Goal: Task Accomplishment & Management: Use online tool/utility

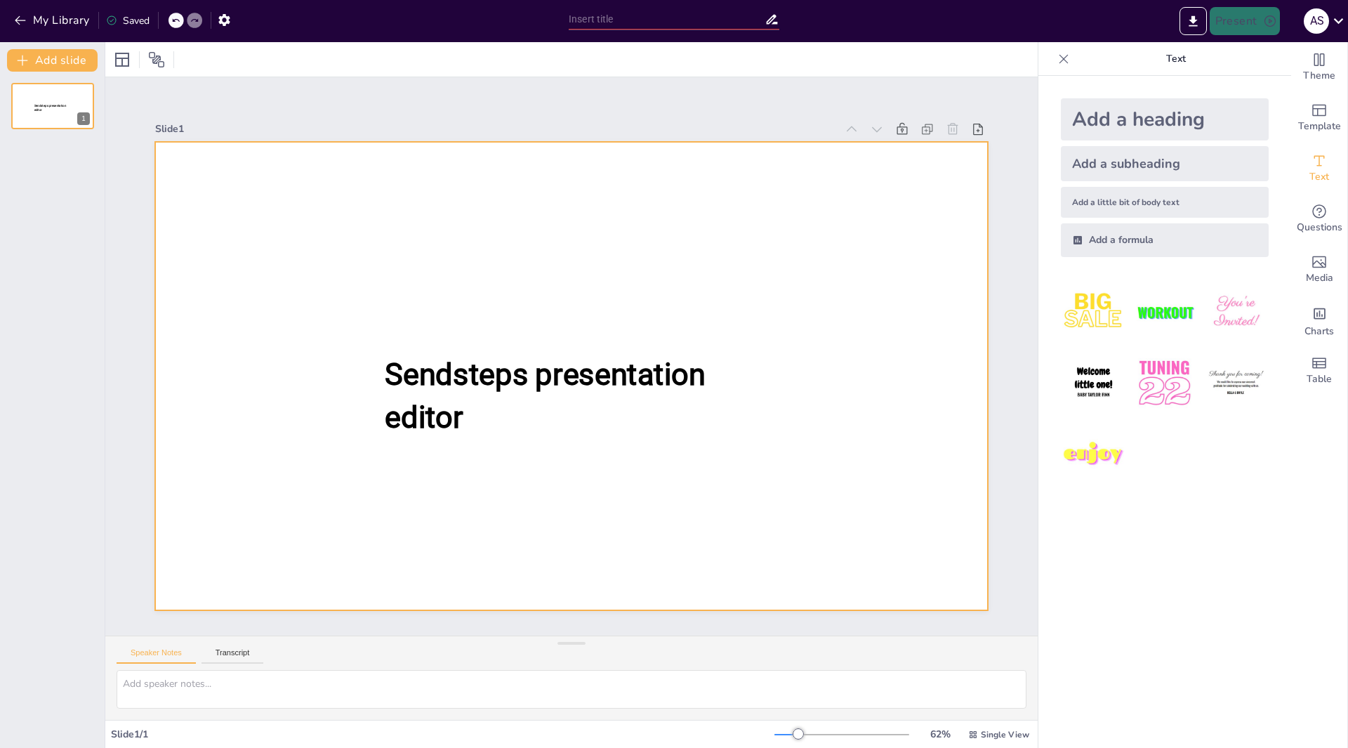
type input "New Sendsteps"
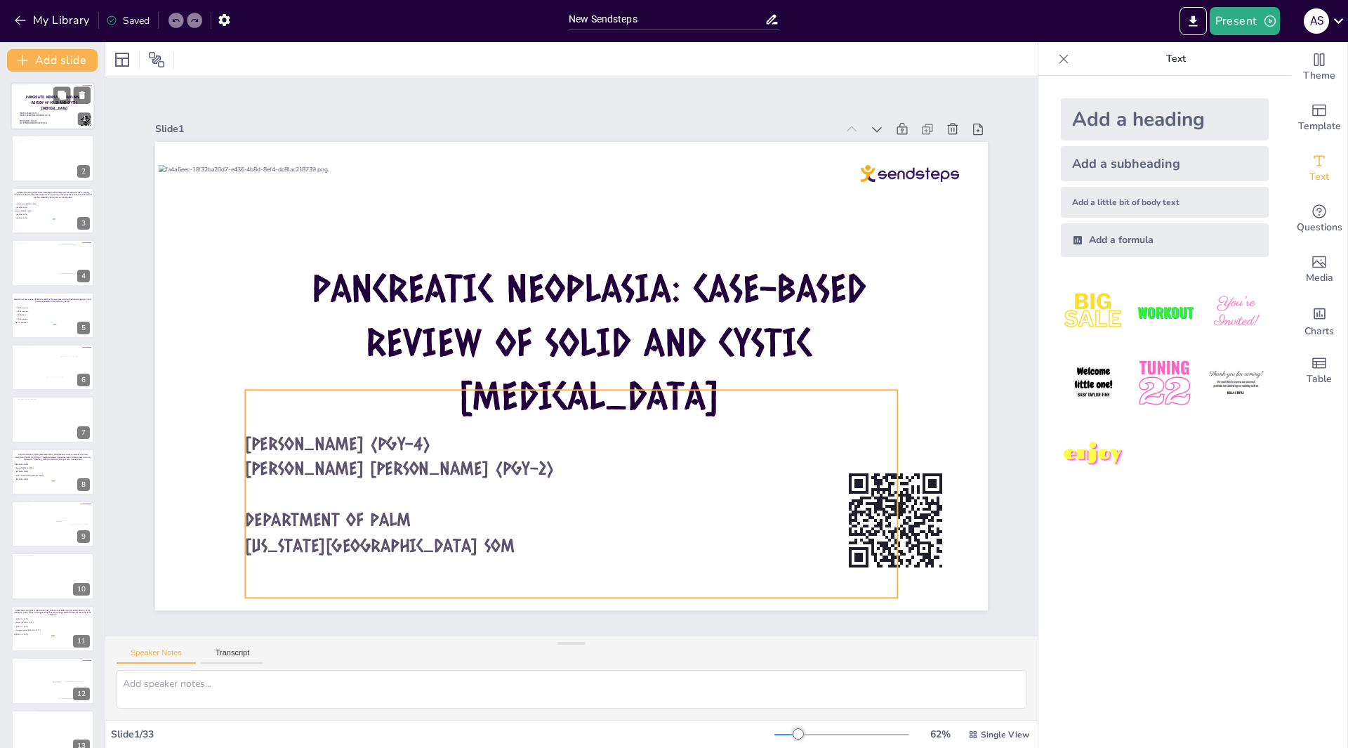
click at [35, 112] on span "[PERSON_NAME] (pgy-4)" at bounding box center [29, 113] width 19 height 2
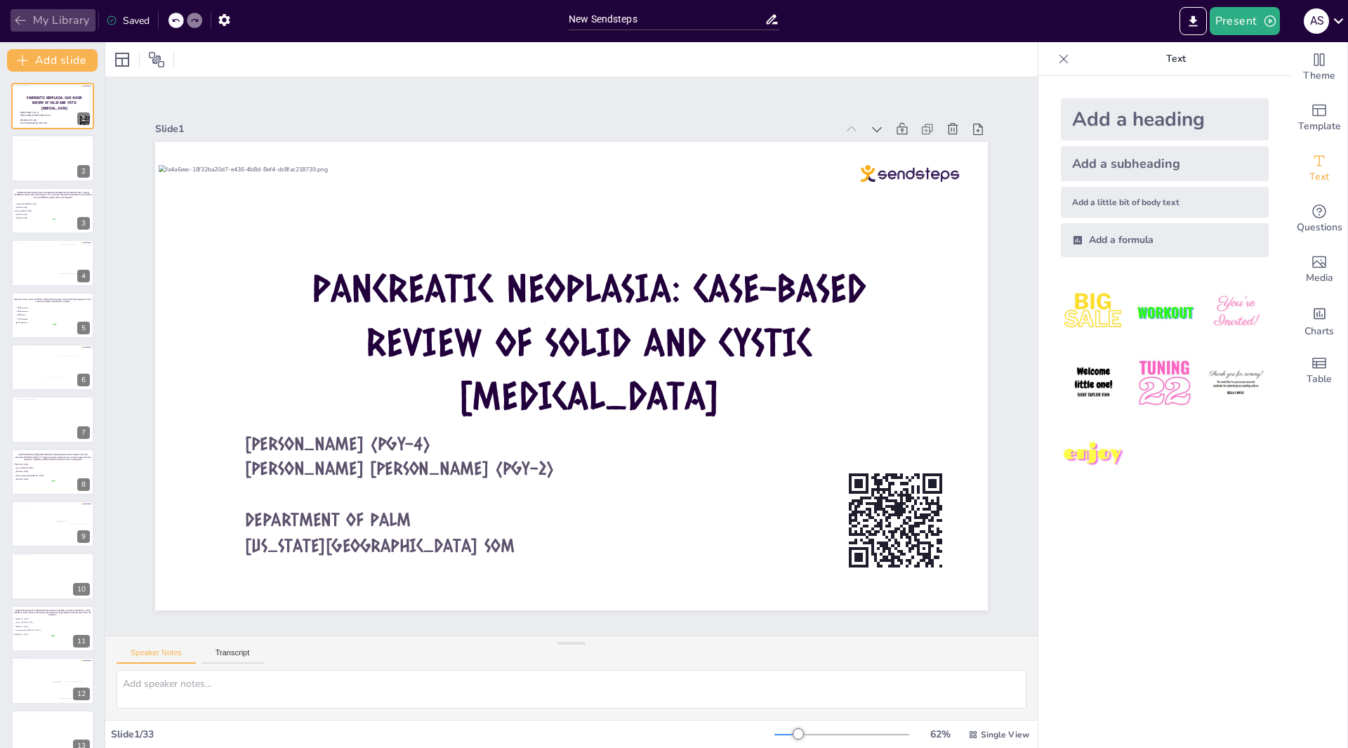
click at [19, 16] on icon "button" at bounding box center [20, 20] width 14 height 14
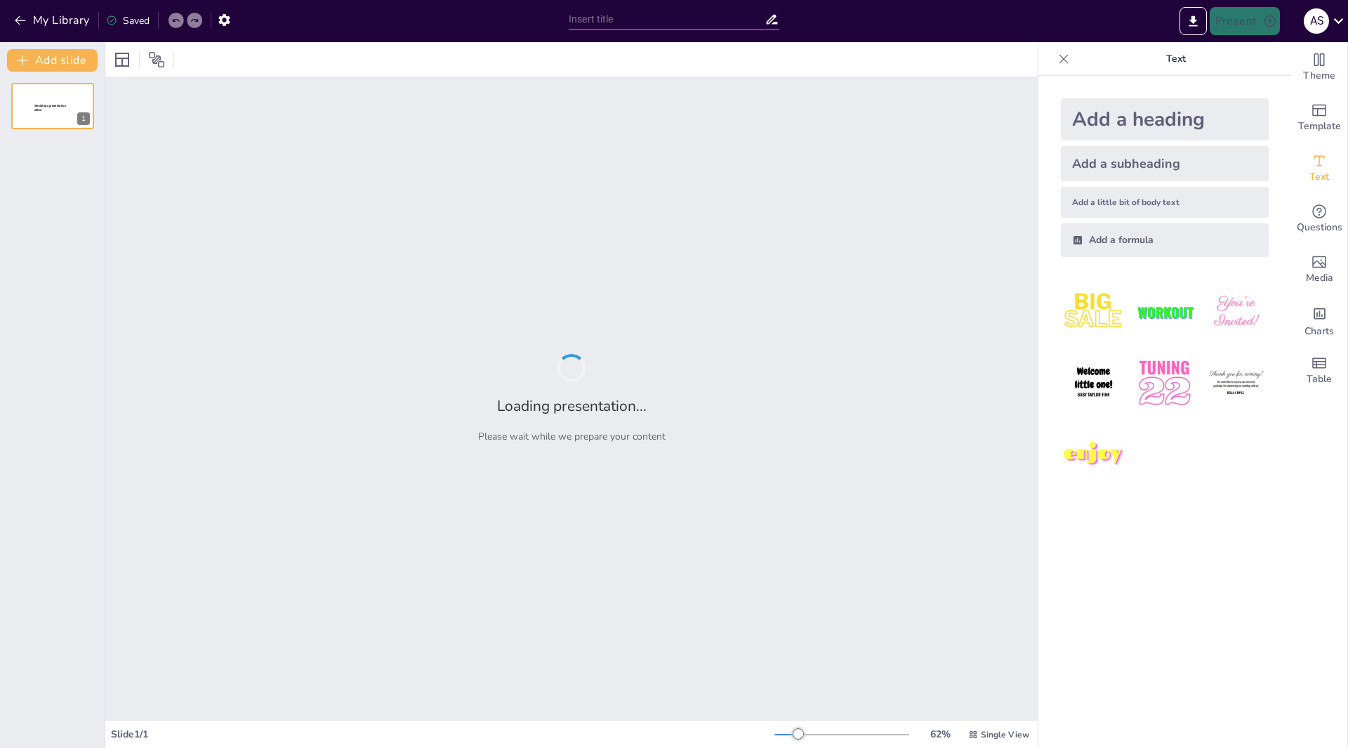
type input "New Sendsteps"
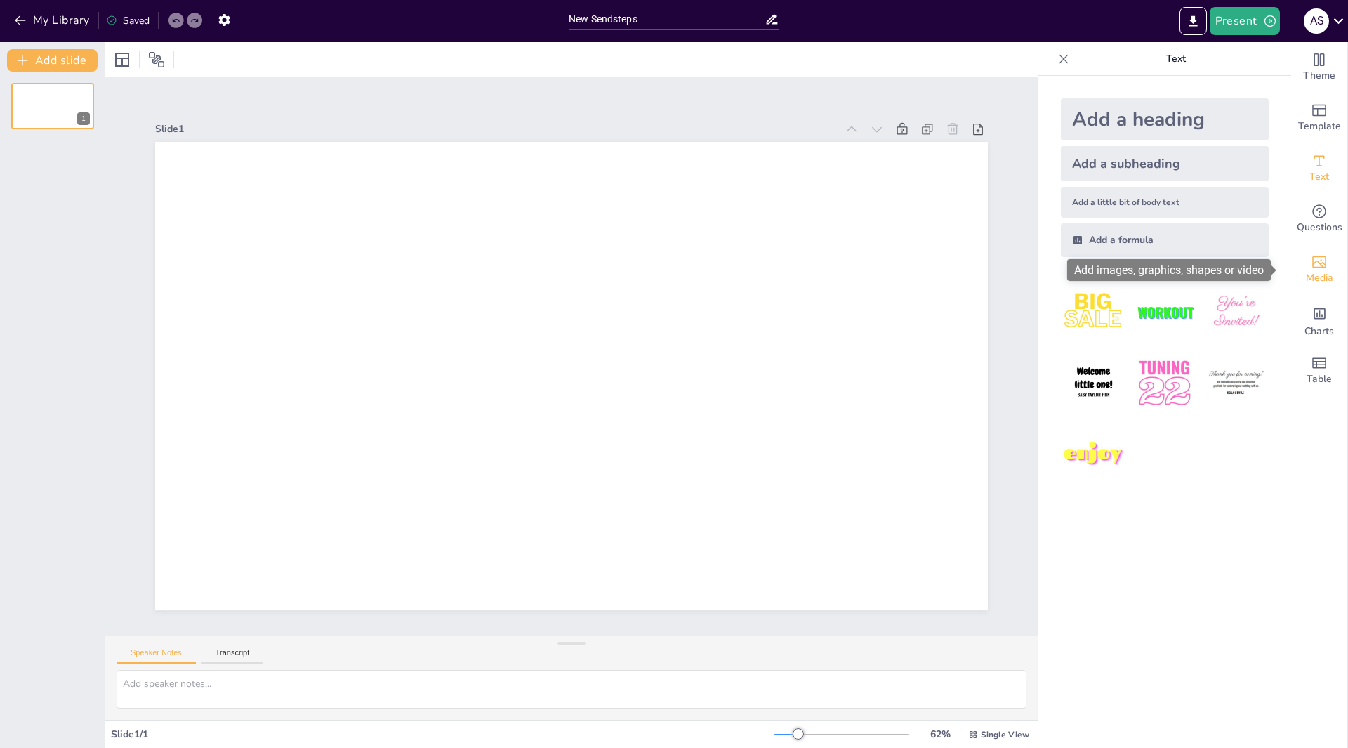
click at [1311, 270] on span "Media" at bounding box center [1319, 277] width 27 height 15
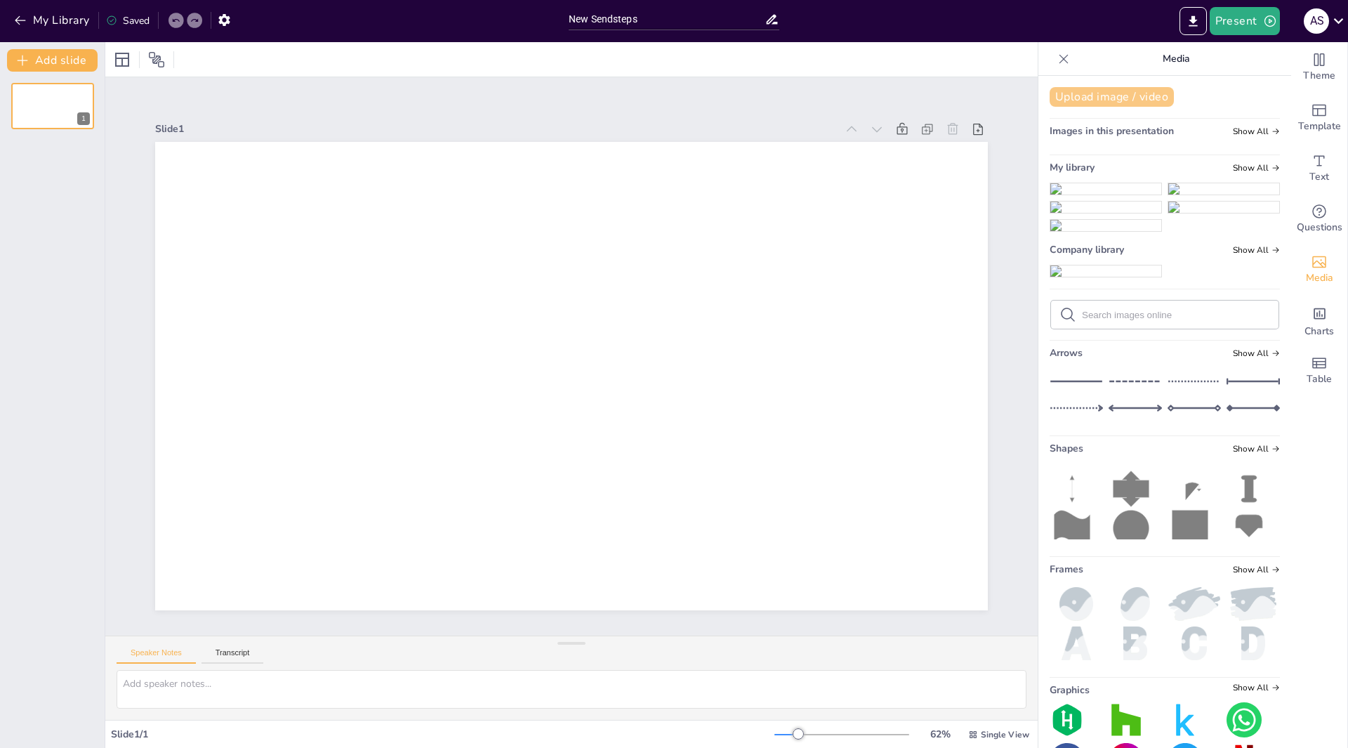
click at [1092, 93] on button "Upload image / video" at bounding box center [1112, 97] width 124 height 20
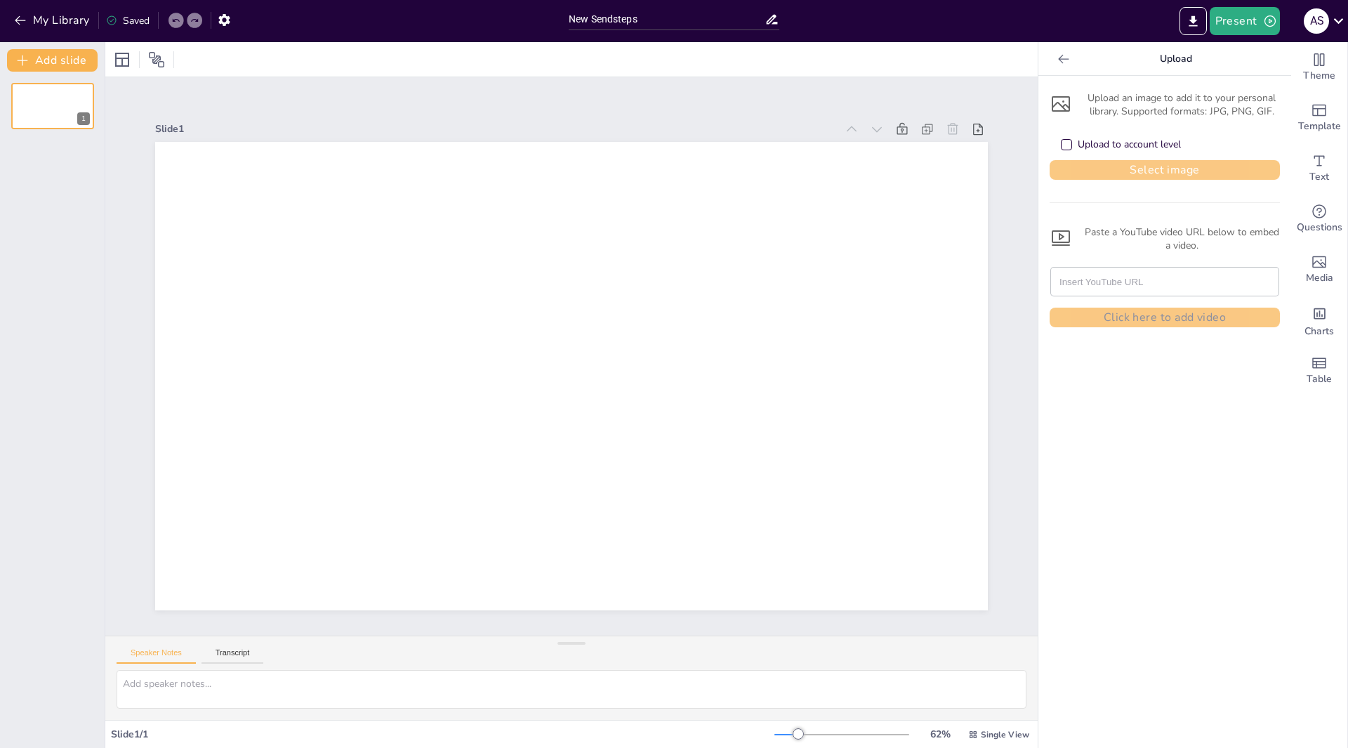
click at [1124, 167] on button "Select image" at bounding box center [1165, 170] width 230 height 20
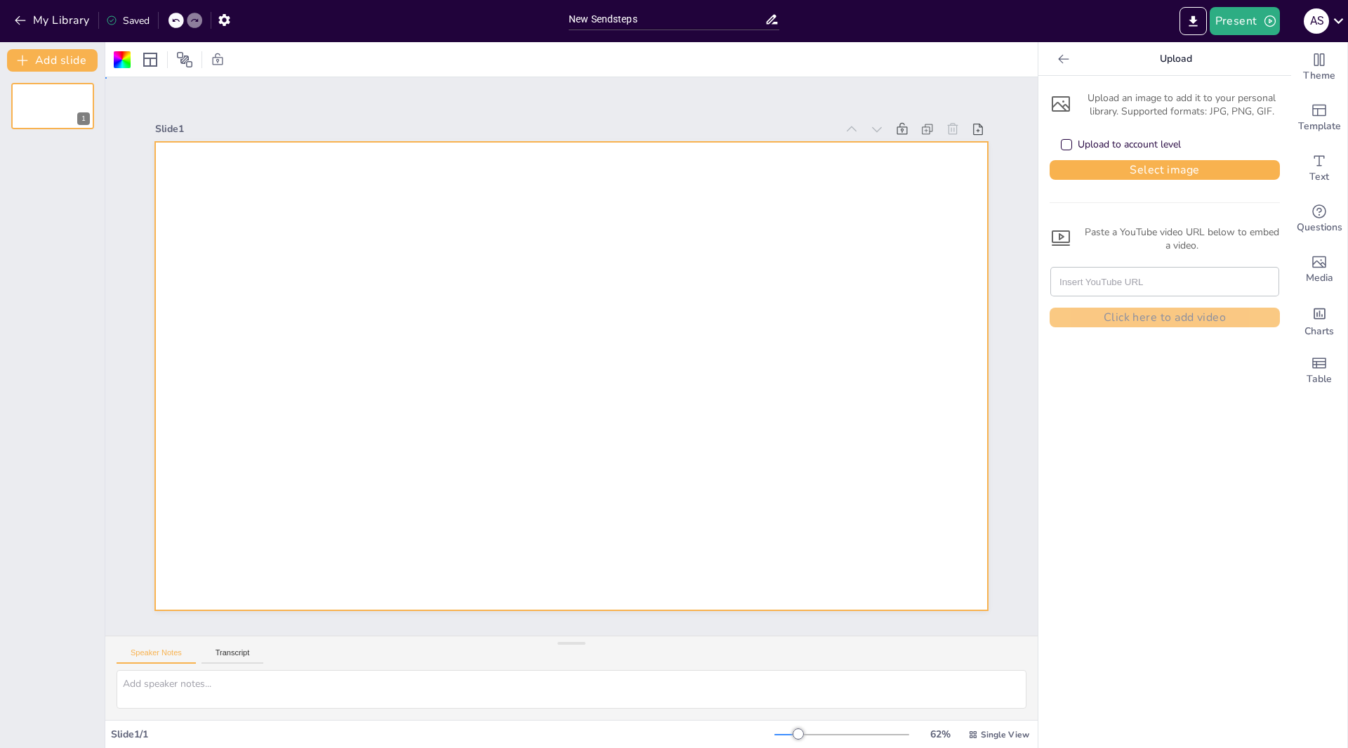
click at [298, 225] on div at bounding box center [568, 376] width 912 height 632
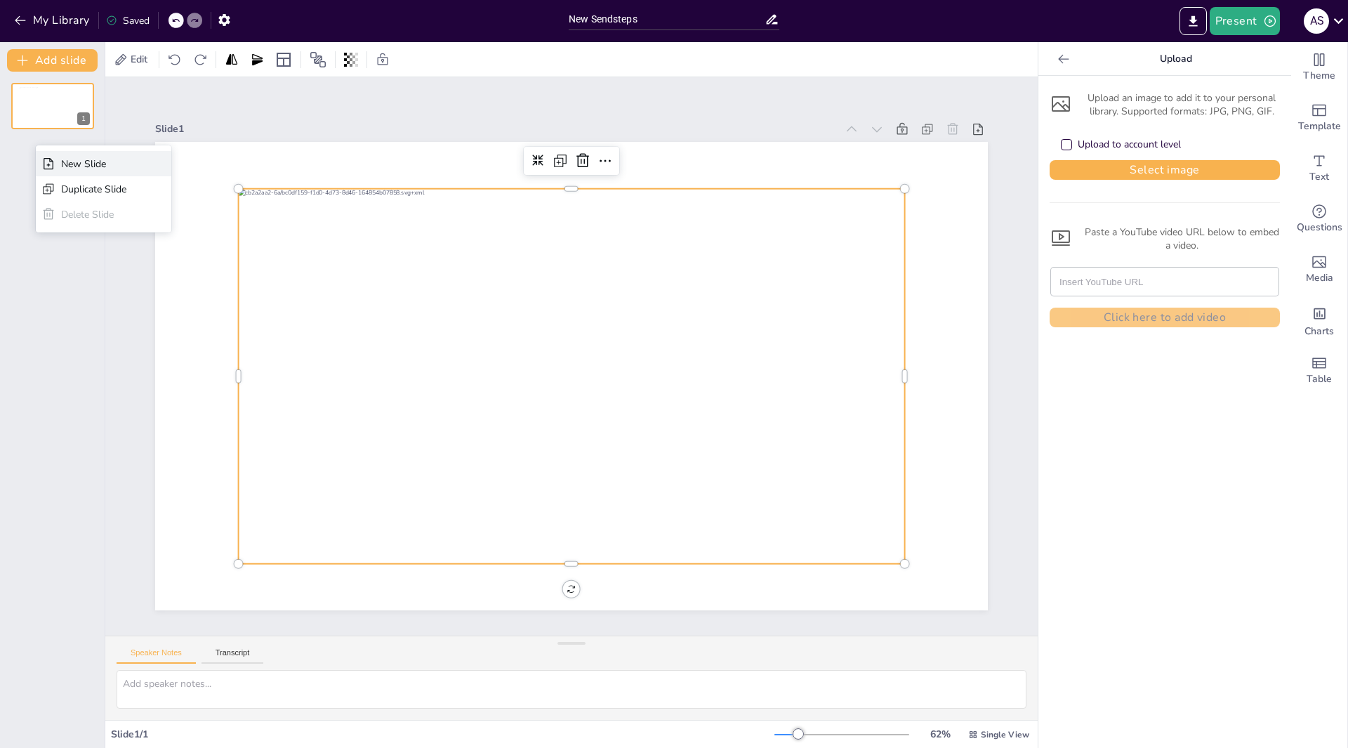
click at [53, 160] on icon at bounding box center [48, 164] width 14 height 14
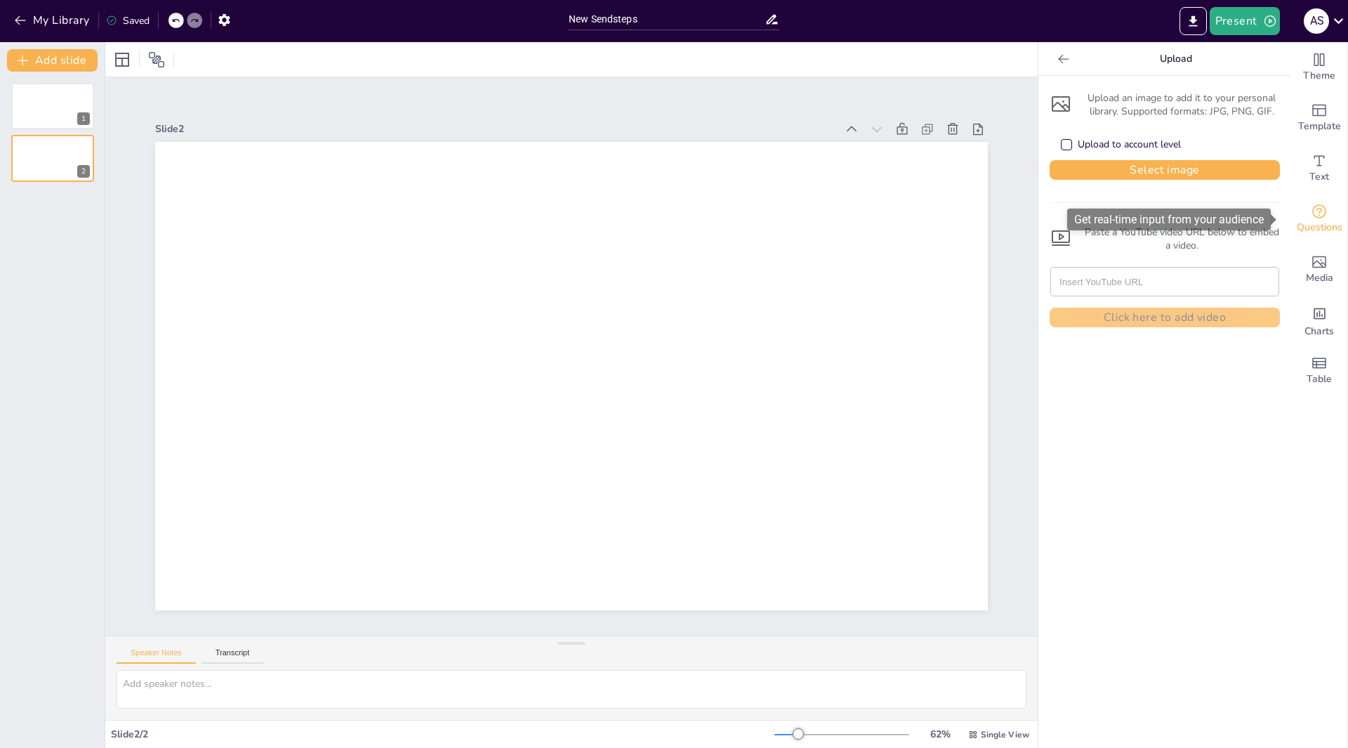
click at [1322, 210] on div "Questions" at bounding box center [1319, 219] width 56 height 51
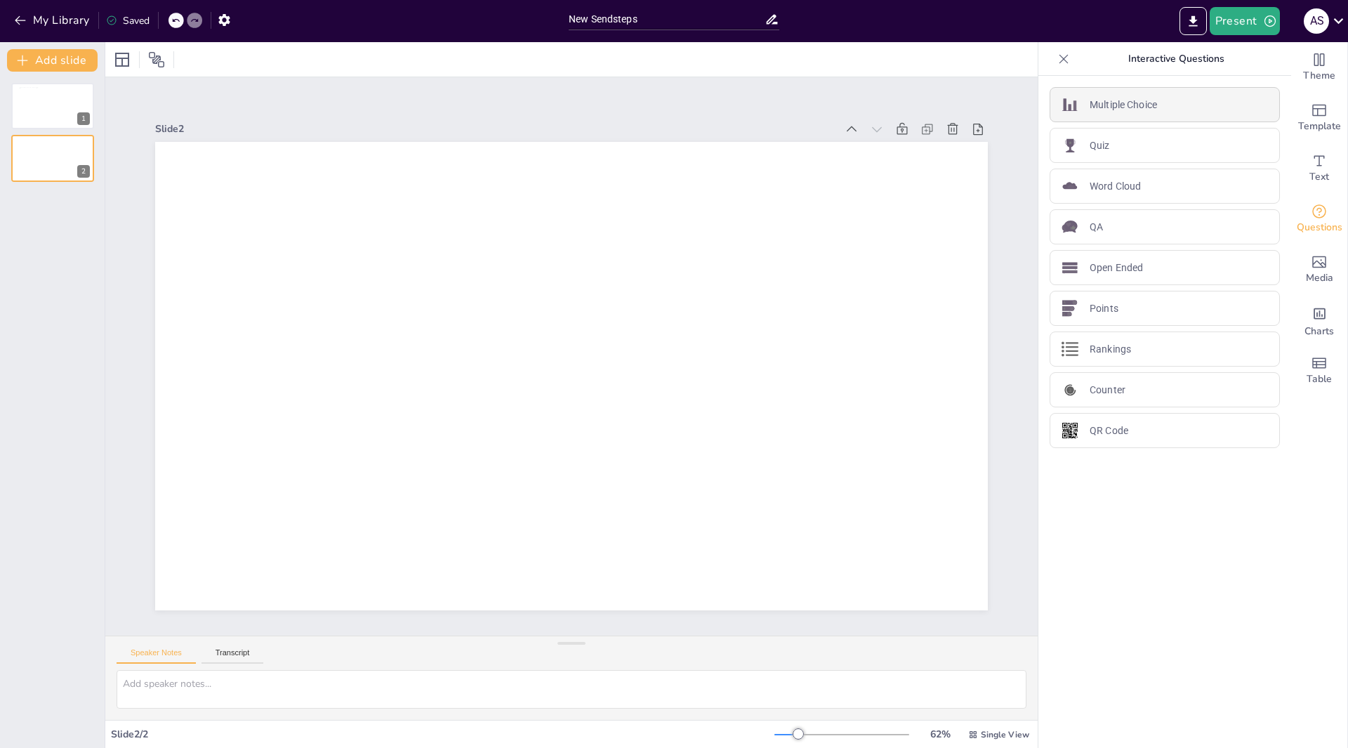
click at [1136, 103] on p "Multiple Choice" at bounding box center [1123, 105] width 67 height 15
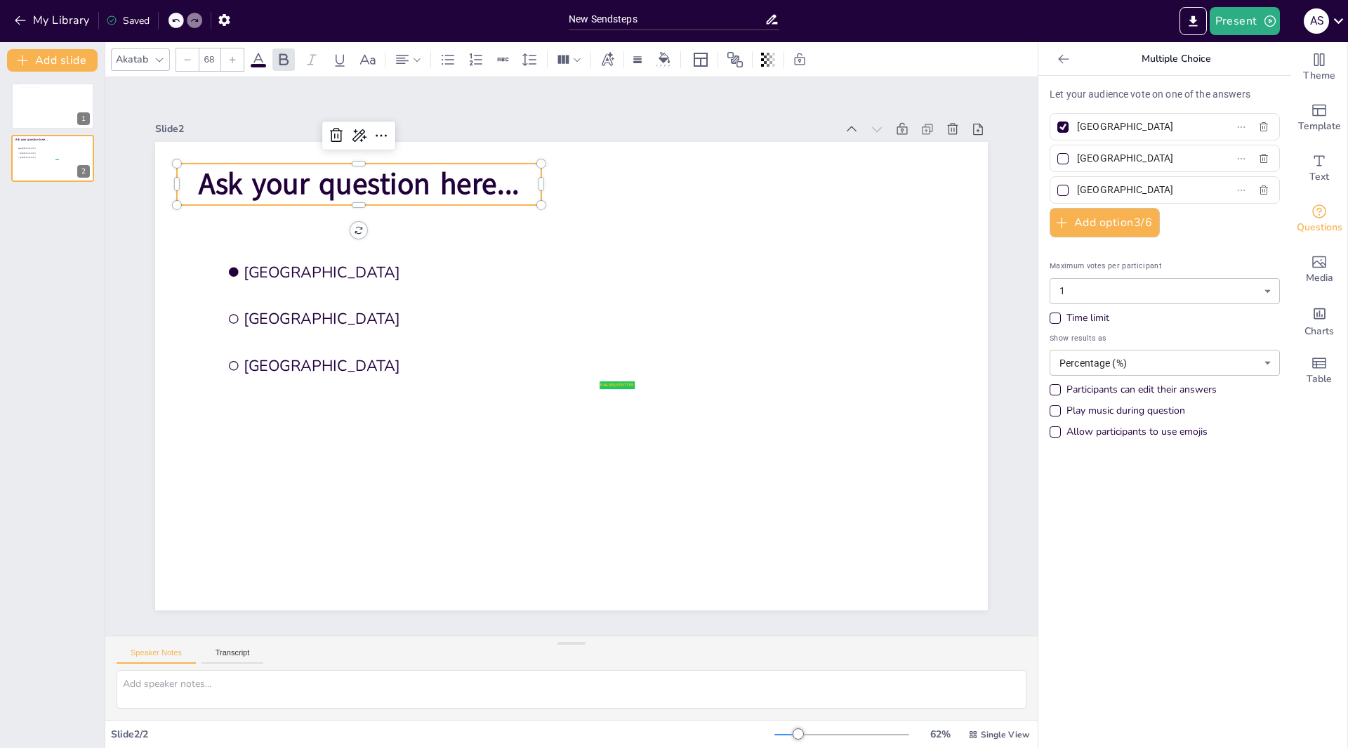
click at [365, 177] on span "Ask your question here..." at bounding box center [400, 144] width 322 height 106
click at [510, 183] on p "Ask your question here..." at bounding box center [378, 162] width 367 height 79
click at [506, 178] on span "Ask your question here..." at bounding box center [447, 112] width 309 height 167
click at [643, 178] on span "Ask your question here..." at bounding box center [696, 113] width 106 height 322
click at [681, 185] on p "Ask your question here..." at bounding box center [720, 127] width 79 height 367
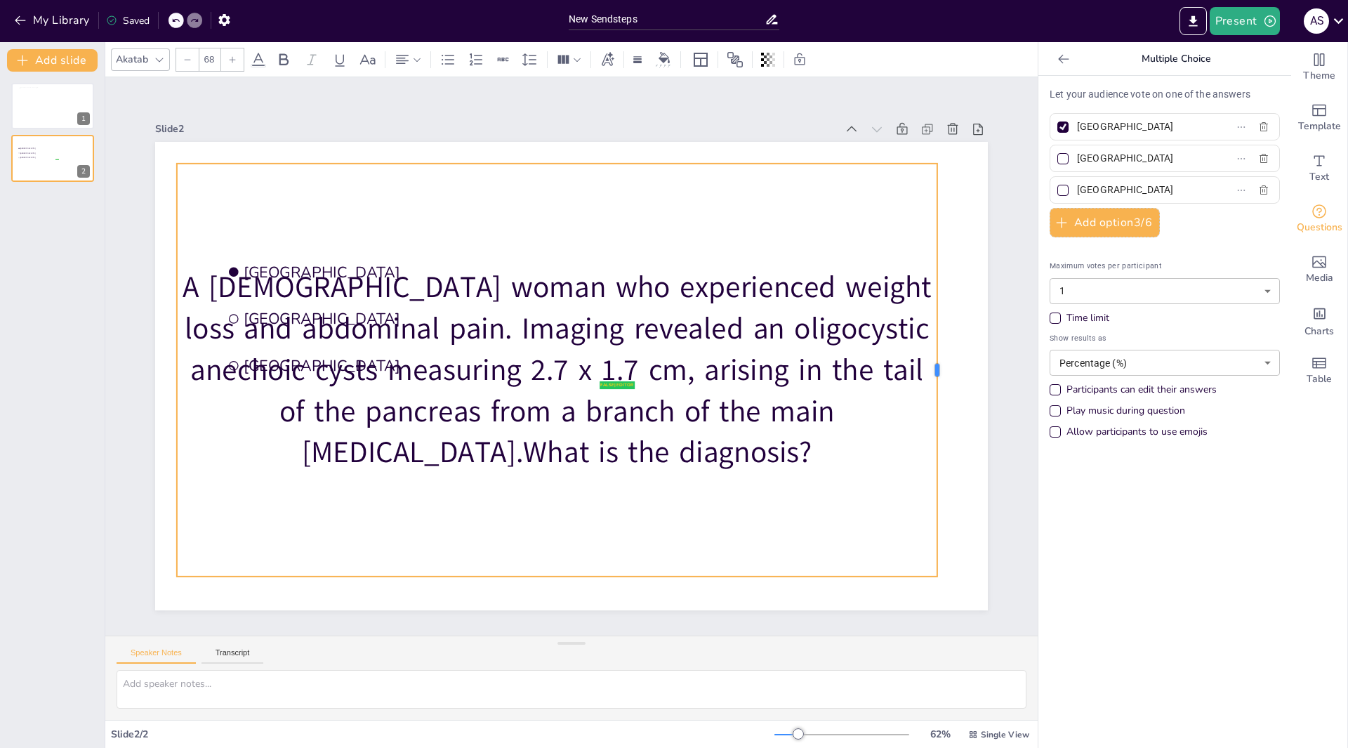
drag, startPoint x: 532, startPoint y: 363, endPoint x: 934, endPoint y: 290, distance: 409.0
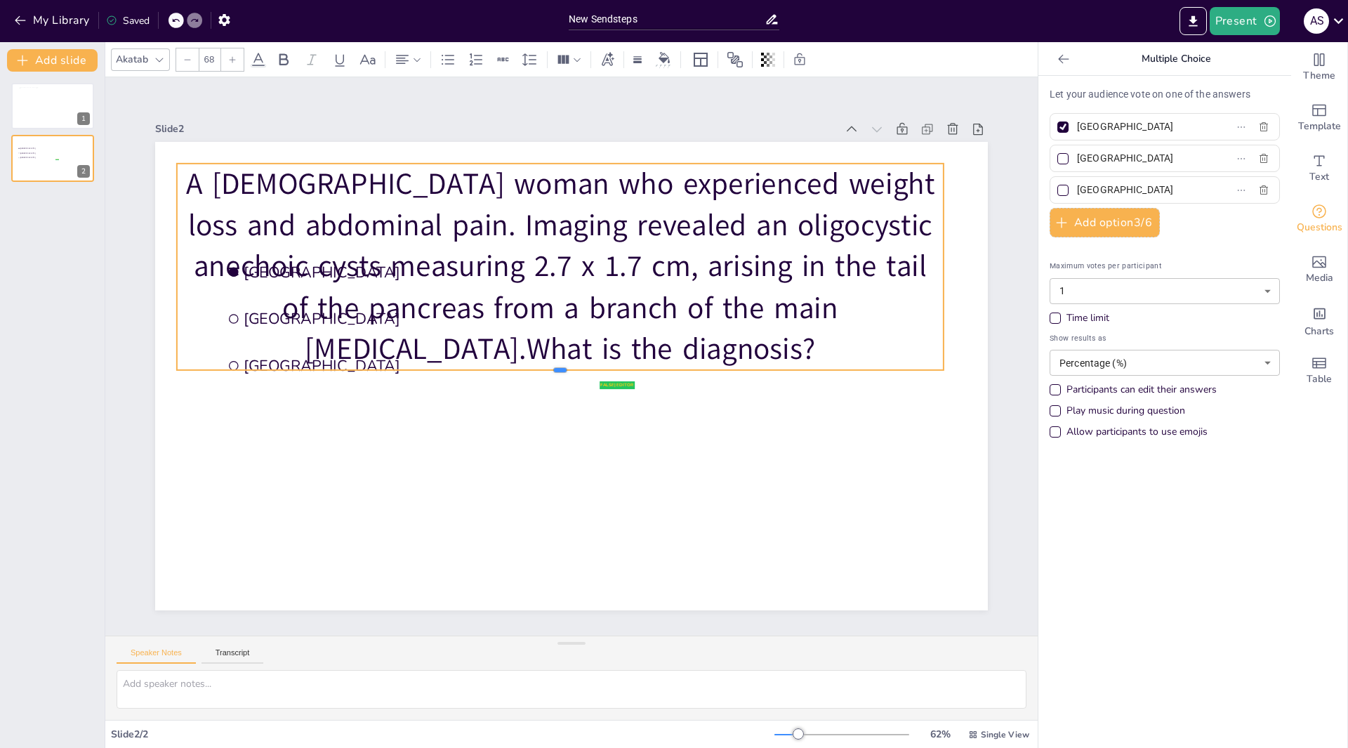
drag, startPoint x: 550, startPoint y: 572, endPoint x: 453, endPoint y: 293, distance: 295.8
click at [474, 289] on div "false | editor Amsterdam Rotterdam The Hague A 56-year-old woman who experience…" at bounding box center [562, 374] width 956 height 822
click at [329, 354] on p "A 56-year-old woman who experienced weight loss and abdominal pain. Imaging rev…" at bounding box center [637, 294] width 617 height 742
click at [481, 343] on p "A 56-year-old woman who experienced weight loss and abdominal pain. Imaging rev…" at bounding box center [661, 364] width 361 height 793
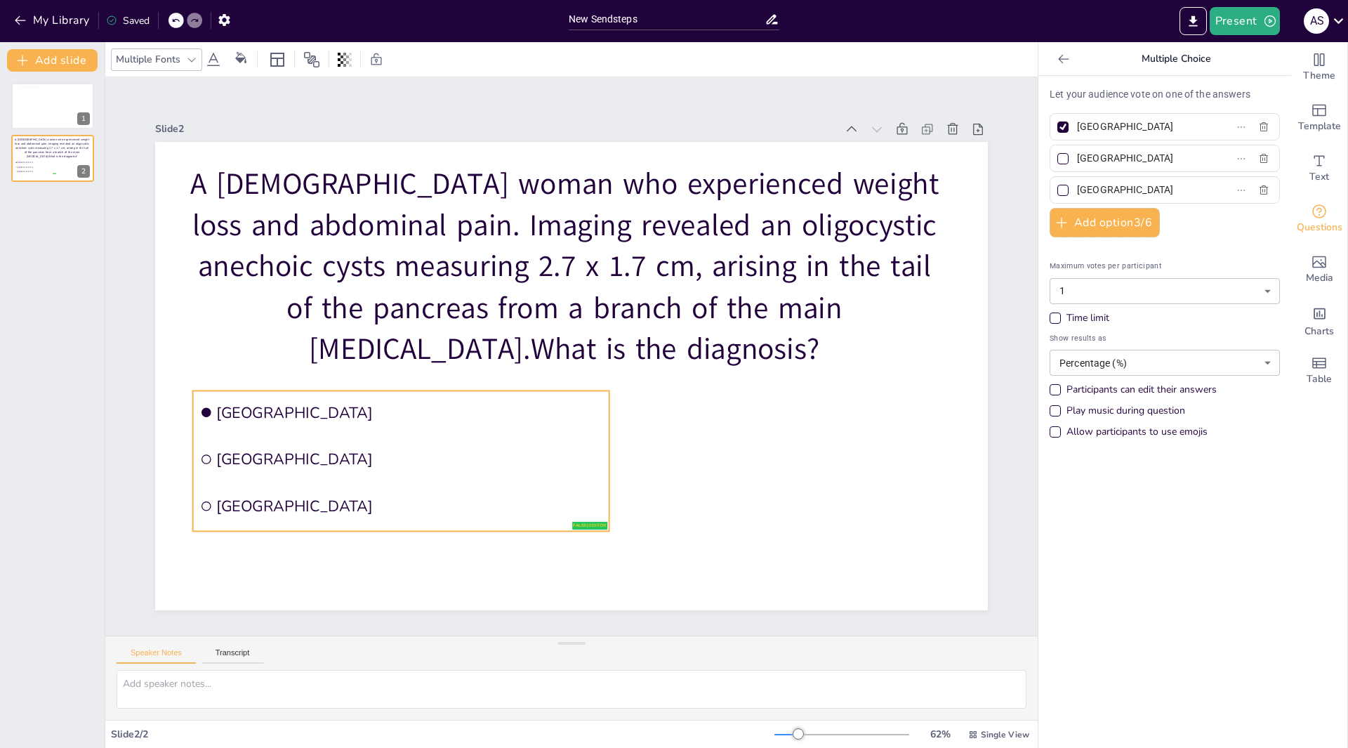
drag, startPoint x: 276, startPoint y: 374, endPoint x: 249, endPoint y: 506, distance: 134.0
click at [247, 509] on li "The Hague" at bounding box center [345, 353] width 338 height 311
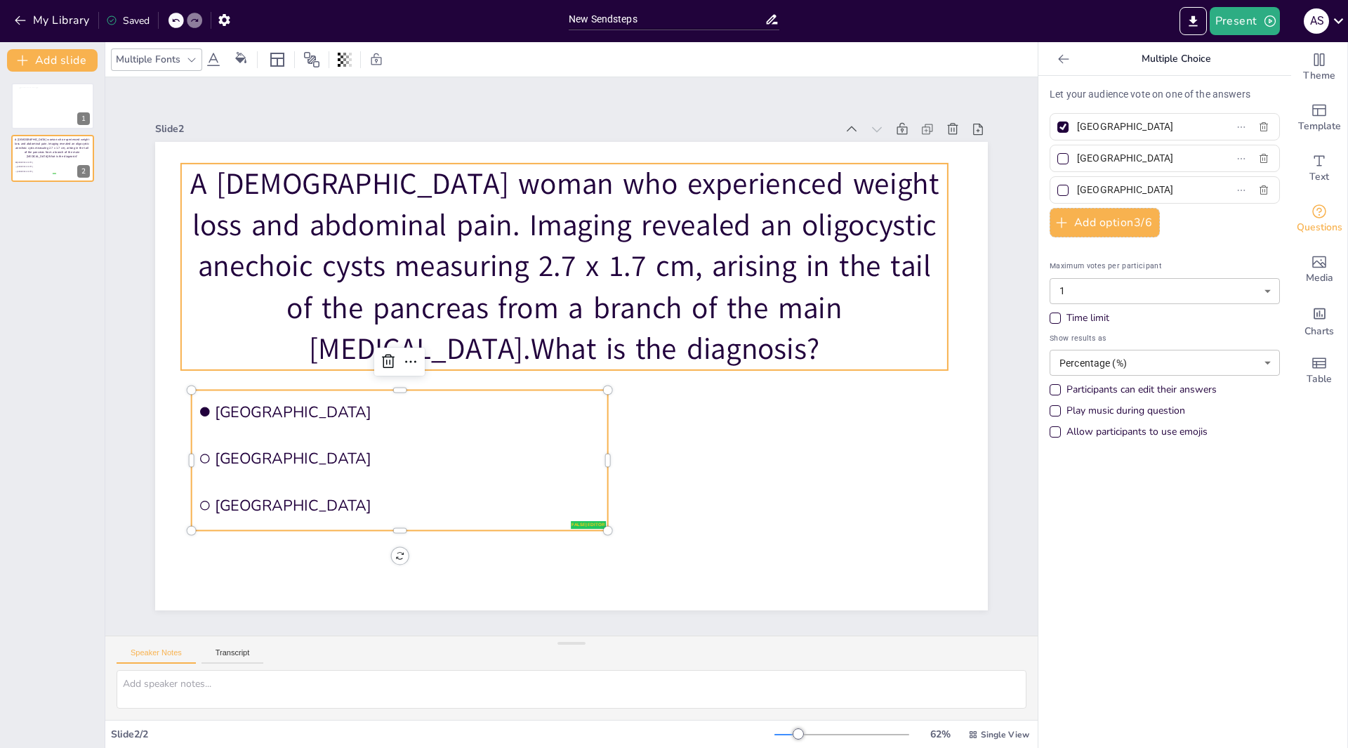
click at [558, 211] on p "A 56-year-old woman who experienced weight loss and abdominal pain. Imaging rev…" at bounding box center [661, 349] width 207 height 767
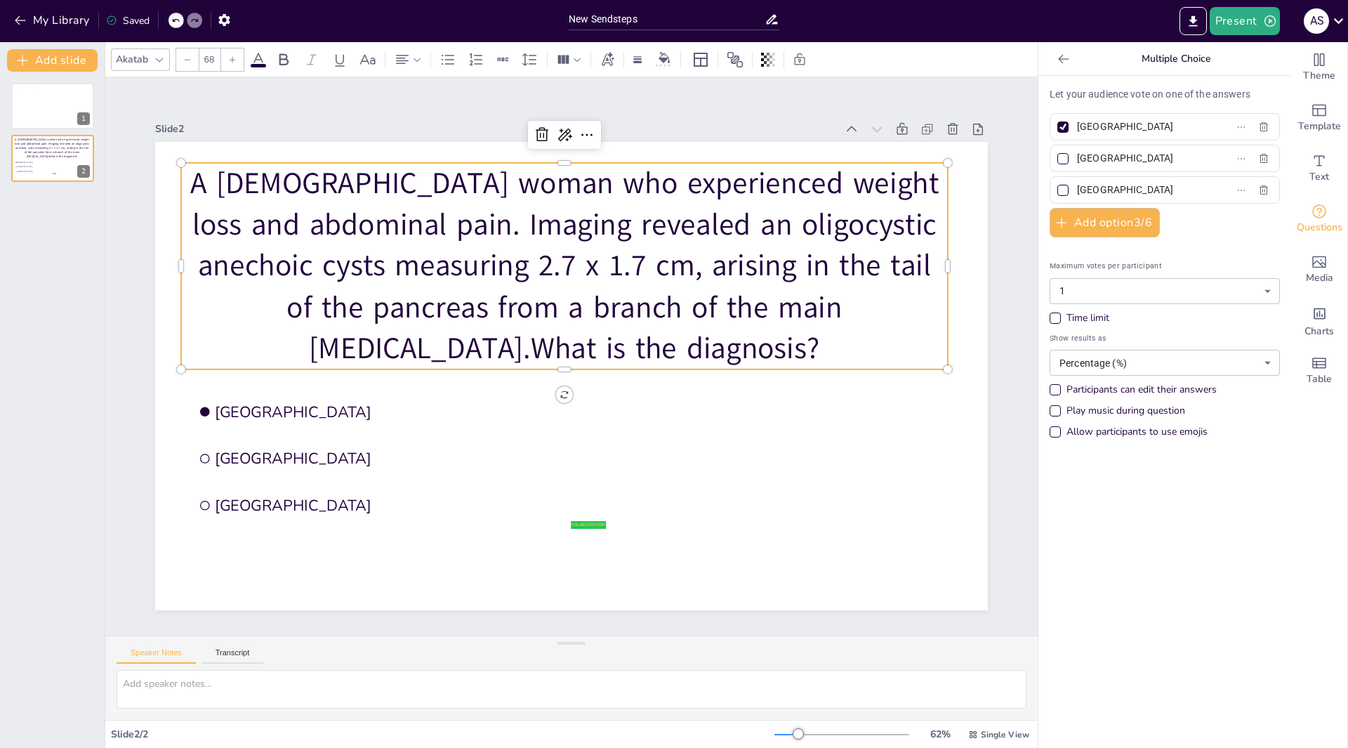
click at [189, 60] on icon at bounding box center [187, 59] width 8 height 8
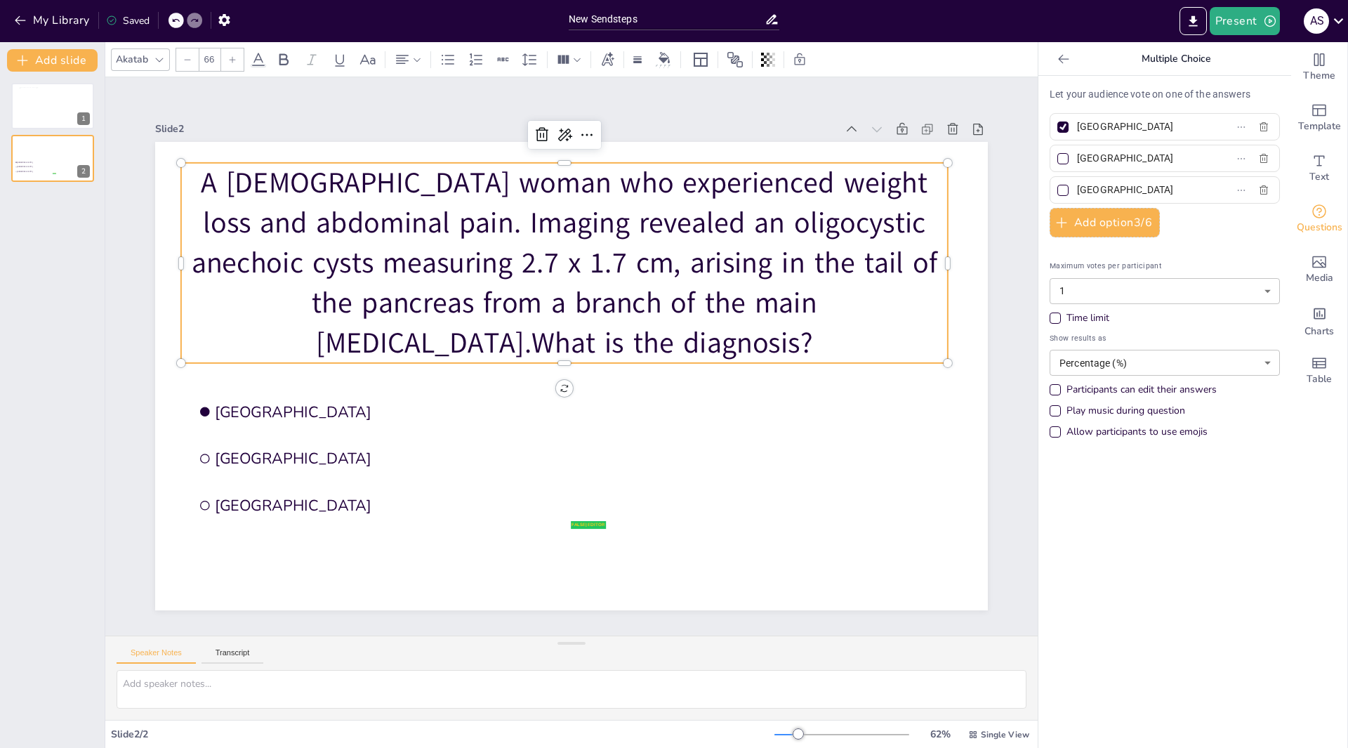
click at [189, 60] on icon at bounding box center [187, 59] width 8 height 8
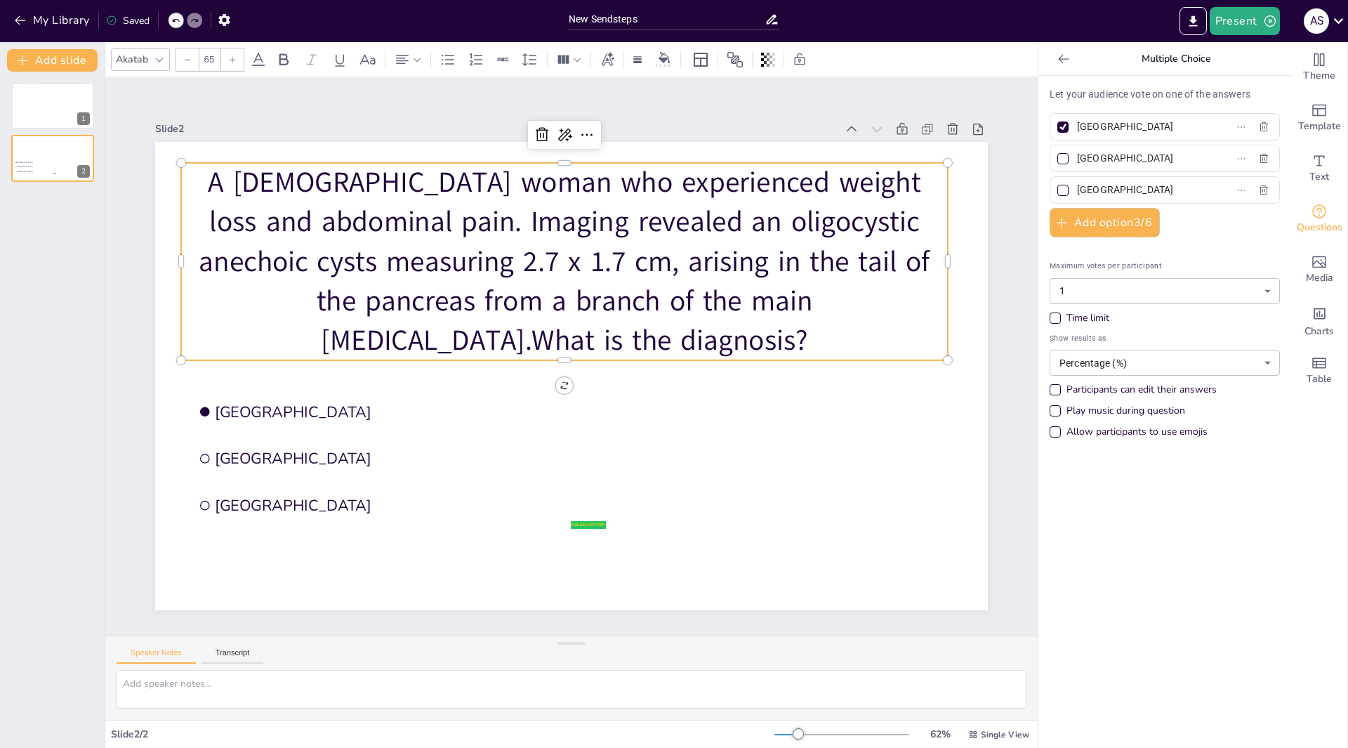
click at [189, 60] on icon at bounding box center [187, 59] width 8 height 8
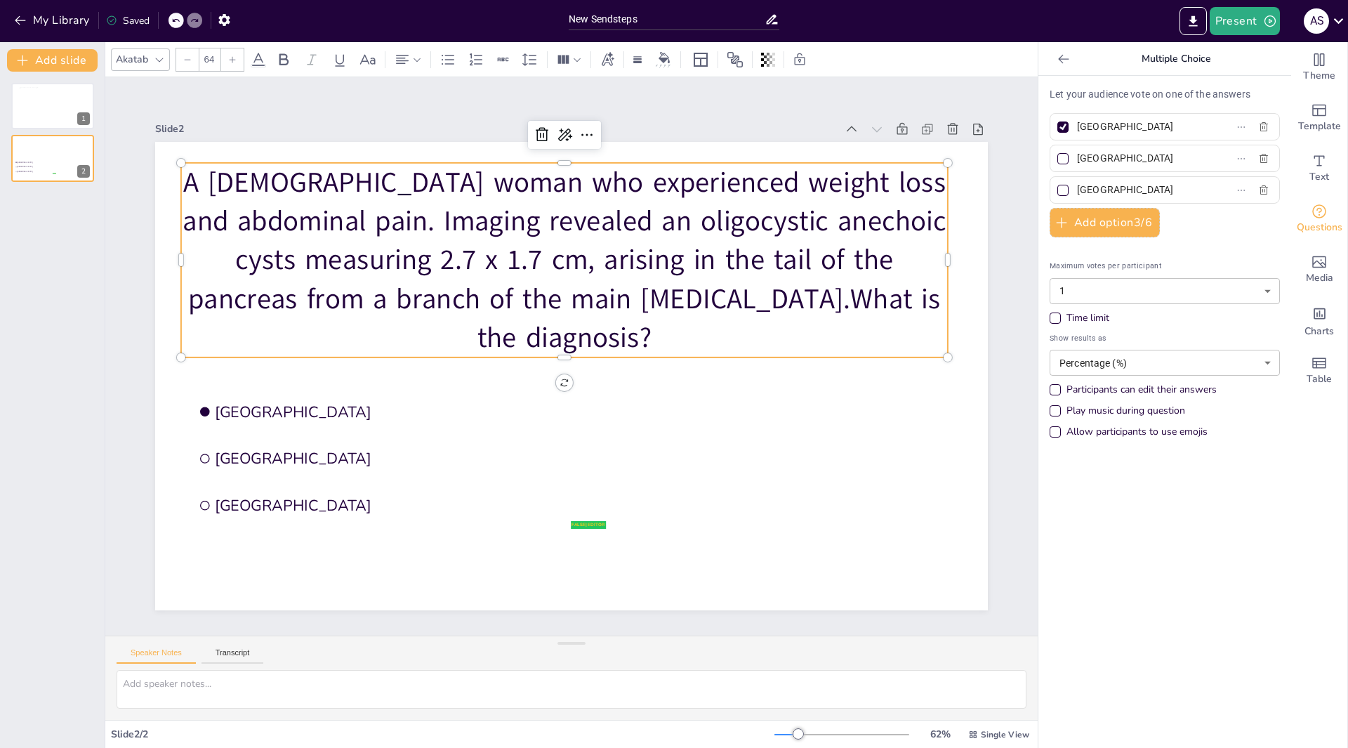
click at [189, 60] on icon at bounding box center [187, 59] width 8 height 8
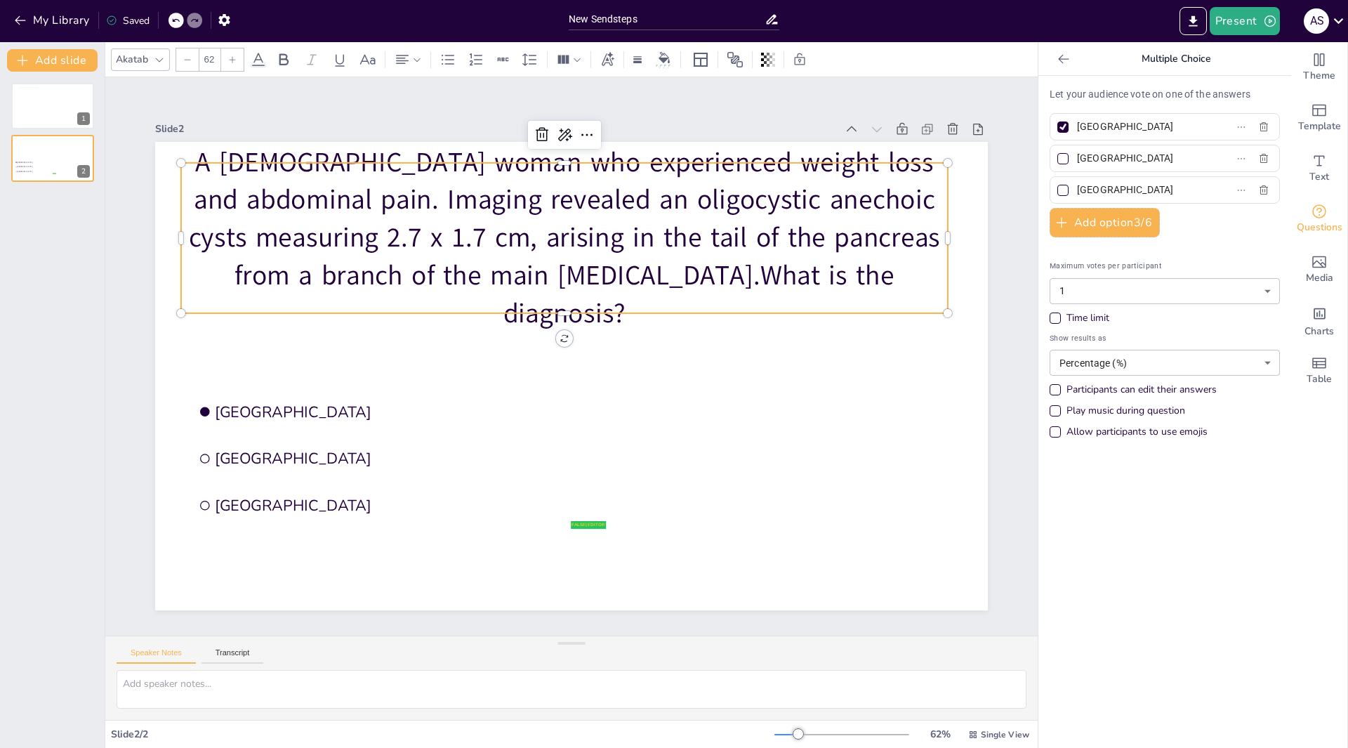
click at [189, 60] on icon at bounding box center [187, 59] width 8 height 8
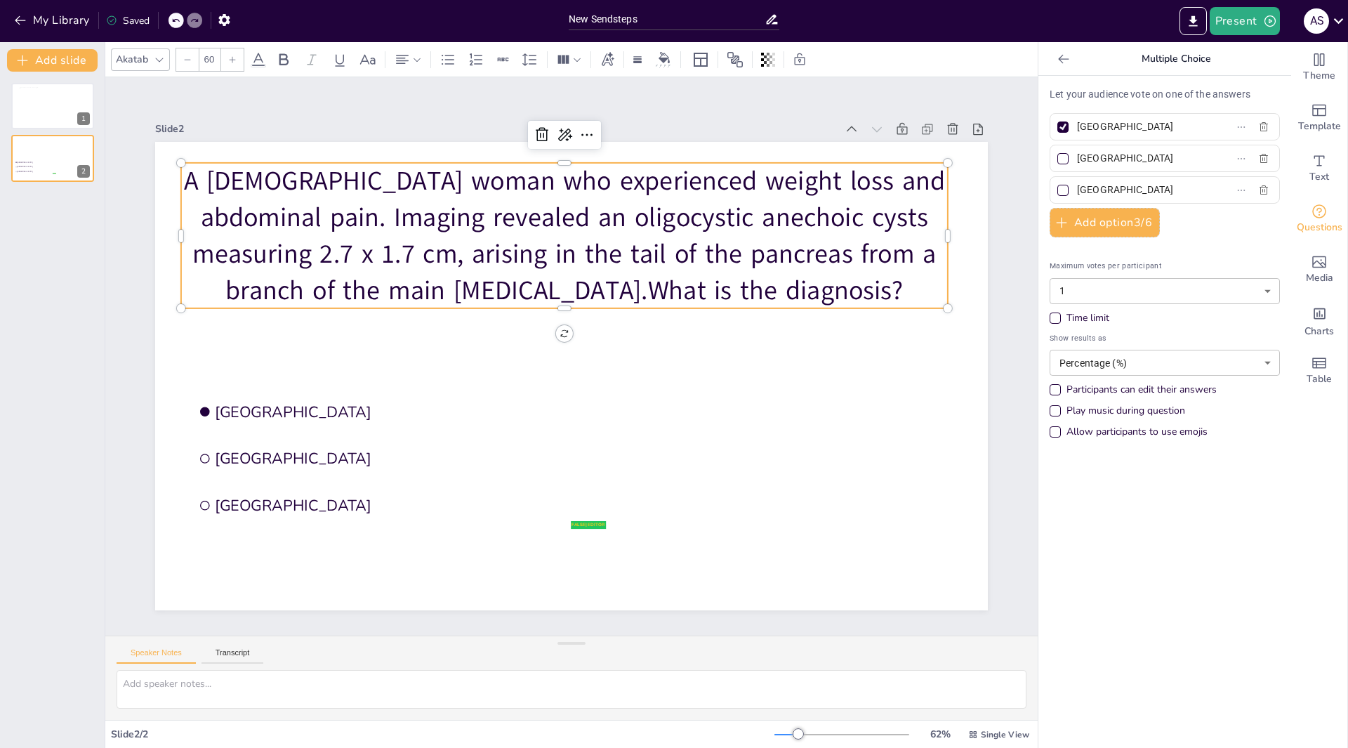
click at [189, 60] on icon at bounding box center [187, 59] width 8 height 8
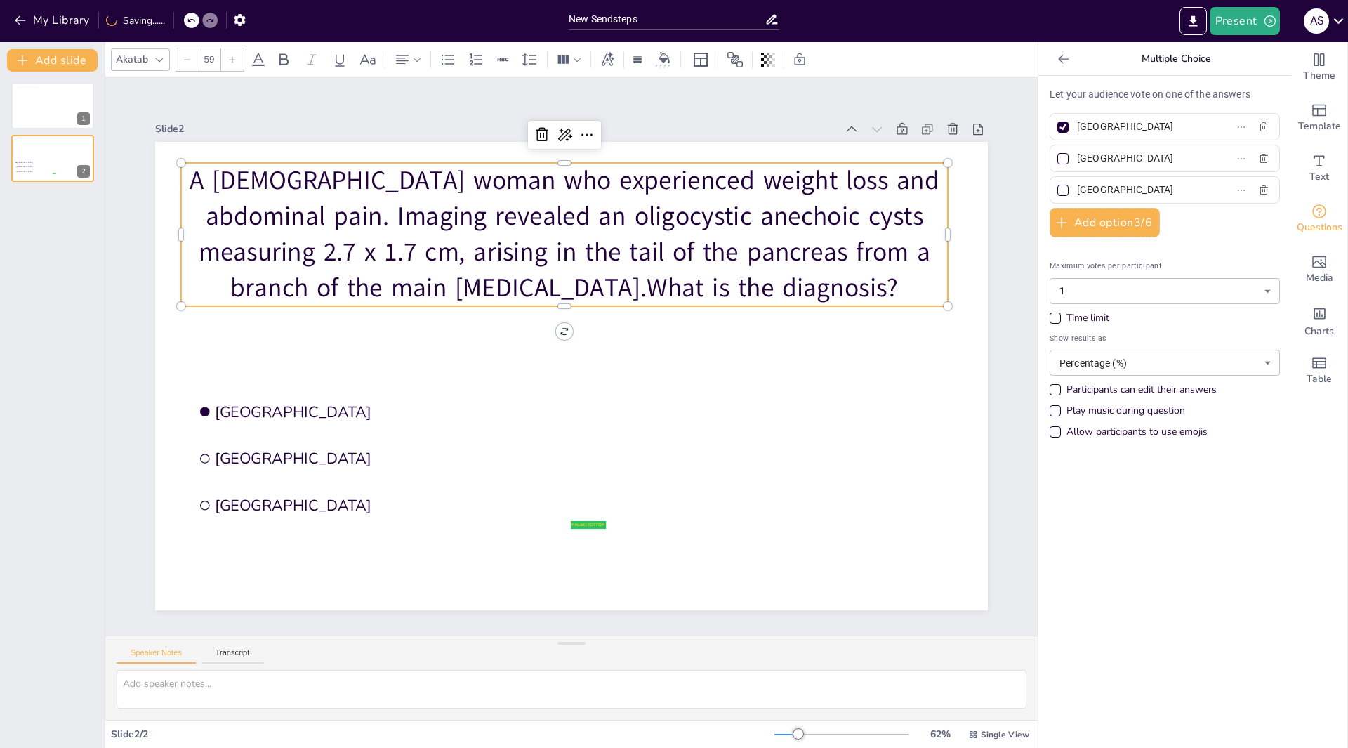
click at [189, 60] on icon at bounding box center [187, 59] width 8 height 8
type input "57"
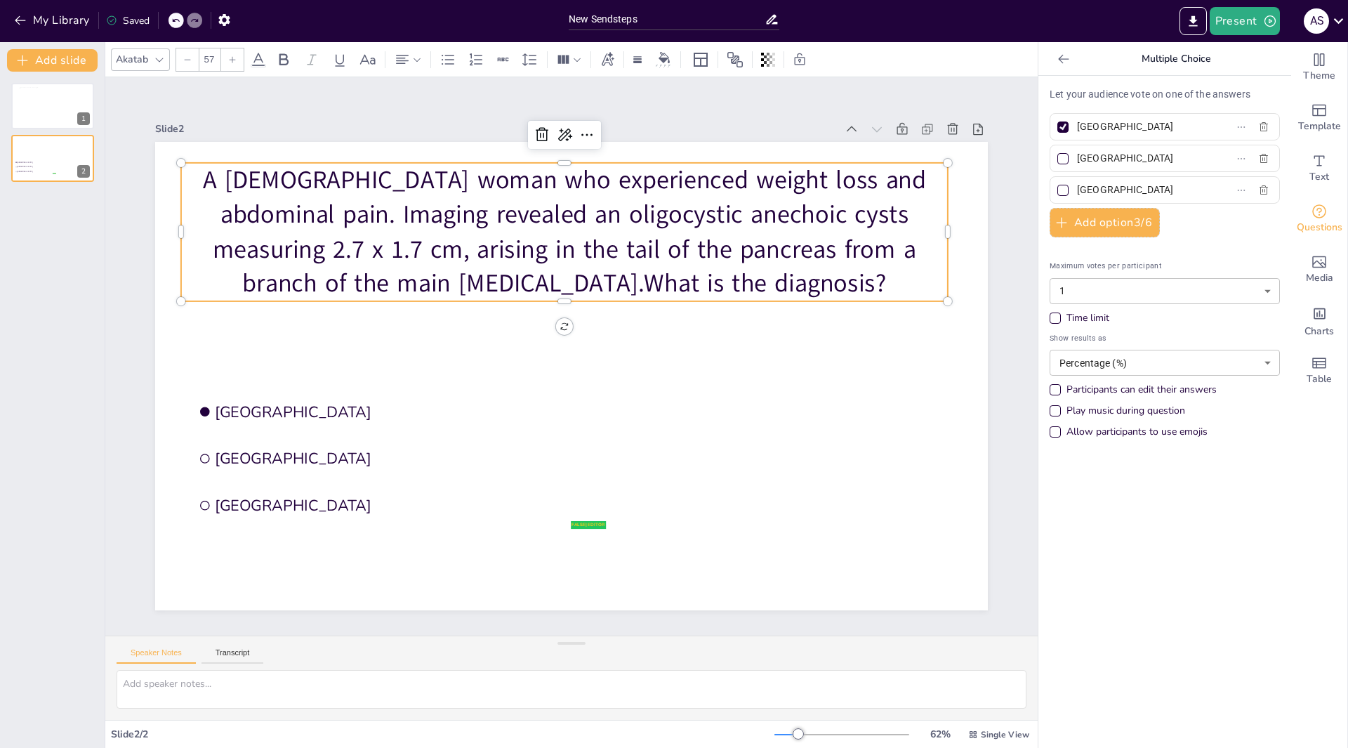
click at [589, 215] on p "A 56-year-old woman who experienced weight loss and abdominal pain. Imaging rev…" at bounding box center [590, 233] width 779 height 295
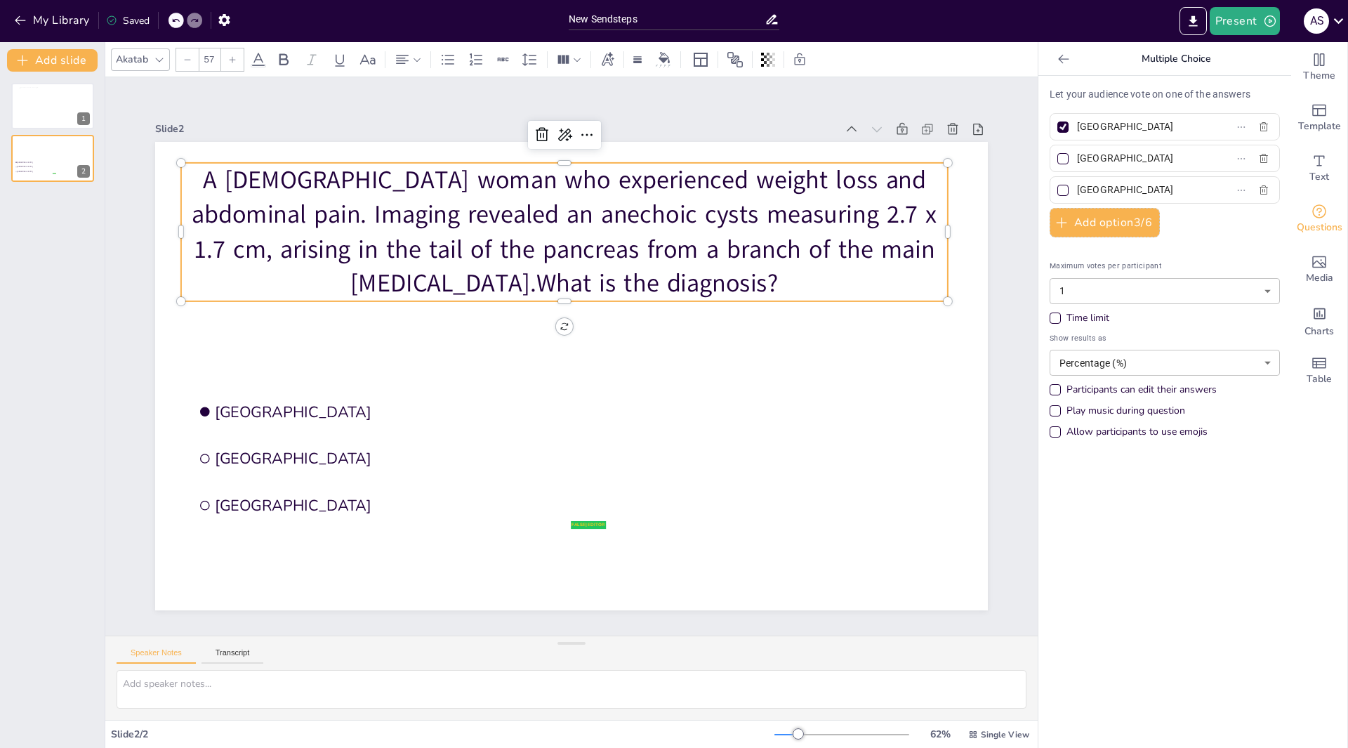
click at [515, 278] on p "A 56-year-old woman who experienced weight loss and abdominal pain. Imaging rev…" at bounding box center [475, 435] width 563 height 702
click at [525, 275] on p "A 56-year-old woman who experienced weight loss and abdominal pain. Imaging rev…" at bounding box center [615, 239] width 757 height 438
click at [1084, 230] on button "Add option 3 / 6" at bounding box center [1105, 222] width 110 height 29
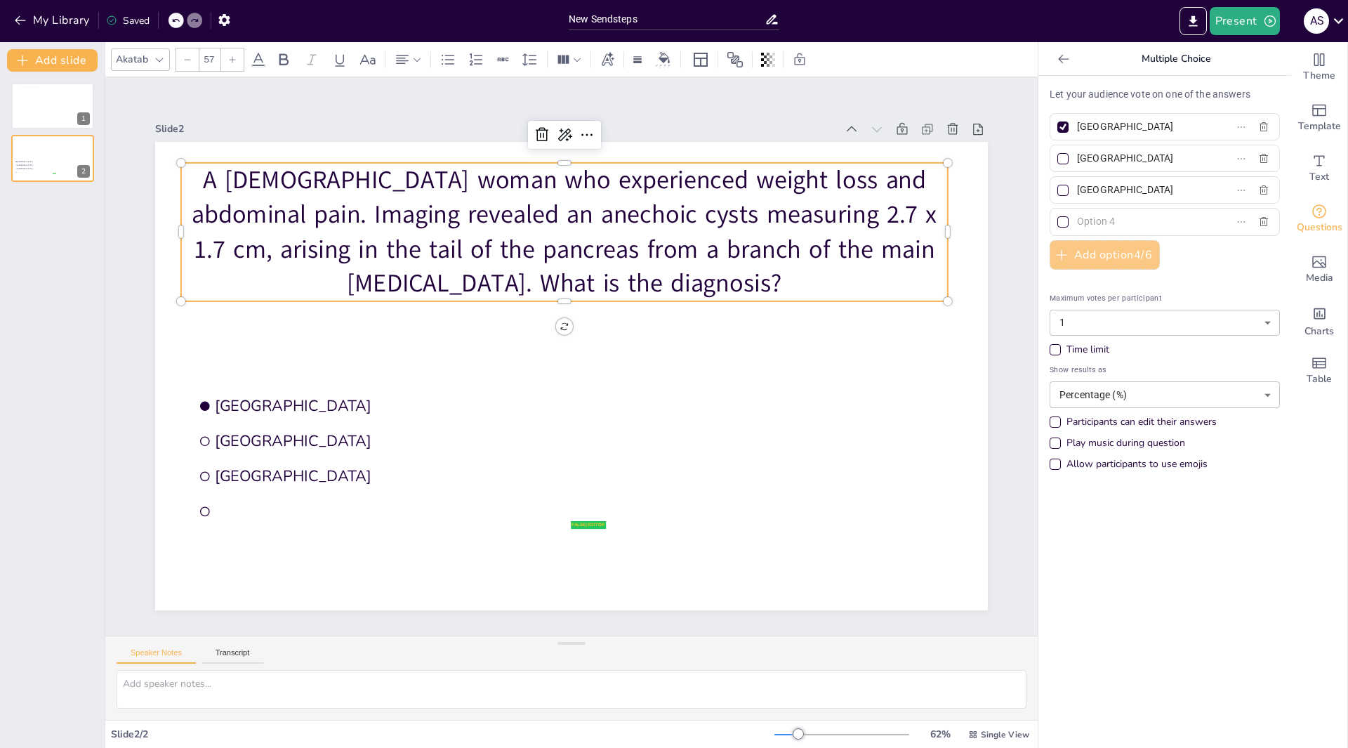
click at [1084, 230] on input "text" at bounding box center [1142, 221] width 131 height 20
click at [1086, 261] on button "Add option 4 / 6" at bounding box center [1105, 254] width 110 height 29
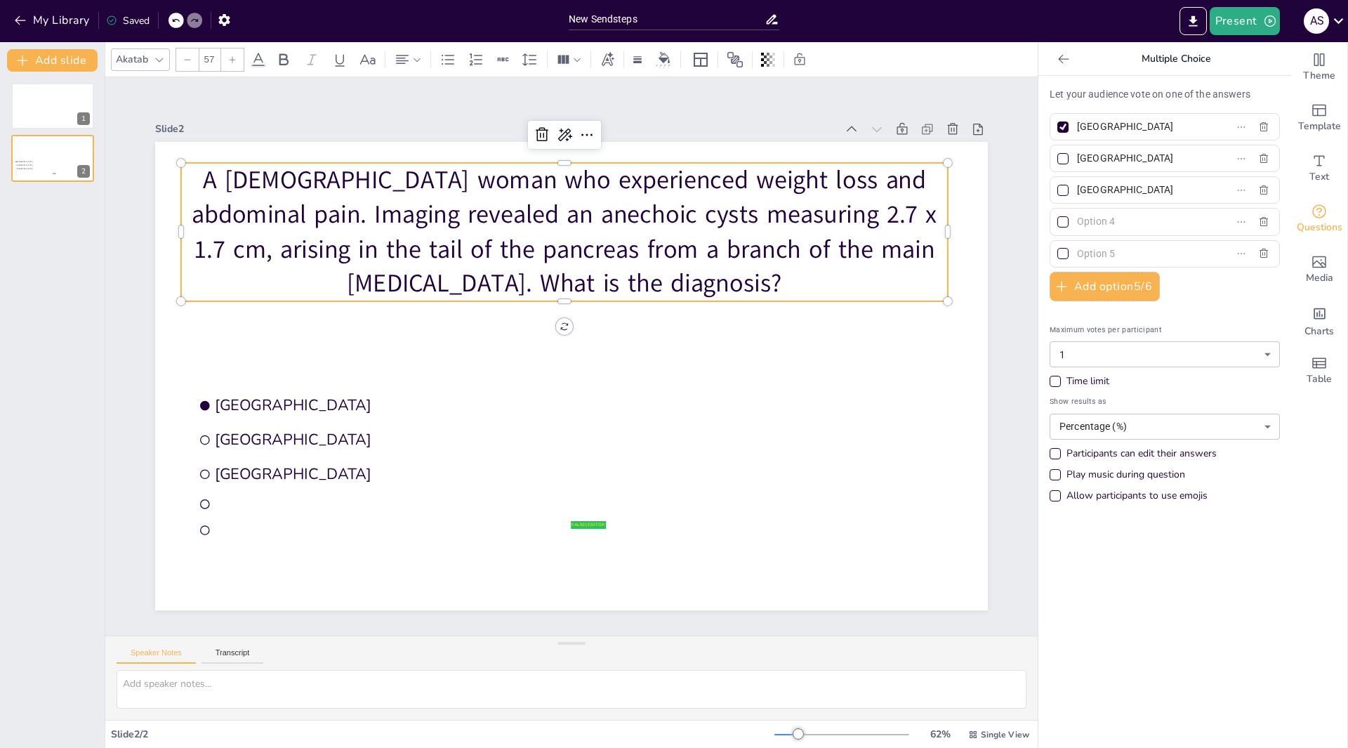
click at [1131, 124] on input "Amsterdam" at bounding box center [1142, 127] width 131 height 20
type input "A"
type input "Serous [MEDICAL_DATA]"
click at [1130, 163] on input "Rotterdam" at bounding box center [1142, 158] width 131 height 20
type input "R"
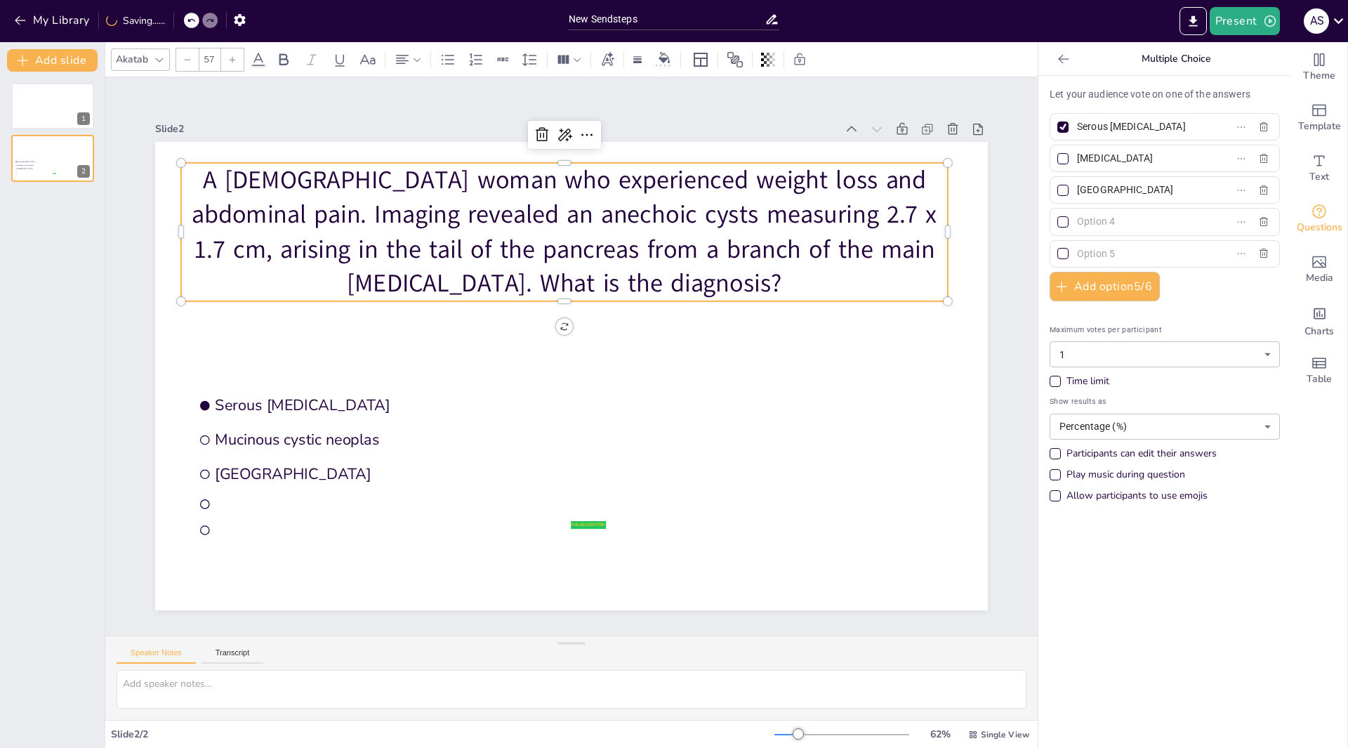
scroll to position [0, 1]
type input "[MEDICAL_DATA]"
click at [1119, 187] on input "The Hague" at bounding box center [1142, 190] width 131 height 20
type input "T"
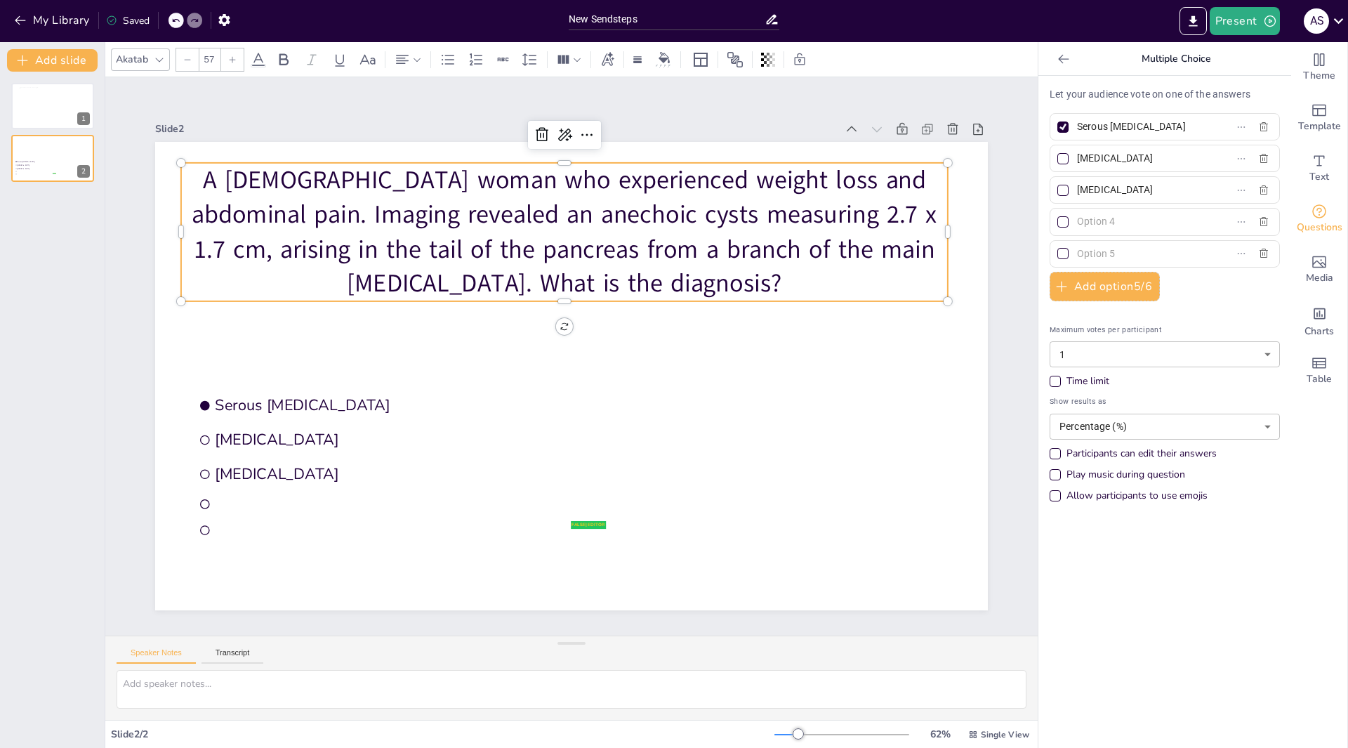
type input "[MEDICAL_DATA]"
click at [1083, 227] on input "text" at bounding box center [1142, 221] width 131 height 20
click at [1114, 219] on input "text" at bounding box center [1142, 221] width 131 height 20
type input "[MEDICAL_DATA]"
click at [1145, 254] on input "text" at bounding box center [1142, 254] width 131 height 20
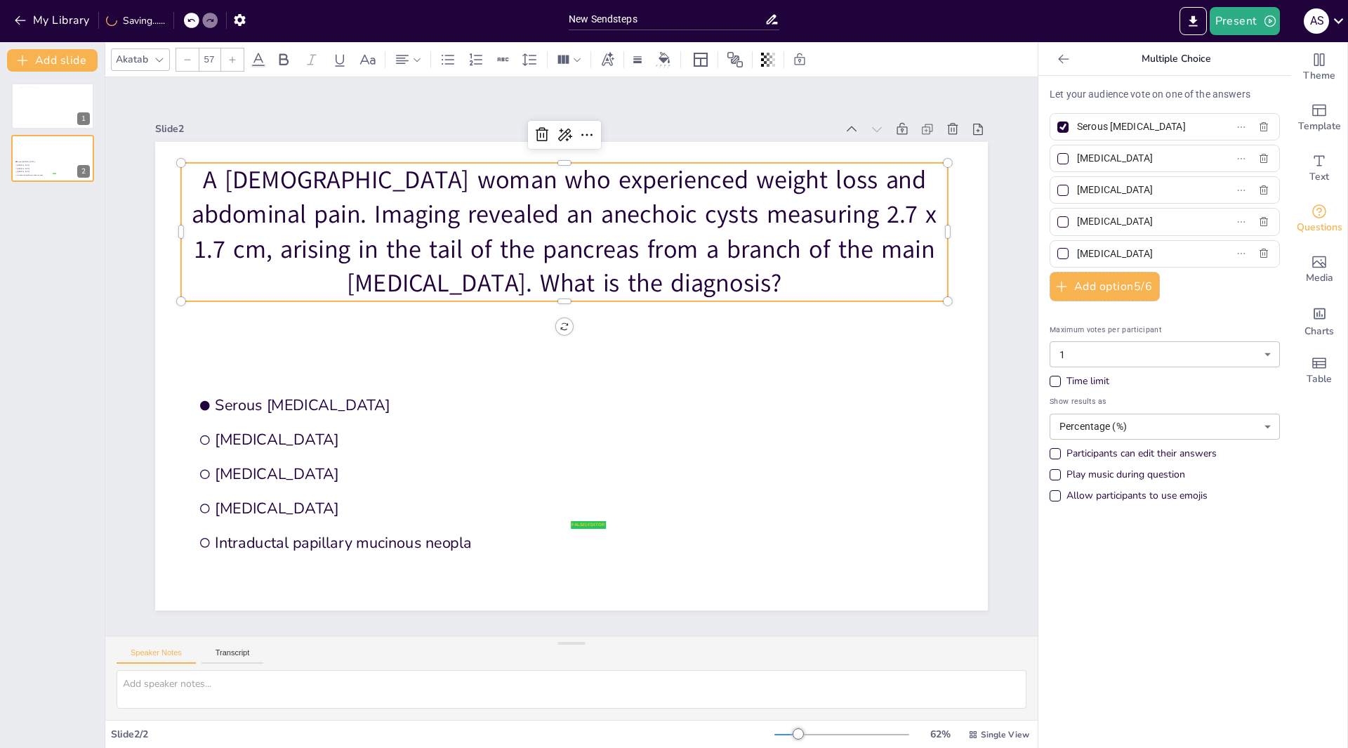
scroll to position [0, 63]
type input "[MEDICAL_DATA]"
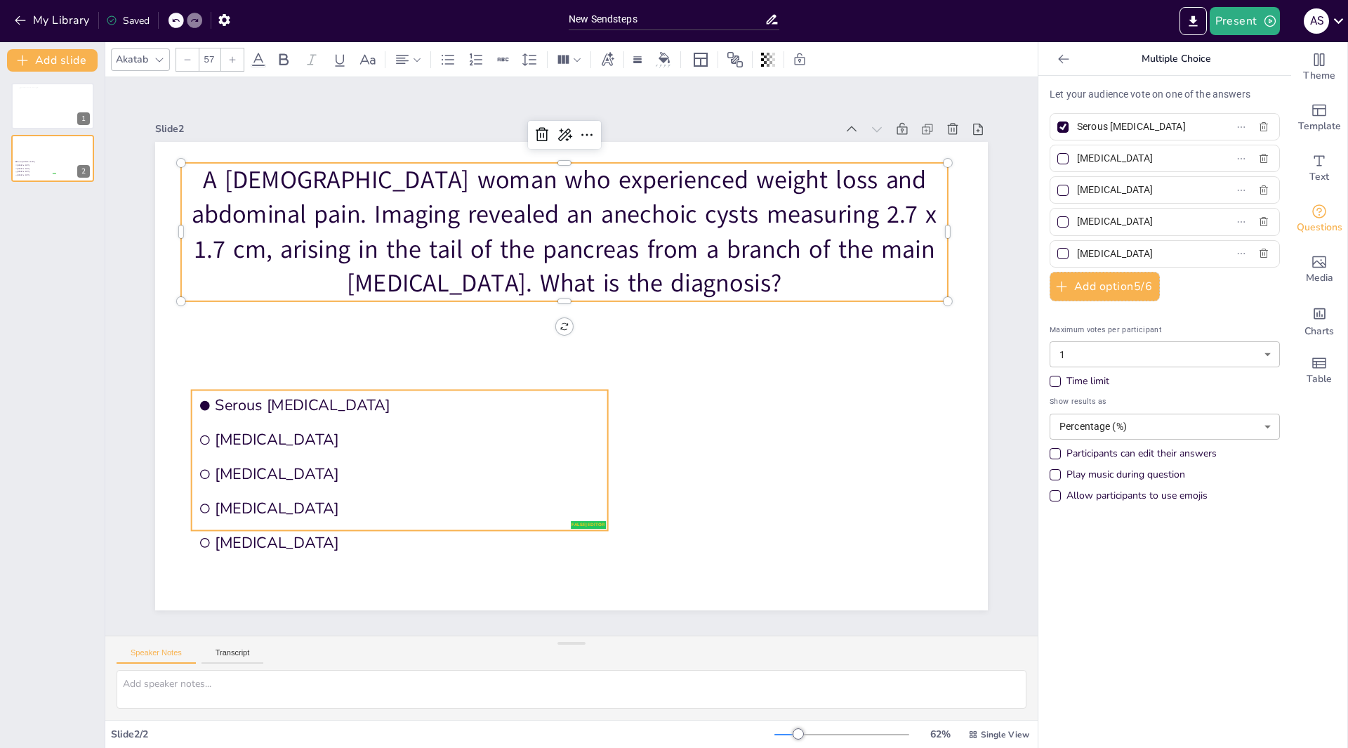
click at [388, 493] on ul "Serous cystadenoma Mucinous cystic neoplasm Pancreatic pseudocyst Acinar cell c…" at bounding box center [377, 402] width 440 height 263
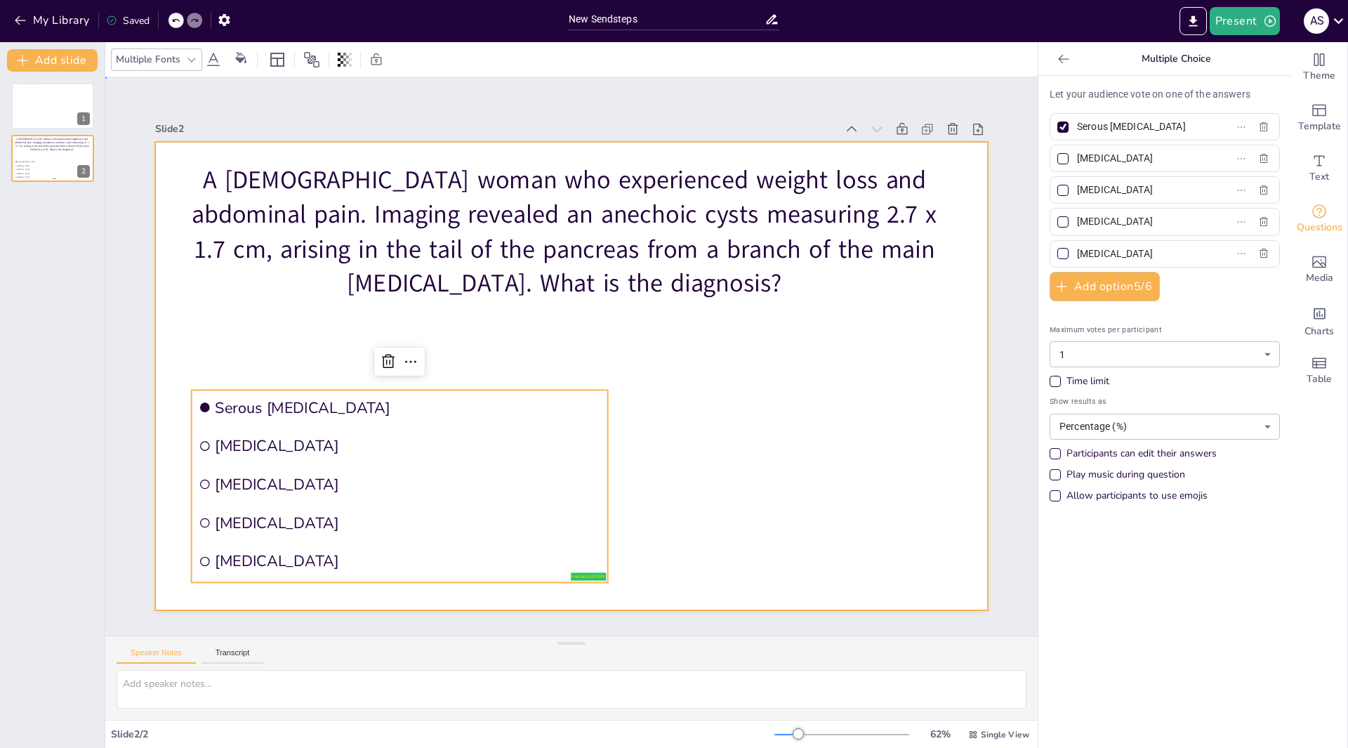
click at [246, 328] on div at bounding box center [565, 375] width 937 height 703
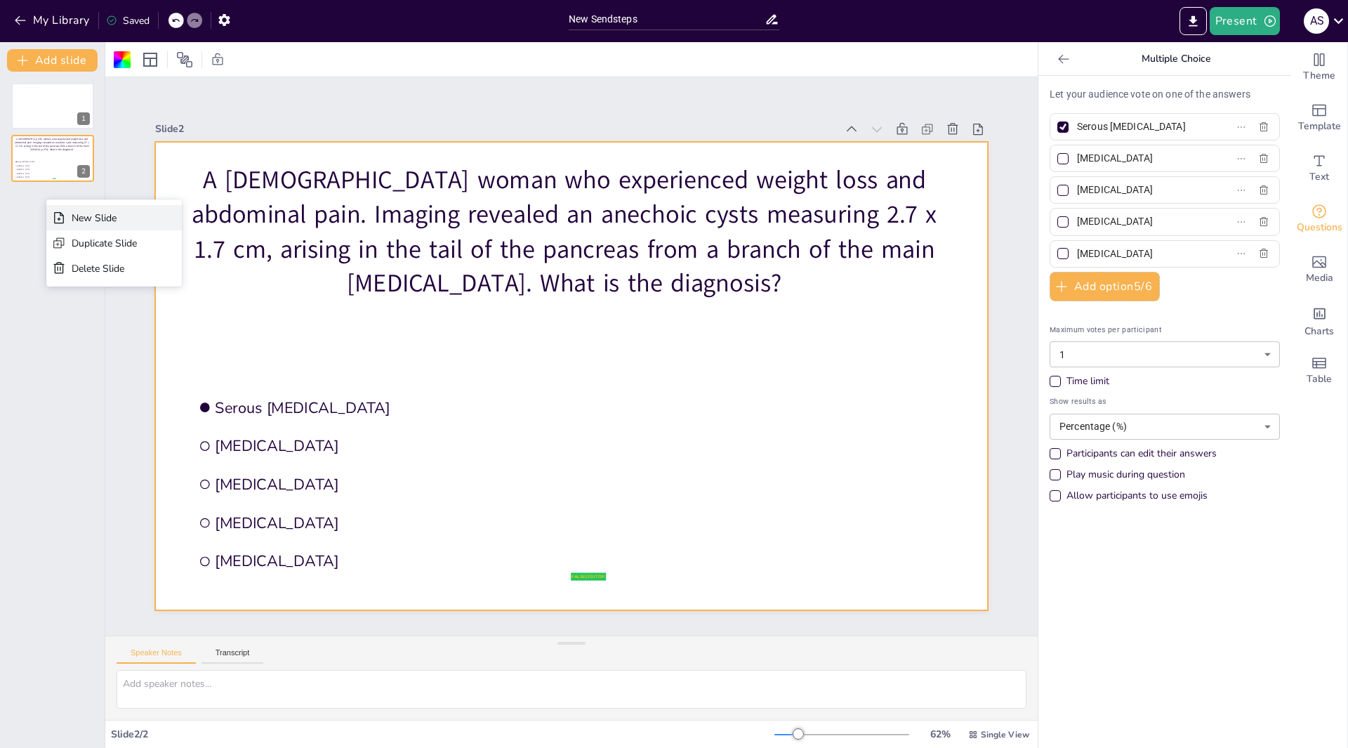
click at [79, 218] on div "New Slide" at bounding box center [104, 217] width 65 height 13
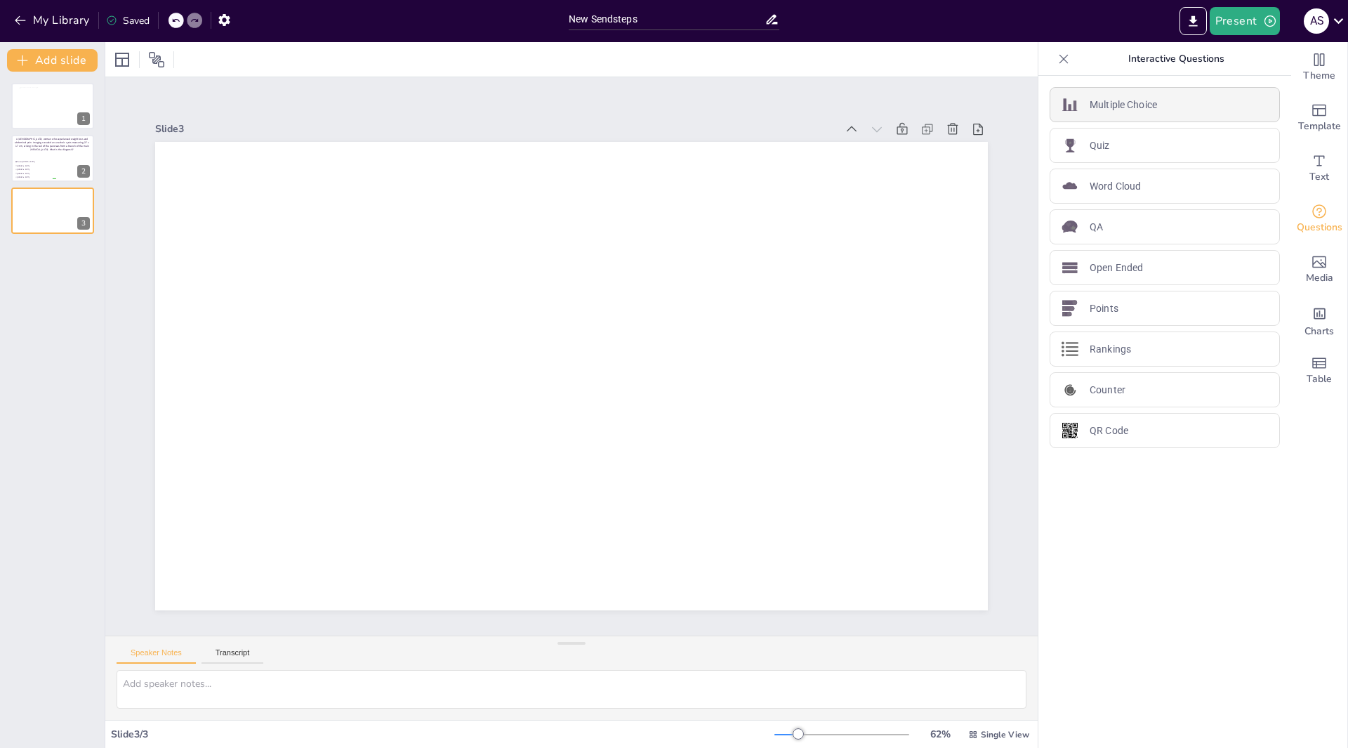
click at [1119, 103] on p "Multiple Choice" at bounding box center [1123, 105] width 67 height 15
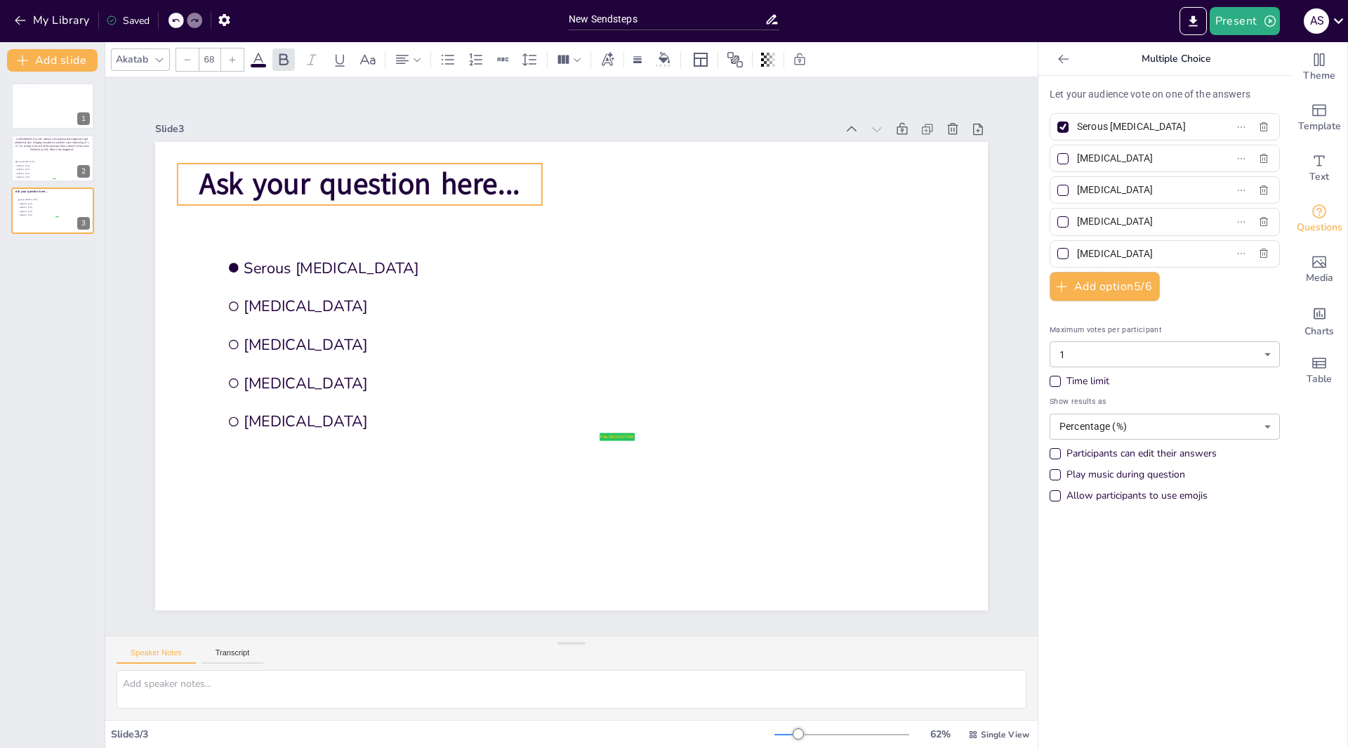
click at [274, 190] on span "Ask your question here..." at bounding box center [400, 144] width 322 height 106
click at [514, 180] on p "Ask your question here..." at bounding box center [448, 113] width 350 height 186
click at [507, 180] on span "Ask your question here..." at bounding box center [558, 83] width 244 height 265
click at [514, 181] on p "Ask your question here..." at bounding box center [424, 127] width 360 height 152
click at [508, 184] on span "Ask your question here..." at bounding box center [360, 185] width 320 height 40
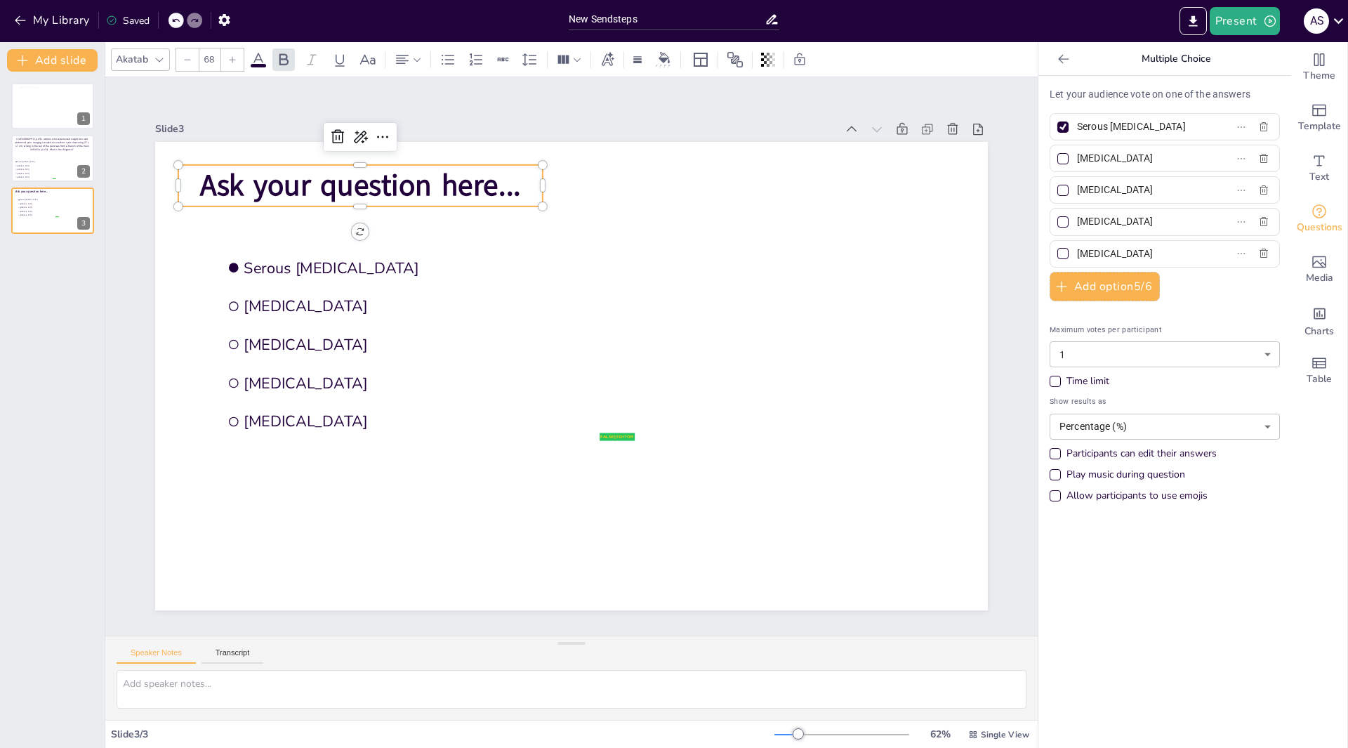
click at [506, 185] on span "Ask your question here..." at bounding box center [448, 114] width 309 height 167
click at [691, 301] on span "Ask your question here..." at bounding box center [840, 398] width 298 height 195
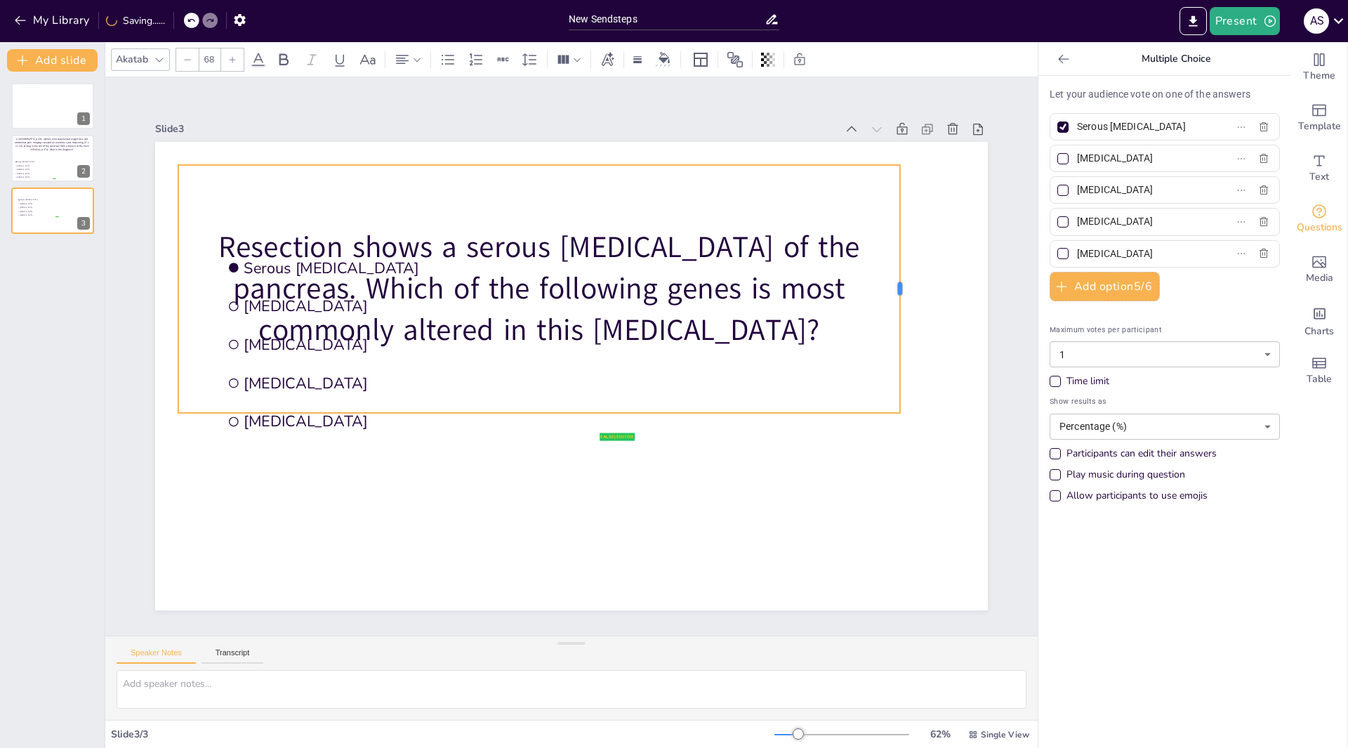
drag, startPoint x: 534, startPoint y: 282, endPoint x: 892, endPoint y: 242, distance: 359.8
click at [892, 545] on div at bounding box center [797, 611] width 221 height 133
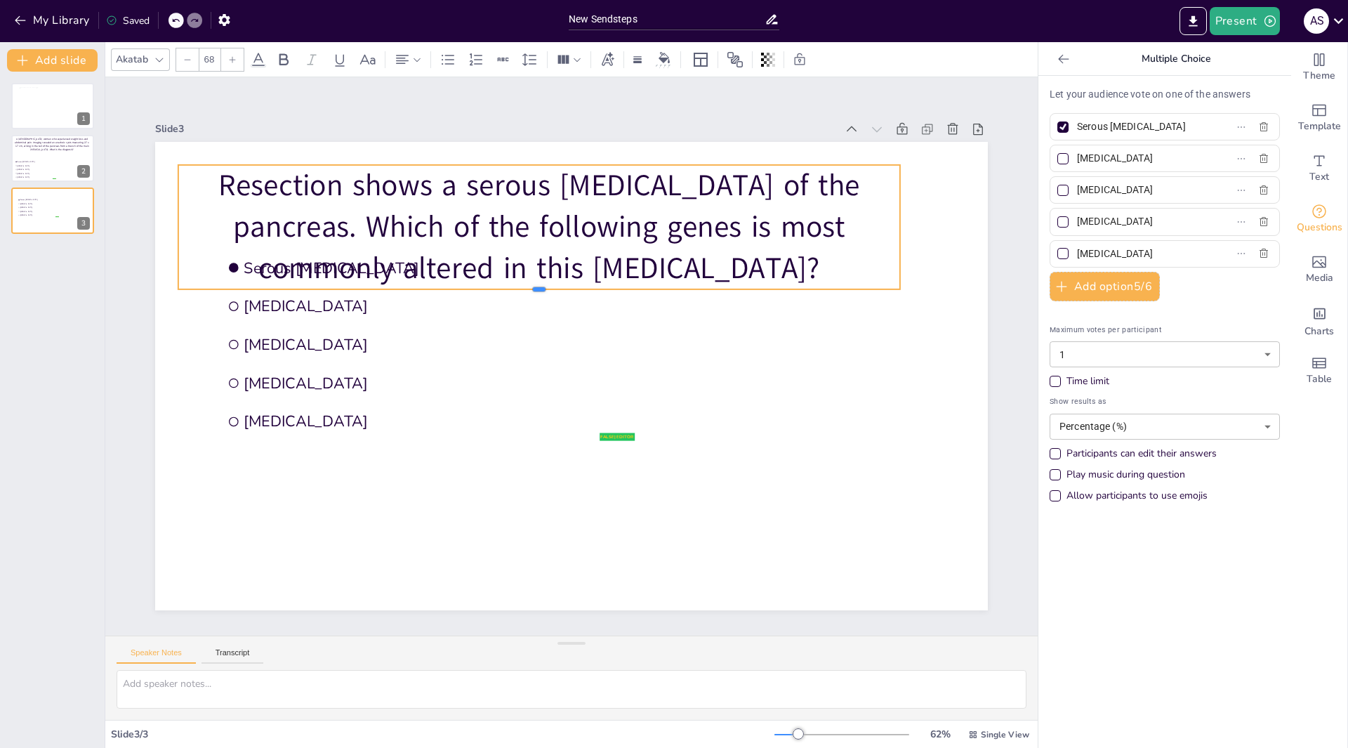
drag, startPoint x: 528, startPoint y: 409, endPoint x: 525, endPoint y: 238, distance: 170.7
click at [525, 238] on div "false | editor Serous cystadenoma Mucinous cystic neoplasm Pancreatic pseudocys…" at bounding box center [571, 376] width 833 height 468
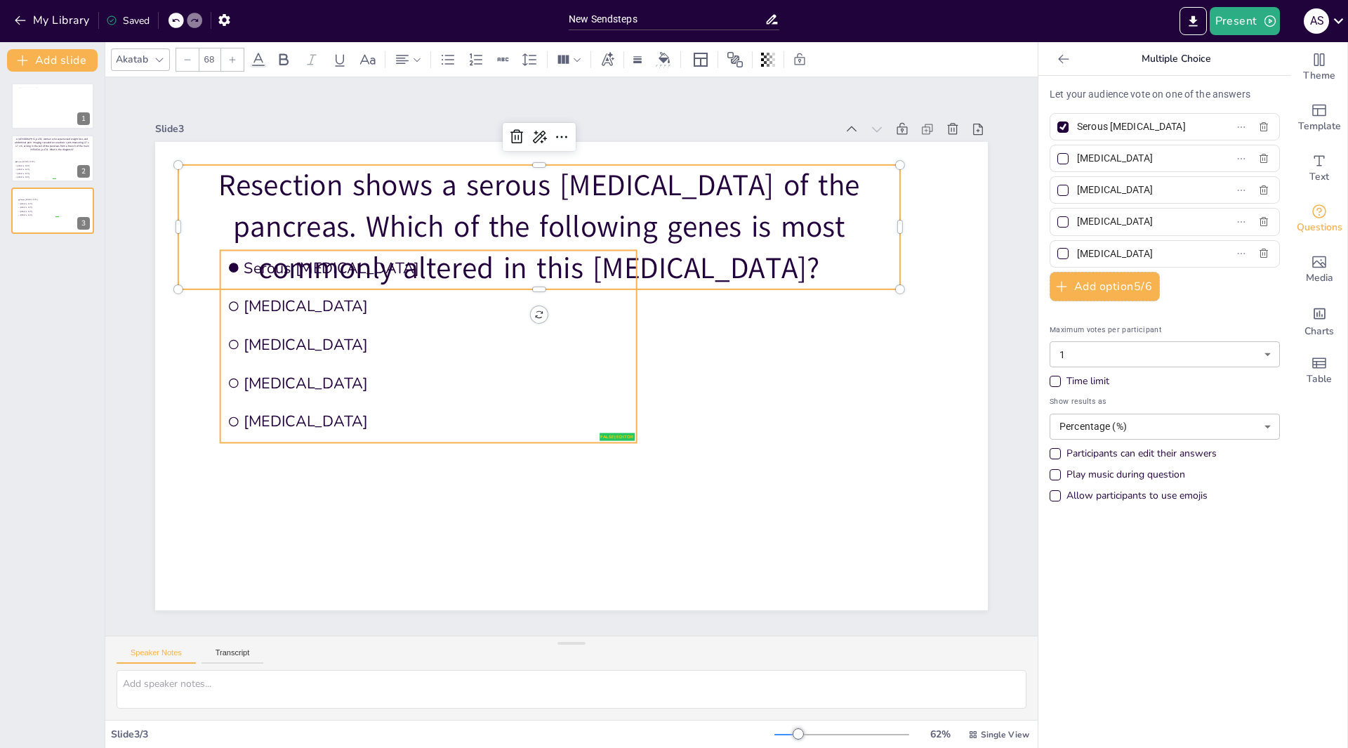
click at [420, 339] on span "Pancreatic pseudocyst" at bounding box center [442, 317] width 382 height 100
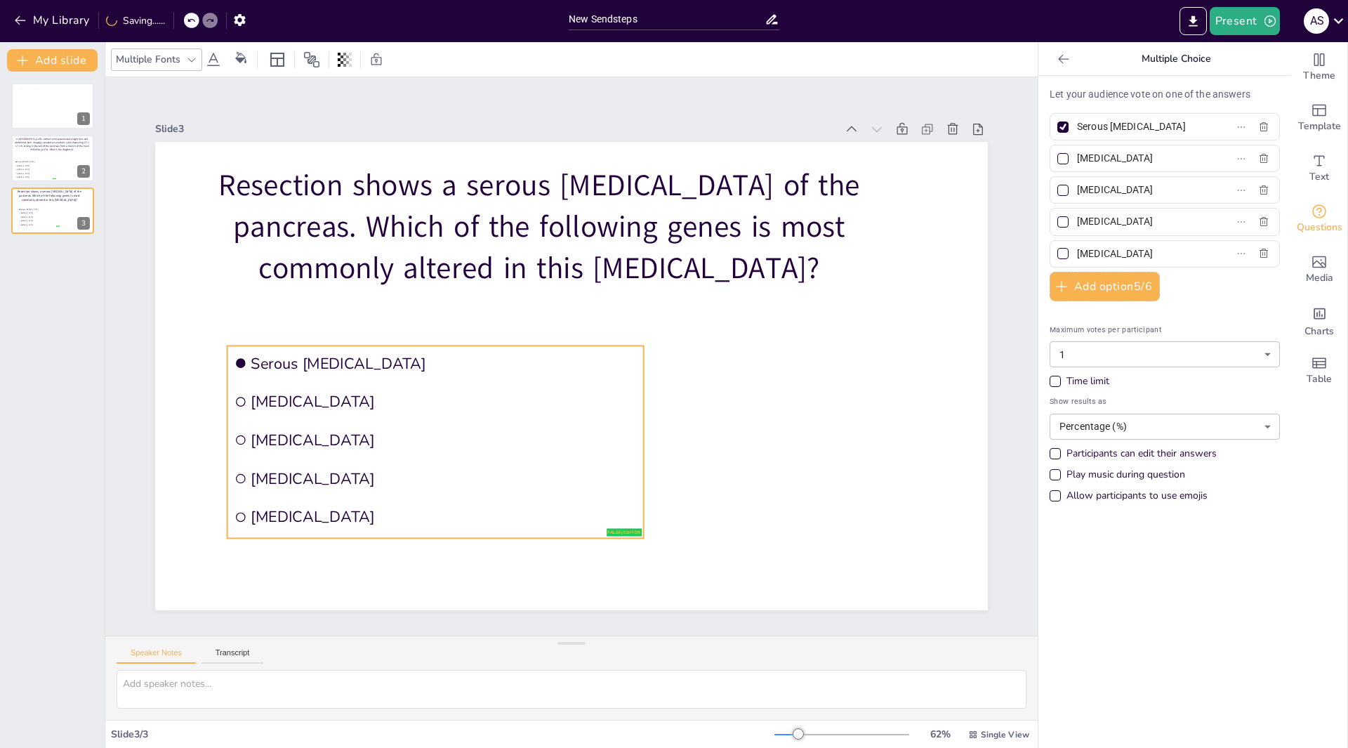
drag, startPoint x: 420, startPoint y: 339, endPoint x: 427, endPoint y: 435, distance: 95.8
click at [427, 435] on span "Pancreatic pseudocyst" at bounding box center [444, 440] width 386 height 20
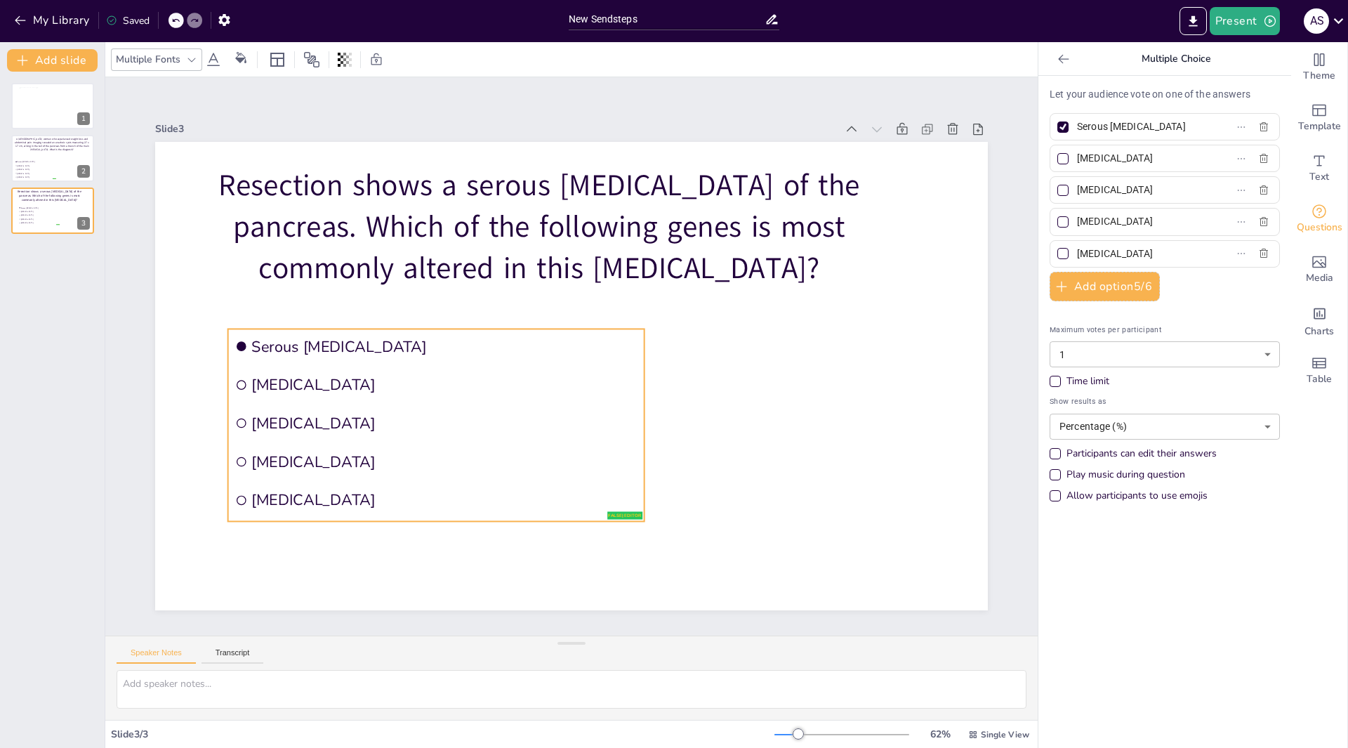
drag, startPoint x: 478, startPoint y: 441, endPoint x: 479, endPoint y: 424, distance: 16.9
click at [479, 424] on span "Pancreatic pseudocyst" at bounding box center [469, 257] width 138 height 374
click at [1214, 124] on label "Serous cystadenoma" at bounding box center [1143, 127] width 176 height 20
click at [1208, 124] on input "Serous cystadenoma" at bounding box center [1142, 127] width 131 height 20
type input "S"
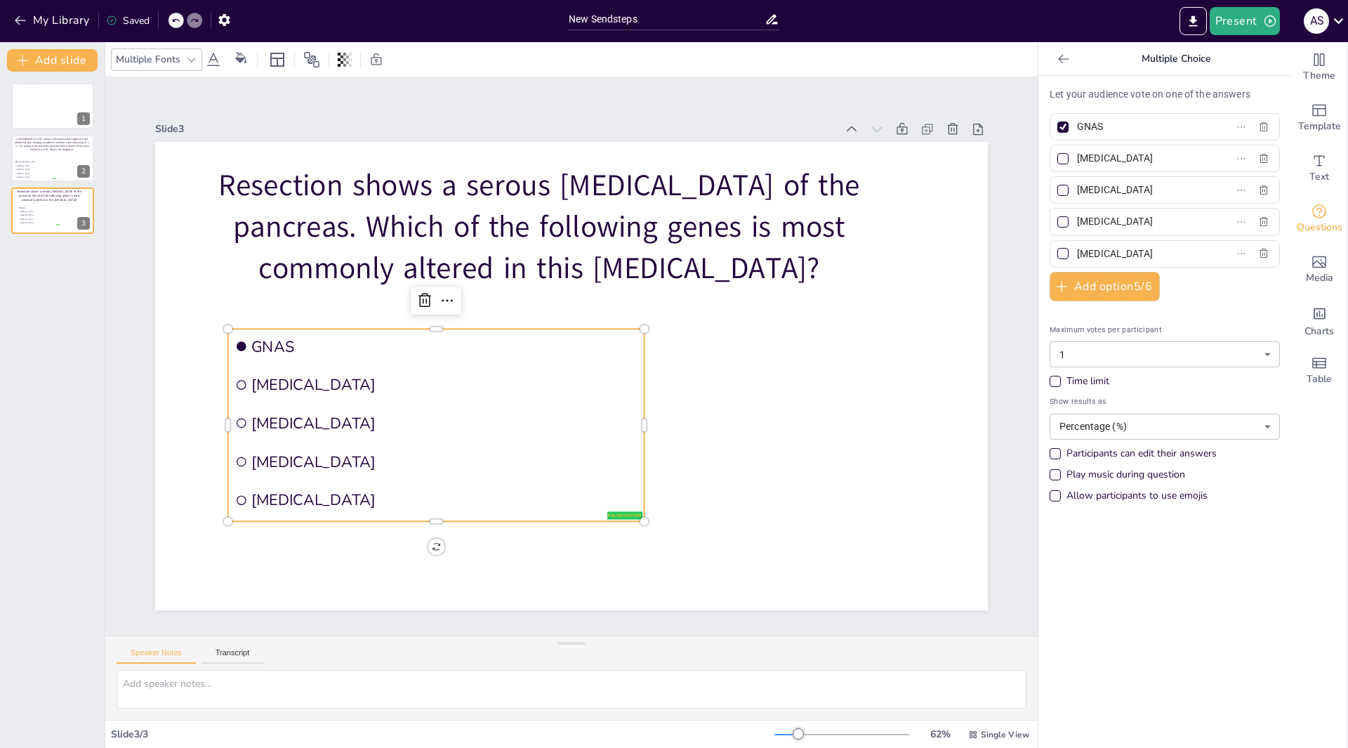
type input "GNAS"
click at [1194, 160] on label "Mucinous cystic neoplasm" at bounding box center [1143, 158] width 176 height 20
click at [1194, 160] on input "Mucinous cystic neoplasm" at bounding box center [1142, 158] width 131 height 20
type input "M"
type input "TP53"
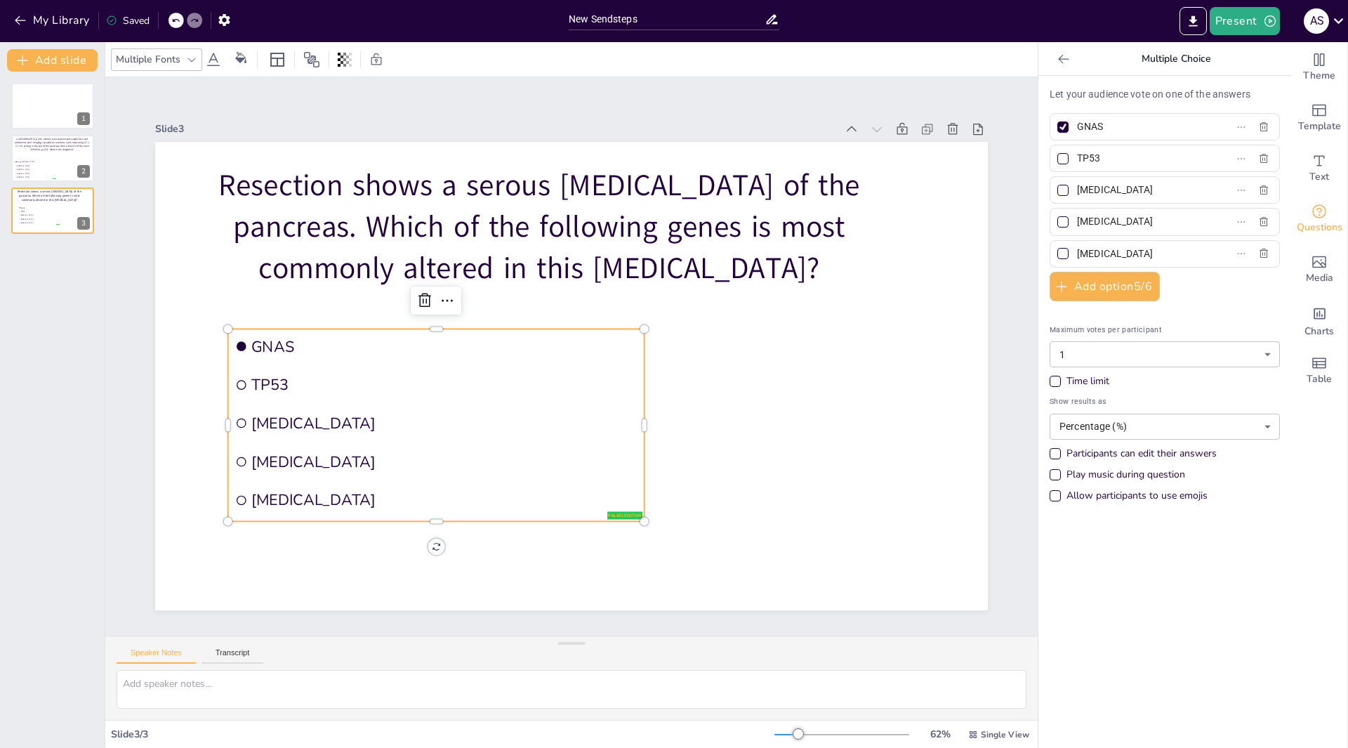
click at [1173, 189] on input "Pancreatic pseudocyst" at bounding box center [1142, 190] width 131 height 20
type input "P"
type input "KRAS"
click at [1171, 219] on input "Acinar cell carcinoma" at bounding box center [1142, 221] width 131 height 20
type input "A"
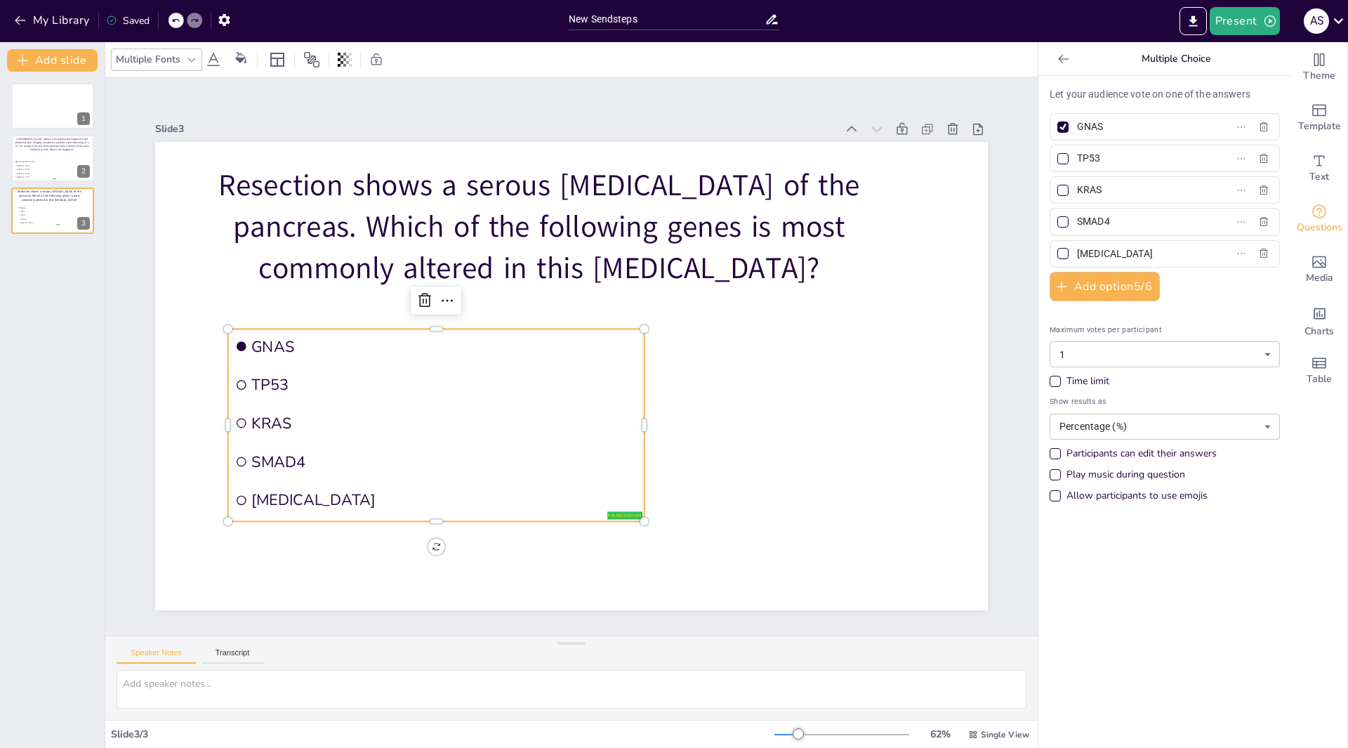
type input "SMAD4"
click at [1195, 246] on label "Intraductal papillary mucinous neoplasm" at bounding box center [1143, 254] width 176 height 20
click at [1195, 246] on input "Intraductal papillary mucinous neoplasm" at bounding box center [1142, 254] width 131 height 20
type input "I"
type input "VHL"
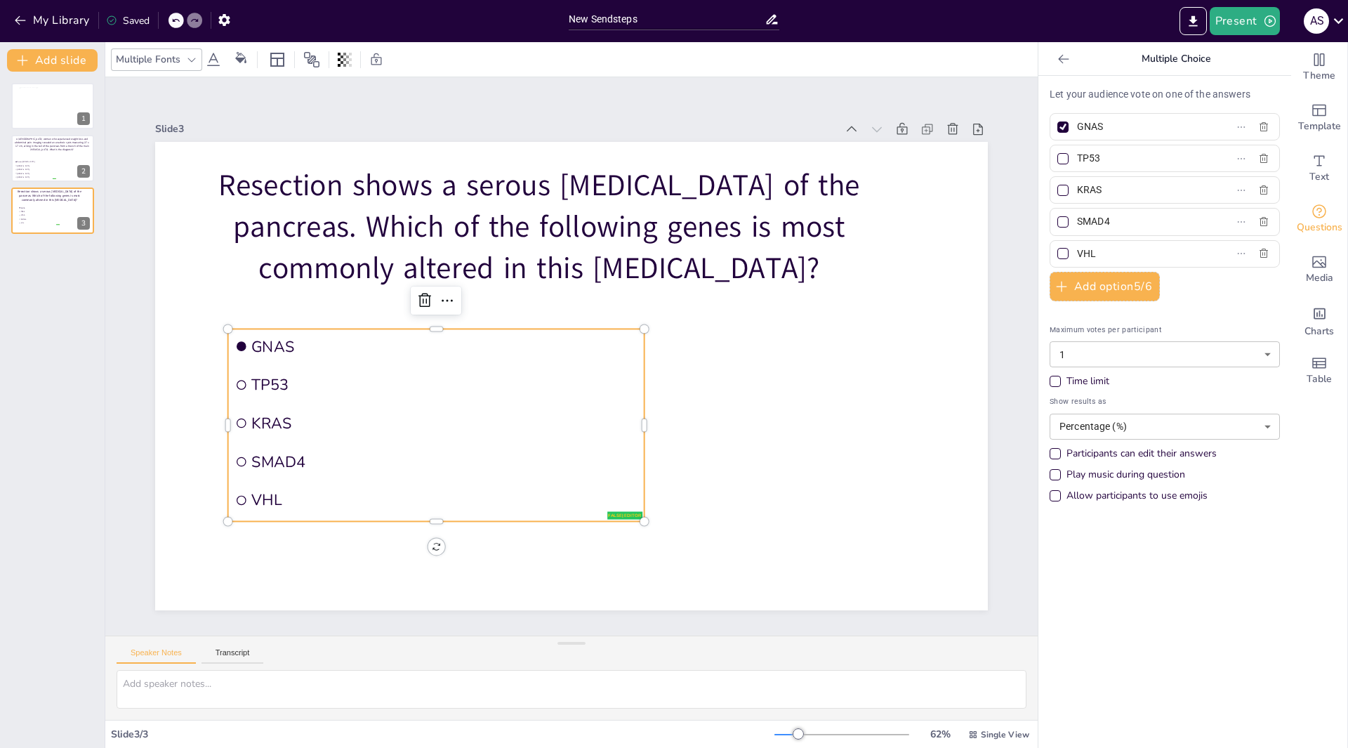
click at [1058, 254] on div at bounding box center [1063, 253] width 11 height 11
click at [1077, 254] on input "VHL" at bounding box center [1142, 254] width 131 height 20
checkbox input "true"
click at [1058, 126] on div at bounding box center [1063, 126] width 11 height 11
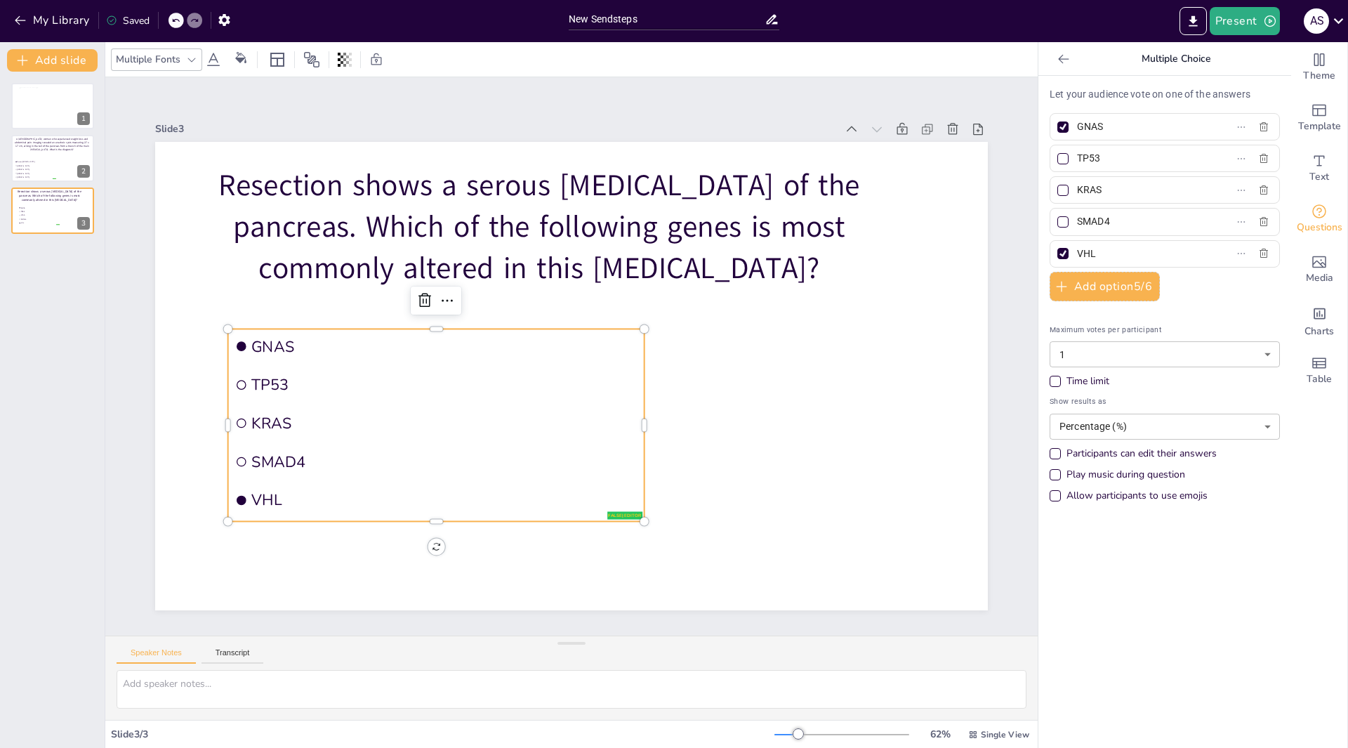
click at [1077, 126] on input "GNAS" at bounding box center [1142, 127] width 131 height 20
checkbox input "false"
click at [60, 275] on icon at bounding box center [56, 277] width 10 height 11
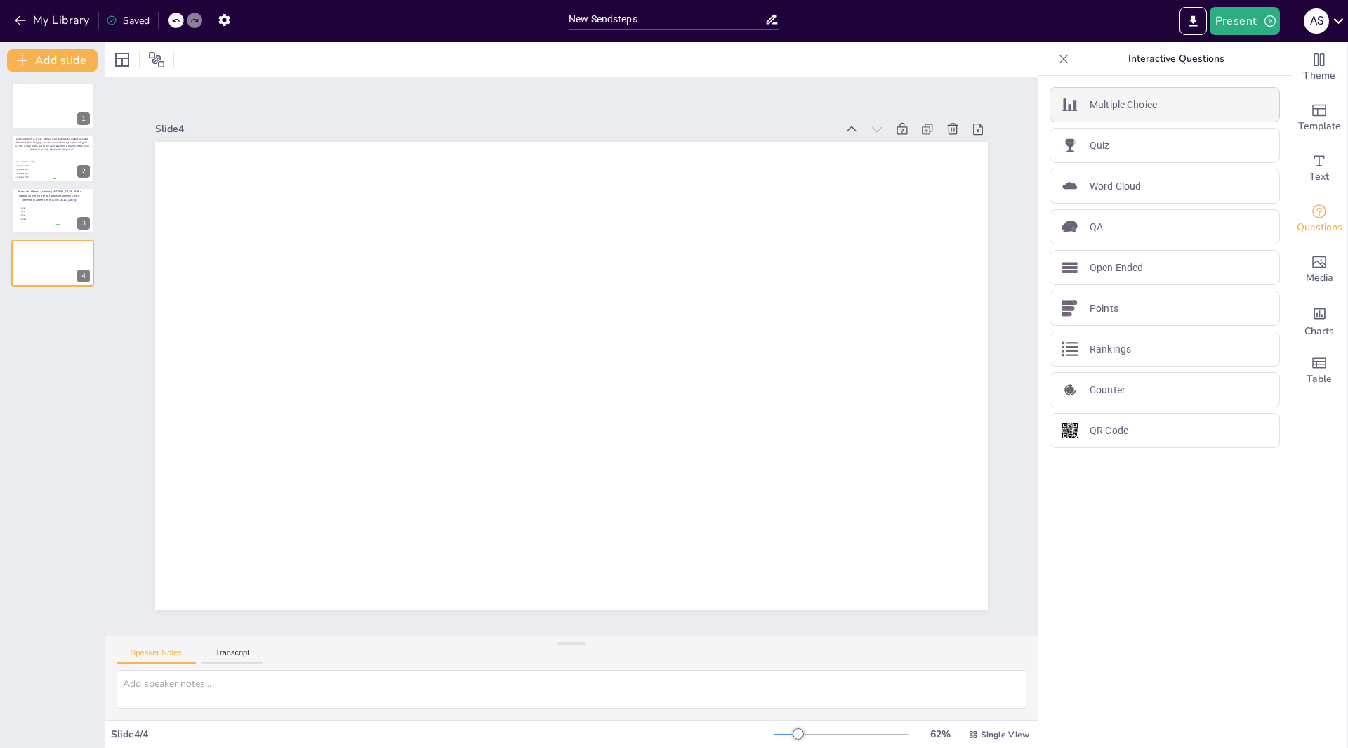
click at [1154, 105] on div "Multiple Choice" at bounding box center [1165, 104] width 230 height 35
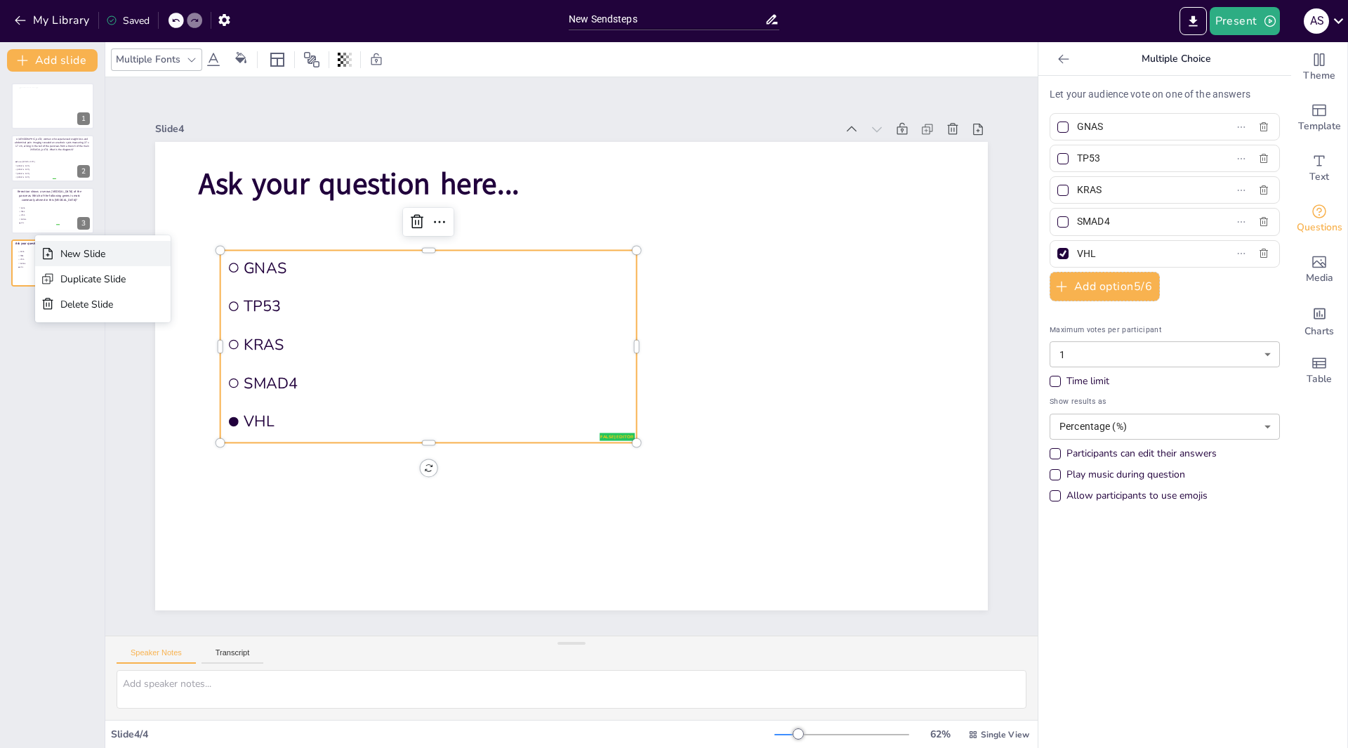
click at [58, 249] on div "New Slide" at bounding box center [103, 253] width 136 height 25
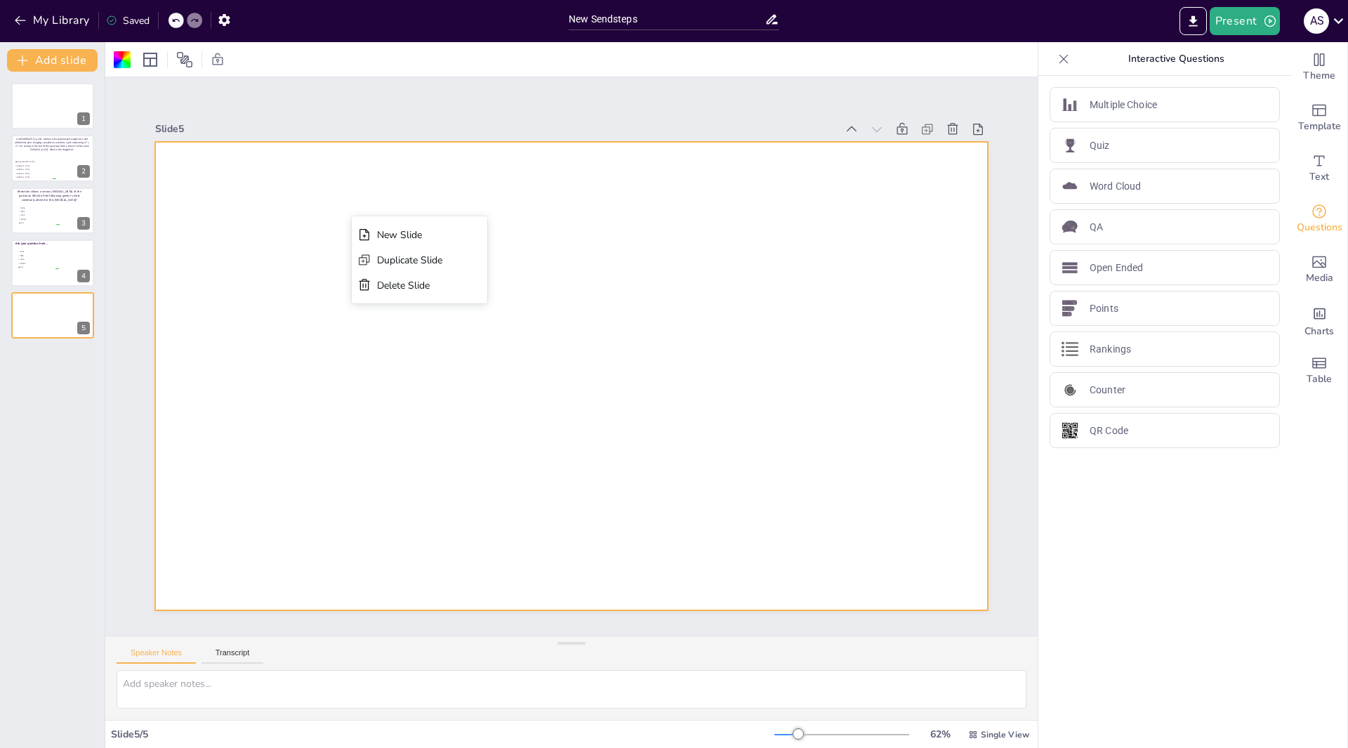
click at [256, 206] on div at bounding box center [582, 339] width 956 height 822
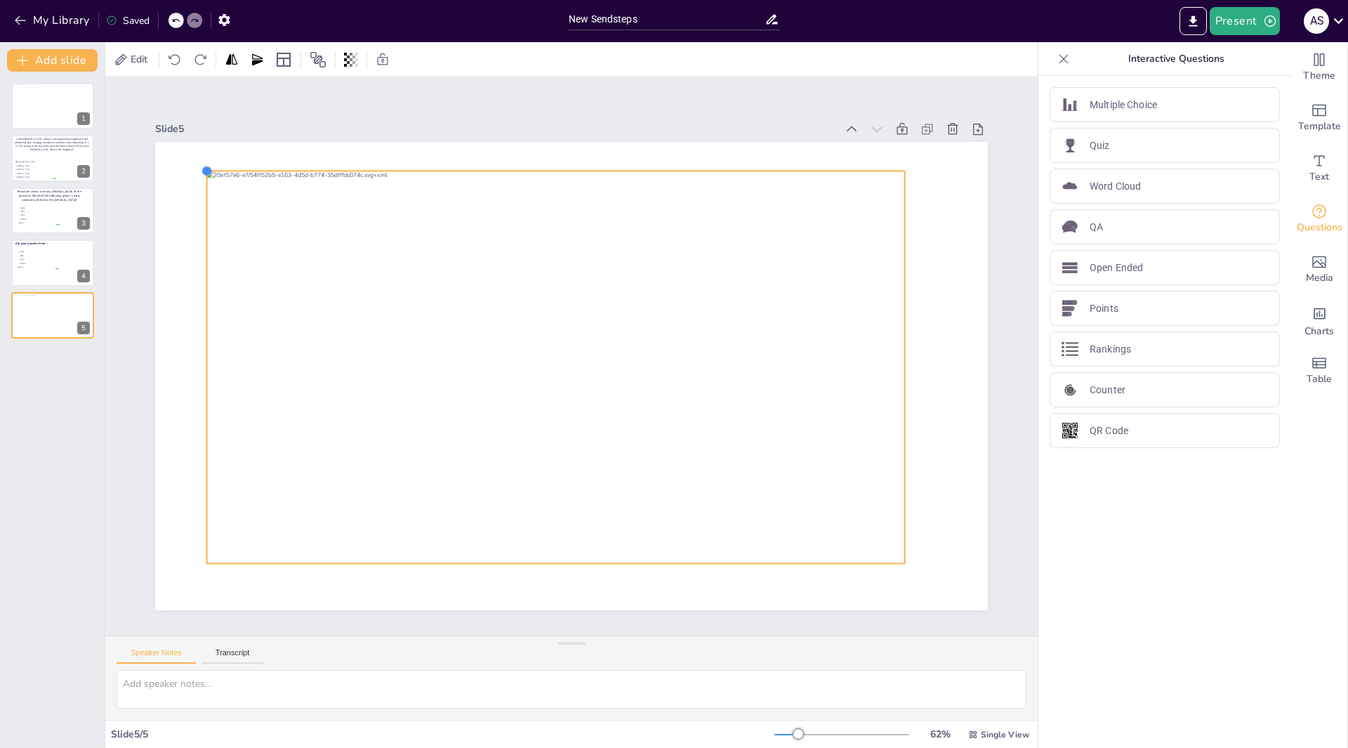
drag, startPoint x: 228, startPoint y: 183, endPoint x: 197, endPoint y: 168, distance: 34.9
click at [341, 21] on div at bounding box center [348, 13] width 15 height 15
click at [53, 58] on button "Add slide" at bounding box center [52, 60] width 91 height 22
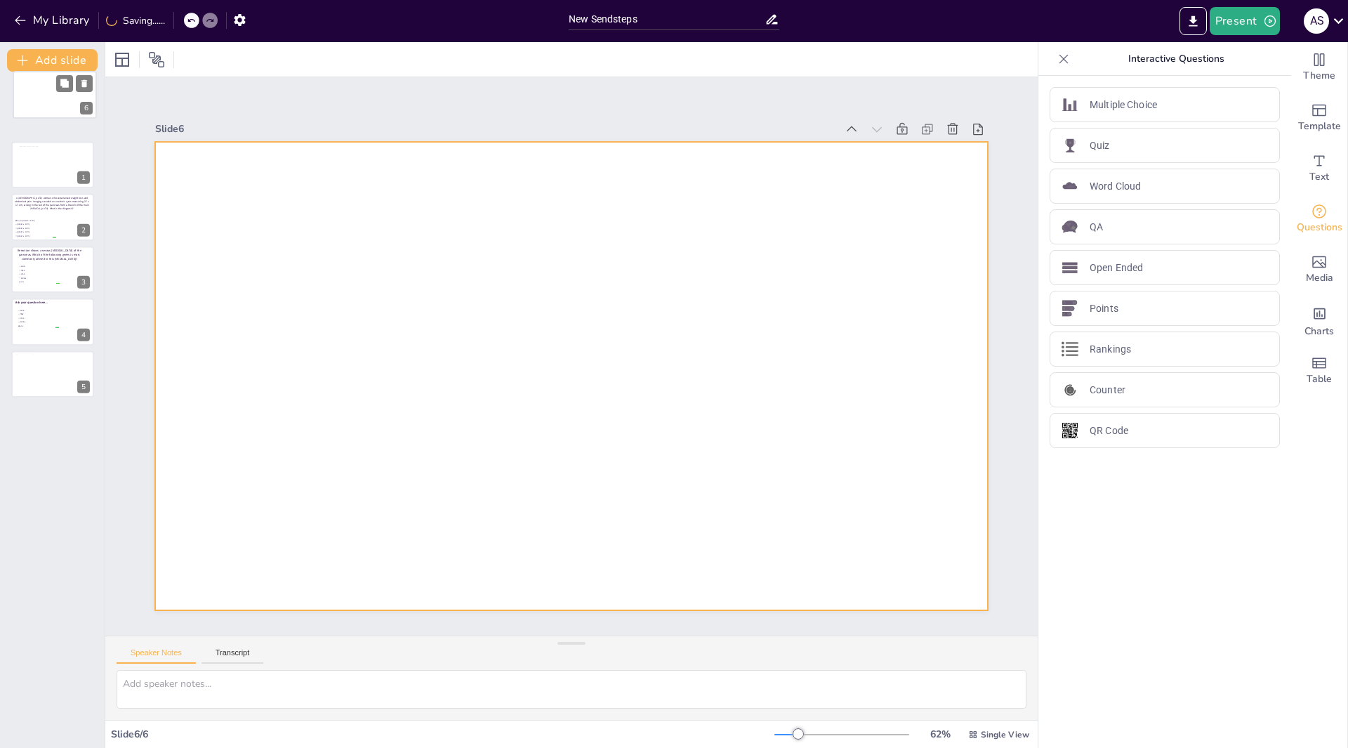
drag, startPoint x: 55, startPoint y: 367, endPoint x: 61, endPoint y: 83, distance: 284.5
click at [61, 83] on div at bounding box center [54, 95] width 83 height 46
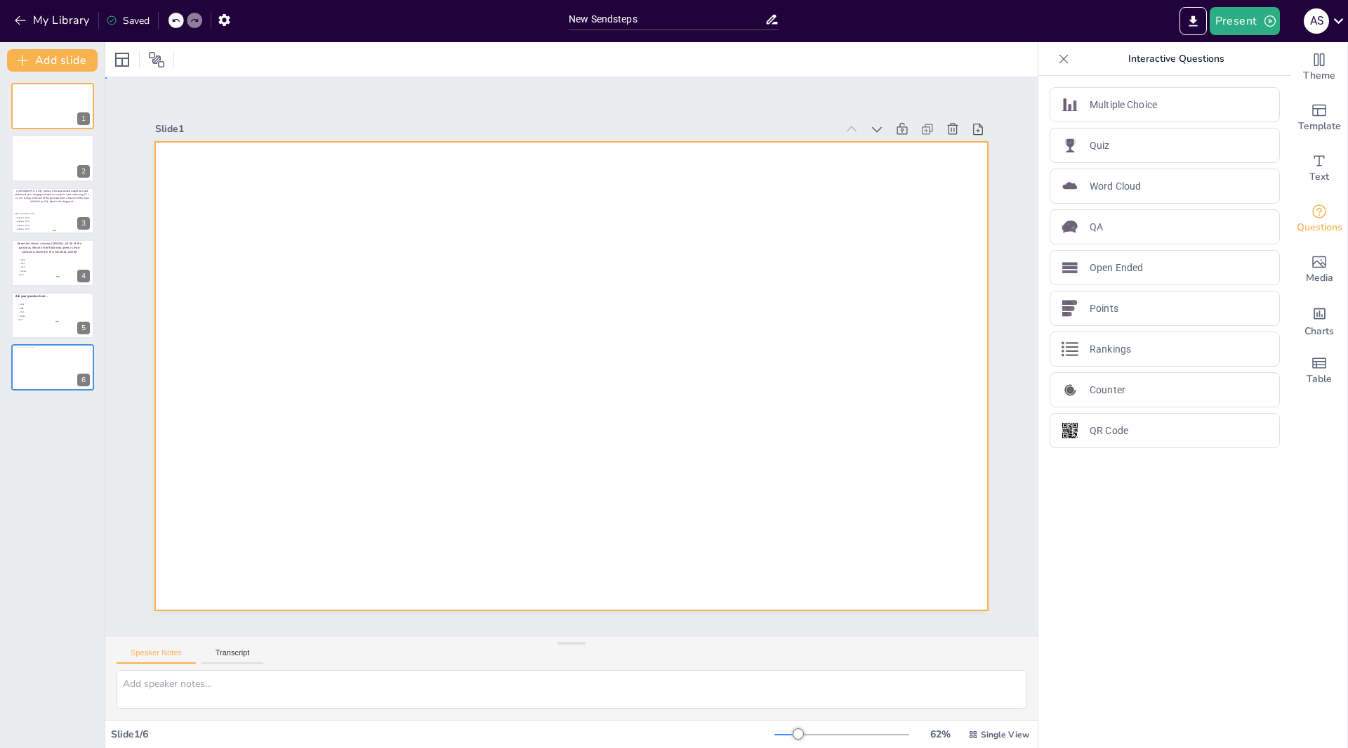
click at [362, 218] on div at bounding box center [564, 374] width 952 height 767
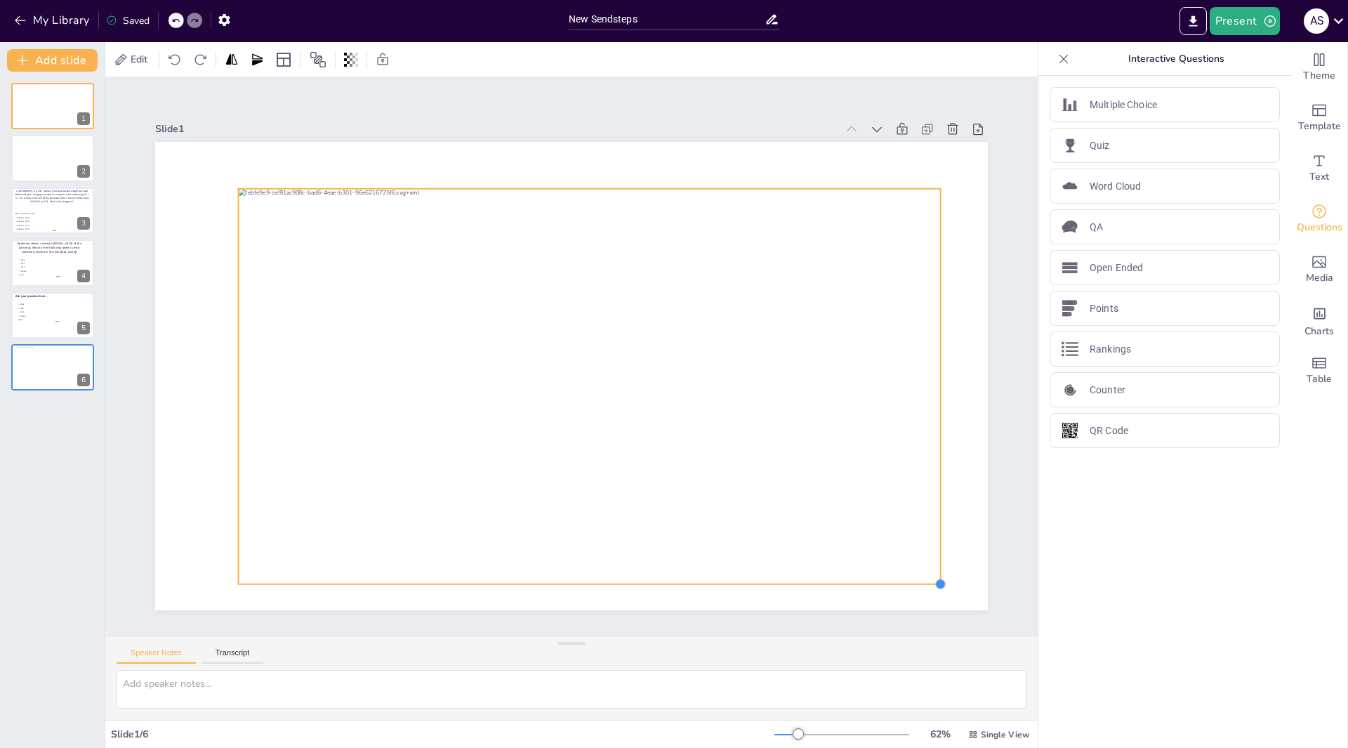
drag, startPoint x: 895, startPoint y: 555, endPoint x: 928, endPoint y: 575, distance: 39.4
click at [824, 707] on div at bounding box center [816, 714] width 15 height 15
click at [43, 97] on div at bounding box center [55, 107] width 72 height 40
click at [650, 461] on div at bounding box center [586, 387] width 740 height 466
click at [650, 461] on div at bounding box center [576, 391] width 803 height 647
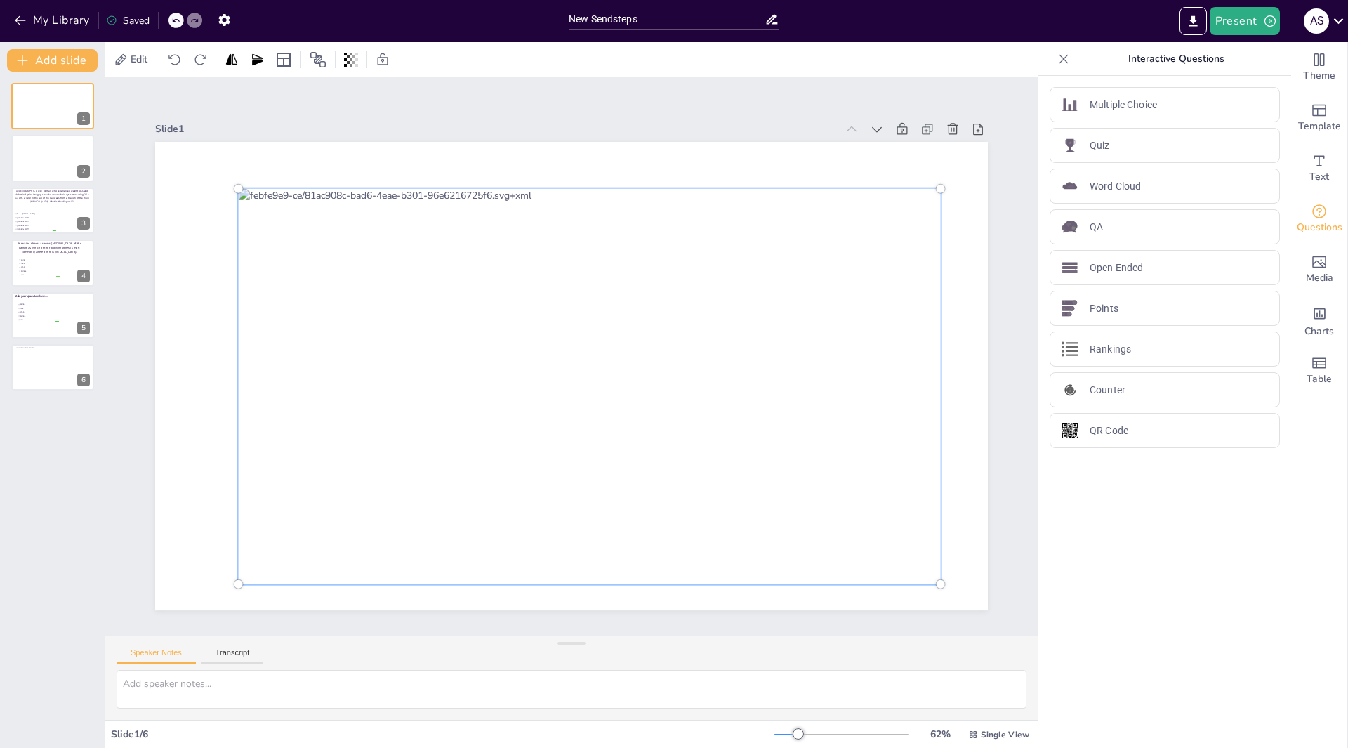
drag, startPoint x: 650, startPoint y: 464, endPoint x: 659, endPoint y: 463, distance: 9.9
click at [659, 463] on div at bounding box center [586, 387] width 758 height 485
click at [659, 463] on div at bounding box center [579, 391] width 811 height 614
click at [659, 463] on div at bounding box center [586, 387] width 758 height 485
click at [48, 435] on div "1 2 A 56-year-old woman who experienced weight loss and abdominal pain. Imaging…" at bounding box center [52, 410] width 105 height 676
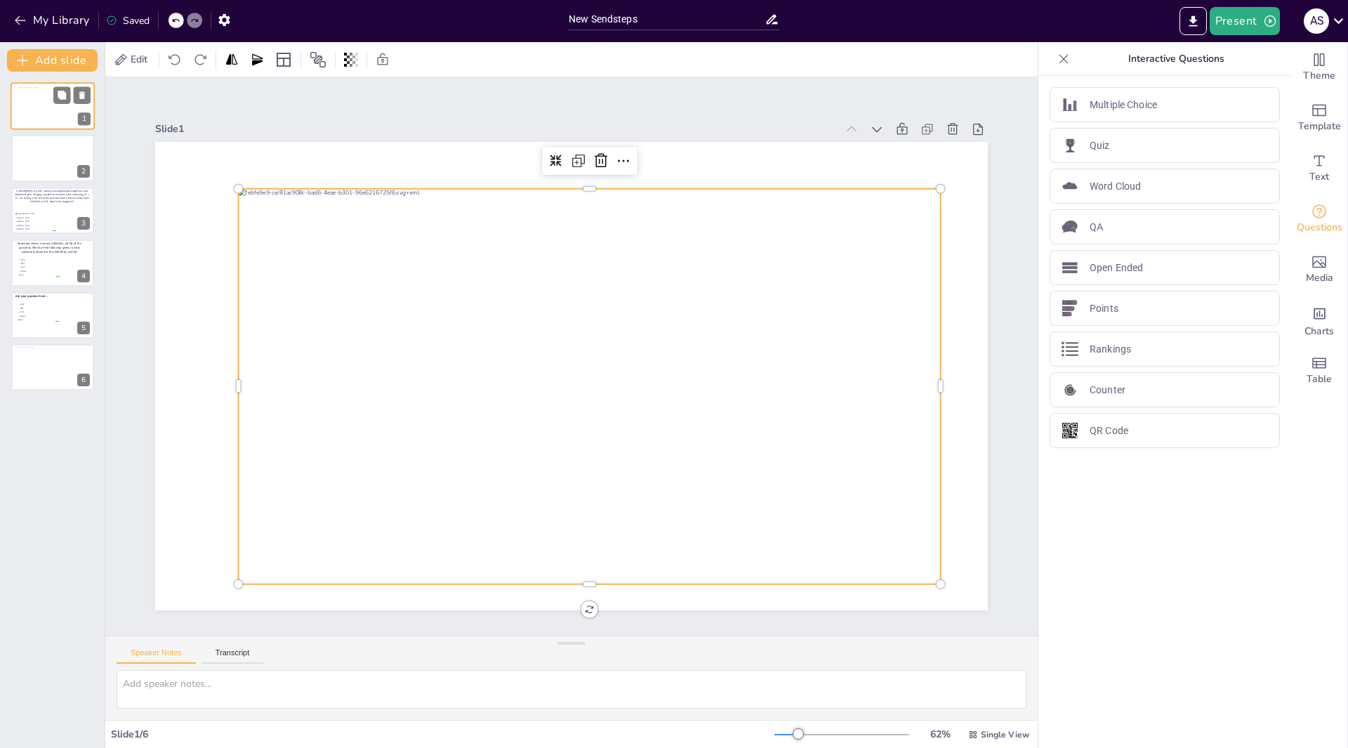
click at [57, 114] on div at bounding box center [55, 107] width 72 height 40
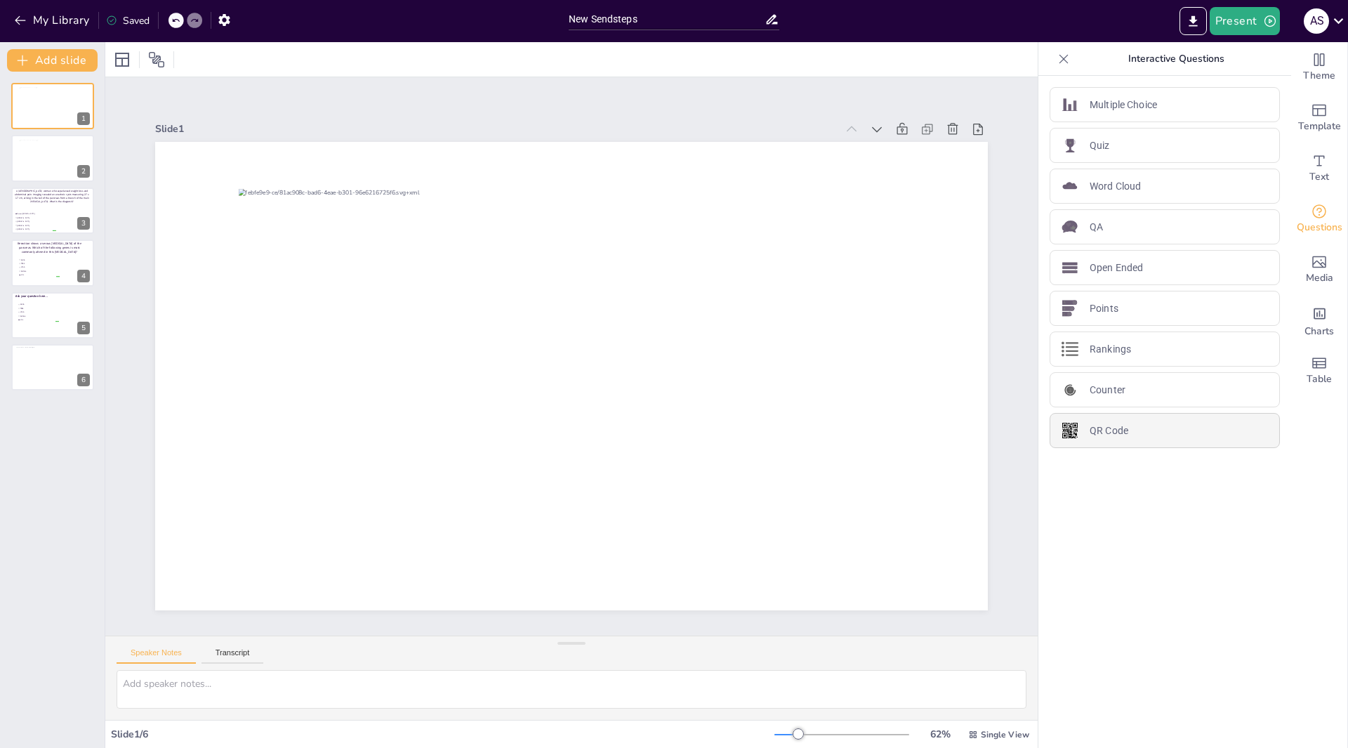
click at [1097, 429] on p "QR Code" at bounding box center [1109, 430] width 39 height 15
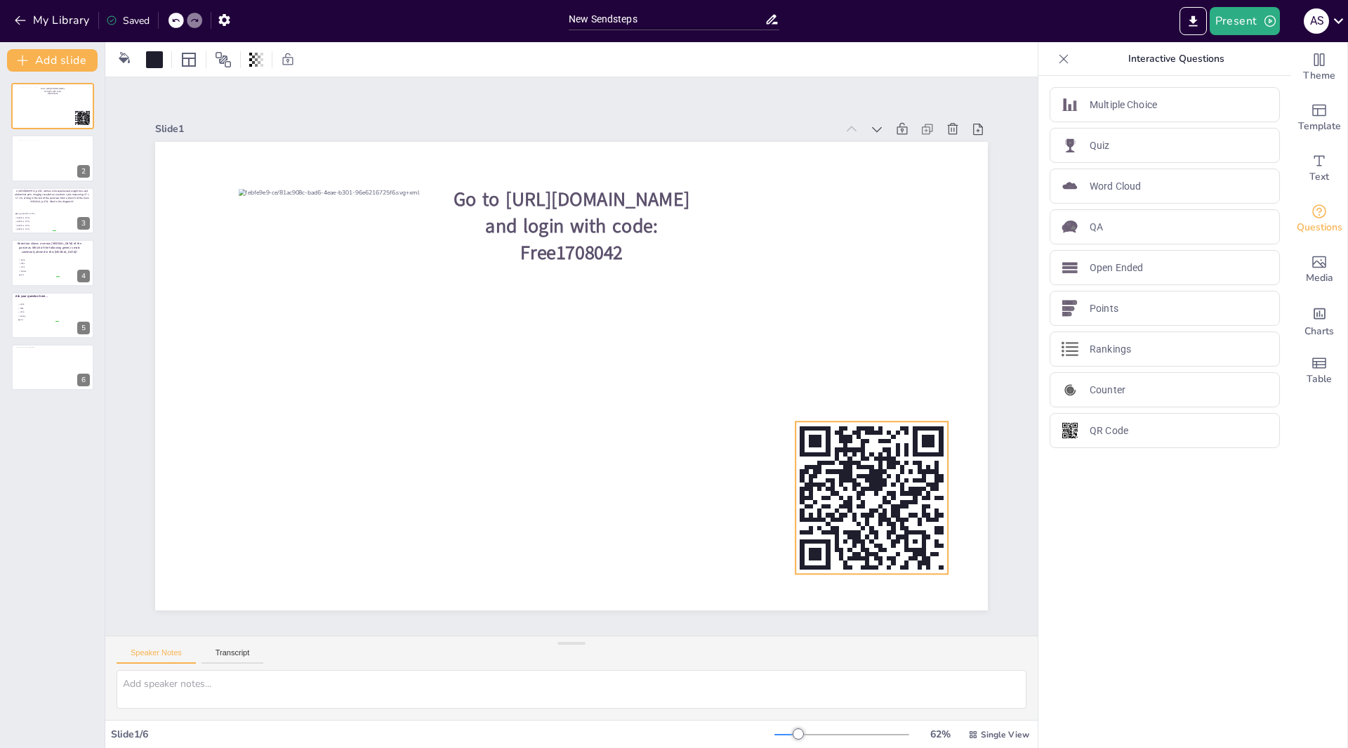
drag, startPoint x: 236, startPoint y: 251, endPoint x: 857, endPoint y: 478, distance: 660.9
click at [857, 525] on rect at bounding box center [761, 629] width 208 height 208
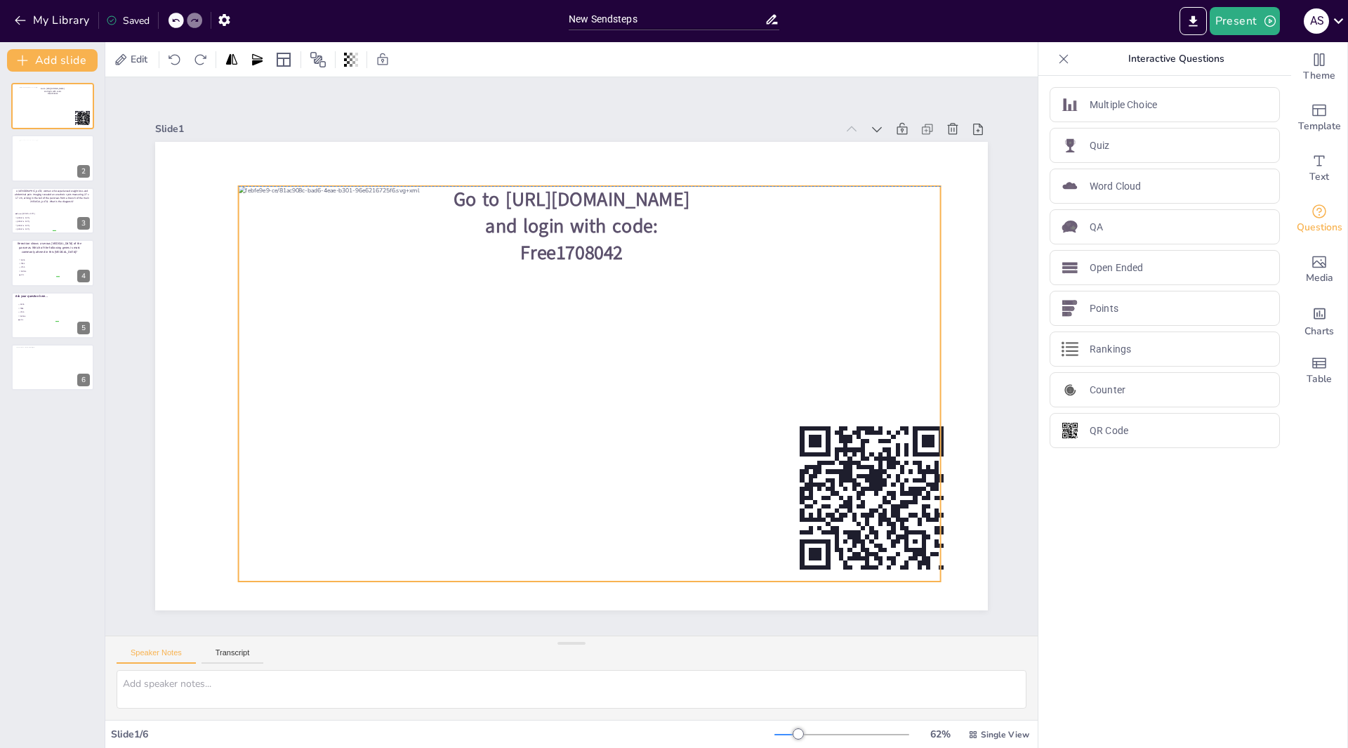
drag, startPoint x: 656, startPoint y: 452, endPoint x: 666, endPoint y: 460, distance: 13.5
click at [656, 453] on div at bounding box center [587, 385] width 740 height 466
click at [670, 461] on div at bounding box center [583, 387] width 769 height 532
click at [670, 461] on div at bounding box center [577, 388] width 803 height 647
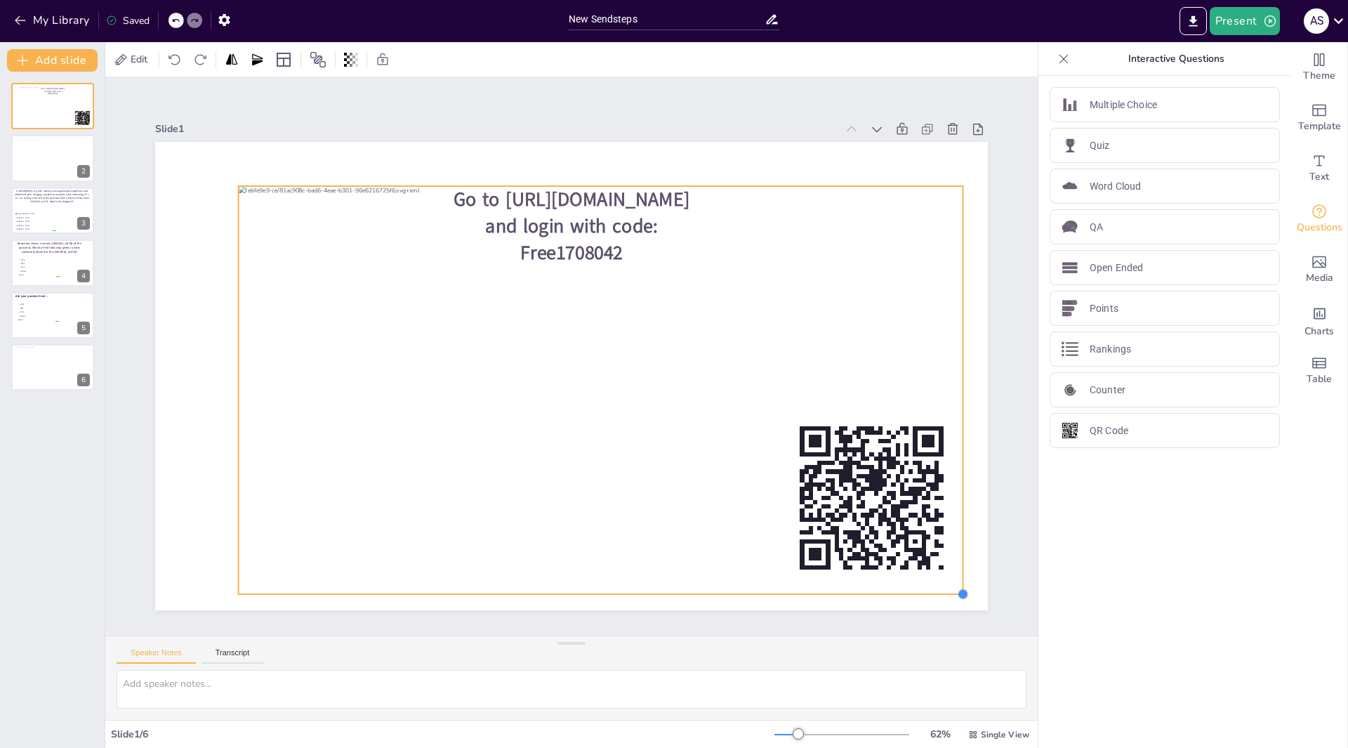
drag, startPoint x: 931, startPoint y: 575, endPoint x: 954, endPoint y: 584, distance: 24.0
click at [958, 588] on div at bounding box center [963, 593] width 11 height 11
click at [32, 205] on div at bounding box center [53, 211] width 84 height 48
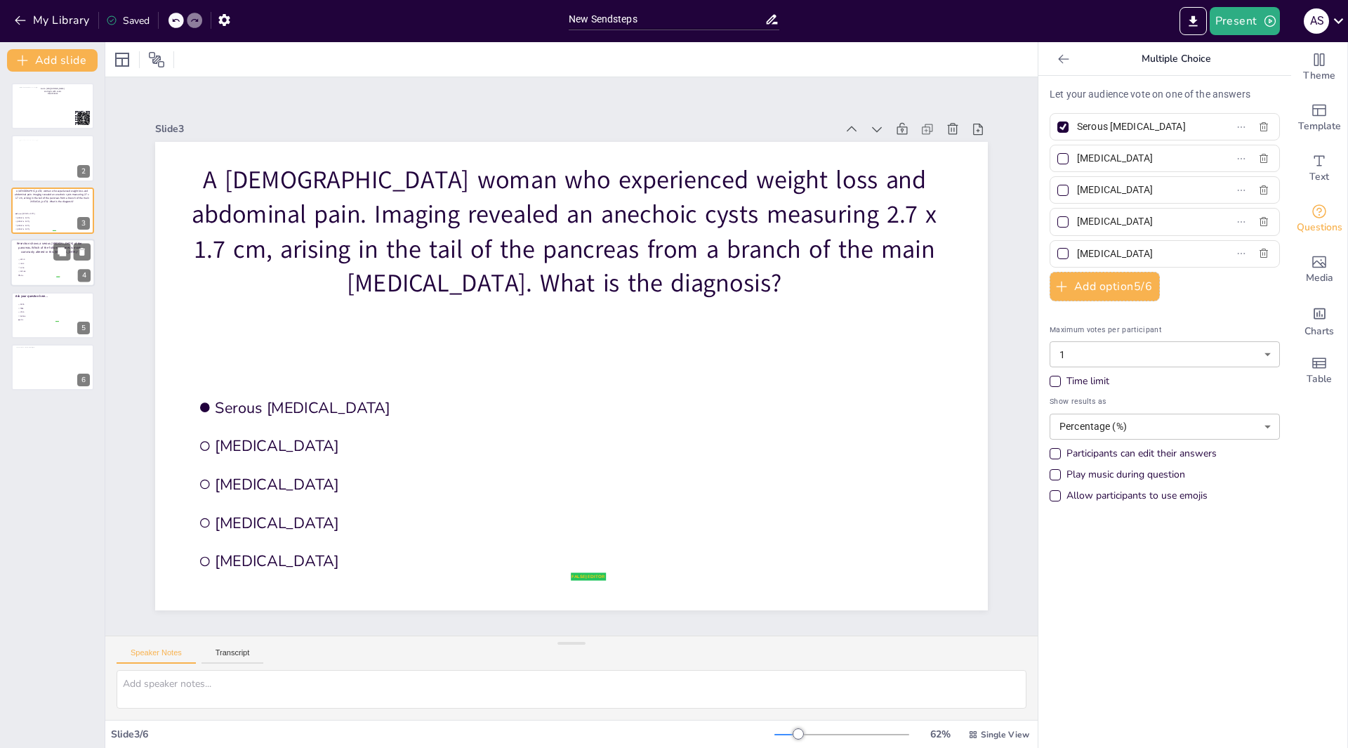
click at [44, 263] on span "TP53" at bounding box center [39, 264] width 39 height 2
type input "GNAS"
type input "TP53"
type input "KRAS"
type input "SMAD4"
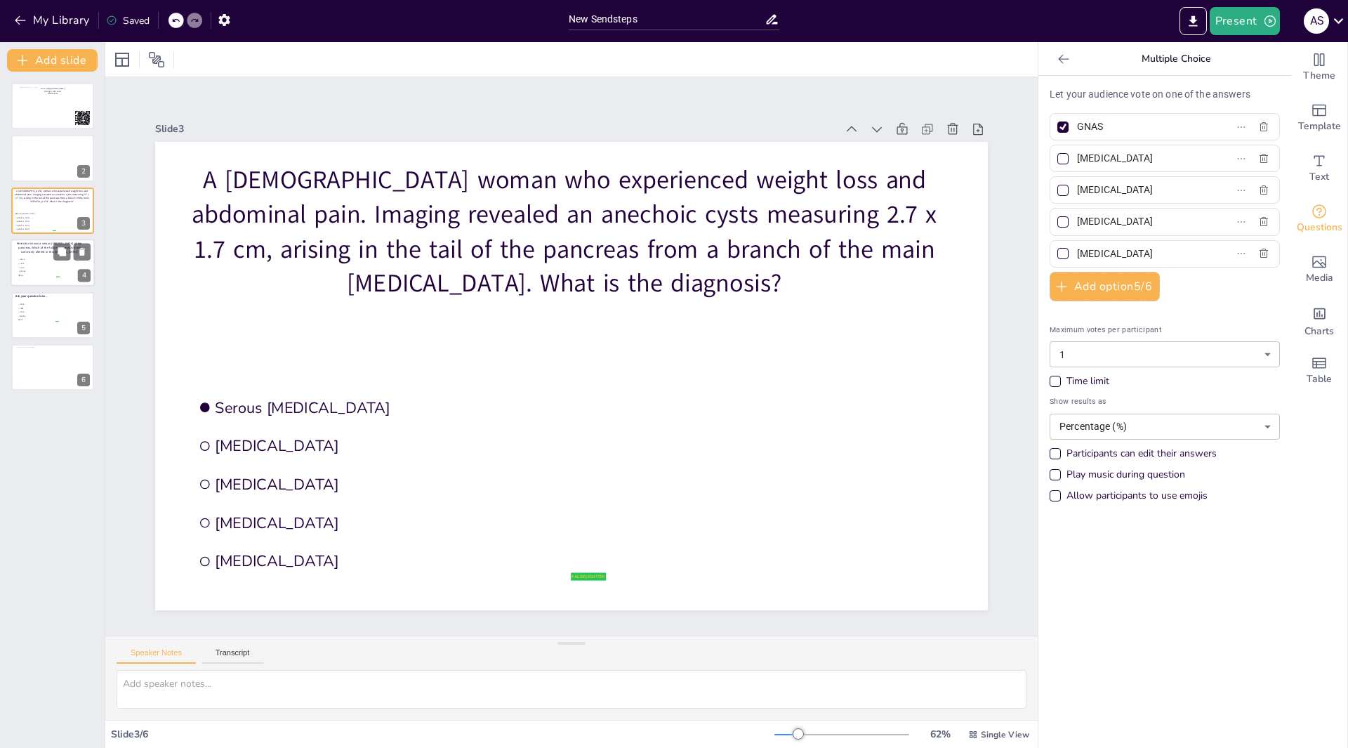
type input "VHL"
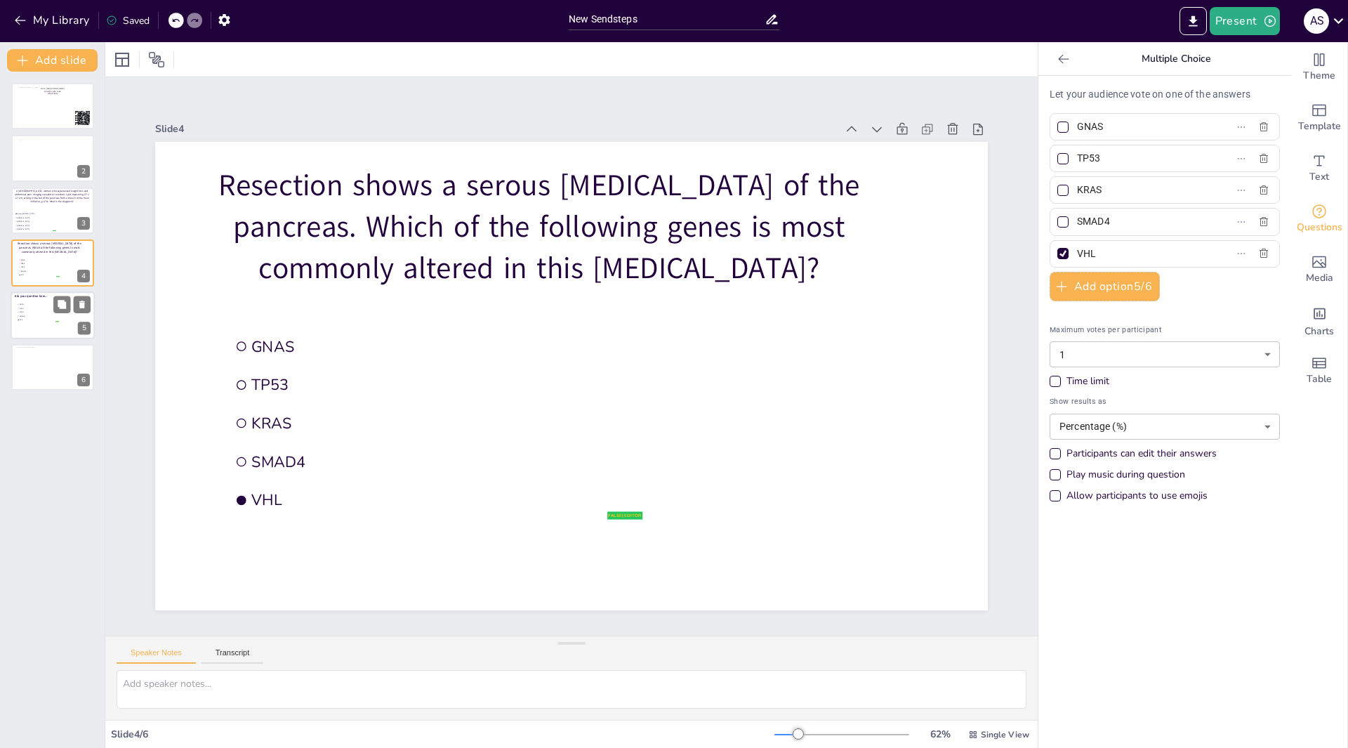
click at [40, 324] on div at bounding box center [53, 315] width 84 height 48
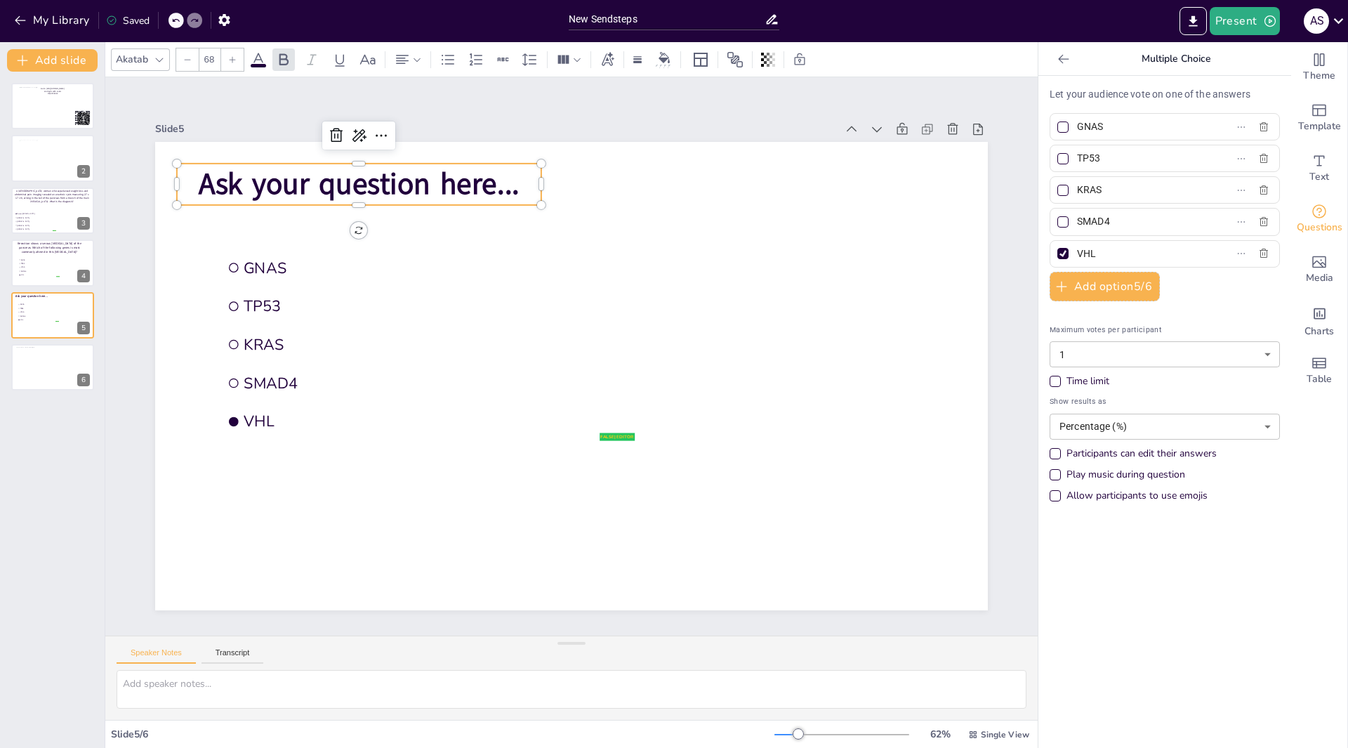
click at [336, 188] on span "Ask your question here..." at bounding box center [400, 144] width 322 height 106
click at [80, 258] on div "New Slide" at bounding box center [109, 254] width 65 height 13
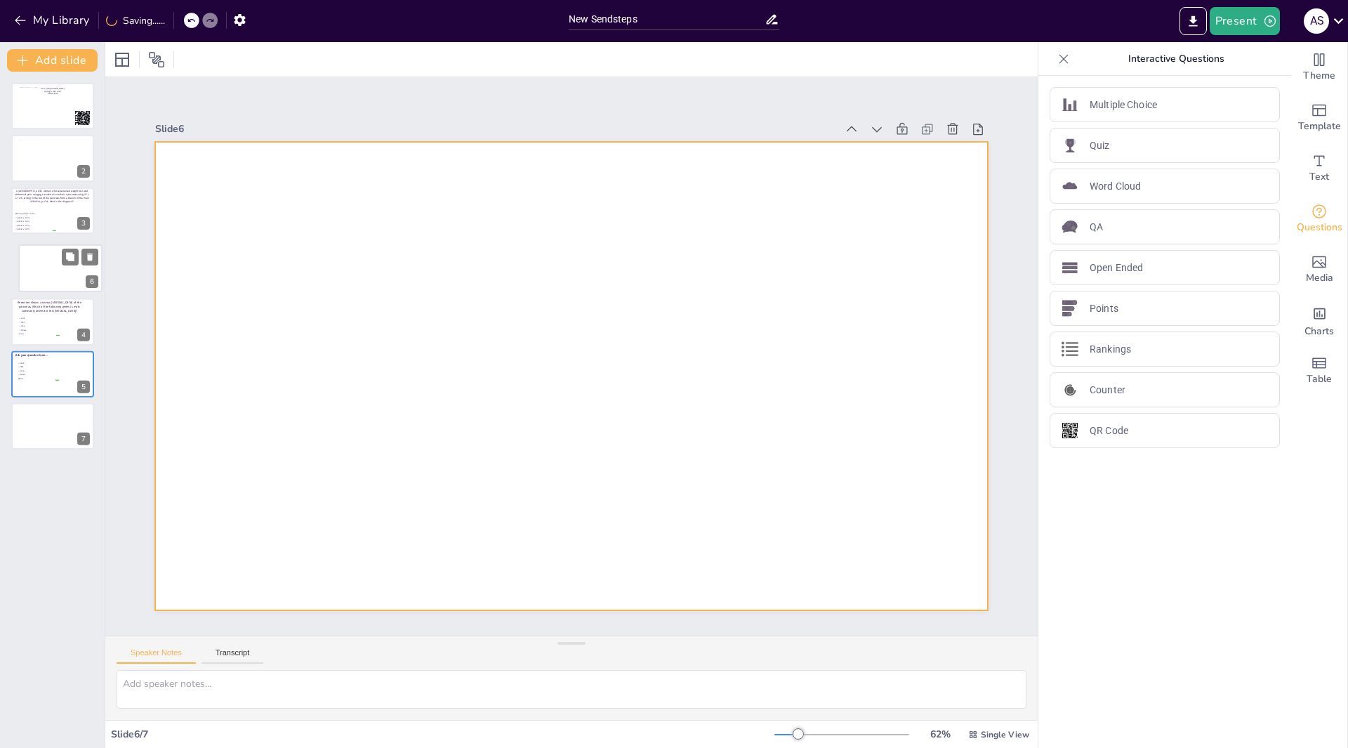
drag, startPoint x: 47, startPoint y: 364, endPoint x: 59, endPoint y: 256, distance: 109.5
click at [59, 256] on div at bounding box center [60, 268] width 83 height 46
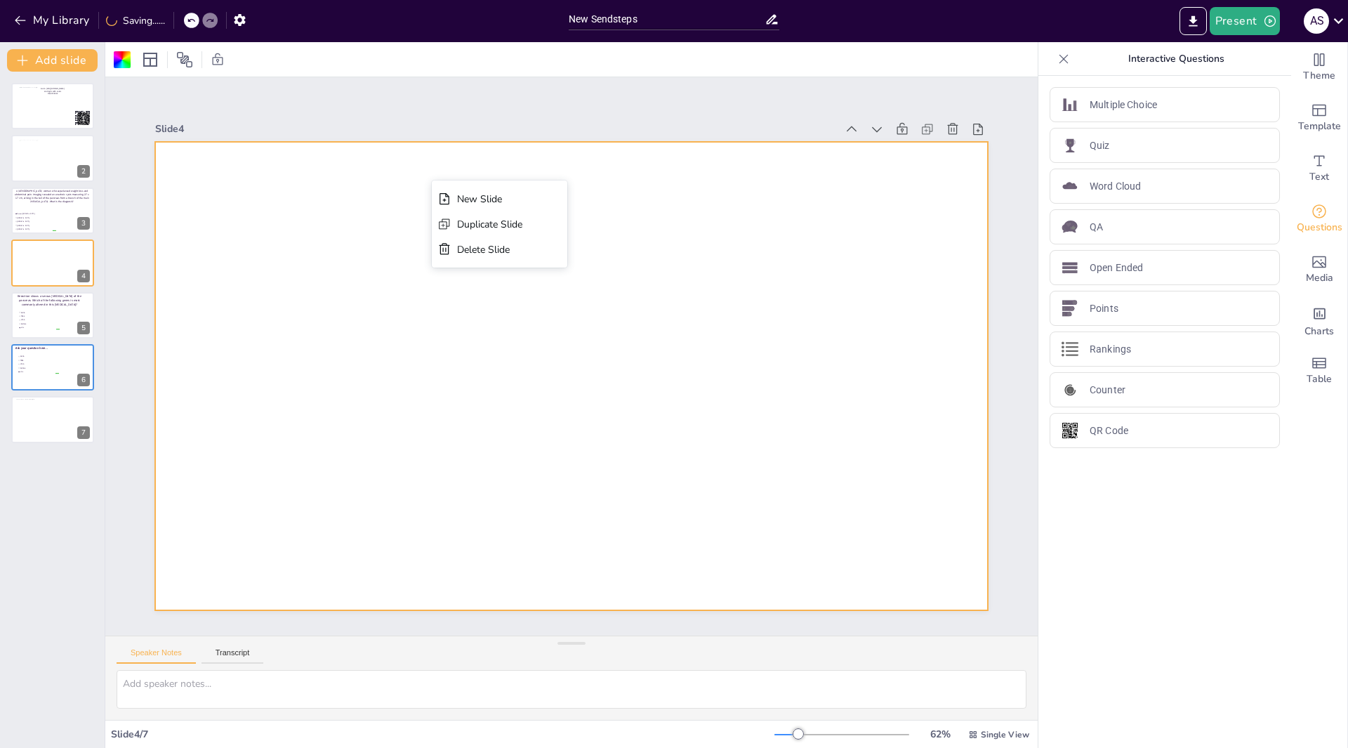
click at [329, 197] on div at bounding box center [557, 369] width 905 height 933
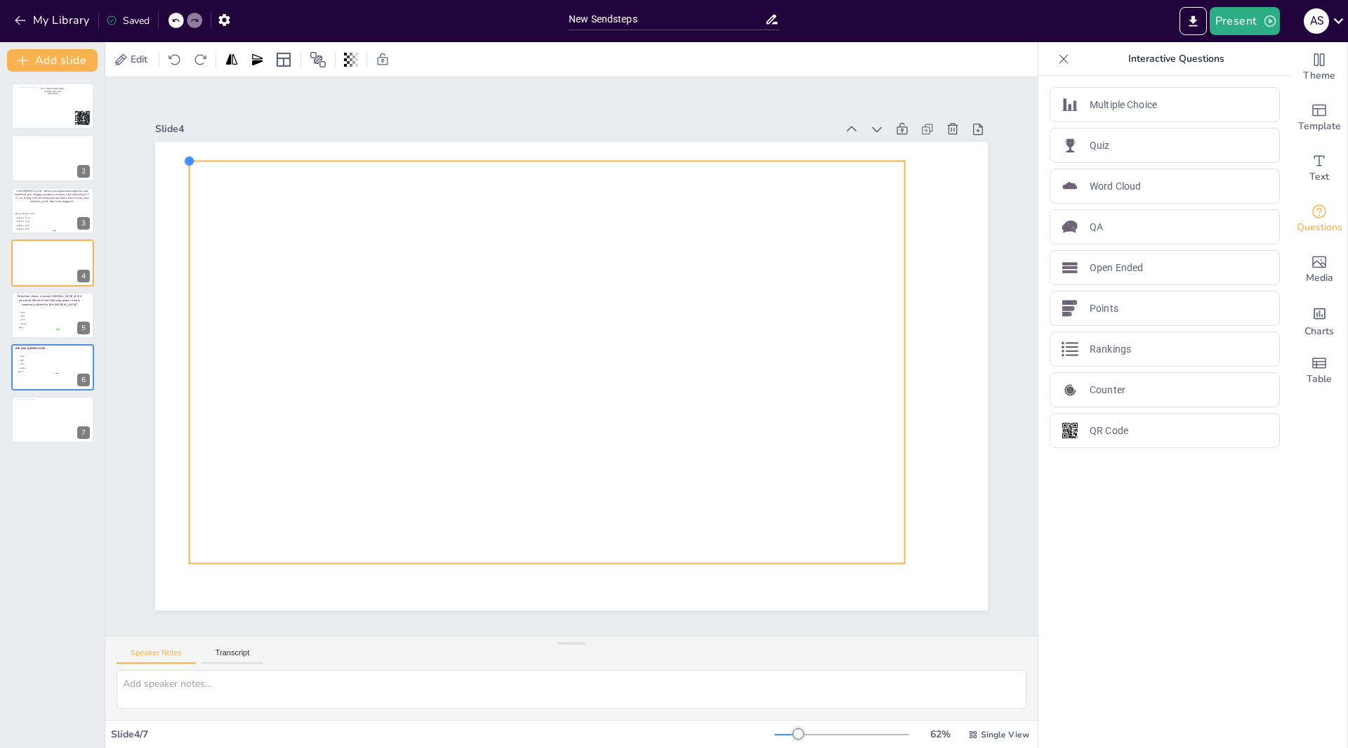
drag, startPoint x: 228, startPoint y: 185, endPoint x: 178, endPoint y: 167, distance: 52.4
click at [178, 167] on div at bounding box center [555, 367] width 869 height 949
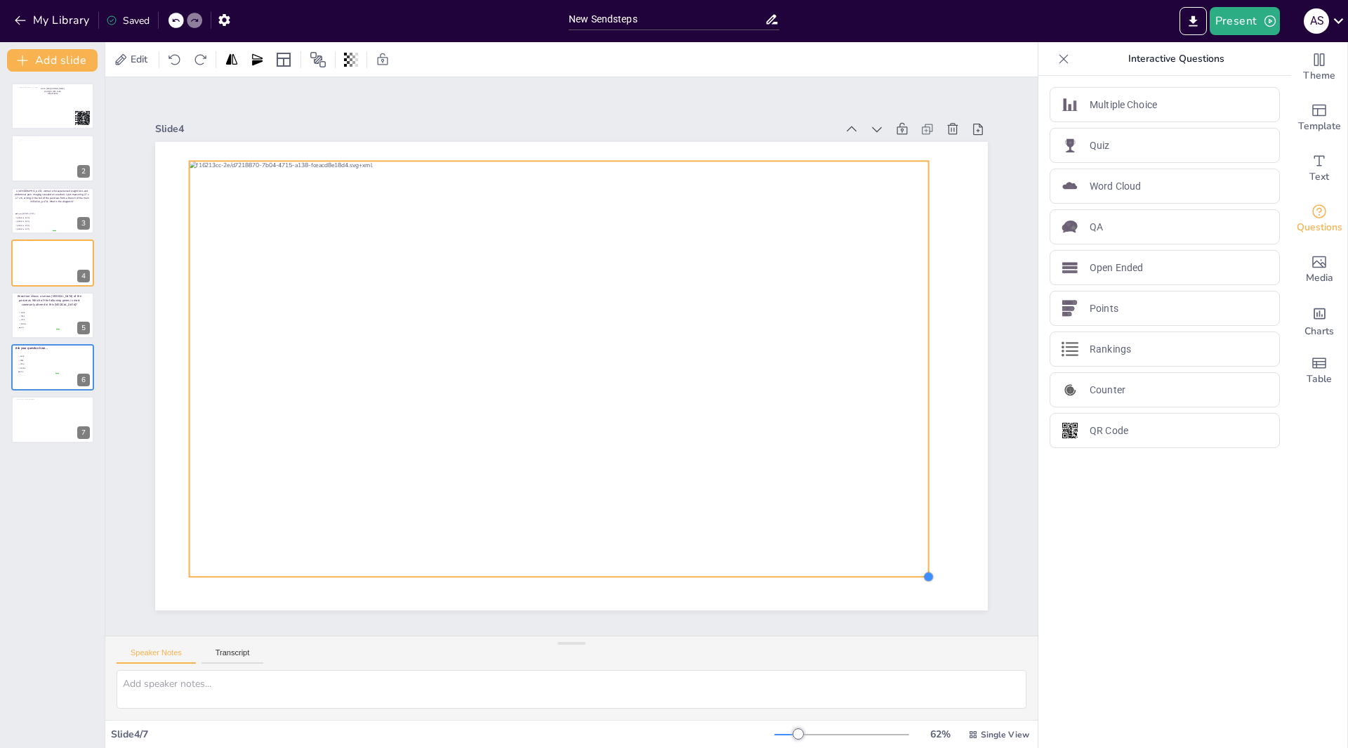
drag, startPoint x: 896, startPoint y: 558, endPoint x: 920, endPoint y: 567, distance: 25.6
click at [289, 653] on div at bounding box center [281, 659] width 13 height 13
click at [313, 308] on div at bounding box center [558, 345] width 491 height 779
click at [271, 305] on div at bounding box center [553, 356] width 803 height 828
click at [271, 305] on div at bounding box center [557, 366] width 810 height 560
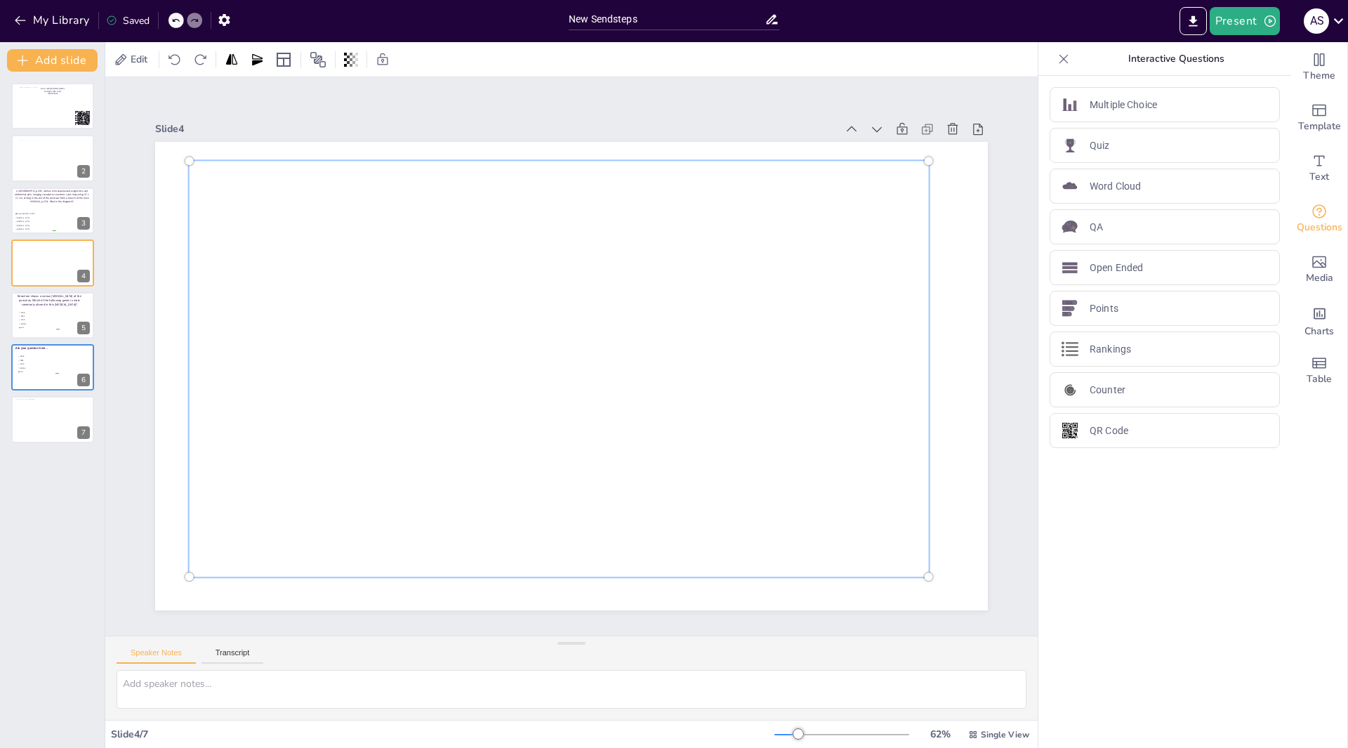
click at [270, 309] on div at bounding box center [581, 341] width 830 height 581
click at [48, 412] on div at bounding box center [50, 419] width 71 height 40
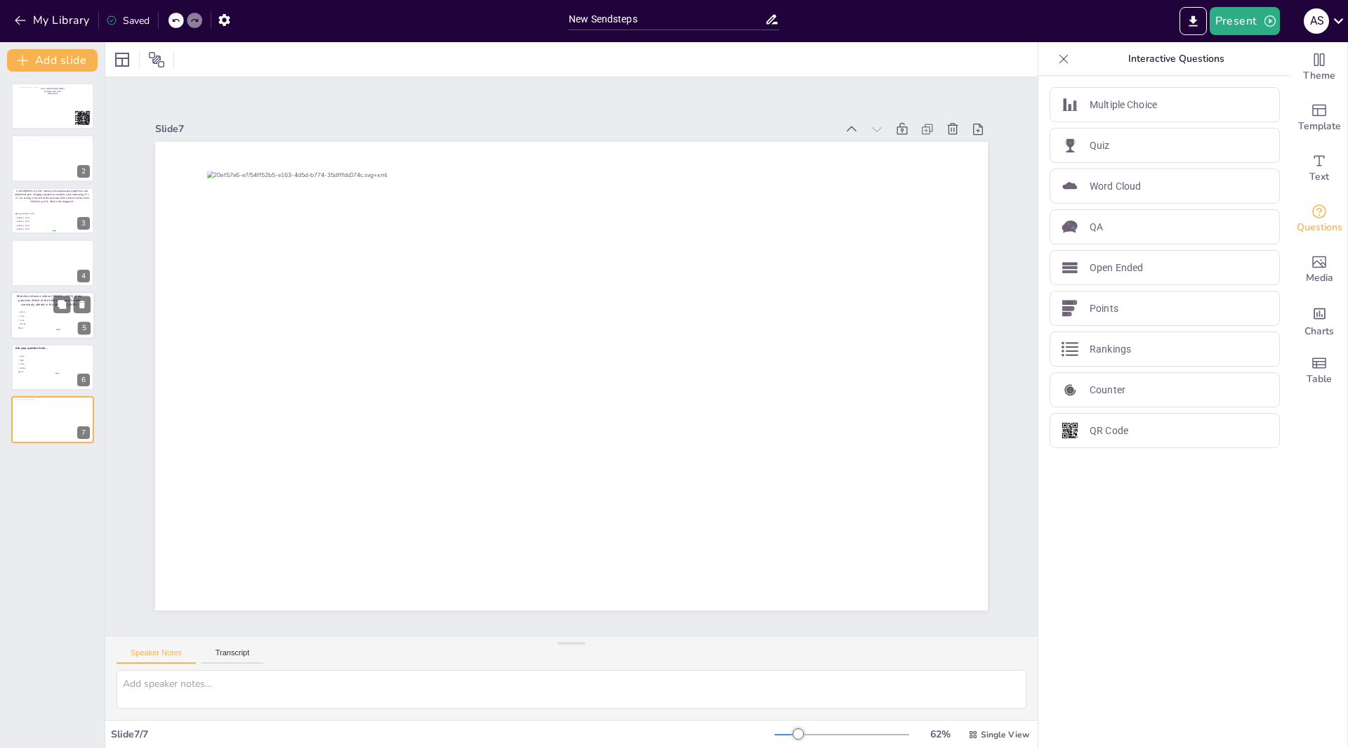
click at [48, 315] on span "TP53" at bounding box center [39, 316] width 39 height 2
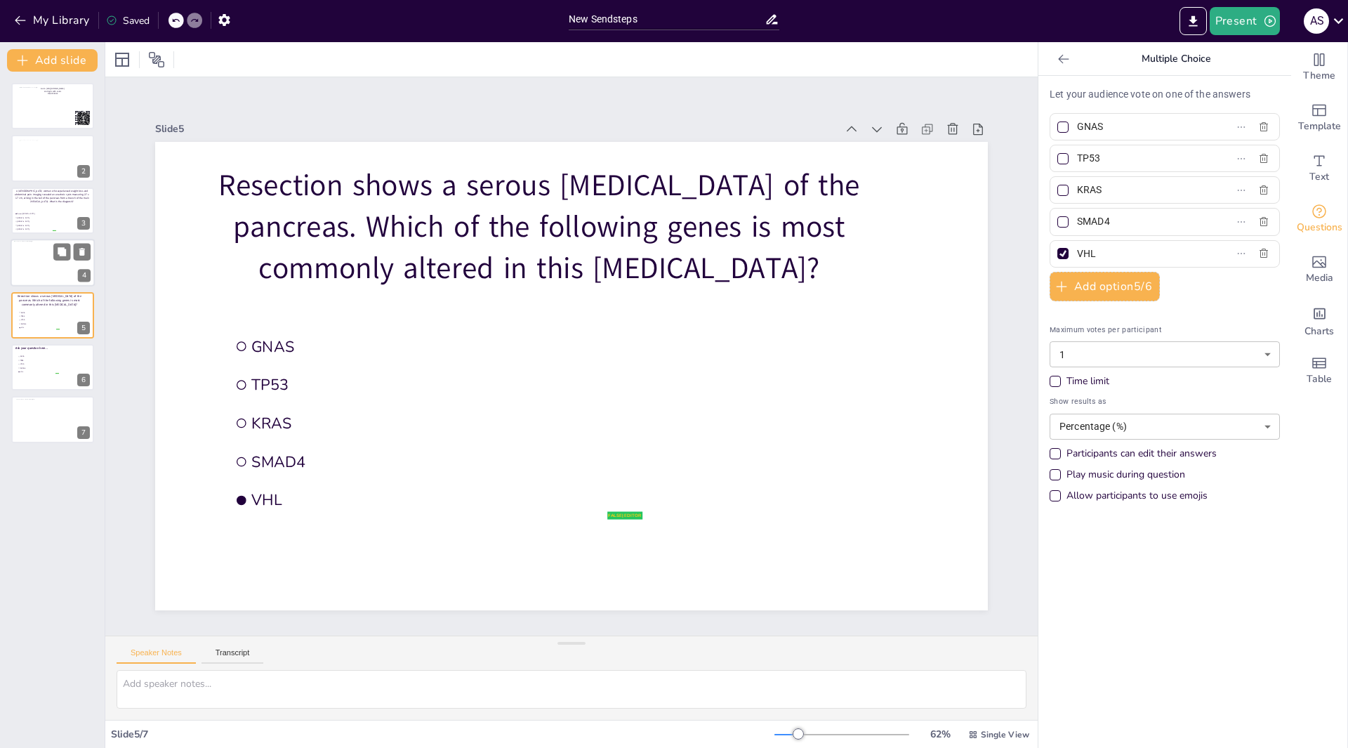
click at [39, 263] on div at bounding box center [51, 262] width 75 height 42
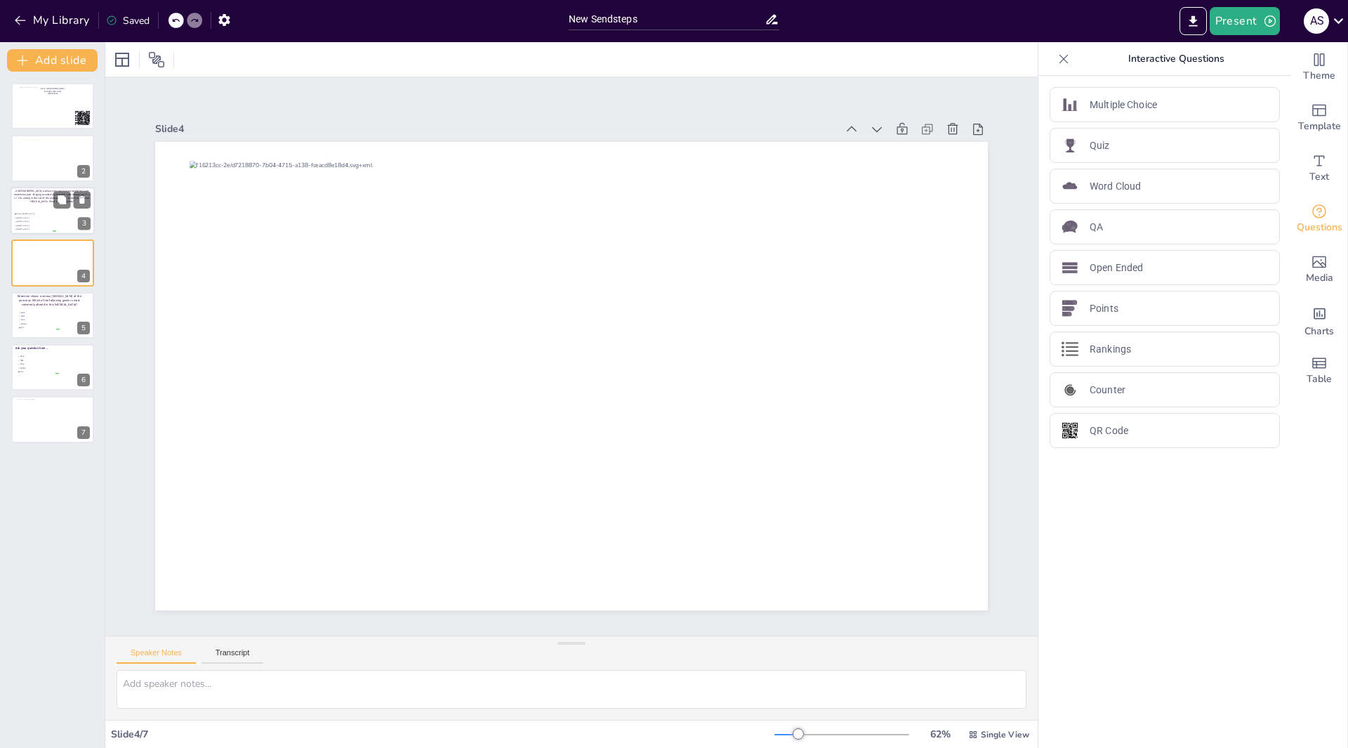
click at [45, 219] on li "Mucinous cystic neoplasm" at bounding box center [35, 218] width 42 height 4
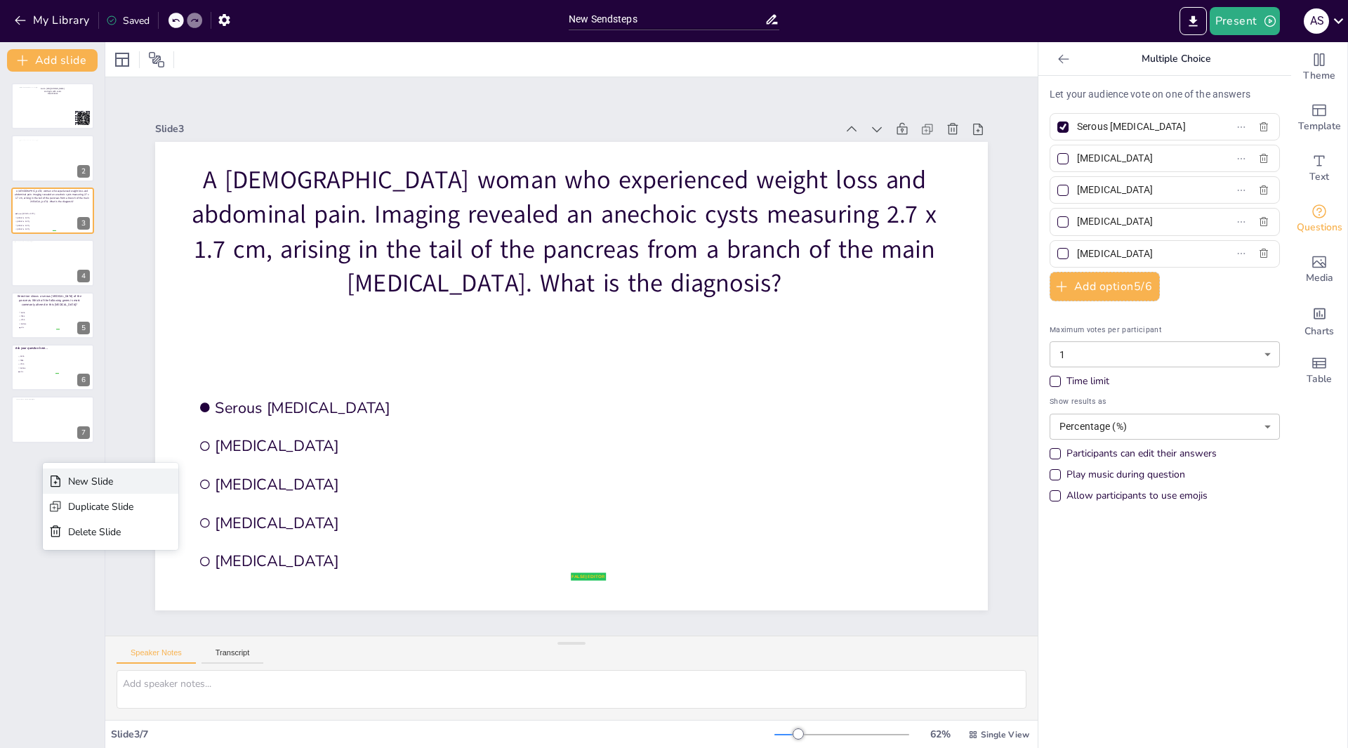
click at [70, 481] on div "New Slide" at bounding box center [100, 481] width 65 height 13
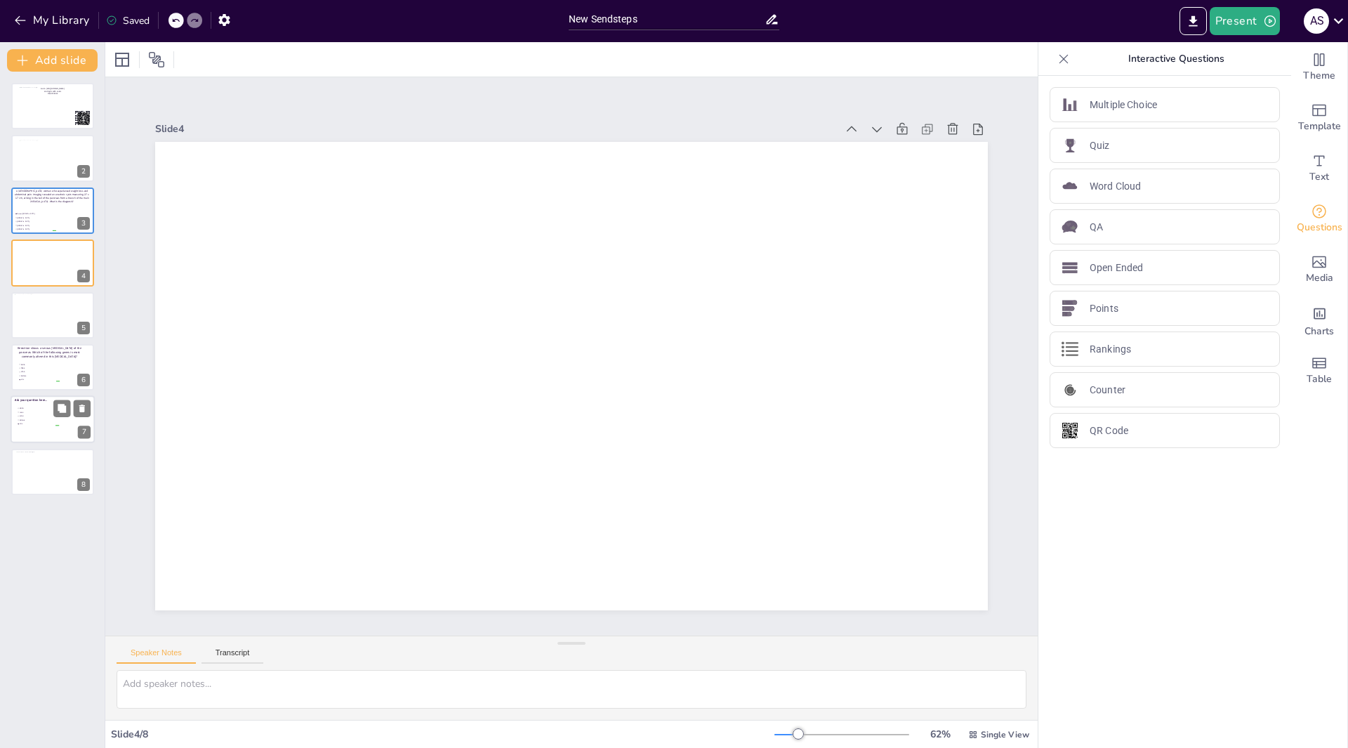
click at [39, 415] on span "KRAS" at bounding box center [39, 416] width 39 height 2
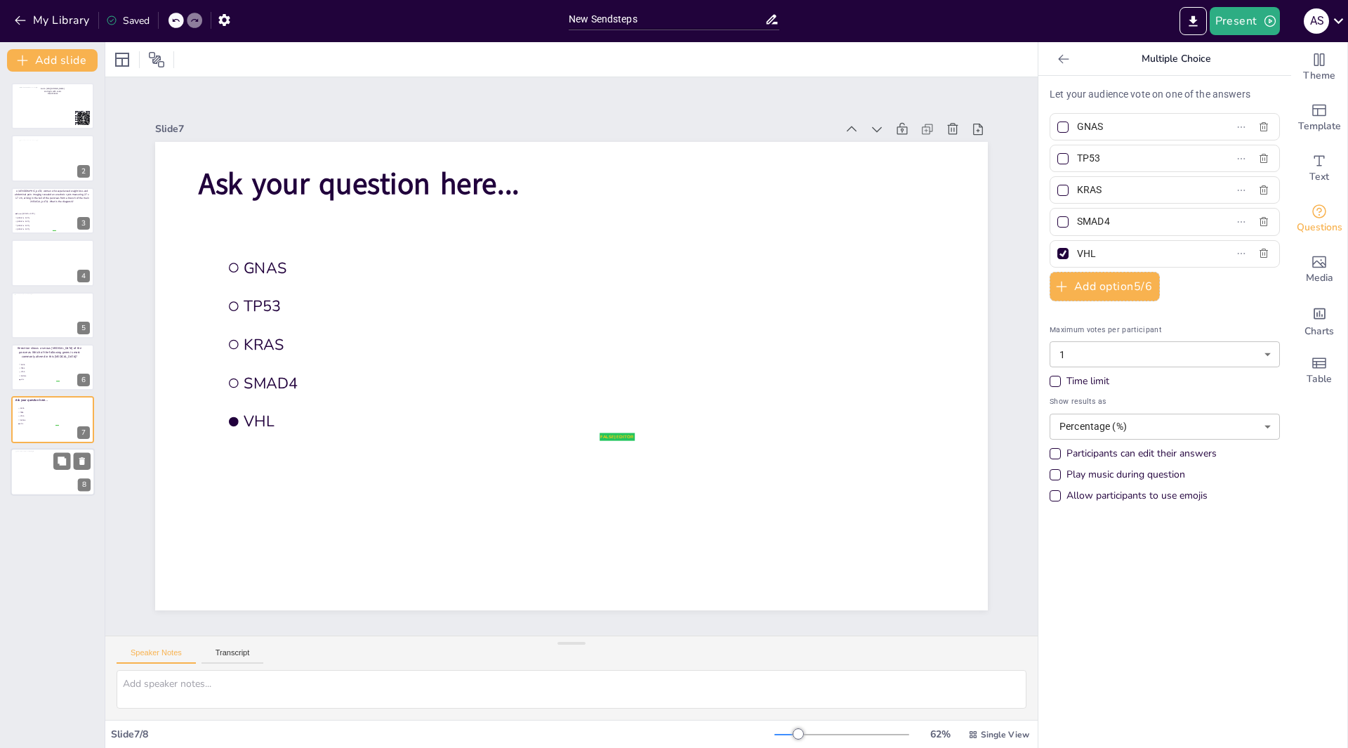
click at [48, 469] on div at bounding box center [50, 471] width 71 height 40
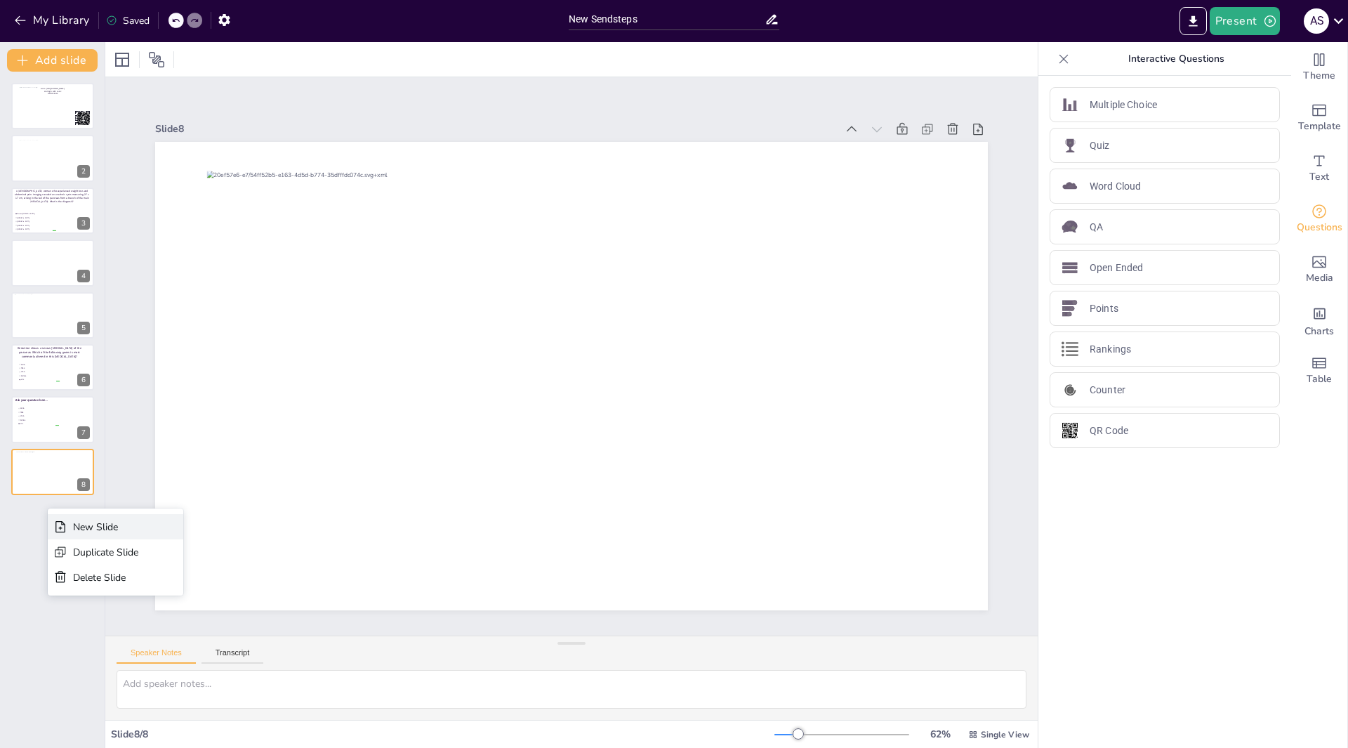
click at [76, 525] on div "New Slide" at bounding box center [105, 526] width 65 height 13
click at [34, 263] on div at bounding box center [53, 263] width 84 height 48
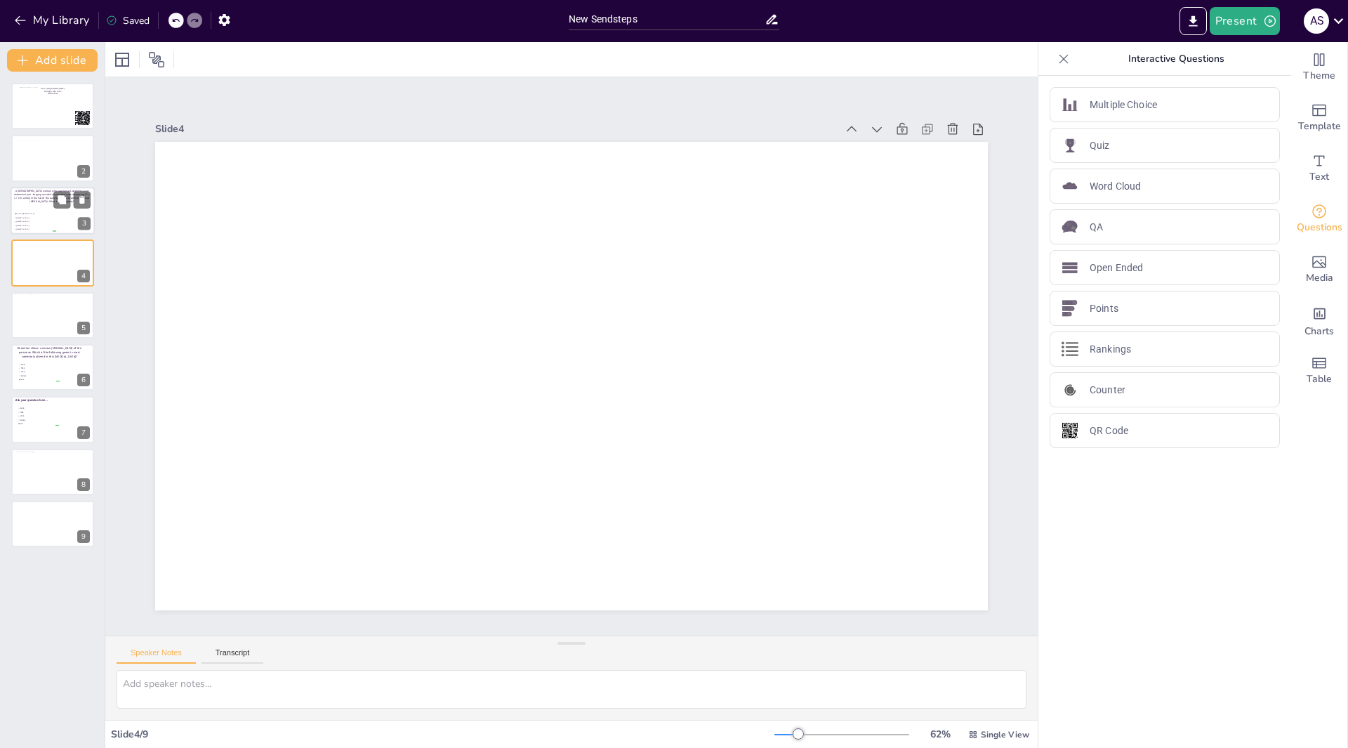
click at [51, 214] on span "Serous cystadenoma" at bounding box center [35, 214] width 39 height 2
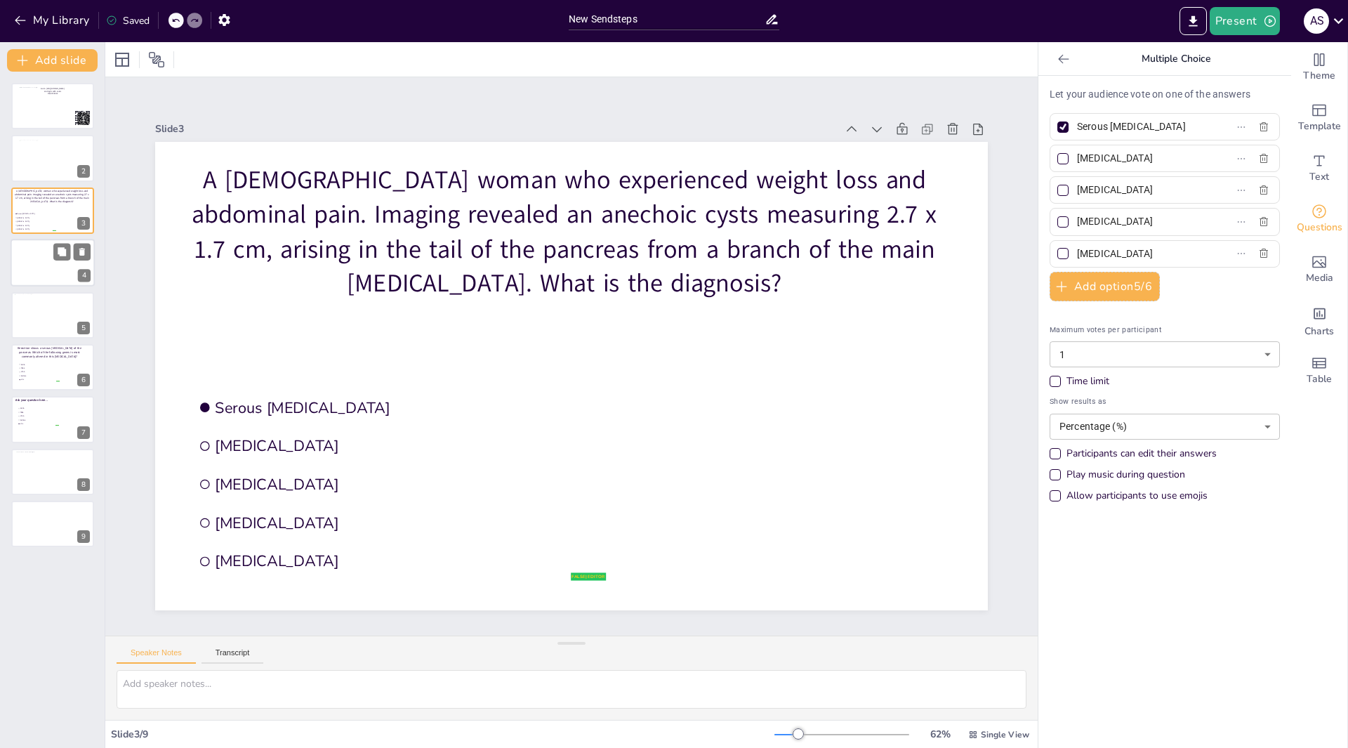
click at [46, 255] on div at bounding box center [53, 263] width 84 height 48
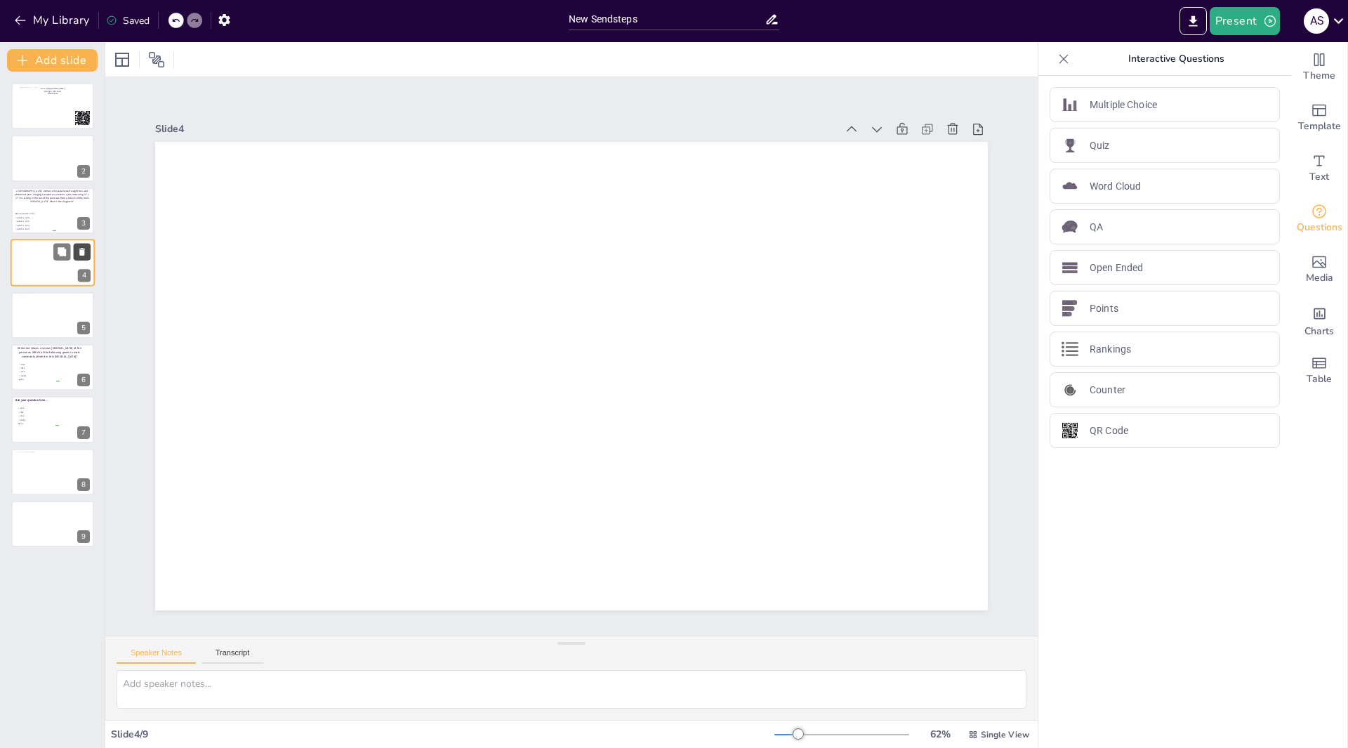
click at [81, 254] on icon at bounding box center [82, 252] width 6 height 8
click at [52, 475] on div at bounding box center [53, 472] width 84 height 48
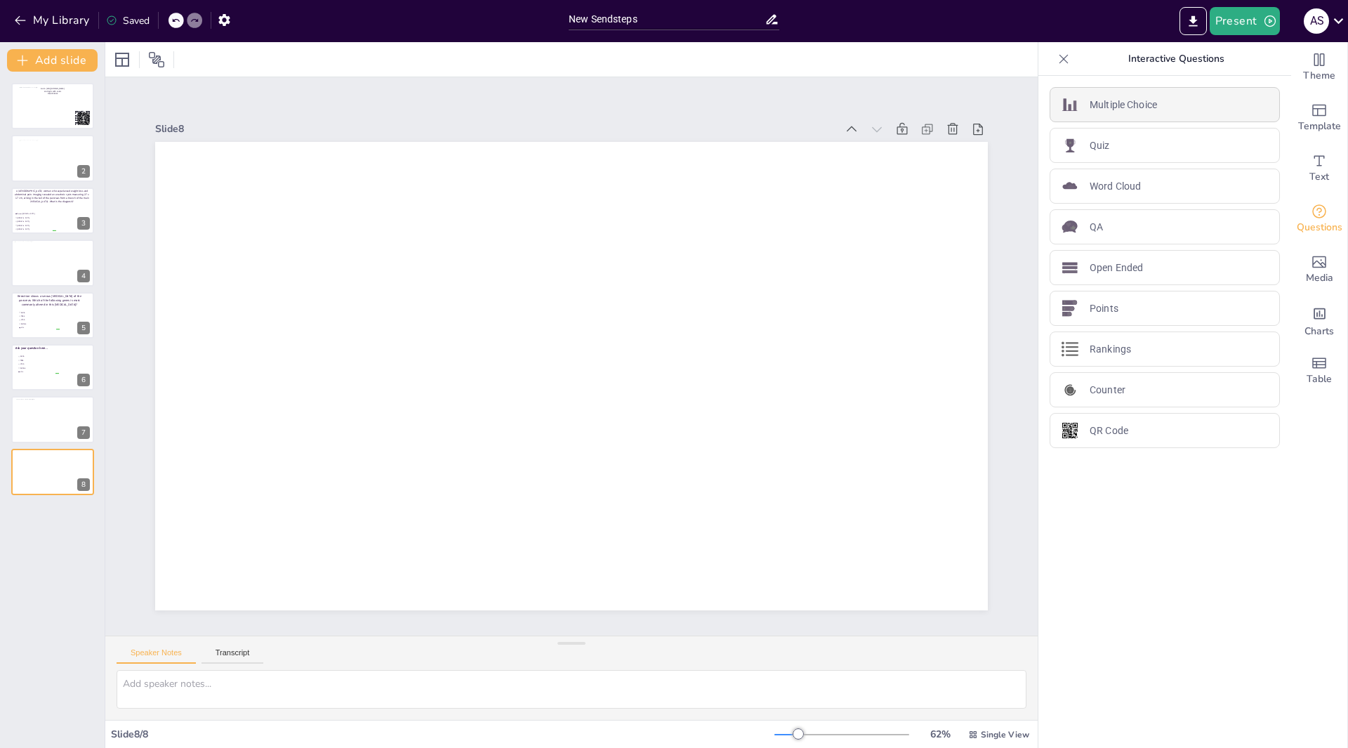
click at [1139, 98] on p "Multiple Choice" at bounding box center [1123, 105] width 67 height 15
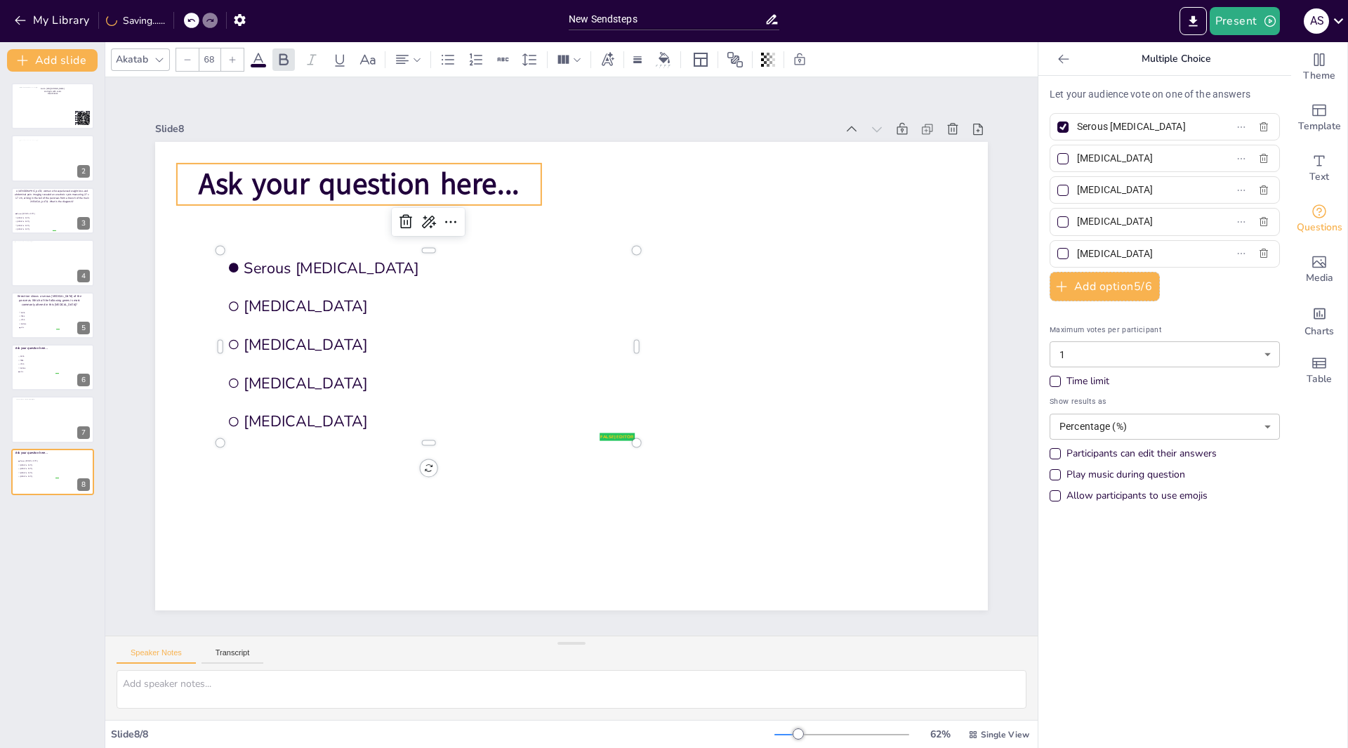
click at [495, 174] on span "Ask your question here..." at bounding box center [422, 126] width 317 height 137
click at [508, 180] on span "Ask your question here..." at bounding box center [400, 144] width 322 height 106
click at [510, 185] on p "Ask your question here..." at bounding box center [473, 101] width 336 height 218
click at [510, 185] on p "Ask your question here..." at bounding box center [529, 86] width 298 height 275
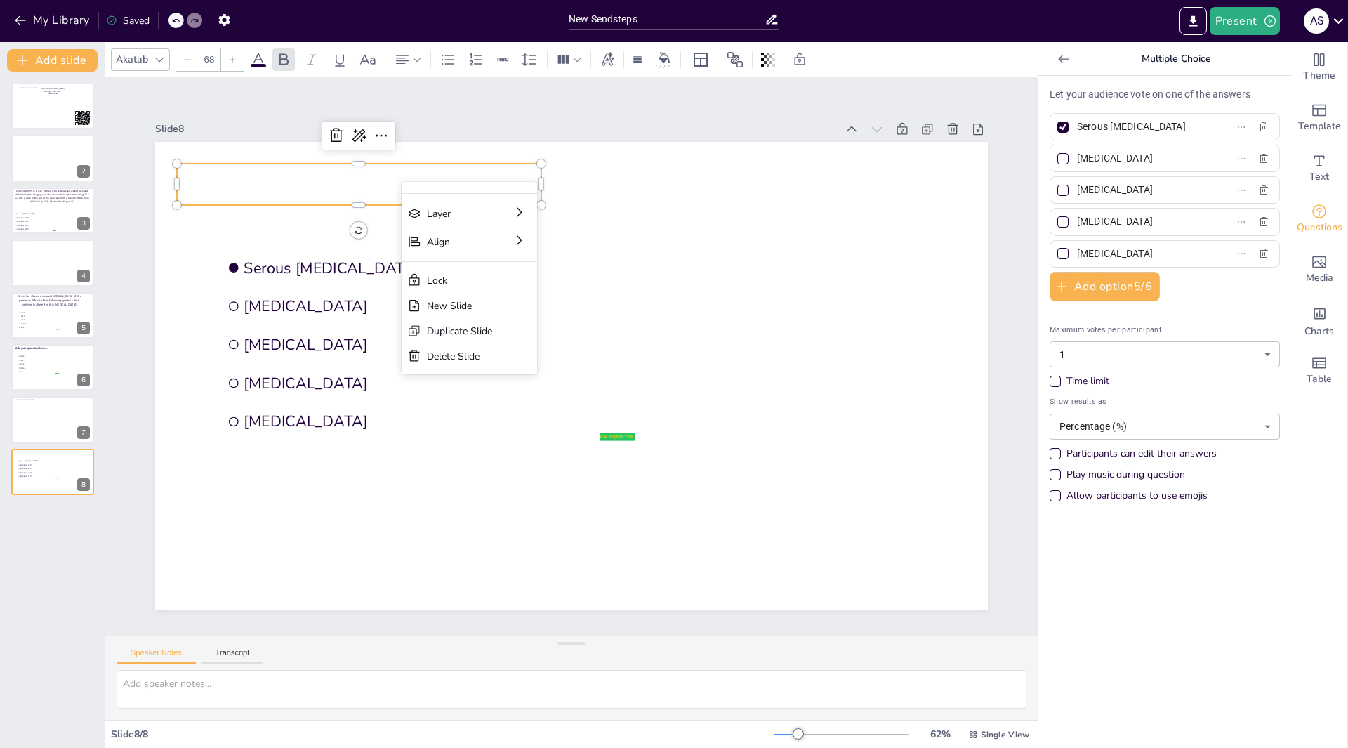
click at [725, 180] on p at bounding box center [801, 208] width 152 height 360
click at [392, 387] on p at bounding box center [399, 569] width 41 height 364
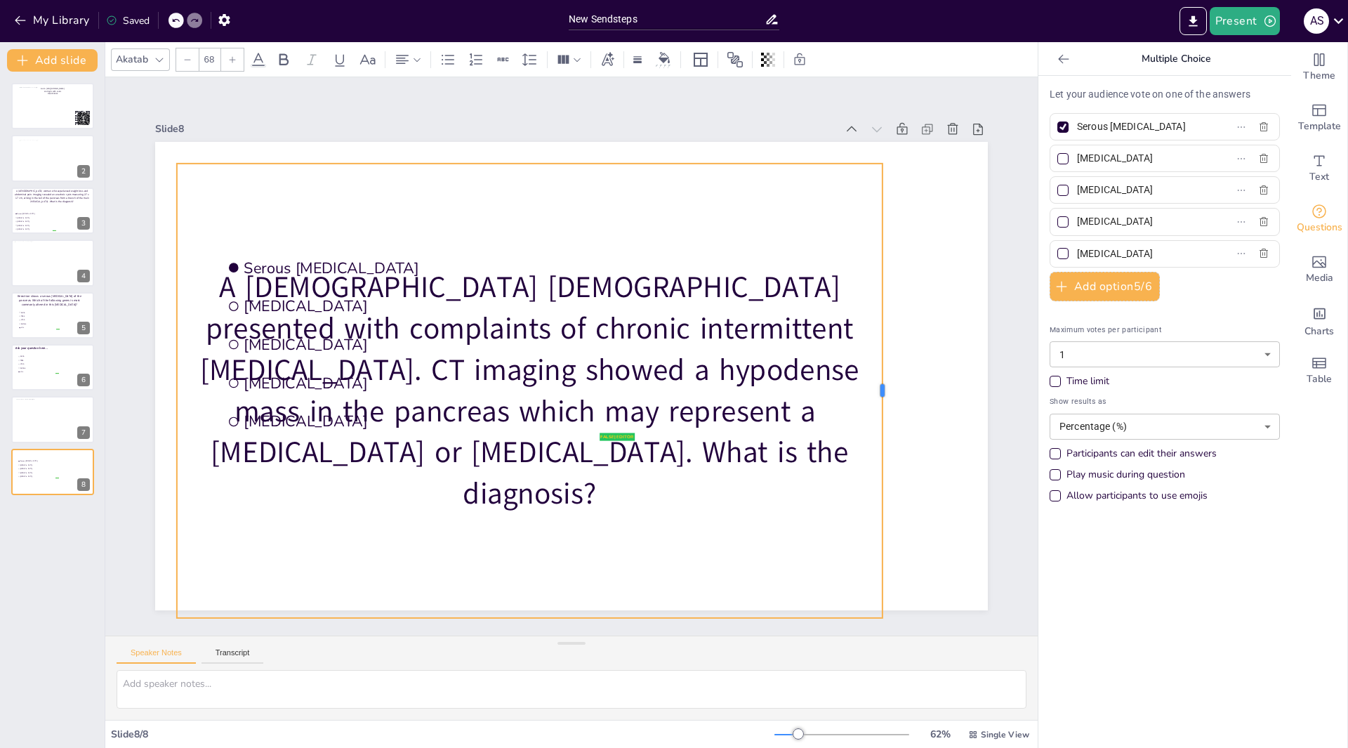
drag, startPoint x: 533, startPoint y: 383, endPoint x: 832, endPoint y: 411, distance: 300.4
click at [731, 638] on div at bounding box center [504, 667] width 453 height 58
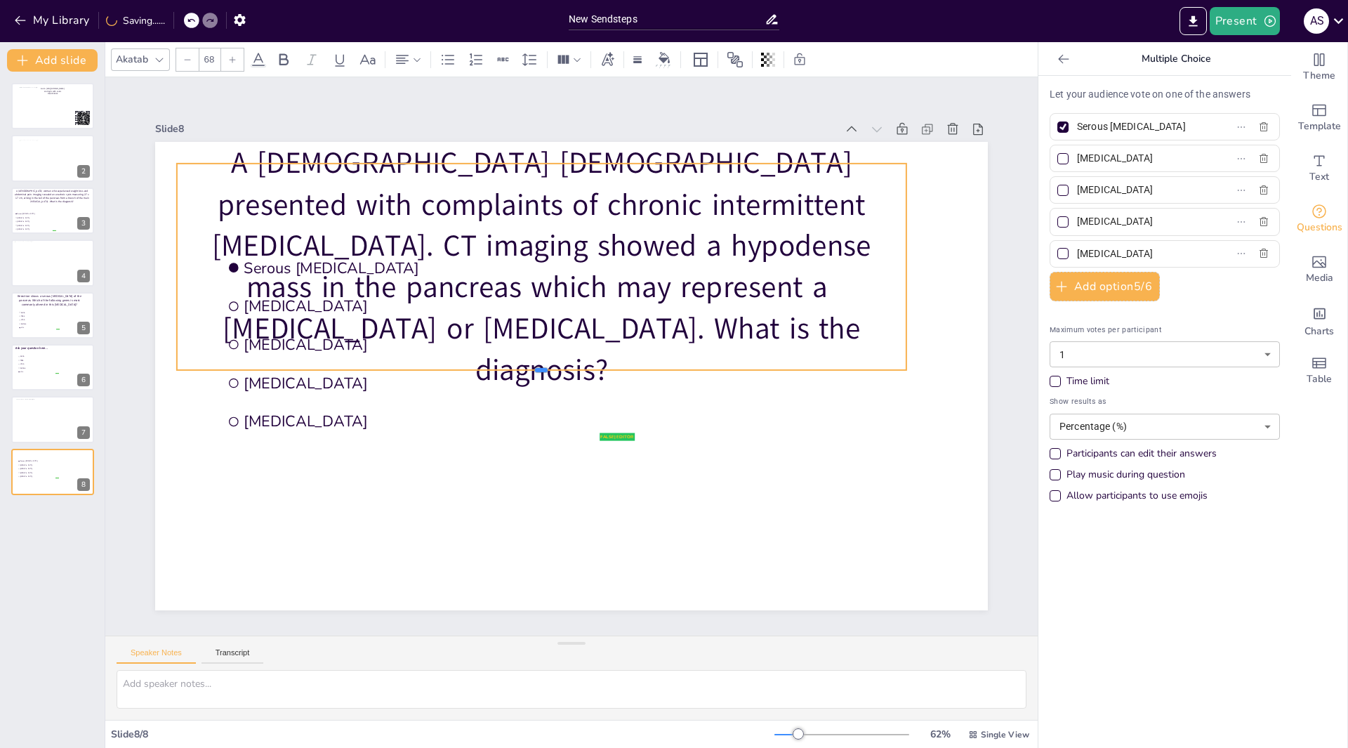
drag, startPoint x: 532, startPoint y: 612, endPoint x: 520, endPoint y: 289, distance: 323.3
click at [520, 289] on div "false | editor Serous cystadenoma Mucinous cystic neoplasm Pancreatic pseudocys…" at bounding box center [582, 339] width 956 height 822
drag, startPoint x: 531, startPoint y: 364, endPoint x: 535, endPoint y: 282, distance: 83.0
click at [535, 282] on div "false | editor Serous cystadenoma Mucinous cystic neoplasm Pancreatic pseudocys…" at bounding box center [551, 358] width 553 height 877
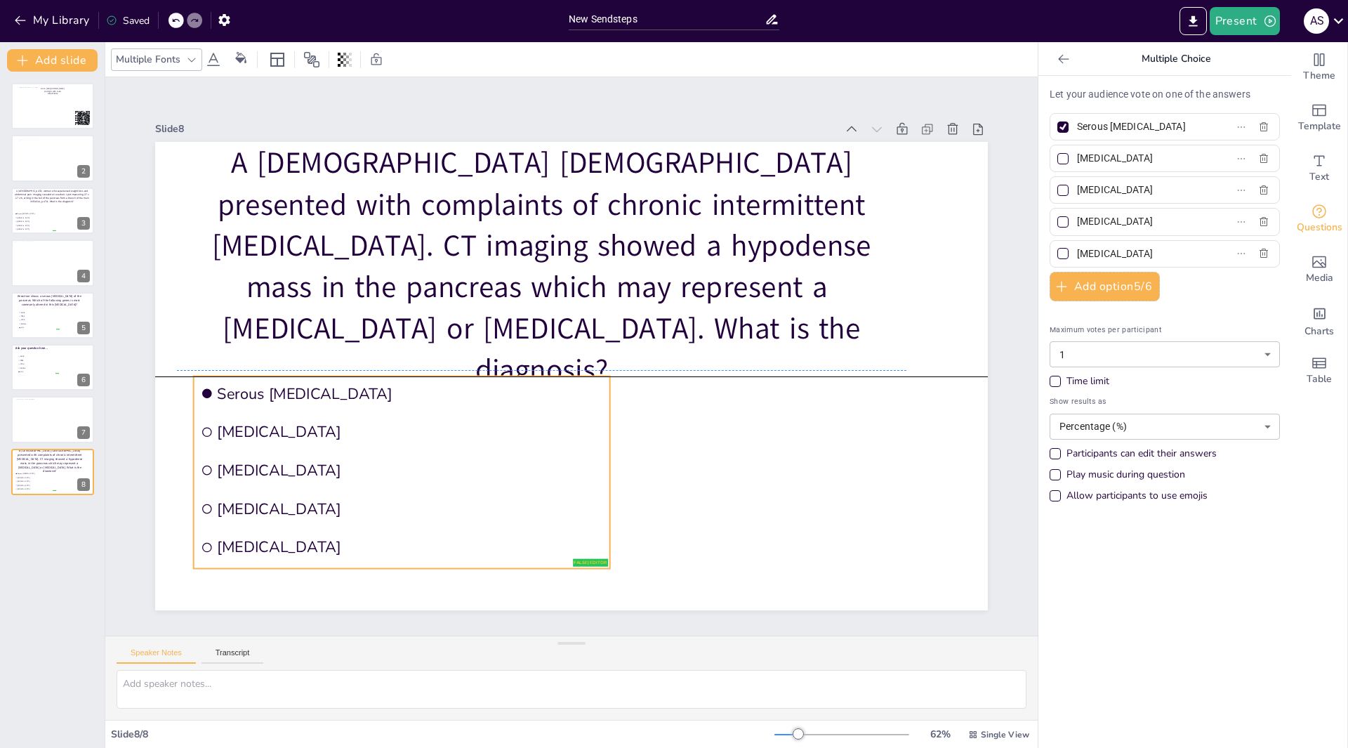
drag, startPoint x: 351, startPoint y: 387, endPoint x: 354, endPoint y: 449, distance: 61.9
click at [323, 512] on span "Acinar cell carcinoma" at bounding box center [355, 407] width 344 height 211
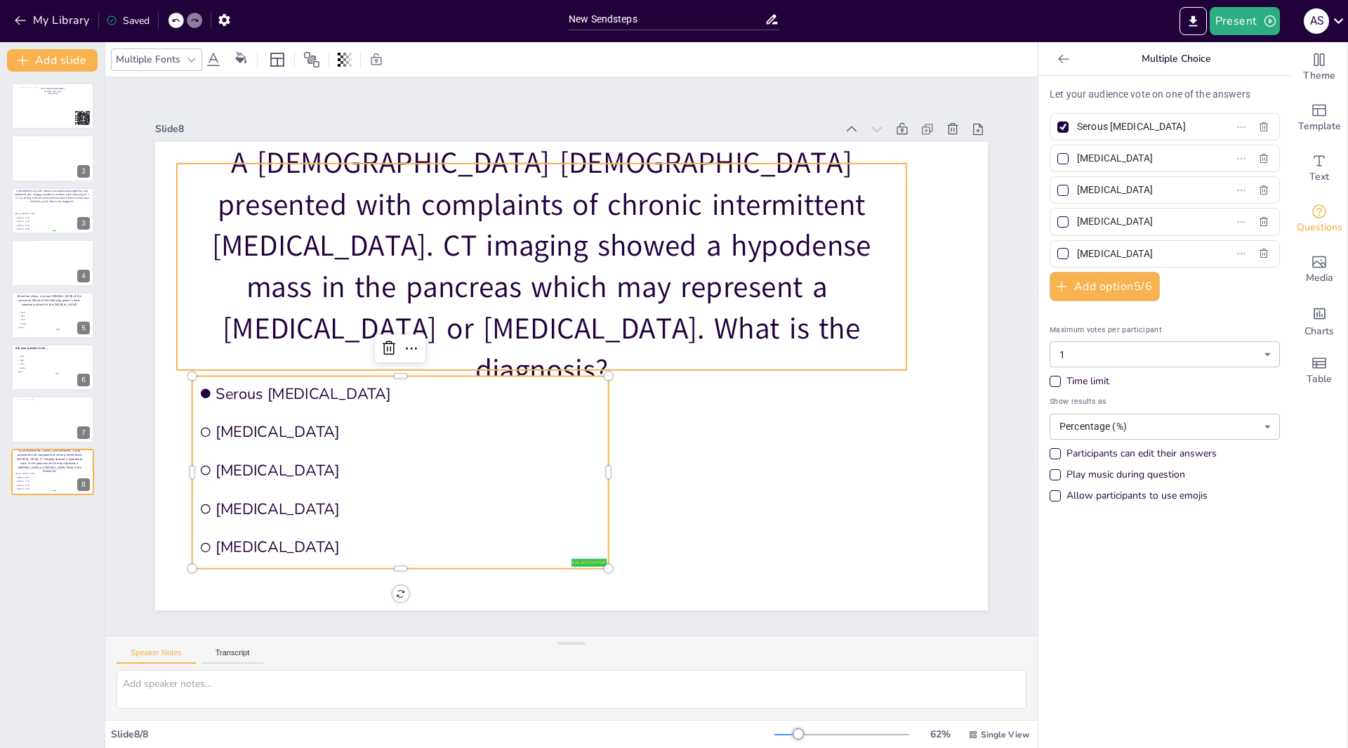
click at [380, 192] on p "A 54-year-old male presented with complaints of chronic intermittent abdominal …" at bounding box center [641, 293] width 523 height 768
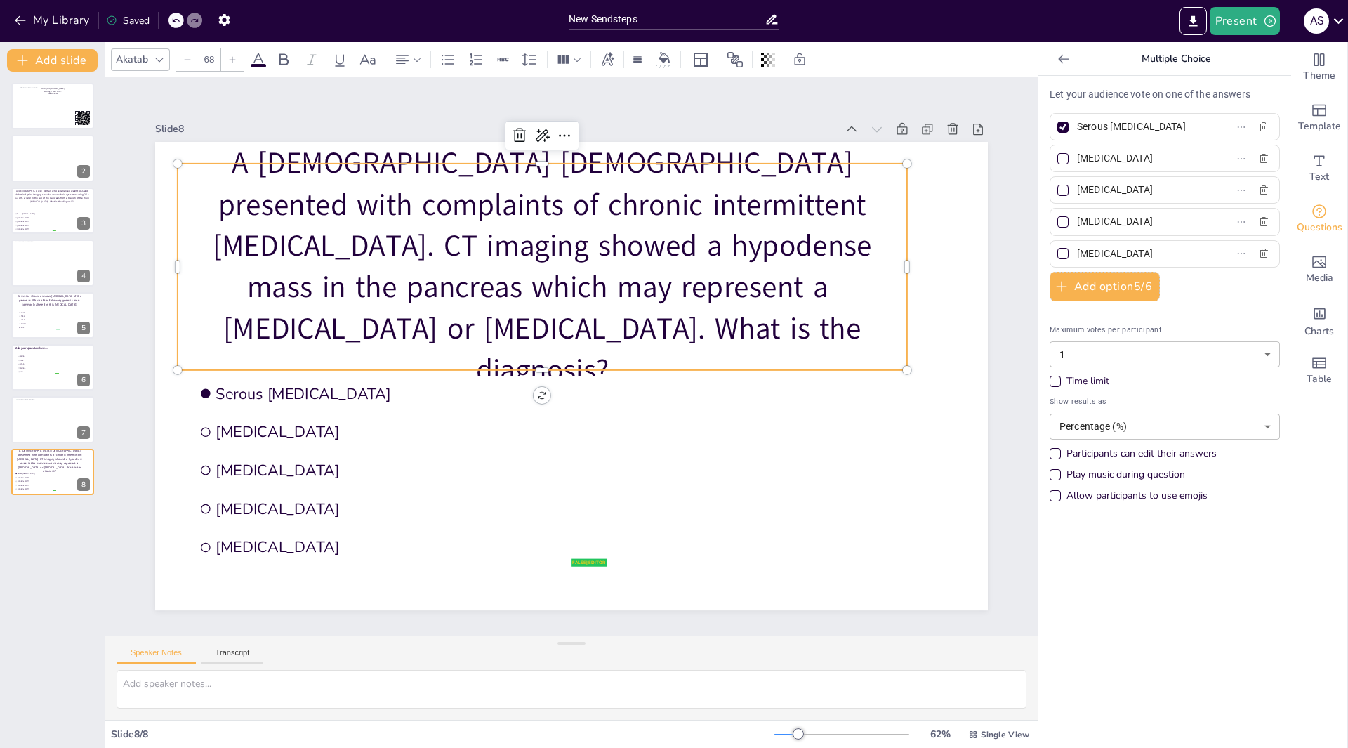
click at [188, 57] on icon at bounding box center [187, 59] width 8 height 8
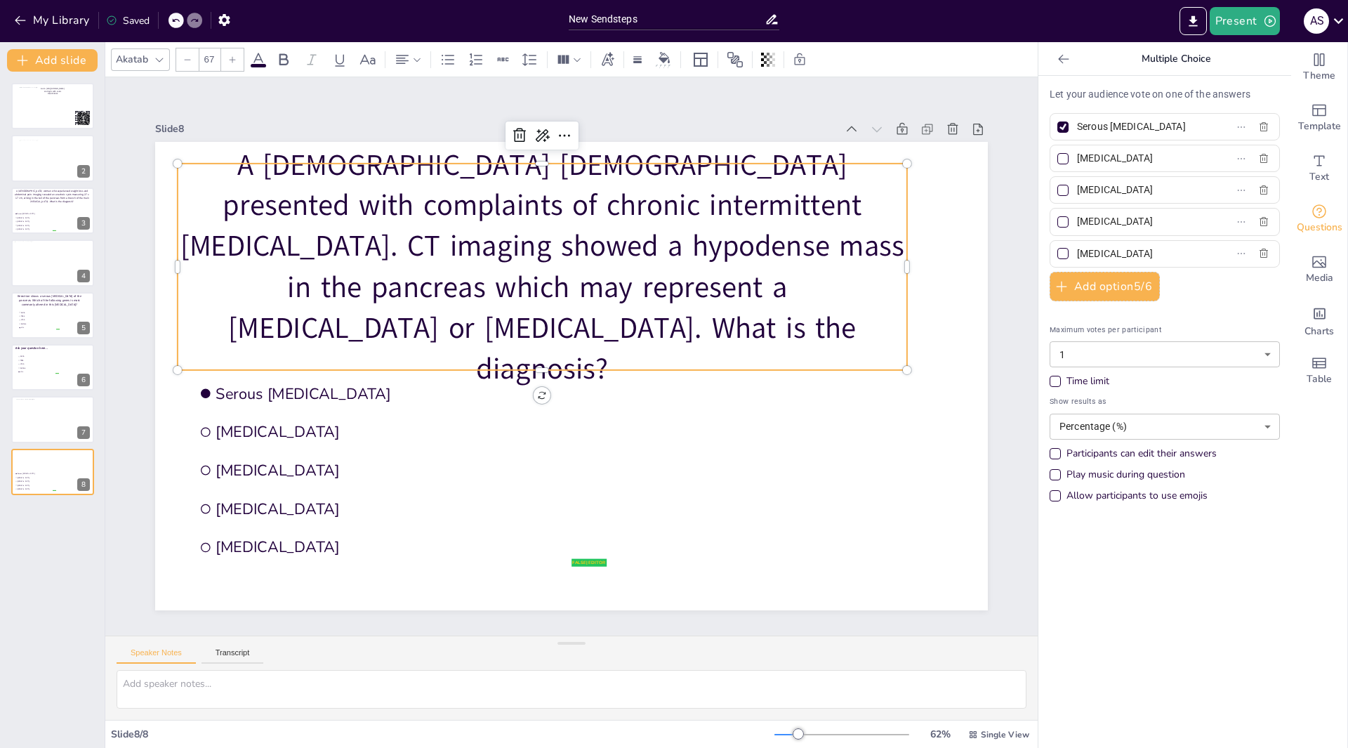
click at [188, 57] on icon at bounding box center [187, 59] width 8 height 8
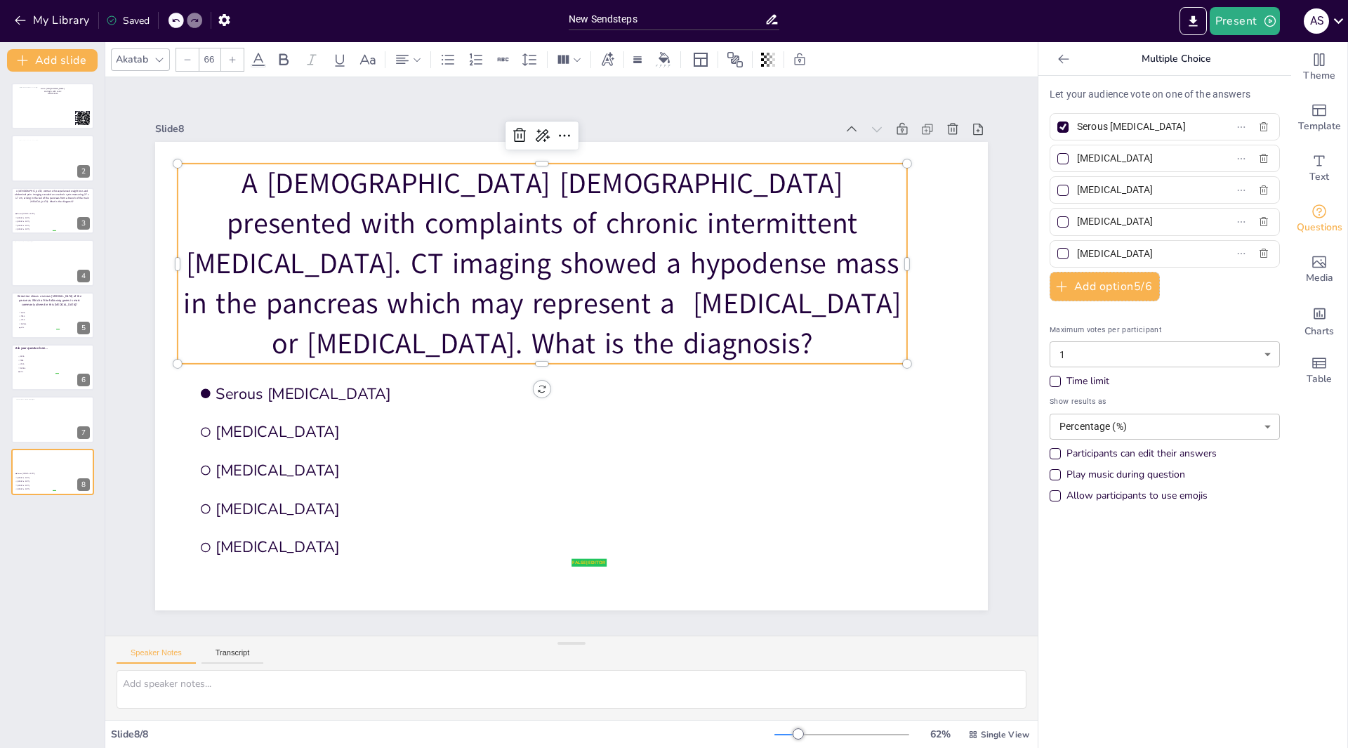
click at [188, 57] on icon at bounding box center [187, 59] width 8 height 8
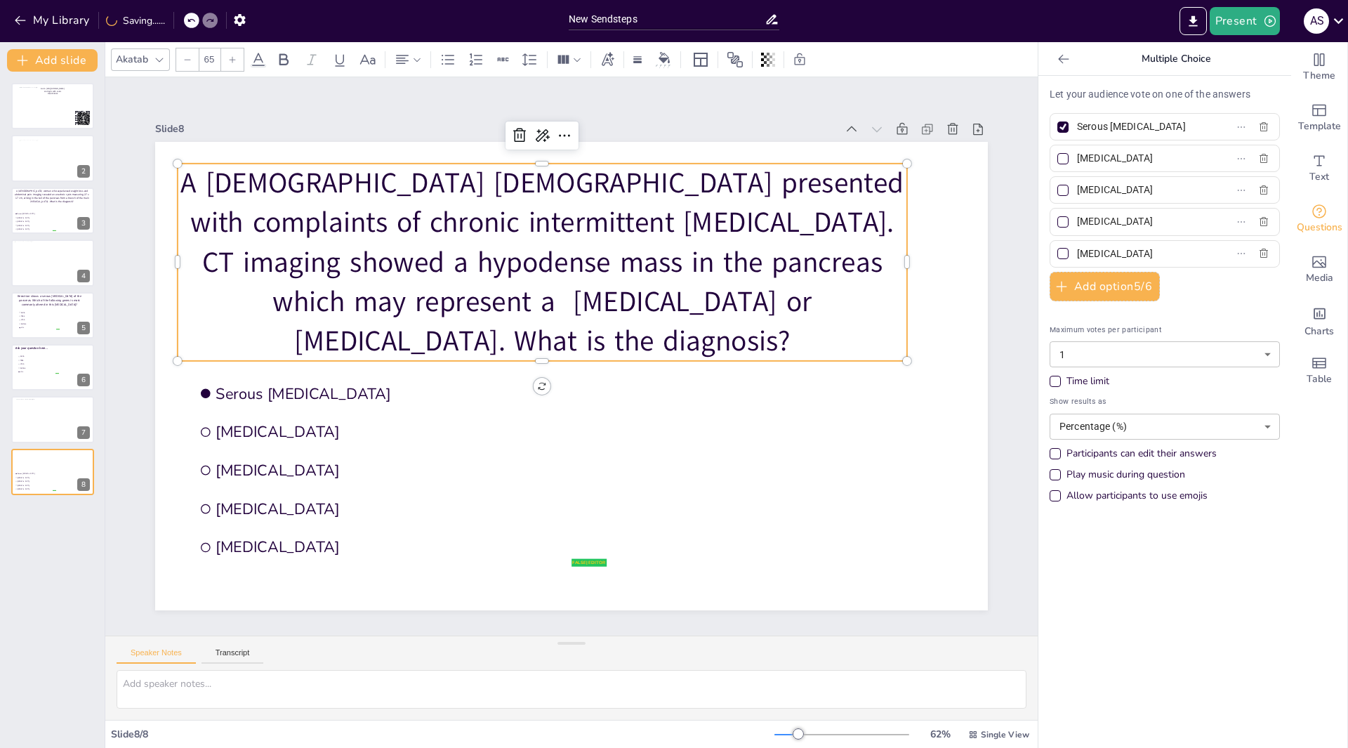
click at [188, 57] on icon at bounding box center [187, 59] width 8 height 8
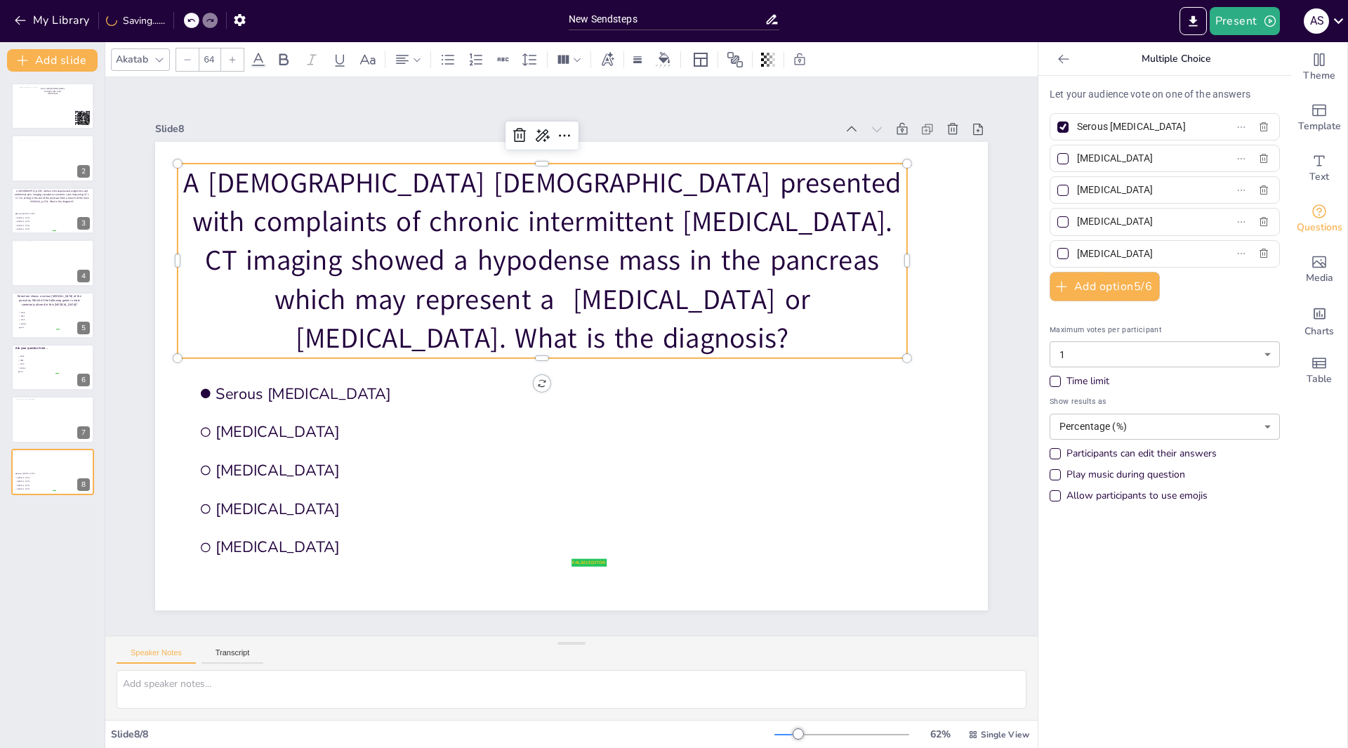
click at [188, 57] on icon at bounding box center [187, 59] width 8 height 8
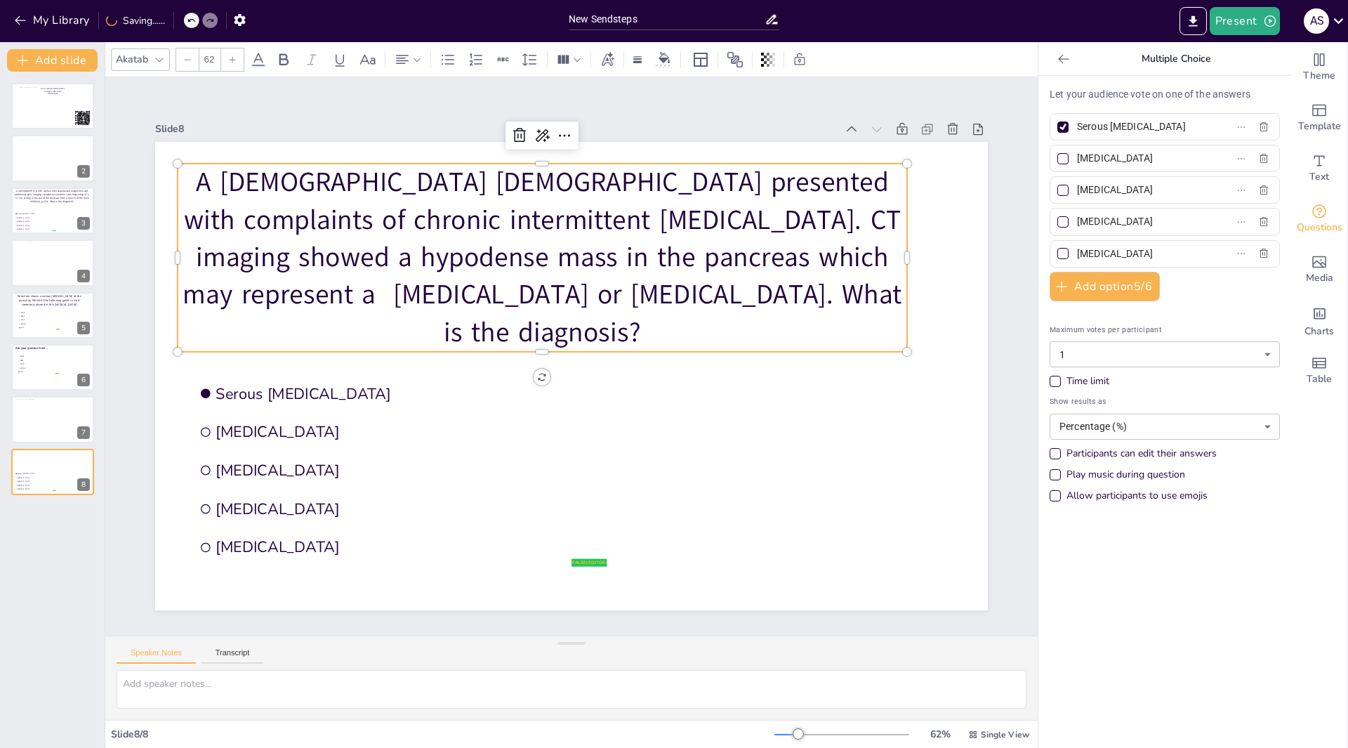
click at [188, 57] on icon at bounding box center [187, 59] width 8 height 8
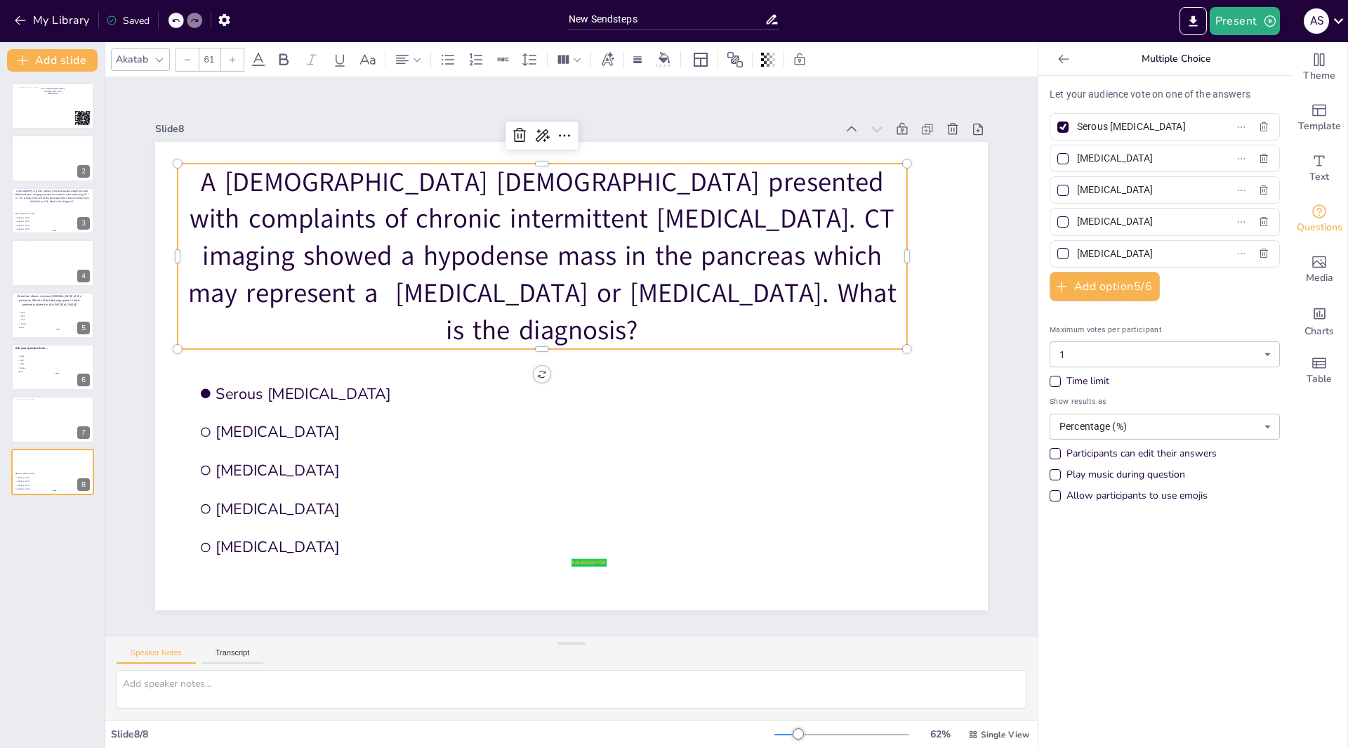
click at [188, 57] on icon at bounding box center [187, 59] width 8 height 8
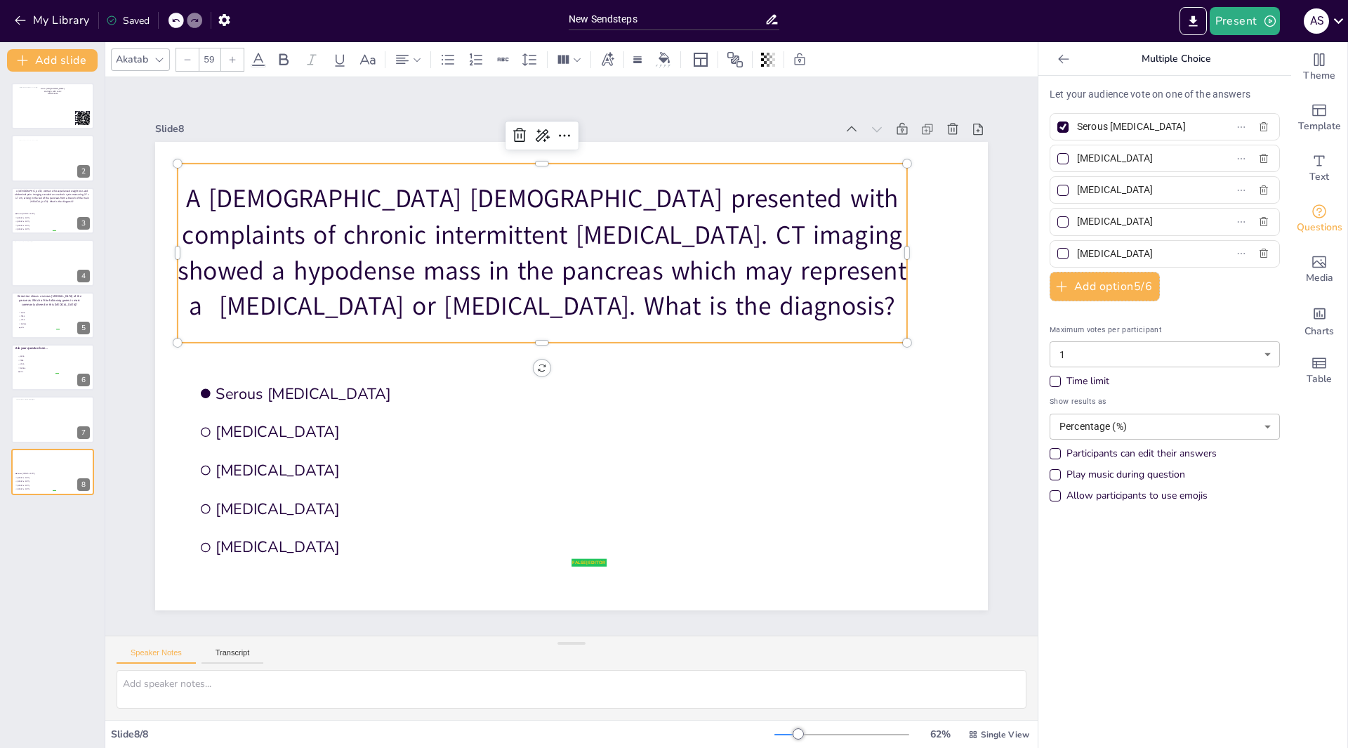
click at [188, 57] on icon at bounding box center [187, 59] width 8 height 8
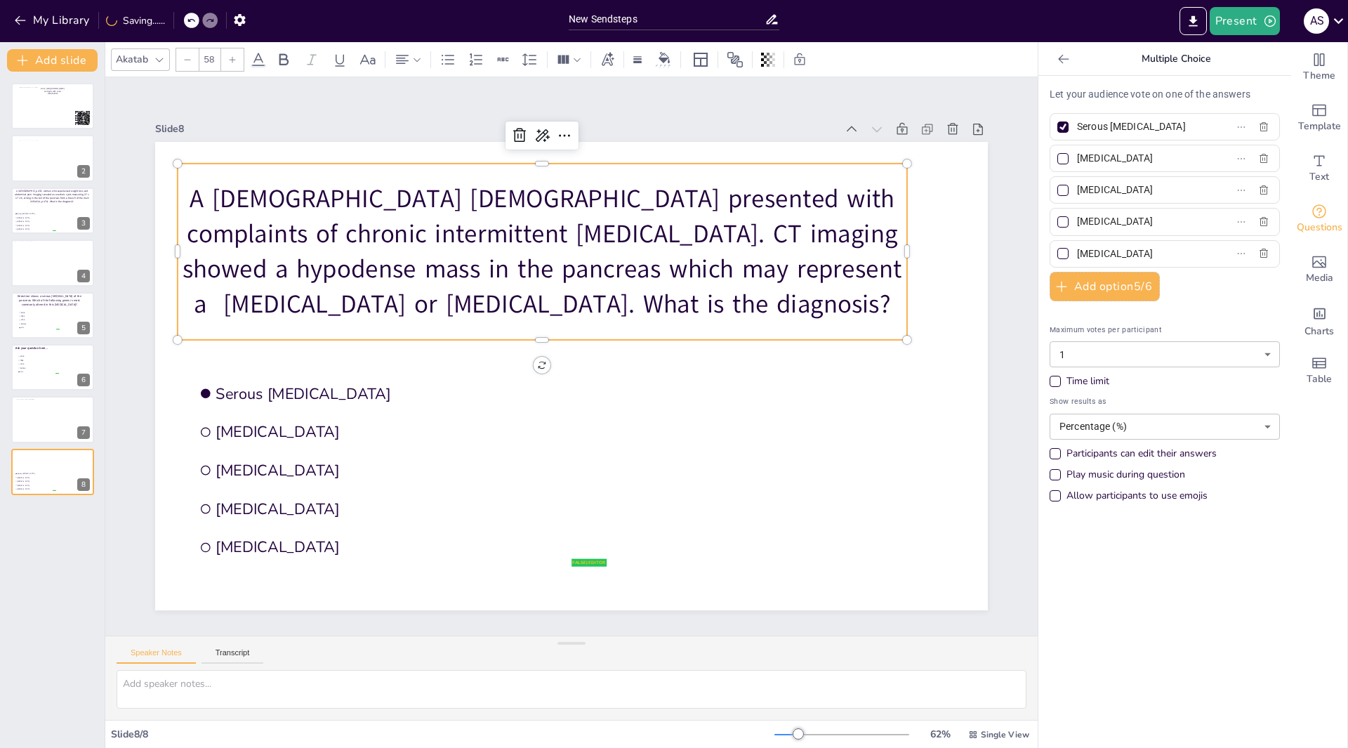
click at [188, 57] on icon at bounding box center [187, 59] width 8 height 8
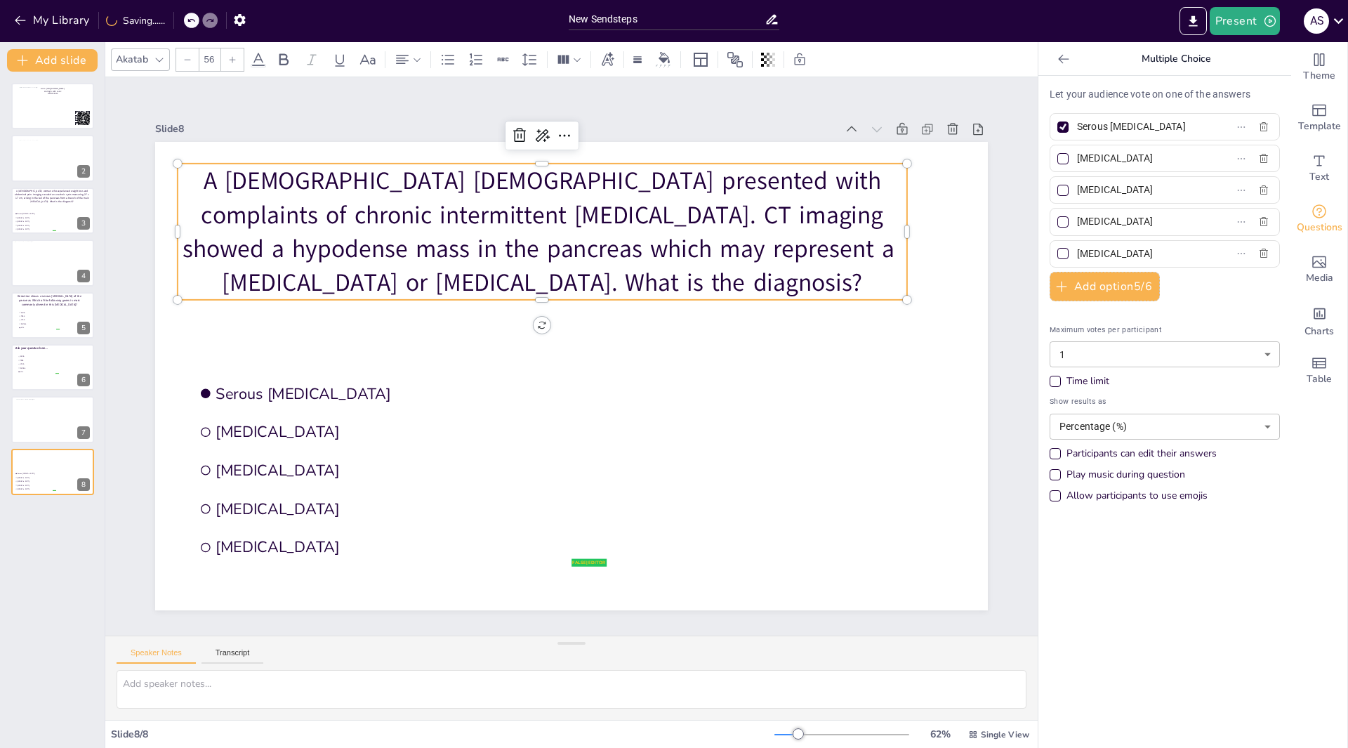
click at [188, 57] on icon at bounding box center [187, 59] width 8 height 8
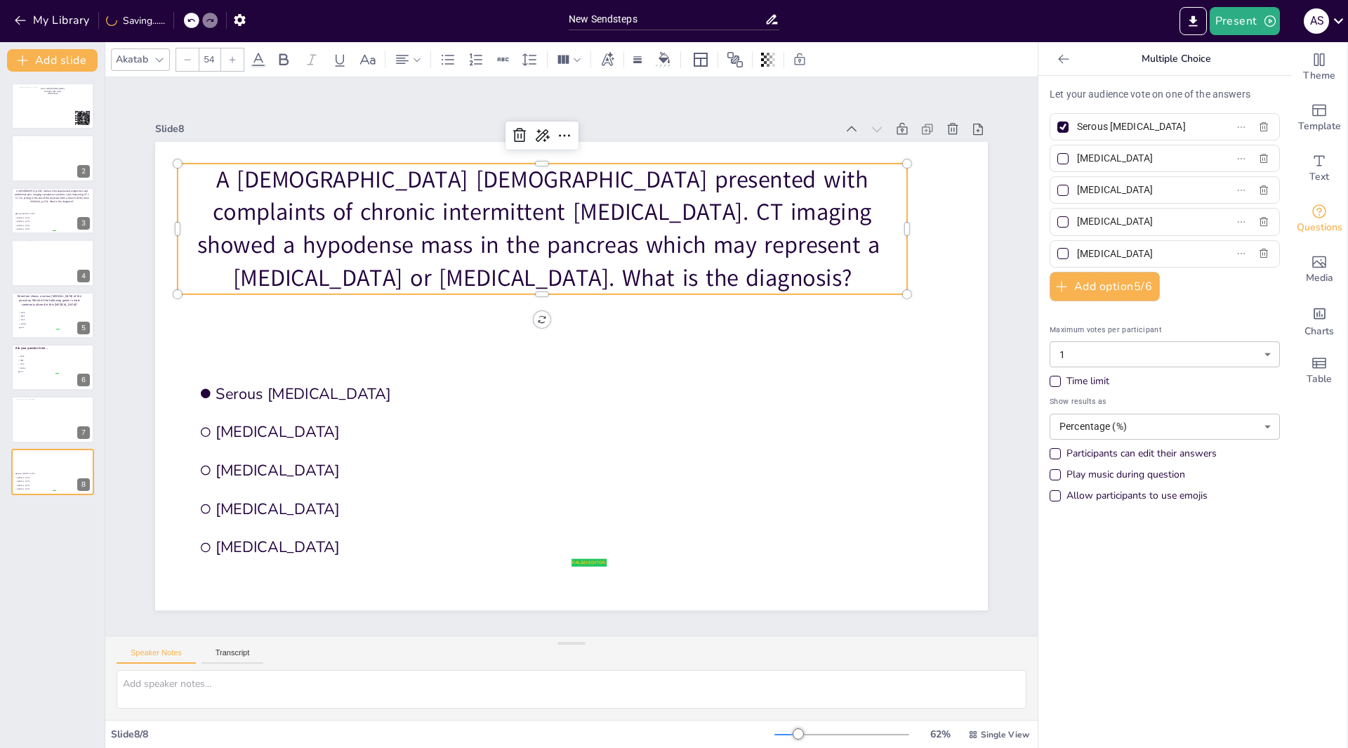
click at [188, 57] on icon at bounding box center [187, 59] width 8 height 8
type input "53"
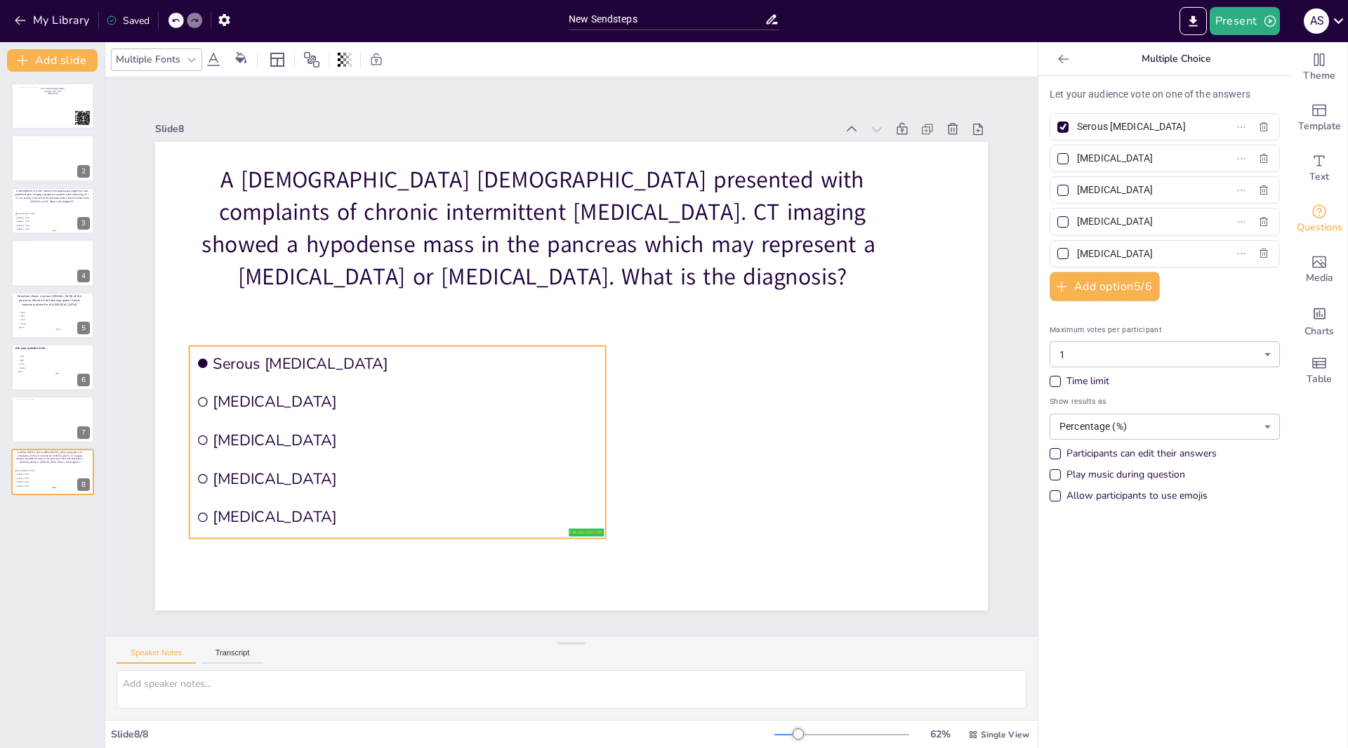
drag, startPoint x: 277, startPoint y: 379, endPoint x: 274, endPoint y: 349, distance: 30.3
click at [546, 349] on span "Serous cystadenoma" at bounding box center [726, 417] width 361 height 176
click at [60, 457] on div "New Slide" at bounding box center [89, 460] width 65 height 13
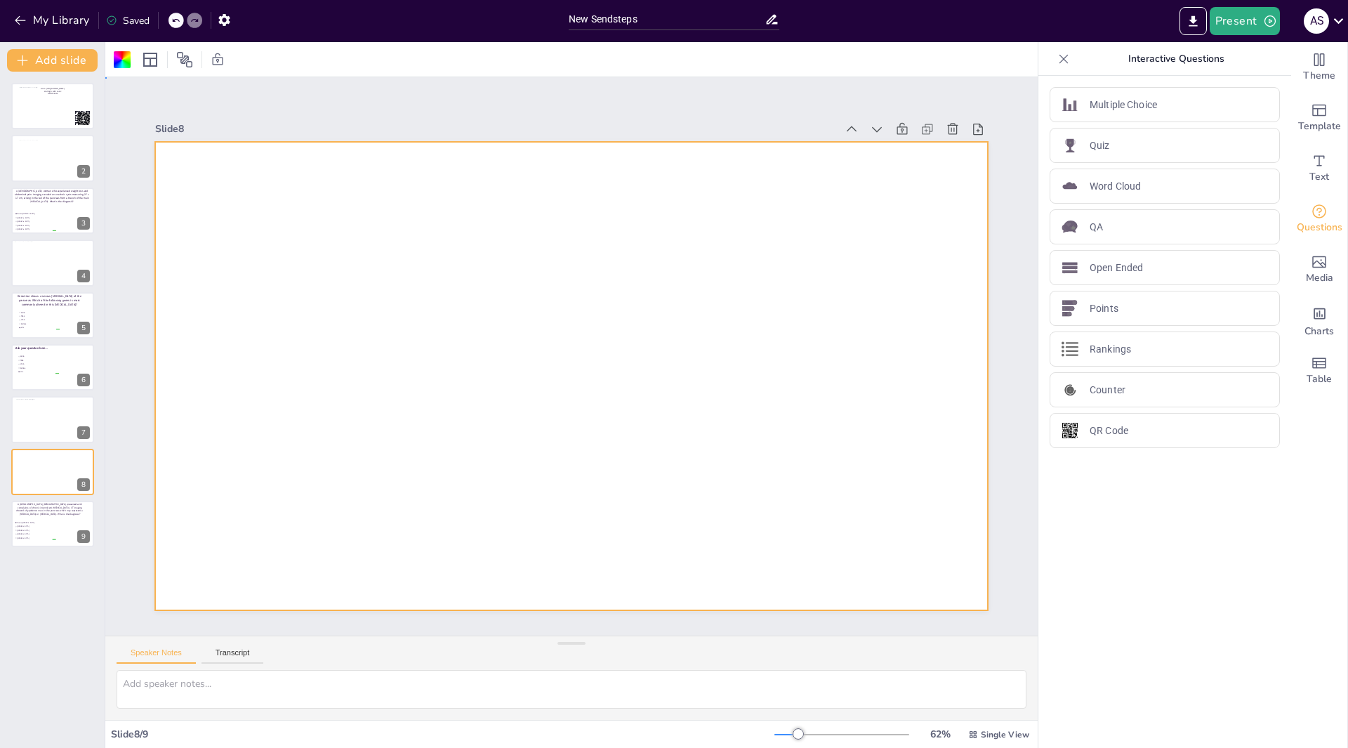
click at [377, 374] on div at bounding box center [568, 375] width 912 height 631
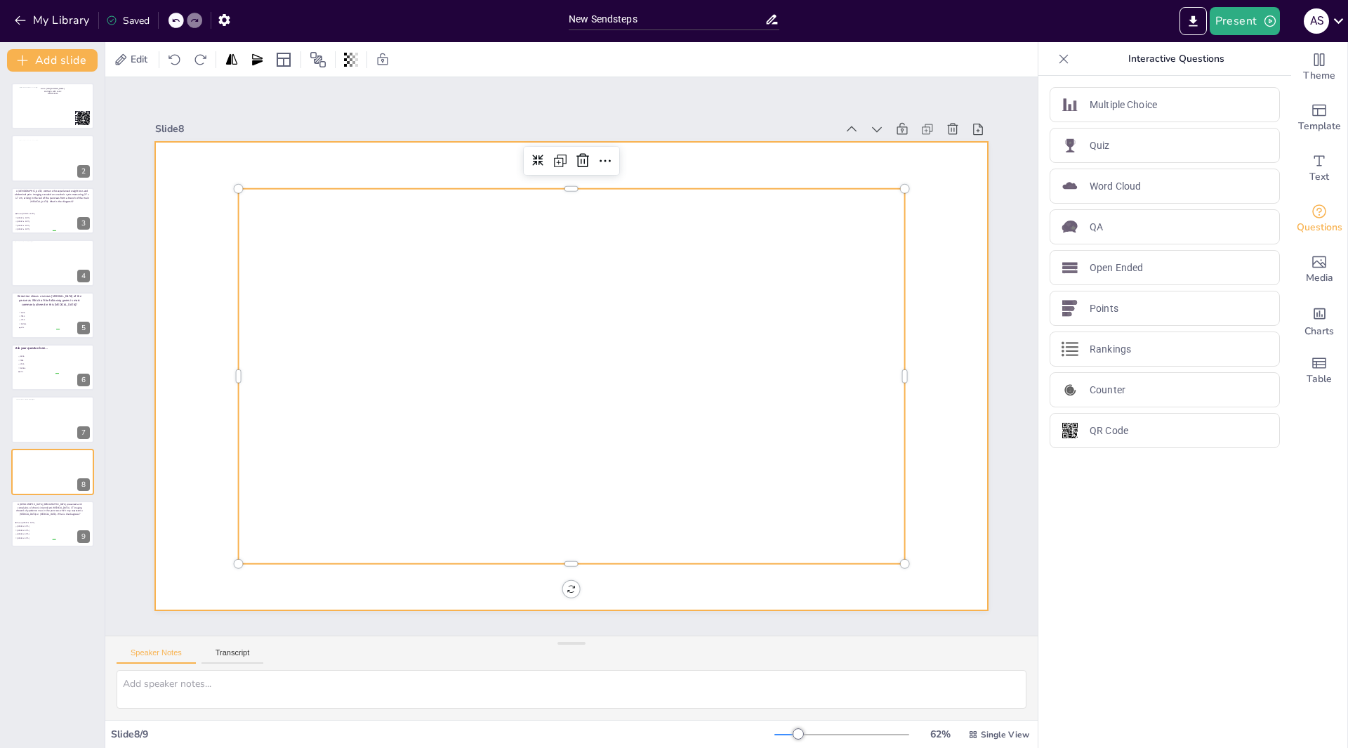
click at [176, 347] on div at bounding box center [565, 375] width 937 height 703
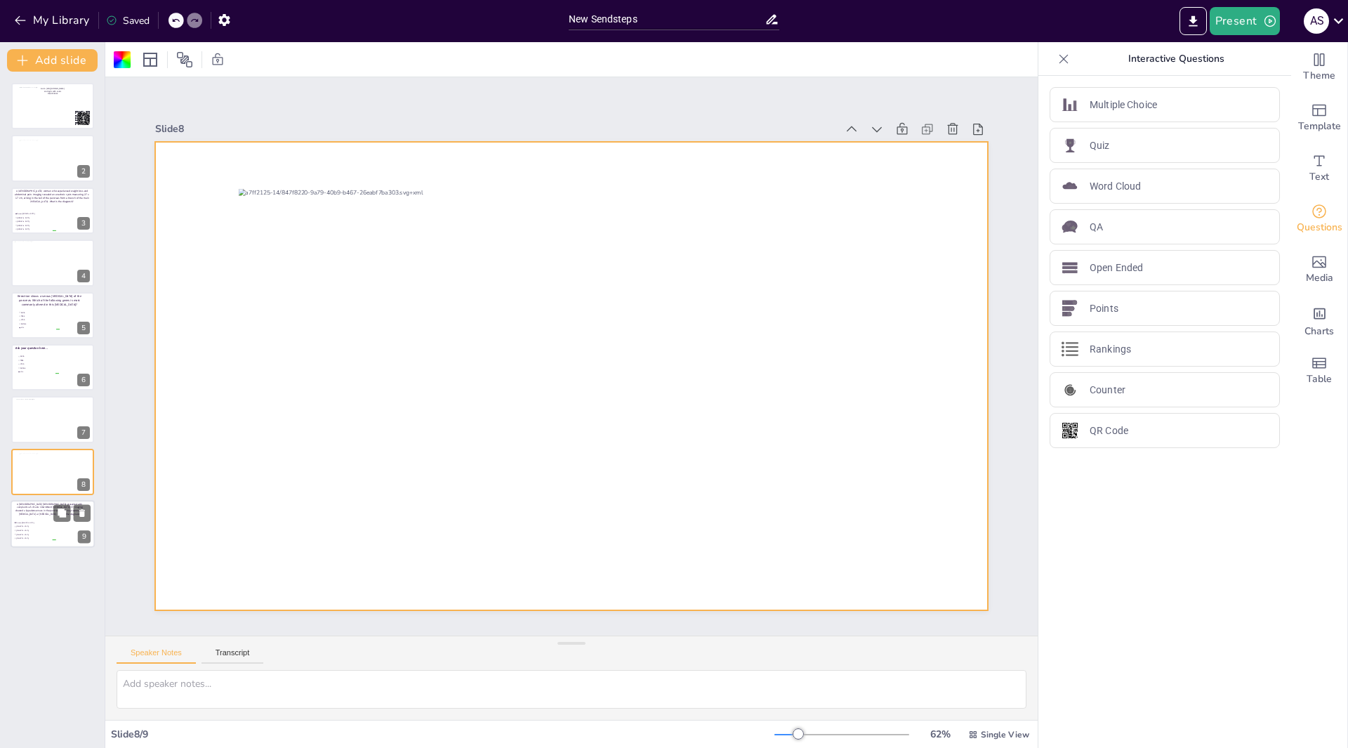
click at [34, 530] on span "Pancreatic pseudocyst" at bounding box center [35, 530] width 39 height 2
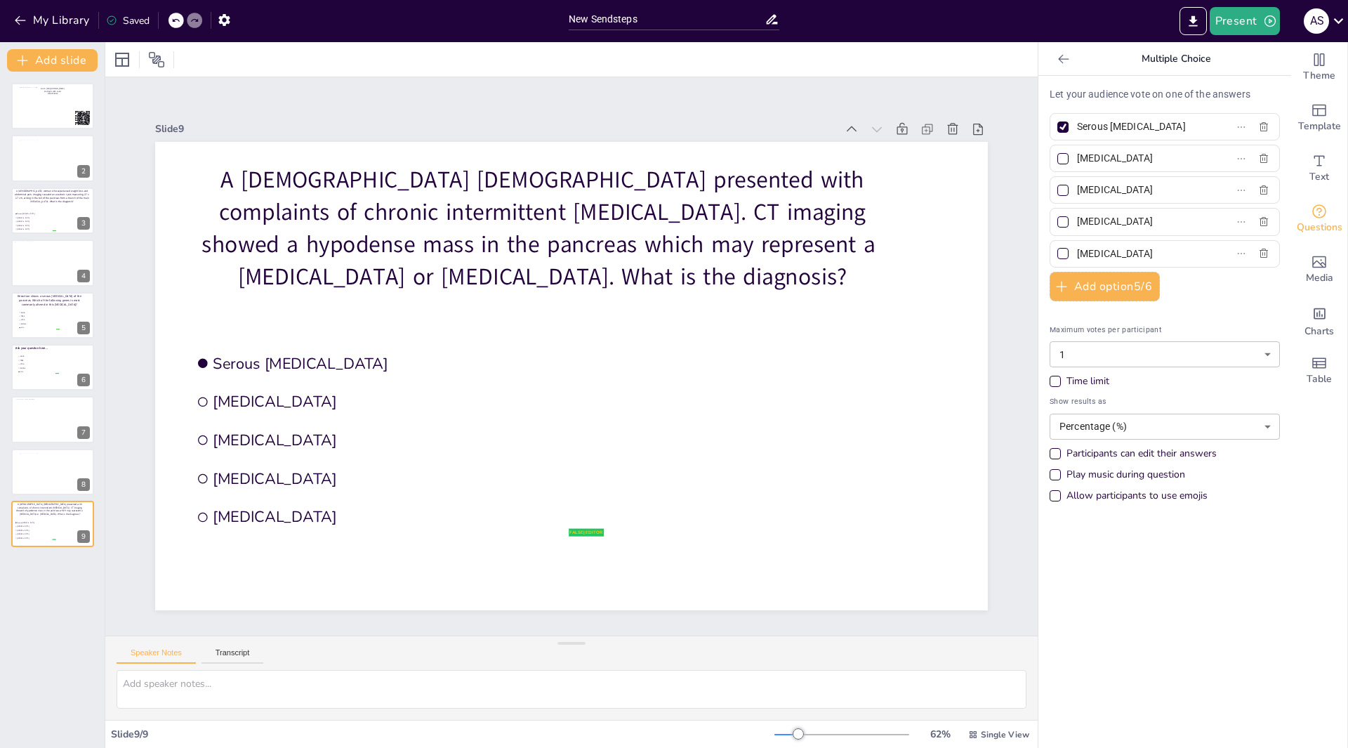
click at [1060, 161] on div at bounding box center [1063, 158] width 7 height 7
click at [1077, 161] on input "Mucinous cystic neoplasm" at bounding box center [1142, 158] width 131 height 20
checkbox input "true"
click at [1058, 130] on div at bounding box center [1063, 126] width 11 height 11
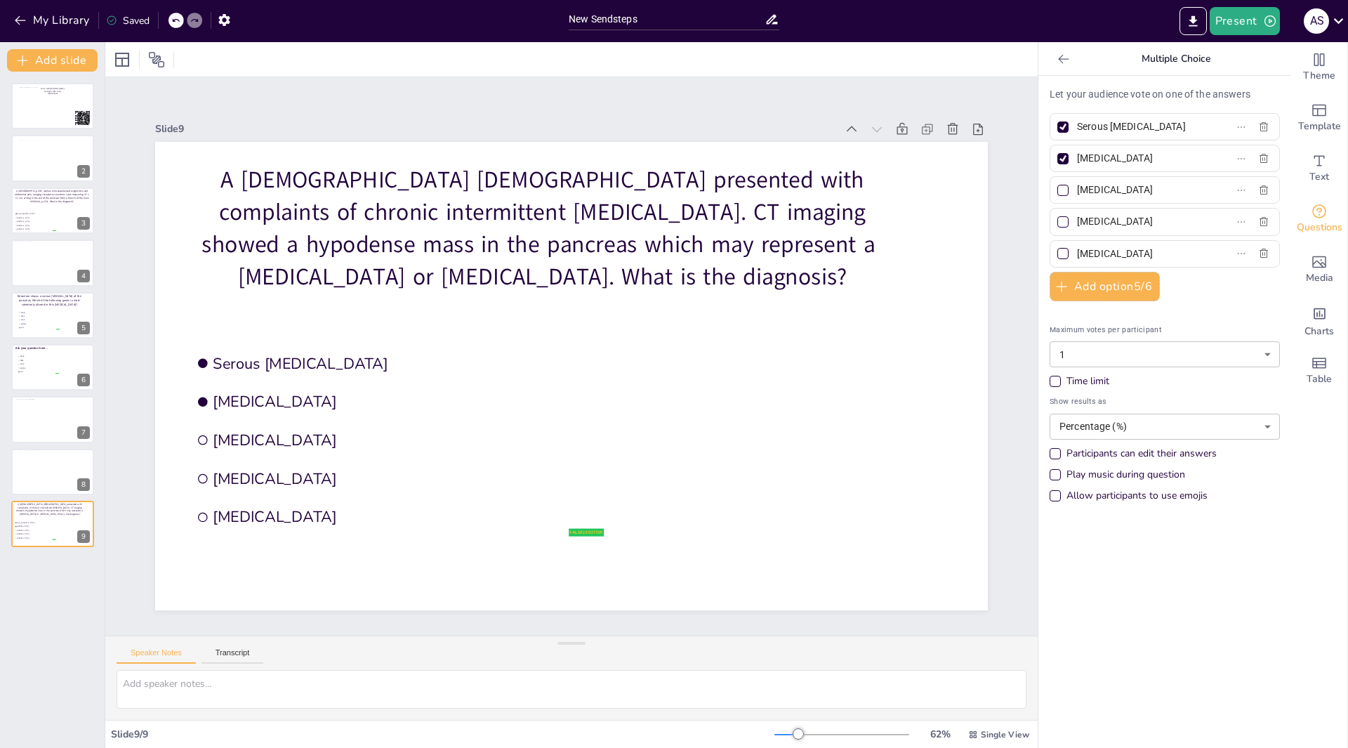
click at [1077, 130] on input "Serous cystadenoma" at bounding box center [1142, 127] width 131 height 20
checkbox input "false"
click at [62, 586] on div "New Slide" at bounding box center [92, 583] width 65 height 13
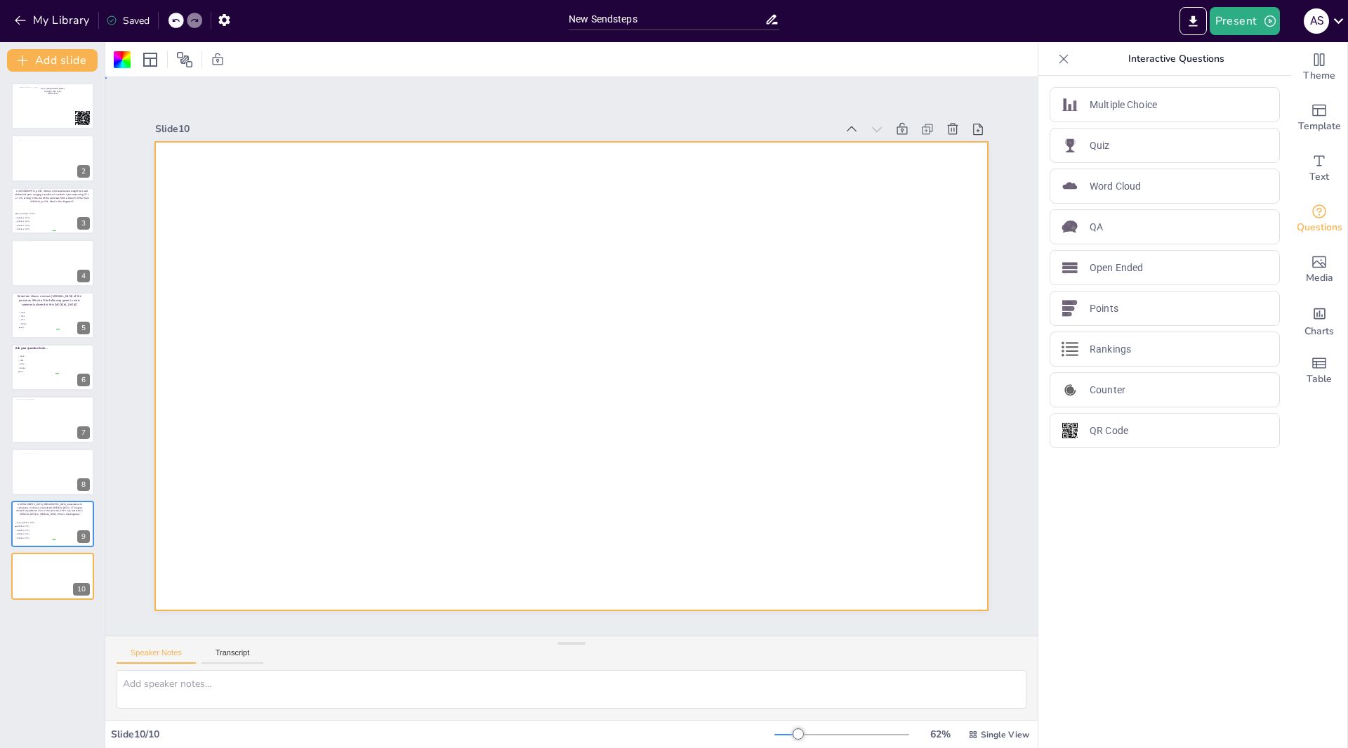
click at [228, 170] on div at bounding box center [564, 374] width 952 height 767
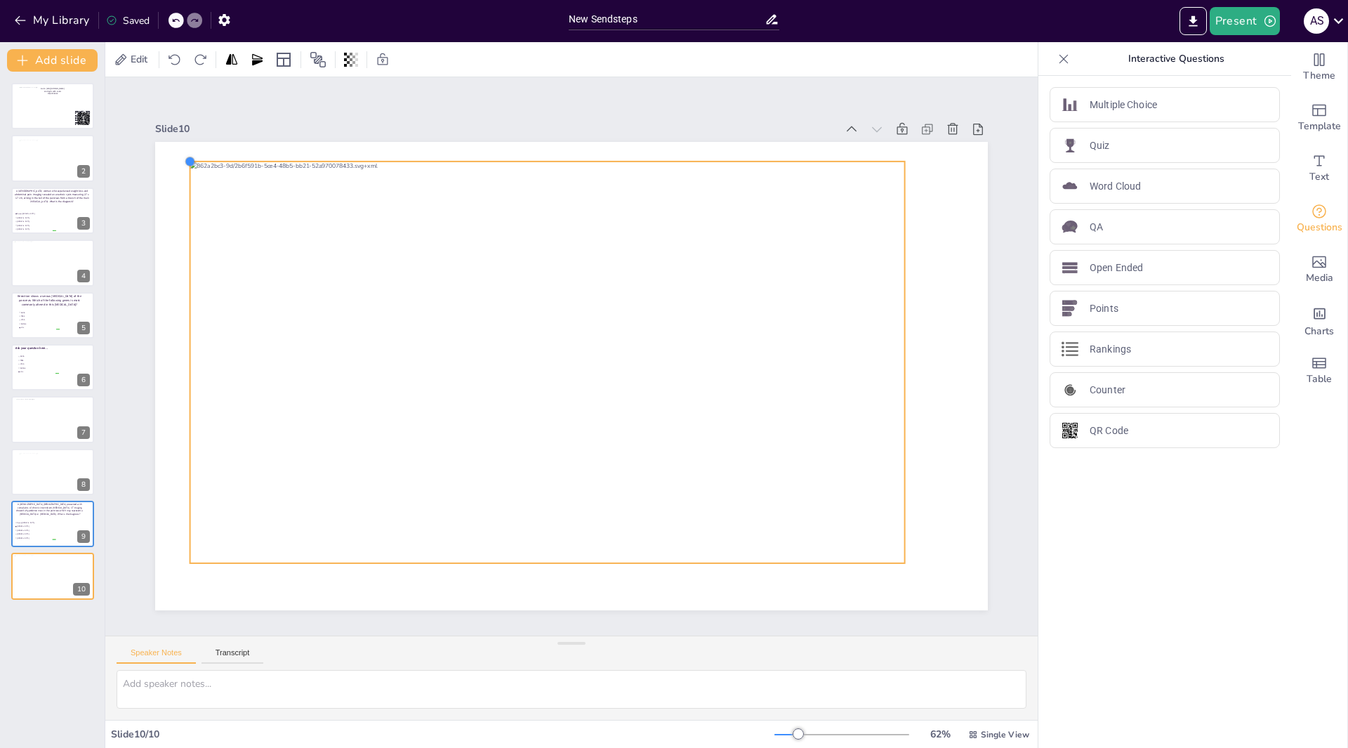
drag, startPoint x: 228, startPoint y: 180, endPoint x: 180, endPoint y: 157, distance: 53.4
click at [57, 631] on div "New Slide" at bounding box center [100, 633] width 136 height 25
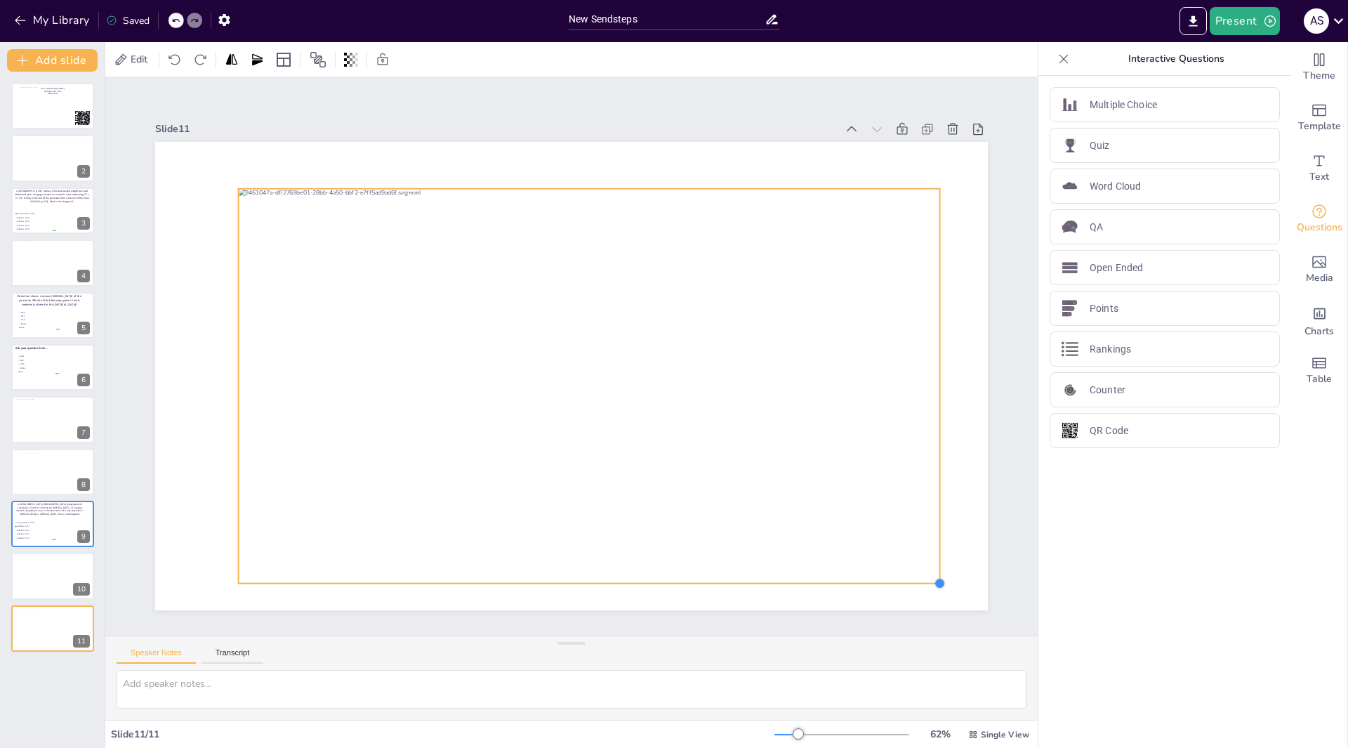
drag, startPoint x: 897, startPoint y: 558, endPoint x: 923, endPoint y: 577, distance: 32.6
click at [923, 577] on div at bounding box center [568, 375] width 912 height 631
click at [104, 683] on div "New Slide" at bounding box center [110, 678] width 65 height 13
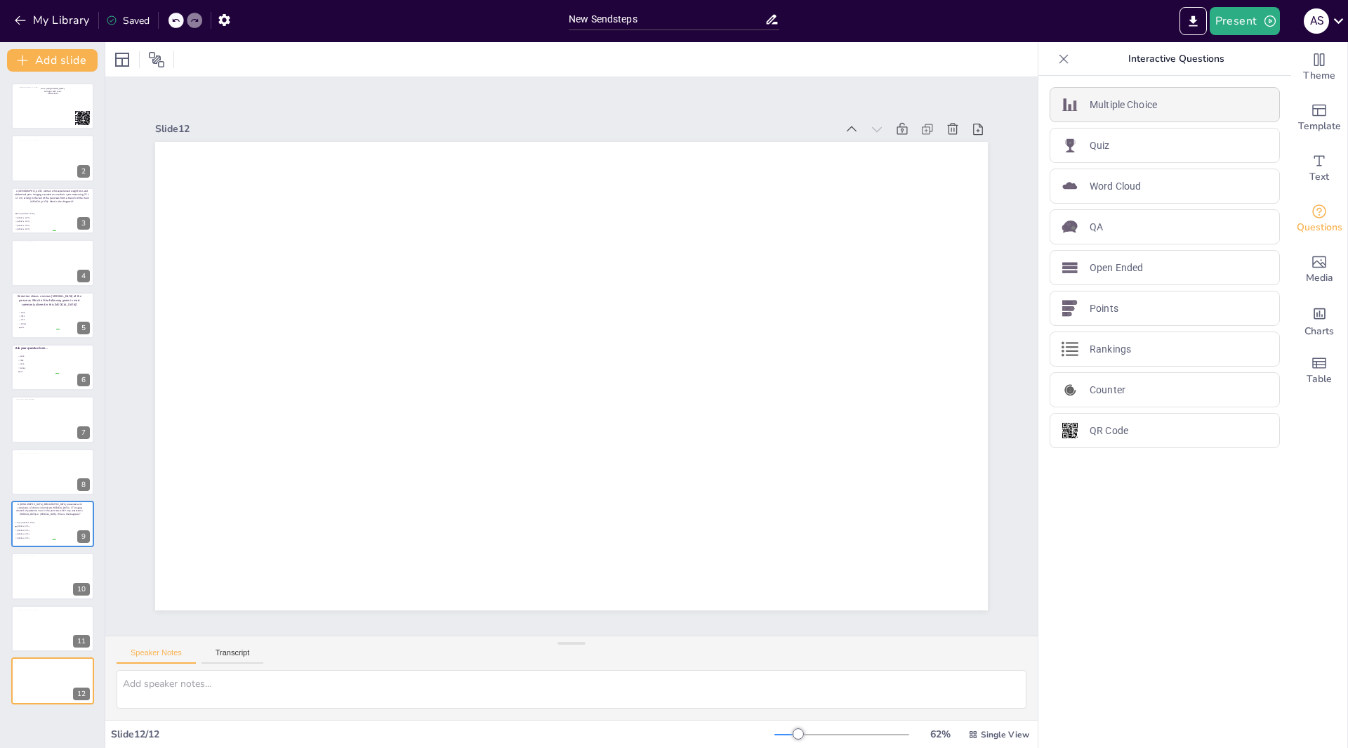
click at [1121, 107] on p "Multiple Choice" at bounding box center [1123, 105] width 67 height 15
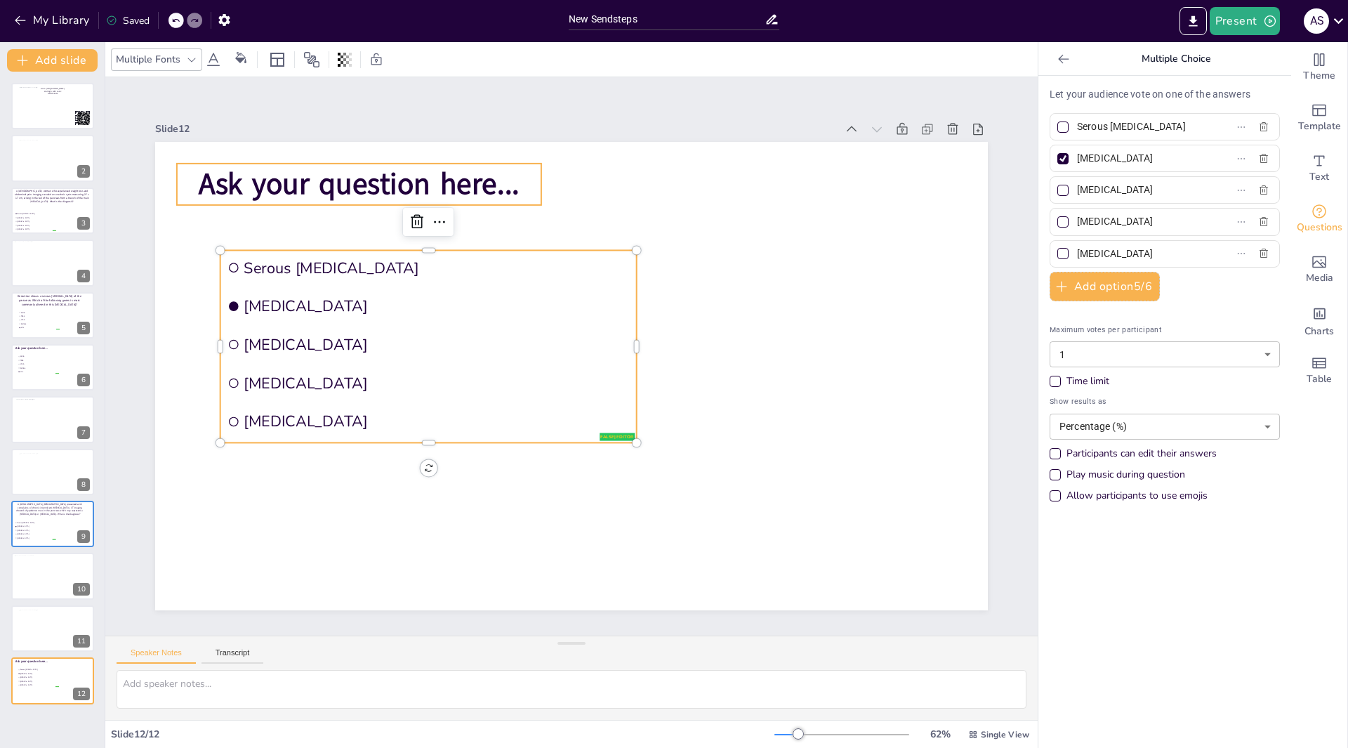
click at [511, 178] on p "Ask your question here..." at bounding box center [423, 127] width 360 height 152
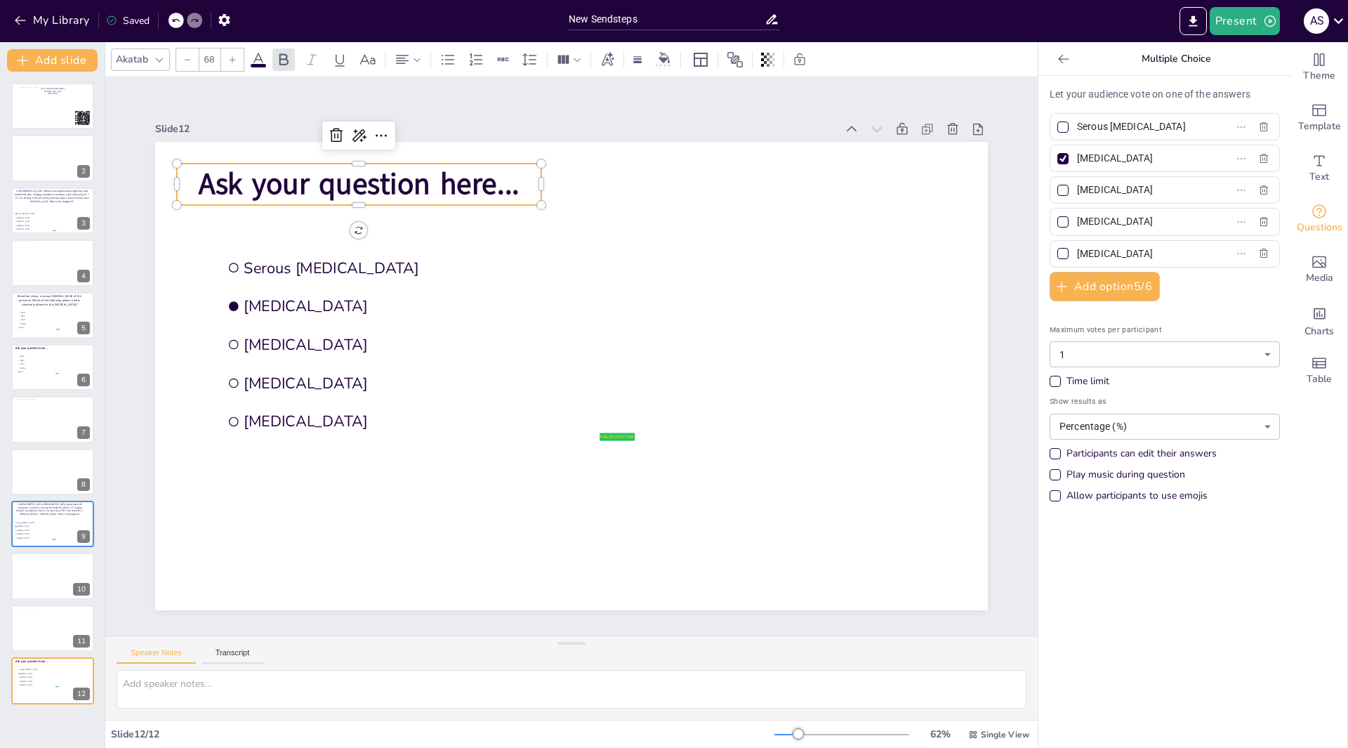
click at [712, 189] on p "Ask your question here..." at bounding box center [835, 285] width 247 height 319
click at [470, 204] on p "Ask your question here..." at bounding box center [301, 313] width 336 height 218
click at [519, 432] on p "Ask your question here..." at bounding box center [473, 612] width 152 height 360
click at [414, 176] on p at bounding box center [473, 101] width 336 height 218
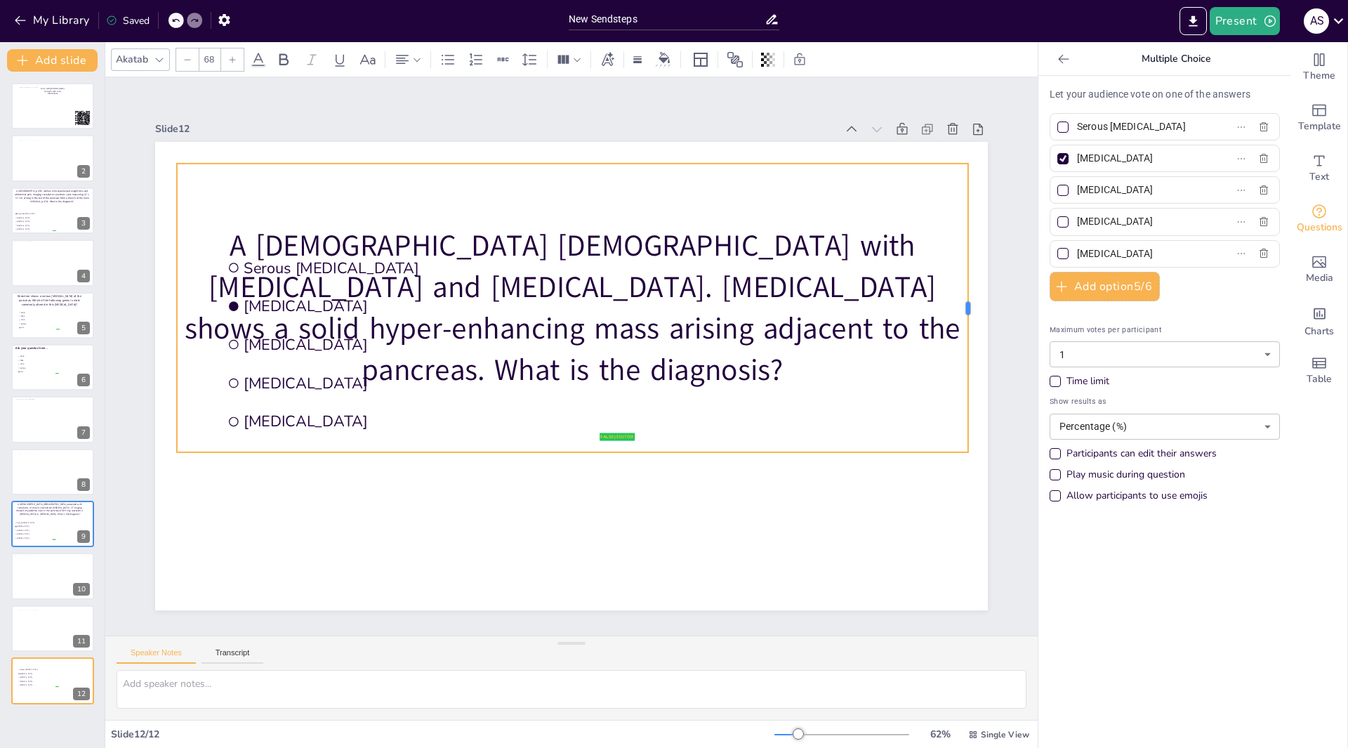
drag, startPoint x: 534, startPoint y: 303, endPoint x: 959, endPoint y: 275, distance: 426.5
click at [959, 433] on div at bounding box center [925, 553] width 179 height 240
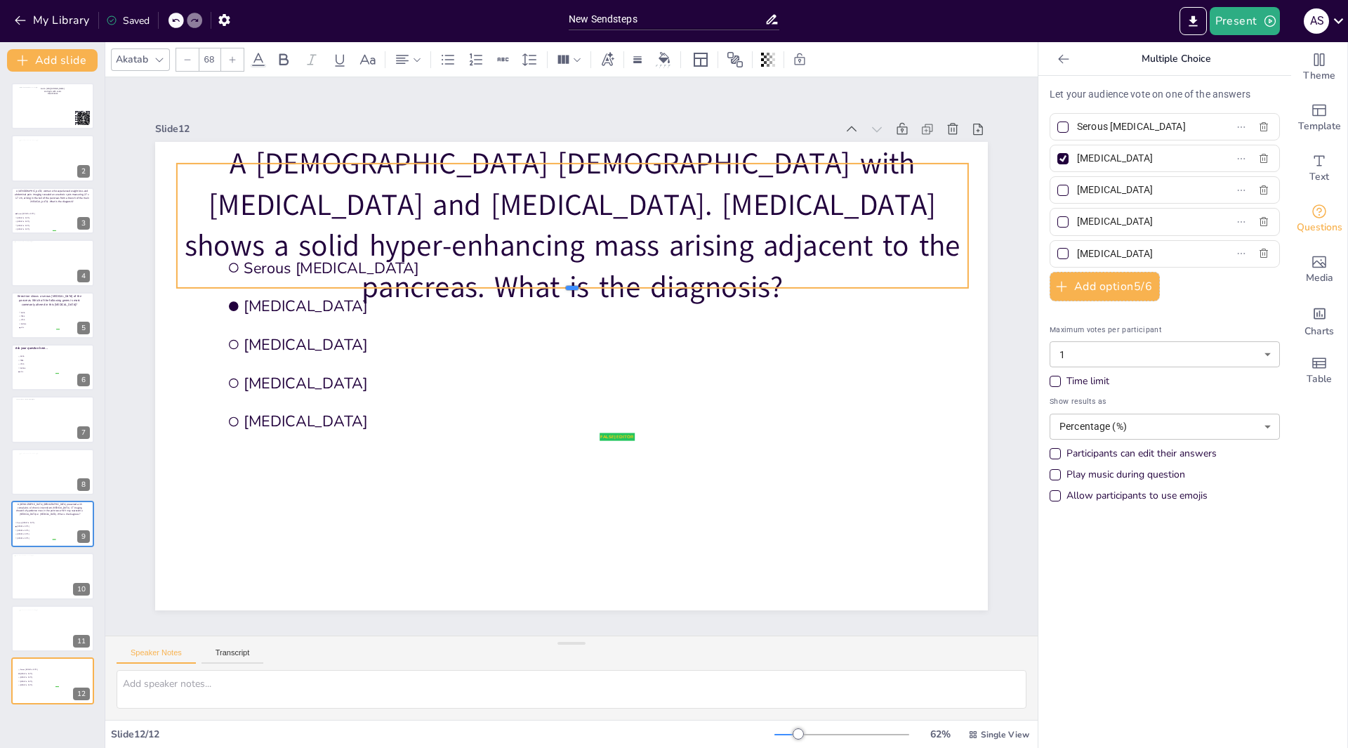
drag, startPoint x: 565, startPoint y: 447, endPoint x: 502, endPoint y: 235, distance: 221.1
click at [502, 235] on div "false | editor Serous cystadenoma Mucinous cystic neoplasm Pancreatic pseudocys…" at bounding box center [568, 375] width 912 height 631
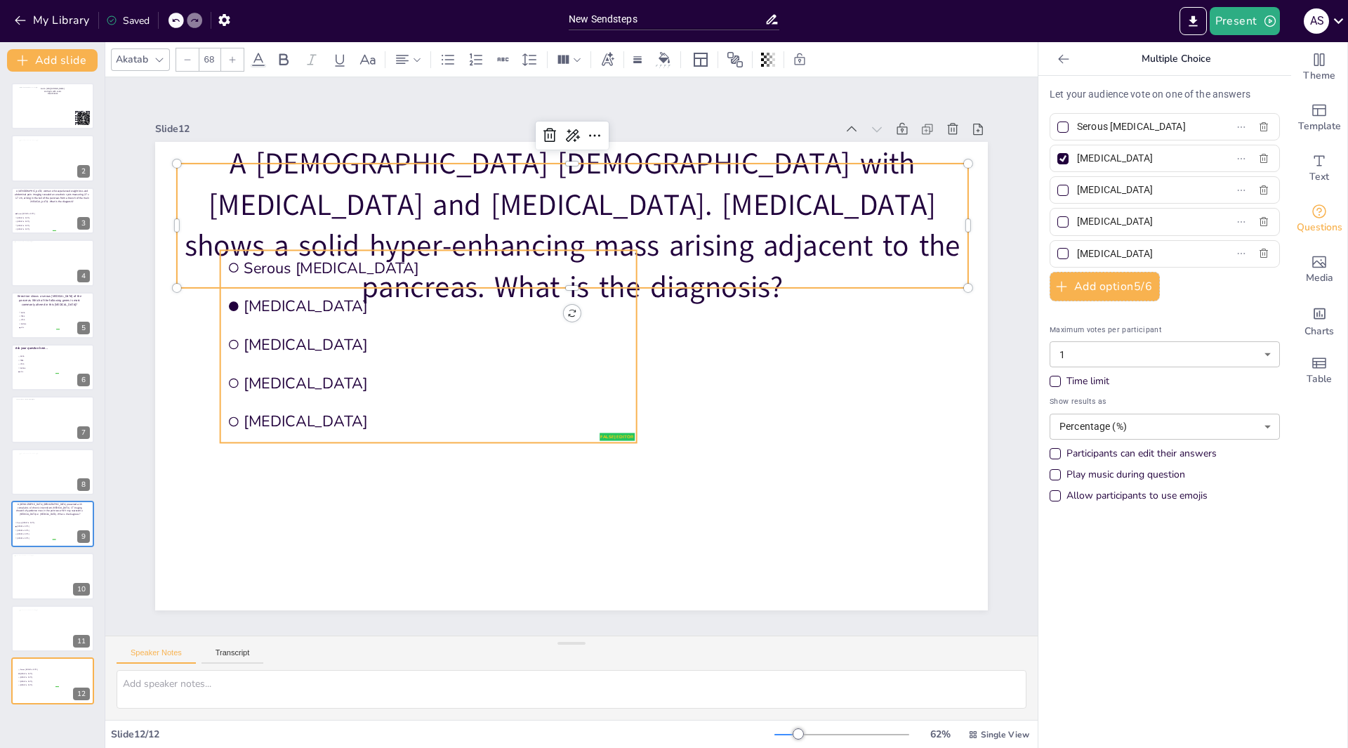
click at [307, 327] on li "Pancreatic pseudocyst" at bounding box center [473, 252] width 333 height 305
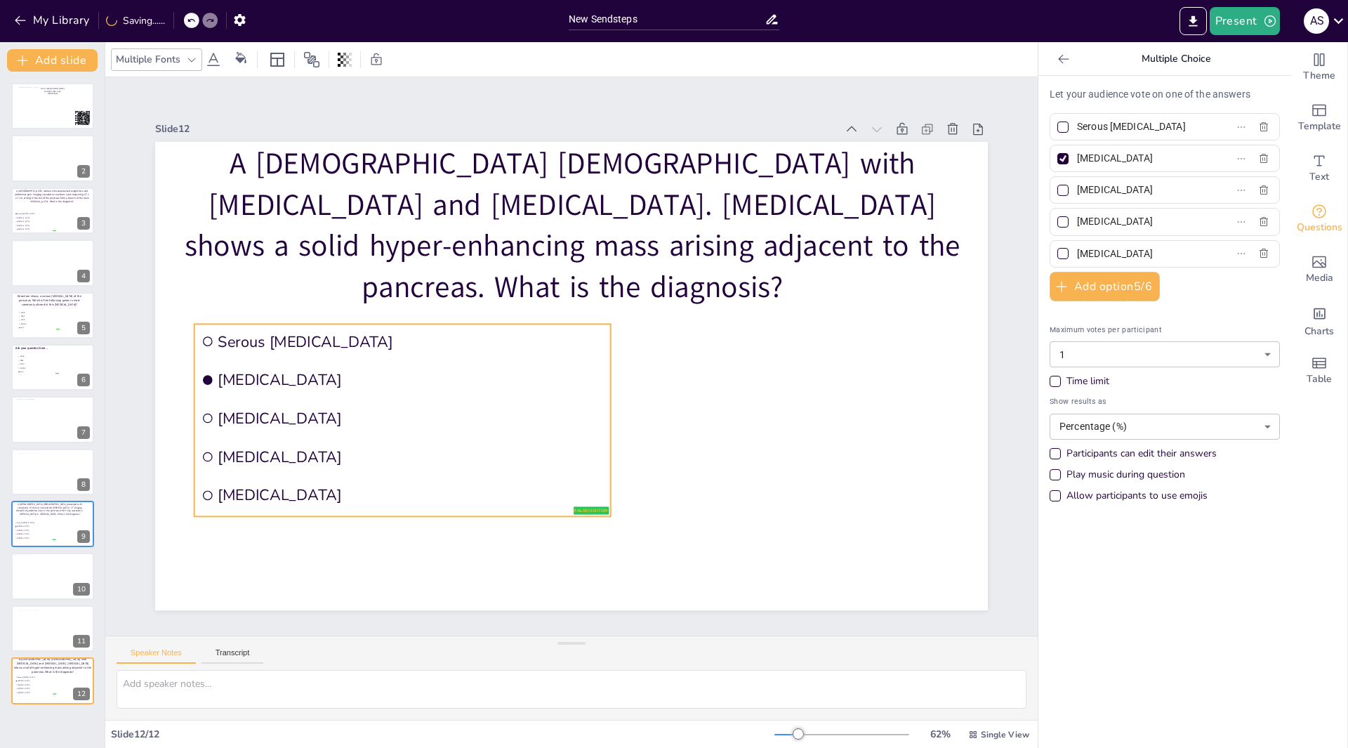
drag, startPoint x: 301, startPoint y: 345, endPoint x: 275, endPoint y: 400, distance: 60.9
click at [486, 385] on li "Pancreatic pseudocyst" at bounding box center [546, 178] width 121 height 414
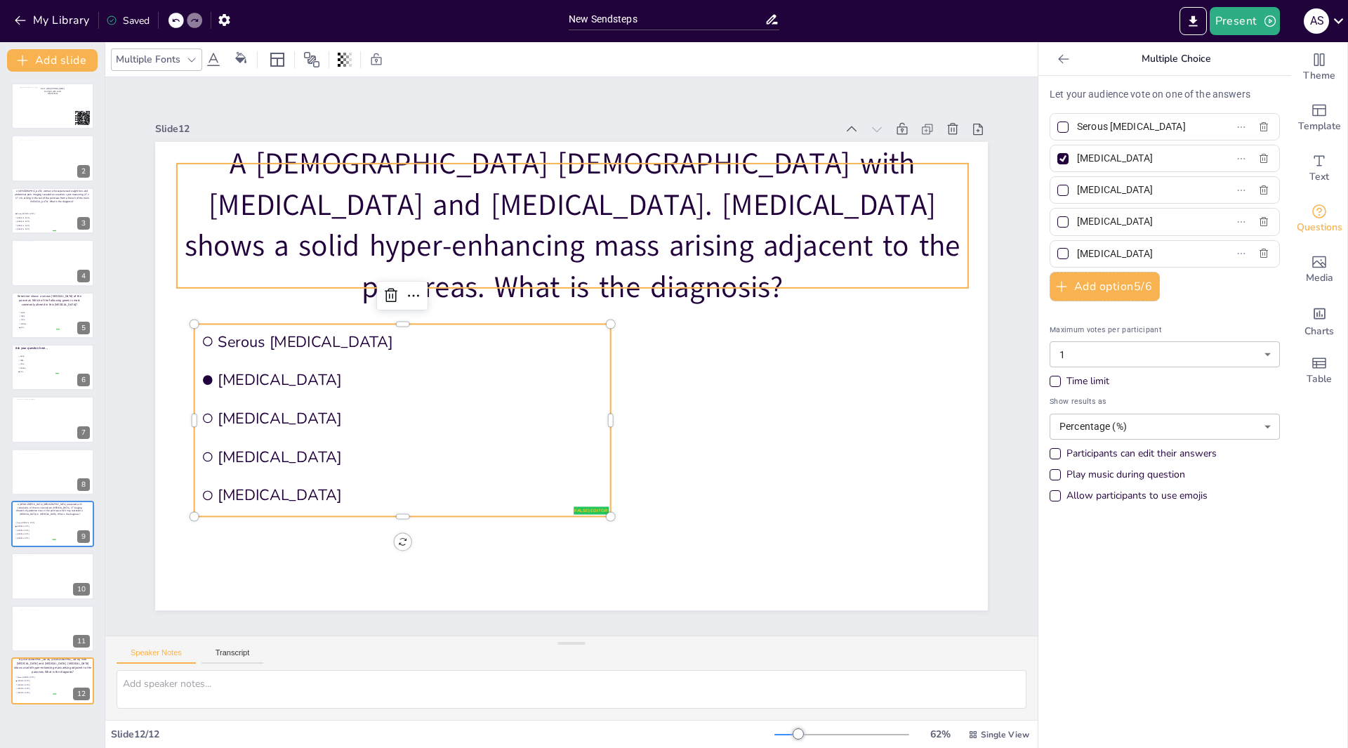
click at [283, 192] on p "A 67-year-old female with diarrhea and pancreatitis. CT-scan shows a solid hype…" at bounding box center [612, 232] width 803 height 401
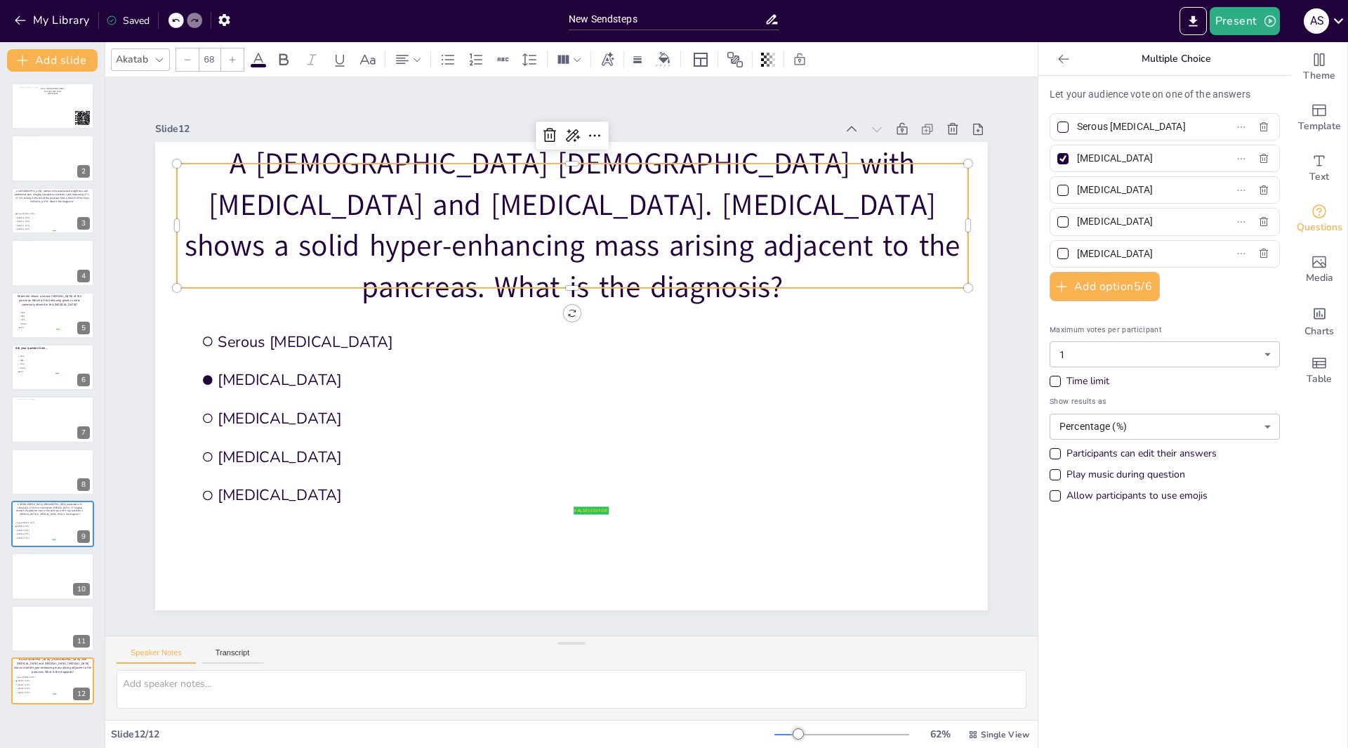
click at [190, 60] on icon at bounding box center [187, 59] width 8 height 8
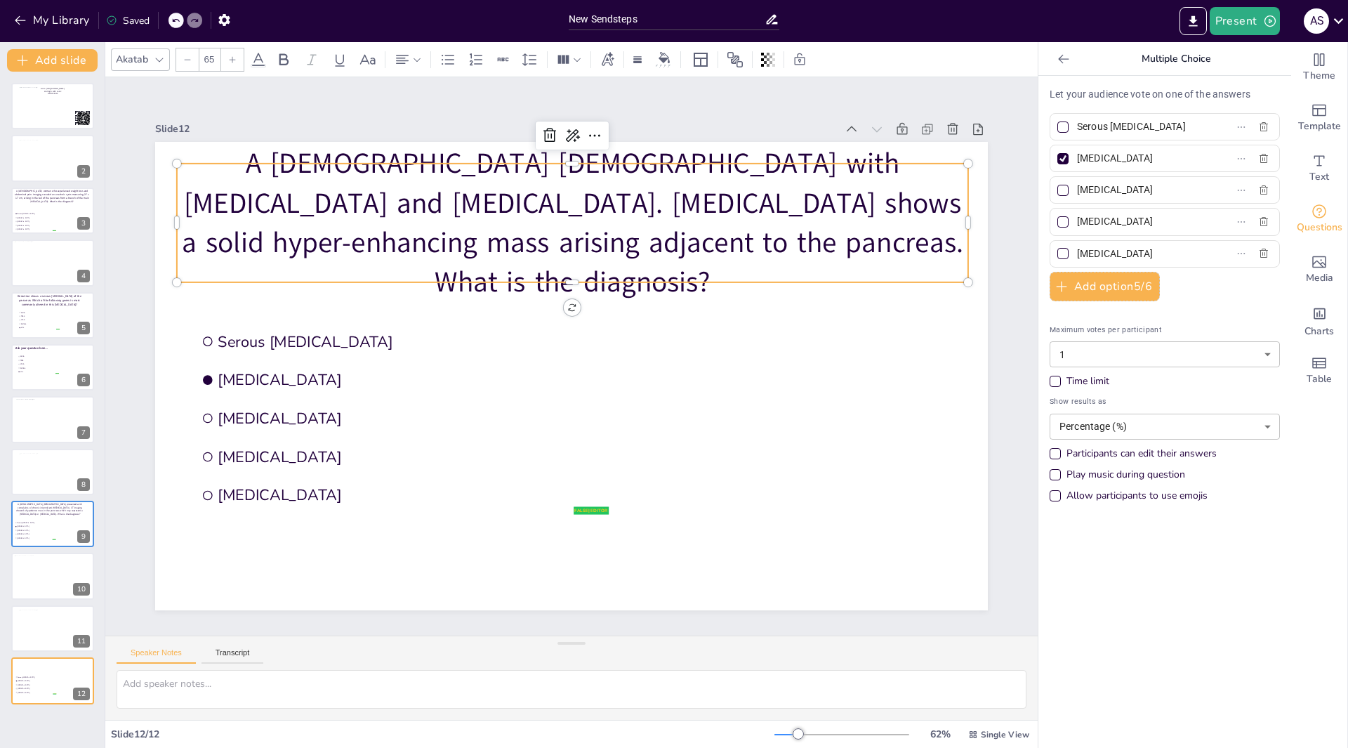
click at [190, 60] on icon at bounding box center [187, 59] width 8 height 8
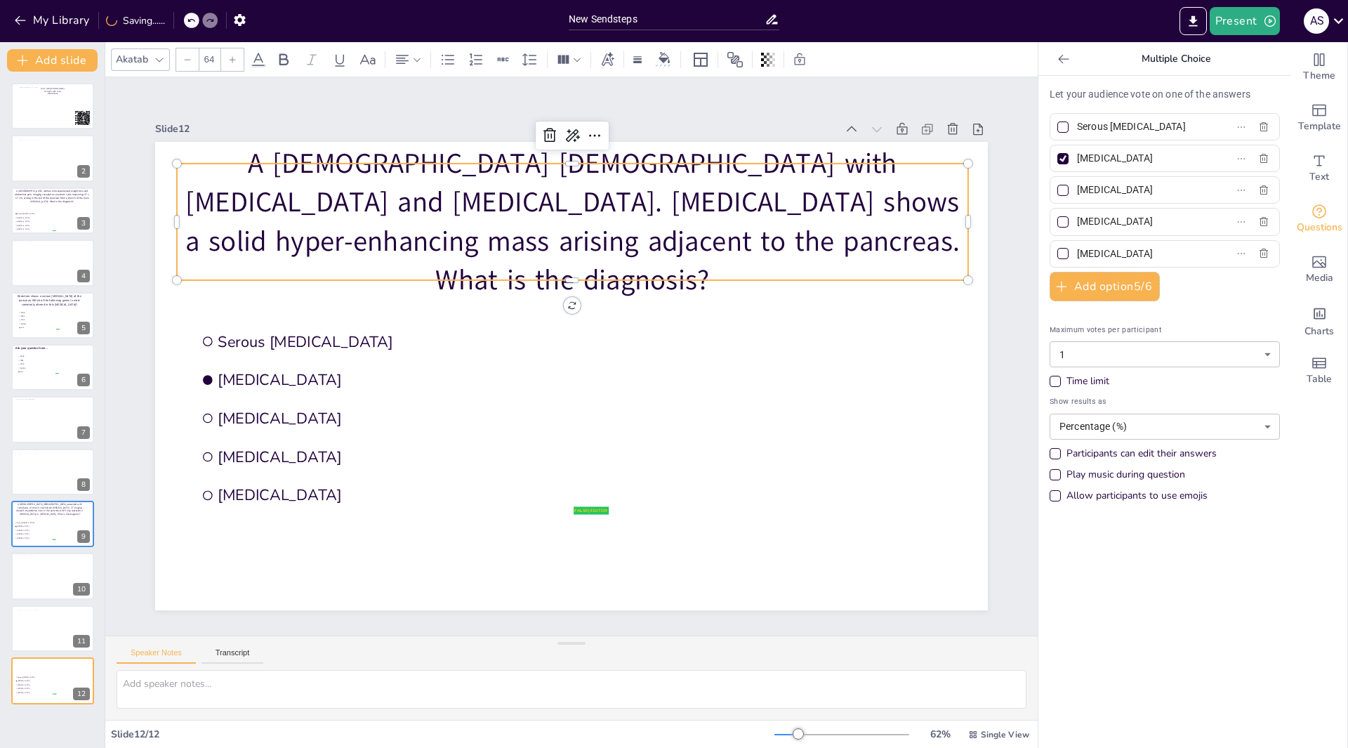
click at [190, 60] on icon at bounding box center [187, 59] width 8 height 8
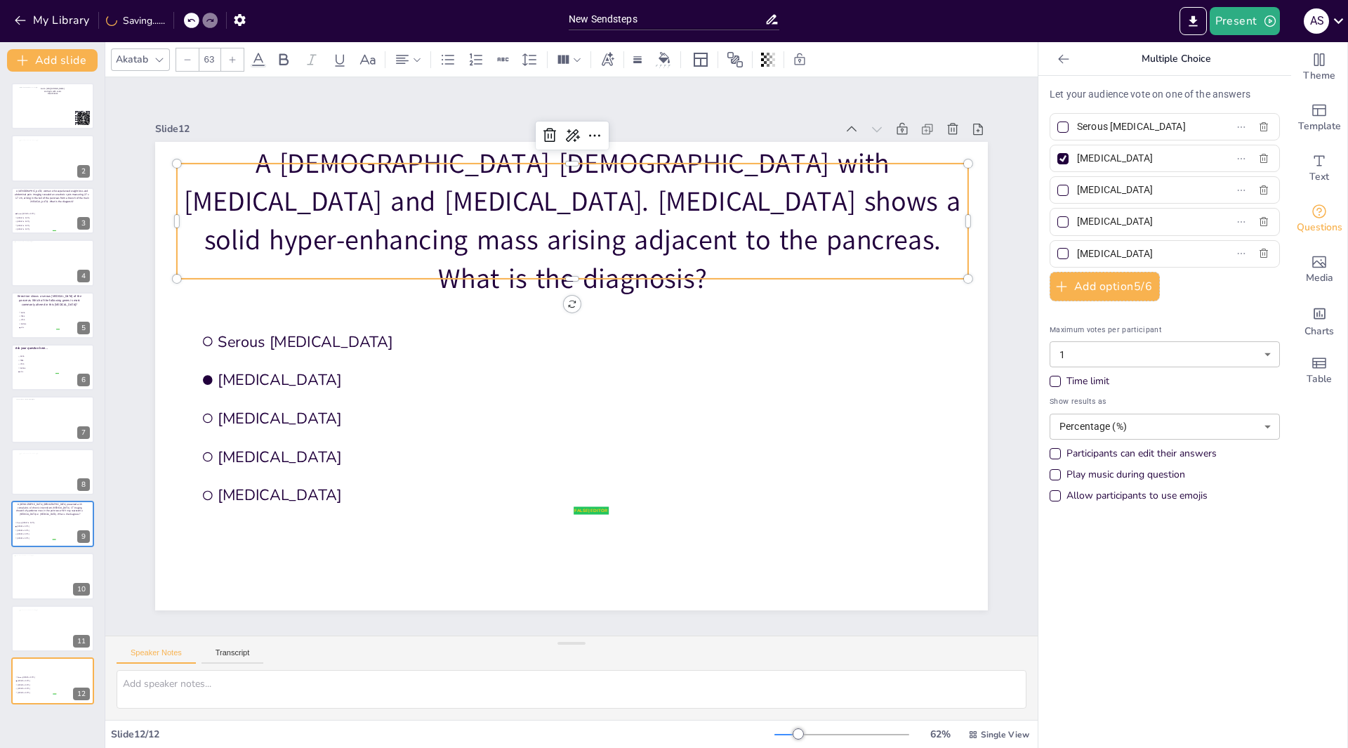
click at [190, 60] on icon at bounding box center [187, 59] width 8 height 8
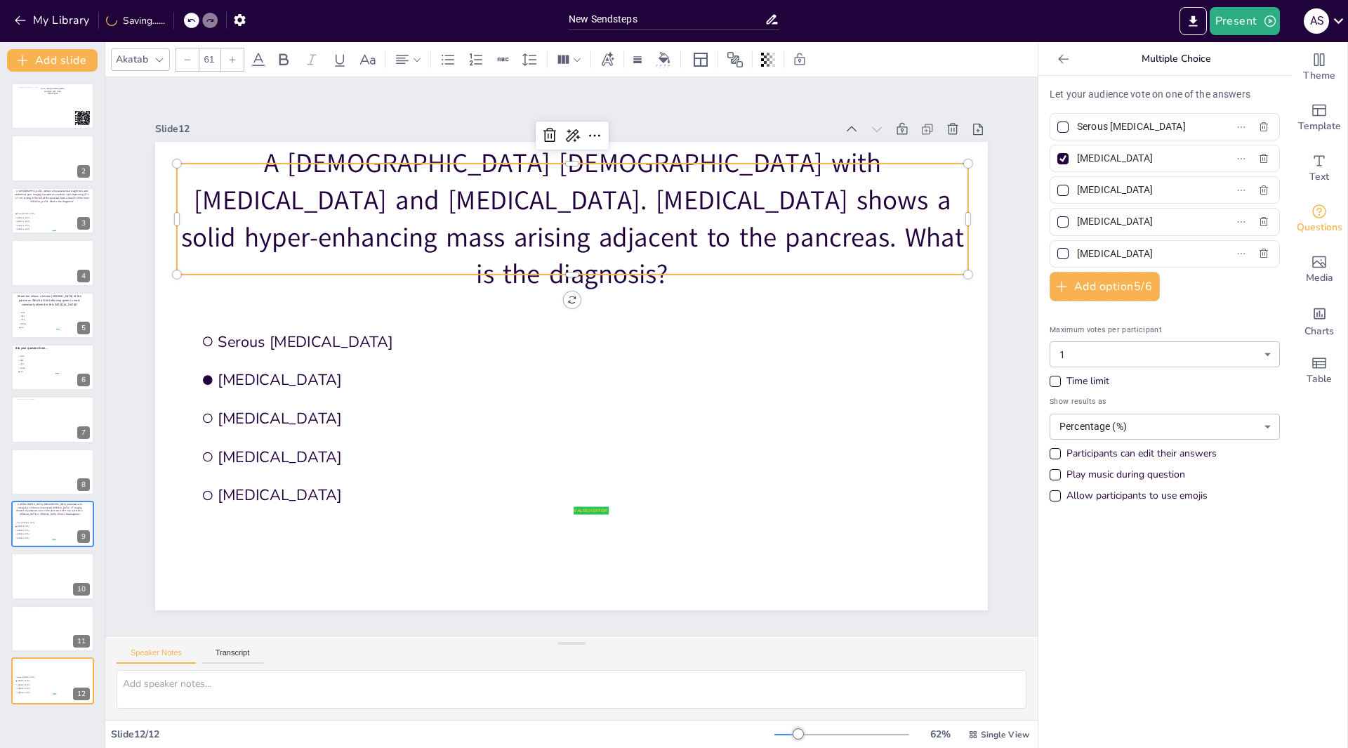
click at [190, 60] on icon at bounding box center [187, 59] width 8 height 8
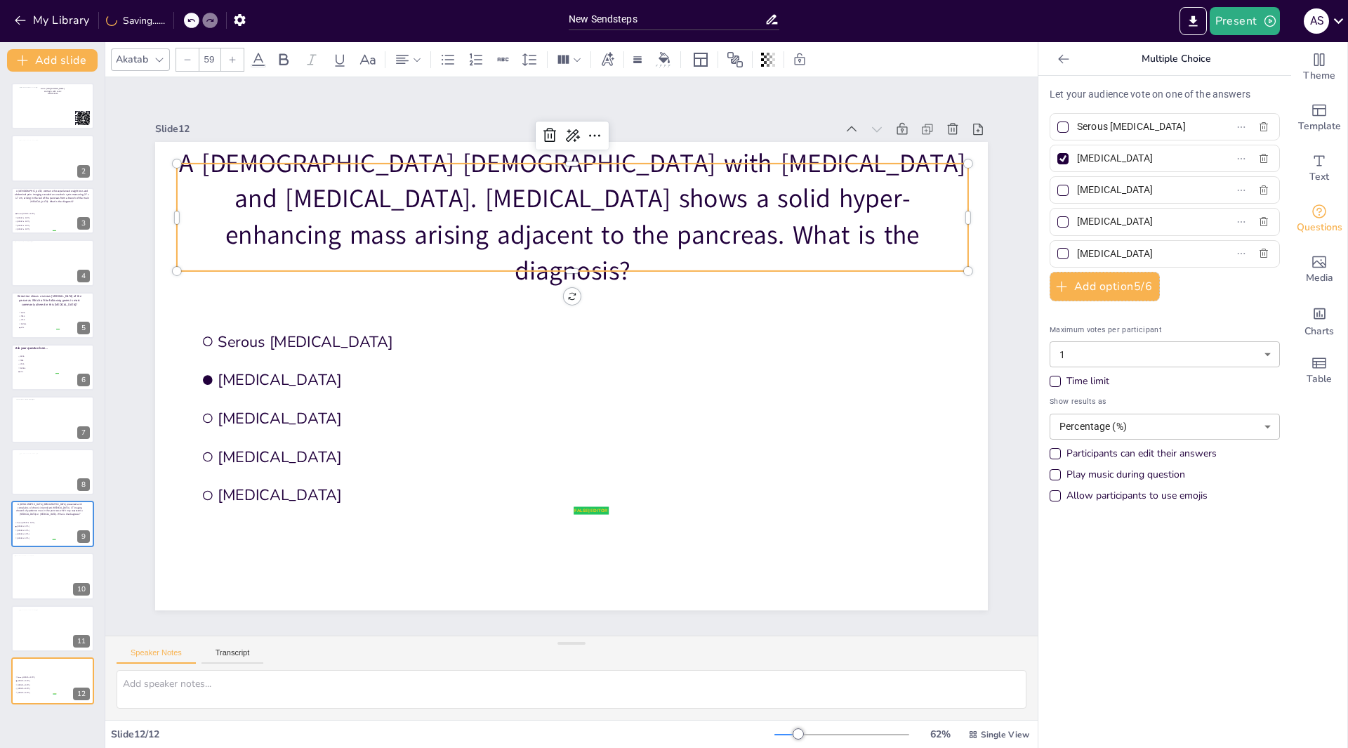
click at [190, 60] on icon at bounding box center [187, 59] width 8 height 8
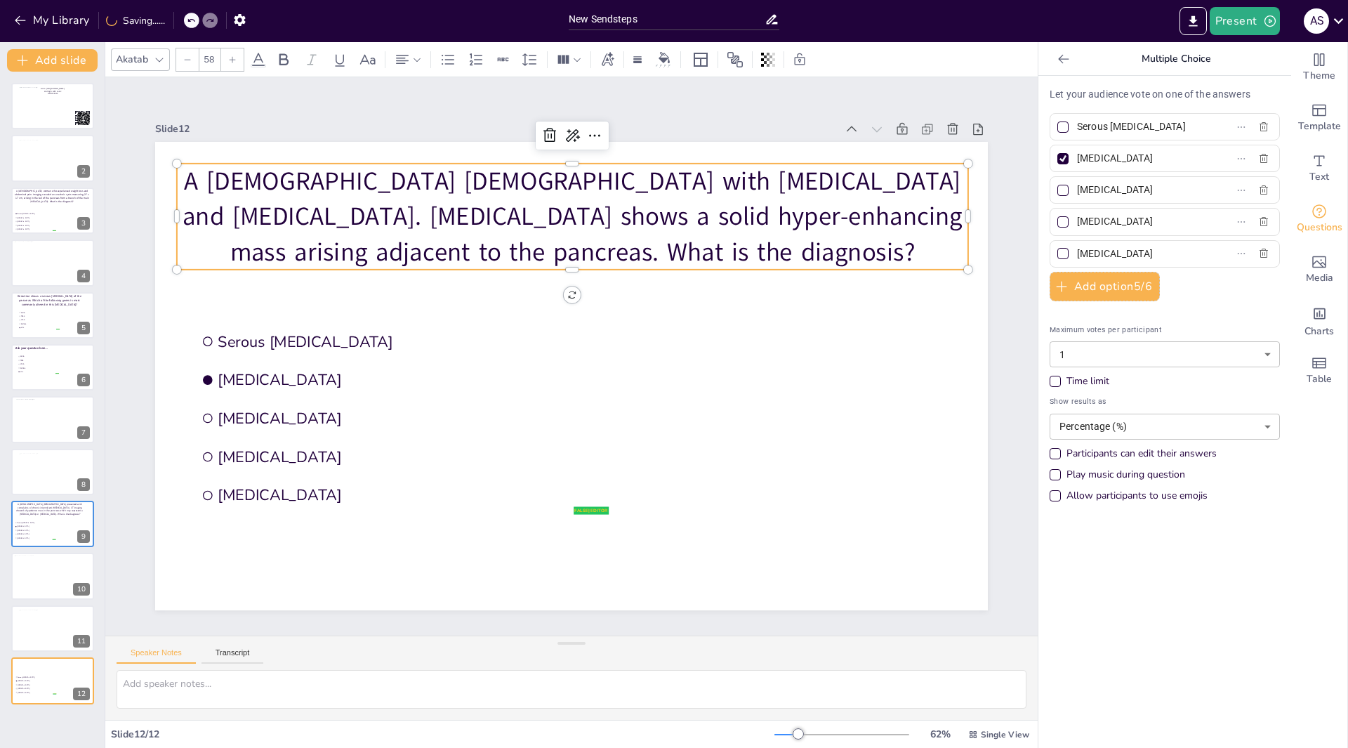
click at [190, 60] on icon at bounding box center [187, 59] width 8 height 8
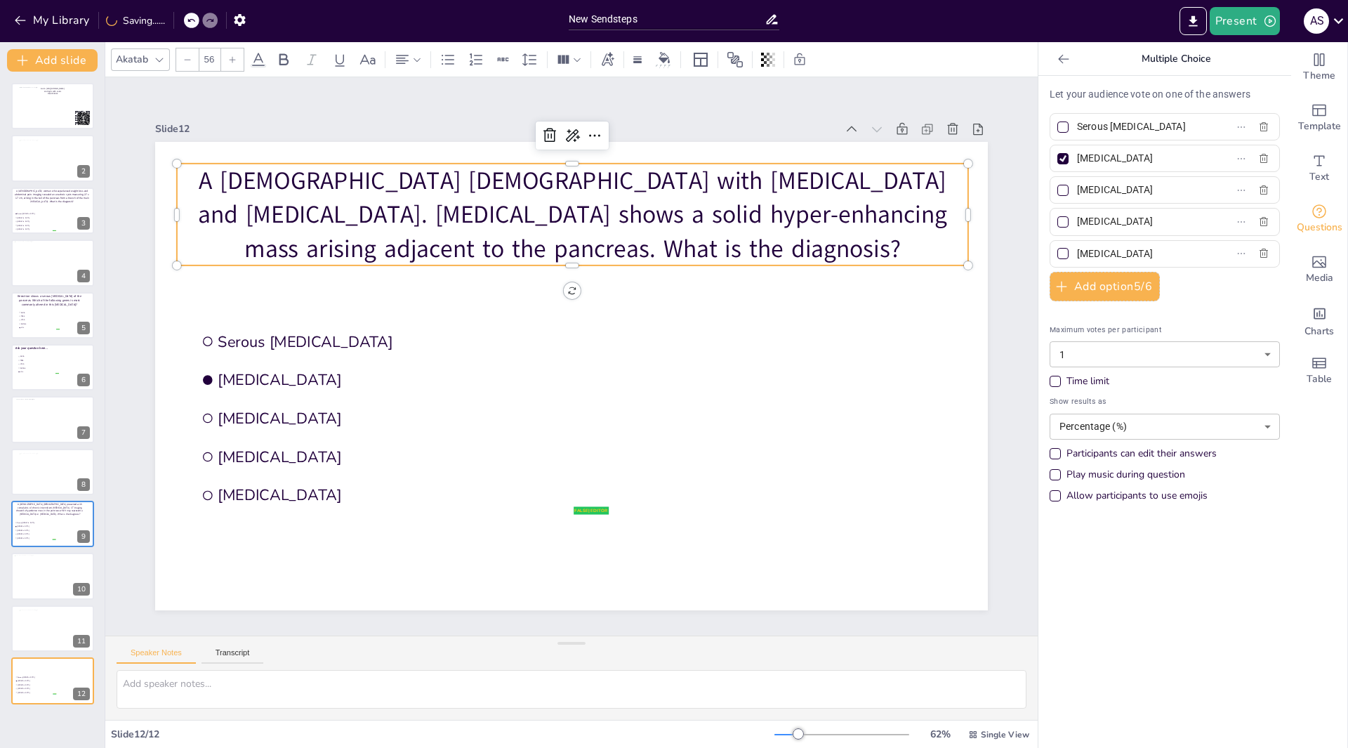
click at [190, 60] on icon at bounding box center [187, 59] width 8 height 8
type input "55"
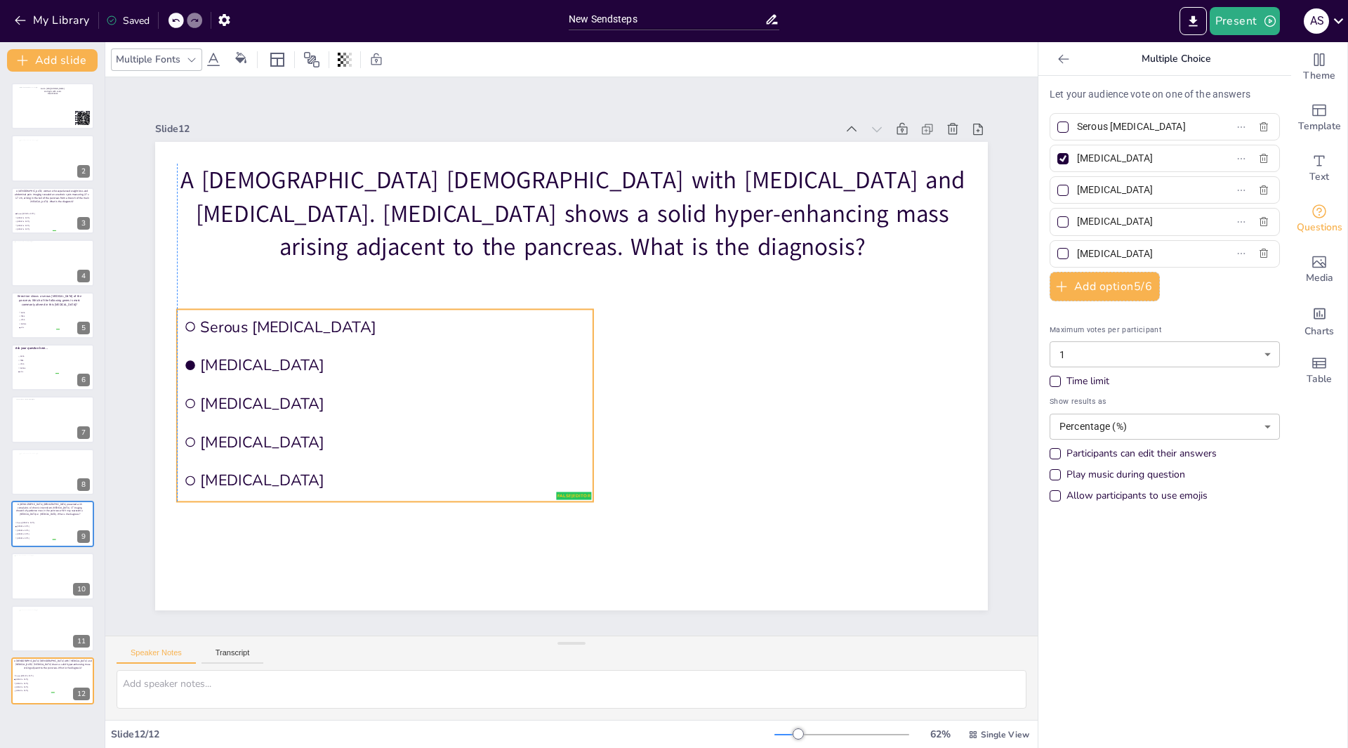
drag, startPoint x: 275, startPoint y: 383, endPoint x: 263, endPoint y: 368, distance: 19.4
click at [263, 368] on span "Mucinous cystic neoplasm" at bounding box center [395, 328] width 382 height 100
click at [1173, 125] on input "Serous cystadenoma" at bounding box center [1142, 127] width 131 height 20
type input "S"
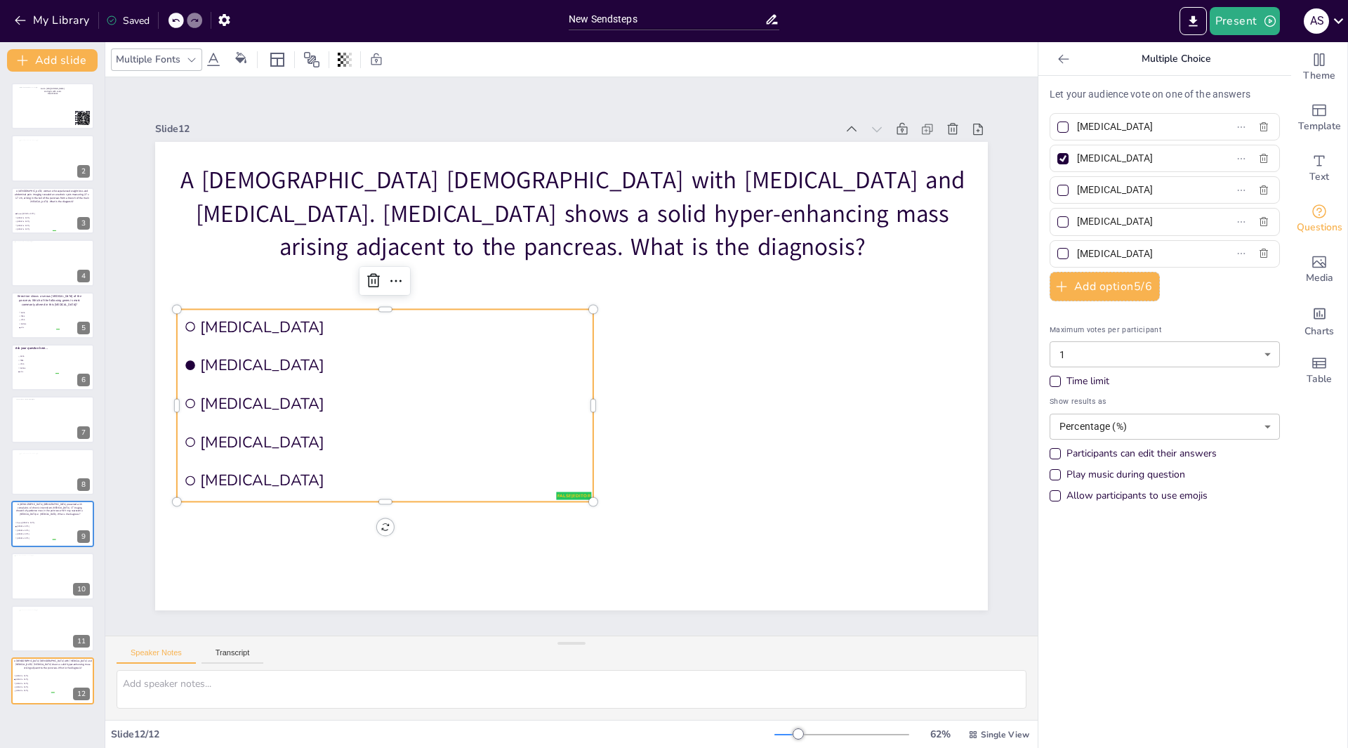
type input "Pancreatic neuroendocrine tumor"
click at [1194, 159] on label "Mucinous cystic neoplasm" at bounding box center [1143, 158] width 176 height 20
click at [1194, 159] on input "Mucinous cystic neoplasm" at bounding box center [1142, 158] width 131 height 20
type input "M"
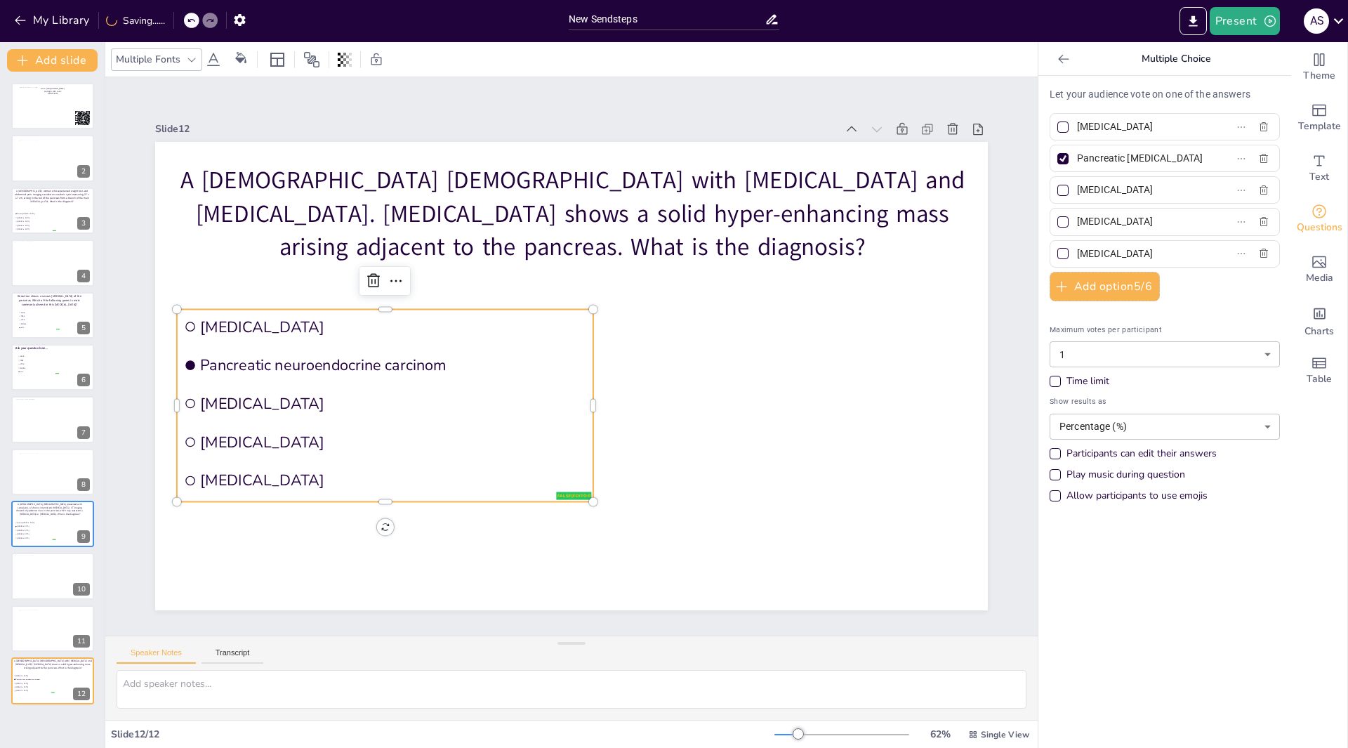
scroll to position [0, 51]
type input "Pancreatic neuroendocrine carcinoma"
click at [1177, 189] on input "Pancreatic pseudocyst" at bounding box center [1142, 190] width 131 height 20
type input "P"
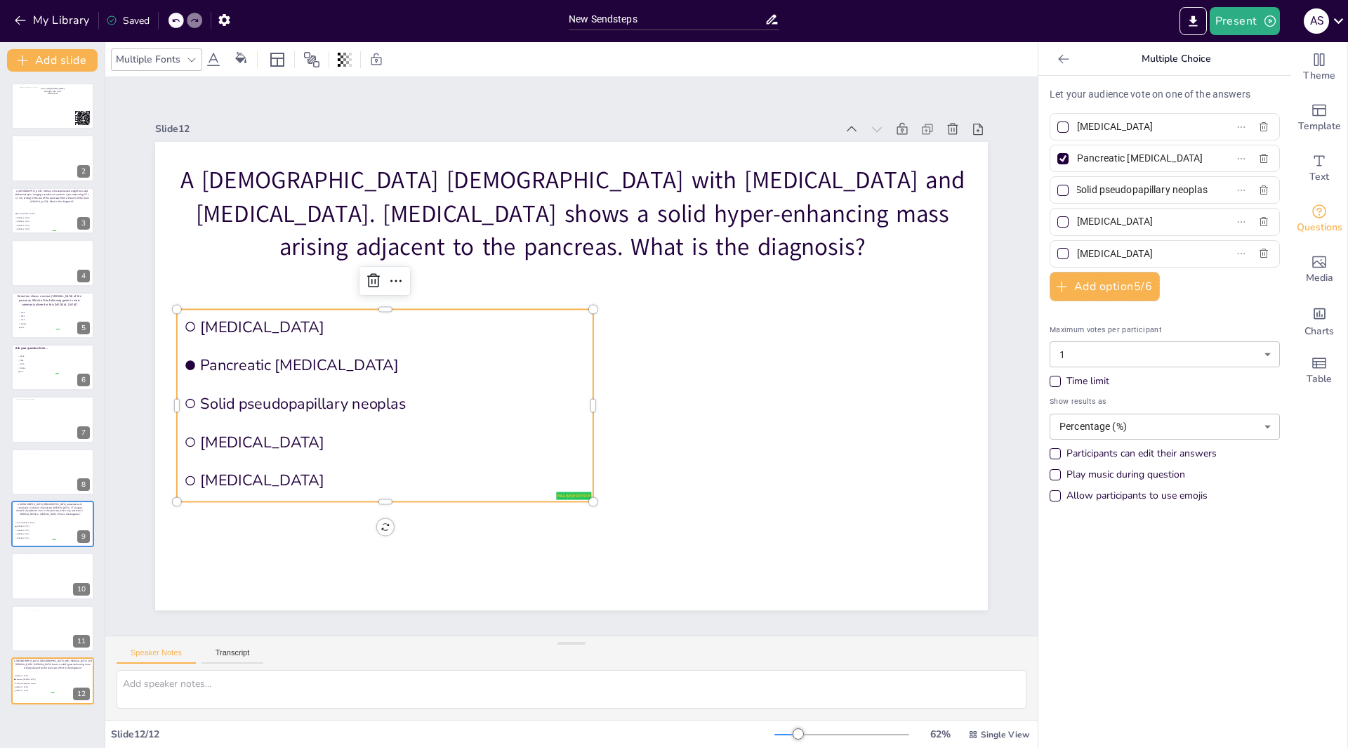
scroll to position [0, 25]
type input "Solid pseudopapillary neoplasm"
click at [1058, 131] on div at bounding box center [1063, 126] width 11 height 11
click at [1077, 131] on input "Pancreatic neuroendocrine tumor" at bounding box center [1142, 127] width 131 height 20
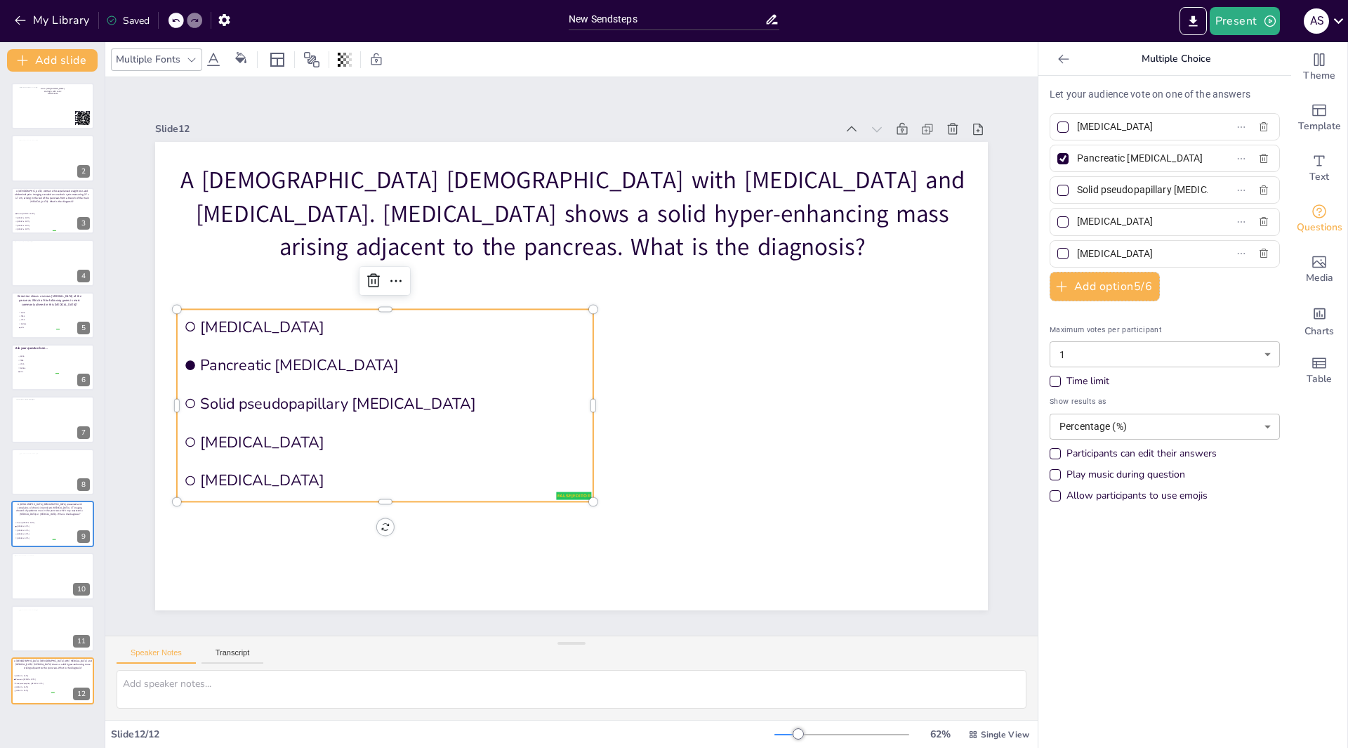
checkbox input "true"
click at [1058, 158] on div at bounding box center [1063, 158] width 11 height 11
click at [1077, 158] on input "Pancreatic neuroendocrine carcinoma" at bounding box center [1142, 158] width 131 height 20
checkbox input "false"
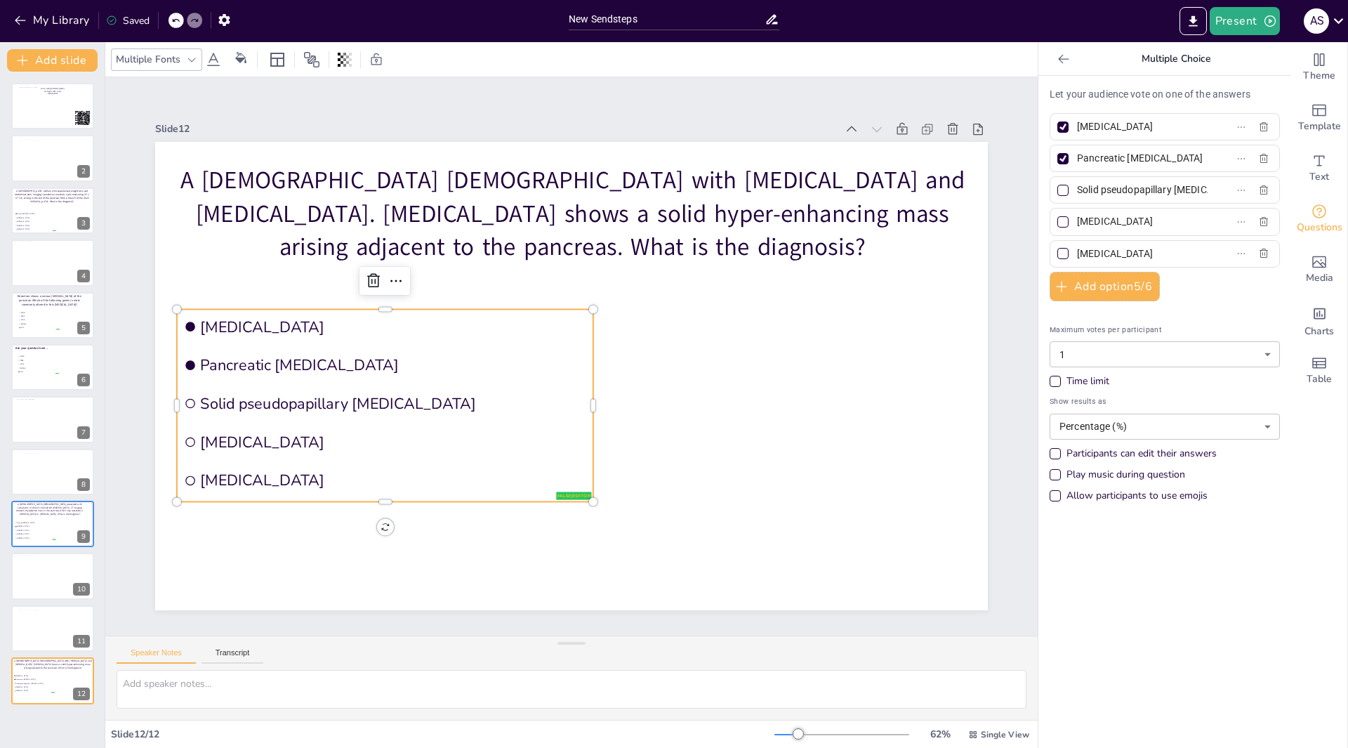
checkbox input "false"
click at [72, 682] on div "New Slide" at bounding box center [95, 679] width 65 height 13
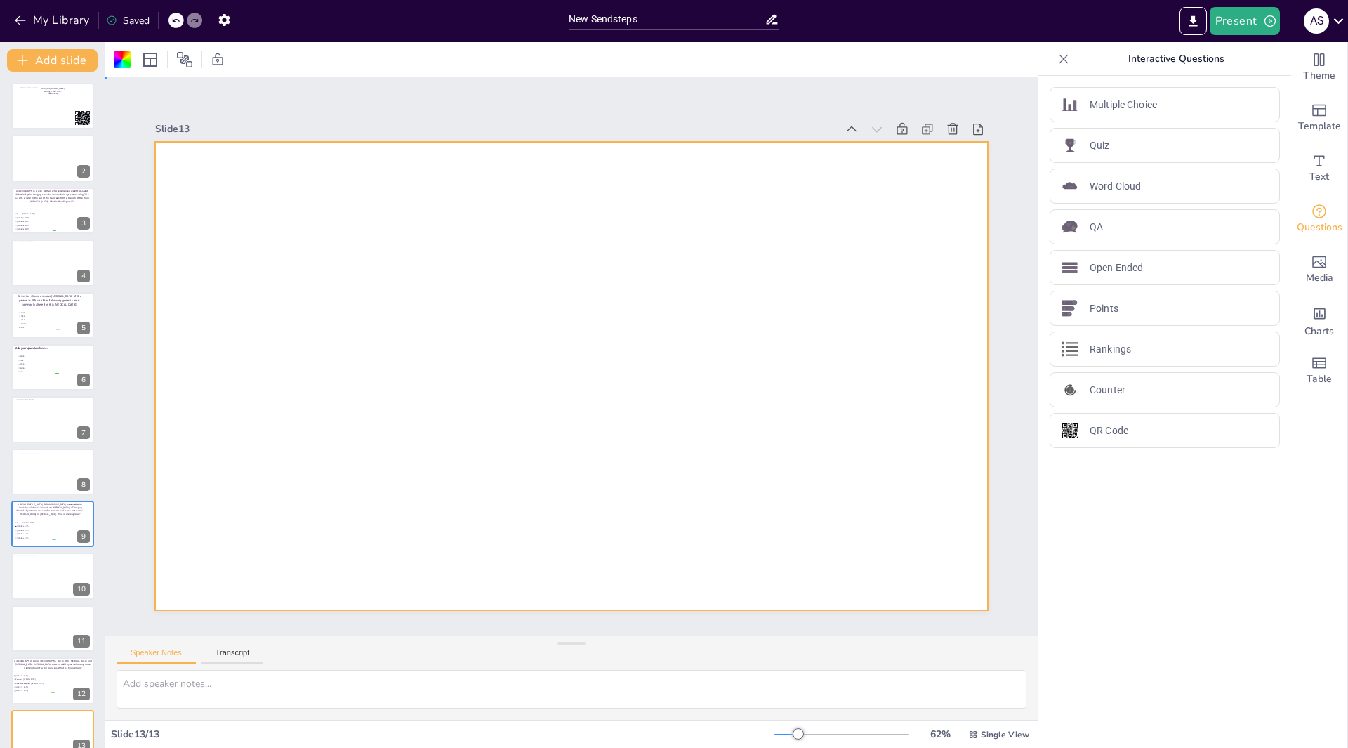
click at [202, 167] on div at bounding box center [564, 374] width 952 height 767
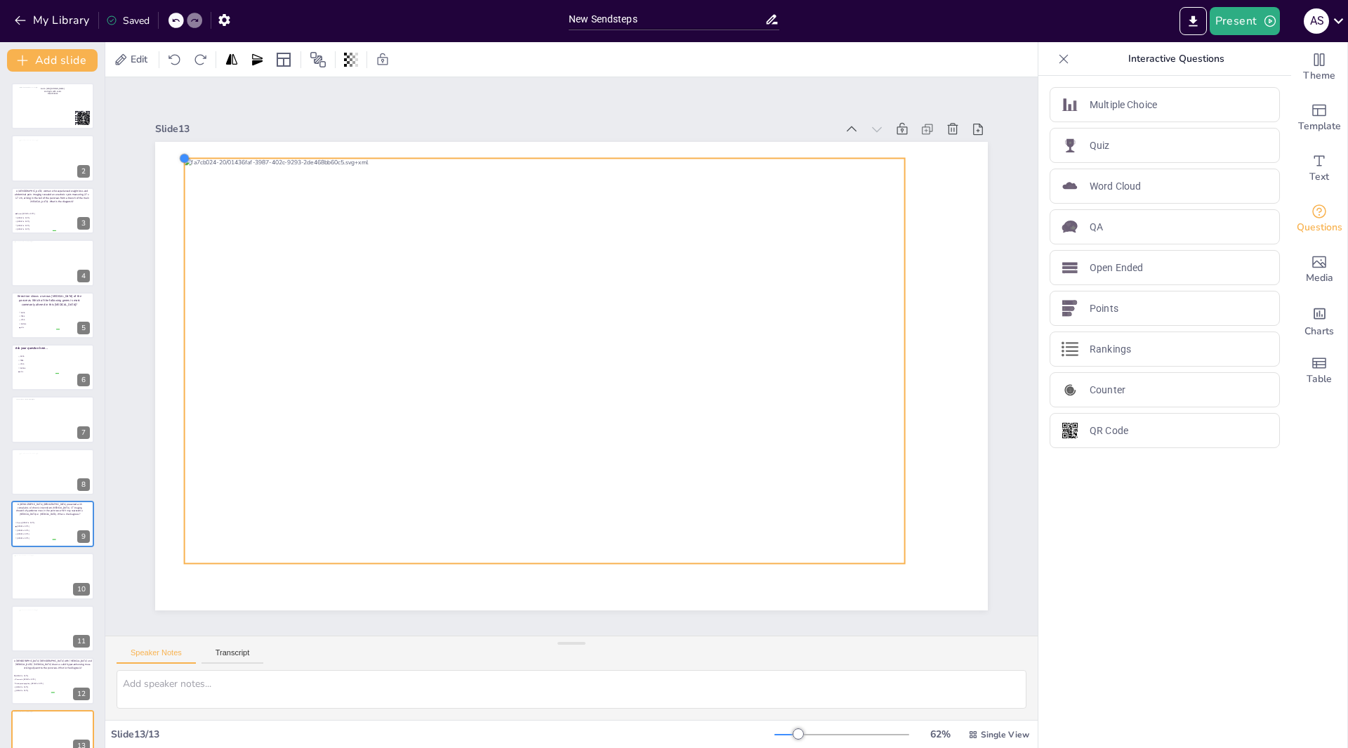
drag, startPoint x: 225, startPoint y: 179, endPoint x: 171, endPoint y: 157, distance: 58.6
click at [258, 55] on div at bounding box center [265, 48] width 14 height 14
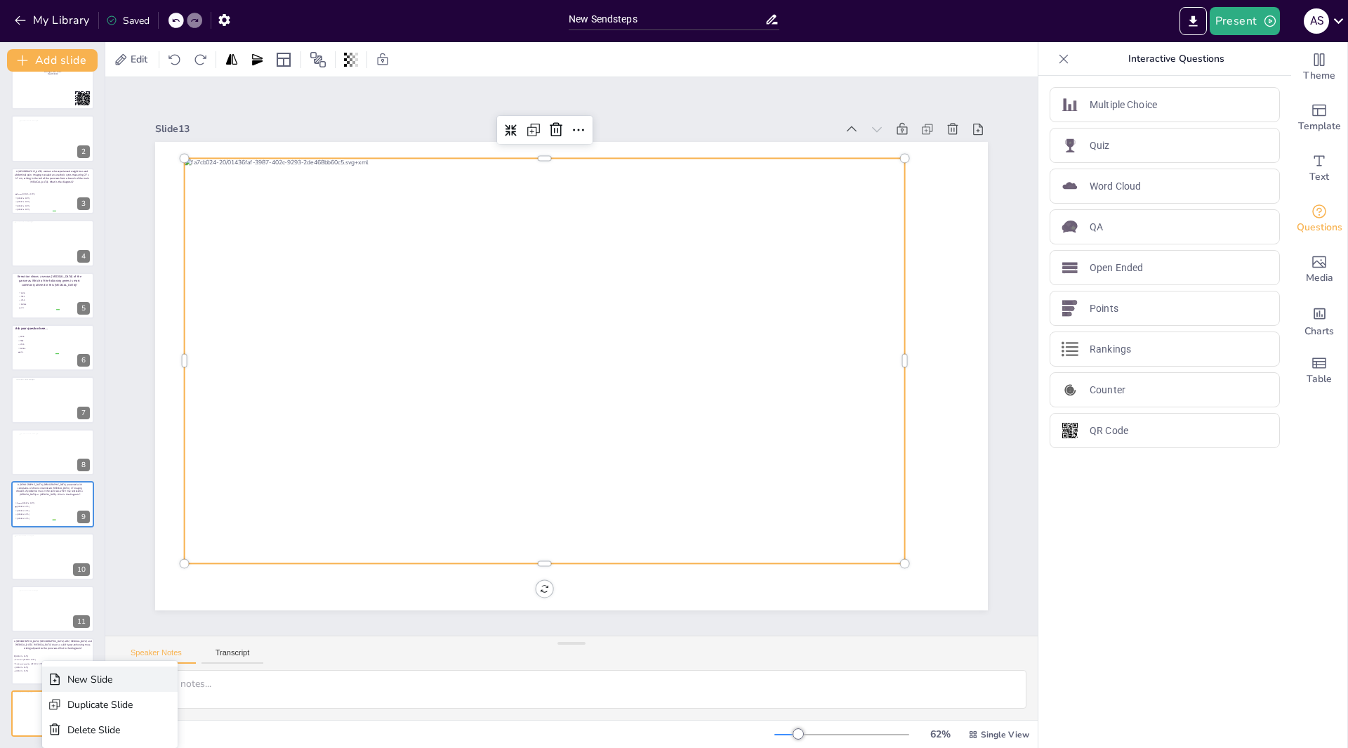
click at [98, 683] on div "New Slide" at bounding box center [99, 679] width 65 height 13
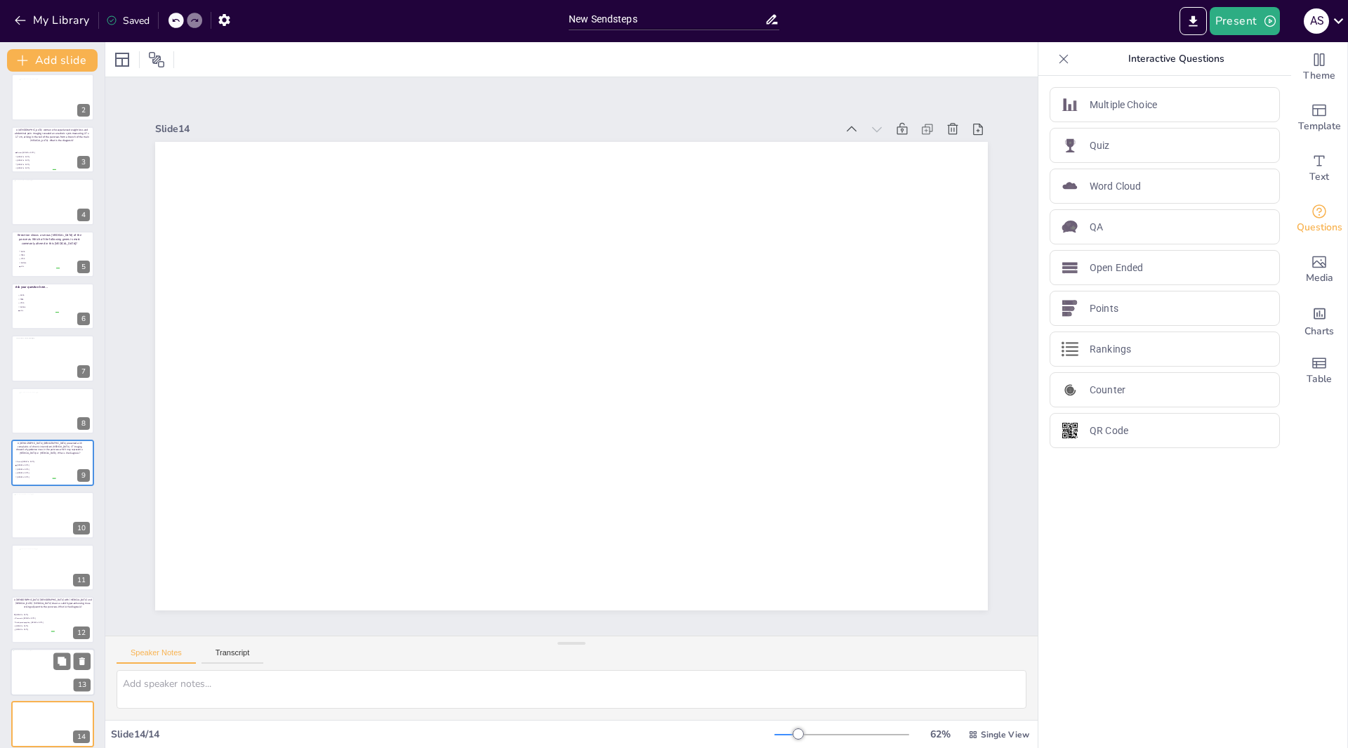
scroll to position [72, 0]
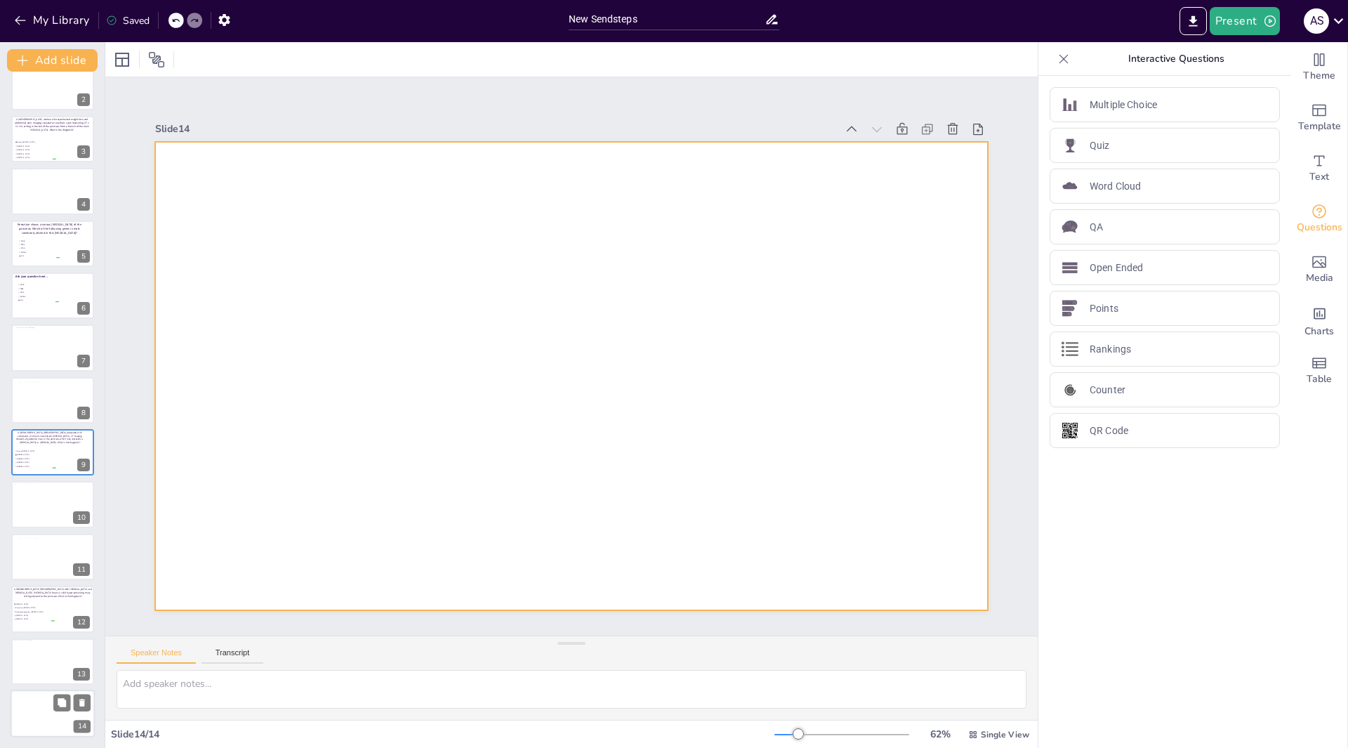
click at [45, 705] on div at bounding box center [53, 714] width 84 height 48
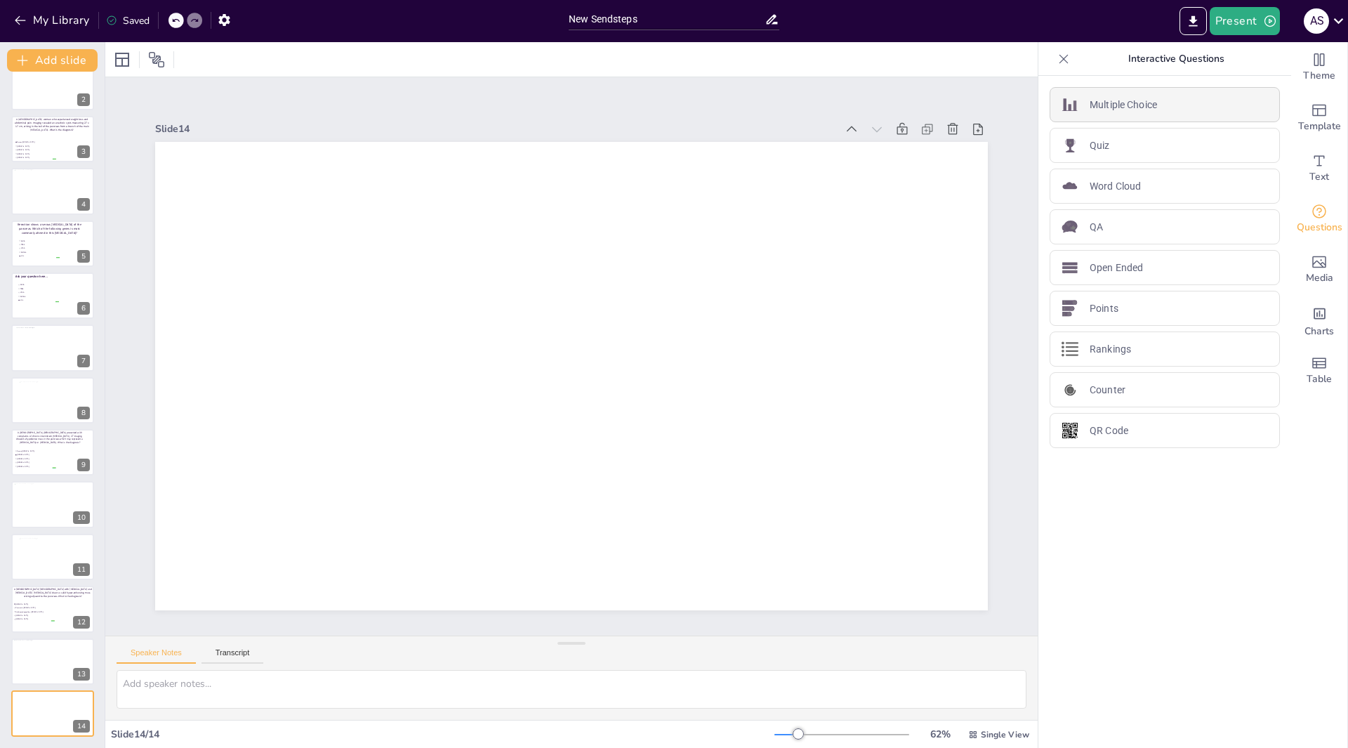
click at [1114, 98] on p "Multiple Choice" at bounding box center [1123, 105] width 67 height 15
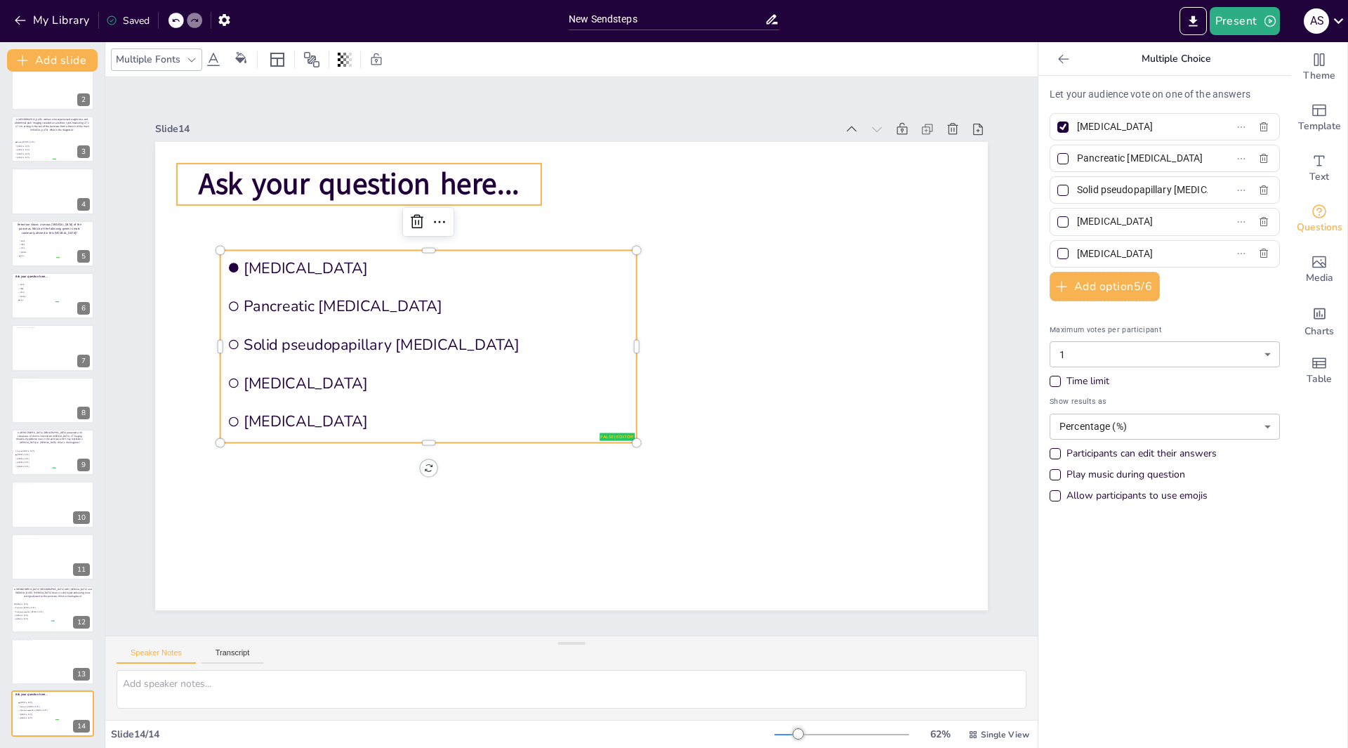
drag, startPoint x: 483, startPoint y: 171, endPoint x: 491, endPoint y: 175, distance: 8.8
click at [485, 172] on span "Ask your question here..." at bounding box center [447, 112] width 309 height 167
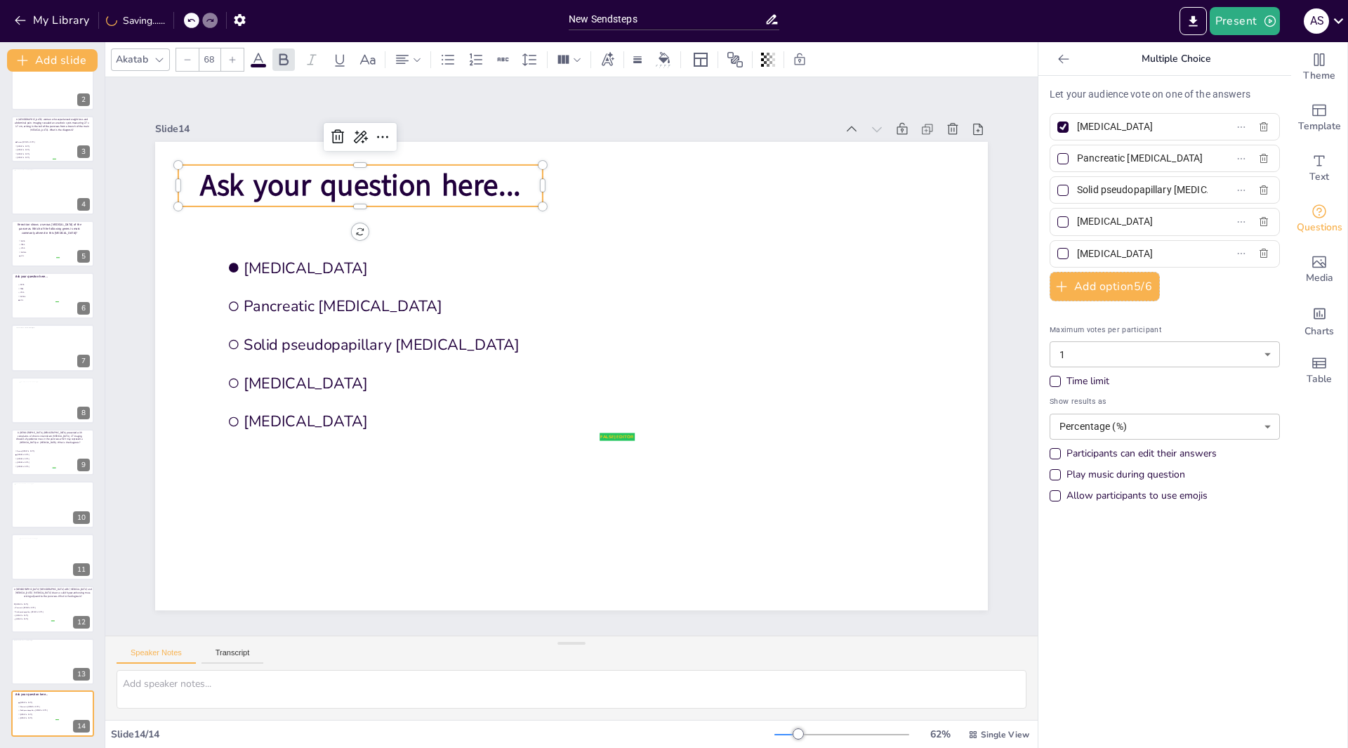
click at [501, 177] on span "Ask your question here..." at bounding box center [423, 129] width 317 height 138
click at [507, 181] on span "Ask your question here..." at bounding box center [448, 115] width 309 height 167
click at [507, 181] on span "Ask your question here..." at bounding box center [474, 103] width 298 height 195
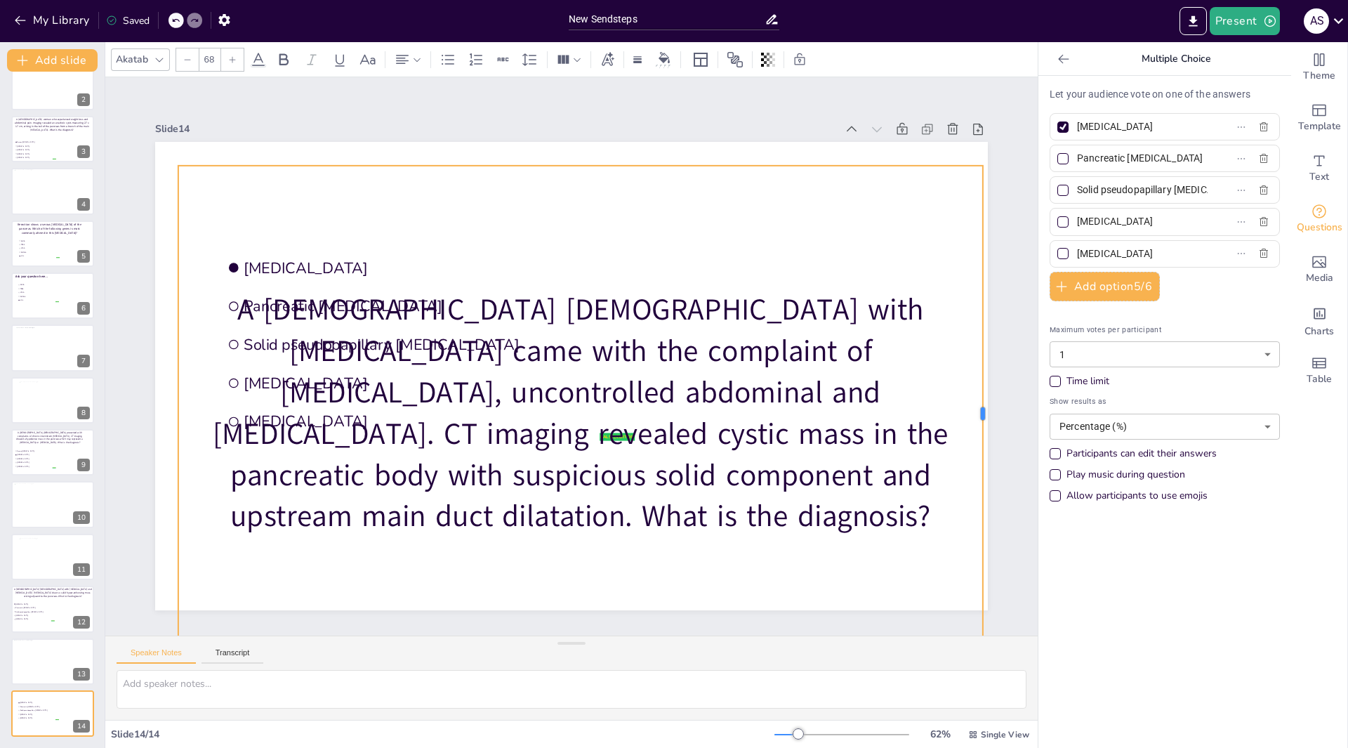
drag, startPoint x: 532, startPoint y: 411, endPoint x: 975, endPoint y: 356, distance: 445.8
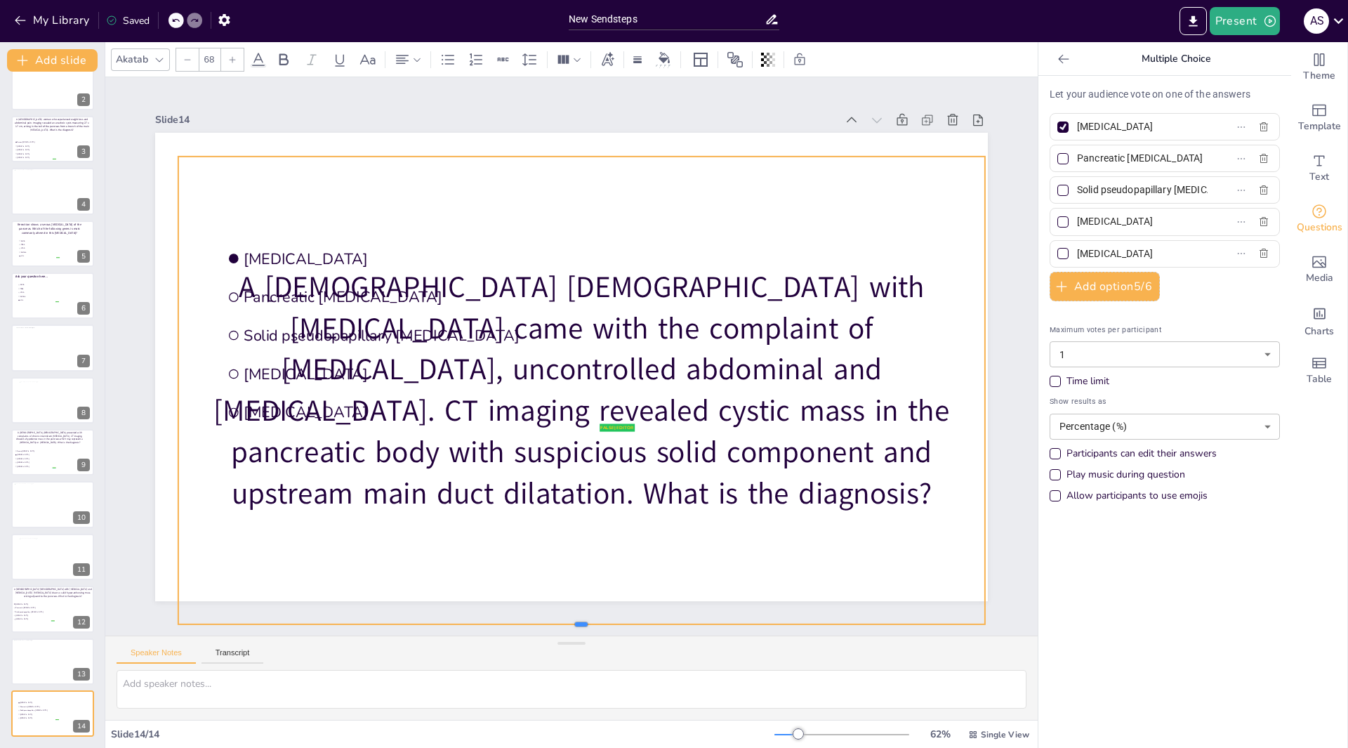
scroll to position [0, 0]
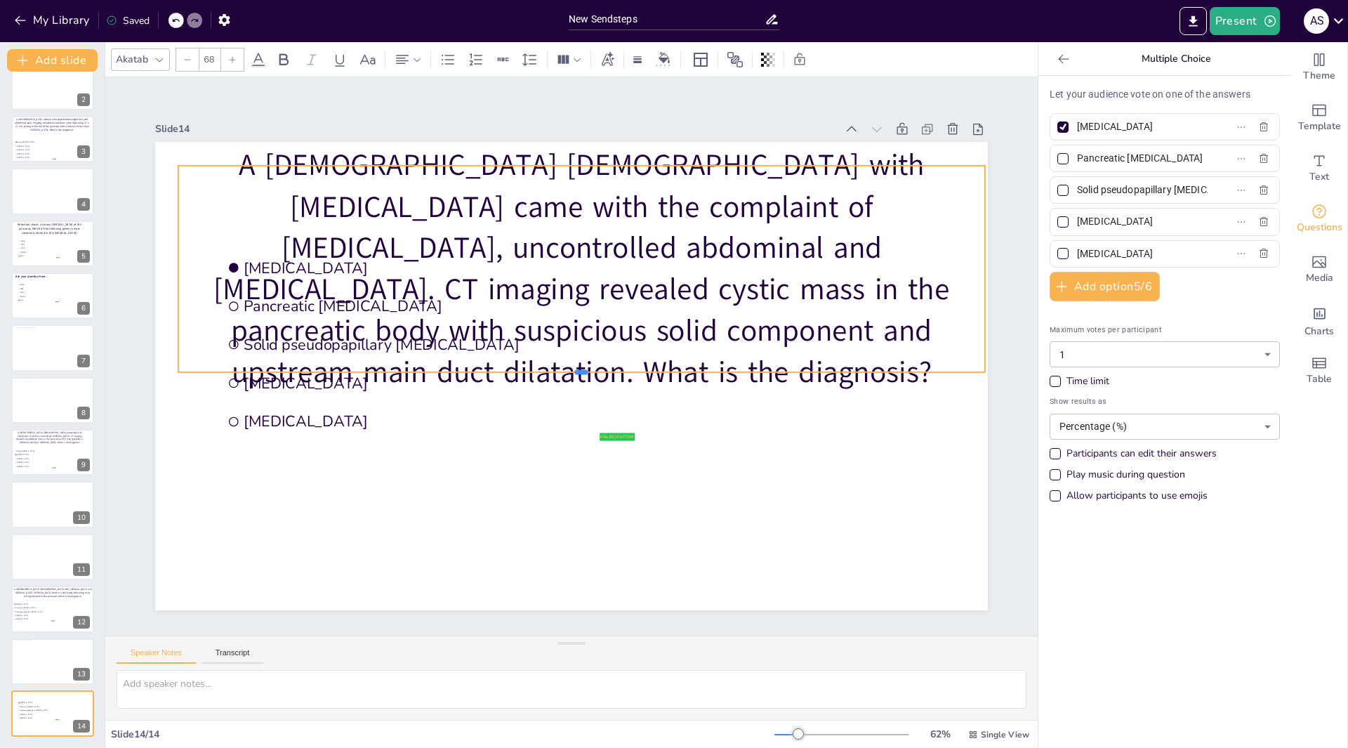
drag, startPoint x: 570, startPoint y: 593, endPoint x: 437, endPoint y: 239, distance: 378.0
click at [437, 239] on div "false | editor Pancreatic neuroendocrine tumor Pancreatic neuroendocrine carcin…" at bounding box center [560, 372] width 949 height 869
drag, startPoint x: 576, startPoint y: 368, endPoint x: 560, endPoint y: 319, distance: 51.5
click at [563, 319] on div "false | editor Pancreatic neuroendocrine tumor Pancreatic neuroendocrine carcin…" at bounding box center [569, 376] width 877 height 553
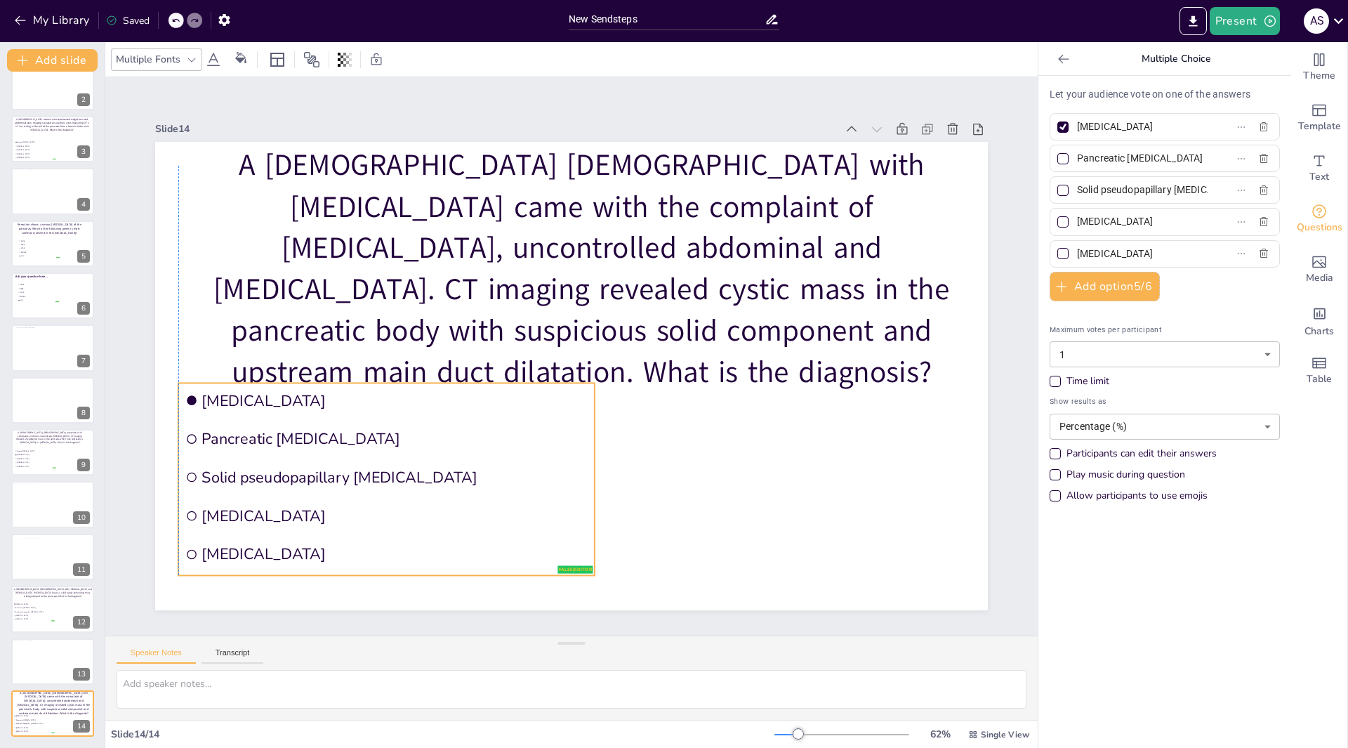
drag, startPoint x: 346, startPoint y: 400, endPoint x: 307, endPoint y: 533, distance: 138.2
click at [355, 360] on li "Intraductal papillary mucinous neoplasm" at bounding box center [394, 151] width 78 height 418
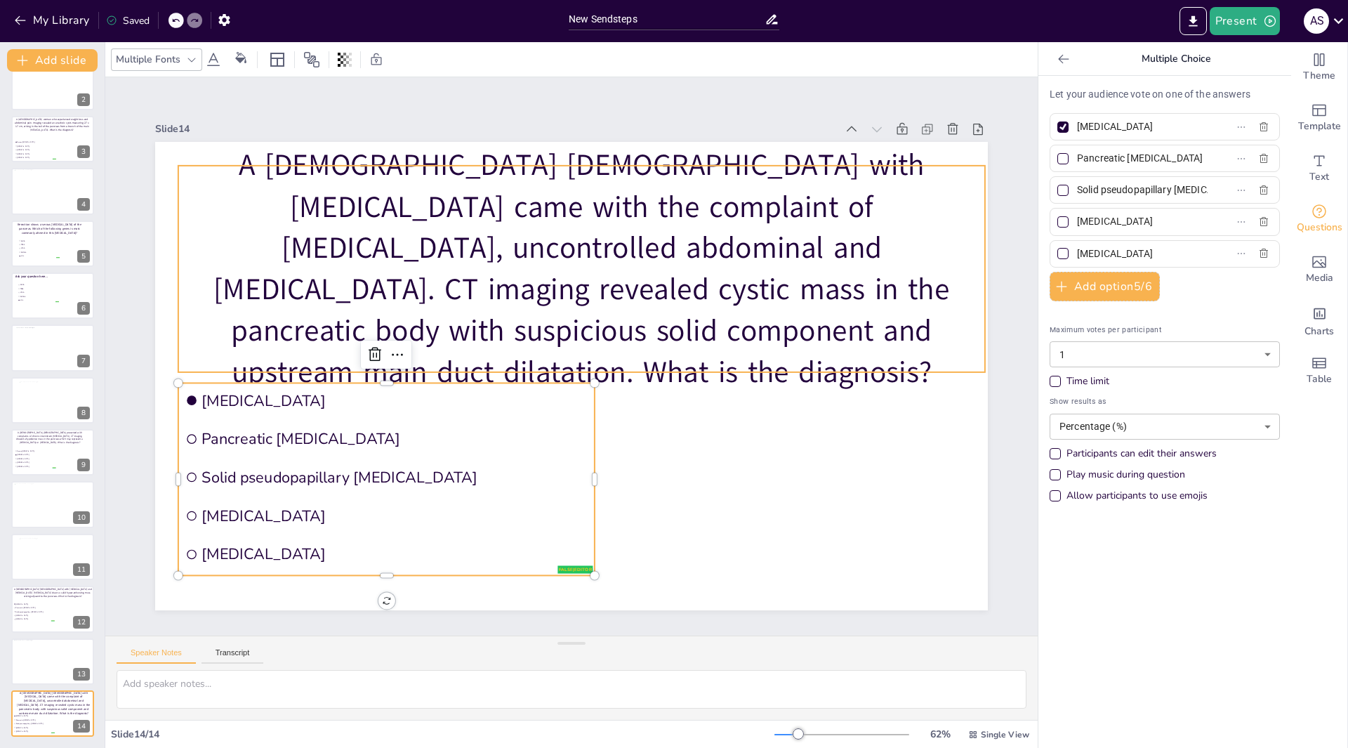
click at [284, 209] on p "A 57-year-old male with diffuse large B-cell lymphoma came with the complaint o…" at bounding box center [581, 269] width 807 height 248
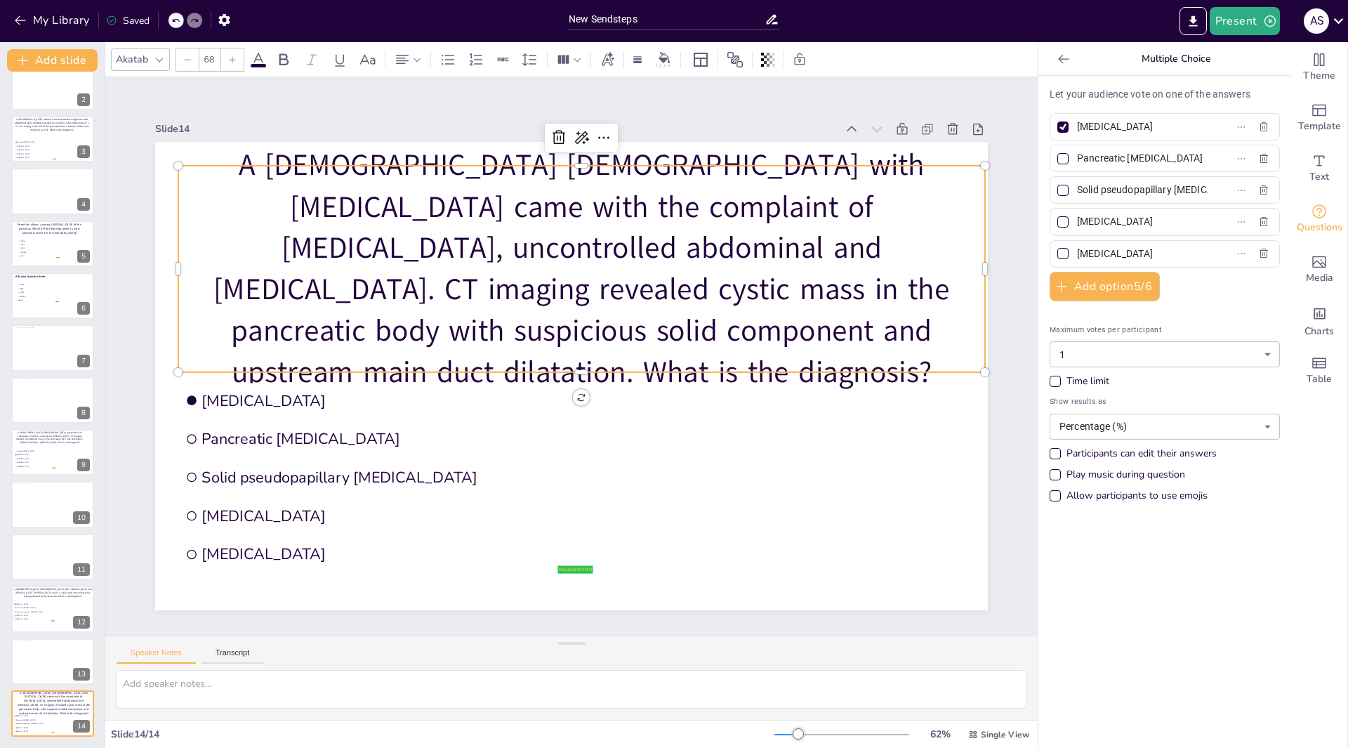
click at [190, 62] on icon at bounding box center [187, 59] width 8 height 8
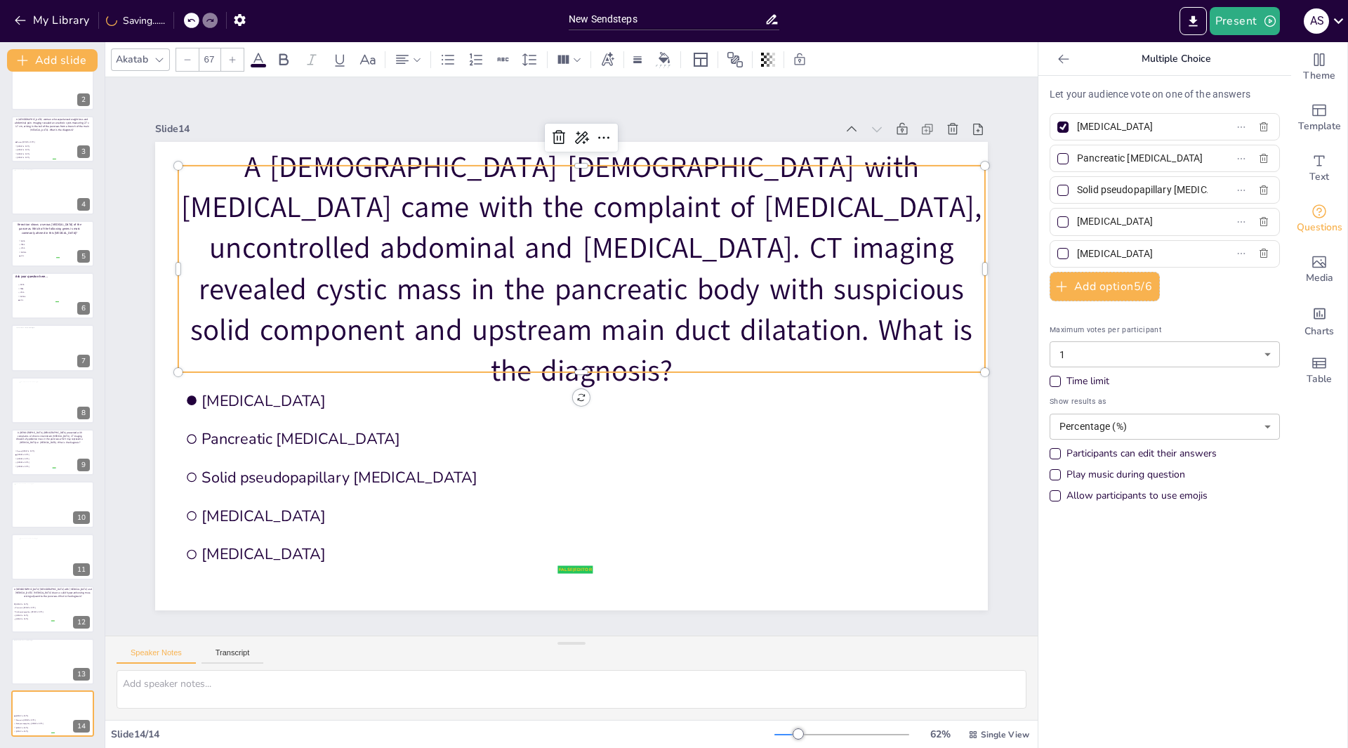
click at [190, 62] on icon at bounding box center [187, 59] width 8 height 8
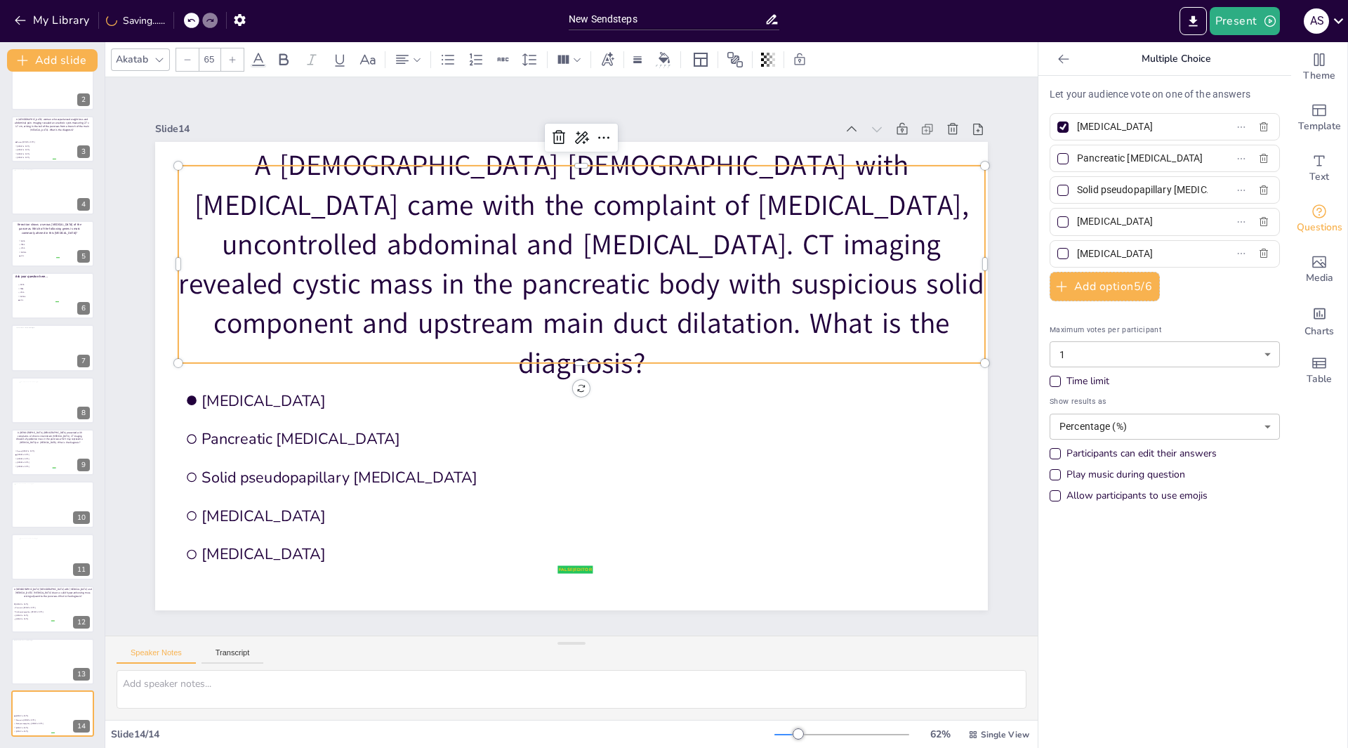
click at [190, 62] on icon at bounding box center [187, 59] width 8 height 8
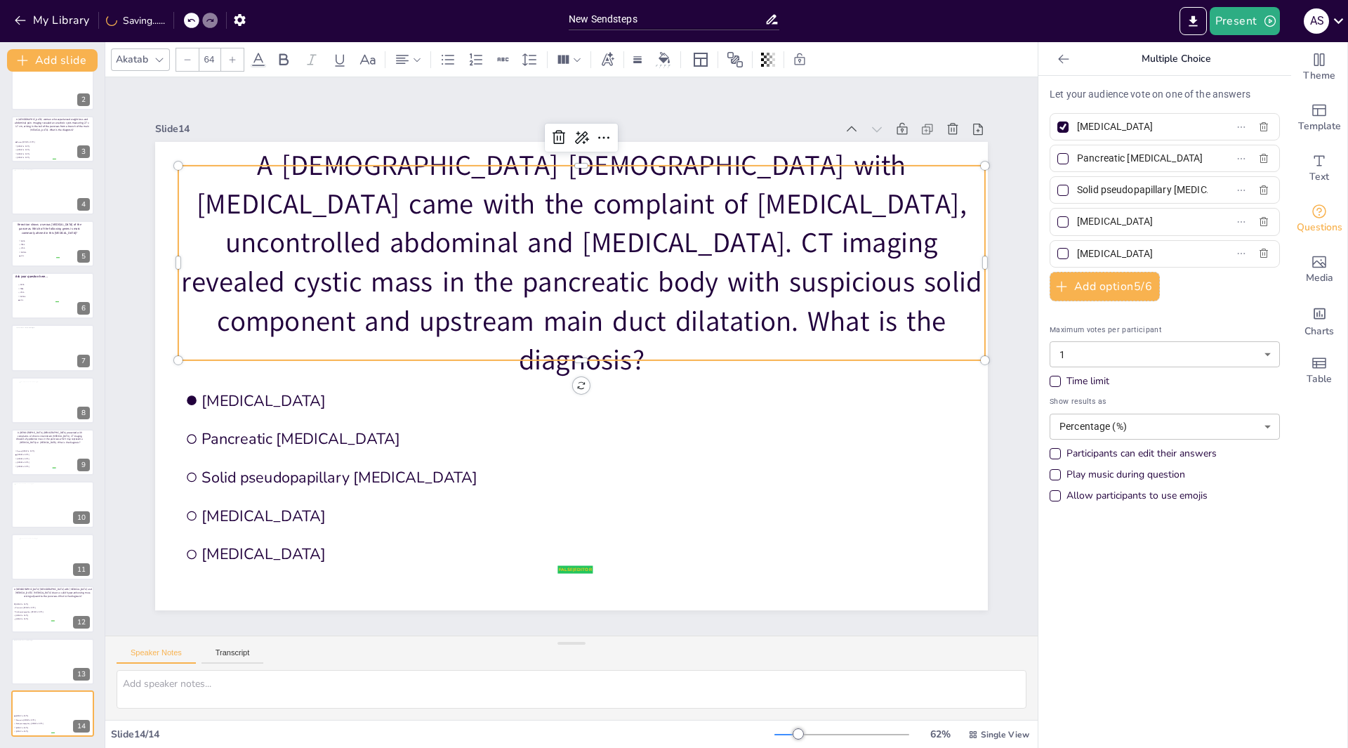
click at [190, 62] on icon at bounding box center [187, 59] width 8 height 8
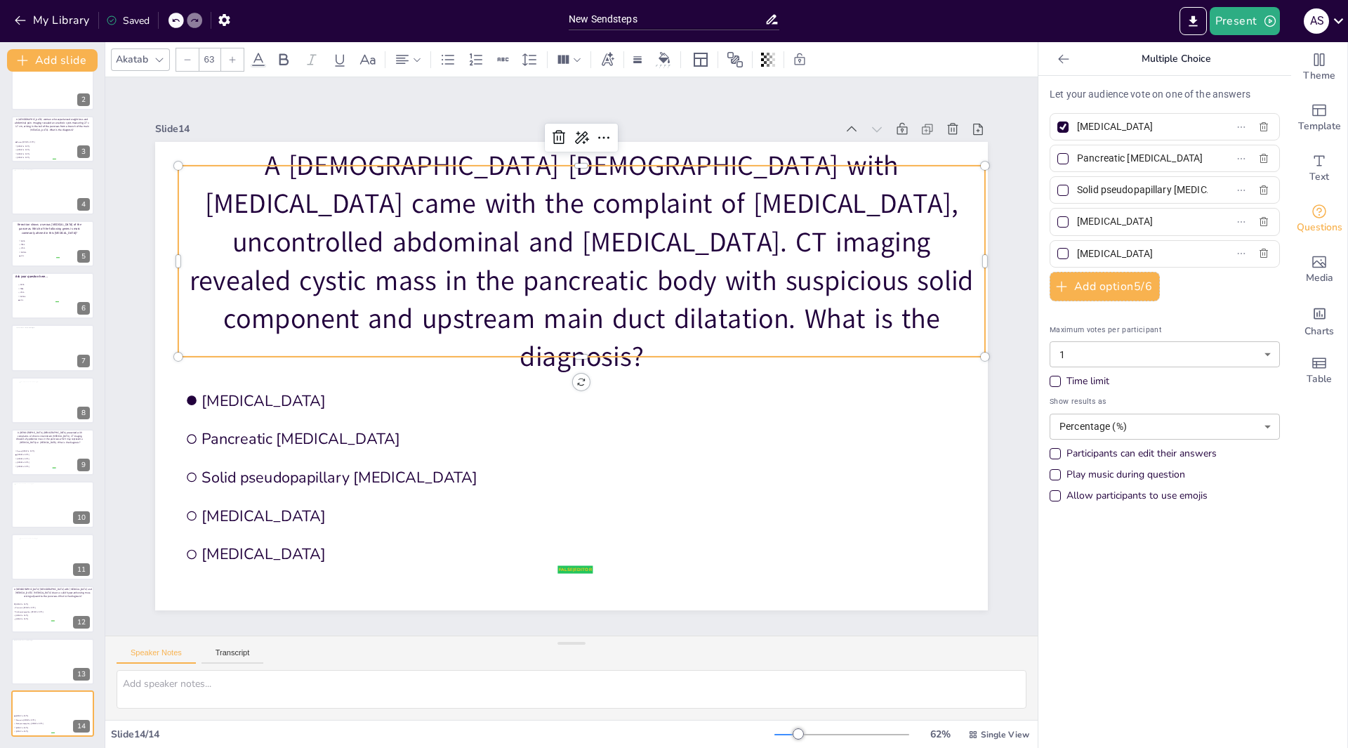
click at [190, 62] on icon at bounding box center [187, 59] width 8 height 8
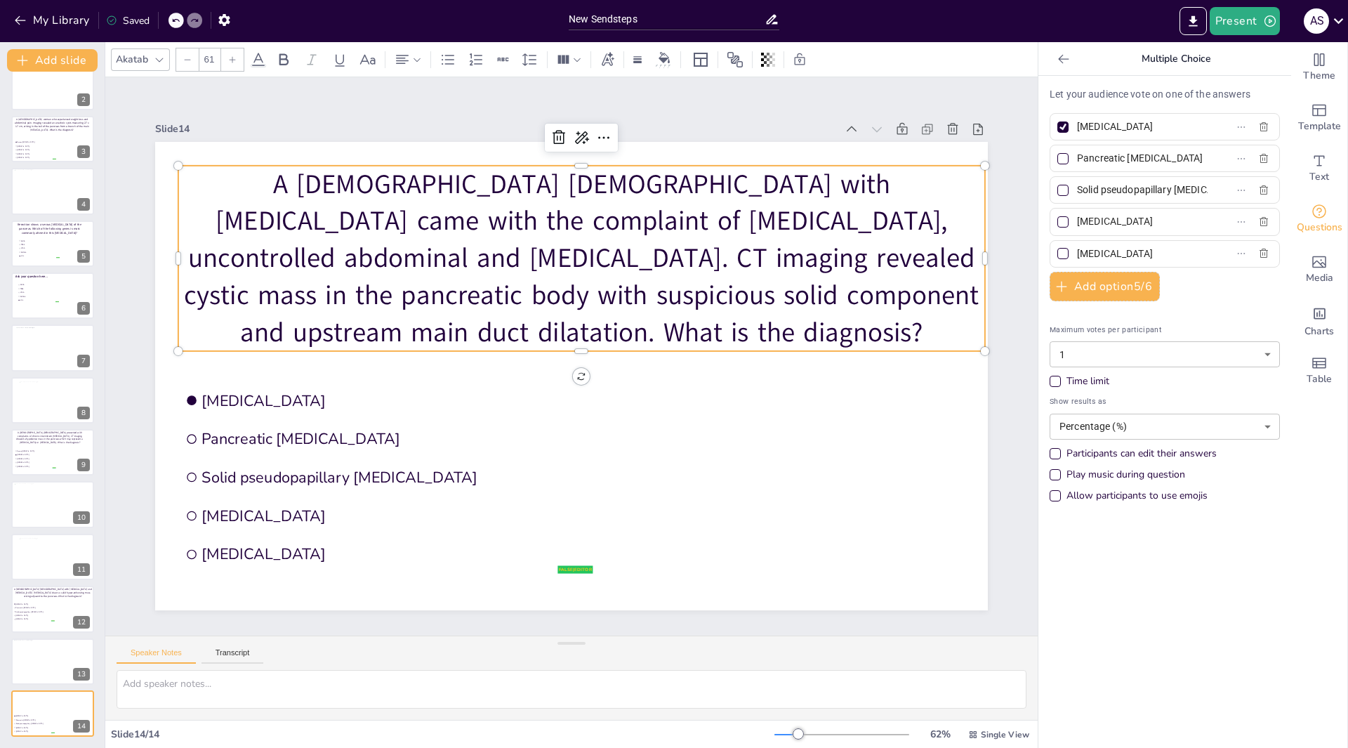
click at [190, 62] on icon at bounding box center [187, 59] width 8 height 8
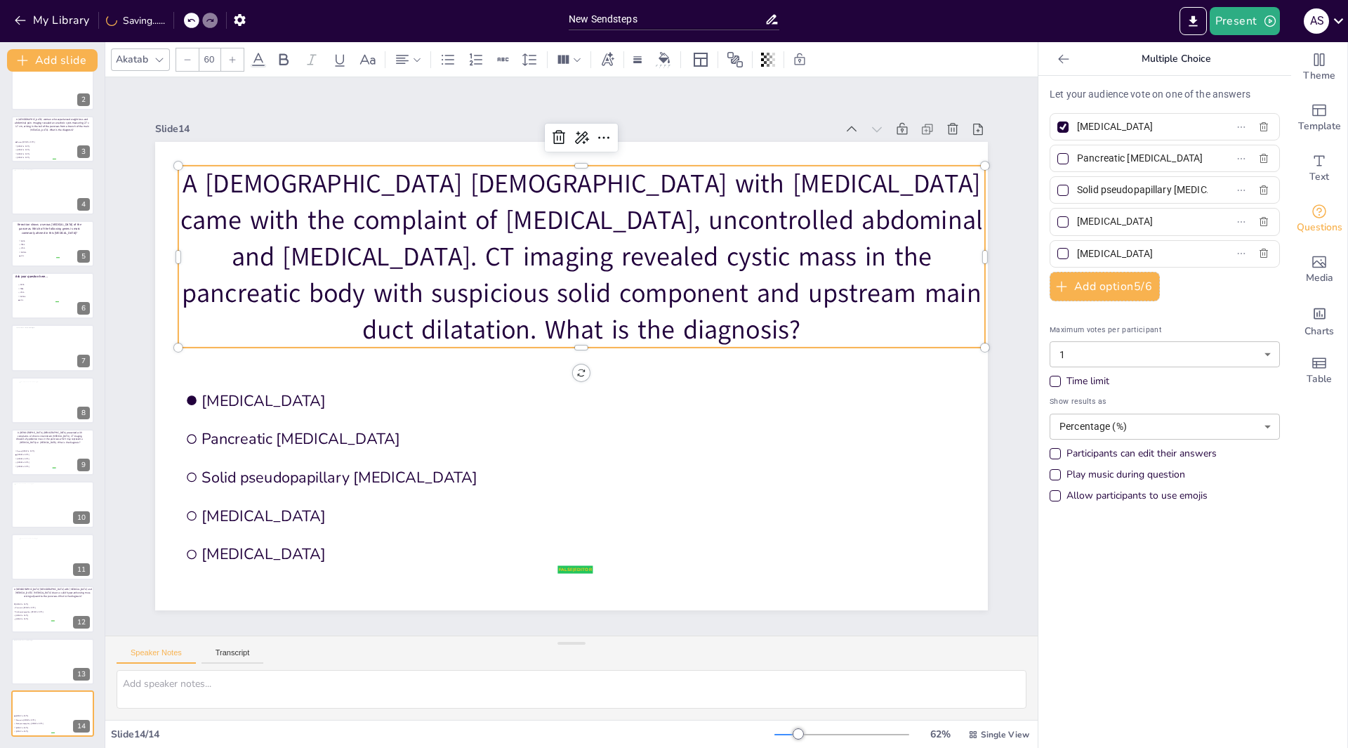
click at [190, 62] on icon at bounding box center [187, 59] width 8 height 8
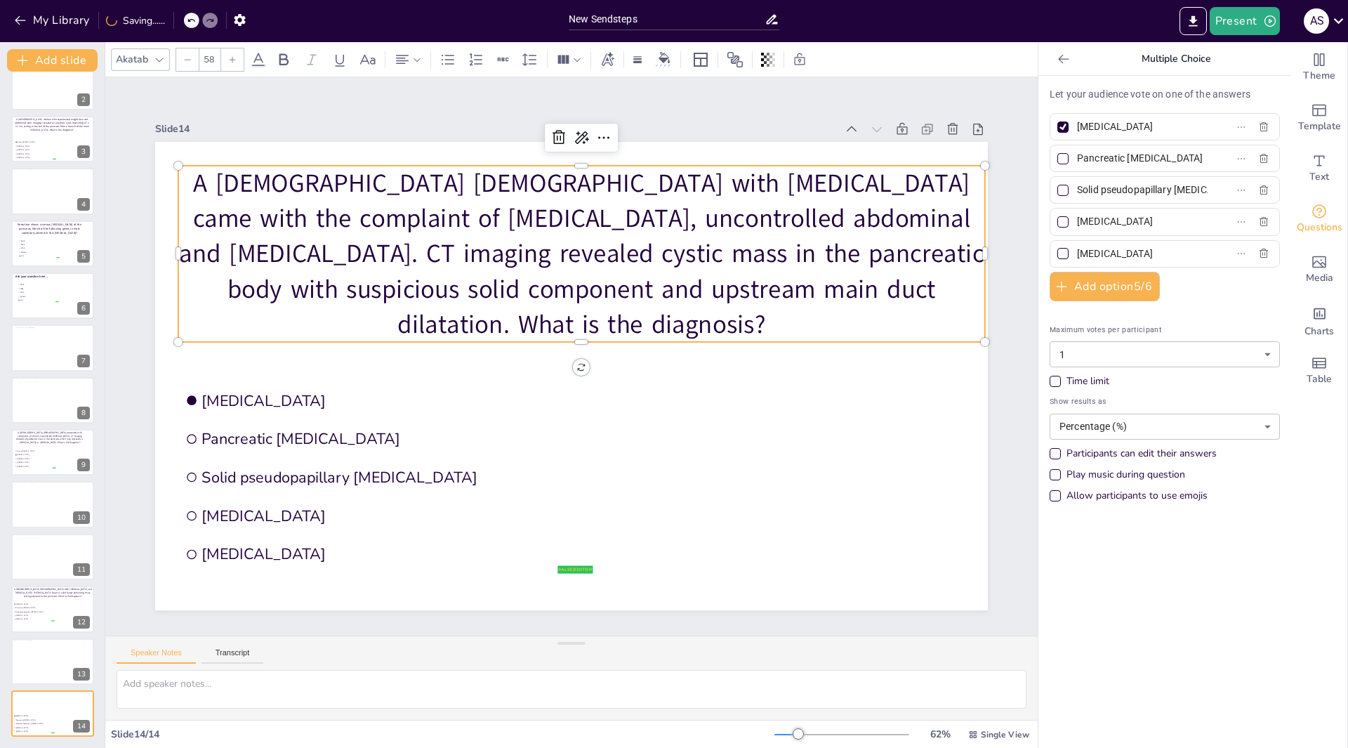
click at [190, 62] on icon at bounding box center [187, 59] width 8 height 8
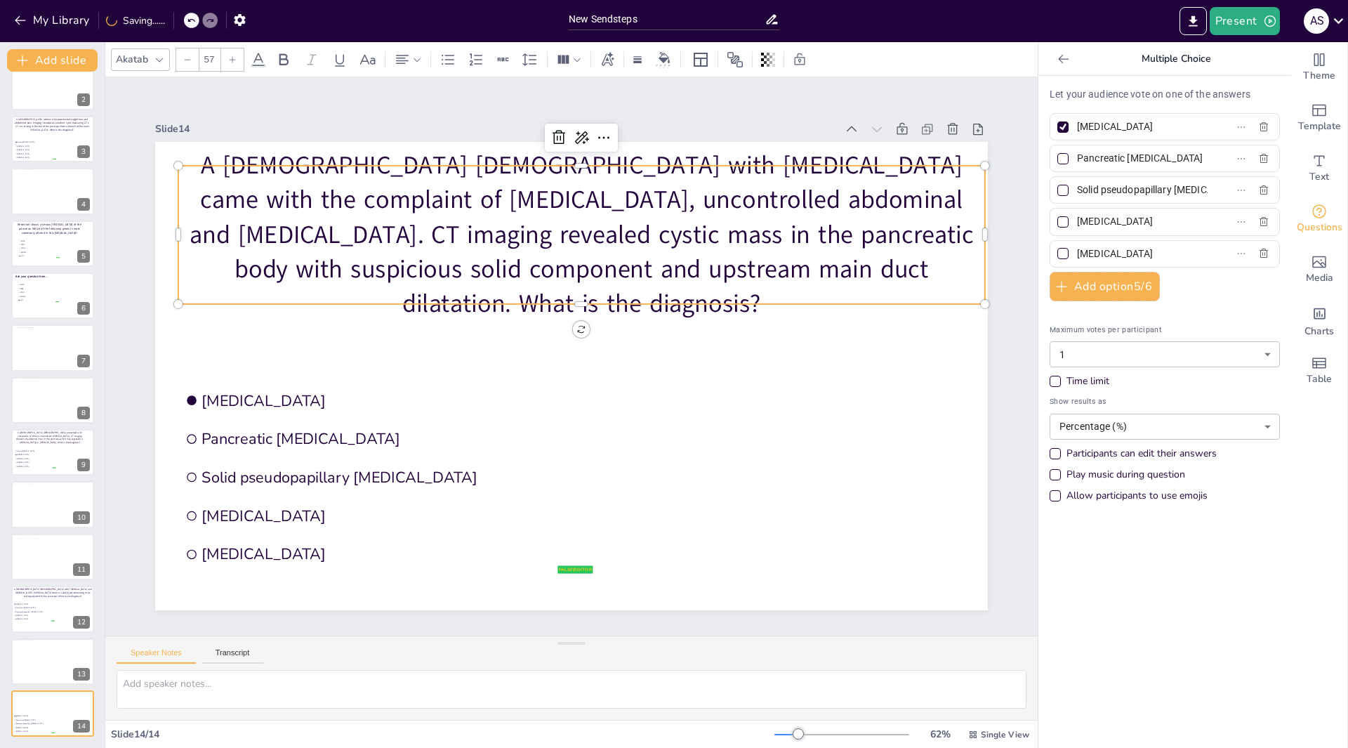
click at [190, 62] on icon at bounding box center [187, 59] width 8 height 8
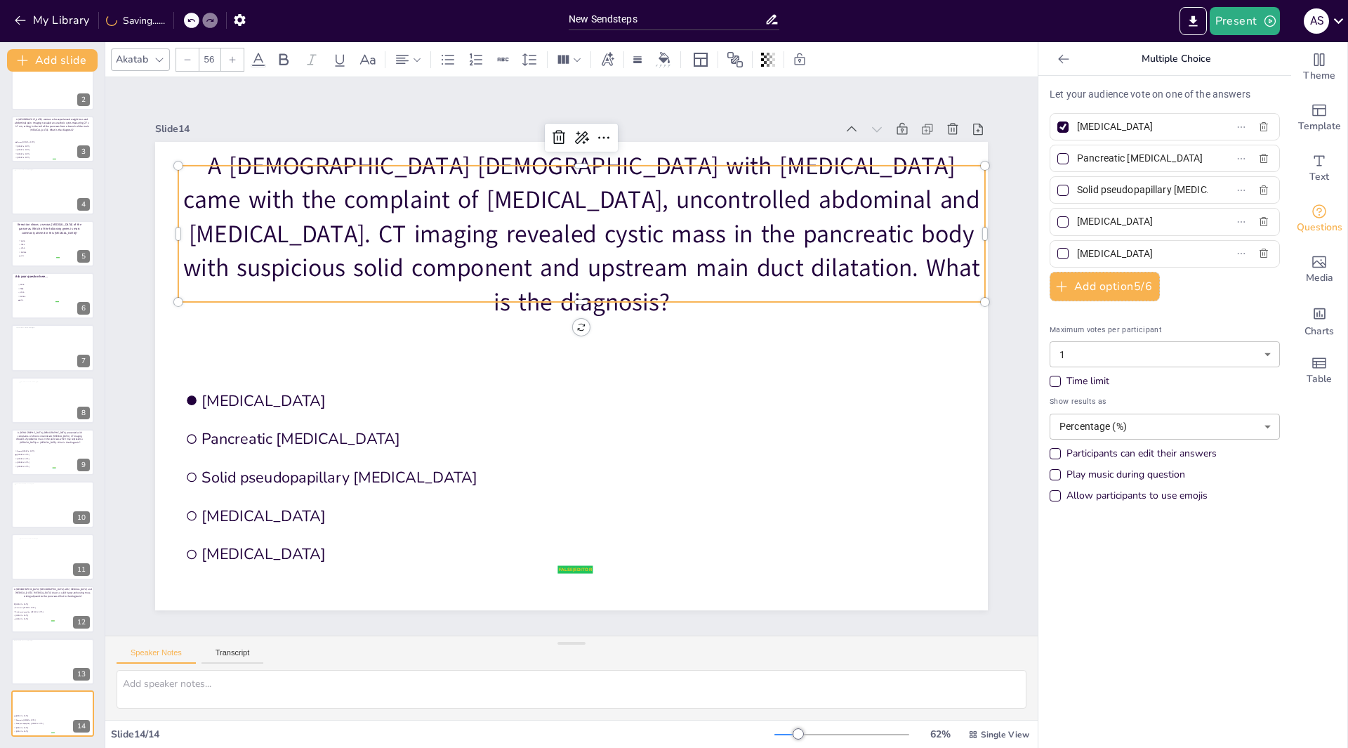
click at [190, 62] on icon at bounding box center [187, 59] width 8 height 8
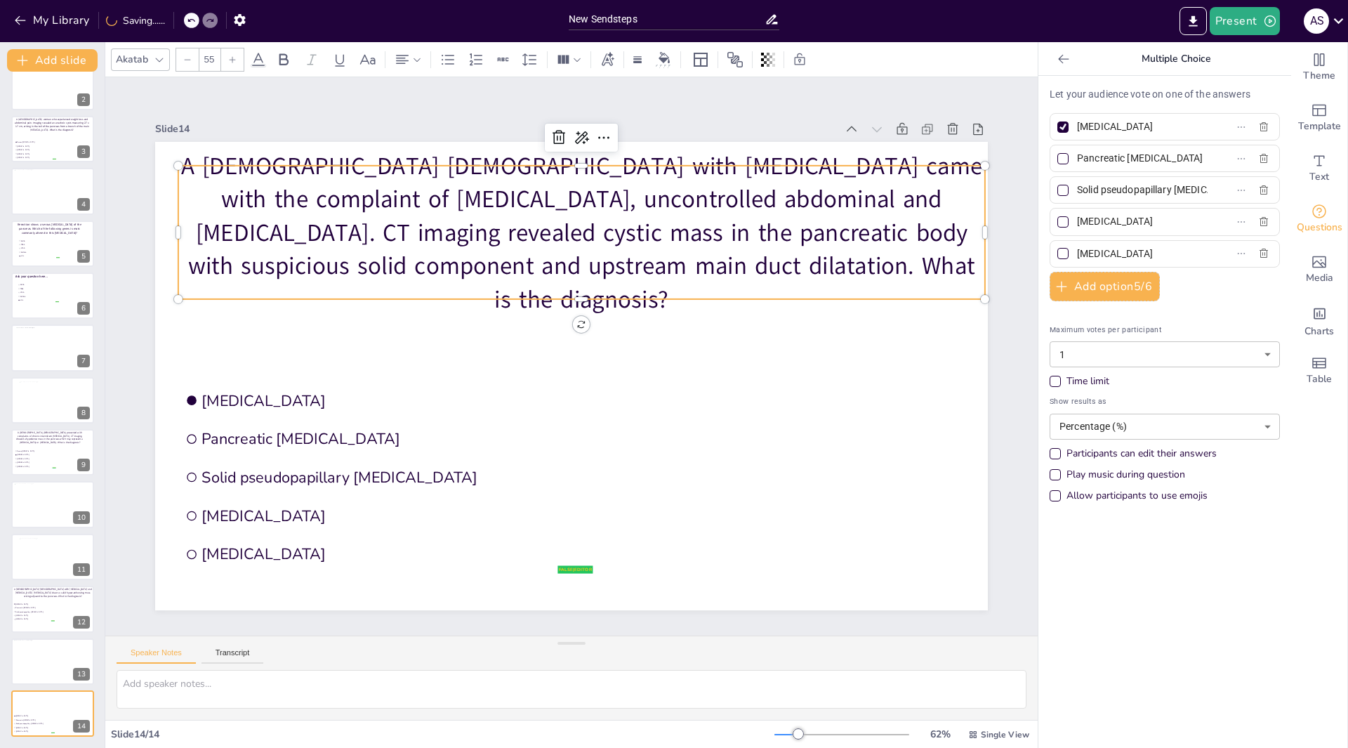
click at [190, 62] on icon at bounding box center [187, 59] width 8 height 8
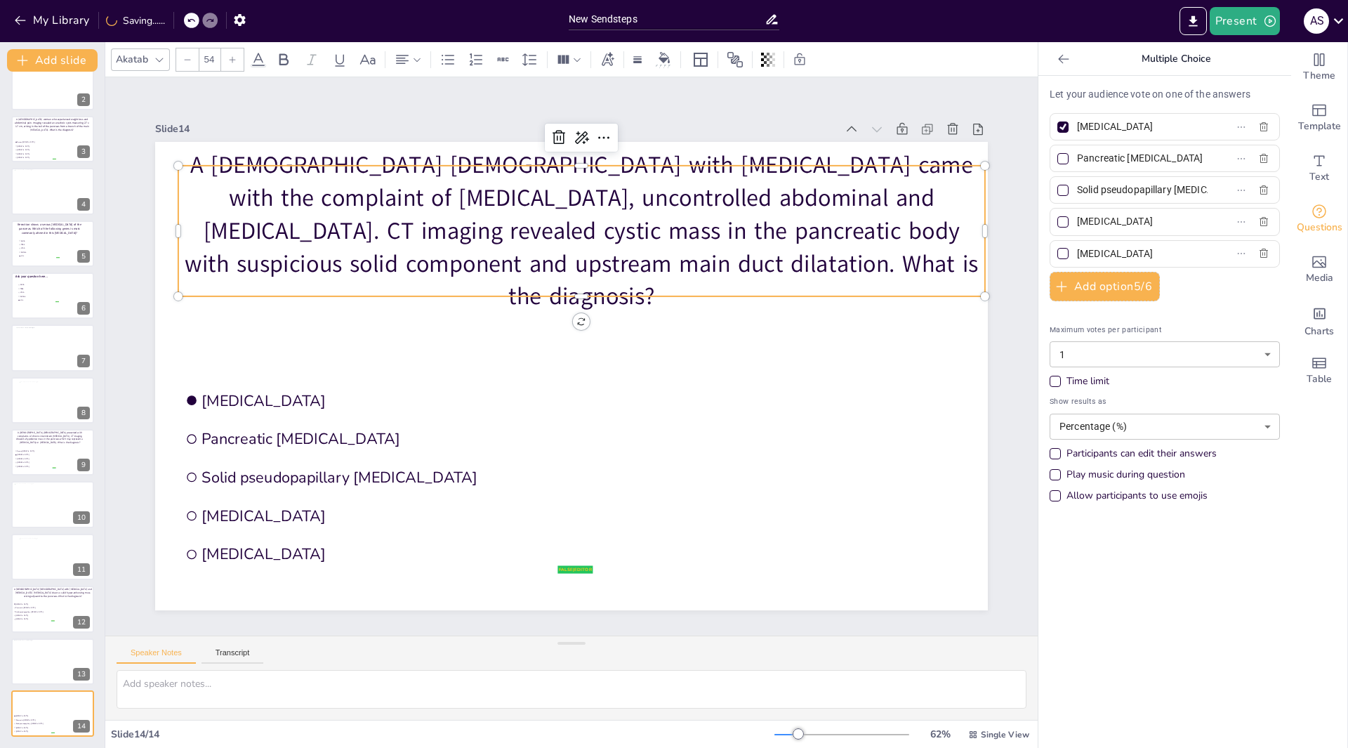
click at [190, 62] on icon at bounding box center [187, 59] width 8 height 8
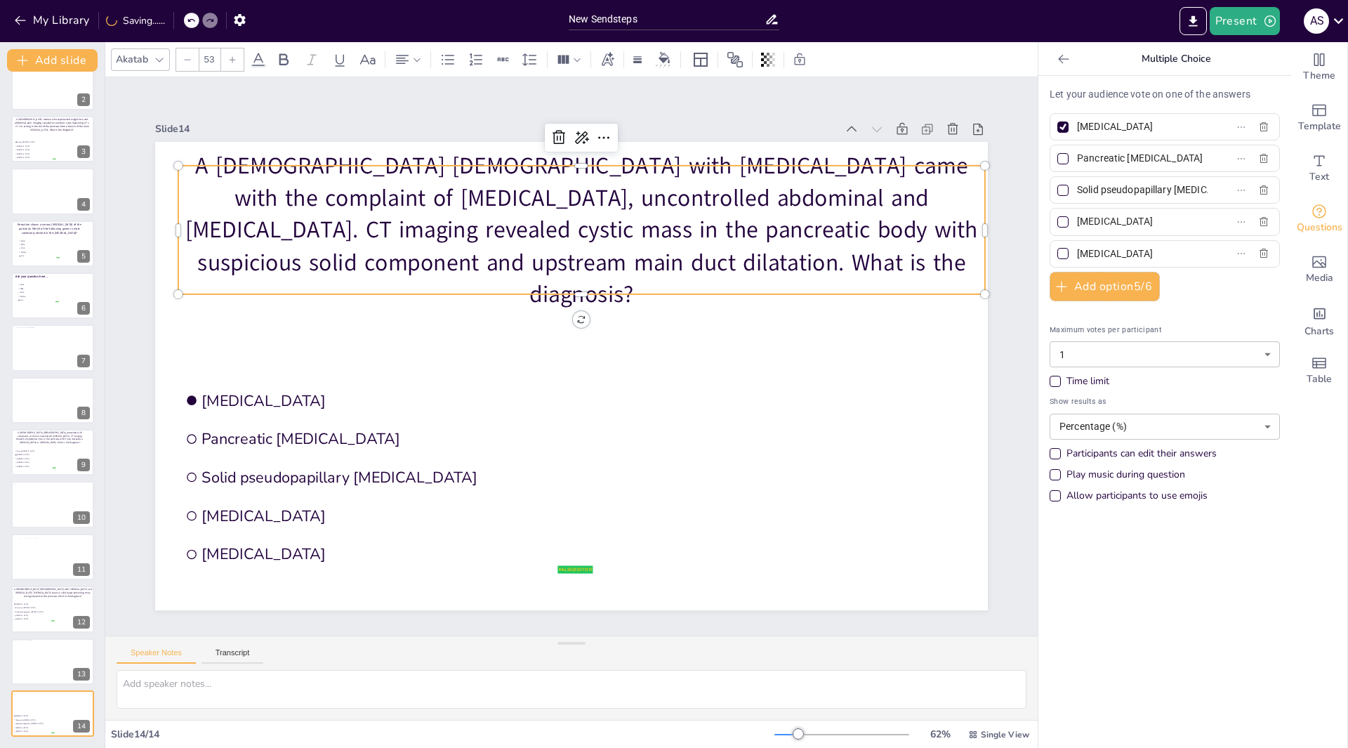
click at [190, 62] on icon at bounding box center [187, 59] width 8 height 8
type input "52"
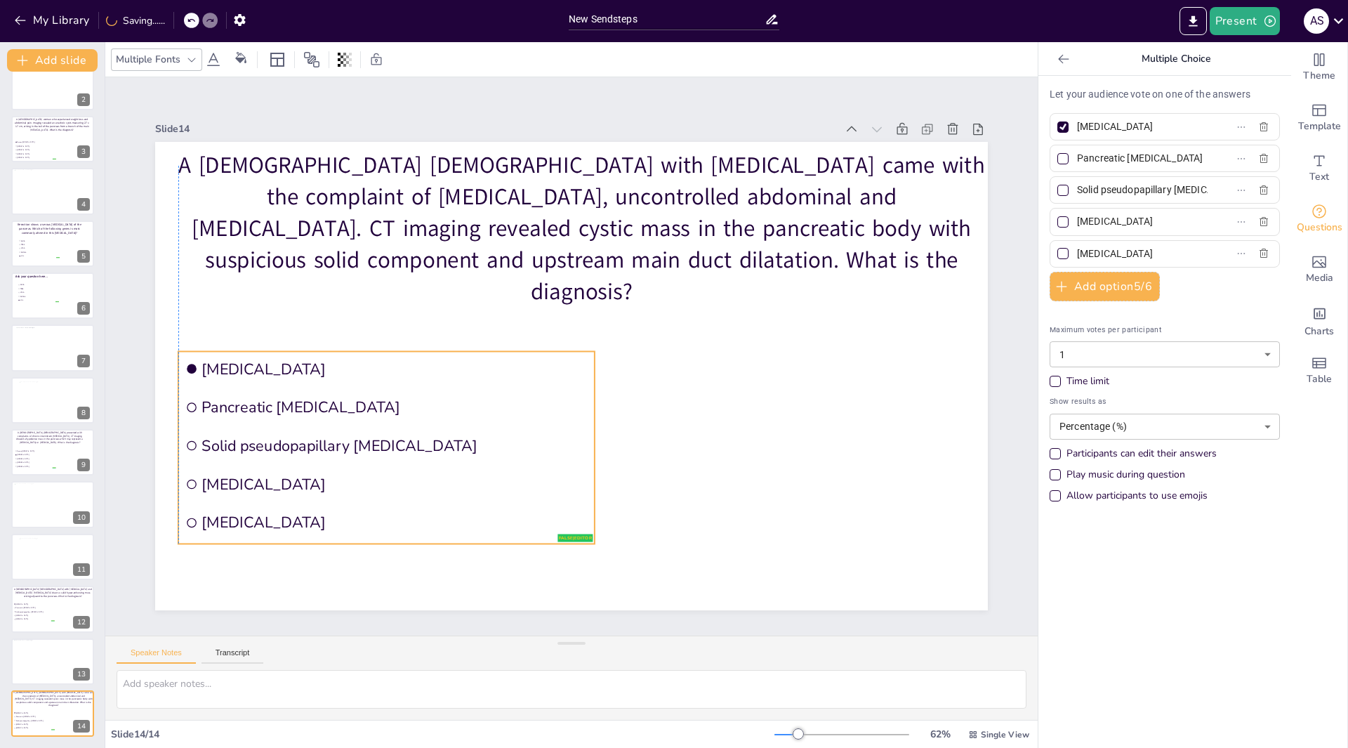
drag, startPoint x: 272, startPoint y: 421, endPoint x: 272, endPoint y: 394, distance: 26.7
click at [305, 394] on span "Pancreatic neuroendocrine carcinoma" at bounding box center [427, 243] width 244 height 324
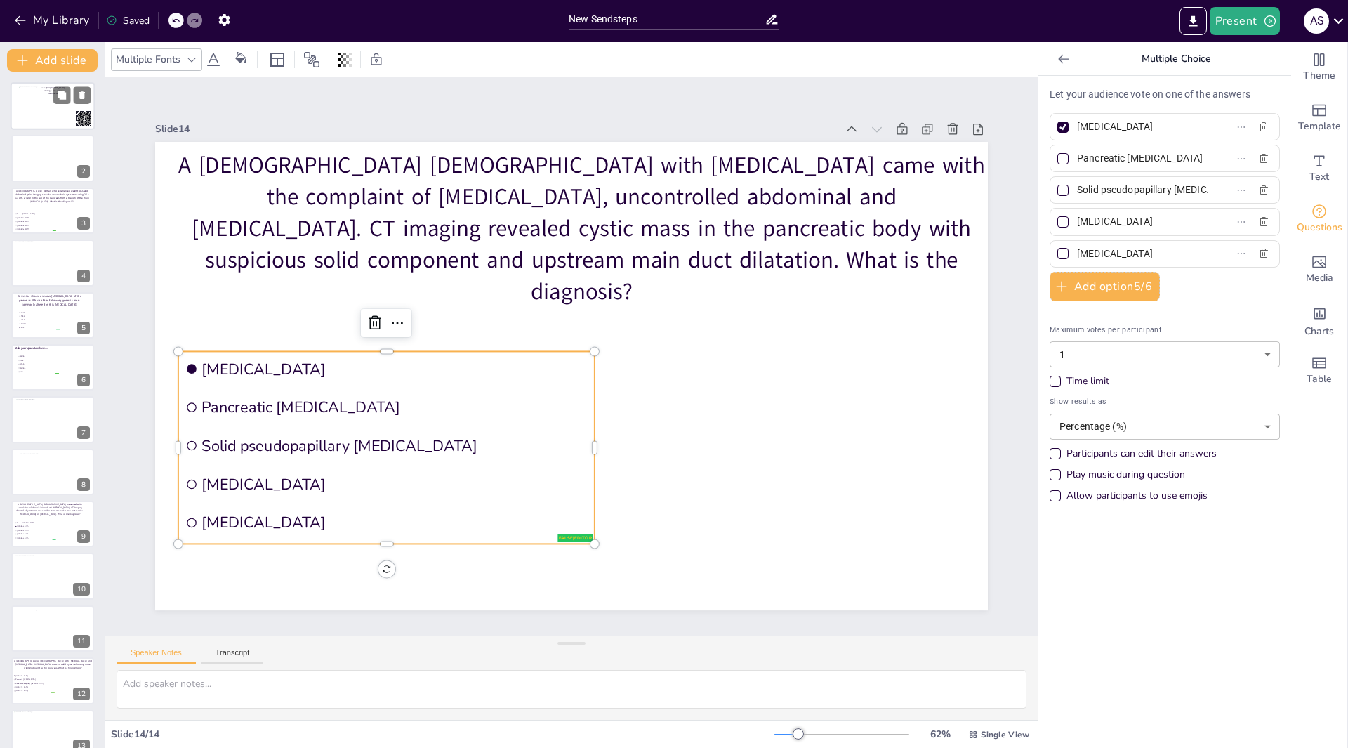
click at [56, 110] on div at bounding box center [56, 107] width 74 height 41
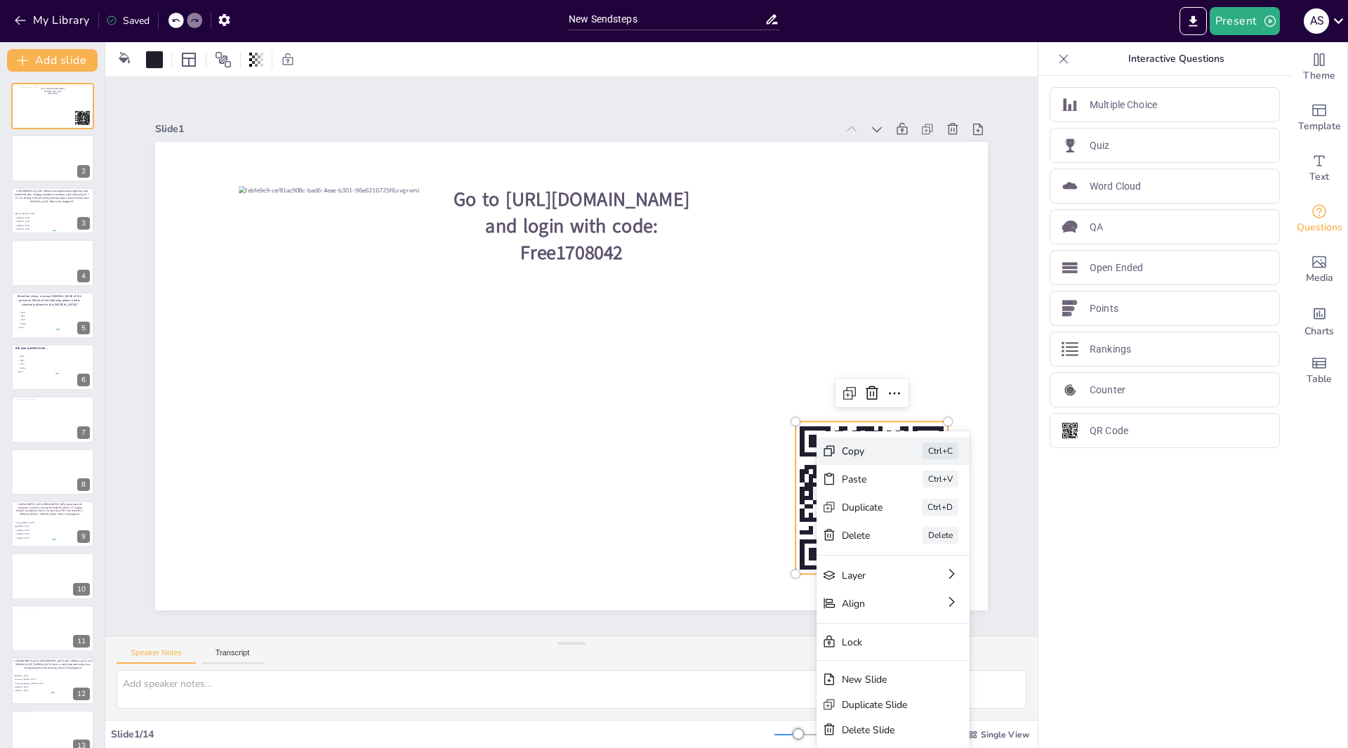
click at [845, 660] on div "Copy" at bounding box center [864, 674] width 44 height 29
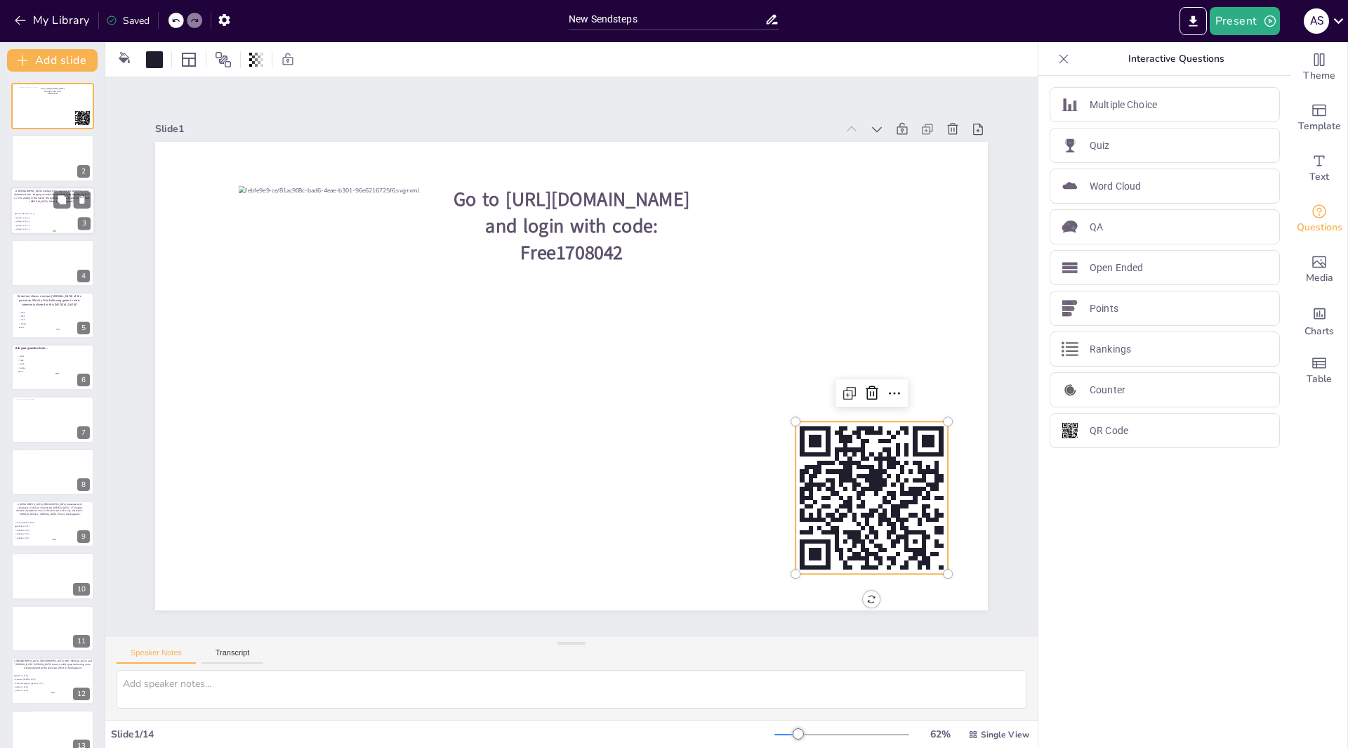
click at [38, 213] on span "Serous cystadenoma" at bounding box center [35, 214] width 39 height 2
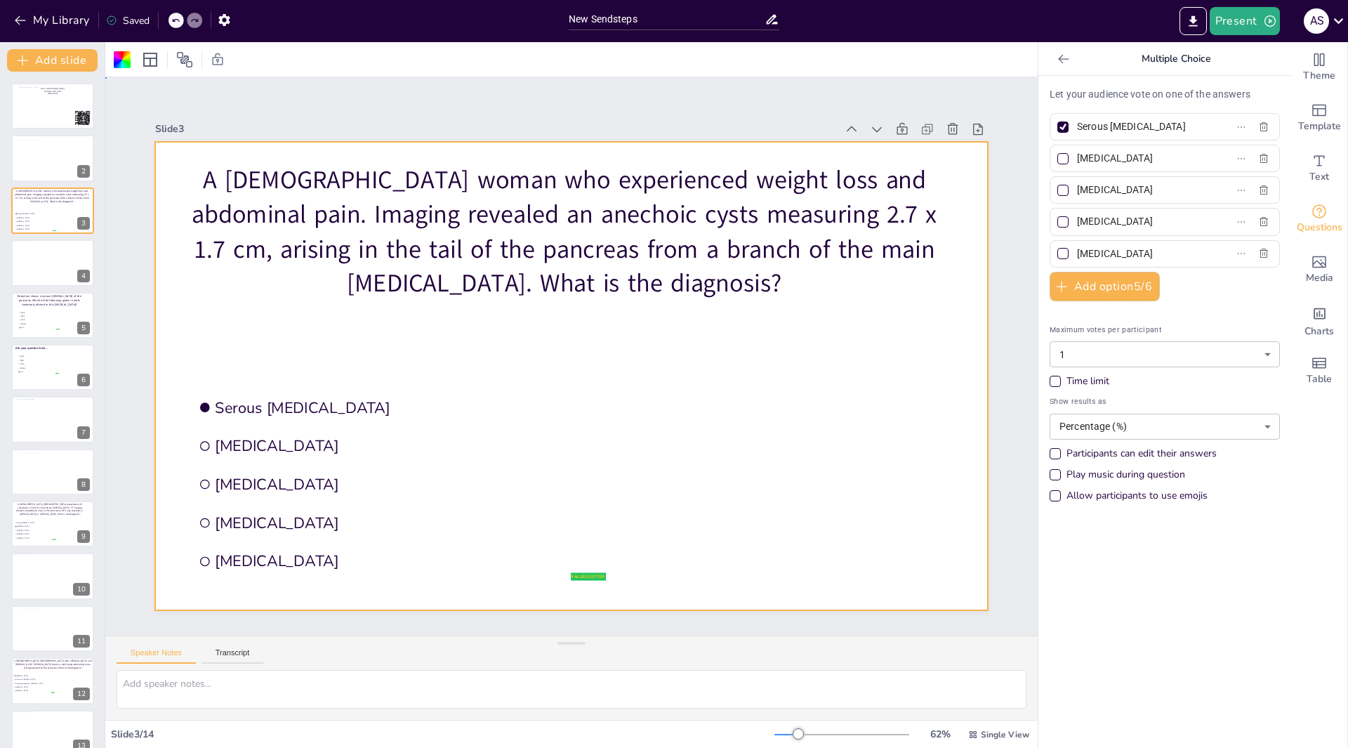
click at [755, 404] on div at bounding box center [569, 376] width 877 height 553
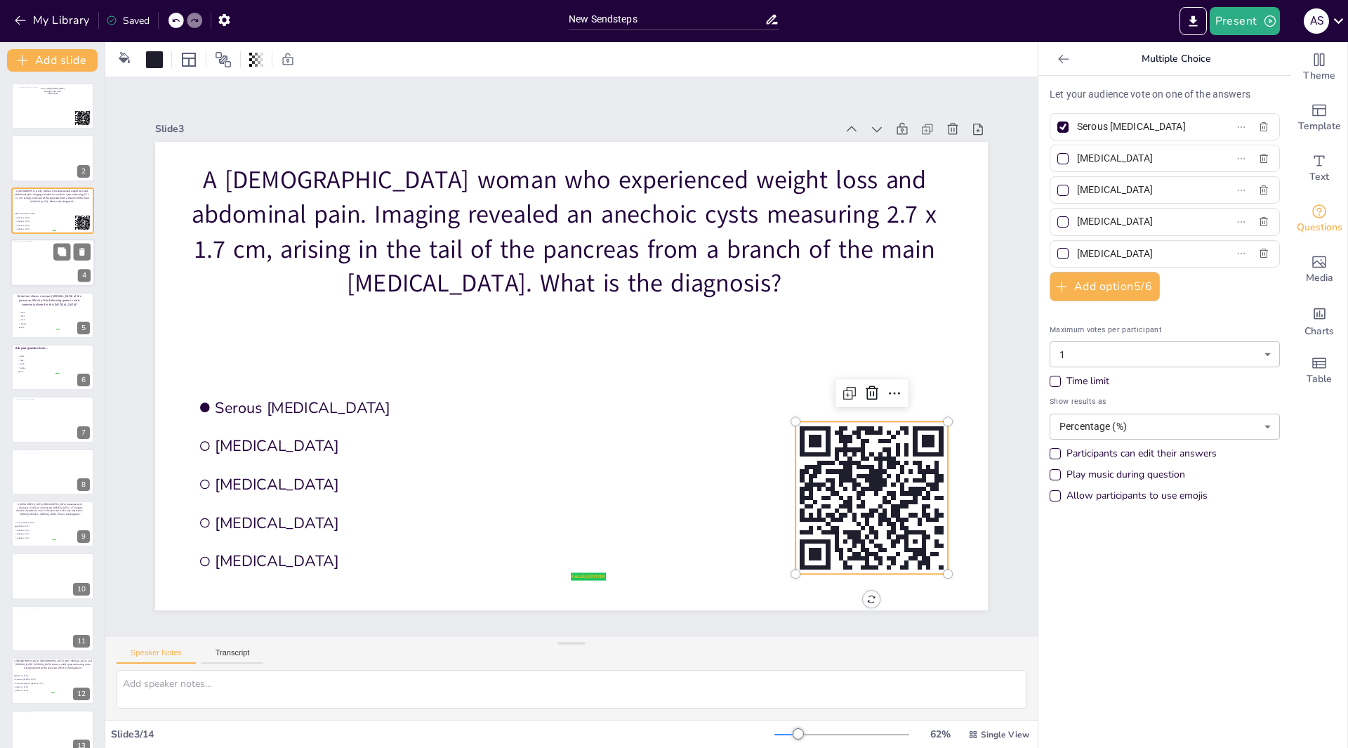
click at [38, 264] on div at bounding box center [51, 262] width 75 height 42
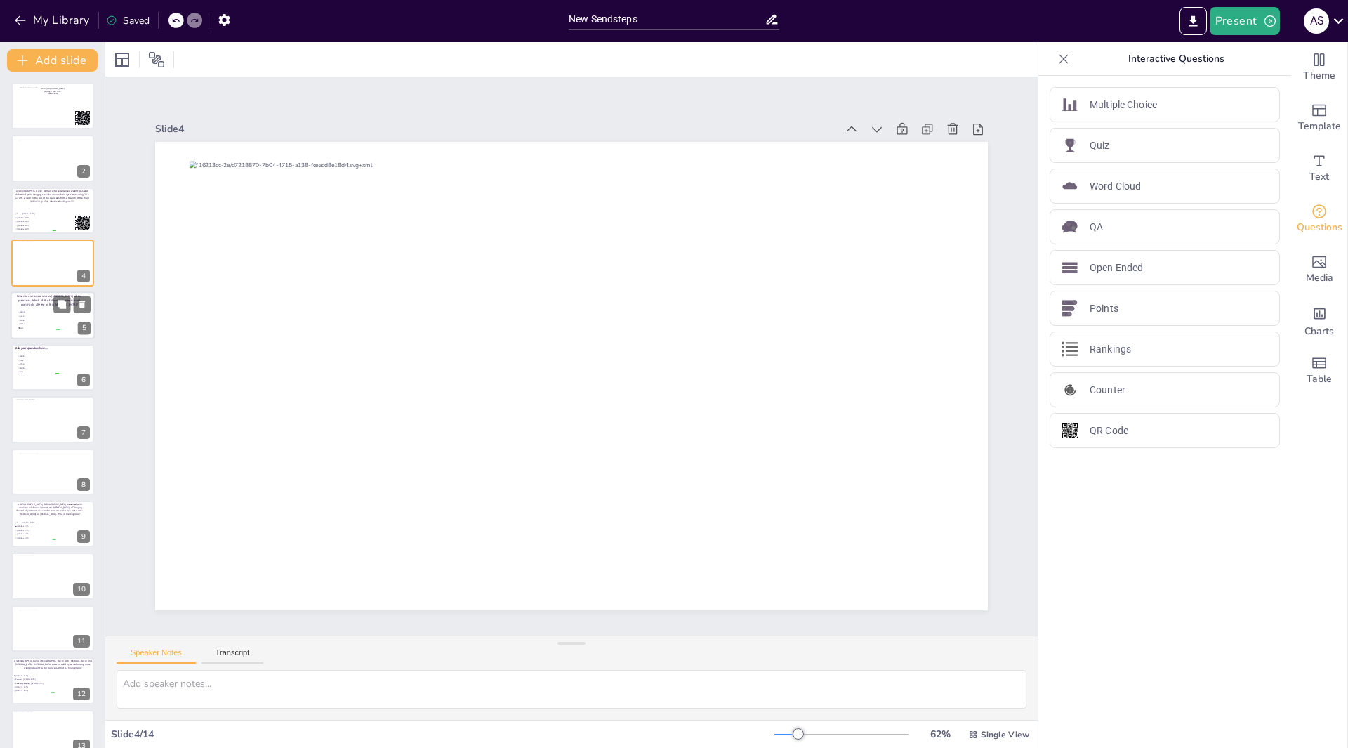
click at [45, 318] on li "KRAS" at bounding box center [39, 320] width 42 height 4
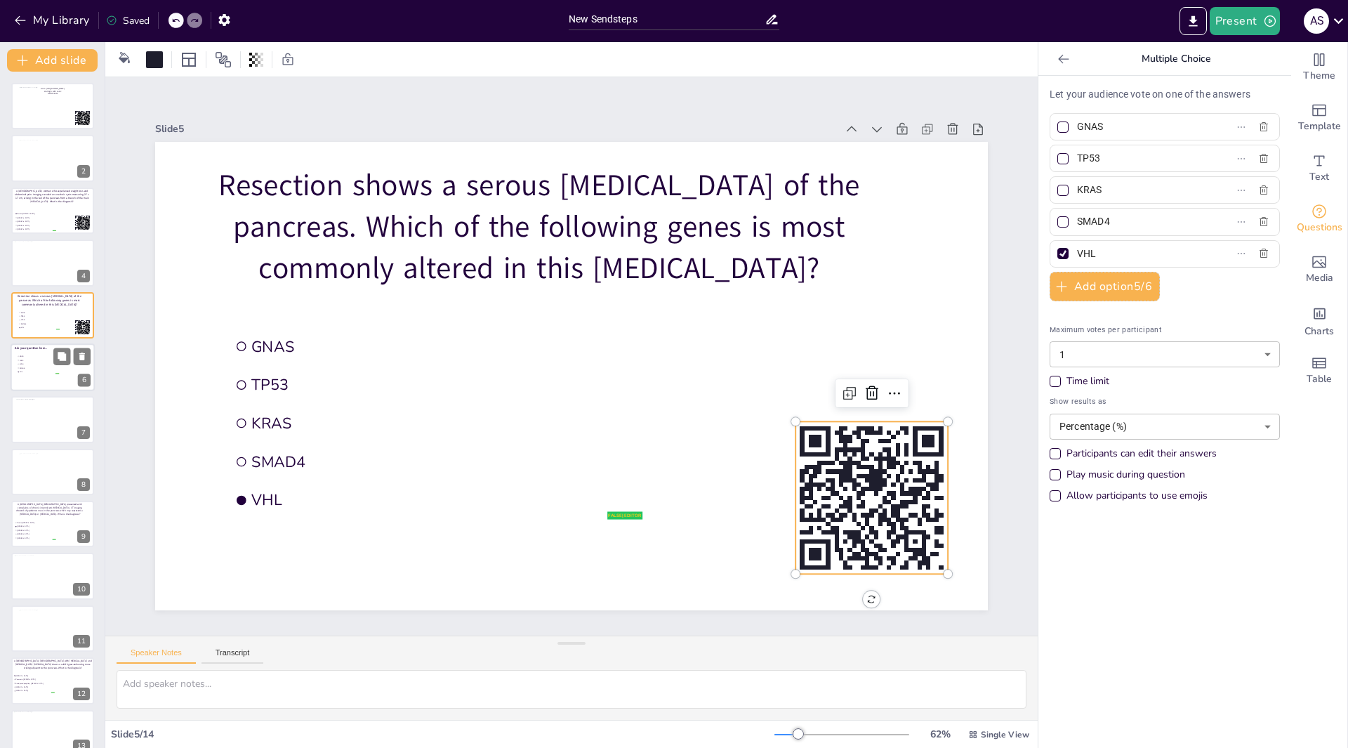
click at [37, 370] on li "VHL" at bounding box center [38, 372] width 42 height 4
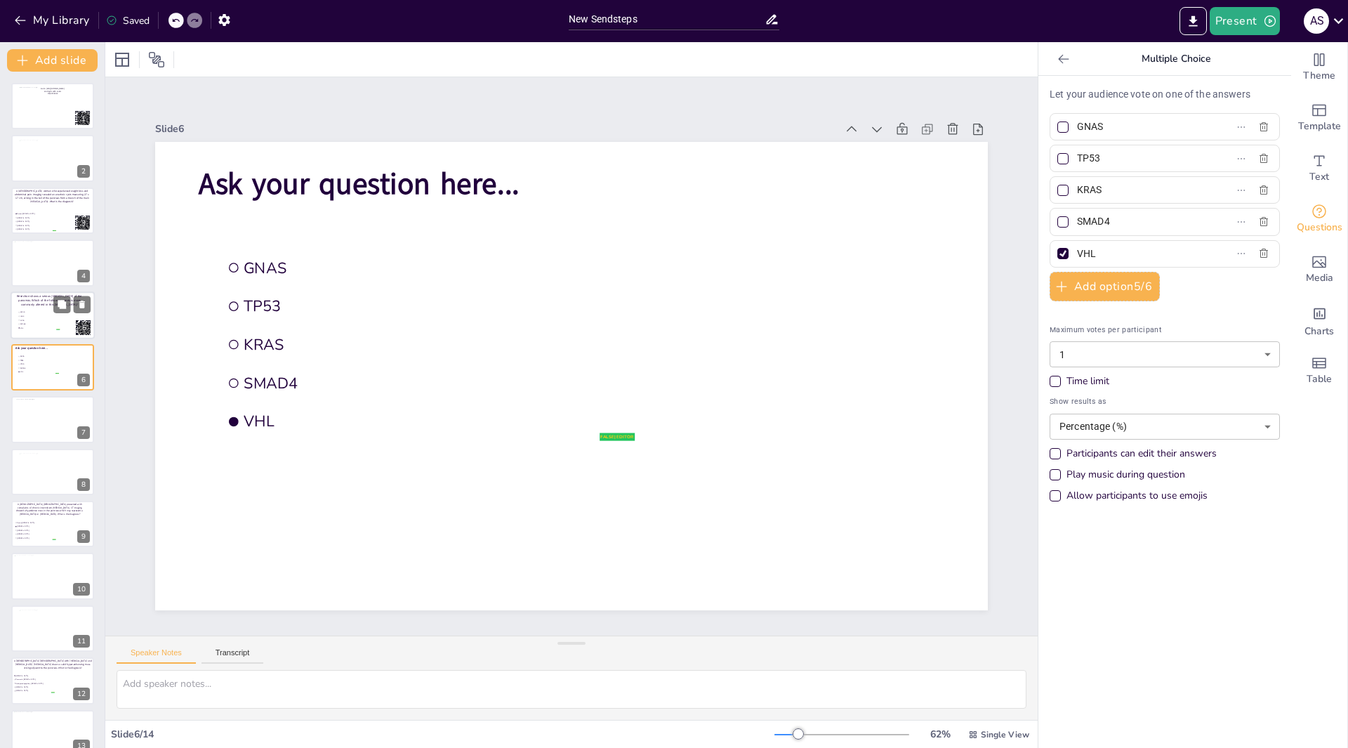
click at [51, 311] on span "GNAS" at bounding box center [39, 312] width 39 height 2
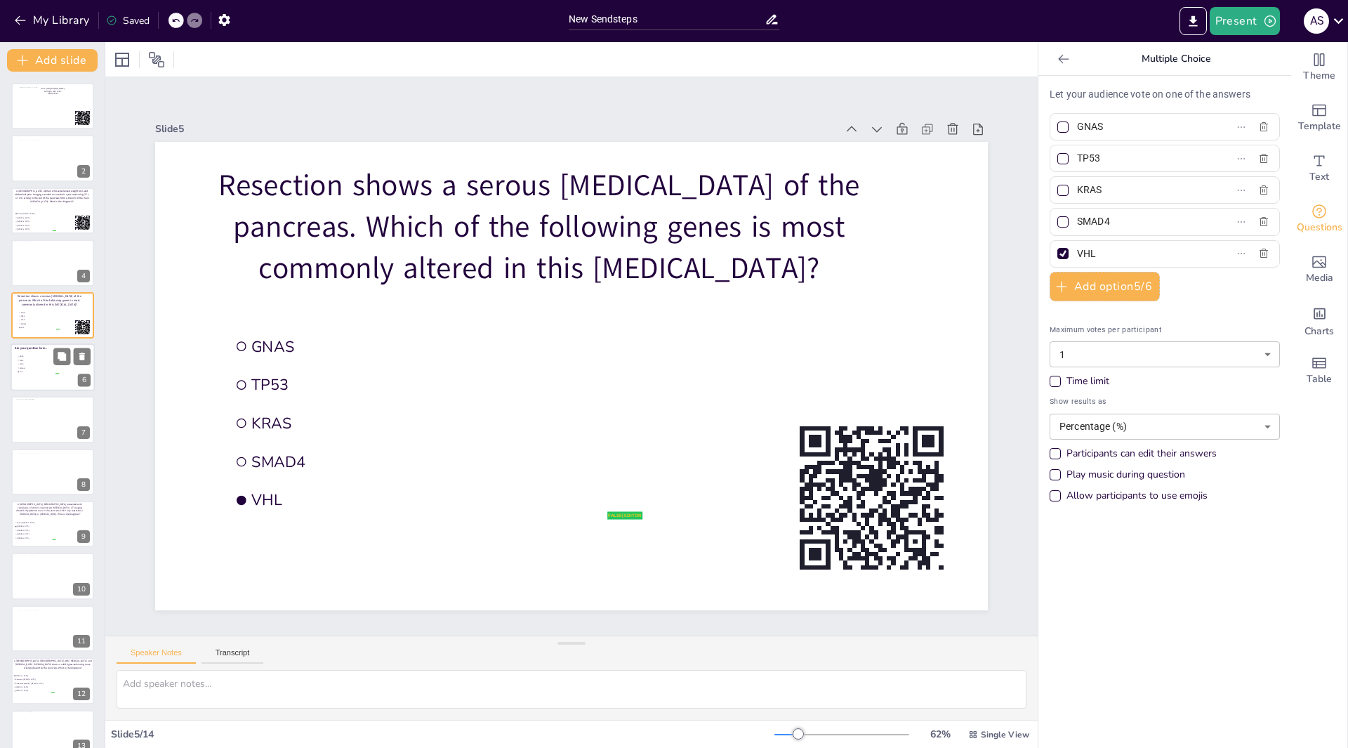
click at [48, 364] on span "KRAS" at bounding box center [39, 364] width 39 height 2
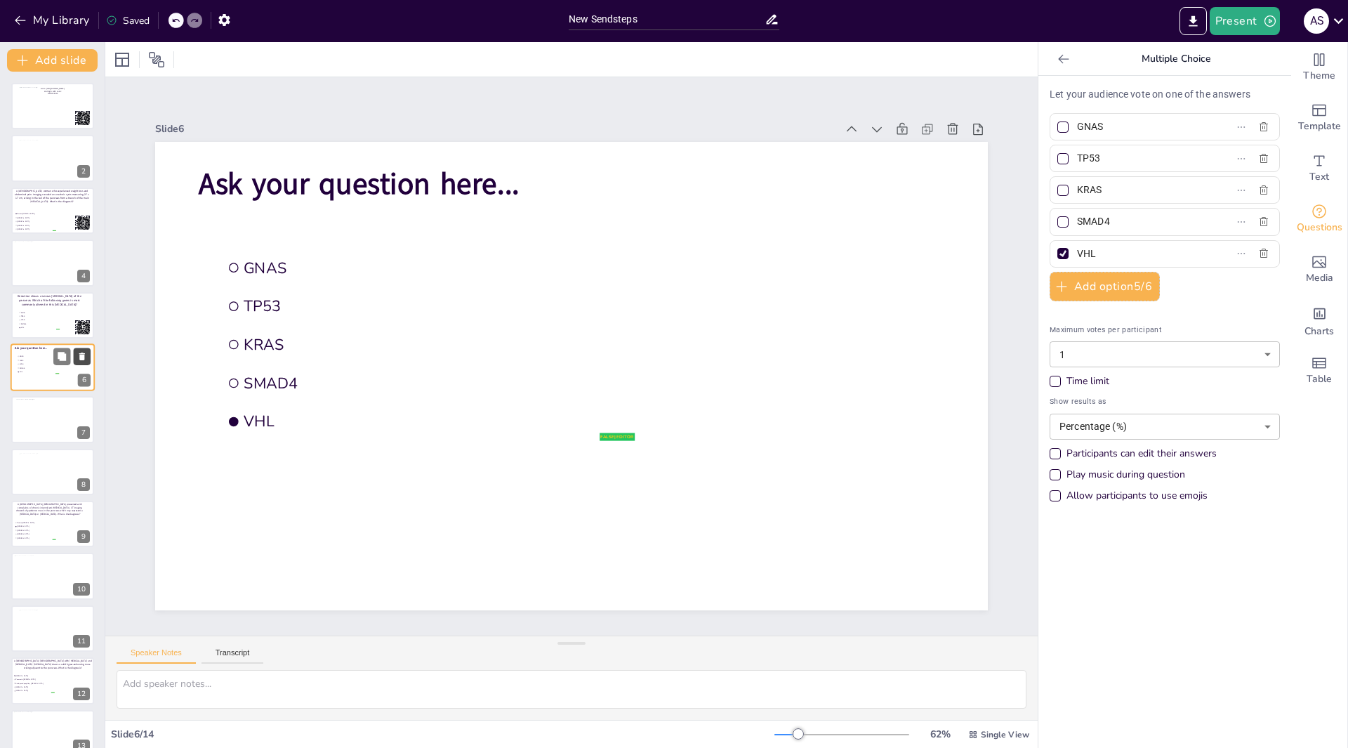
click at [84, 358] on icon at bounding box center [82, 357] width 6 height 8
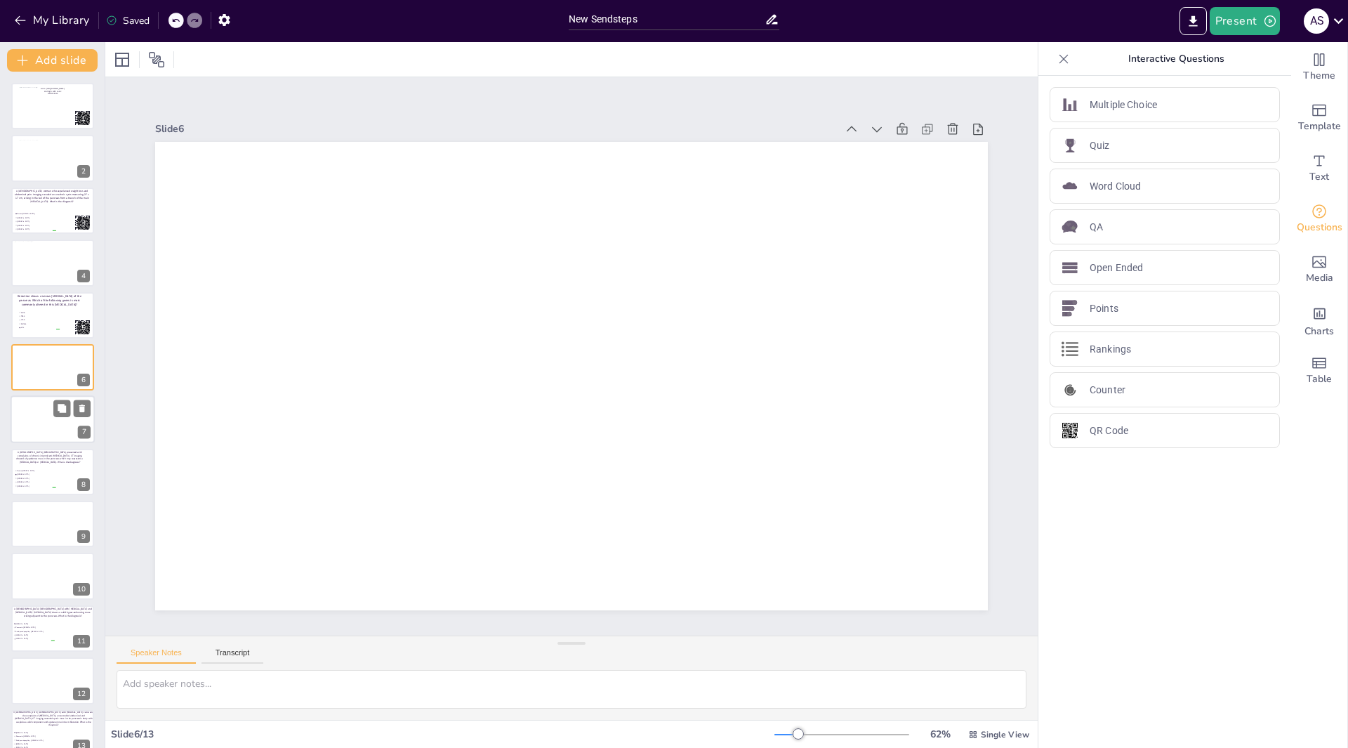
click at [44, 425] on div at bounding box center [52, 419] width 67 height 38
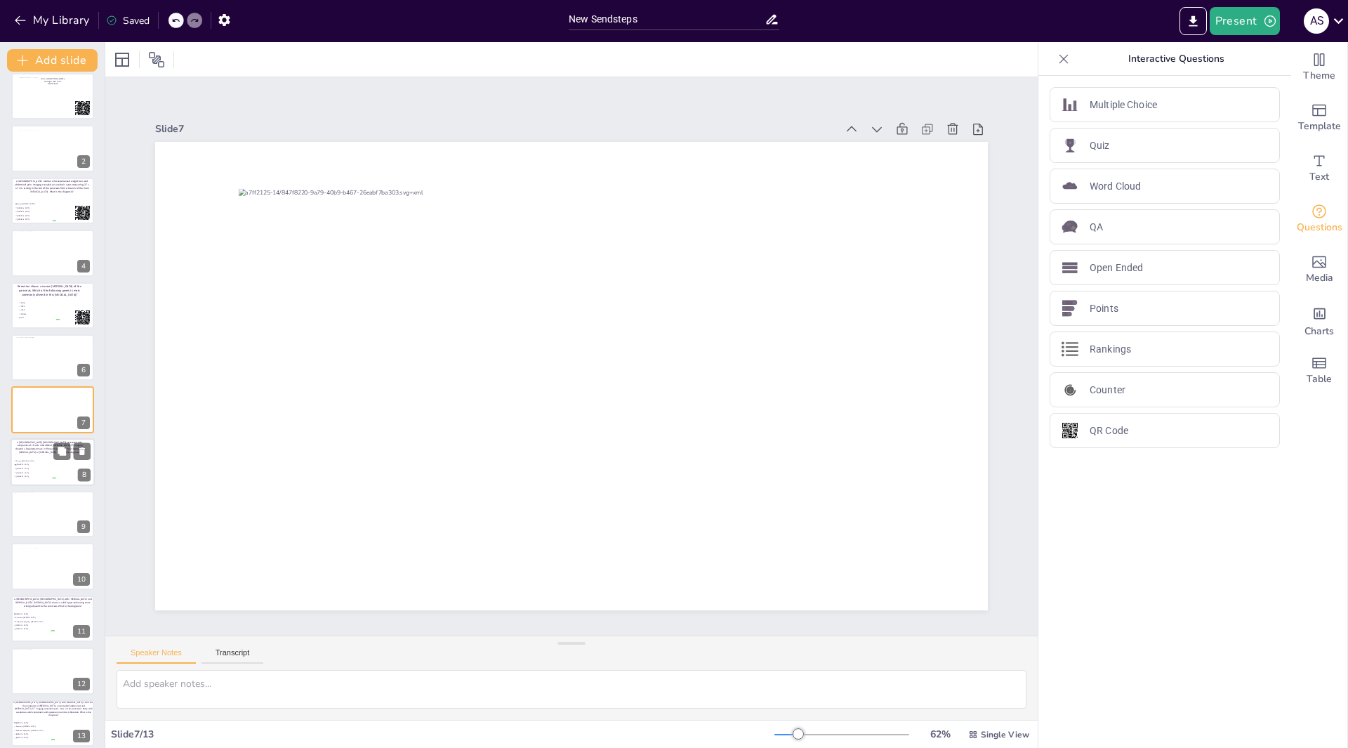
click at [45, 466] on span "Mucinous cystic neoplasm" at bounding box center [35, 464] width 39 height 2
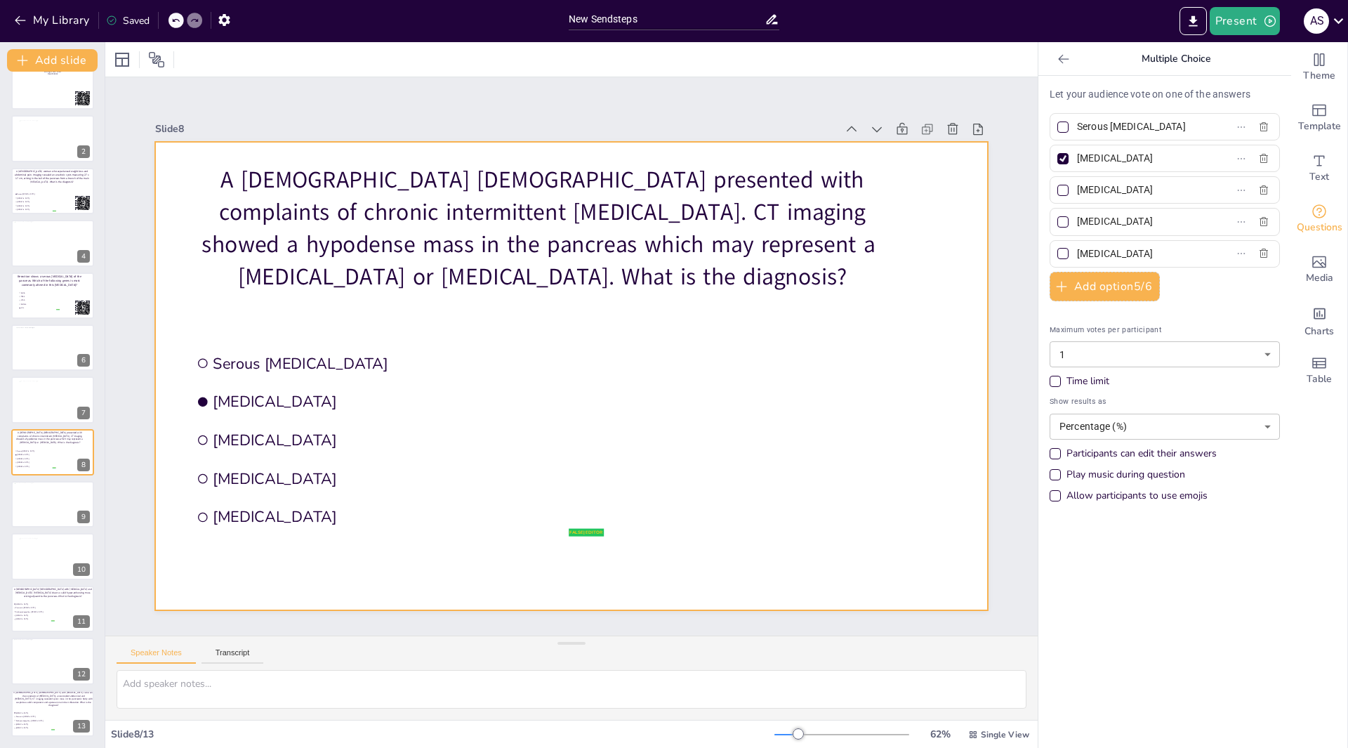
click at [809, 496] on div at bounding box center [568, 375] width 912 height 631
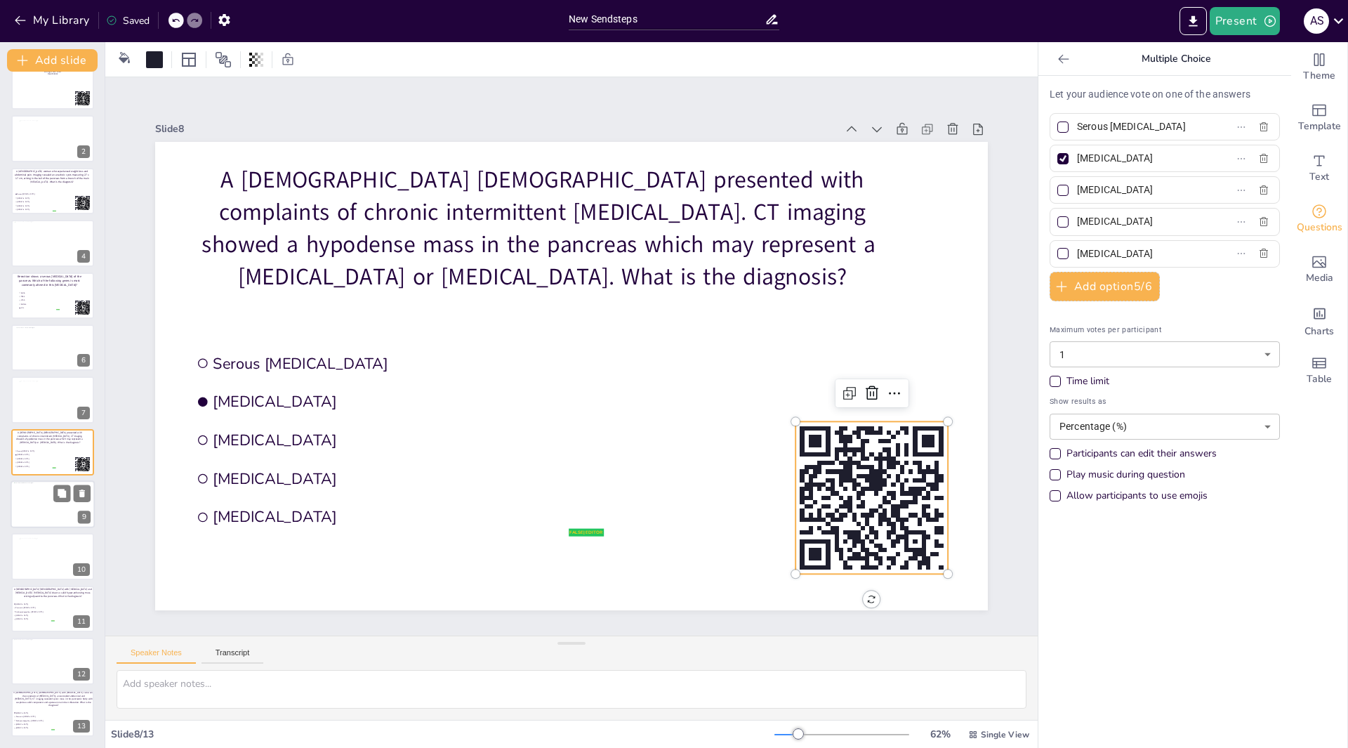
click at [32, 501] on div at bounding box center [50, 502] width 72 height 41
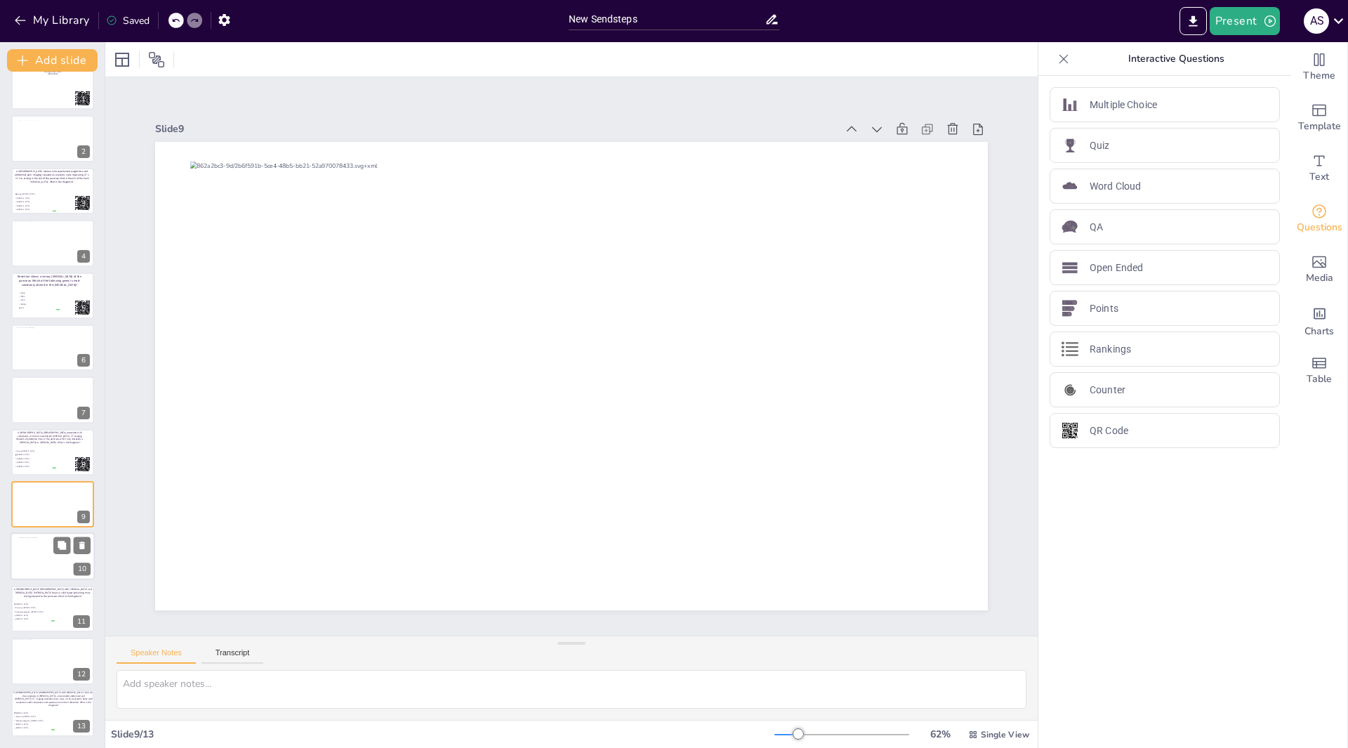
click at [39, 555] on div at bounding box center [54, 557] width 71 height 40
click at [55, 612] on li "Solid pseudopapillary neoplasm" at bounding box center [34, 612] width 42 height 4
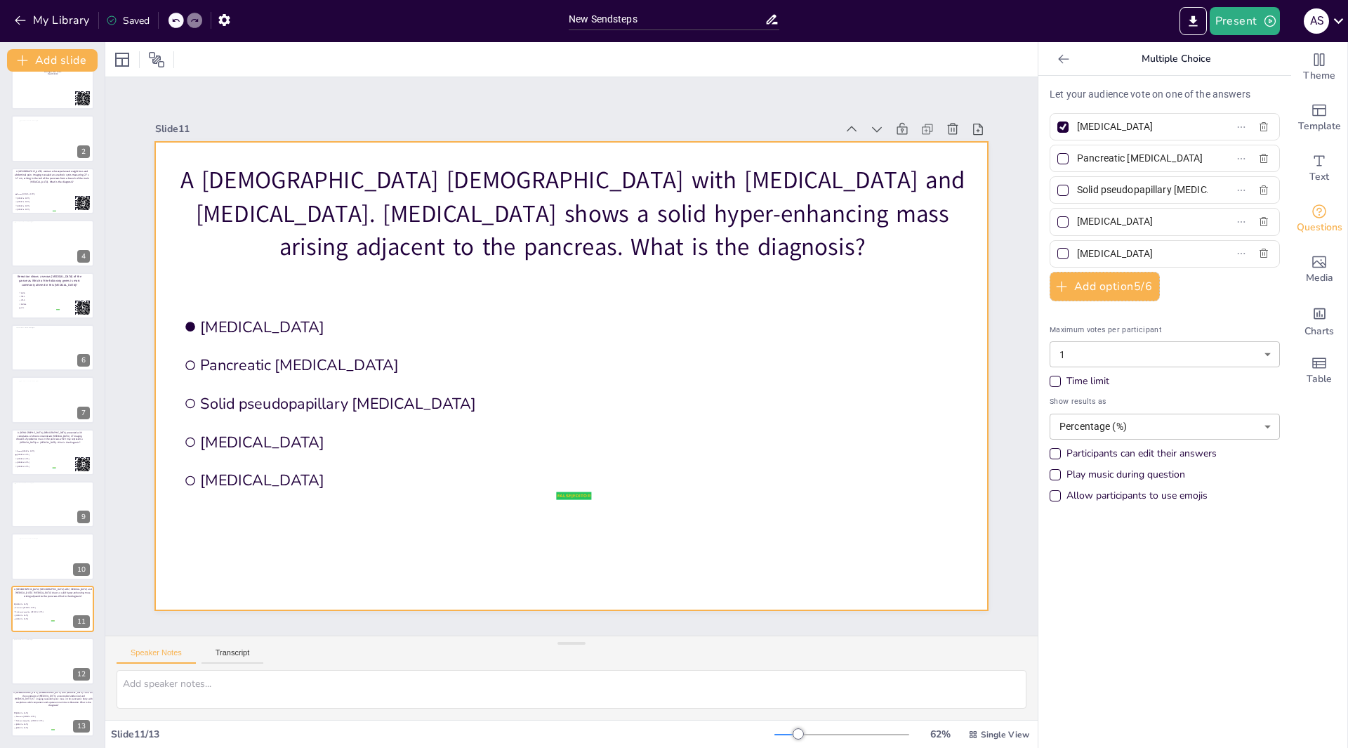
click at [795, 489] on div at bounding box center [571, 376] width 833 height 468
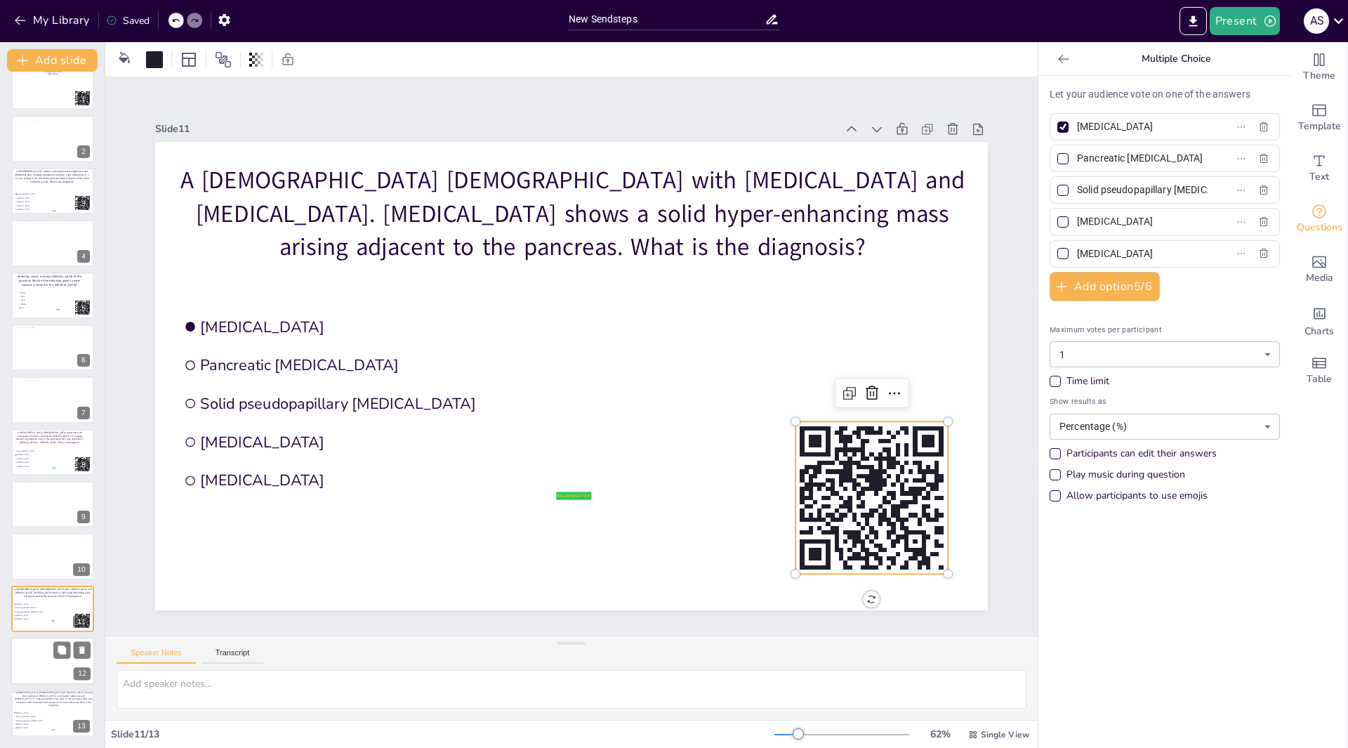
click at [29, 658] on div at bounding box center [49, 659] width 73 height 41
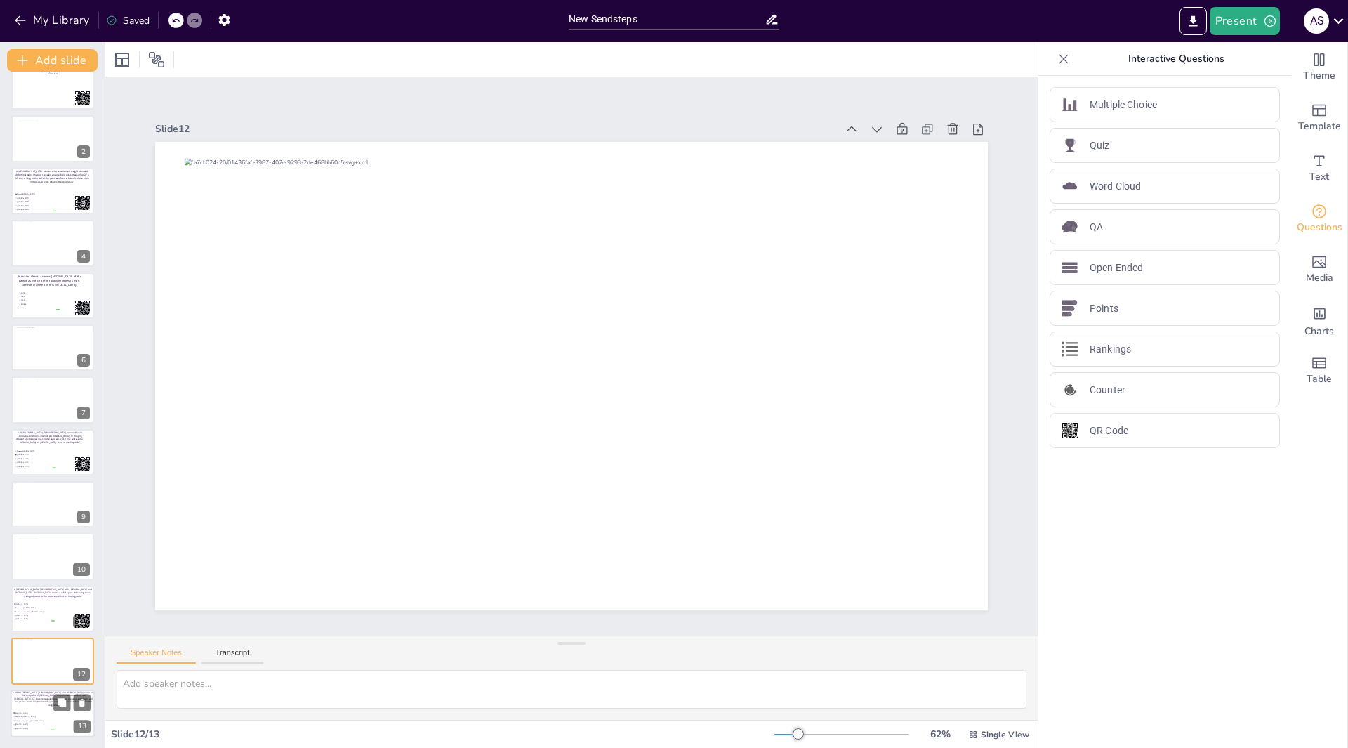
click at [49, 723] on li "Acinar cell carcinoma" at bounding box center [34, 725] width 42 height 4
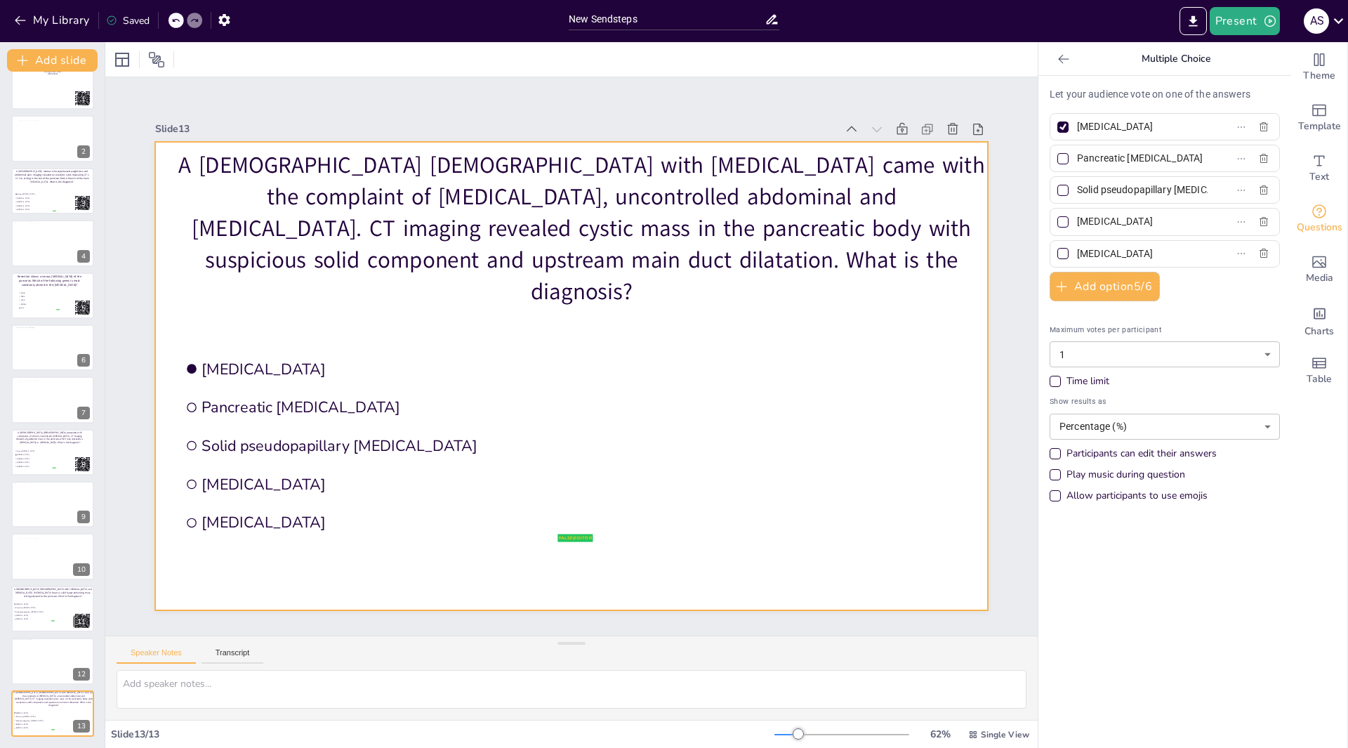
click at [782, 480] on div at bounding box center [571, 376] width 833 height 468
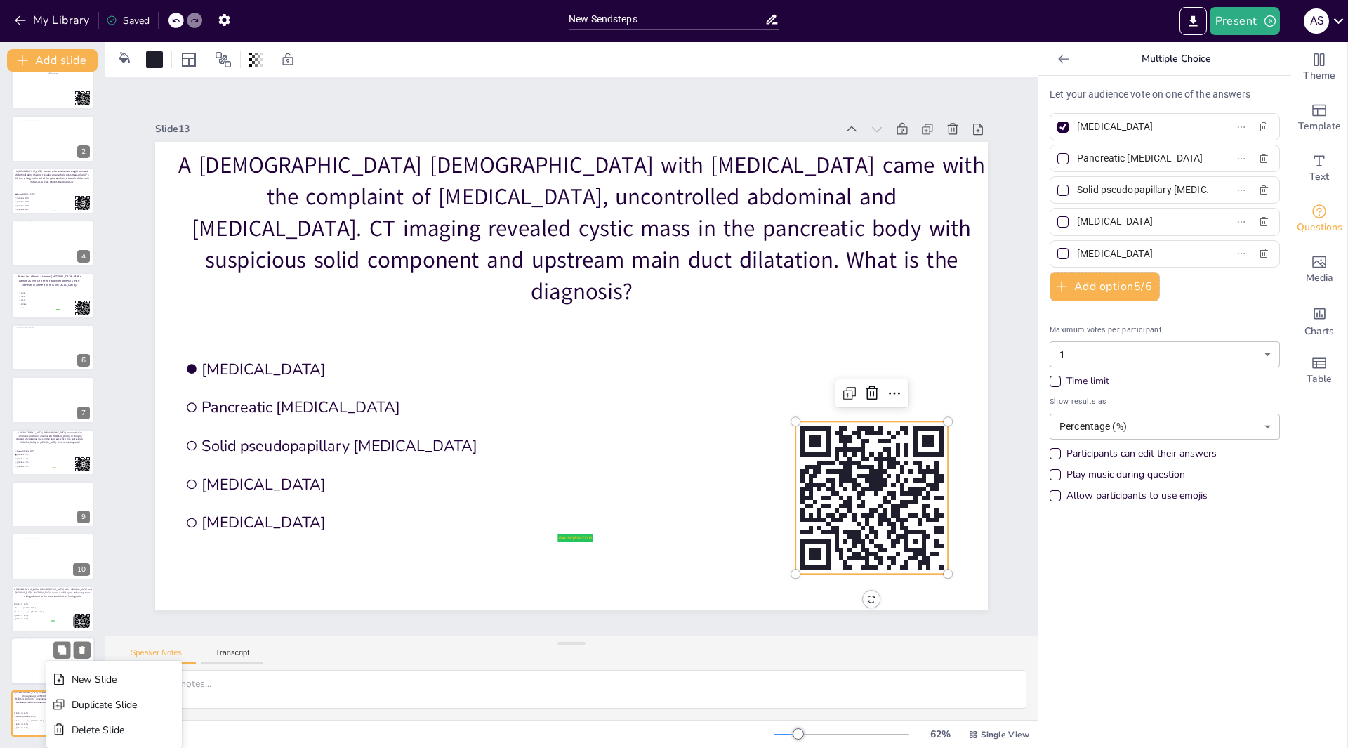
click at [77, 683] on div "New Slide" at bounding box center [104, 679] width 65 height 13
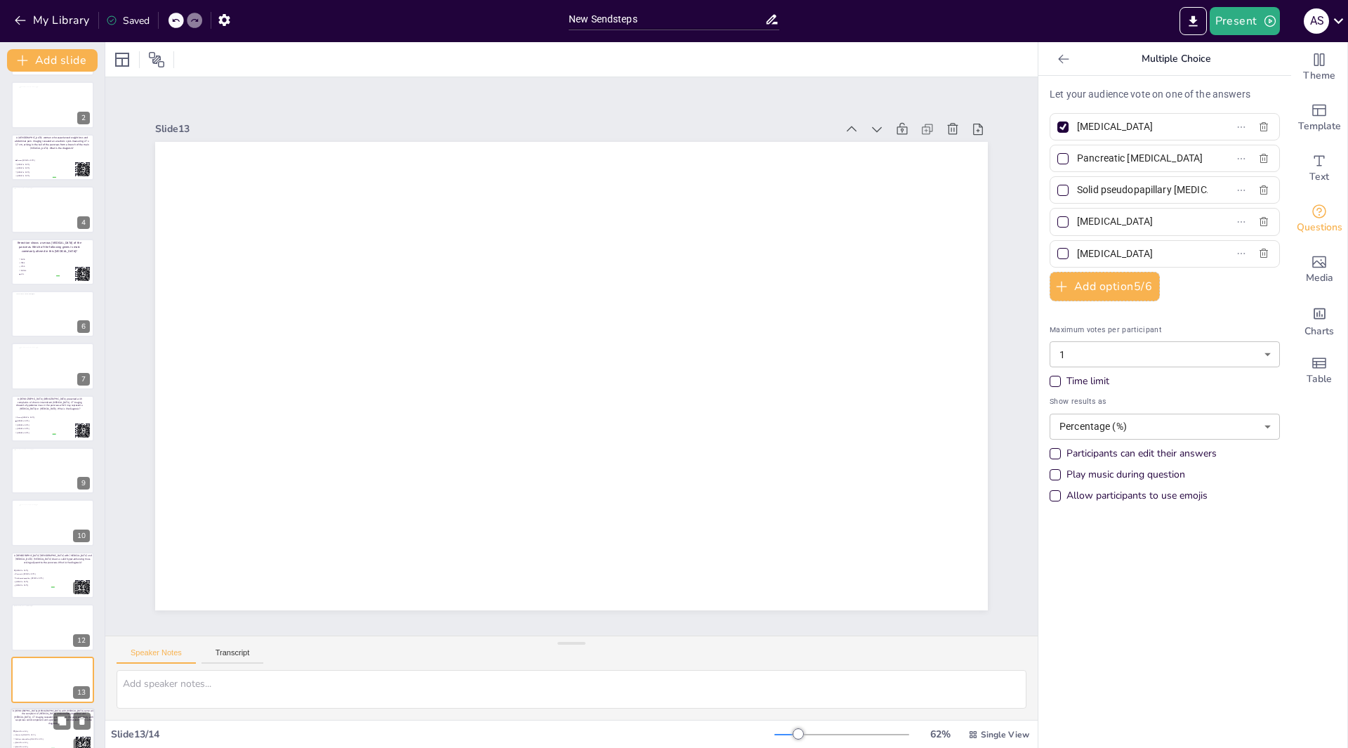
scroll to position [72, 0]
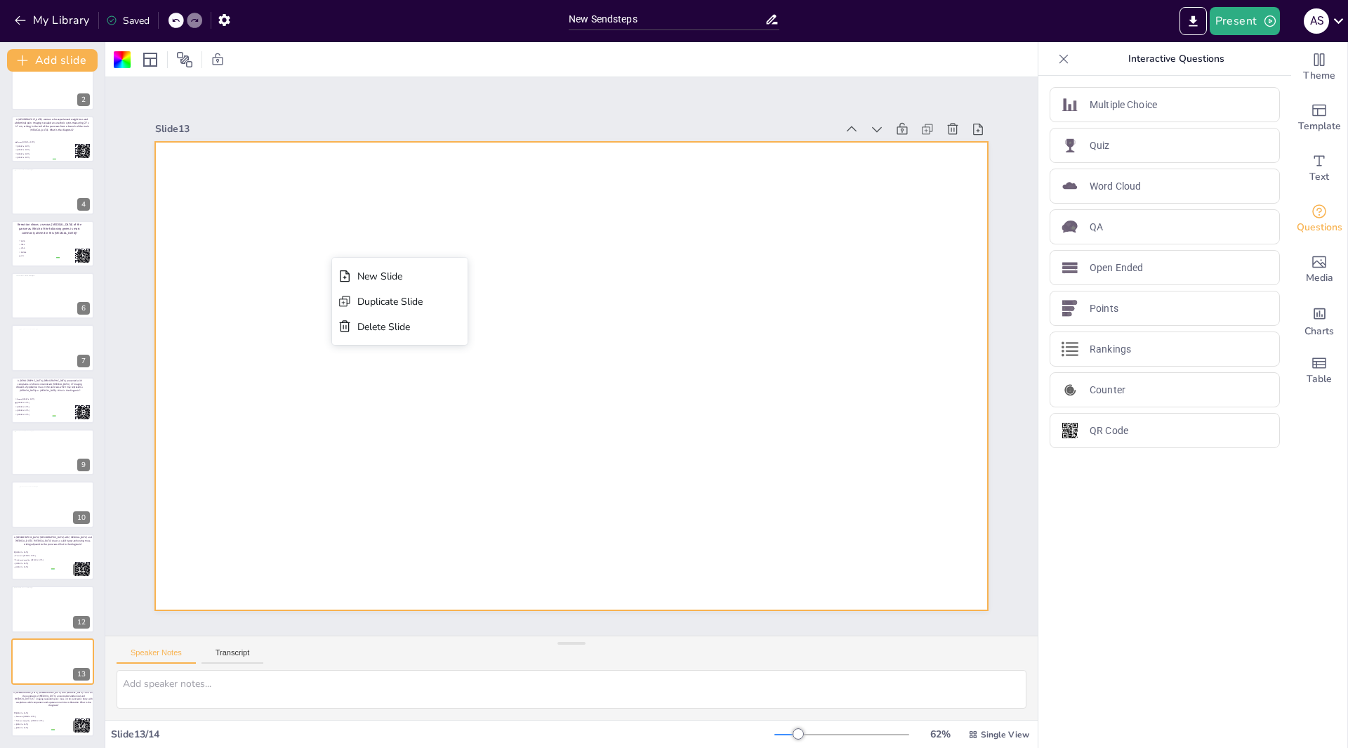
click at [255, 195] on div at bounding box center [560, 372] width 949 height 869
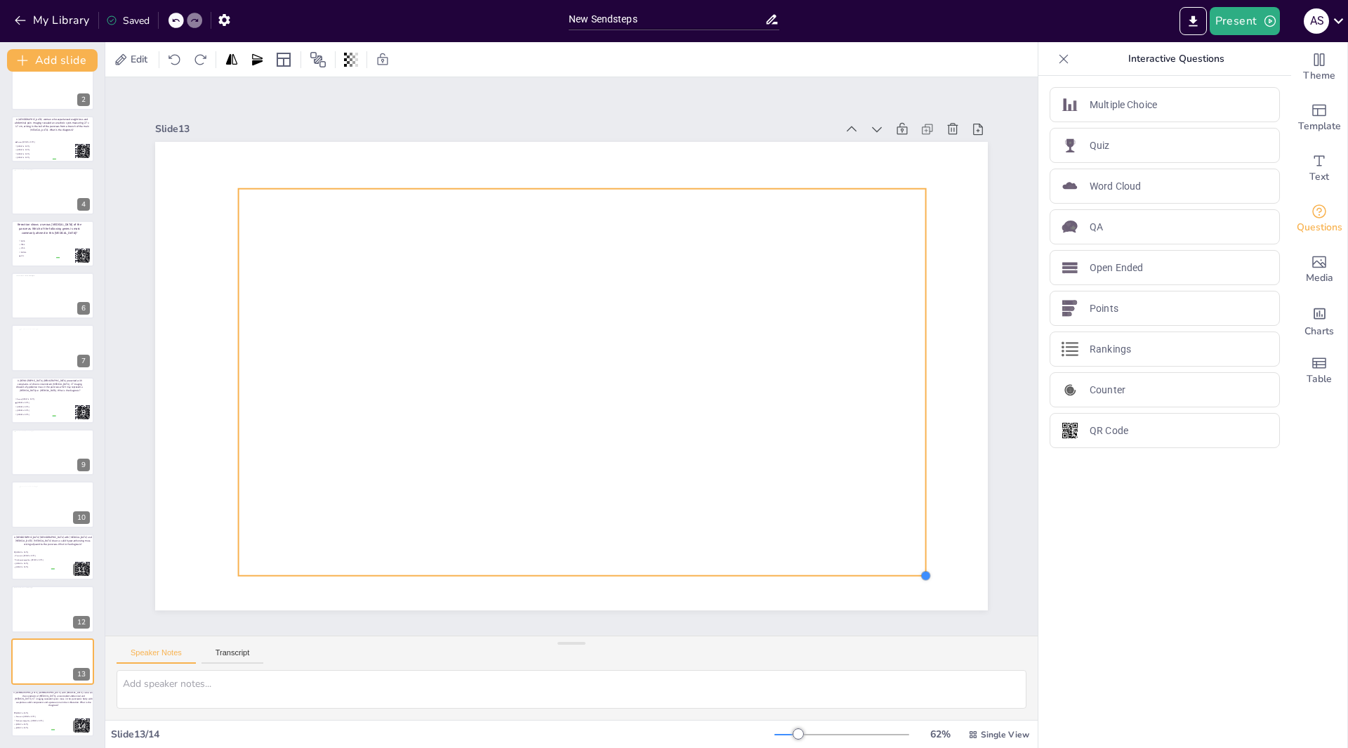
drag, startPoint x: 893, startPoint y: 557, endPoint x: 908, endPoint y: 570, distance: 19.4
click at [908, 570] on div at bounding box center [573, 336] width 877 height 553
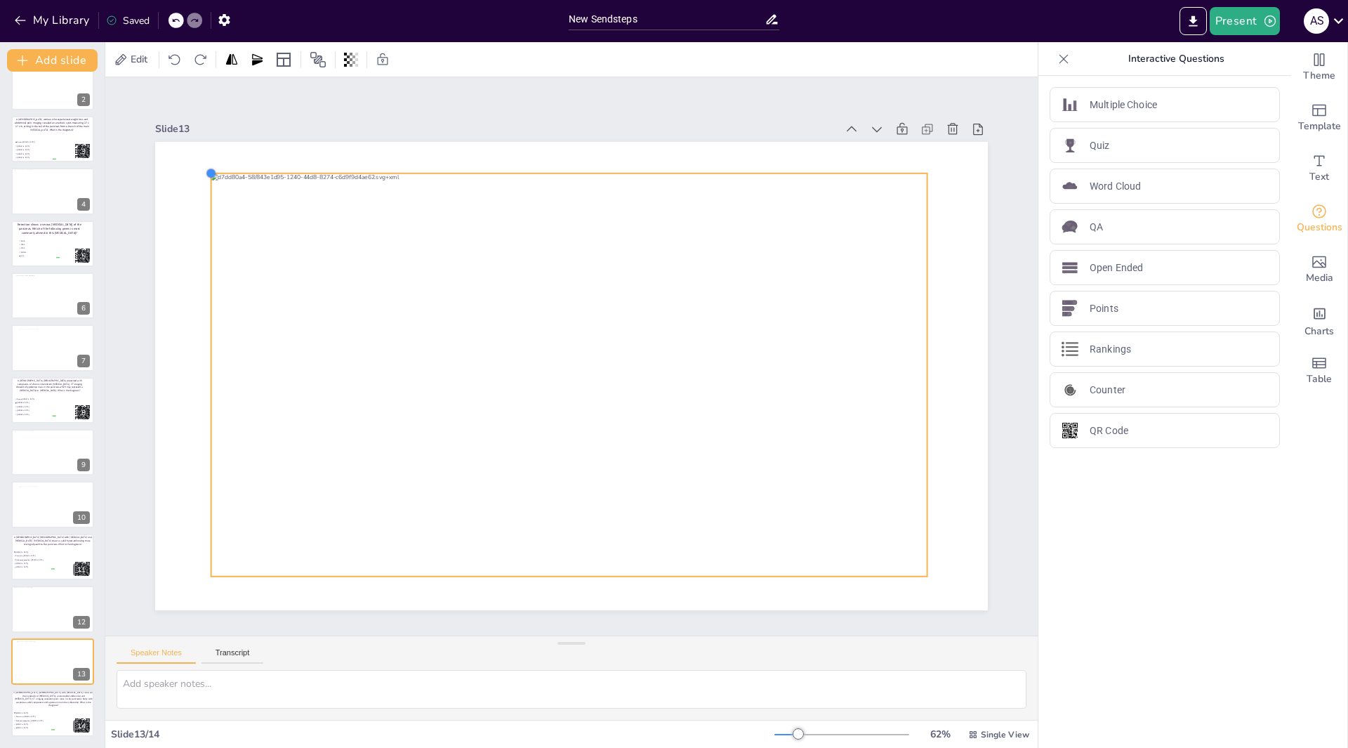
drag, startPoint x: 225, startPoint y: 180, endPoint x: 198, endPoint y: 171, distance: 29.1
click at [37, 712] on span "Pancreatic neuroendocrine tumor" at bounding box center [34, 713] width 39 height 2
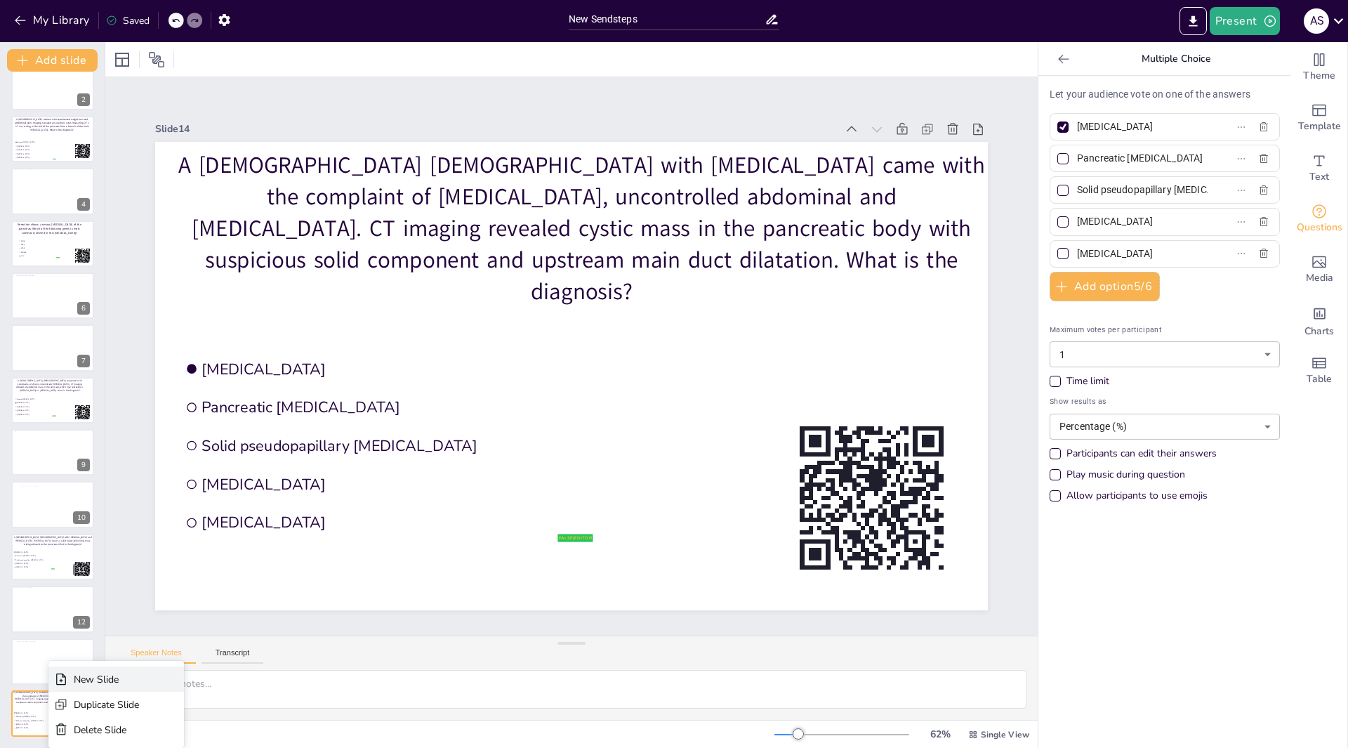
click at [92, 683] on div "New Slide" at bounding box center [106, 679] width 65 height 13
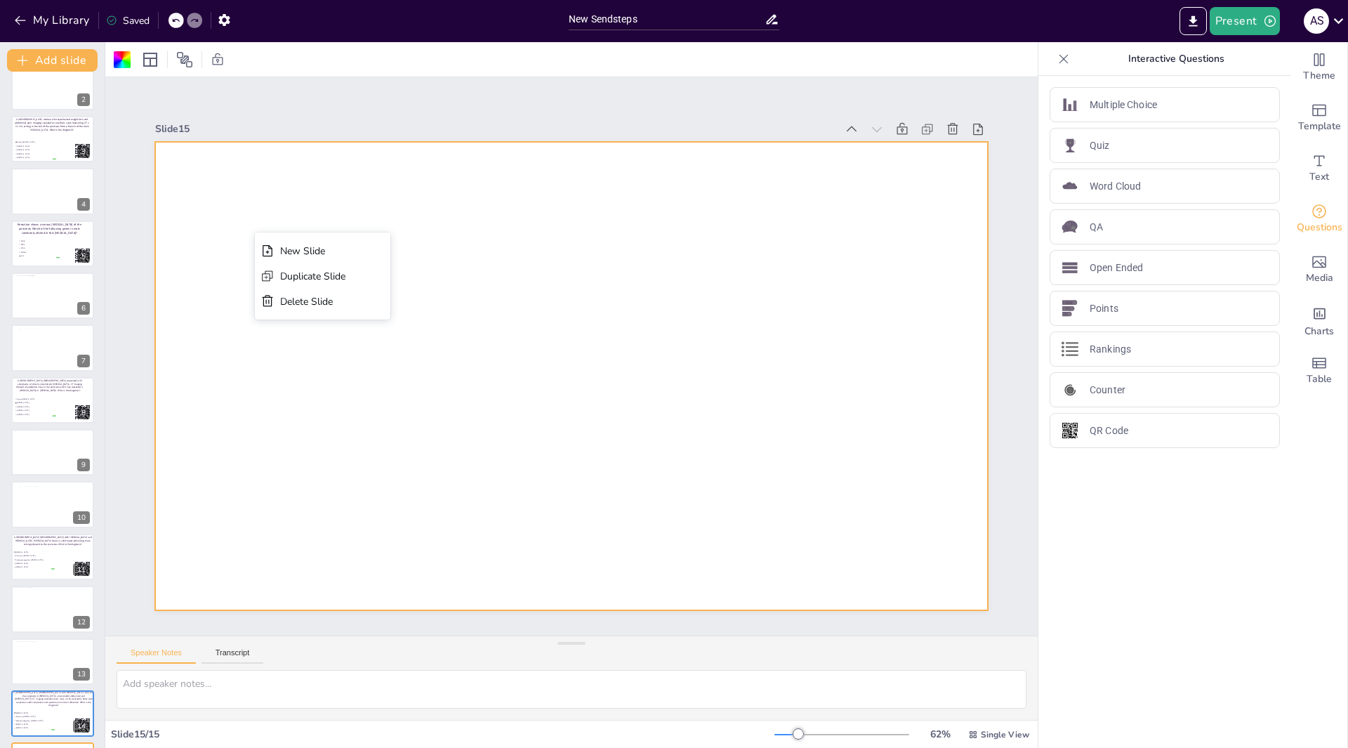
click at [254, 178] on div at bounding box center [558, 371] width 933 height 905
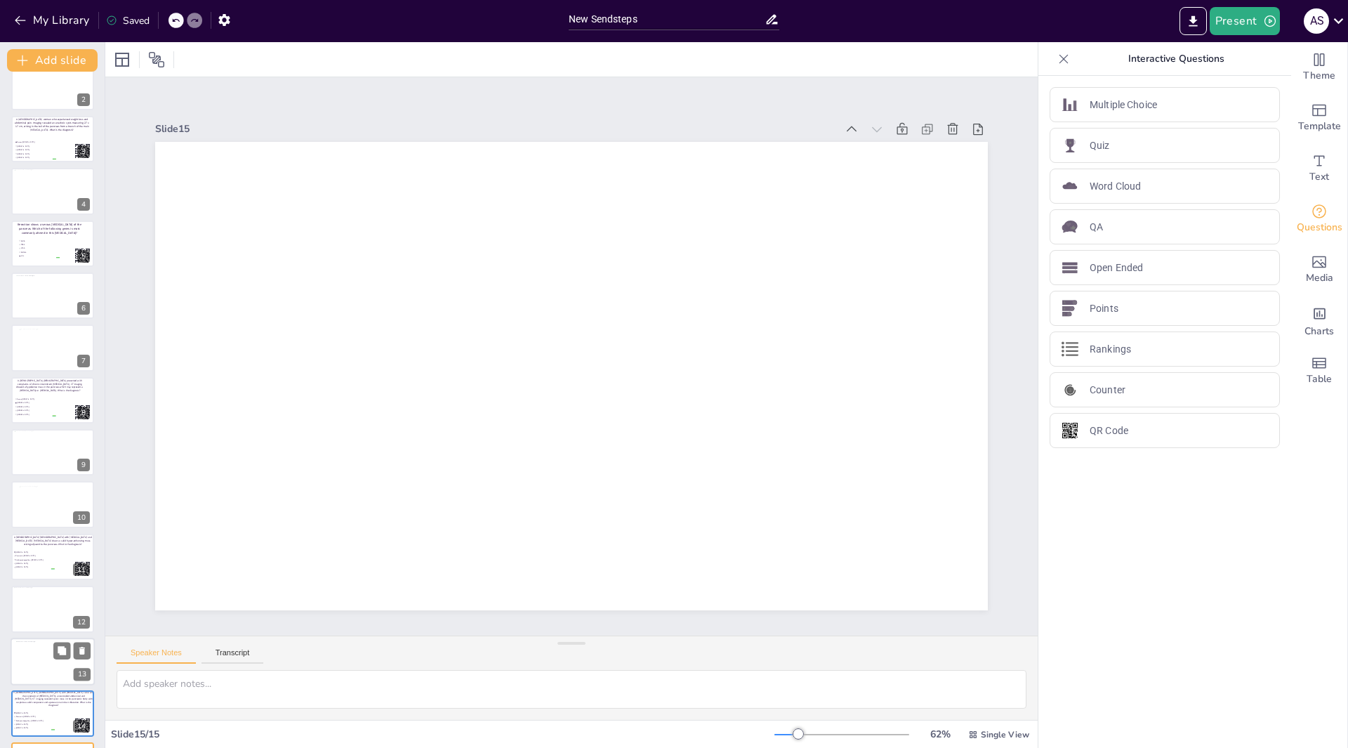
click at [48, 641] on div at bounding box center [52, 660] width 72 height 41
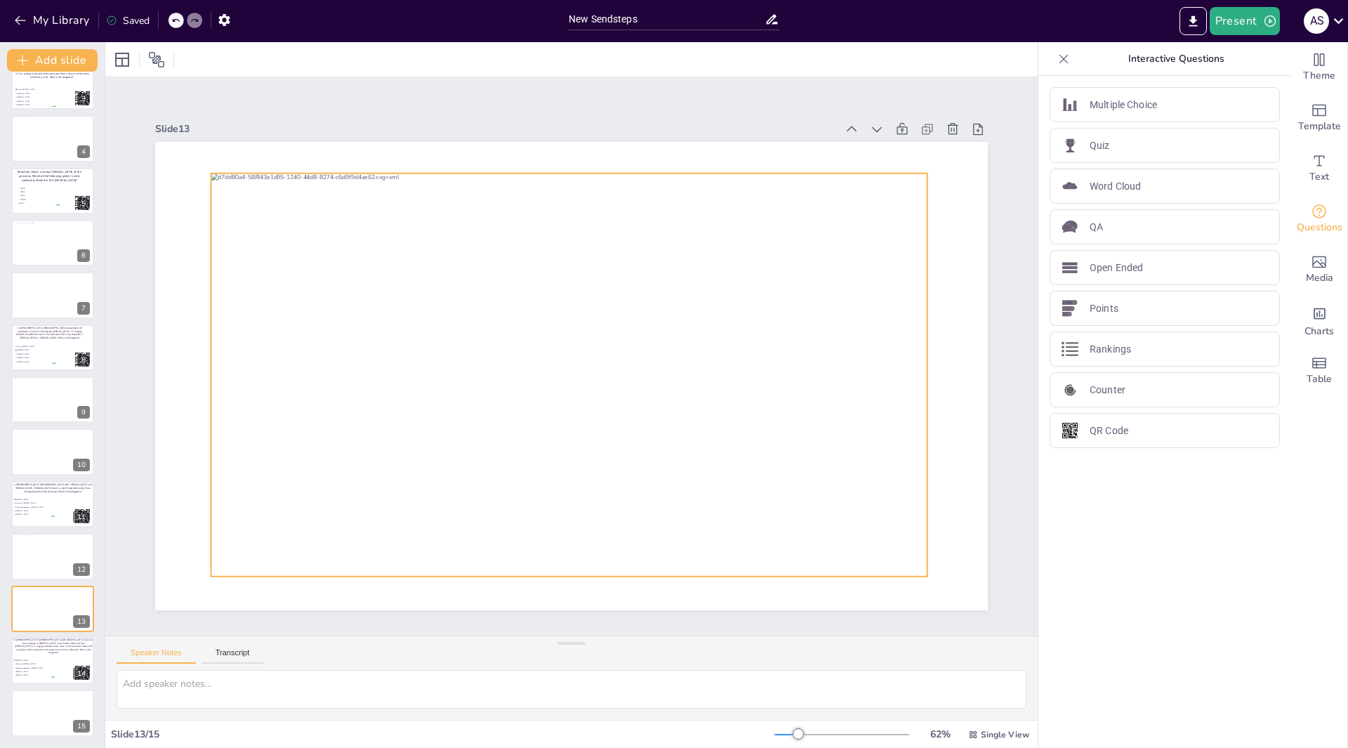
click at [521, 319] on div at bounding box center [554, 363] width 707 height 822
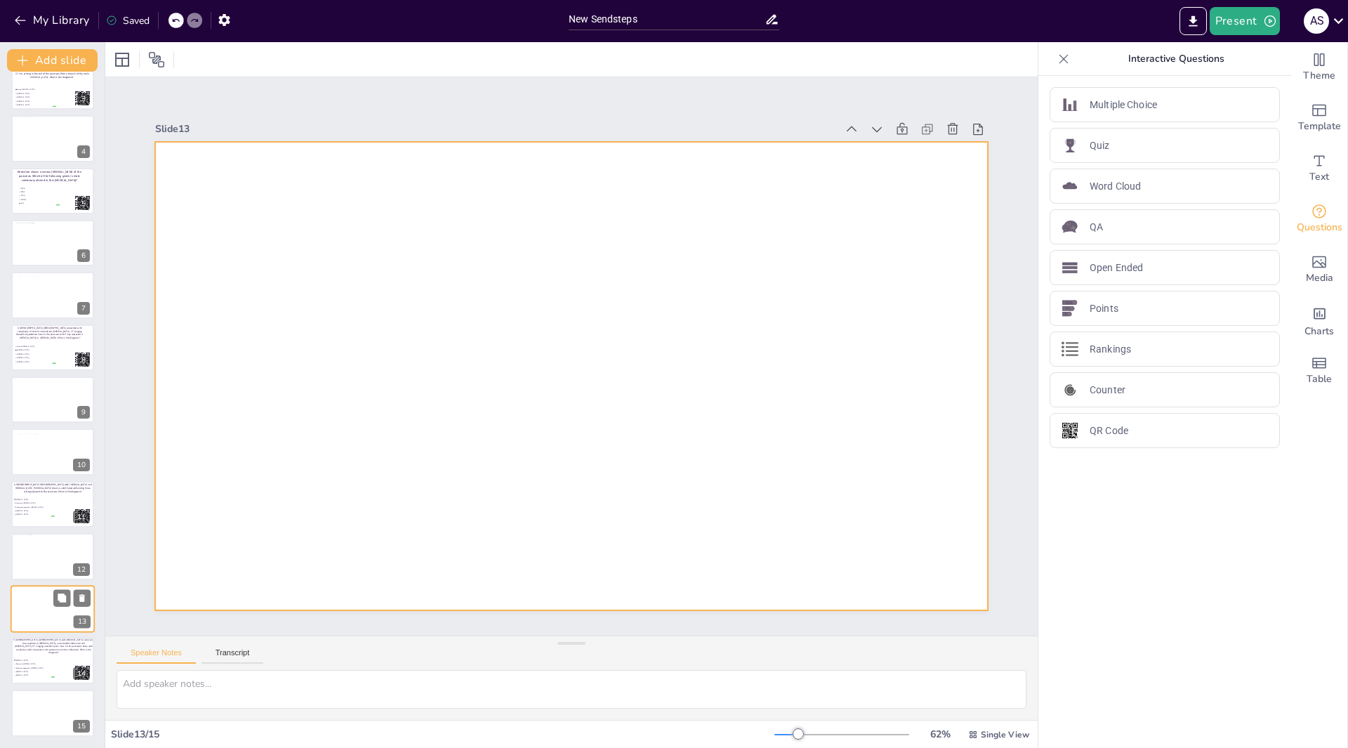
click at [38, 606] on div at bounding box center [53, 609] width 84 height 48
click at [475, 273] on div at bounding box center [568, 375] width 912 height 631
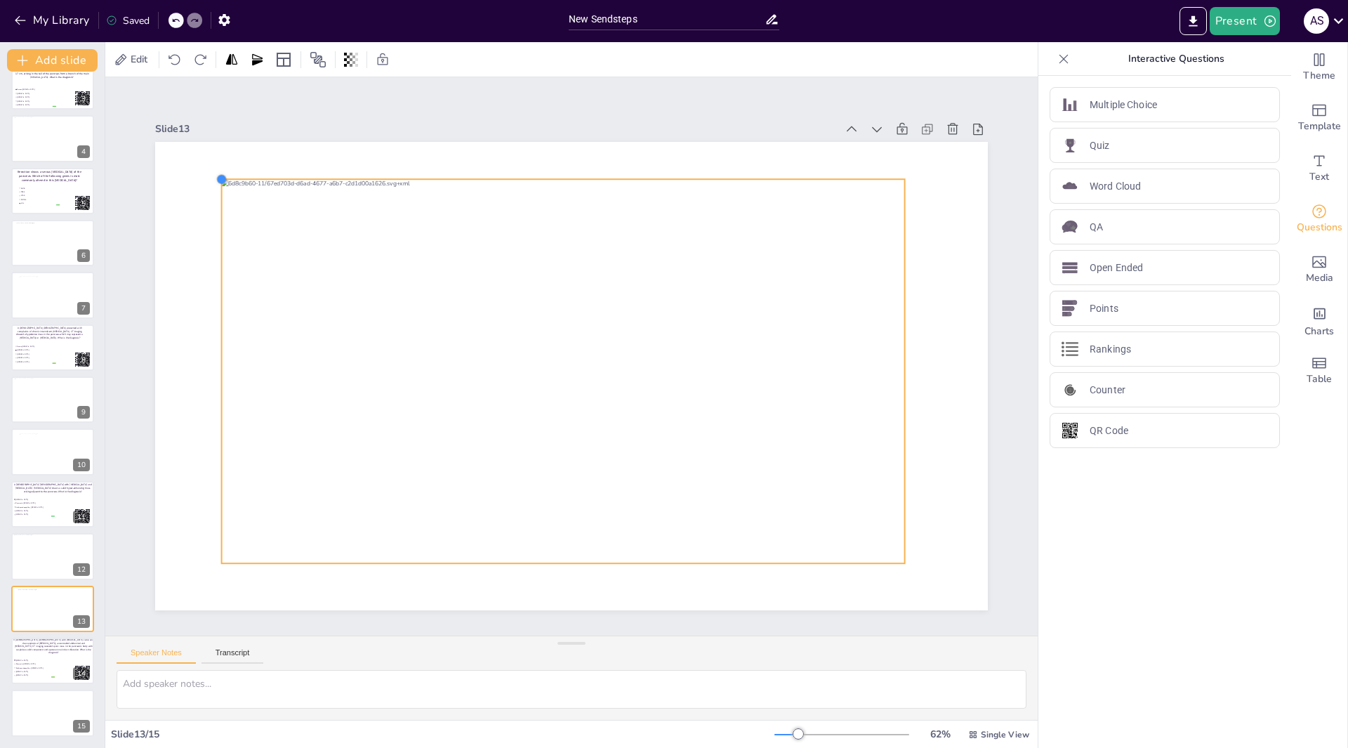
drag, startPoint x: 228, startPoint y: 181, endPoint x: 211, endPoint y: 178, distance: 17.2
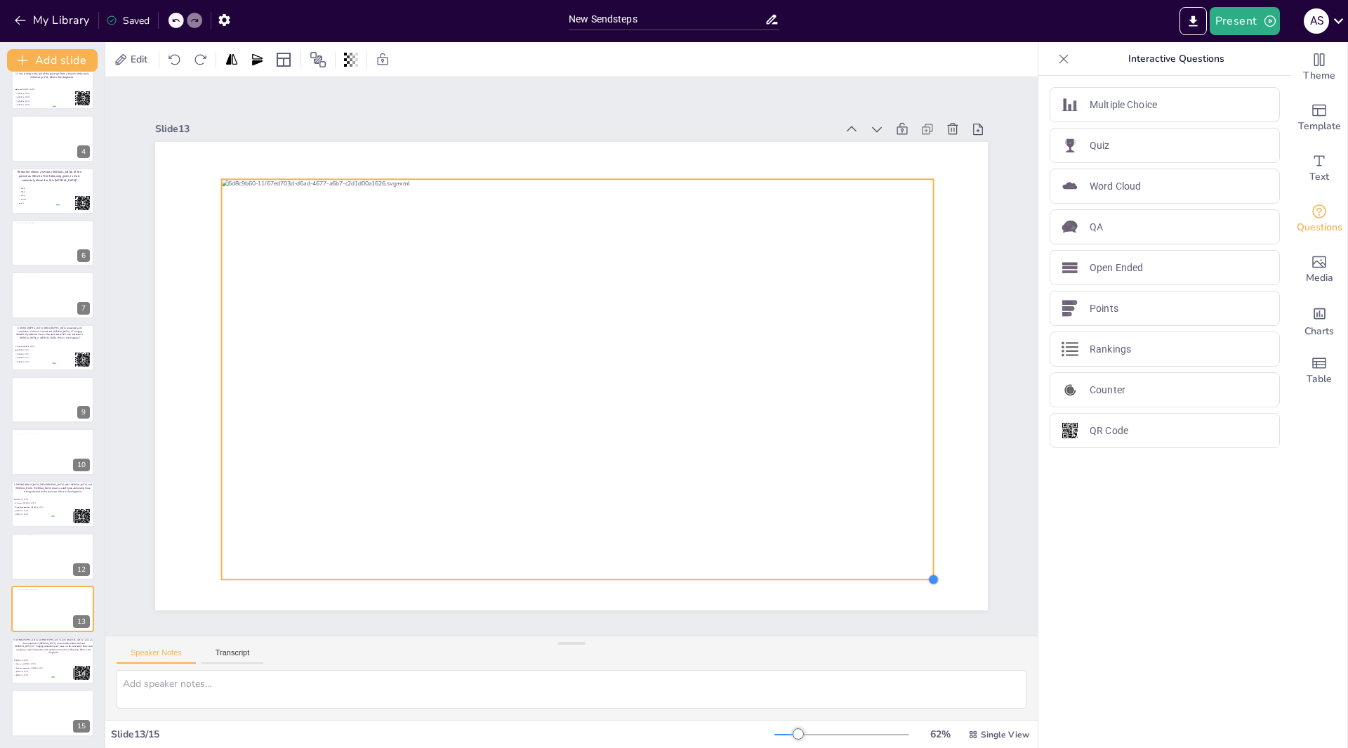
drag, startPoint x: 901, startPoint y: 570, endPoint x: 909, endPoint y: 575, distance: 9.8
click at [909, 575] on div at bounding box center [569, 376] width 877 height 553
click at [43, 664] on span "Pancreatic neuroendocrine carcinoma" at bounding box center [34, 664] width 39 height 2
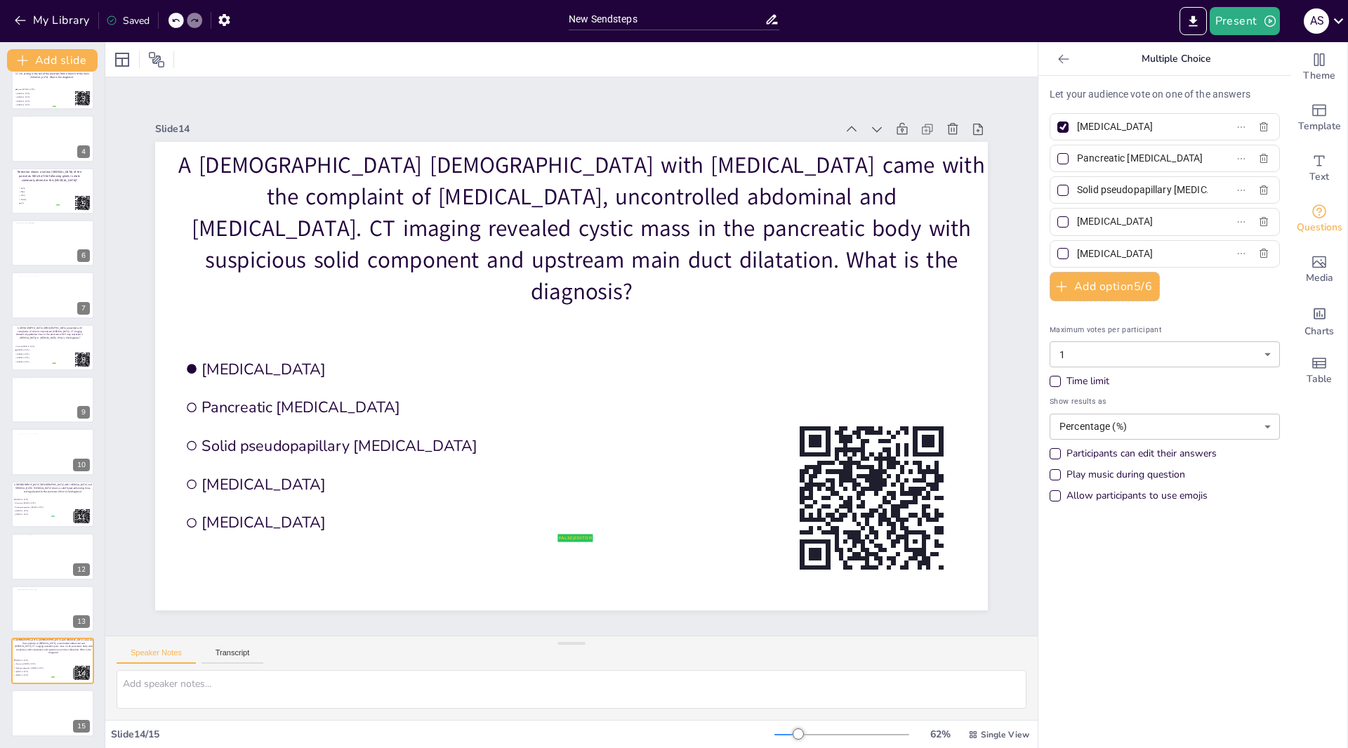
click at [1172, 219] on input "Acinar cell carcinoma" at bounding box center [1142, 221] width 131 height 20
type input "A"
type input "Mucinous cystic neoplasm"
click at [1179, 158] on input "Pancreatic neuroendocrine carcinoma" at bounding box center [1142, 158] width 131 height 20
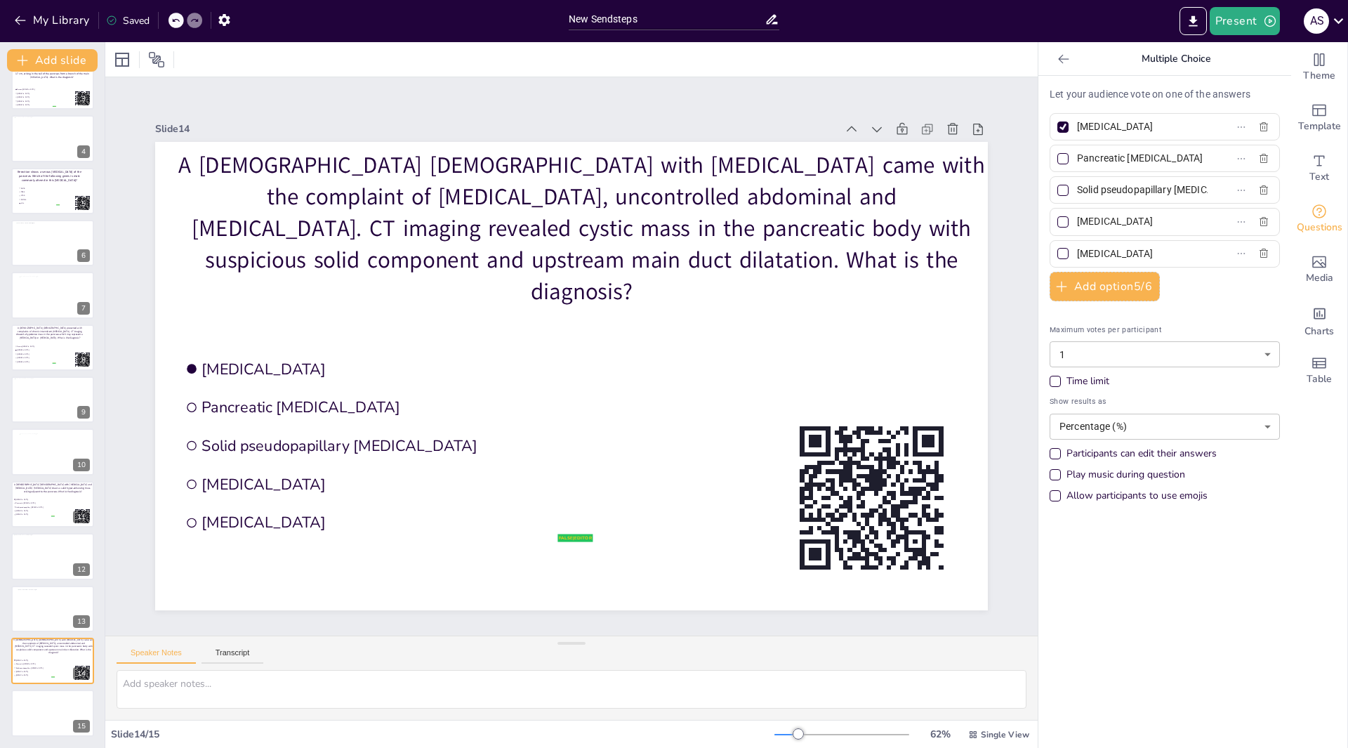
scroll to position [0, 0]
click at [1176, 156] on input "Pancreatic e carcinoma" at bounding box center [1142, 158] width 131 height 20
type input "P"
type input "Pancreatic pseudocyst."
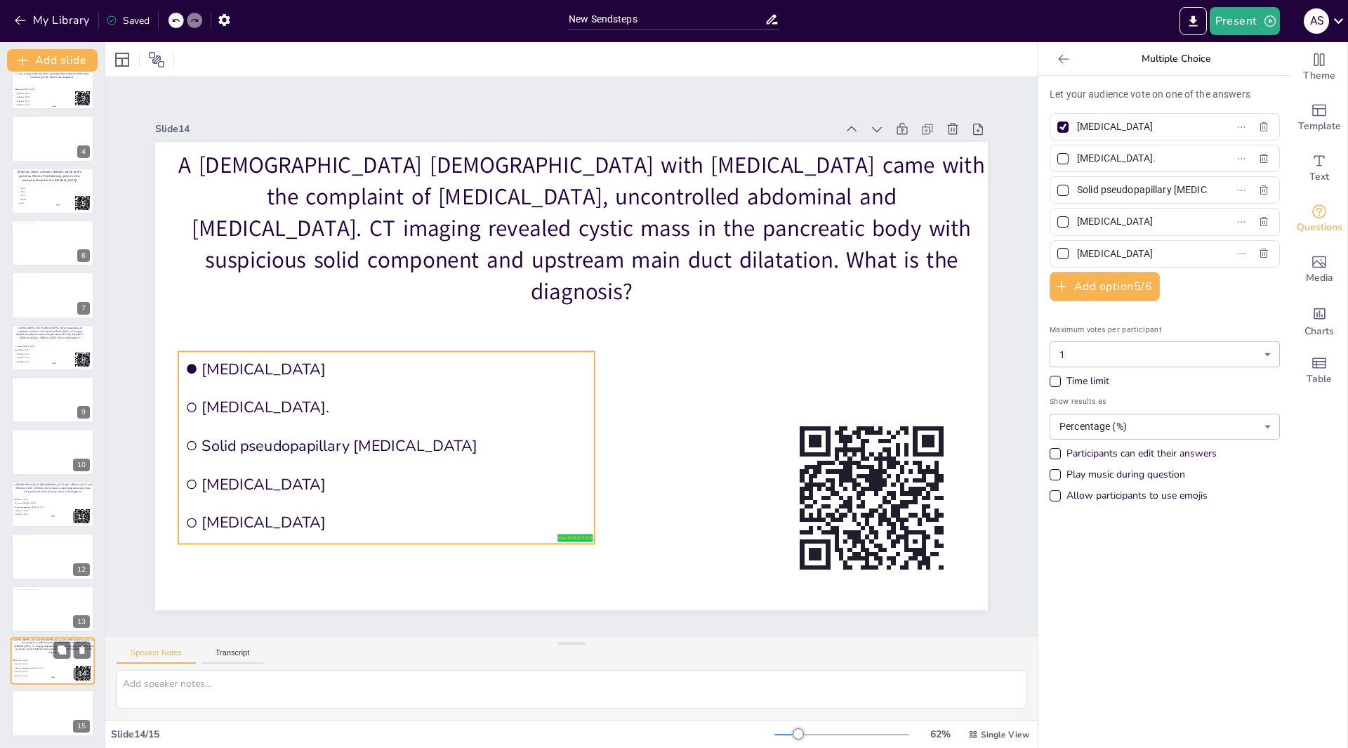
click at [50, 668] on span "Solid pseudopapillary neoplasm" at bounding box center [34, 668] width 39 height 2
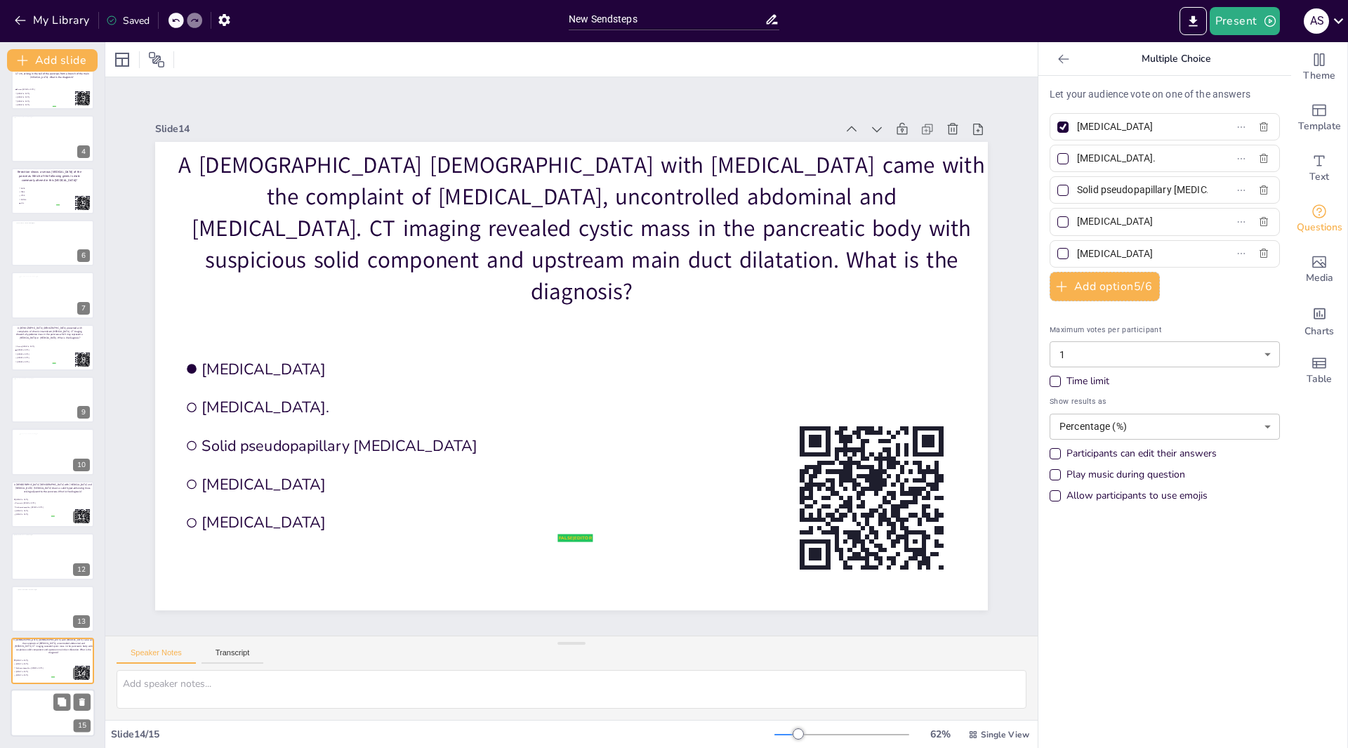
click at [37, 713] on div at bounding box center [53, 714] width 84 height 48
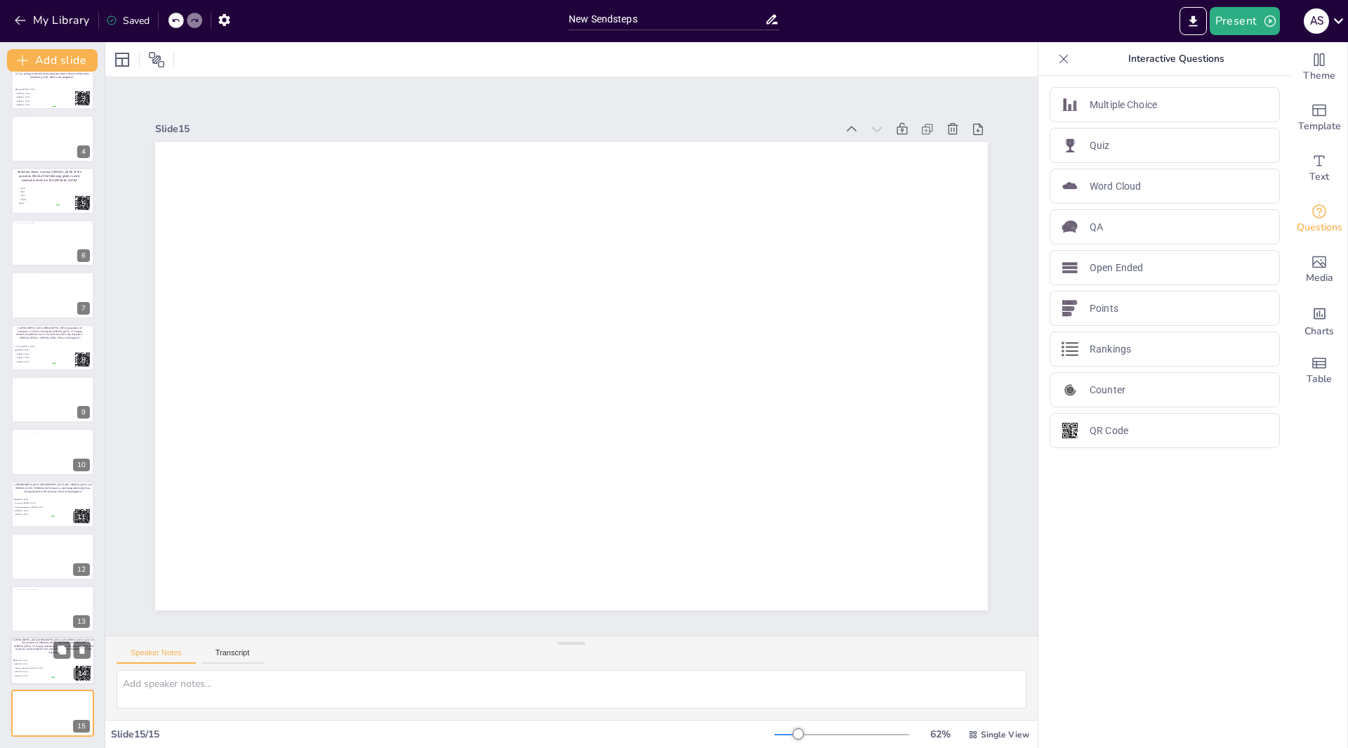
click at [34, 664] on span "Pancreatic pseudocyst." at bounding box center [34, 664] width 39 height 2
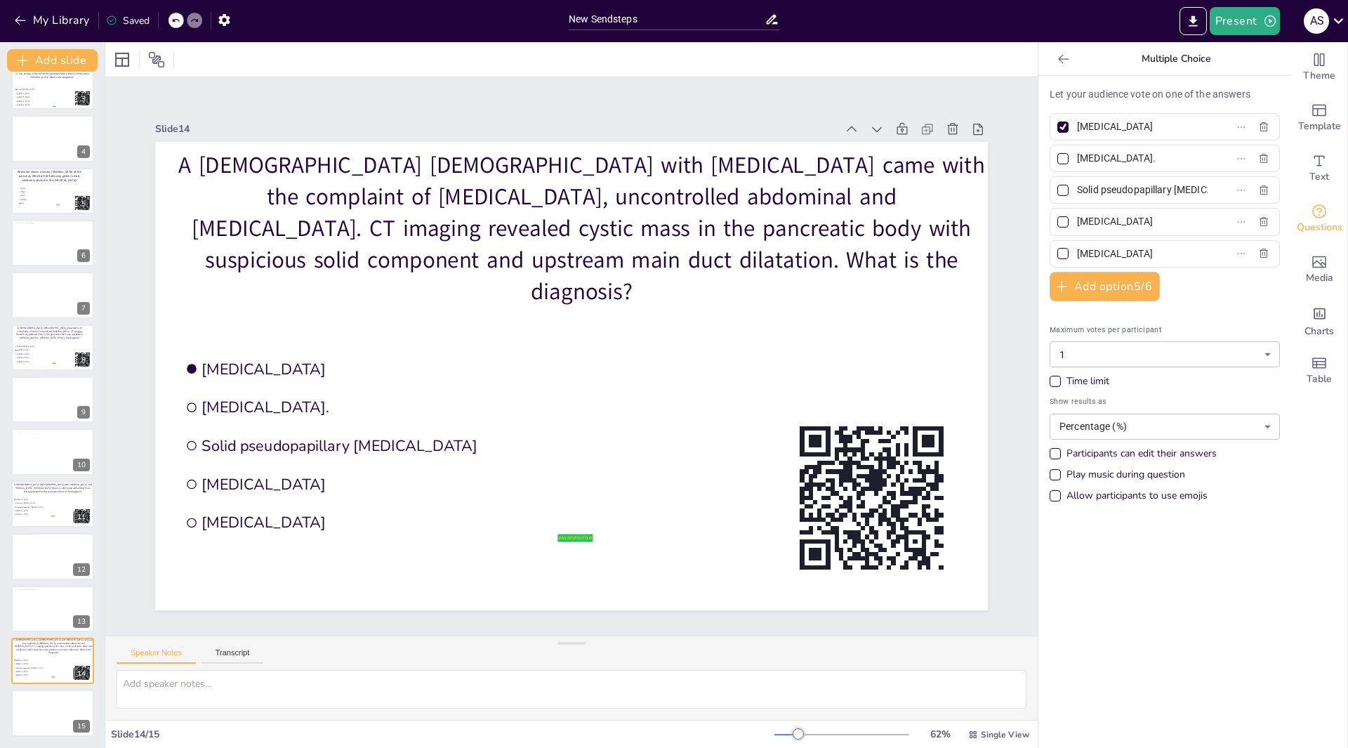
click at [1198, 158] on label "Pancreatic pseudocyst." at bounding box center [1143, 158] width 176 height 20
click at [1198, 158] on input "Pancreatic pseudocyst." at bounding box center [1142, 158] width 131 height 20
type input "Pancreatic pseudocyst"
click at [1058, 251] on div at bounding box center [1063, 253] width 11 height 11
click at [1077, 251] on input "Intraductal papillary mucinous neoplasm" at bounding box center [1142, 254] width 131 height 20
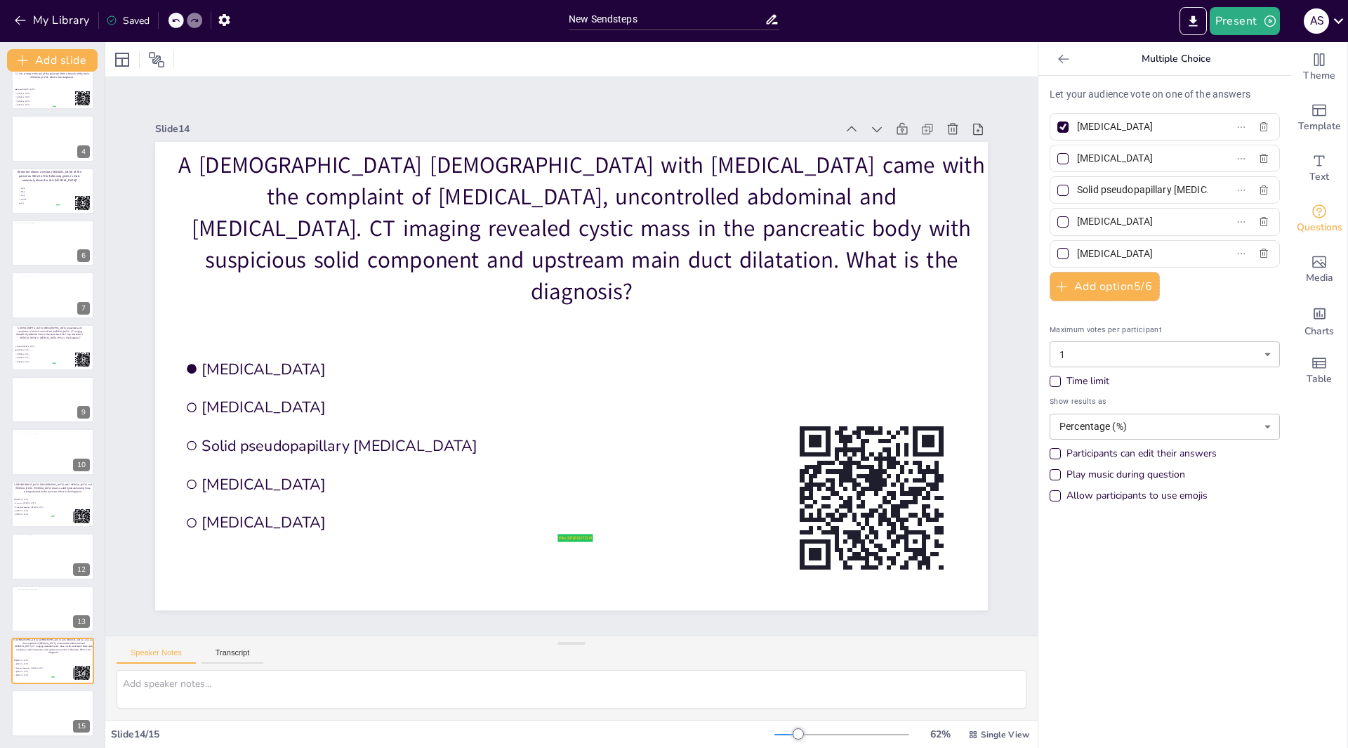
checkbox input "true"
click at [1058, 131] on div at bounding box center [1063, 126] width 11 height 11
click at [1077, 131] on input "Pancreatic neuroendocrine tumor" at bounding box center [1142, 127] width 131 height 20
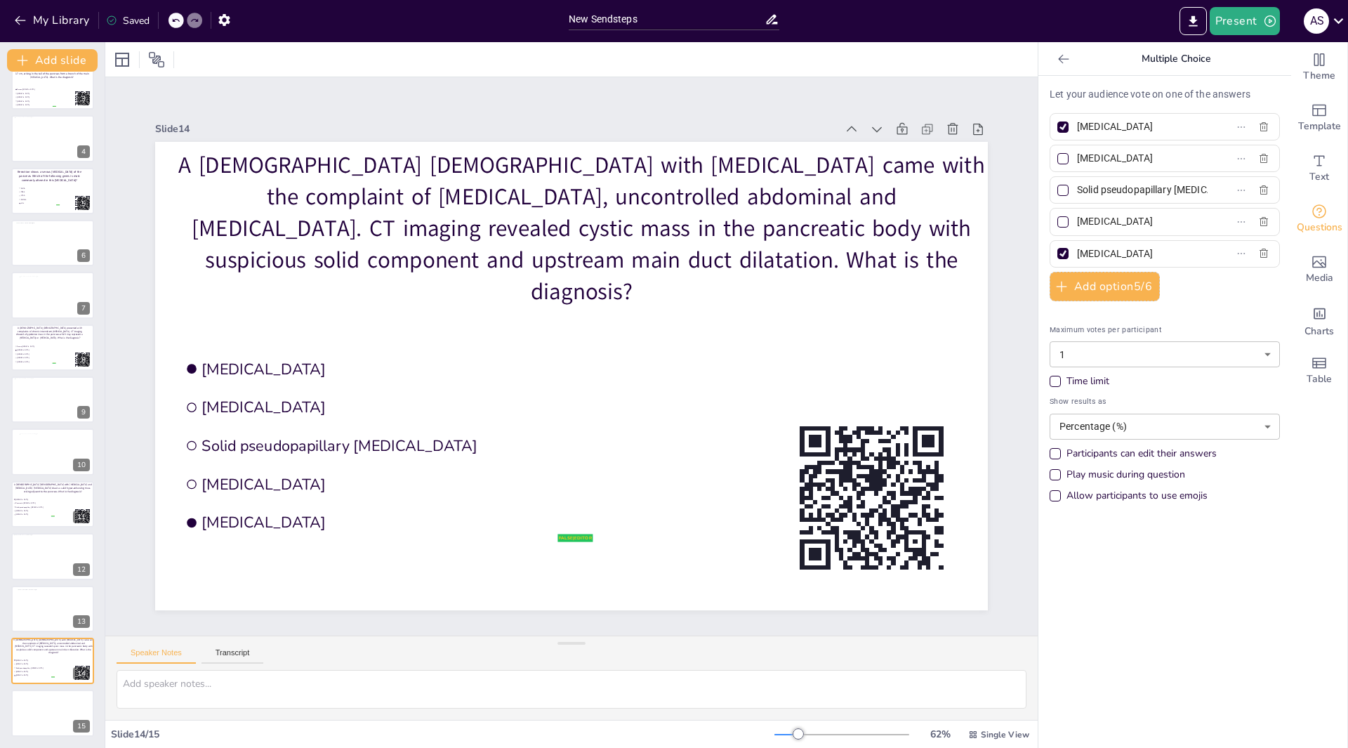
checkbox input "false"
click at [36, 712] on div at bounding box center [53, 714] width 84 height 48
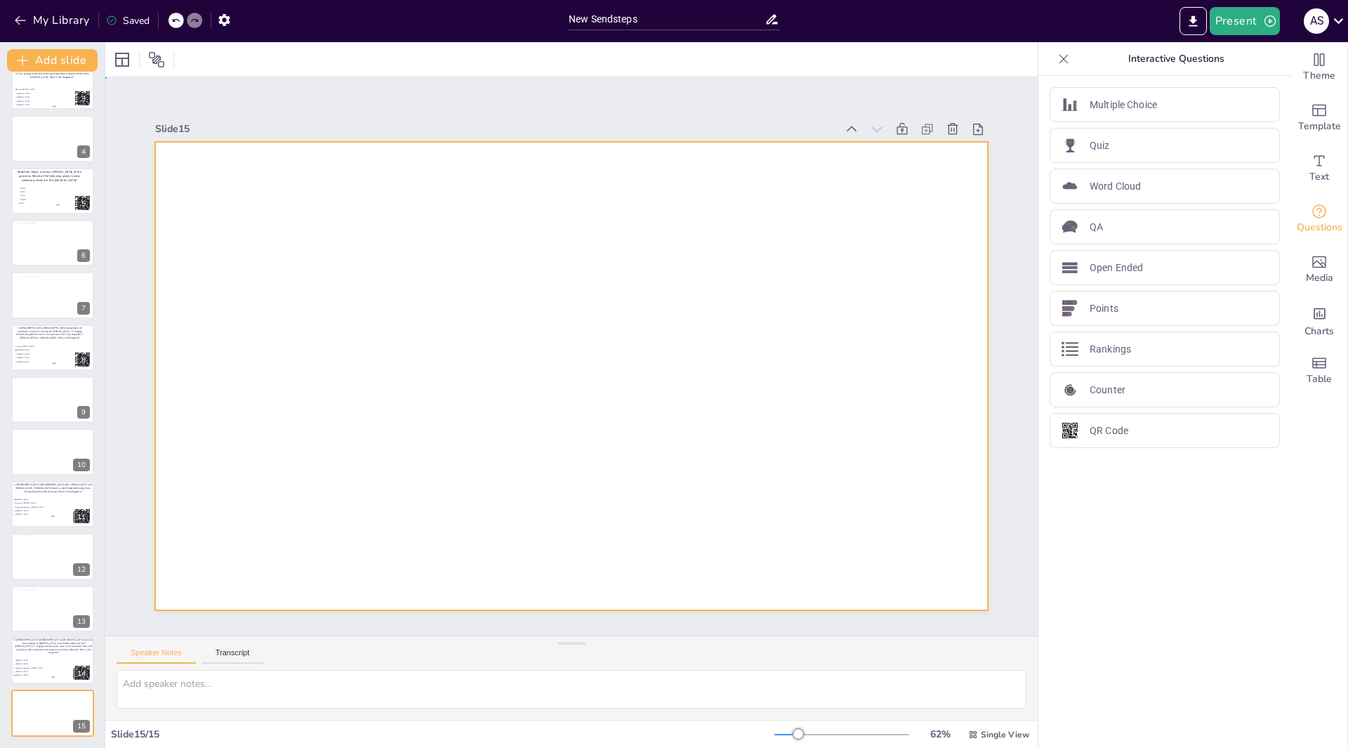
click at [311, 291] on div at bounding box center [552, 352] width 631 height 912
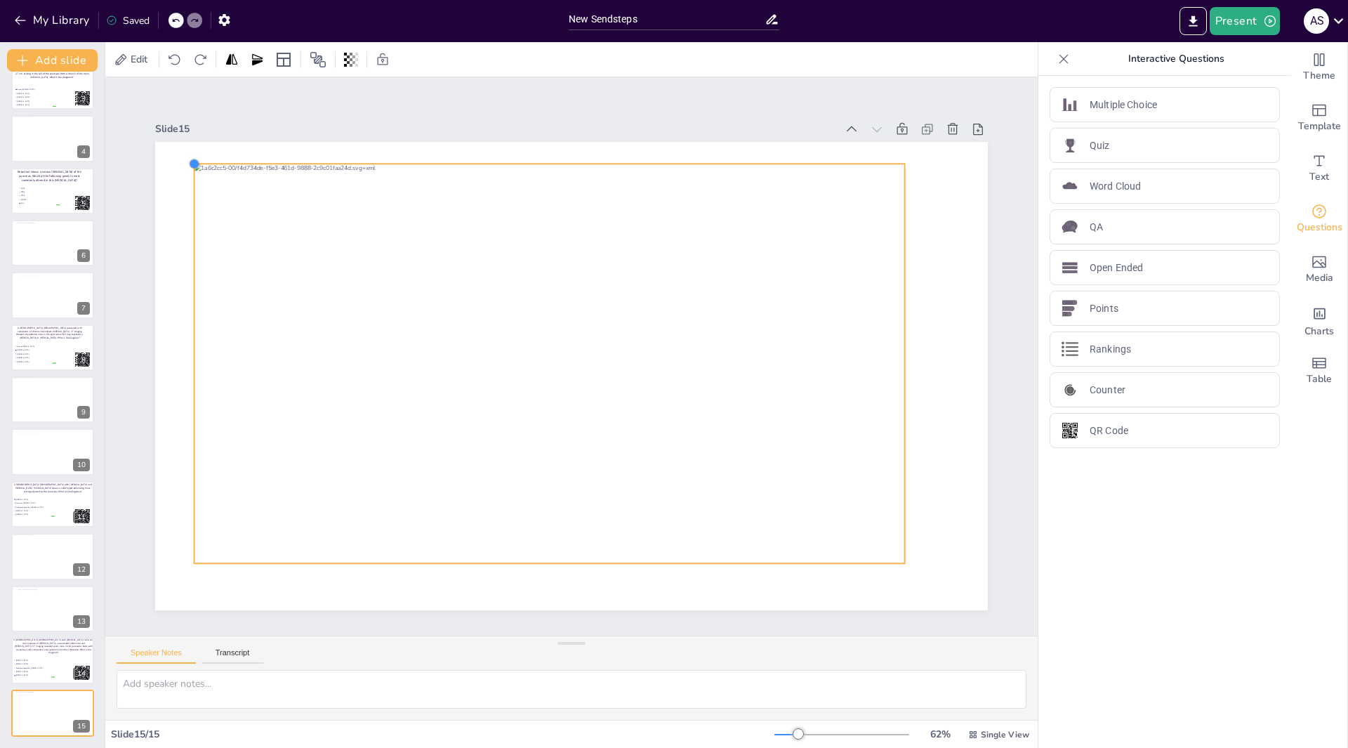
drag, startPoint x: 225, startPoint y: 180, endPoint x: 181, endPoint y: 162, distance: 47.9
click at [102, 685] on div "New Slide" at bounding box center [113, 679] width 65 height 13
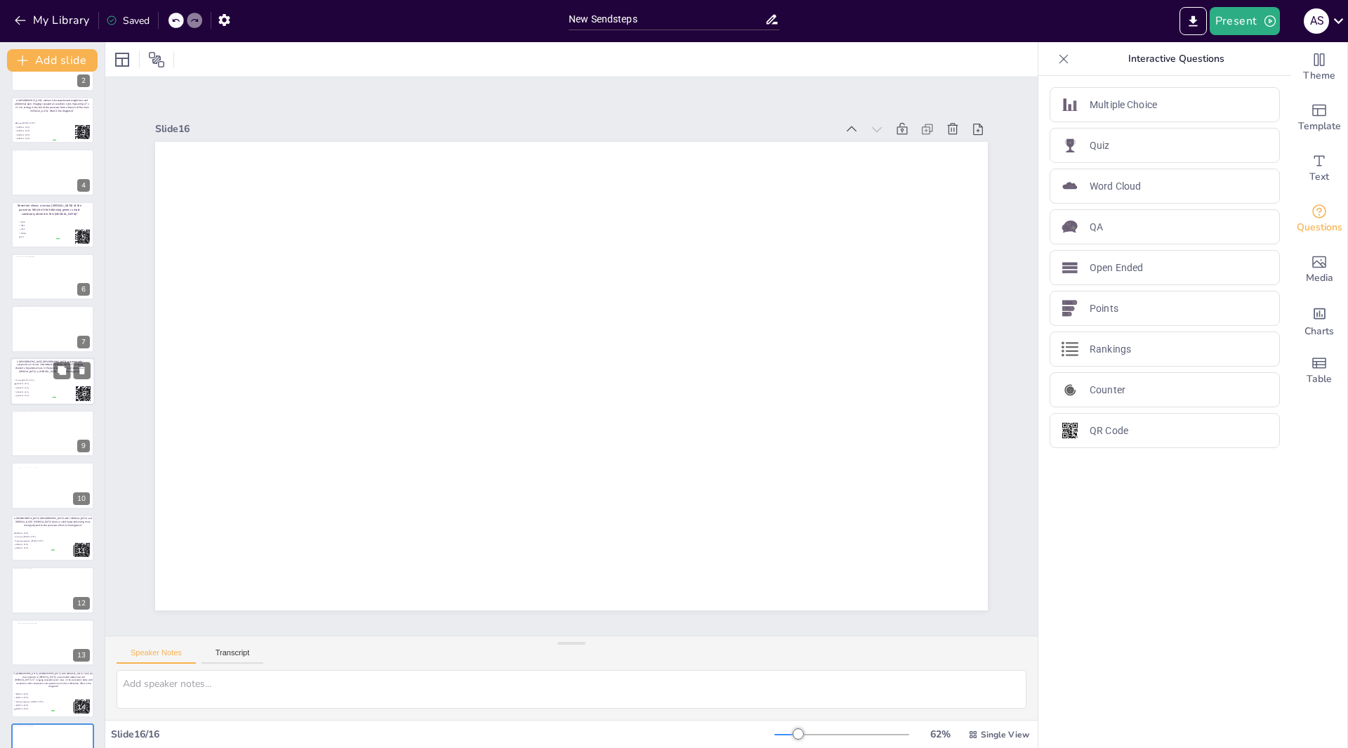
scroll to position [176, 0]
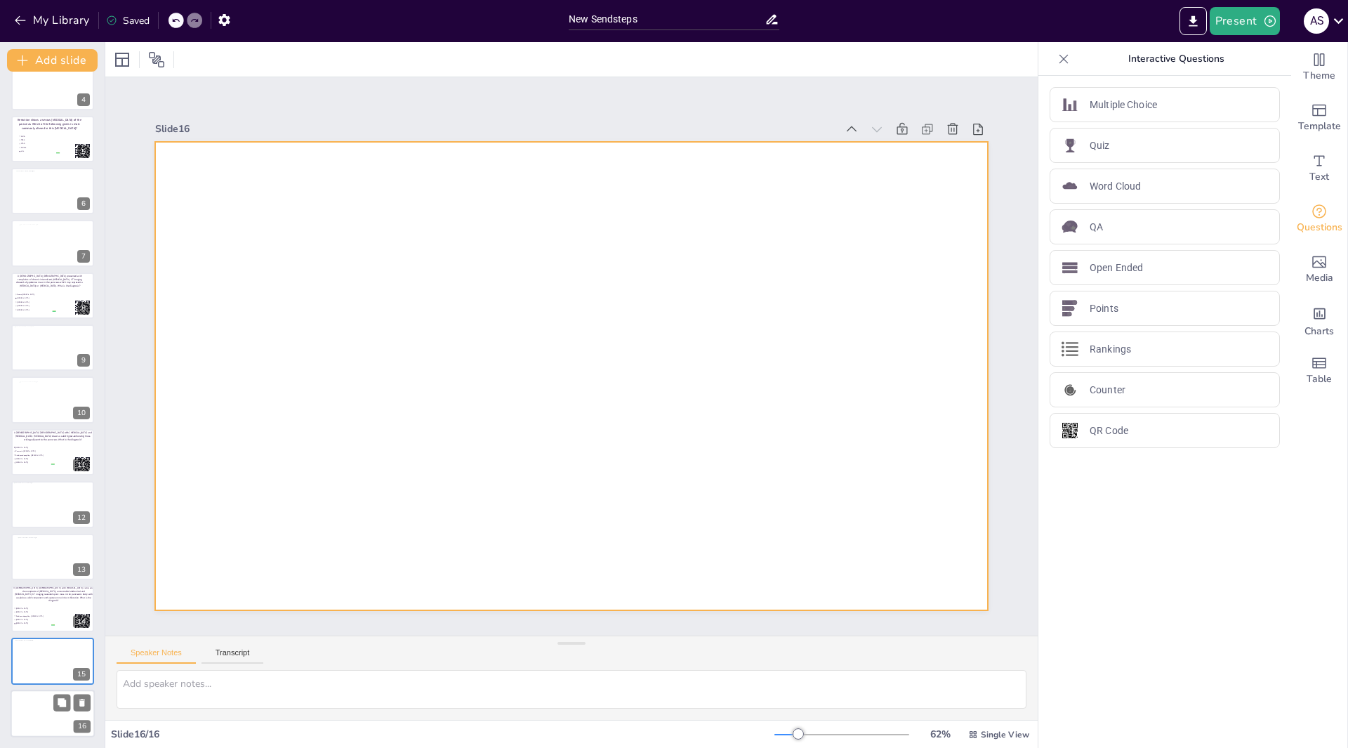
click at [26, 711] on div at bounding box center [53, 714] width 84 height 48
click at [390, 274] on div at bounding box center [557, 369] width 905 height 933
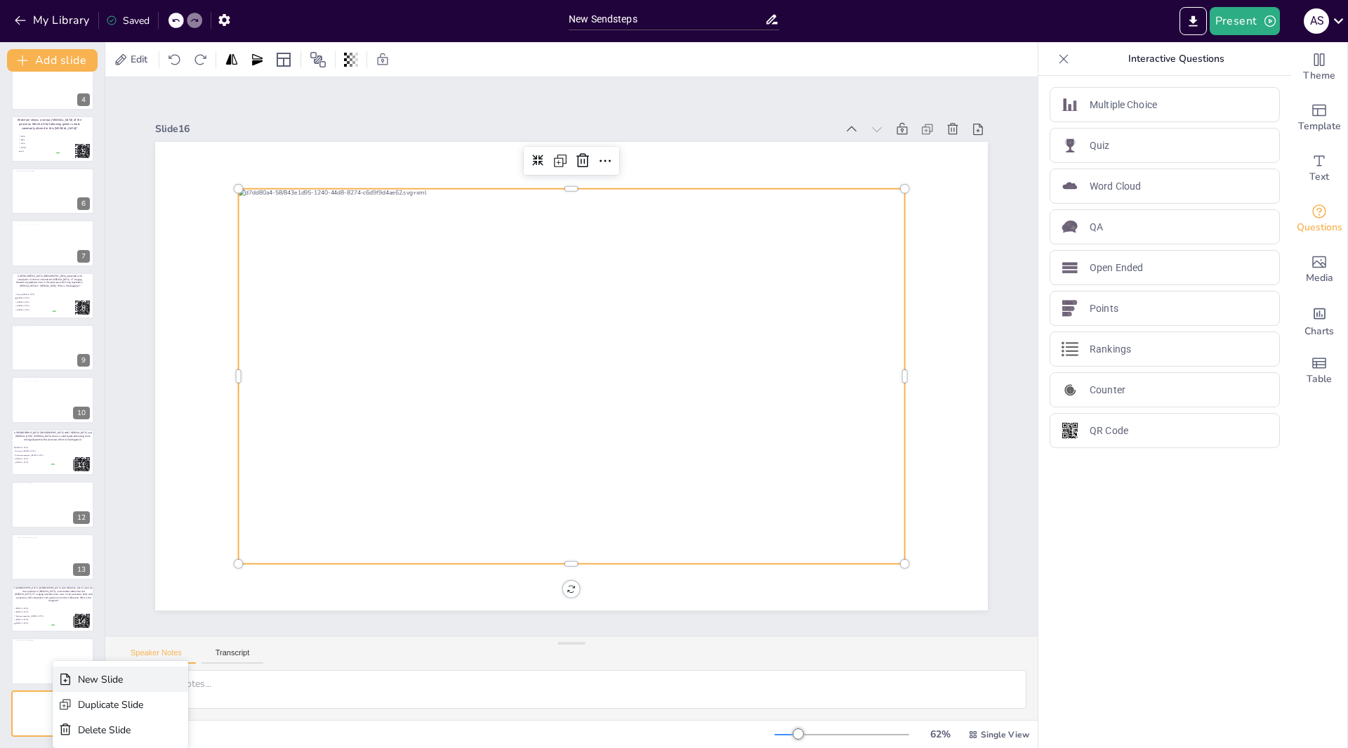
click at [109, 687] on div "New Slide" at bounding box center [121, 678] width 136 height 25
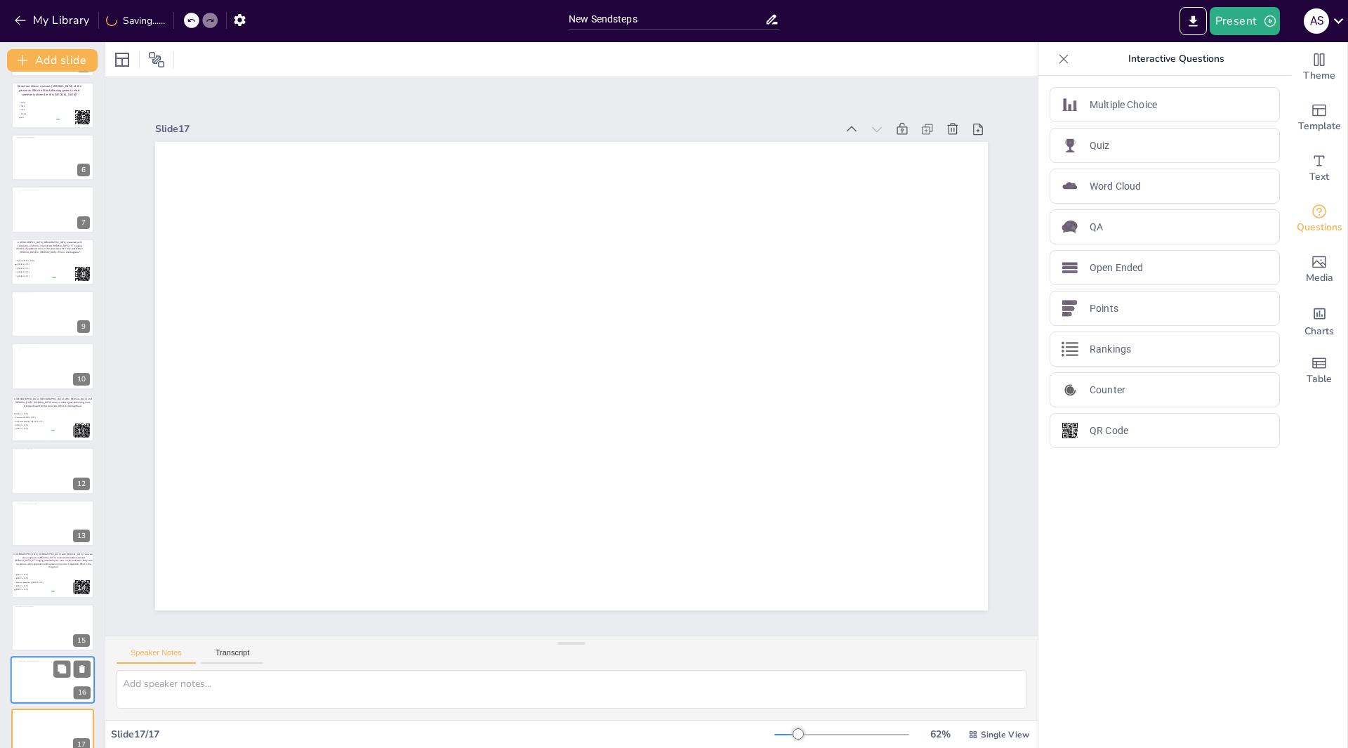
scroll to position [228, 0]
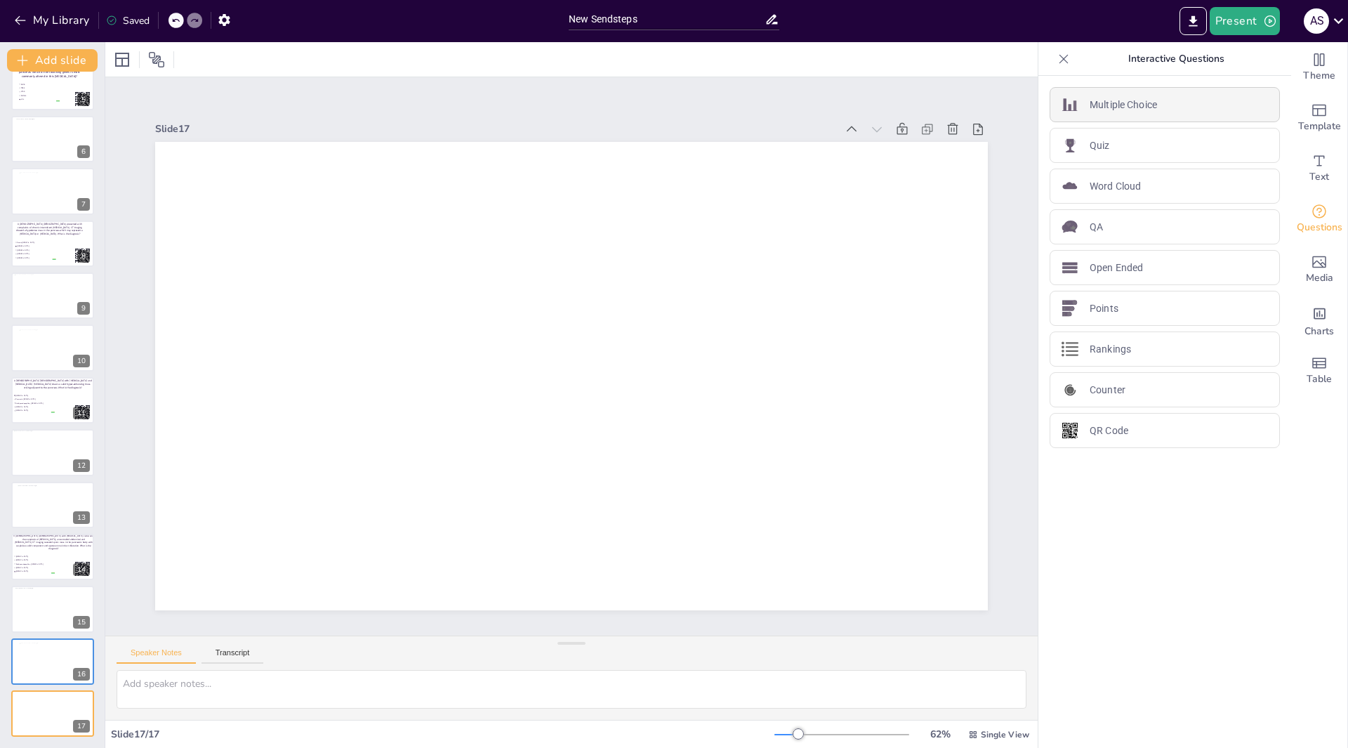
click at [1124, 112] on p "Multiple Choice" at bounding box center [1123, 105] width 67 height 15
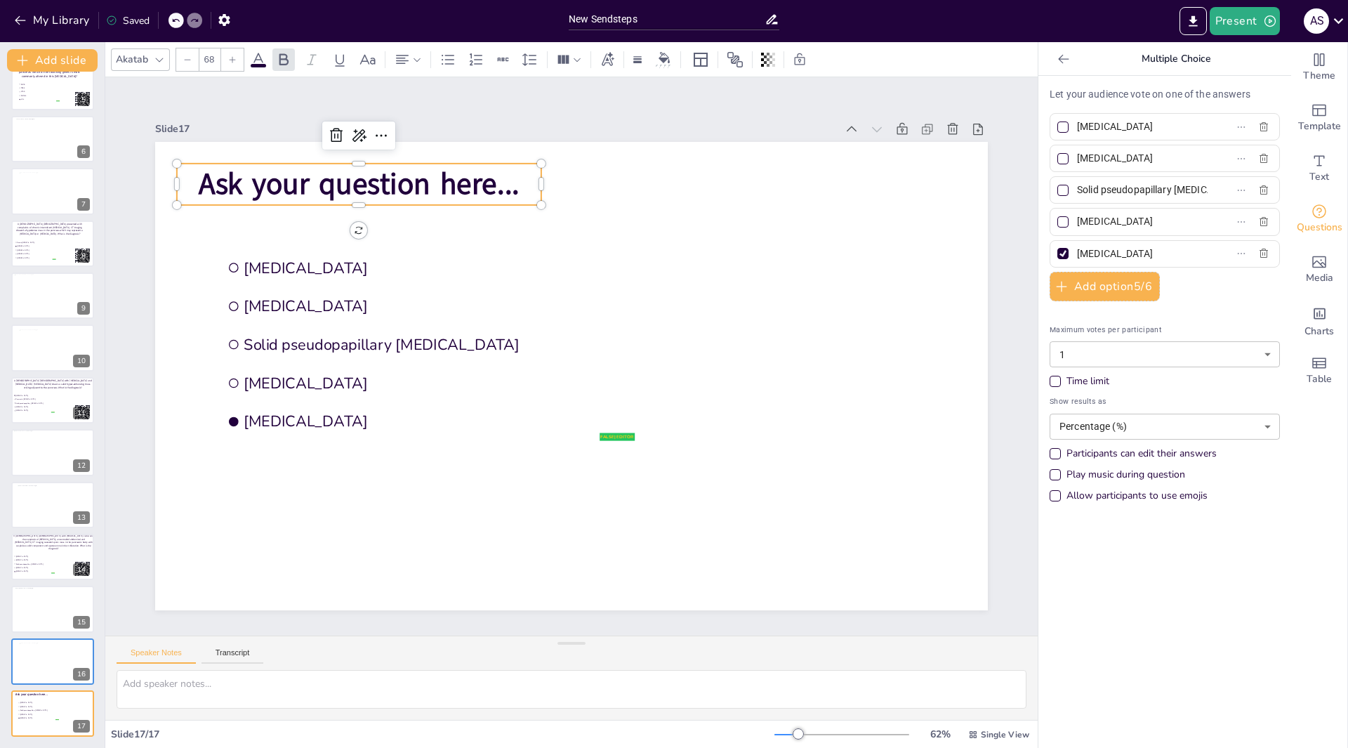
click at [507, 175] on span "Ask your question here..." at bounding box center [422, 127] width 317 height 138
click at [511, 183] on p "Ask your question here..." at bounding box center [360, 184] width 364 height 41
click at [508, 185] on span "Ask your question here..." at bounding box center [422, 129] width 317 height 138
click at [508, 185] on span "Ask your question here..." at bounding box center [500, 94] width 283 height 221
click at [504, 185] on span "Ask your question here..." at bounding box center [500, 94] width 283 height 221
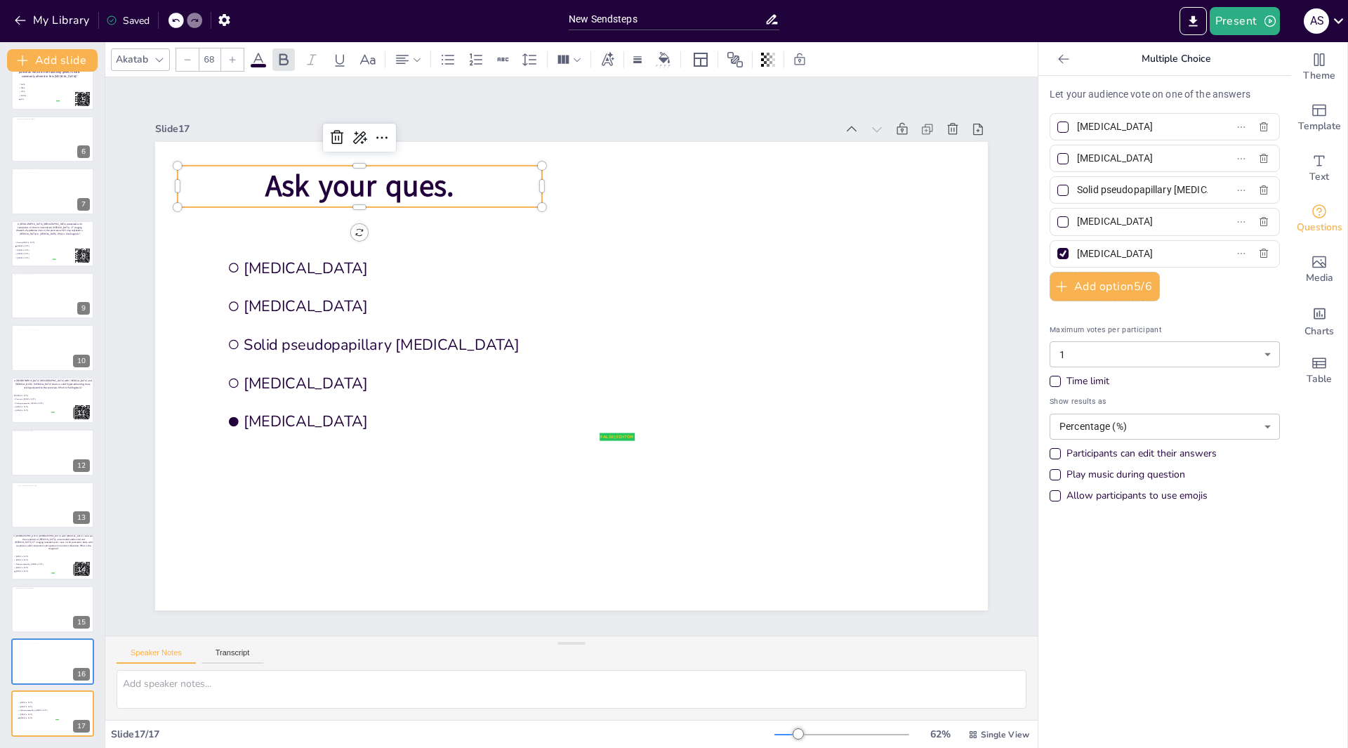
click at [710, 188] on p "Ask your ques." at bounding box center [833, 284] width 247 height 319
click at [246, 178] on p at bounding box center [423, 129] width 360 height 152
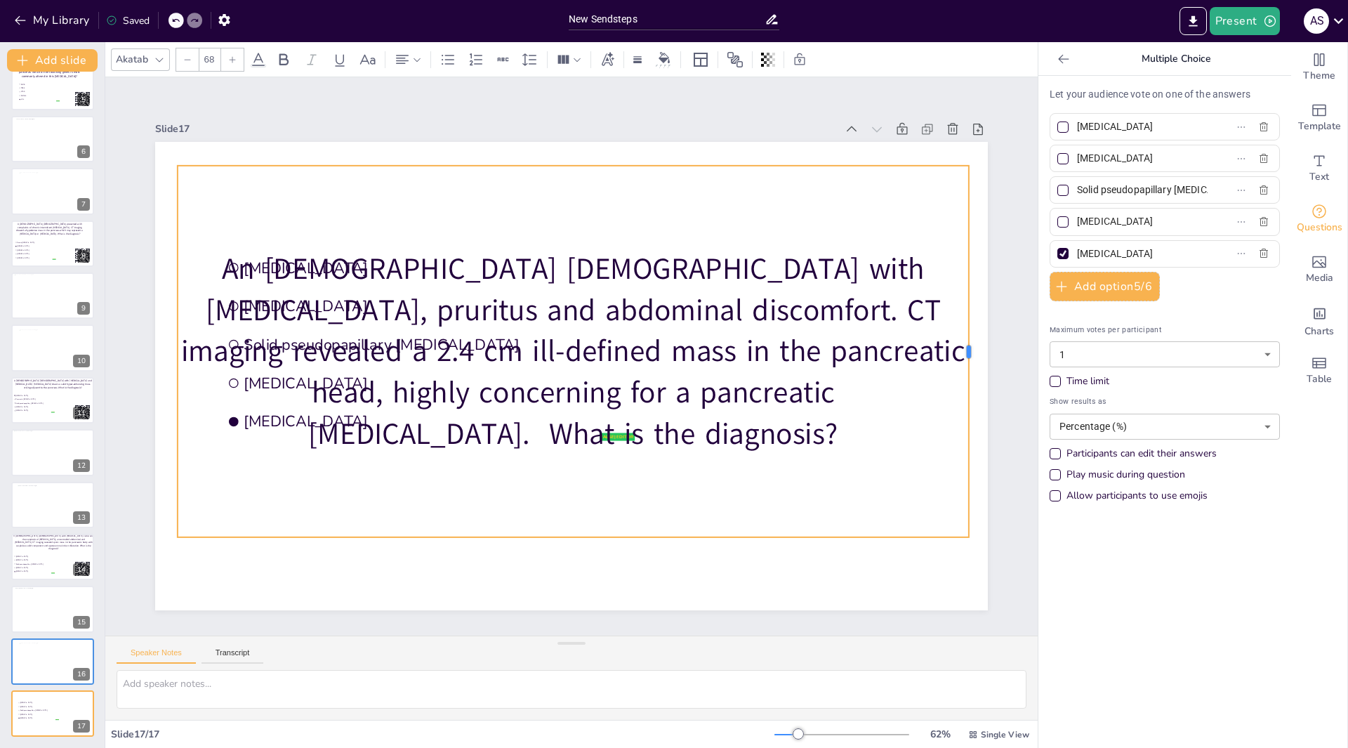
drag, startPoint x: 532, startPoint y: 348, endPoint x: 961, endPoint y: 313, distance: 429.8
click at [961, 435] on div at bounding box center [901, 589] width 228 height 308
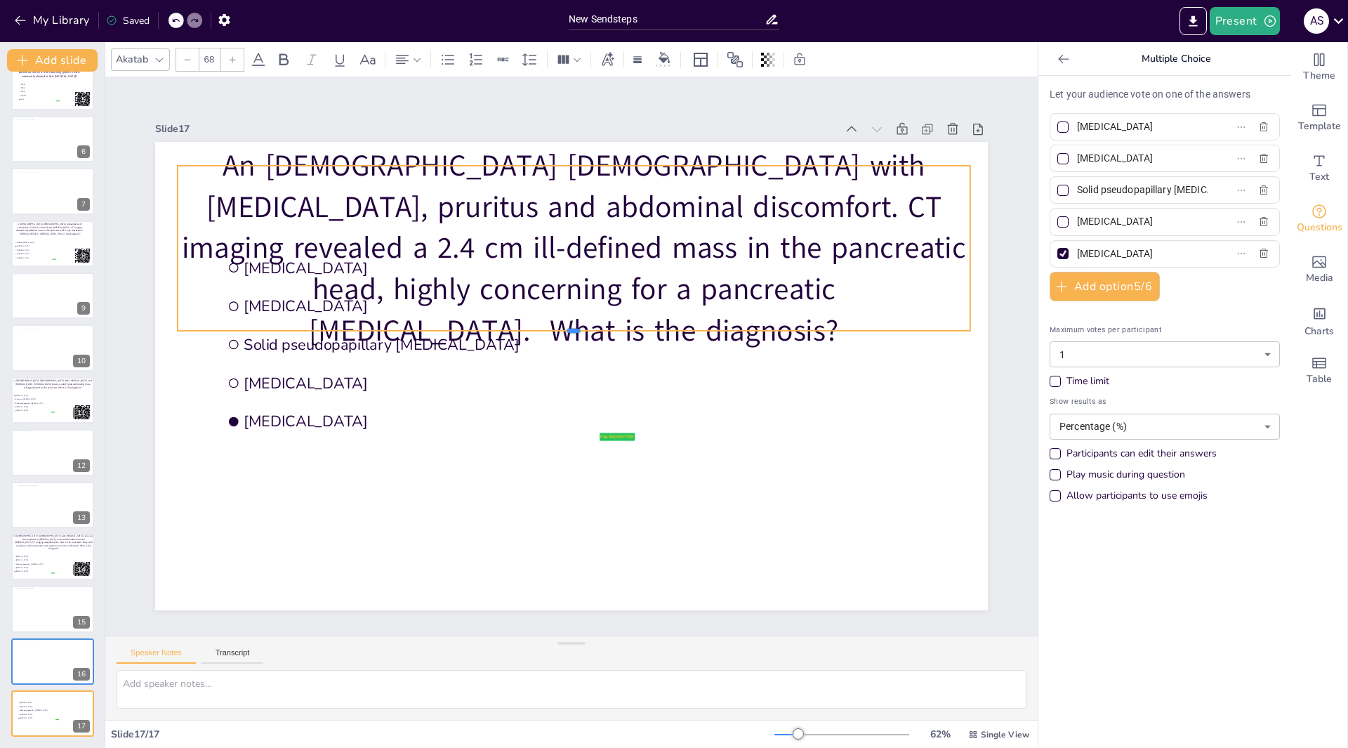
drag, startPoint x: 563, startPoint y: 532, endPoint x: 537, endPoint y: 277, distance: 255.6
click at [539, 277] on div "false | editor Pancreatic neuroendocrine tumor Pancreatic pseudocyst Solid pseu…" at bounding box center [552, 354] width 553 height 877
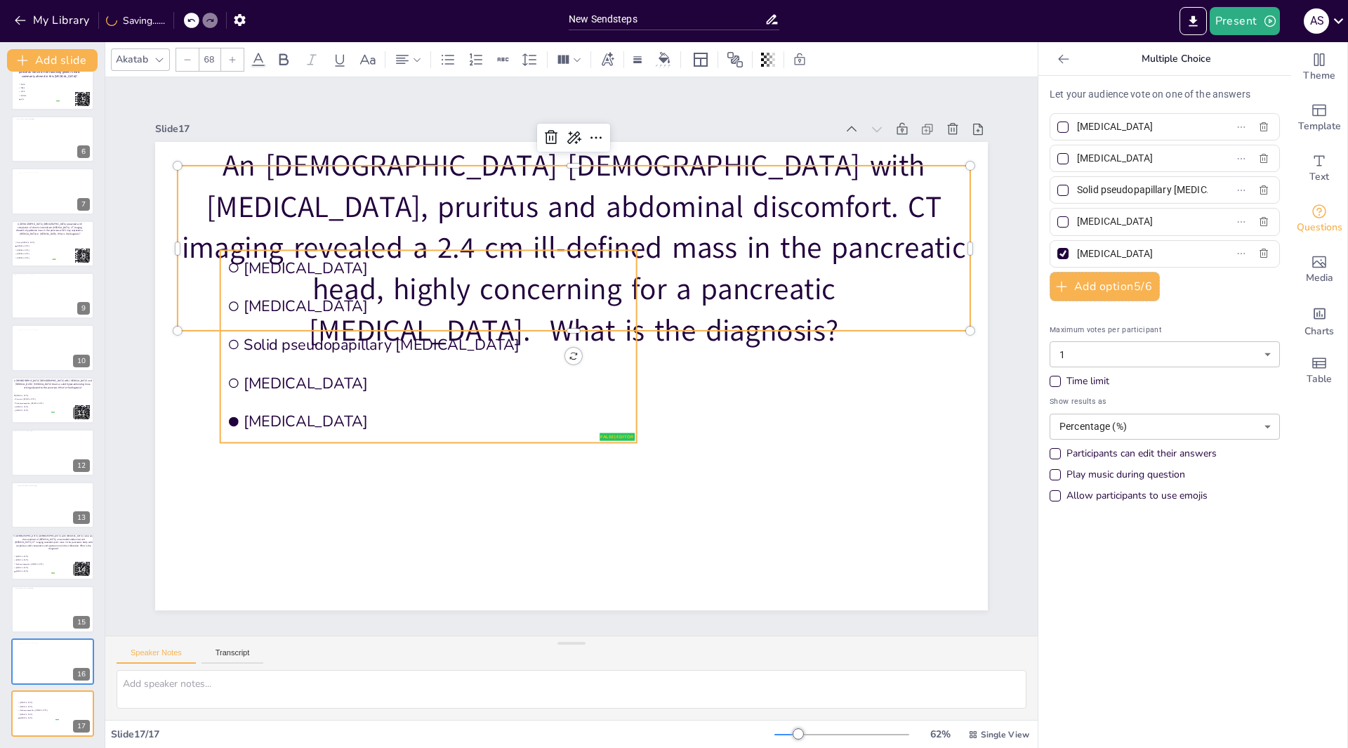
click at [403, 375] on span "Mucinous cystic neoplasm" at bounding box center [437, 383] width 386 height 20
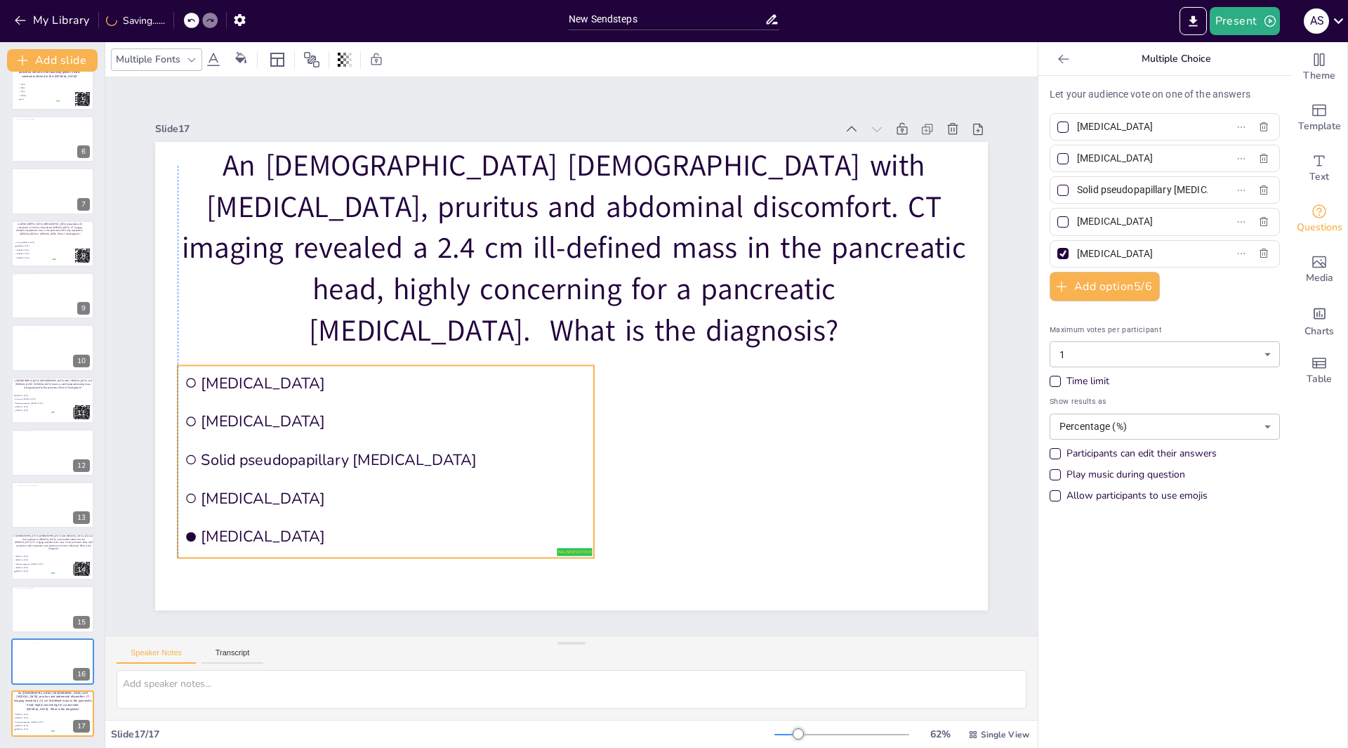
drag, startPoint x: 426, startPoint y: 386, endPoint x: 383, endPoint y: 484, distance: 107.2
click at [540, 227] on span "Mucinous cystic neoplasm" at bounding box center [733, 196] width 386 height 60
click at [1173, 157] on input "Pancreatic pseudocyst" at bounding box center [1142, 158] width 131 height 20
type input "P"
type input "I"
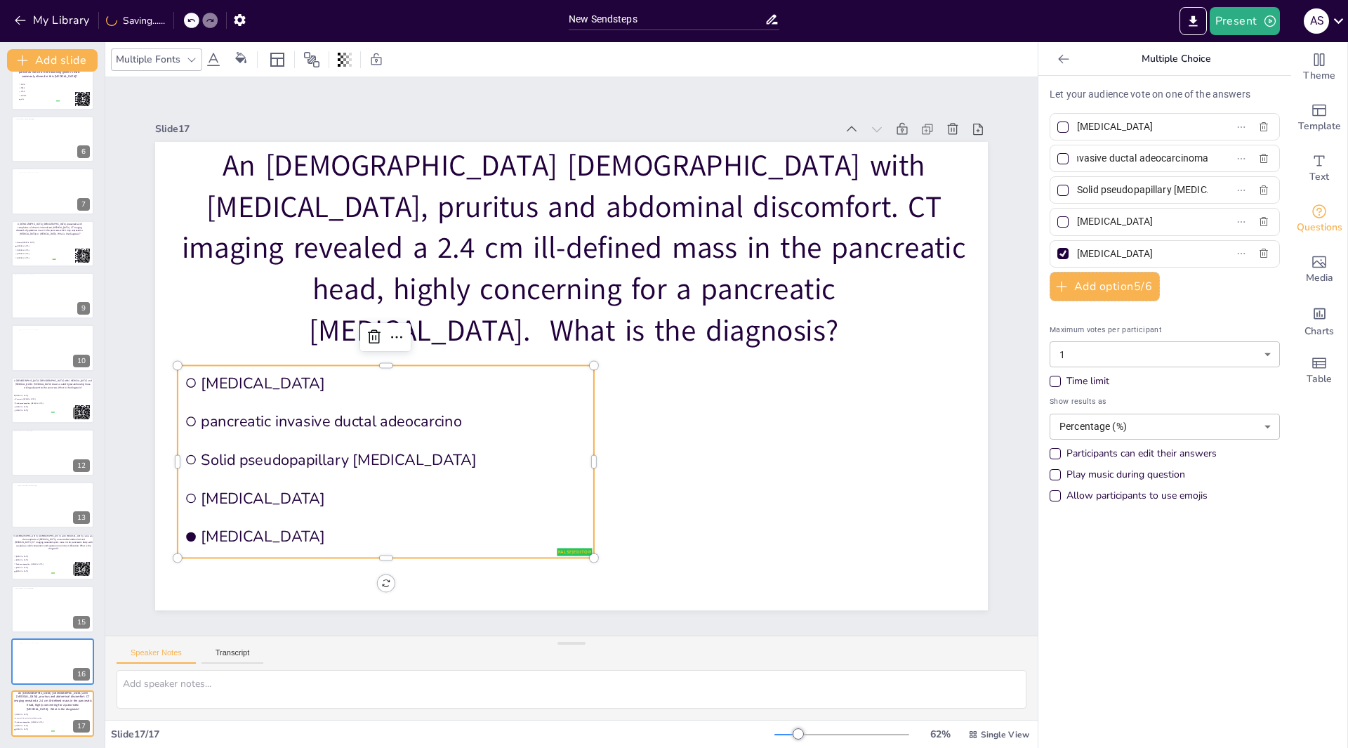
scroll to position [0, 70]
type input "pancreatic invasive ductal adeocarcinoma"
click at [1185, 221] on label "Mucinous cystic neoplasm" at bounding box center [1143, 221] width 176 height 20
click at [1185, 221] on input "Mucinous cystic neoplasm" at bounding box center [1142, 221] width 131 height 20
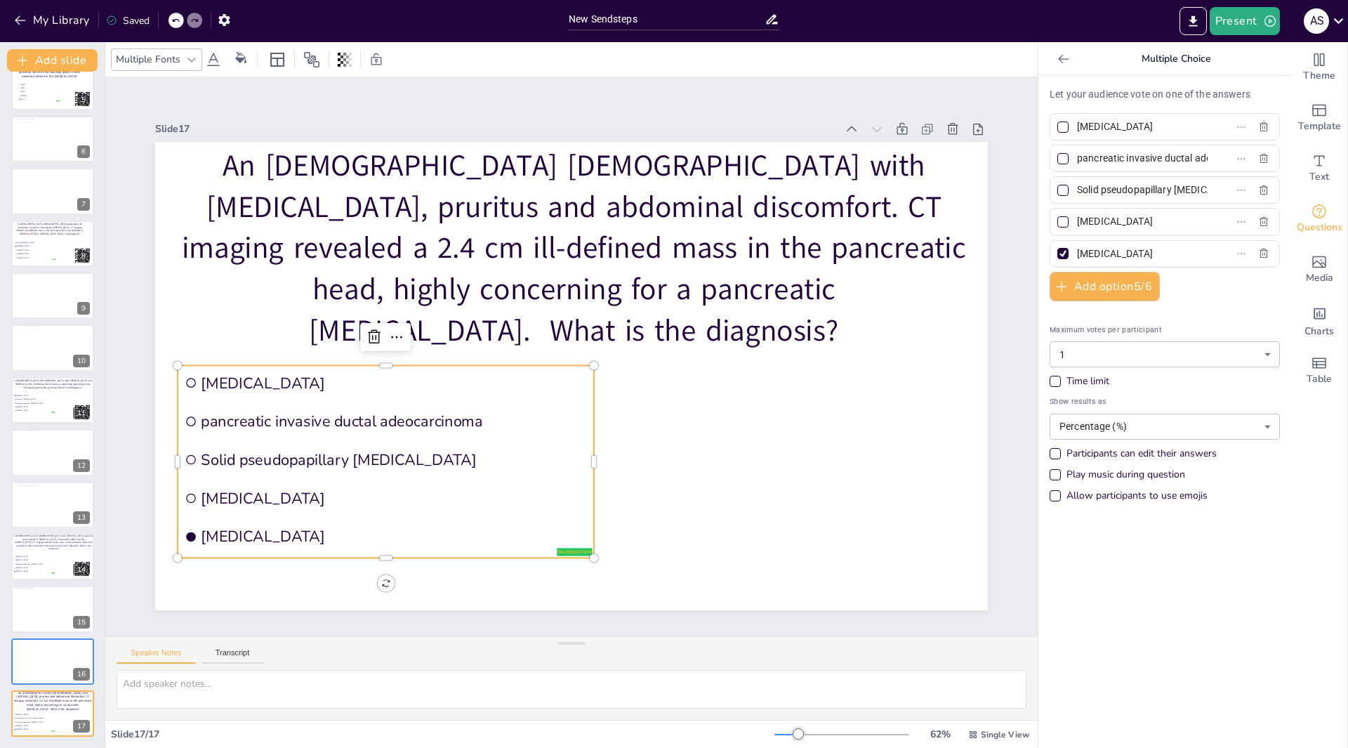
click at [1192, 254] on label "Intraductal papillary mucinous neoplasm" at bounding box center [1143, 254] width 176 height 20
click at [1192, 254] on input "Intraductal papillary mucinous neoplasm" at bounding box center [1142, 254] width 131 height 20
type input "I"
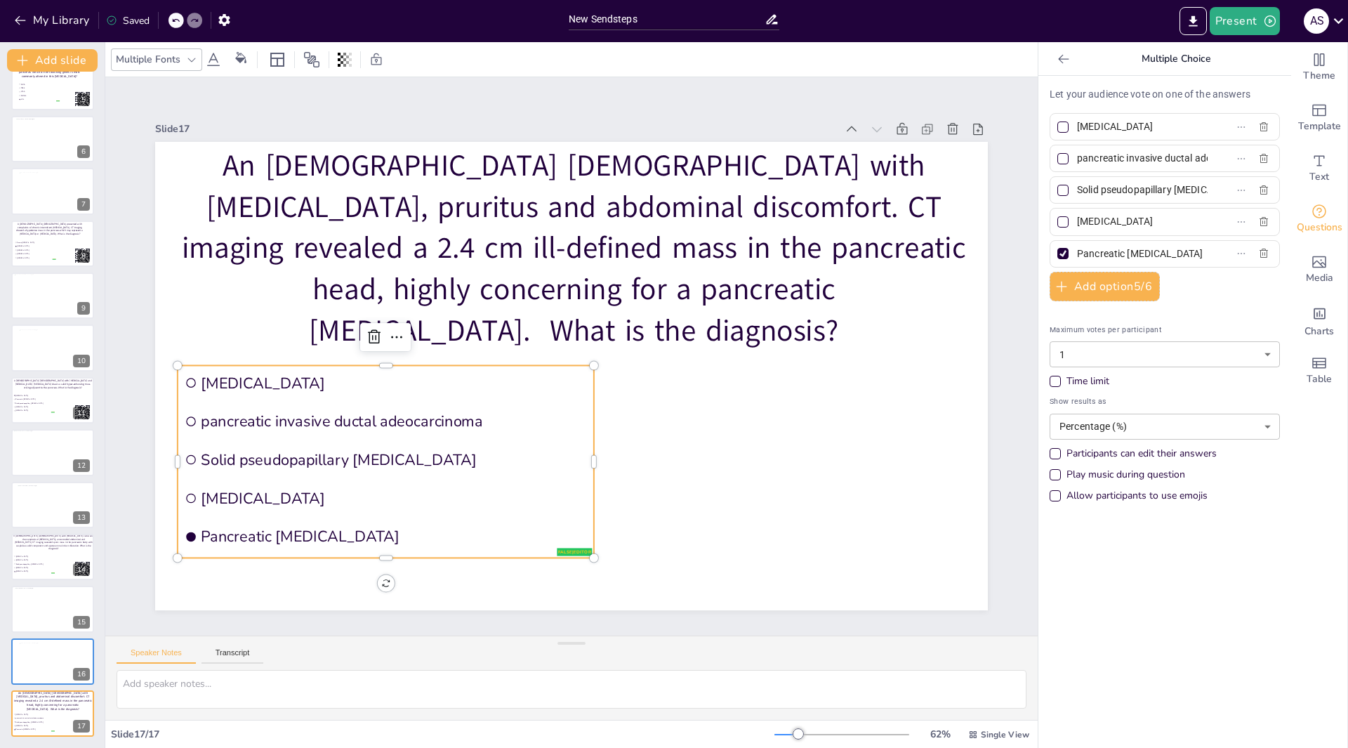
type input "Pancreatic neuroendocrine carcinoma"
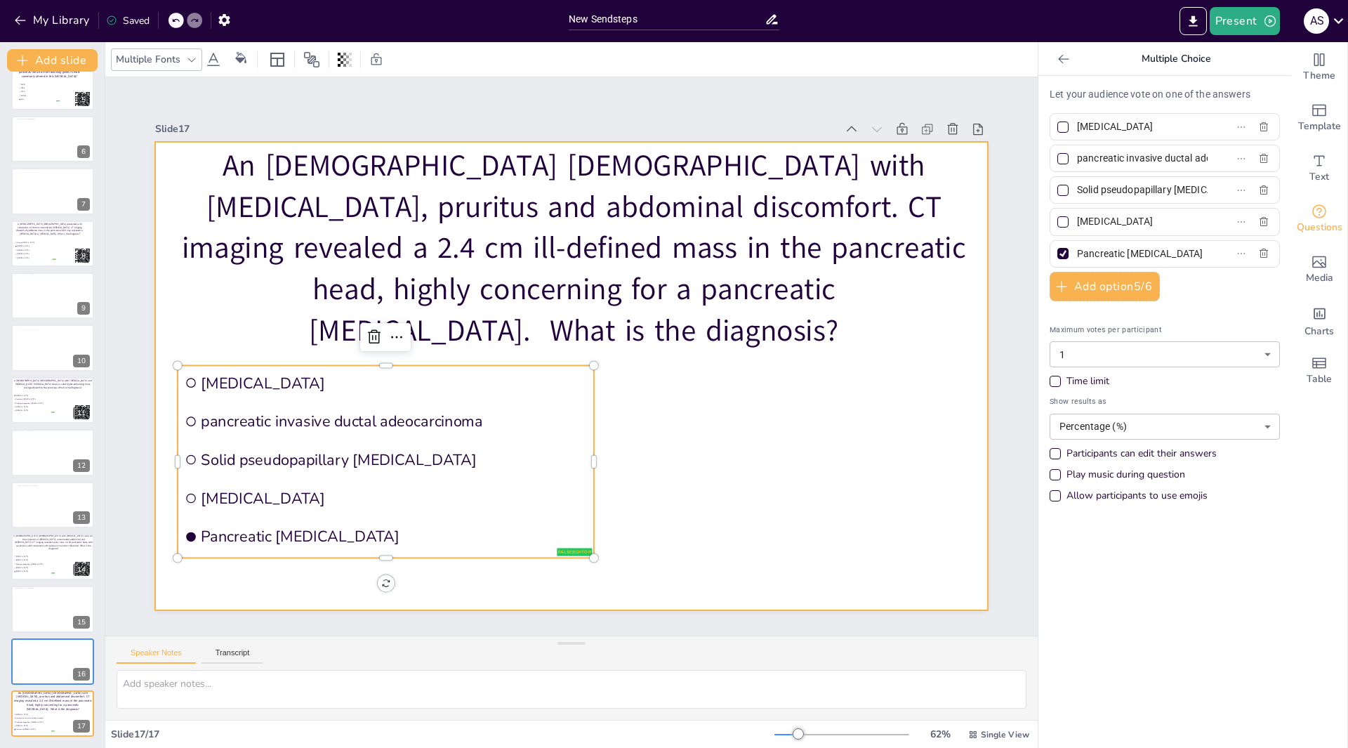
scroll to position [0, 0]
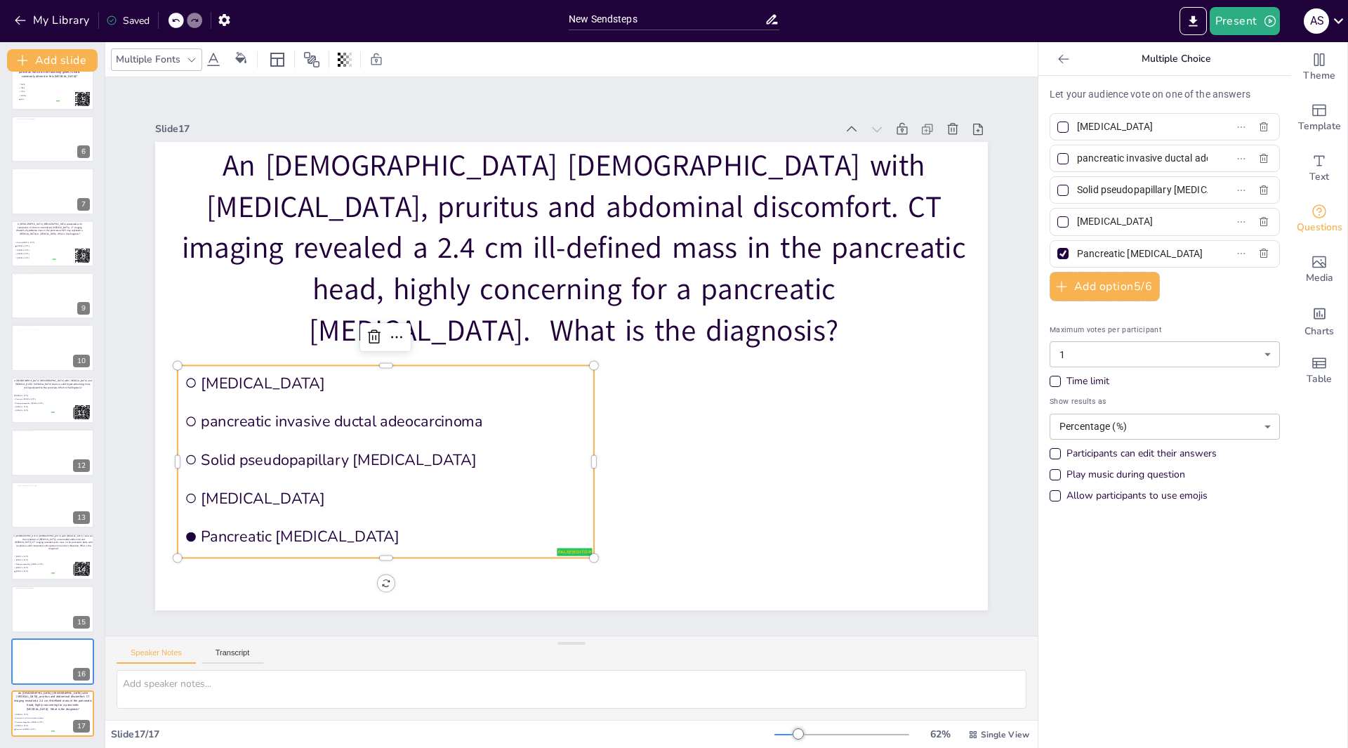
click at [1050, 475] on div "Play music during question" at bounding box center [1055, 474] width 11 height 11
click at [1258, 421] on body "My Library Saved New Sendsteps Present A S Document fonts Akatab Popular fonts …" at bounding box center [674, 374] width 1348 height 748
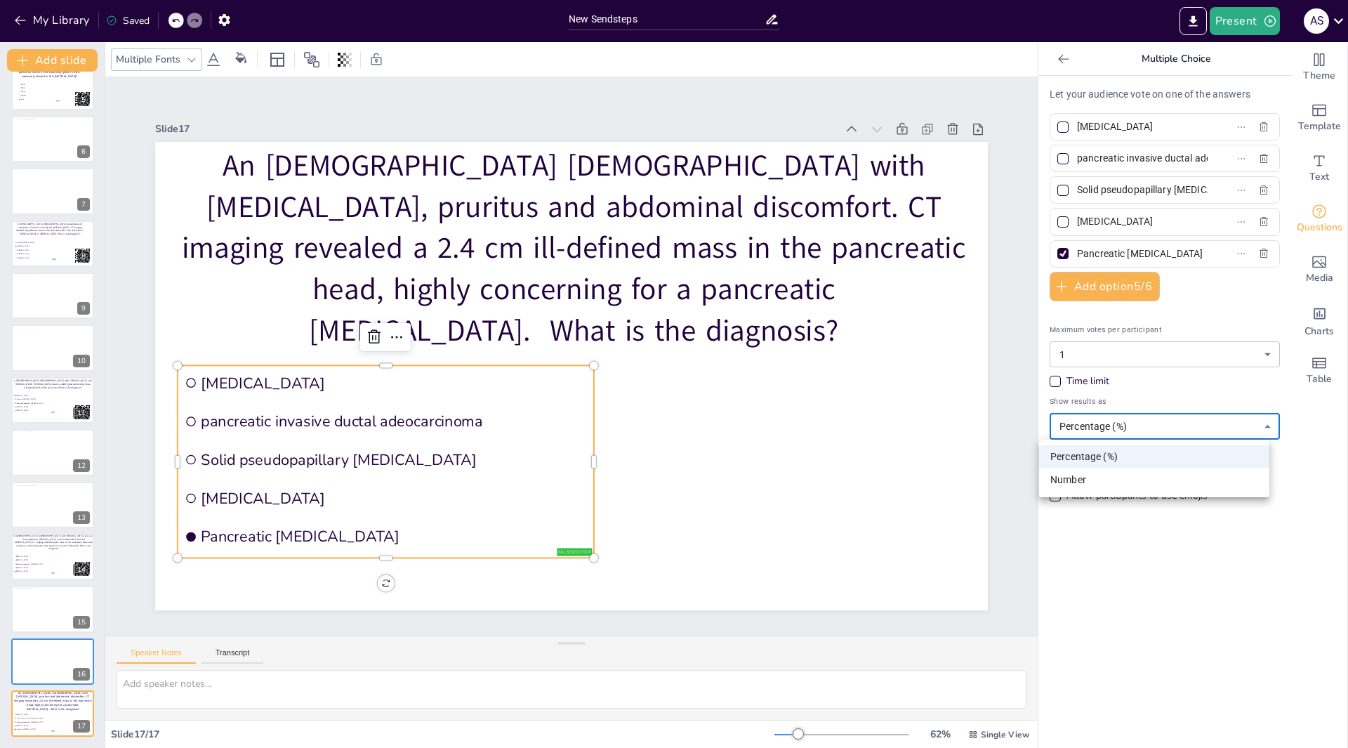
click at [1258, 421] on div at bounding box center [674, 374] width 1348 height 748
click at [1050, 384] on div "Time limit" at bounding box center [1055, 381] width 11 height 11
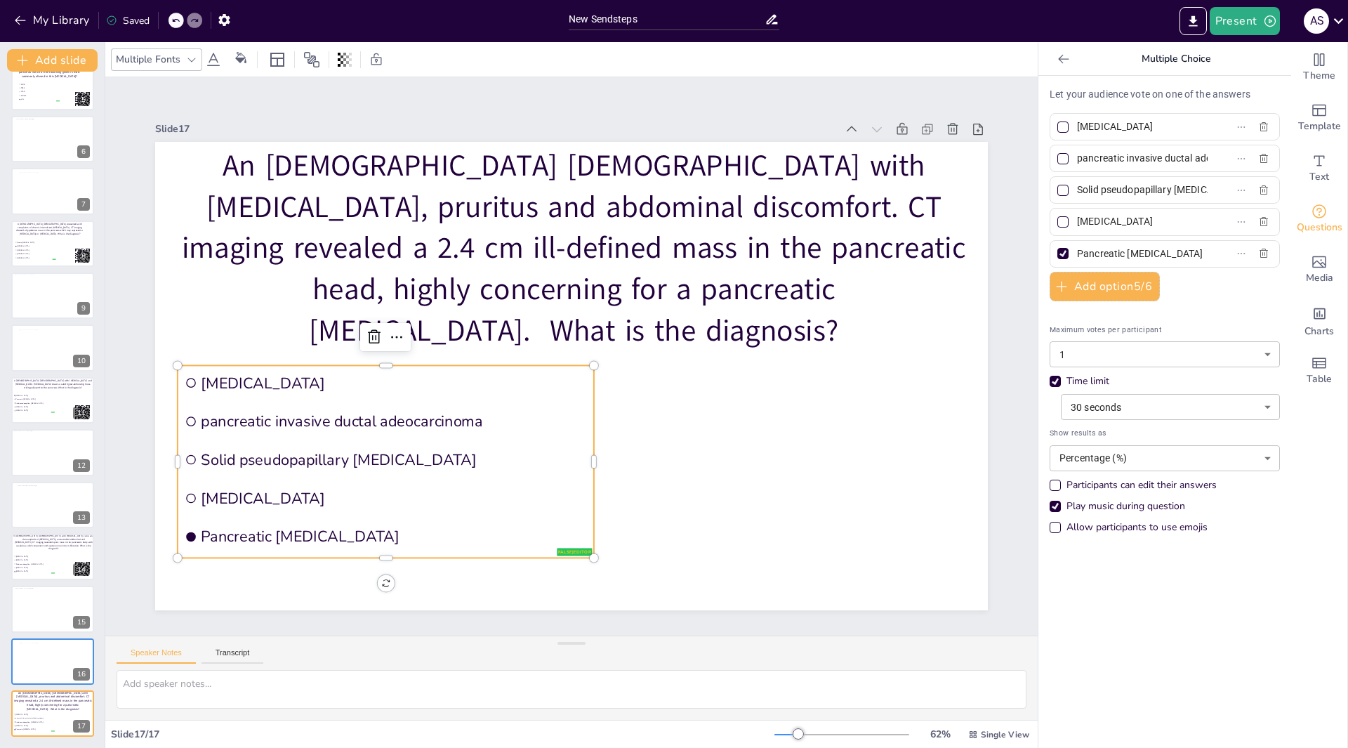
click at [1050, 387] on div "Time limit" at bounding box center [1055, 381] width 11 height 11
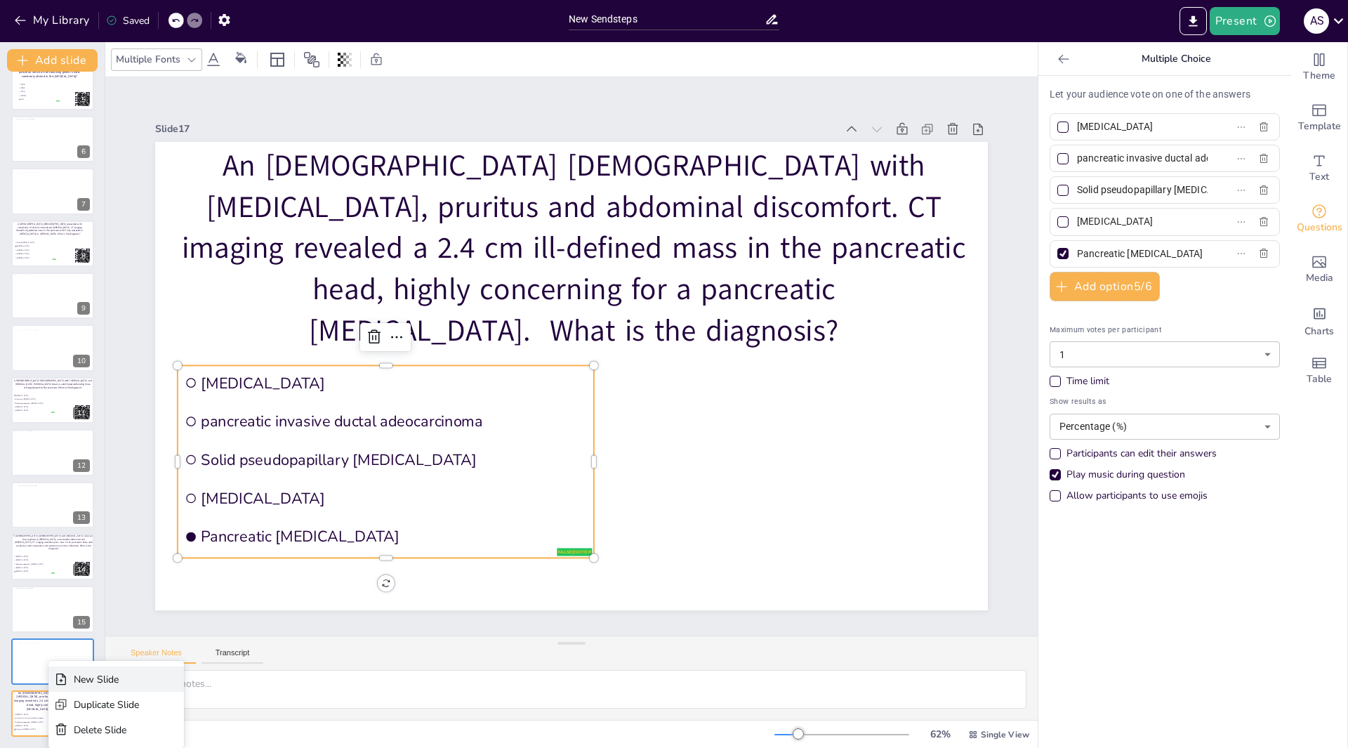
click at [103, 679] on div "New Slide" at bounding box center [106, 679] width 65 height 13
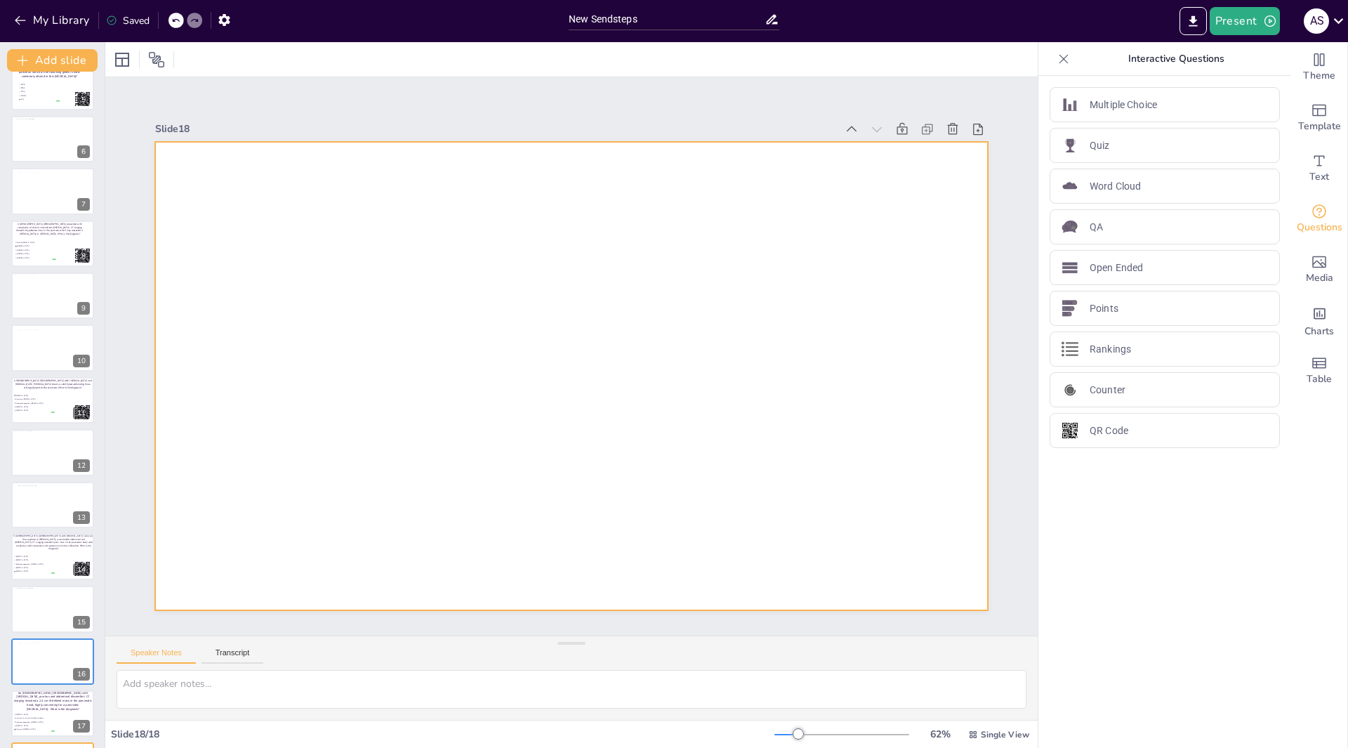
click at [304, 225] on div at bounding box center [587, 344] width 869 height 949
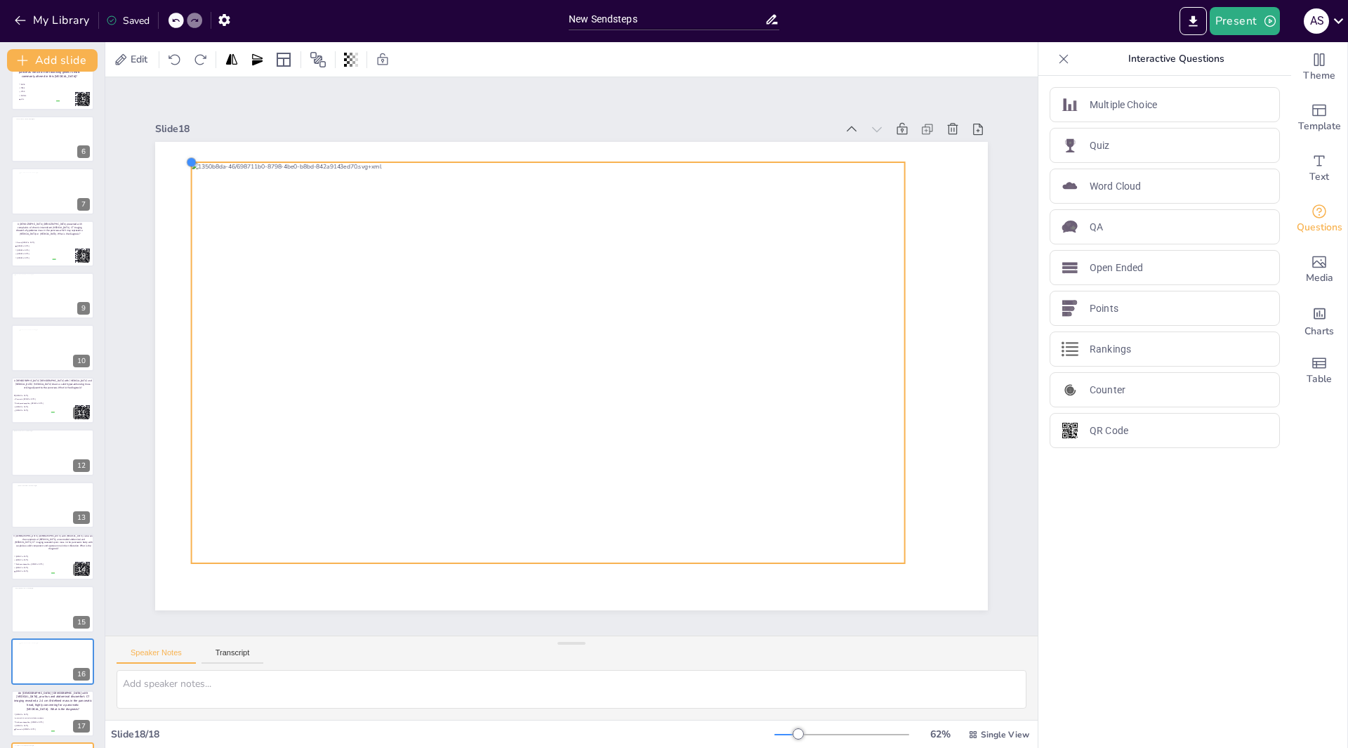
drag, startPoint x: 225, startPoint y: 185, endPoint x: 178, endPoint y: 168, distance: 50.0
click at [178, 168] on div at bounding box center [564, 338] width 952 height 767
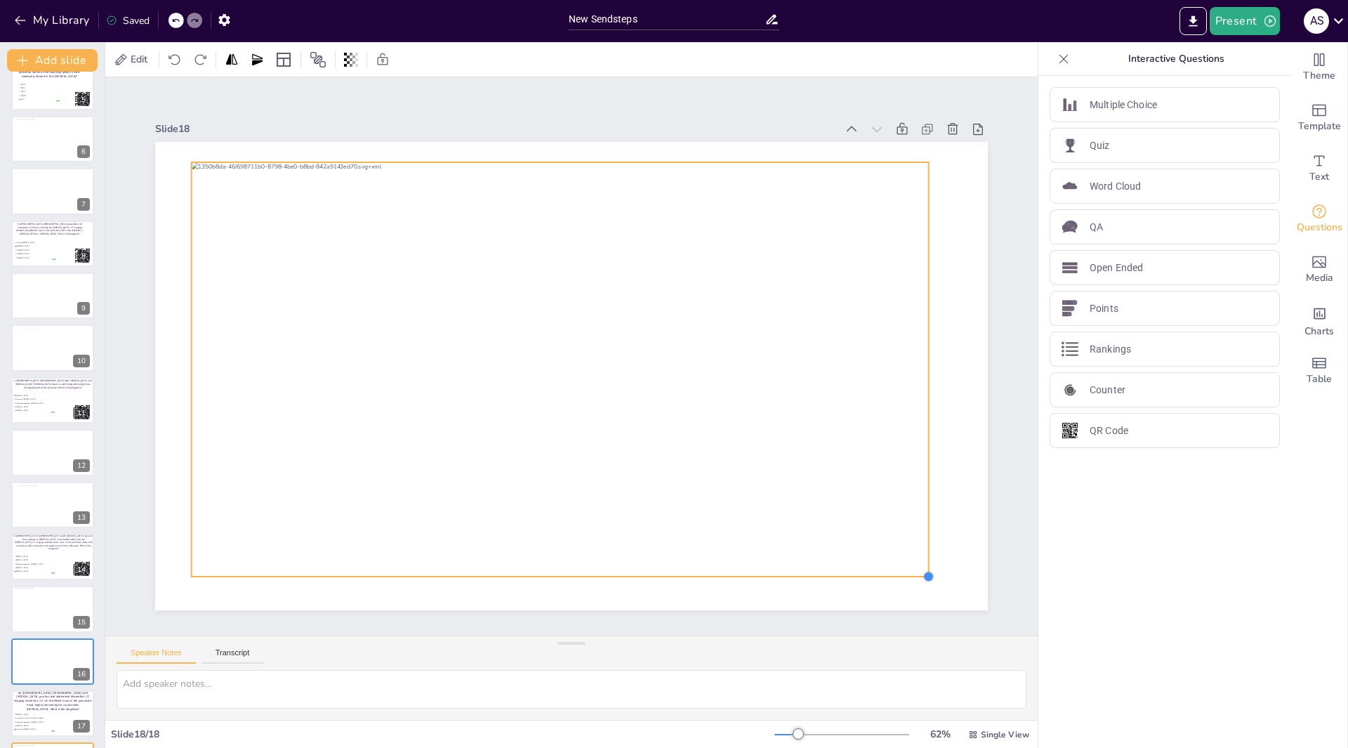
drag, startPoint x: 893, startPoint y: 553, endPoint x: 909, endPoint y: 567, distance: 21.9
click at [909, 567] on div at bounding box center [557, 369] width 905 height 933
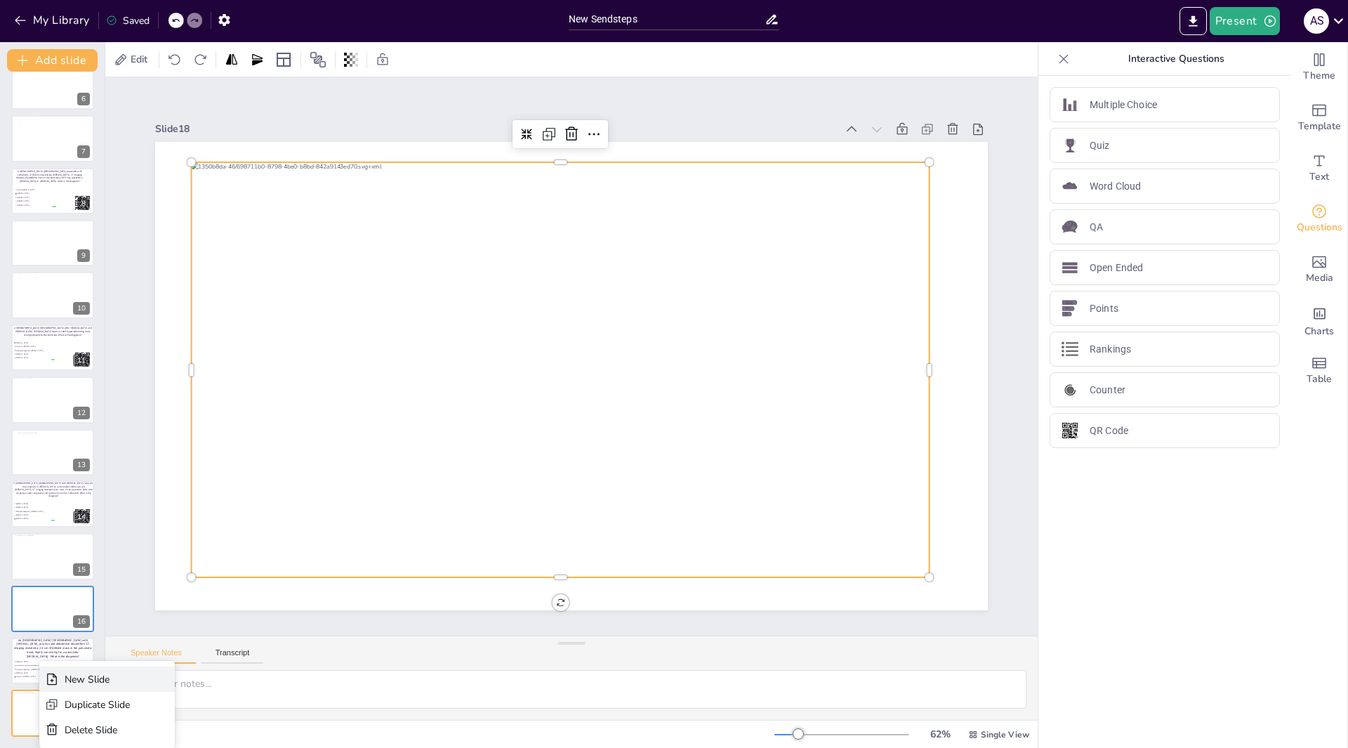
click at [86, 680] on div "New Slide" at bounding box center [97, 679] width 65 height 13
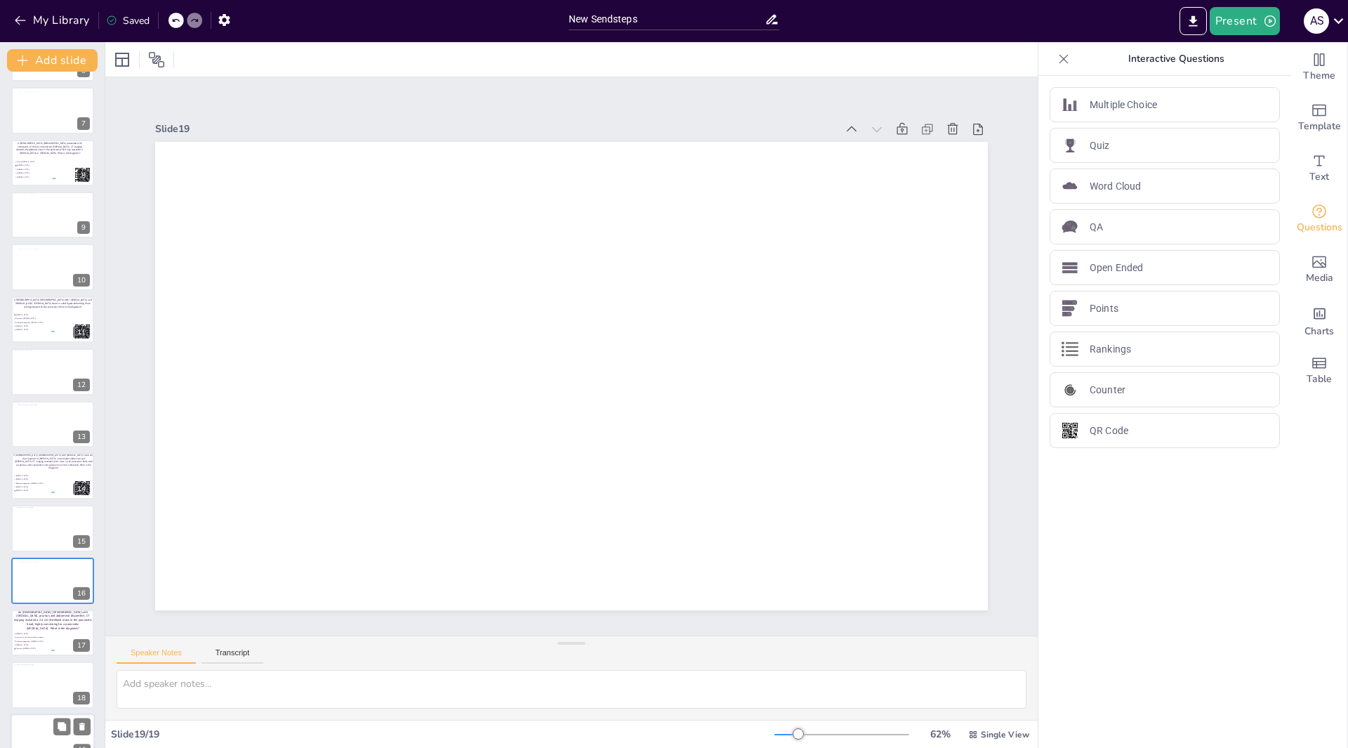
scroll to position [333, 0]
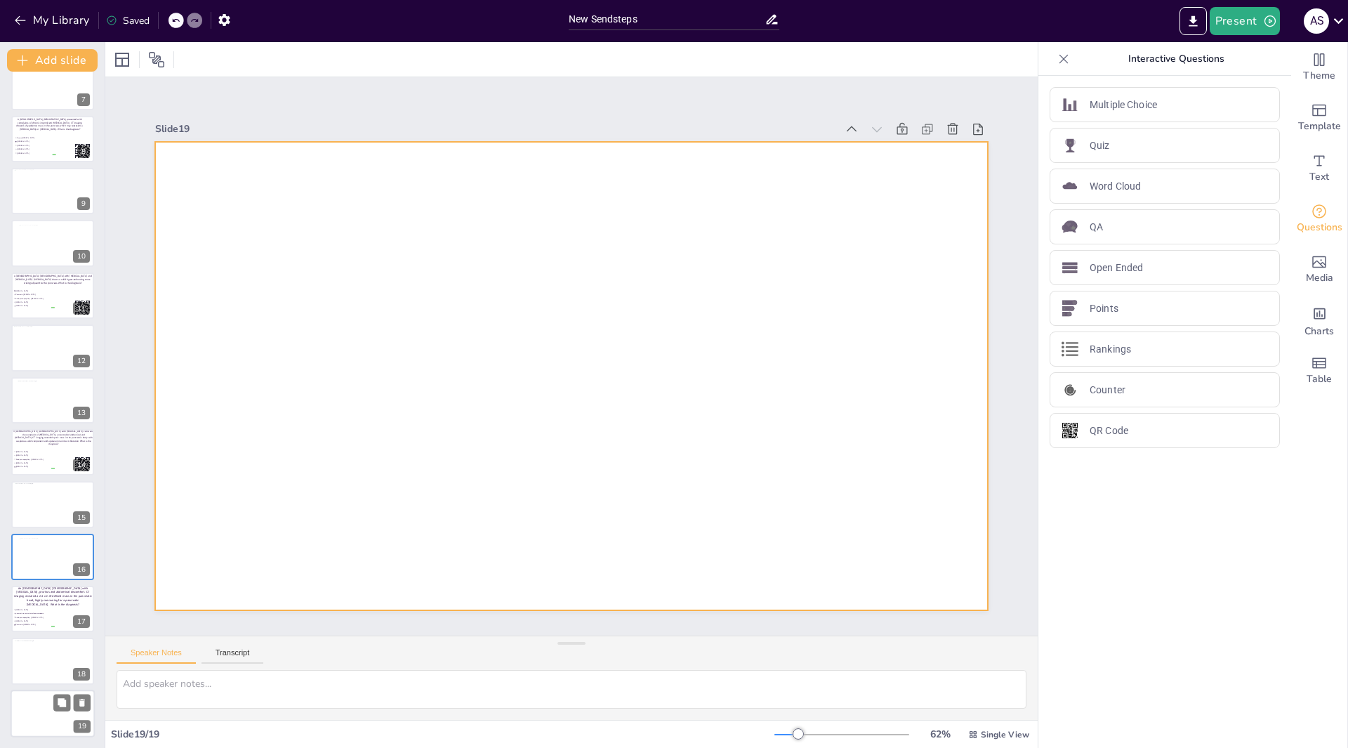
click at [39, 711] on div at bounding box center [53, 714] width 84 height 48
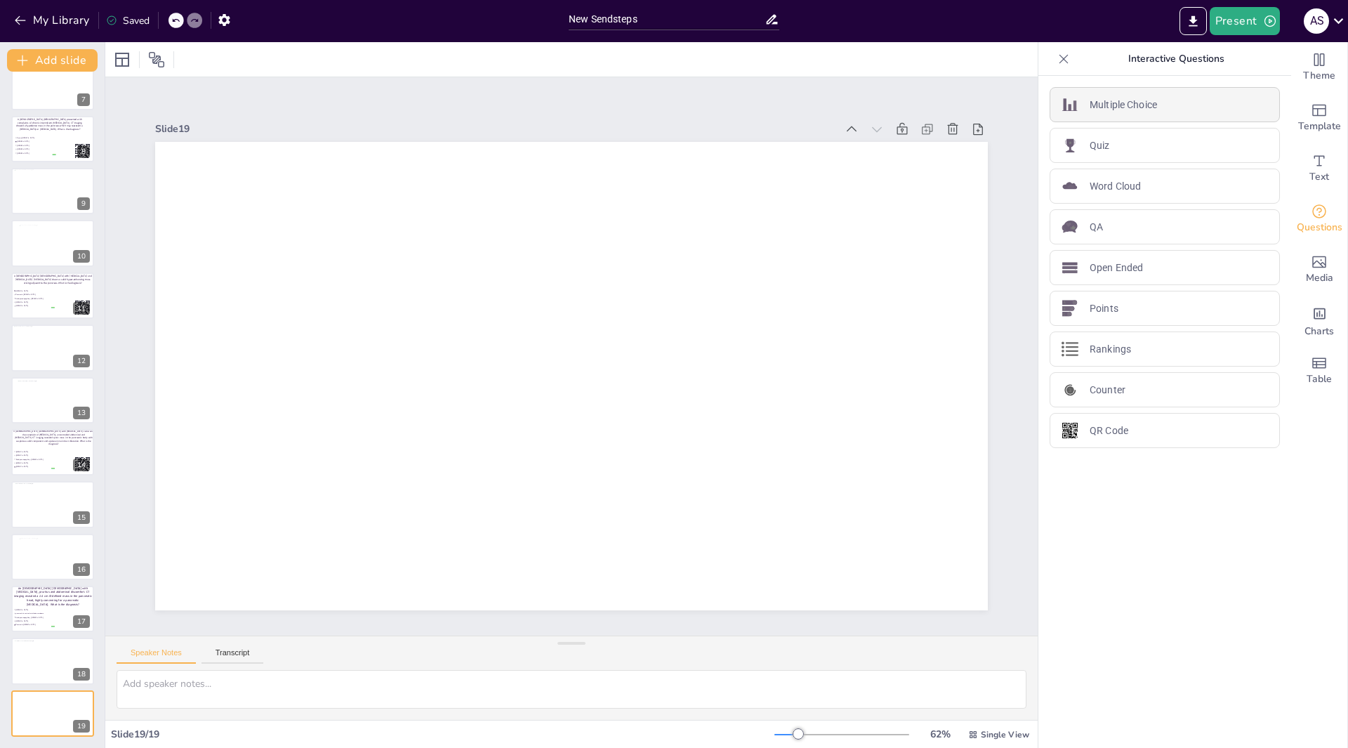
click at [1146, 111] on p "Multiple Choice" at bounding box center [1123, 105] width 67 height 15
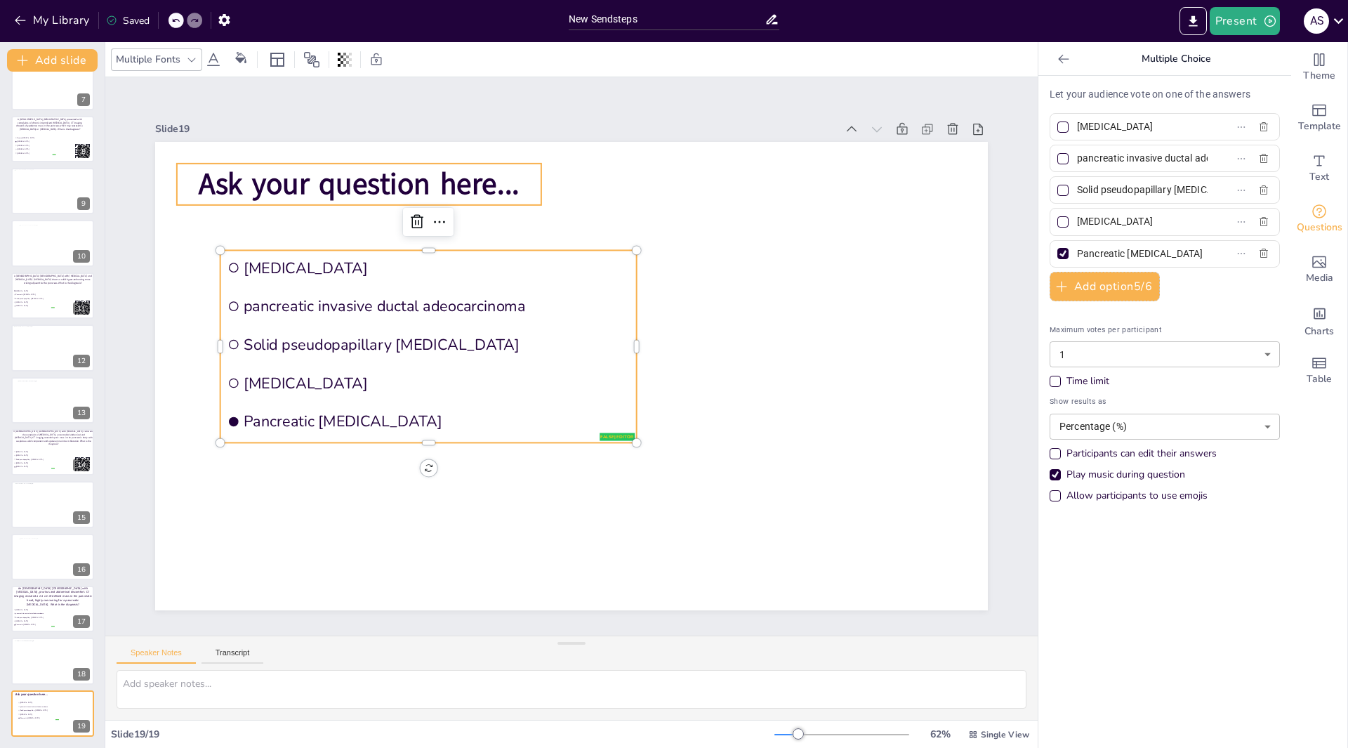
click at [507, 184] on span "Ask your question here..." at bounding box center [528, 86] width 265 height 244
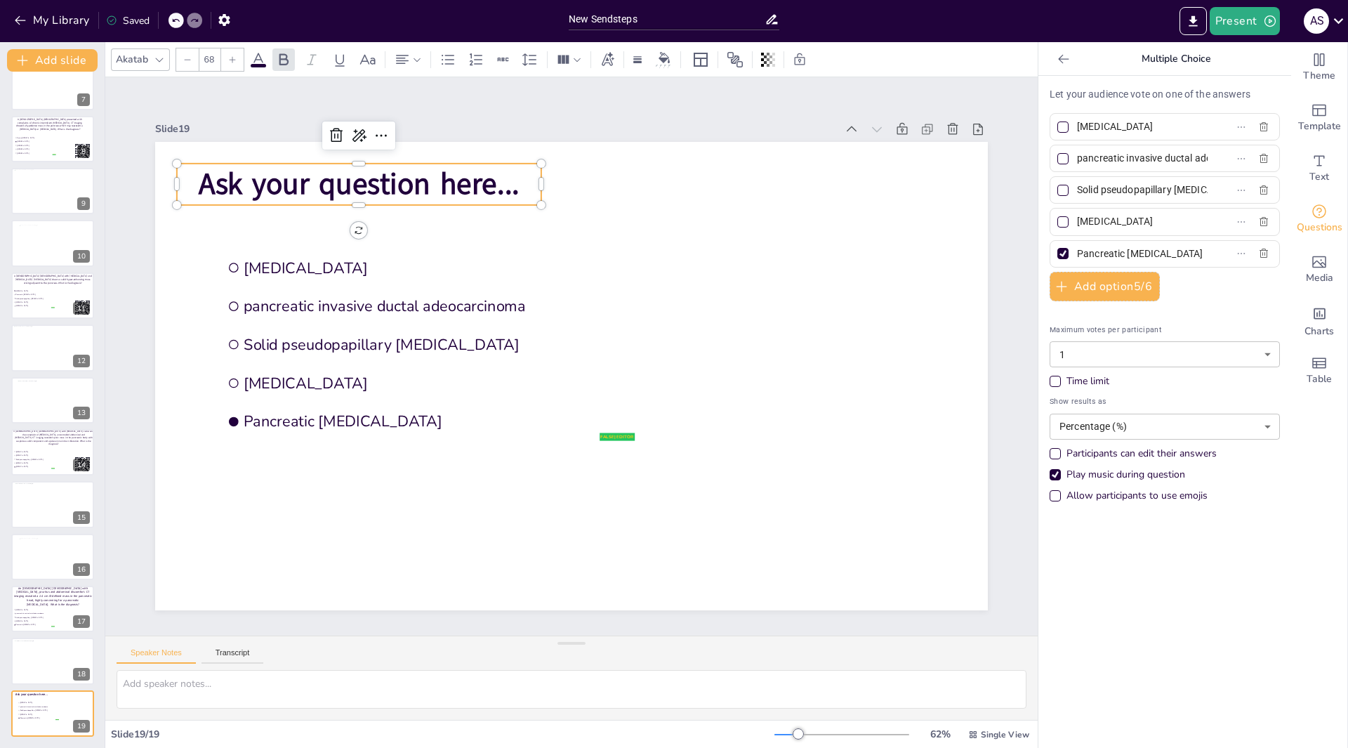
click at [508, 183] on span "Ask your question here..." at bounding box center [447, 112] width 309 height 167
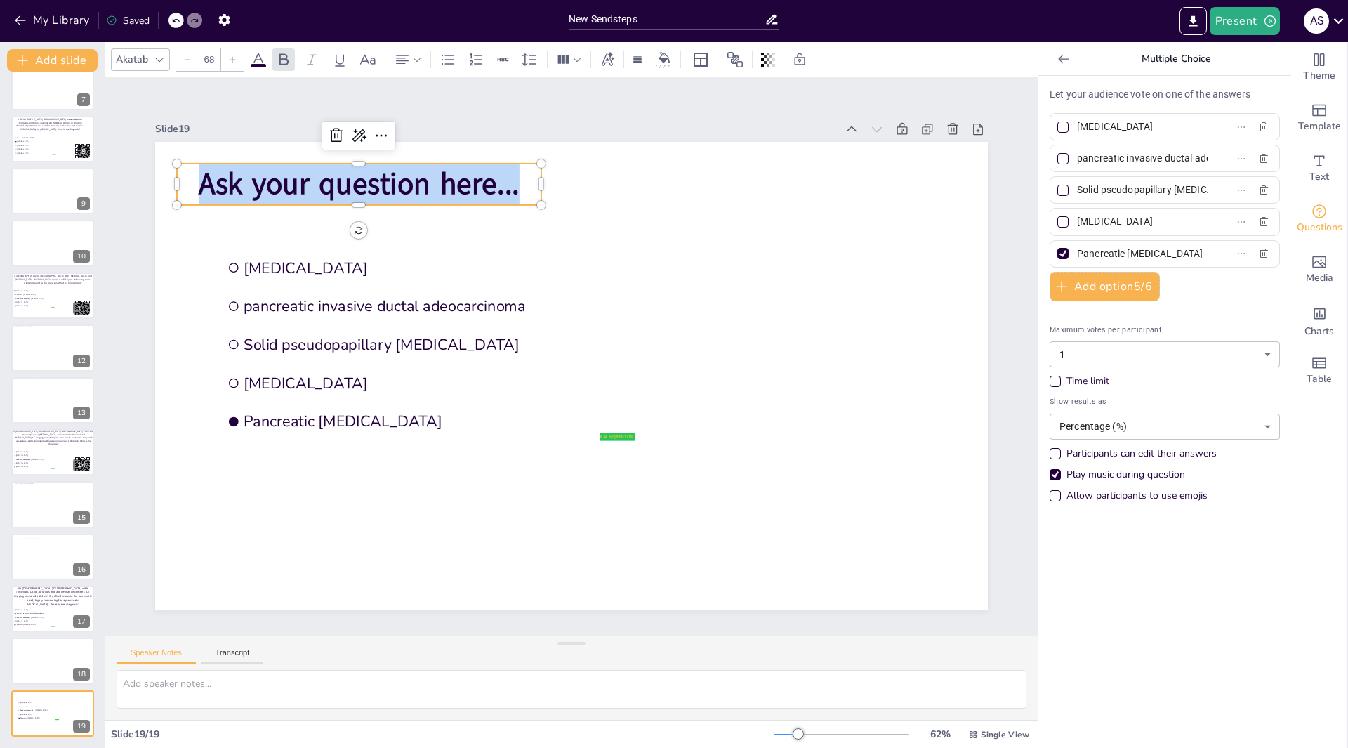
click at [508, 183] on span "Ask your question here..." at bounding box center [585, 83] width 221 height 283
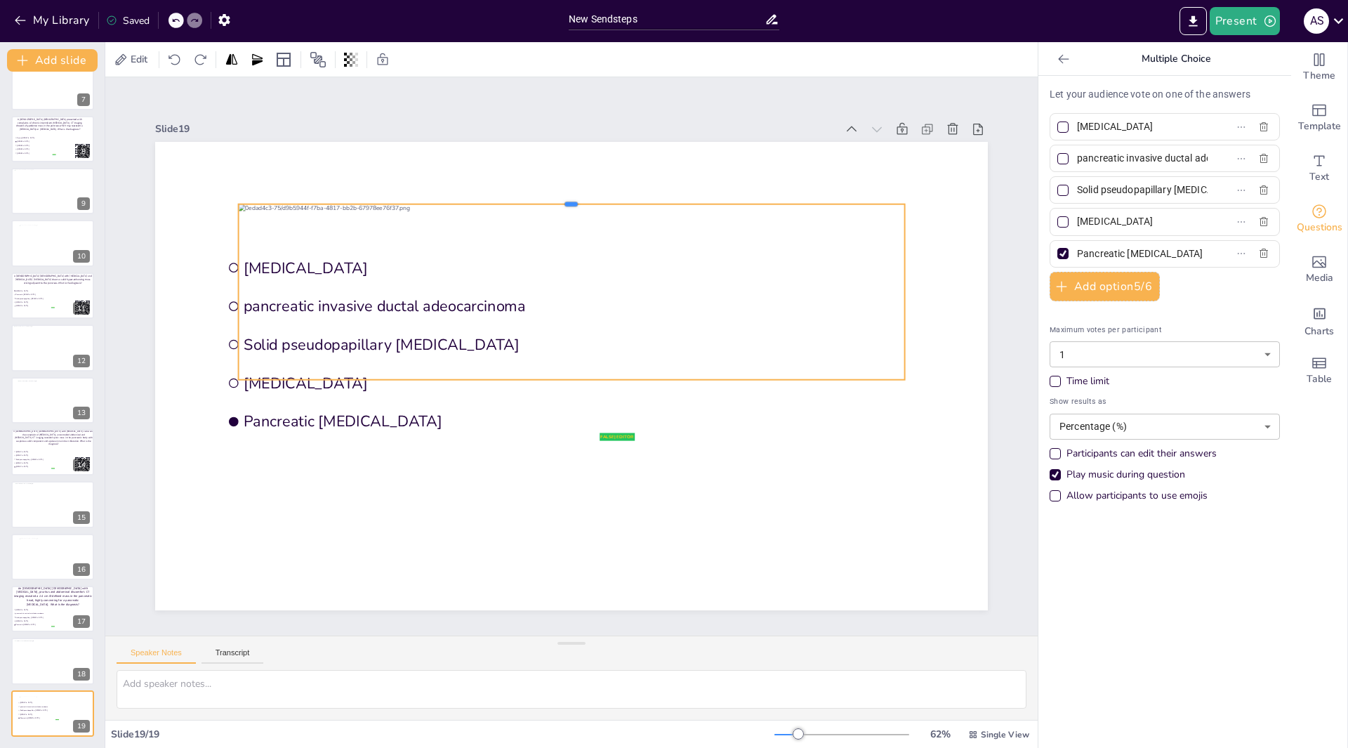
drag, startPoint x: 561, startPoint y: 365, endPoint x: 523, endPoint y: 185, distance: 184.4
click at [523, 185] on div at bounding box center [677, 239] width 503 height 454
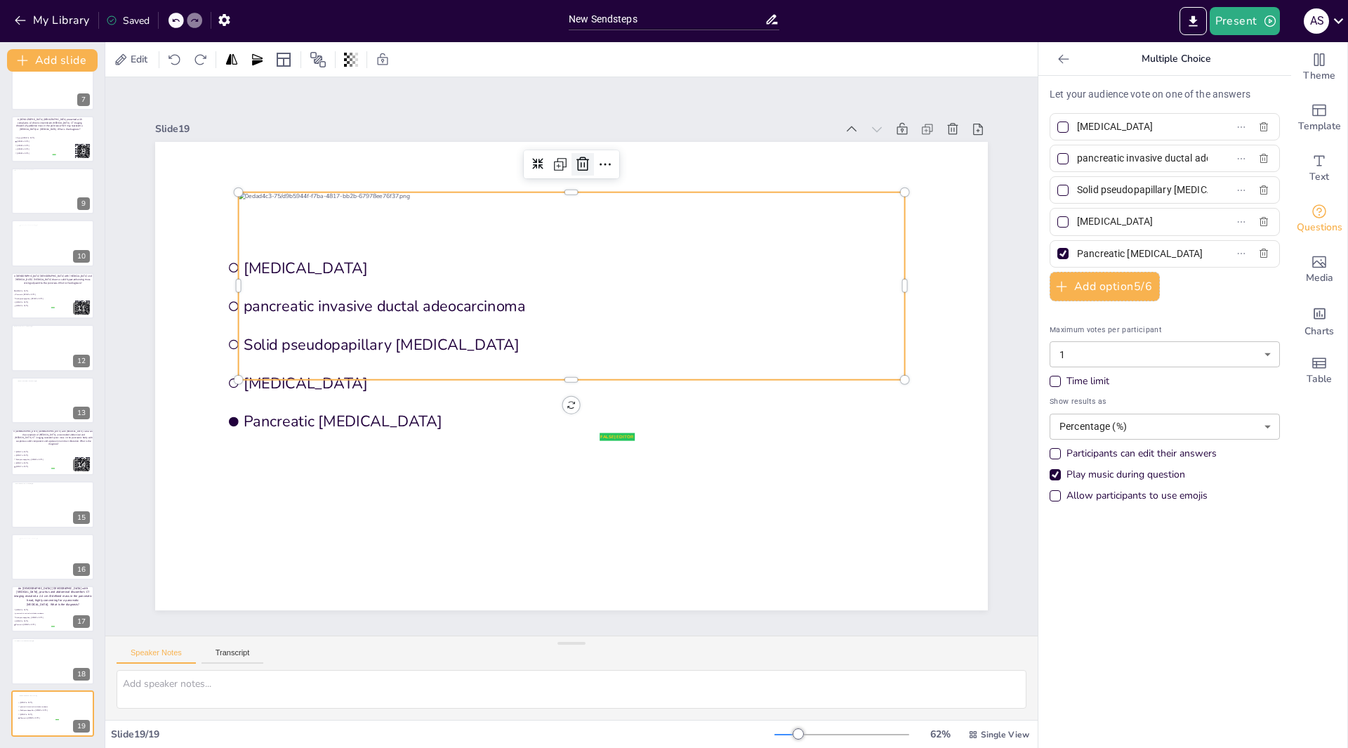
click at [652, 176] on icon at bounding box center [660, 185] width 17 height 18
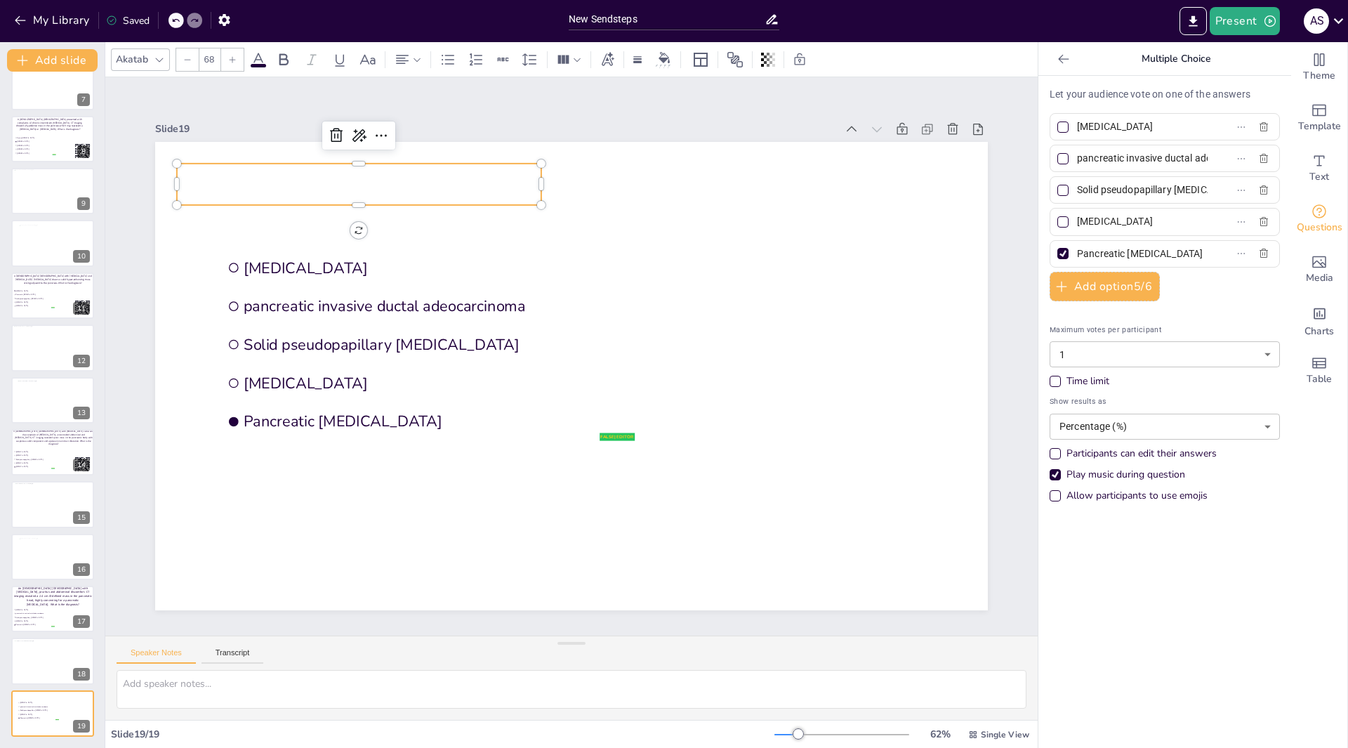
click at [348, 180] on p at bounding box center [500, 92] width 319 height 248
click at [638, 173] on p at bounding box center [696, 112] width 117 height 365
click at [712, 173] on p at bounding box center [836, 285] width 248 height 319
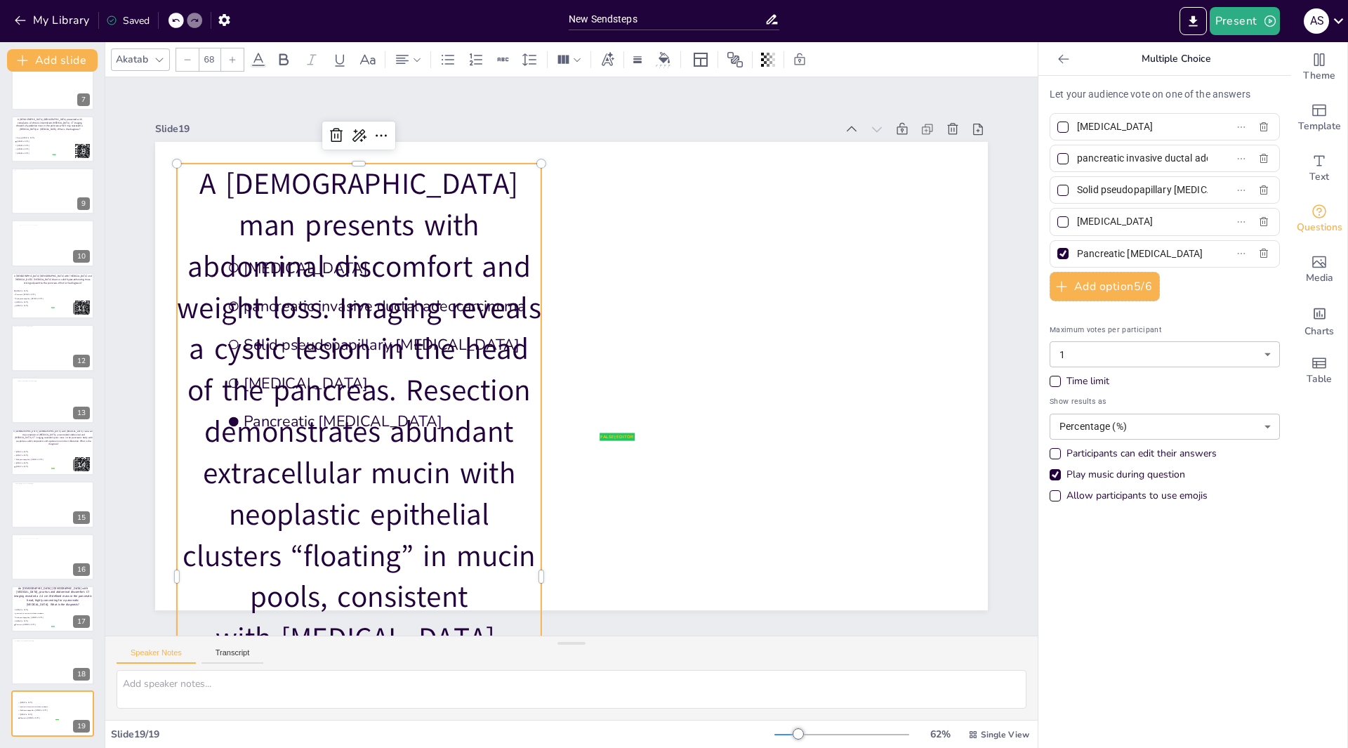
click at [533, 454] on div at bounding box center [391, 485] width 621 height 561
click at [527, 568] on p "A 67-year-old man presents with abdominal discomfort and weight loss. Imaging r…" at bounding box center [359, 577] width 364 height 826
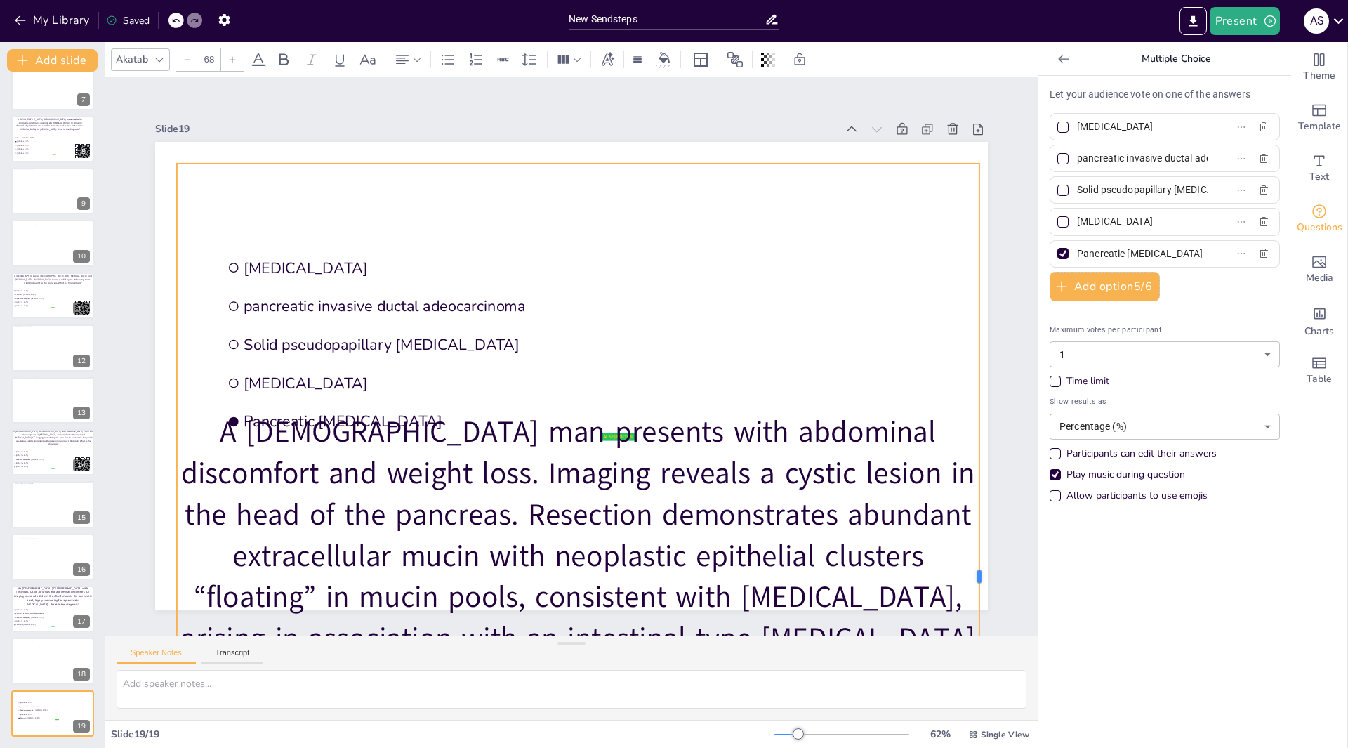
drag, startPoint x: 531, startPoint y: 572, endPoint x: 969, endPoint y: 540, distance: 439.4
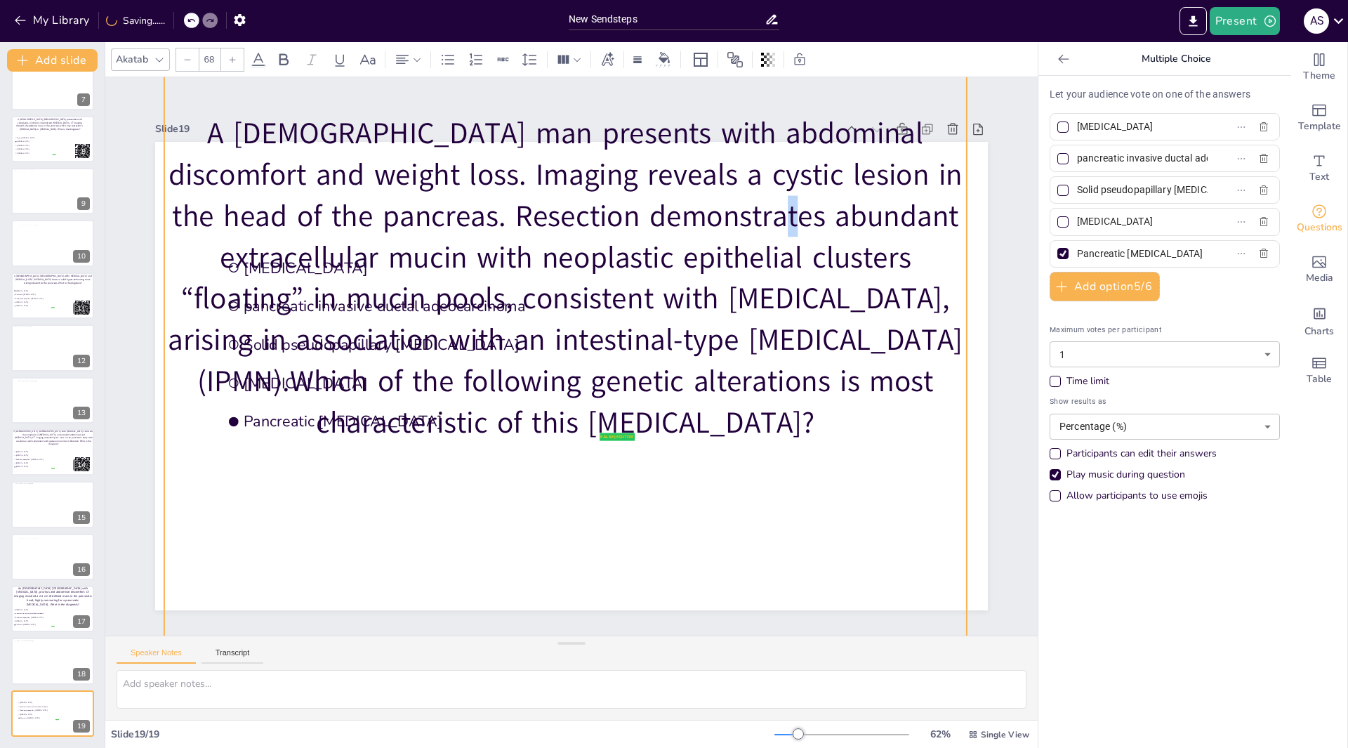
drag, startPoint x: 666, startPoint y: 471, endPoint x: 694, endPoint y: 231, distance: 241.7
click at [694, 231] on p "A 67-year-old man presents with abdominal discomfort and weight loss. Imaging r…" at bounding box center [637, 312] width 688 height 860
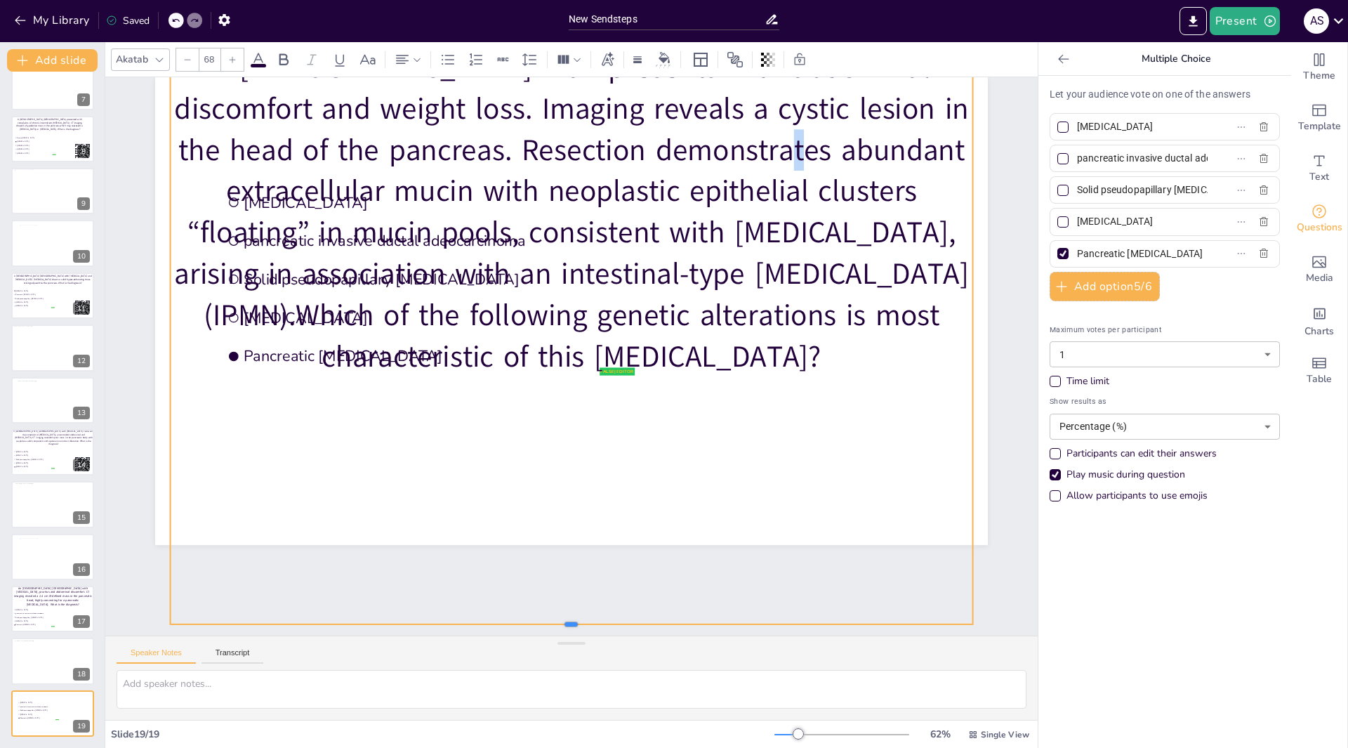
scroll to position [0, 0]
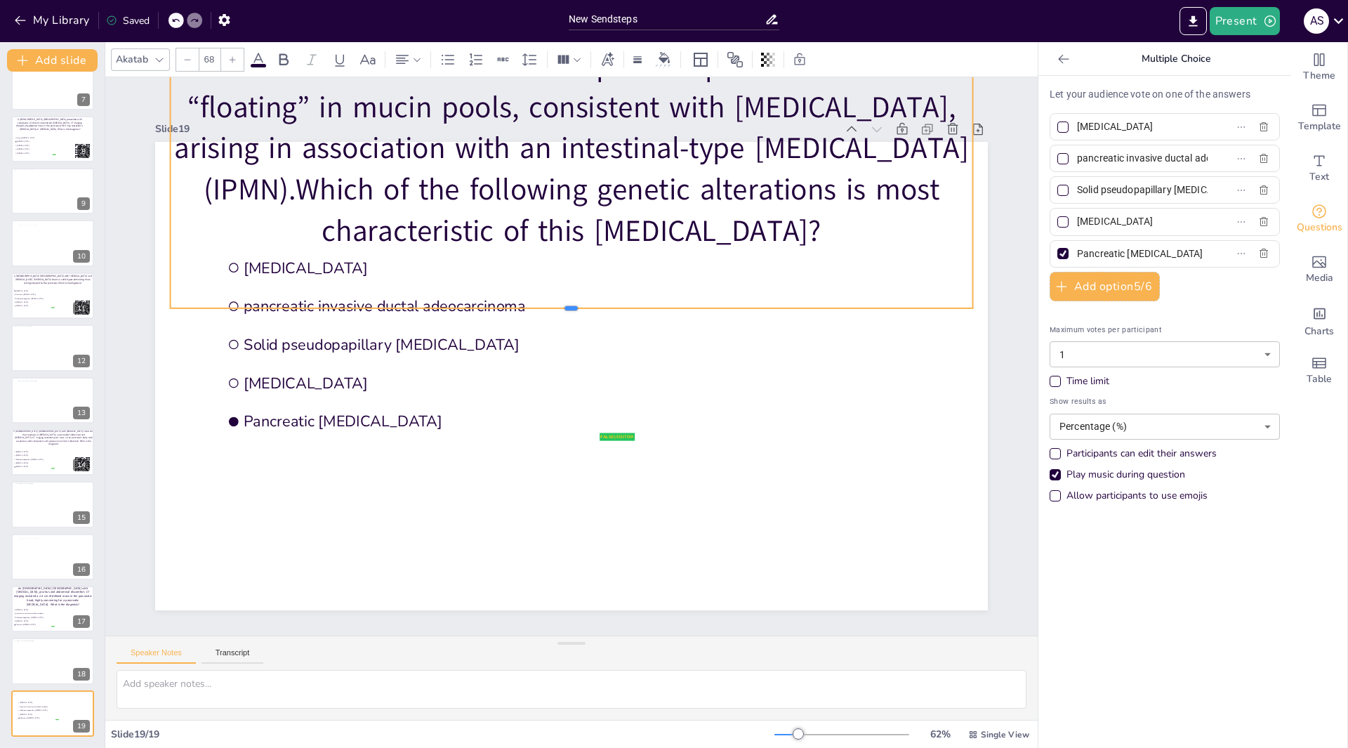
drag, startPoint x: 564, startPoint y: 580, endPoint x: 574, endPoint y: 211, distance: 368.8
click at [574, 211] on div "false | editor Pancreatic neuroendocrine tumor pancreatic invasive ductal adeoc…" at bounding box center [573, 376] width 877 height 553
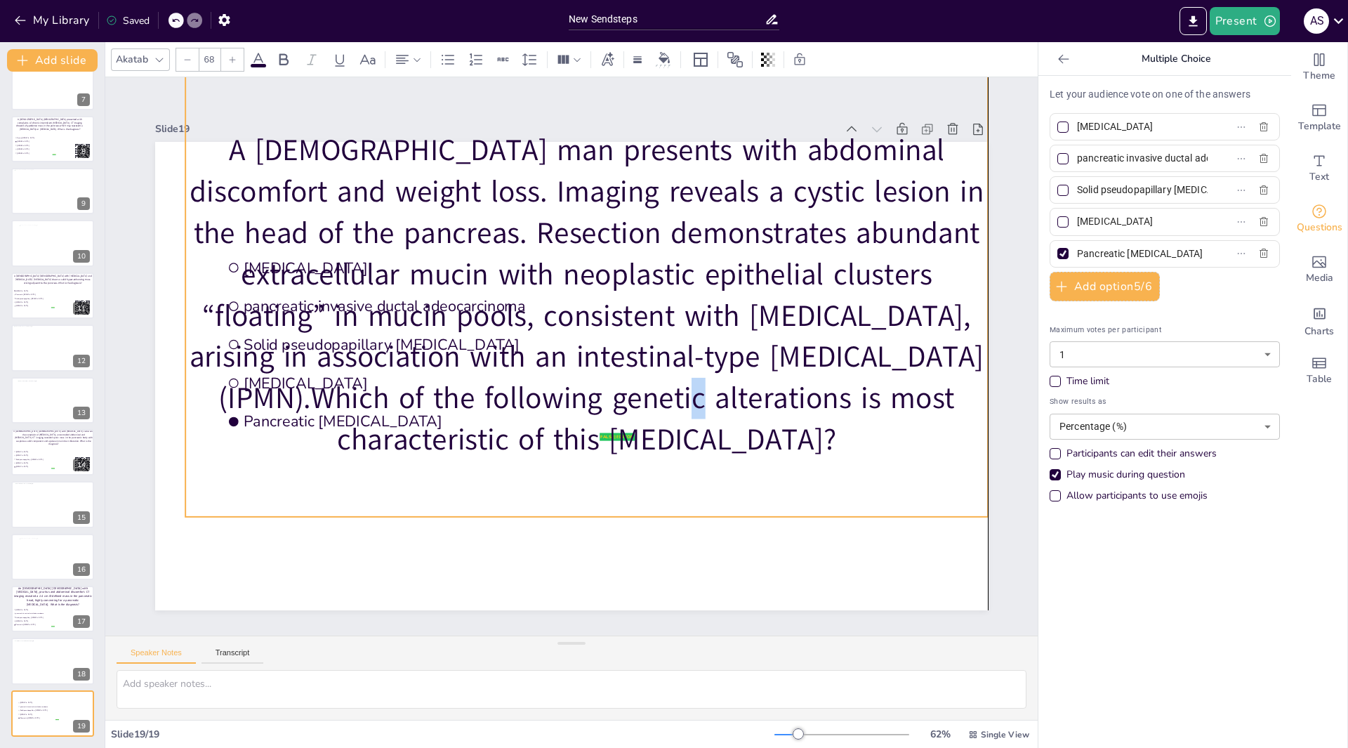
drag, startPoint x: 569, startPoint y: 191, endPoint x: 571, endPoint y: 381, distance: 189.6
click at [572, 379] on p "A 67-year-old man presents with abdominal discomfort and weight loss. Imaging r…" at bounding box center [604, 303] width 865 height 563
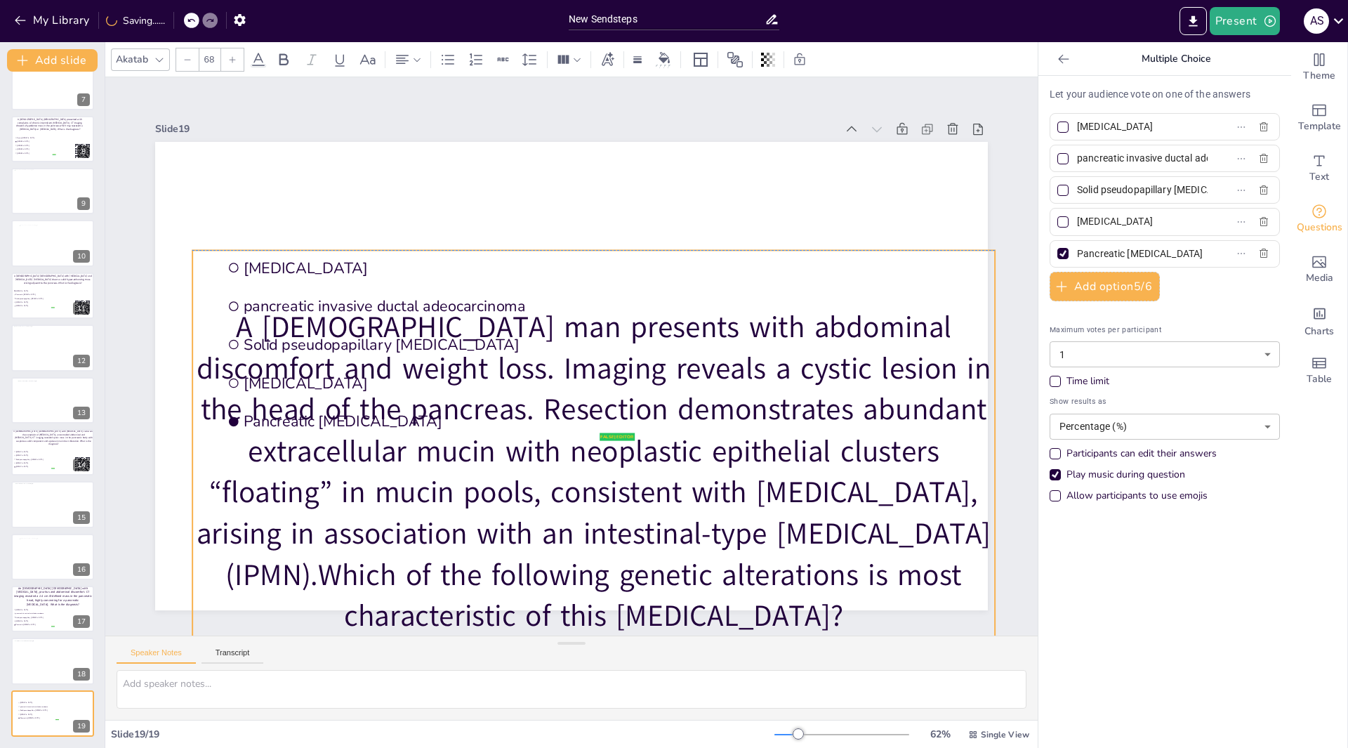
click at [586, 372] on p "A 67-year-old man presents with abdominal discomfort and weight loss. Imaging r…" at bounding box center [469, 412] width 563 height 865
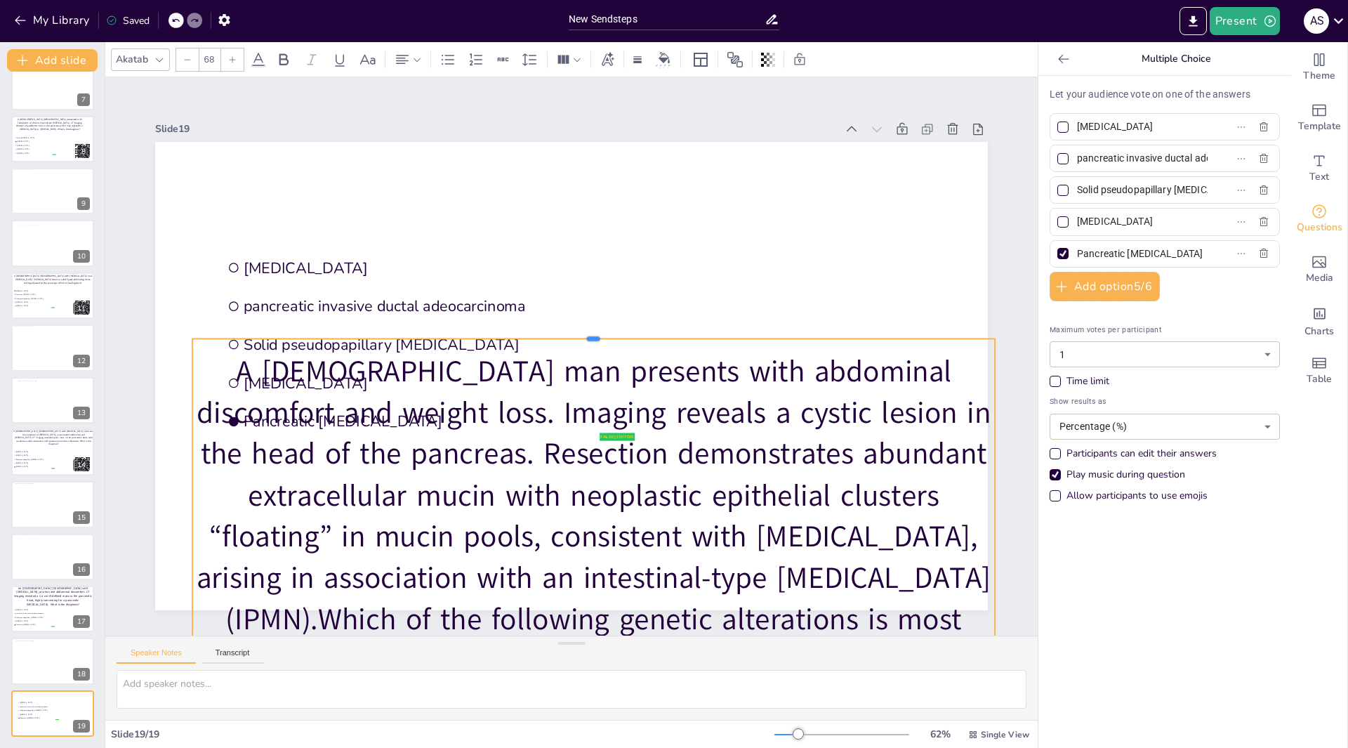
drag, startPoint x: 582, startPoint y: 242, endPoint x: 536, endPoint y: 371, distance: 137.3
click at [584, 332] on div at bounding box center [603, 357] width 545 height 604
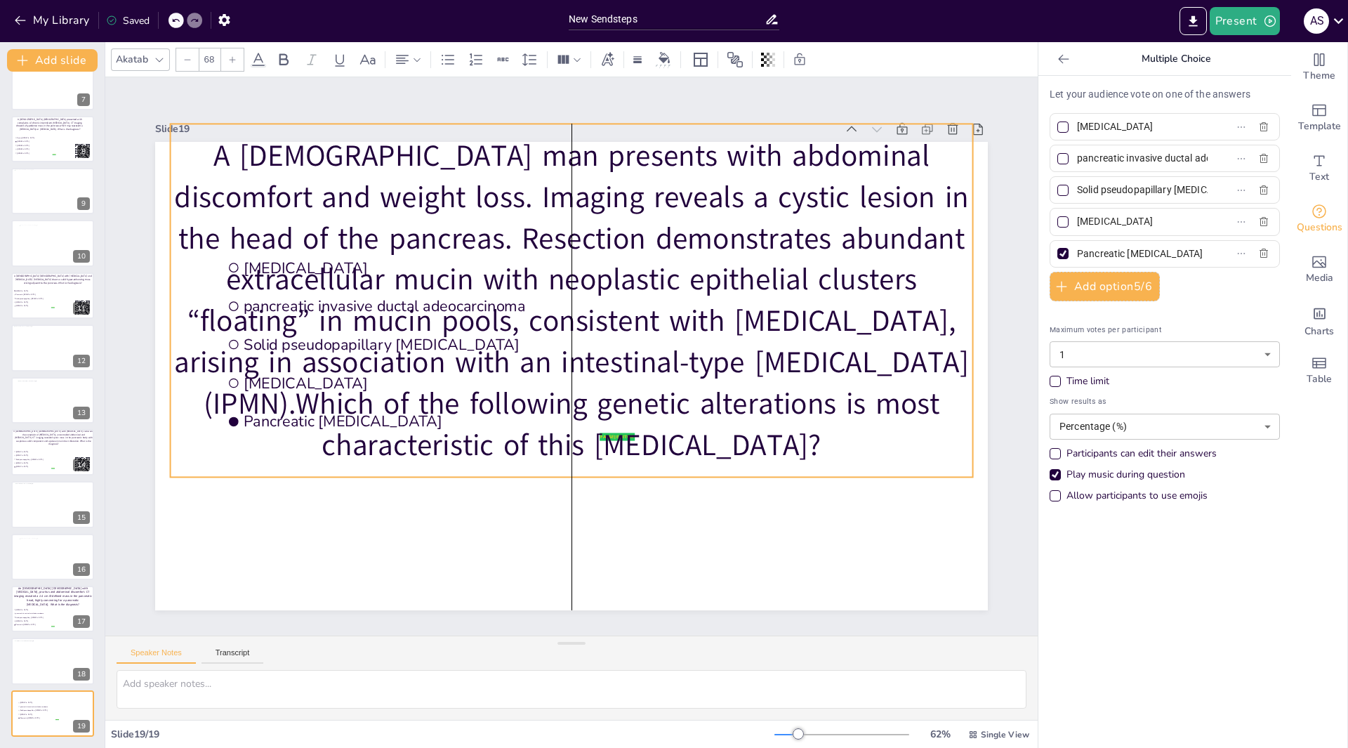
drag, startPoint x: 546, startPoint y: 491, endPoint x: 520, endPoint y: 287, distance: 205.3
click at [520, 287] on p "A 67-year-old man presents with abdominal discomfort and weight loss. Imaging r…" at bounding box center [627, 356] width 331 height 803
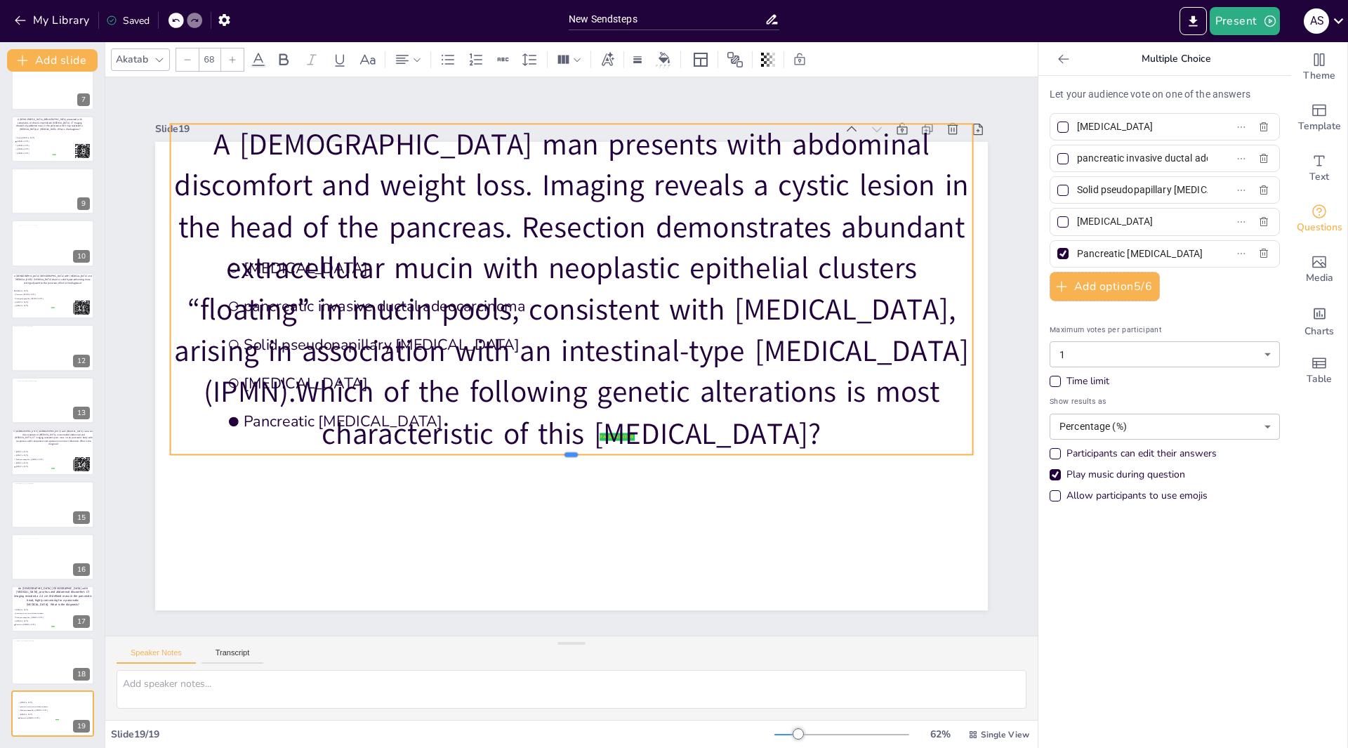
drag, startPoint x: 563, startPoint y: 474, endPoint x: 574, endPoint y: 404, distance: 71.0
click at [574, 404] on div "false | editor Pancreatic neuroendocrine tumor pancreatic invasive ductal adeoc…" at bounding box center [571, 376] width 833 height 468
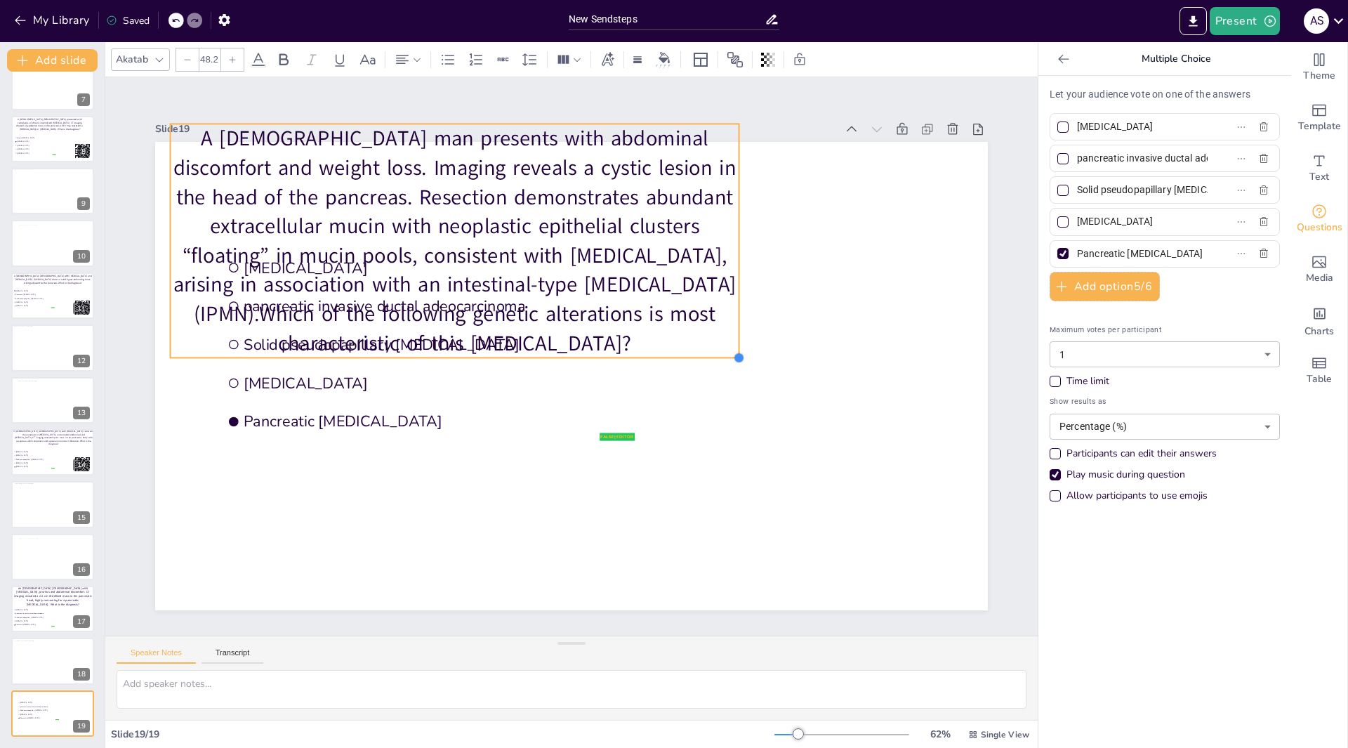
type input "48"
drag, startPoint x: 962, startPoint y: 450, endPoint x: 726, endPoint y: 352, distance: 255.6
click at [419, 400] on div at bounding box center [411, 407] width 14 height 14
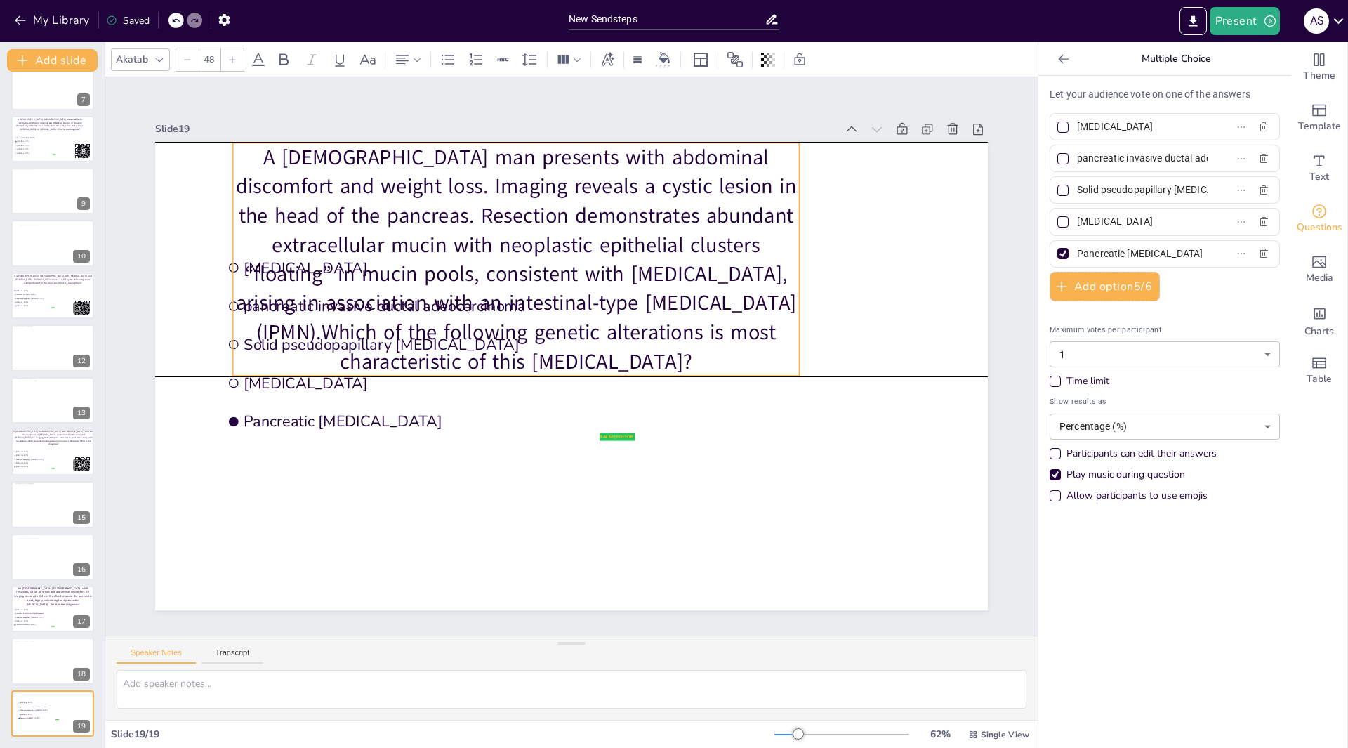
drag, startPoint x: 626, startPoint y: 284, endPoint x: 688, endPoint y: 307, distance: 66.4
click at [688, 307] on p "A 67-year-old man presents with abdominal discomfort and weight loss. Imaging r…" at bounding box center [516, 259] width 567 height 233
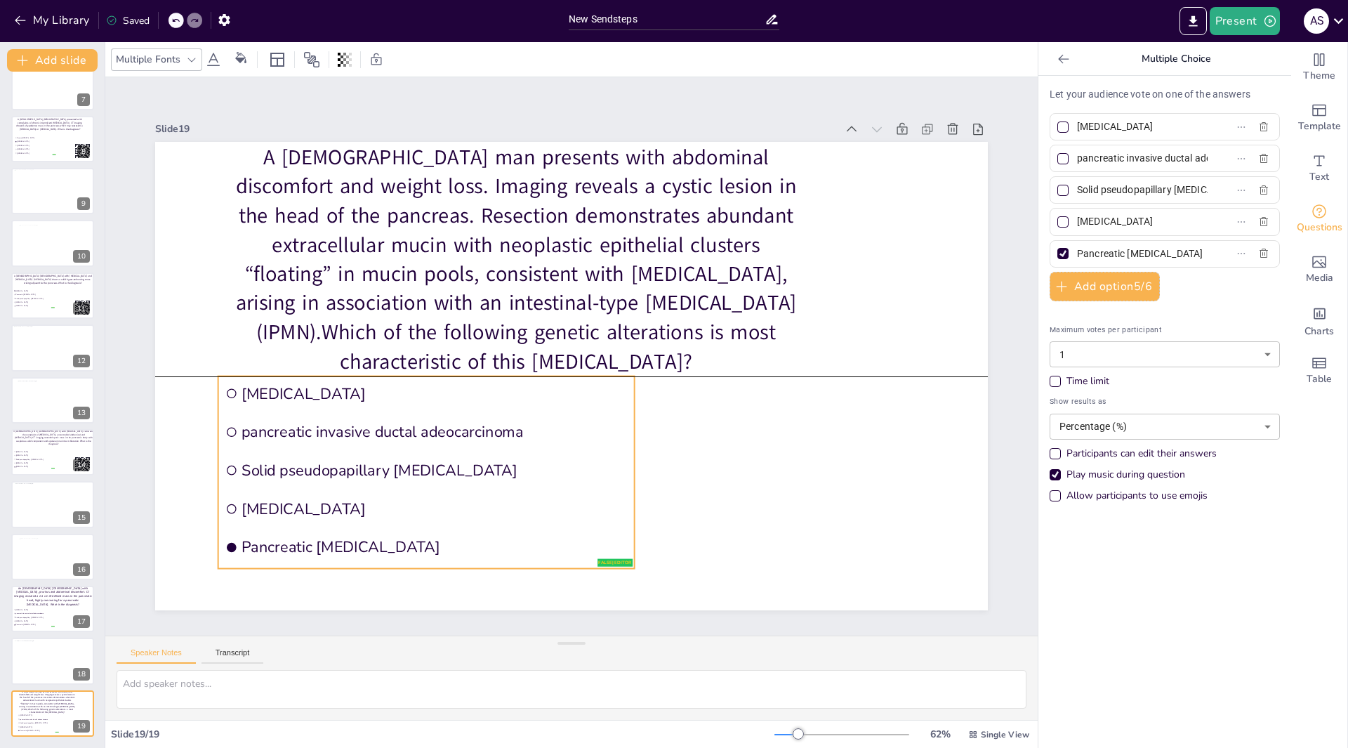
drag, startPoint x: 348, startPoint y: 400, endPoint x: 327, endPoint y: 504, distance: 106.0
click at [447, 211] on li "Pancreatic neuroendocrine carcinoma" at bounding box center [650, 130] width 407 height 162
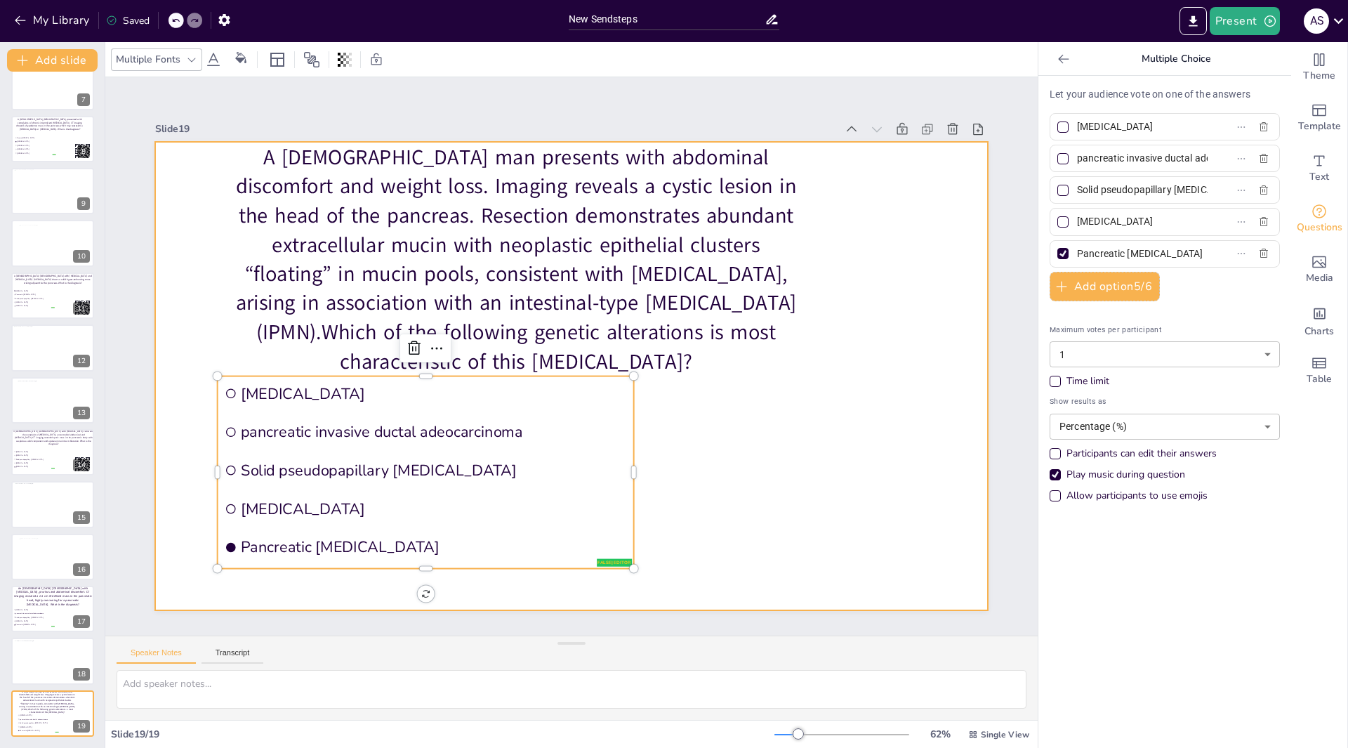
click at [261, 249] on p "A 67-year-old man presents with abdominal discomfort and weight loss. Imaging r…" at bounding box center [537, 462] width 553 height 577
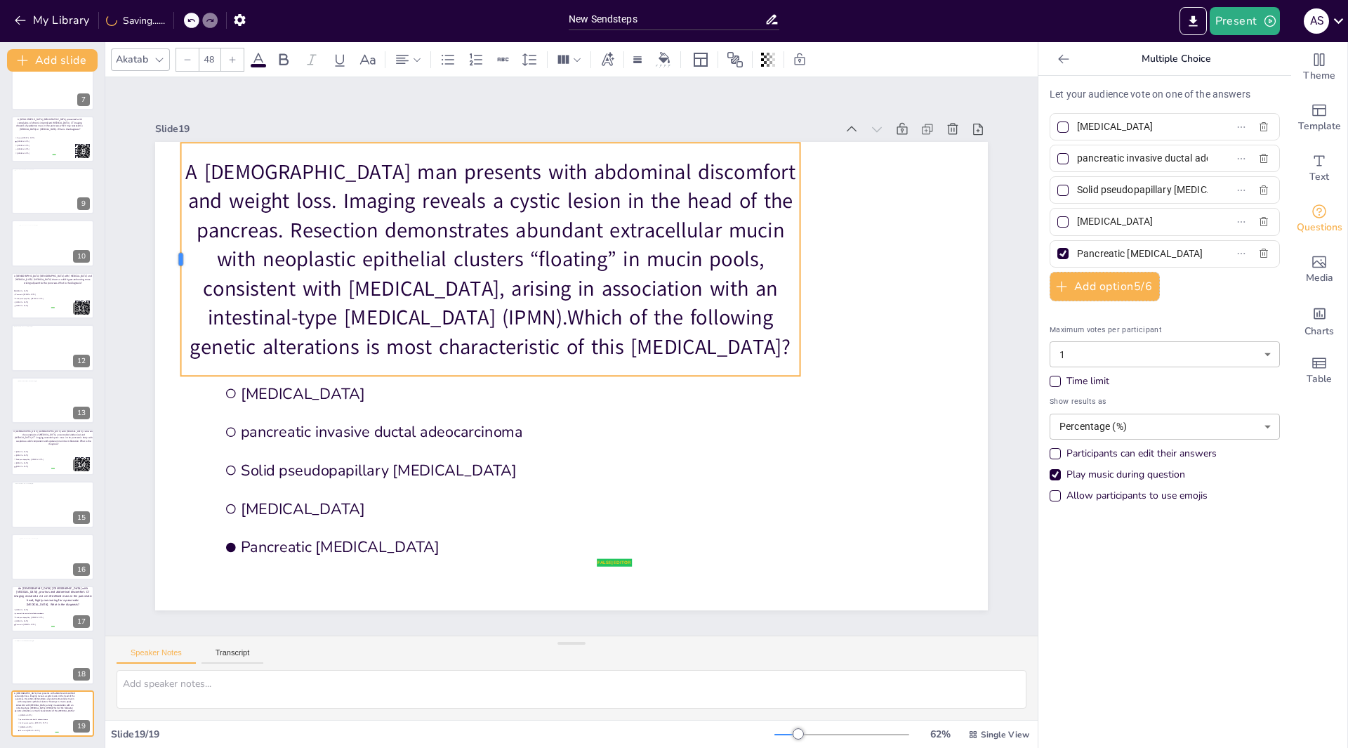
drag, startPoint x: 223, startPoint y: 252, endPoint x: 170, endPoint y: 239, distance: 54.3
click at [170, 239] on div at bounding box center [175, 259] width 11 height 233
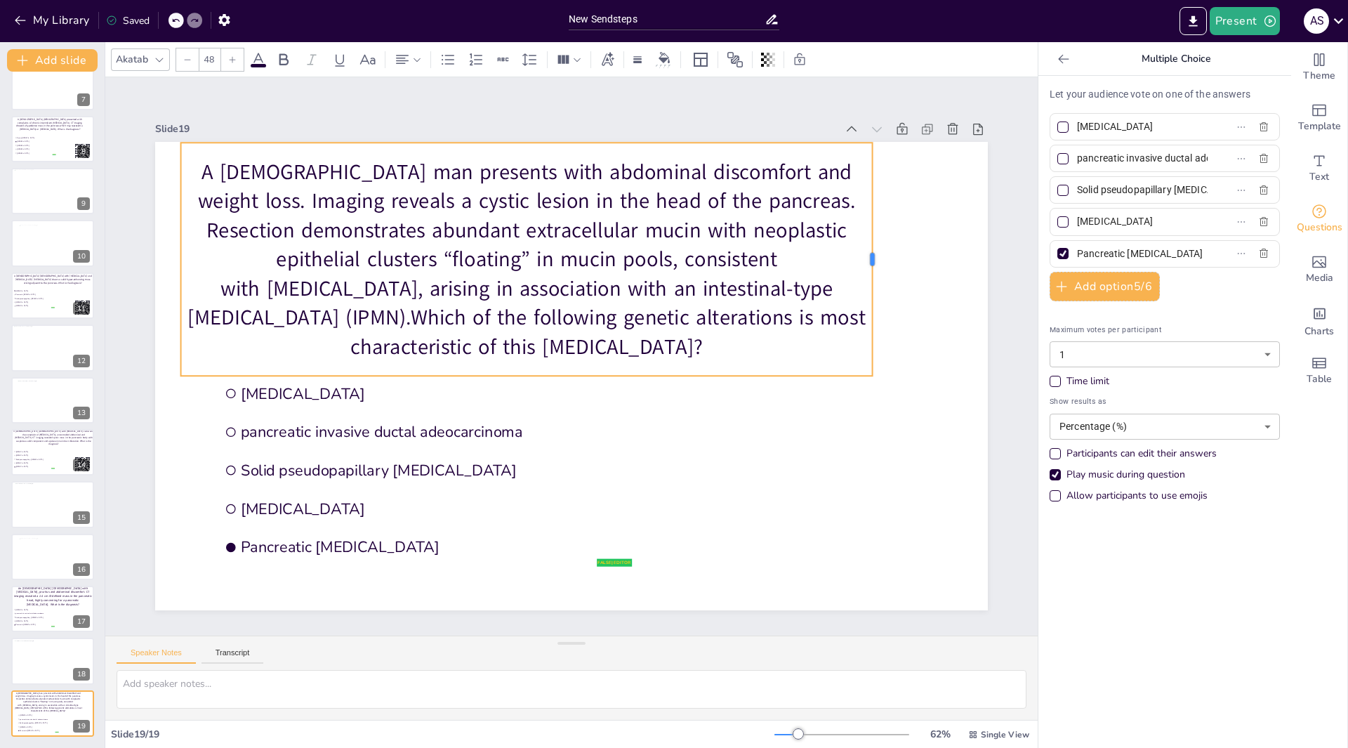
drag, startPoint x: 791, startPoint y: 258, endPoint x: 864, endPoint y: 265, distance: 72.7
click at [687, 77] on div at bounding box center [573, 35] width 225 height 83
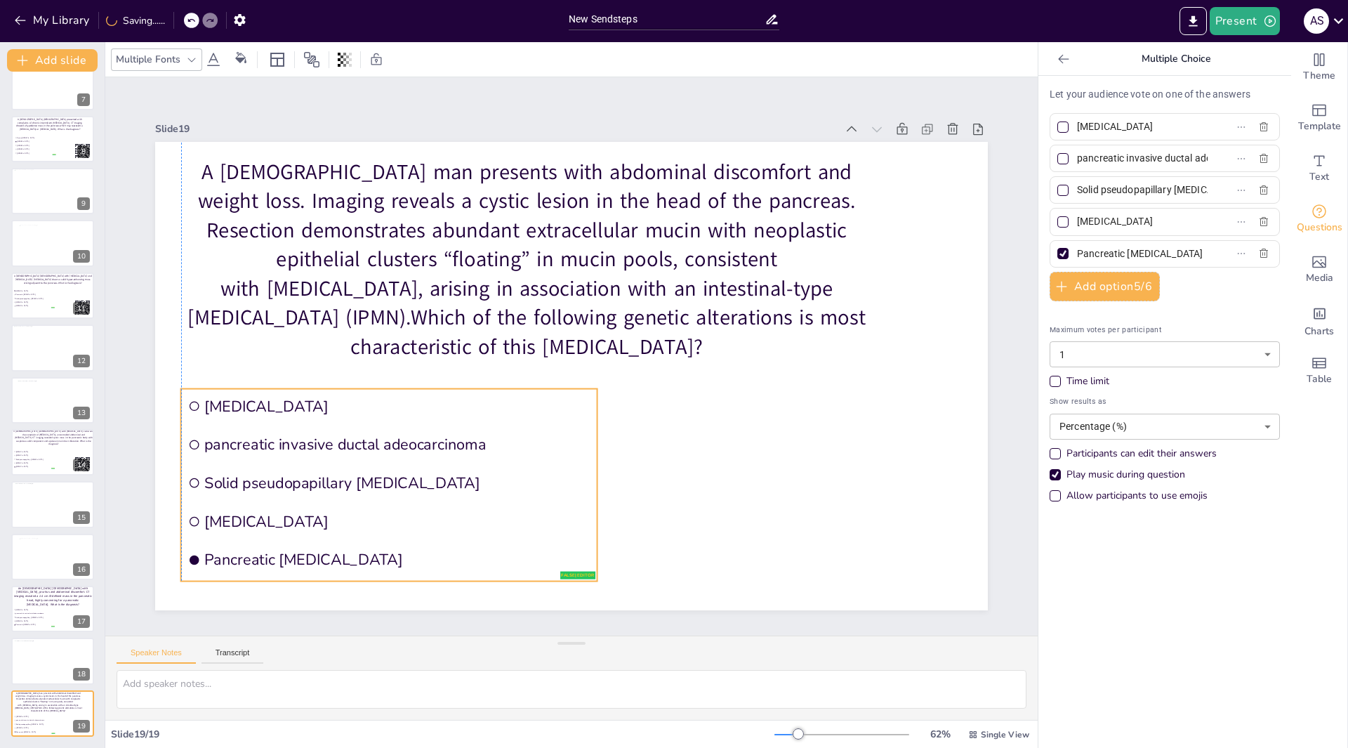
drag, startPoint x: 366, startPoint y: 478, endPoint x: 334, endPoint y: 490, distance: 34.0
click at [334, 490] on li "Solid pseudopapillary neoplasm" at bounding box center [389, 483] width 416 height 35
click at [1197, 122] on label "Pancreatic neuroendocrine tumor" at bounding box center [1143, 127] width 176 height 20
click at [1197, 122] on input "Pancreatic neuroendocrine tumor" at bounding box center [1142, 127] width 131 height 20
type input "P"
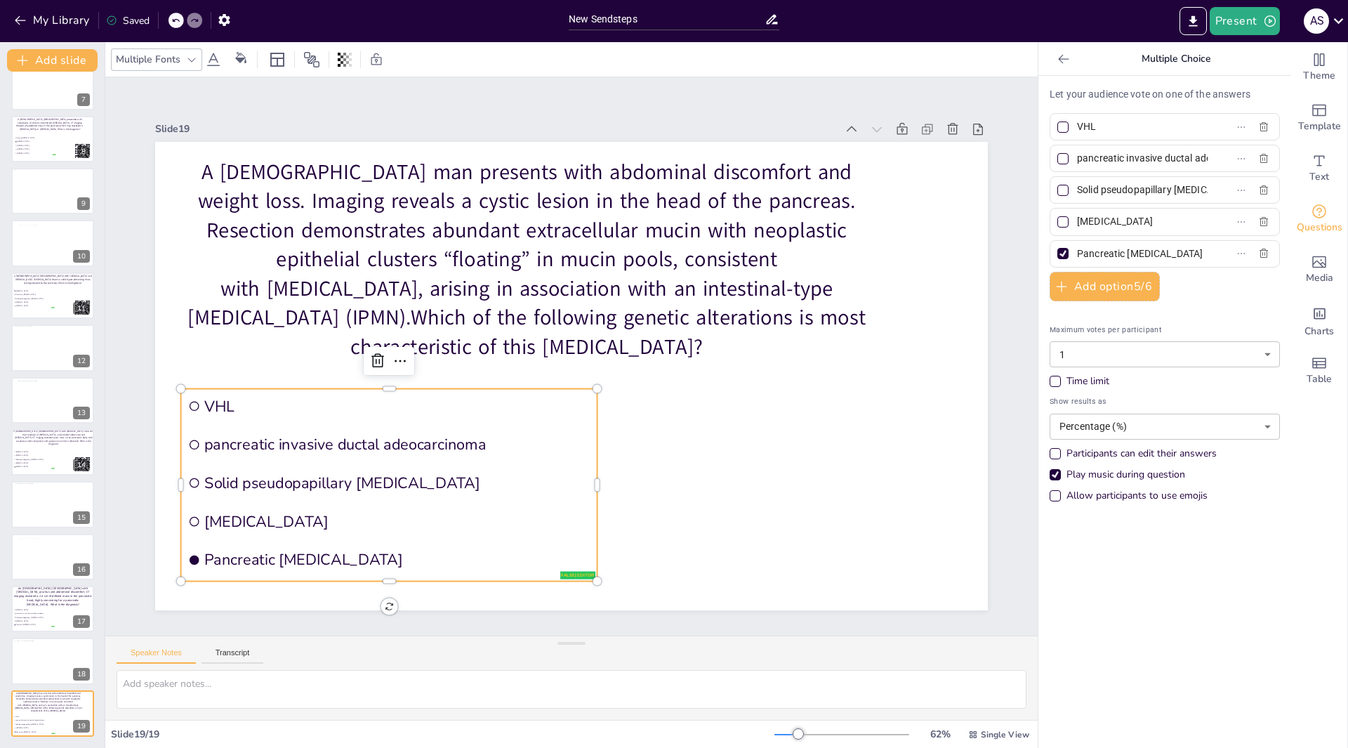
type input "VHL"
click at [1195, 159] on label "pancreatic invasive ductal adeocarcinoma" at bounding box center [1143, 158] width 176 height 20
click at [1195, 159] on input "pancreatic invasive ductal adeocarcinoma" at bounding box center [1142, 158] width 131 height 20
type input "p"
type input "GNAS"
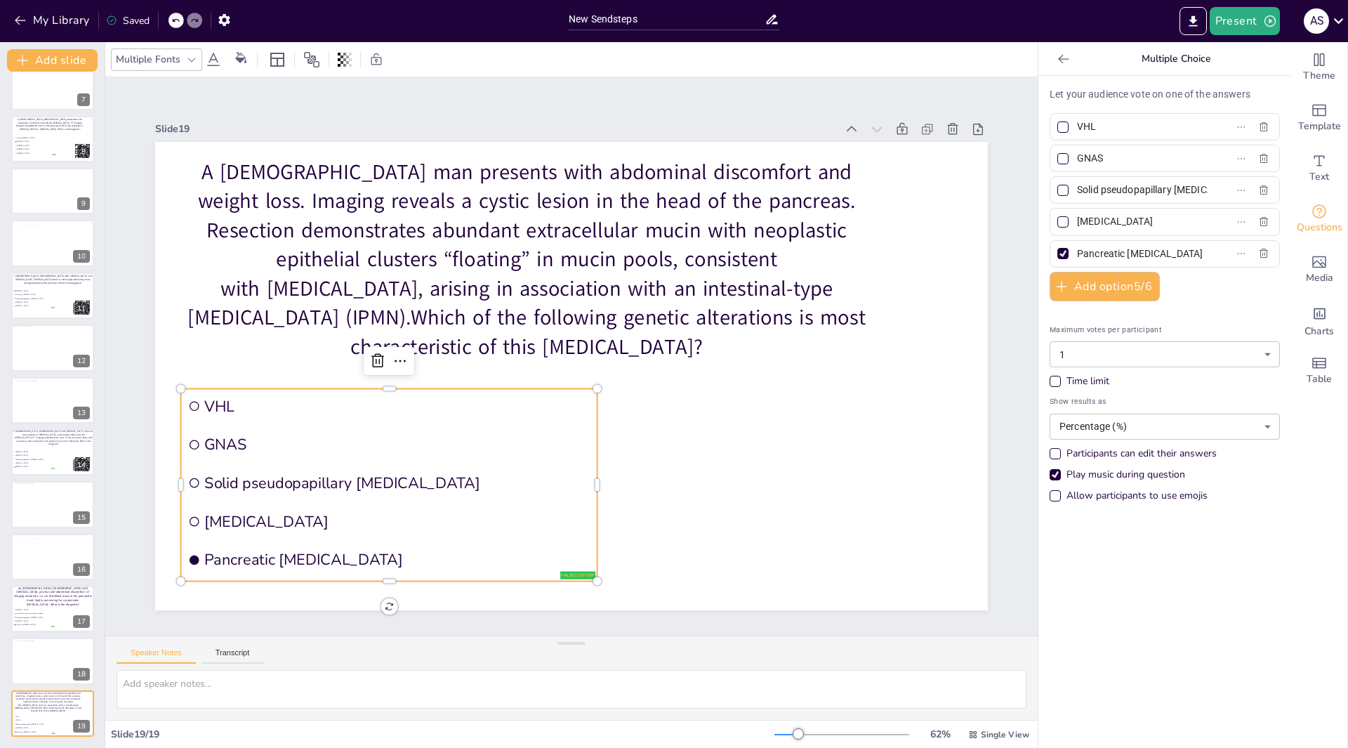
click at [1191, 189] on label "Solid pseudopapillary neoplasm" at bounding box center [1143, 190] width 176 height 20
click at [1191, 189] on input "Solid pseudopapillary neoplasm" at bounding box center [1142, 190] width 131 height 20
type input "S"
type input "SMAD4"
click at [1191, 221] on label "Mucinous cystic neoplasm" at bounding box center [1143, 221] width 176 height 20
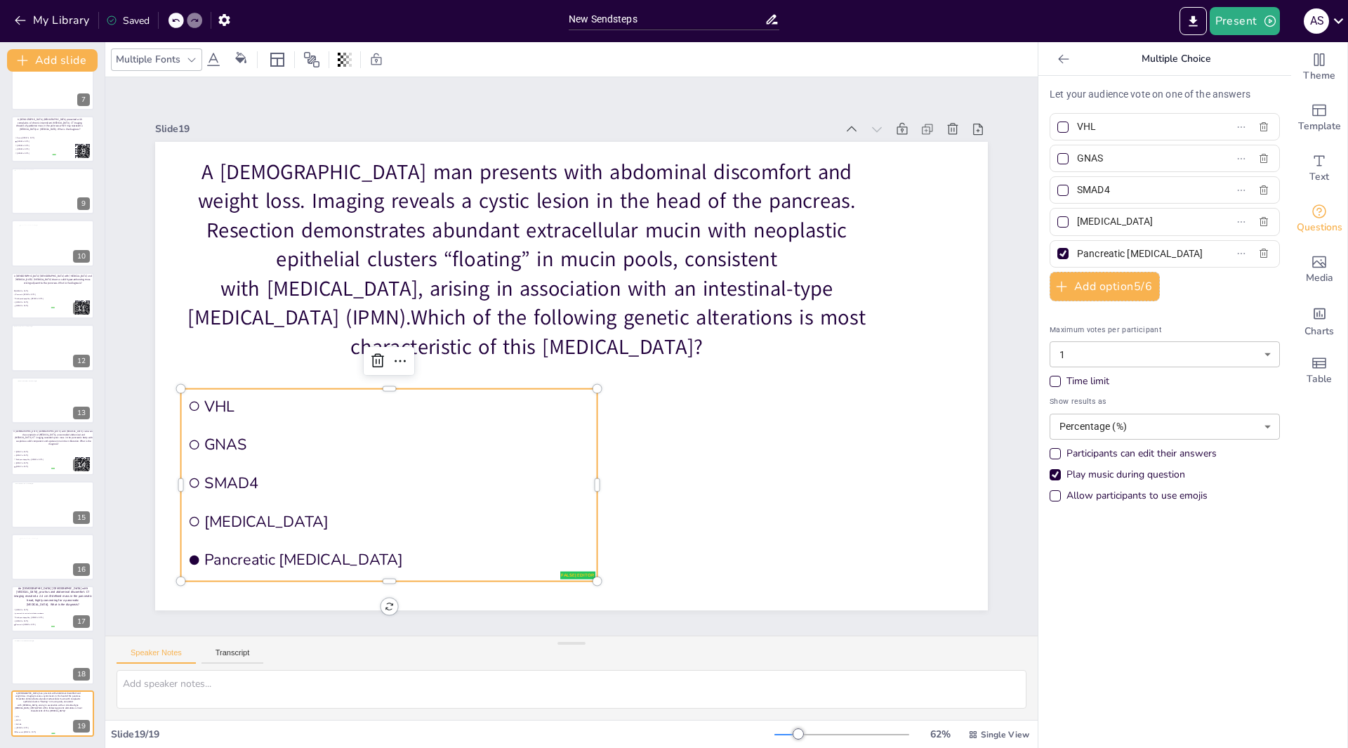
click at [1191, 221] on input "Mucinous cystic neoplasm" at bounding box center [1142, 221] width 131 height 20
type input "M"
type input "PRKACA"
click at [1196, 253] on label "Pancreatic neuroendocrine carcinoma" at bounding box center [1143, 254] width 176 height 20
click at [1196, 253] on input "Pancreatic neuroendocrine carcinoma" at bounding box center [1142, 254] width 131 height 20
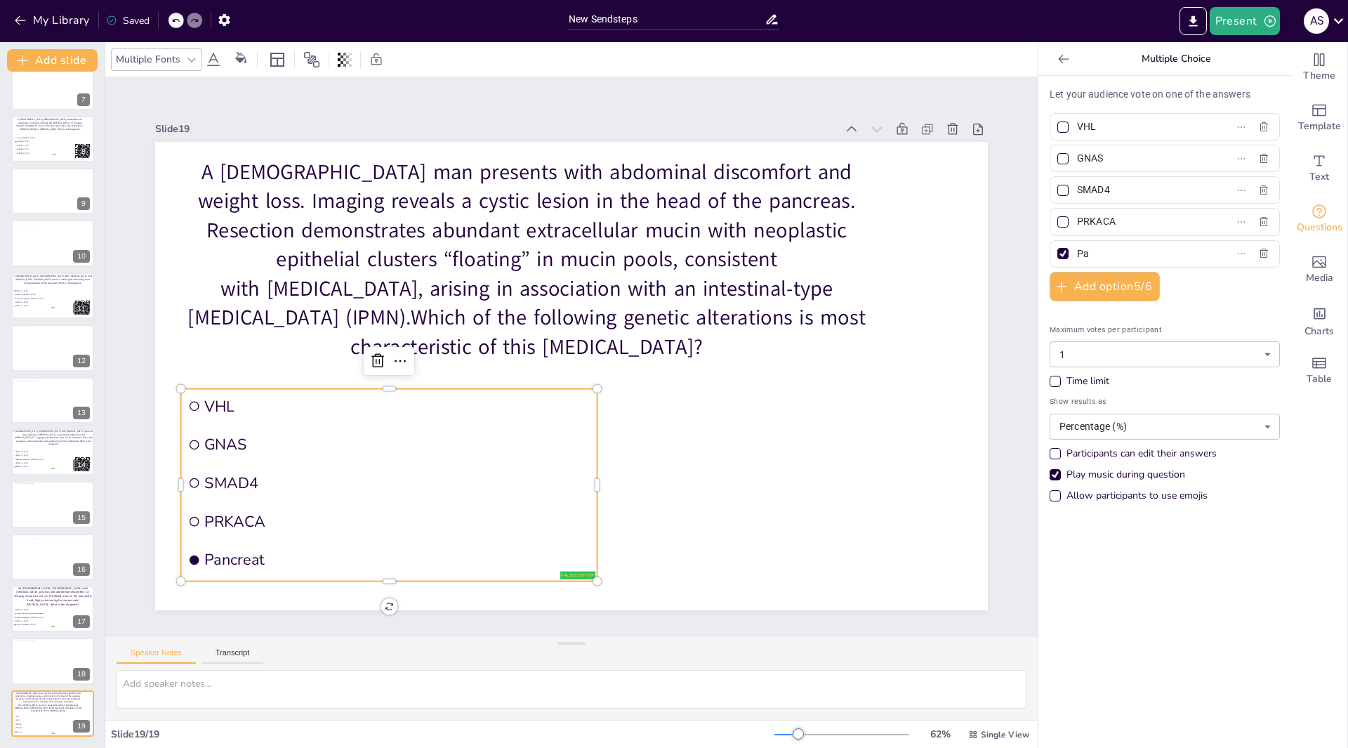
type input "P"
type input "P53"
click at [1060, 157] on div at bounding box center [1063, 158] width 7 height 7
click at [1077, 157] on input "GNAS" at bounding box center [1142, 158] width 131 height 20
checkbox input "true"
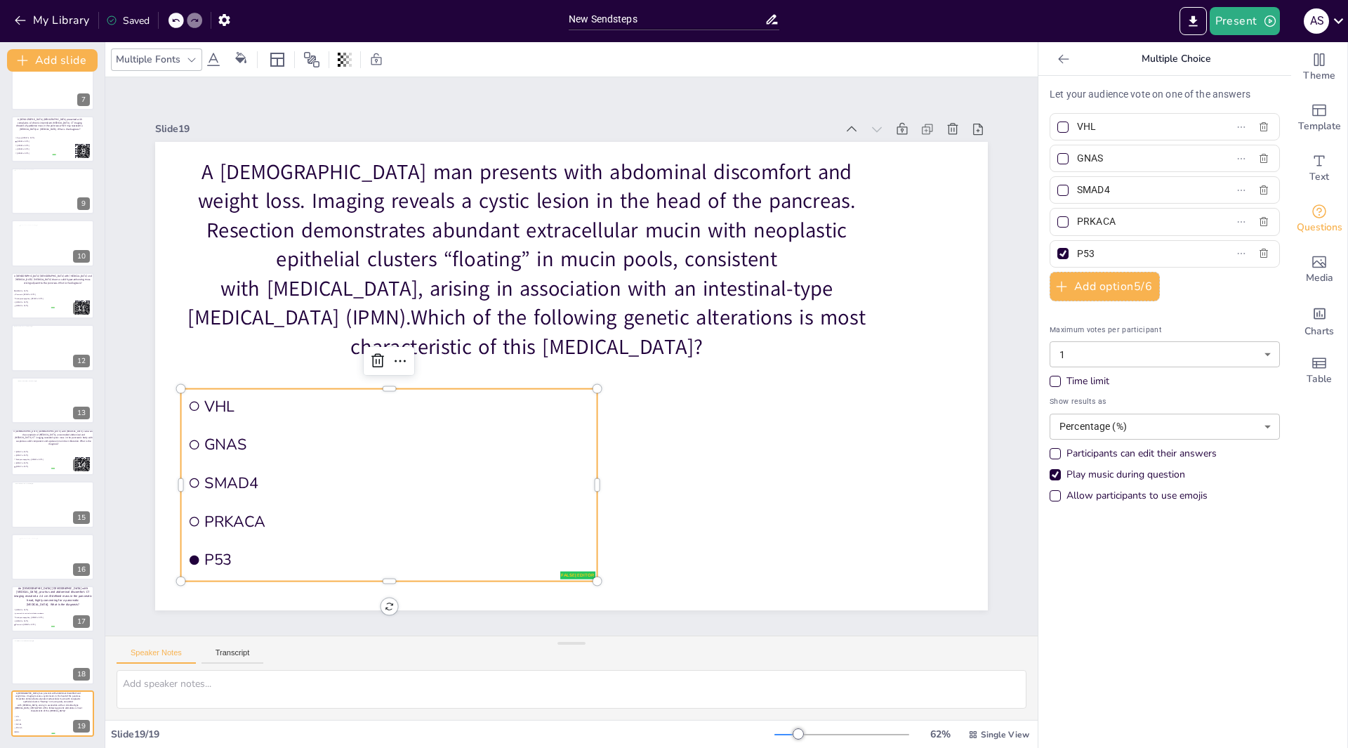
checkbox input "true"
click at [1058, 251] on div at bounding box center [1063, 253] width 11 height 11
click at [1077, 251] on input "P53" at bounding box center [1142, 254] width 131 height 20
checkbox input "false"
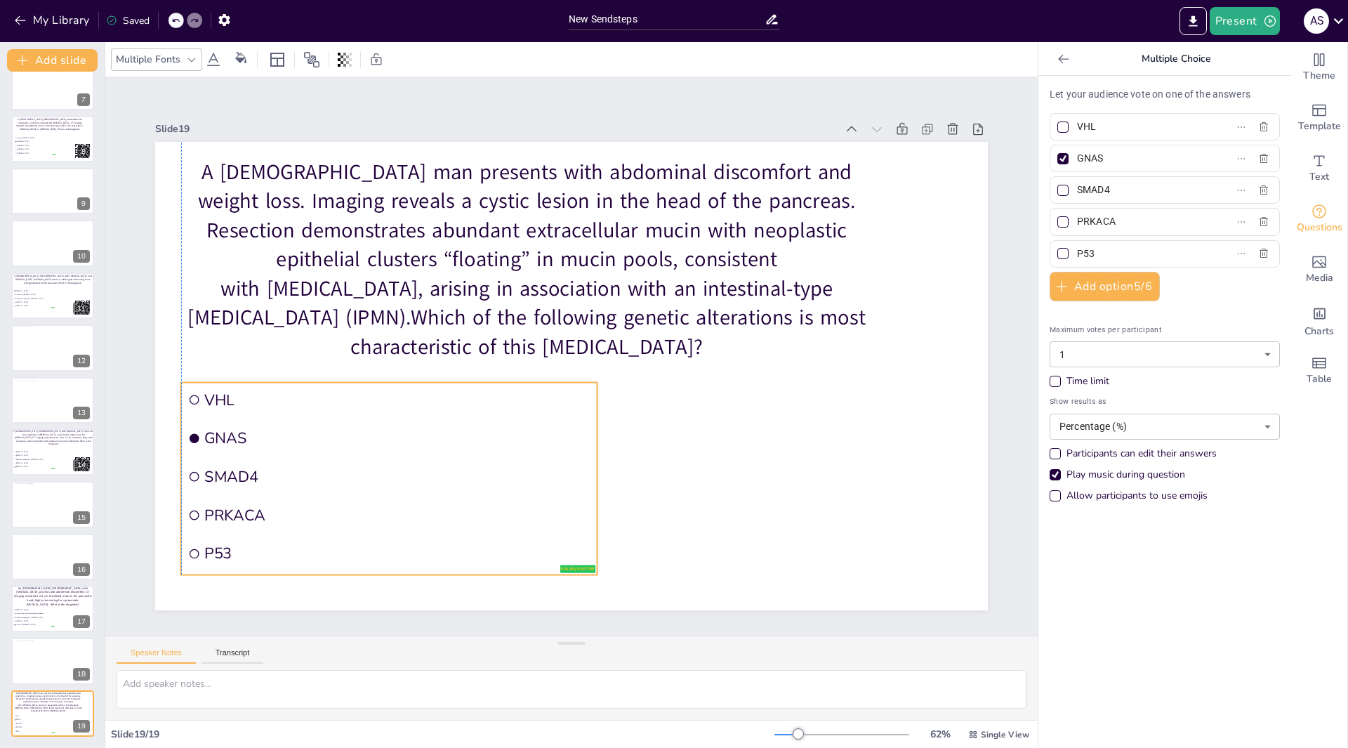
click at [462, 296] on span "SMAD4" at bounding box center [598, 146] width 273 height 301
click at [1312, 276] on span "Media" at bounding box center [1319, 277] width 27 height 15
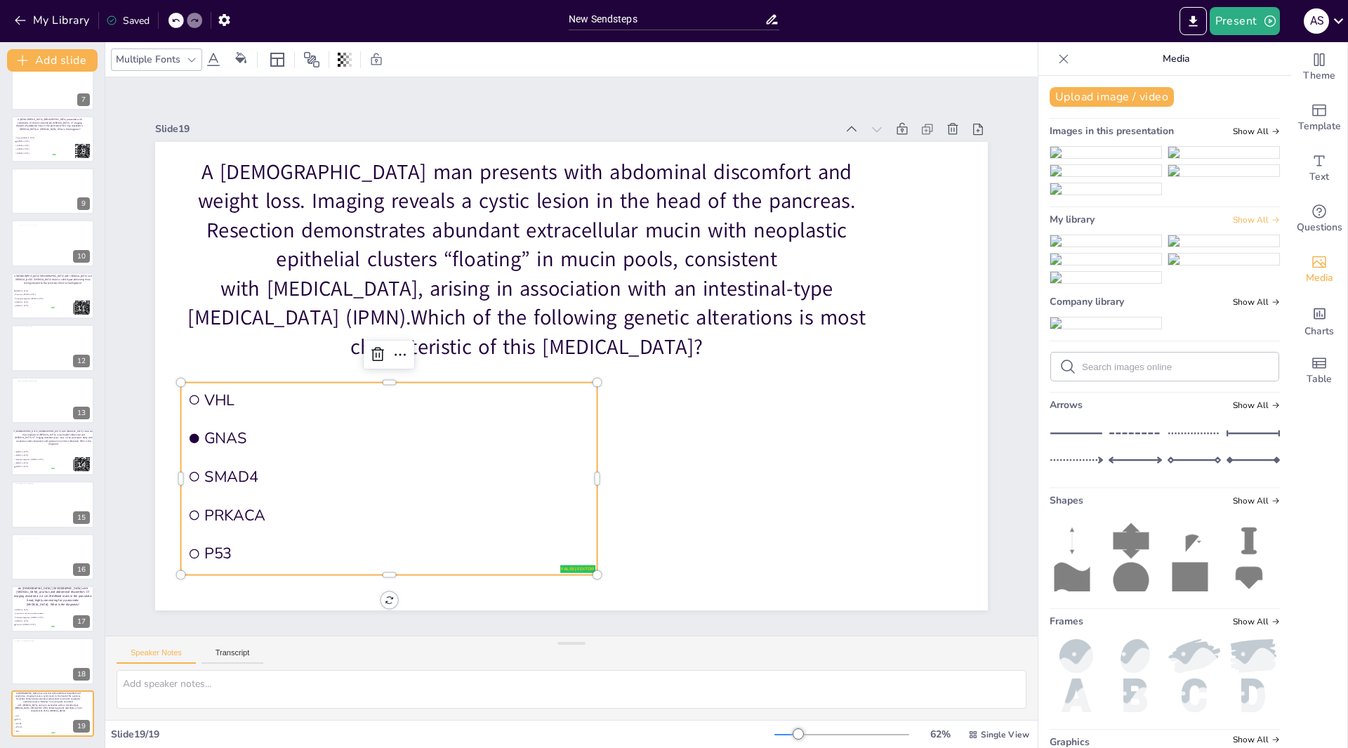
click at [1242, 225] on span "Show All" at bounding box center [1256, 220] width 47 height 10
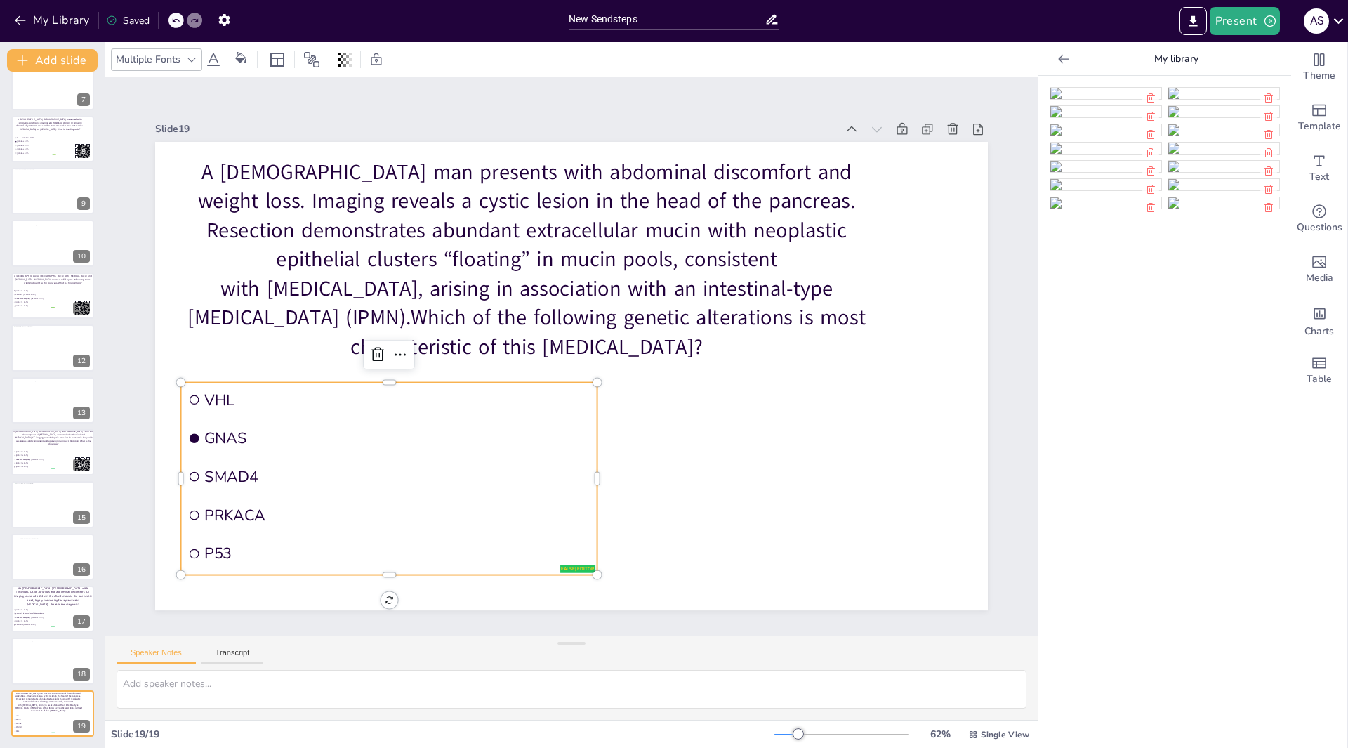
click at [1209, 154] on img at bounding box center [1224, 148] width 111 height 11
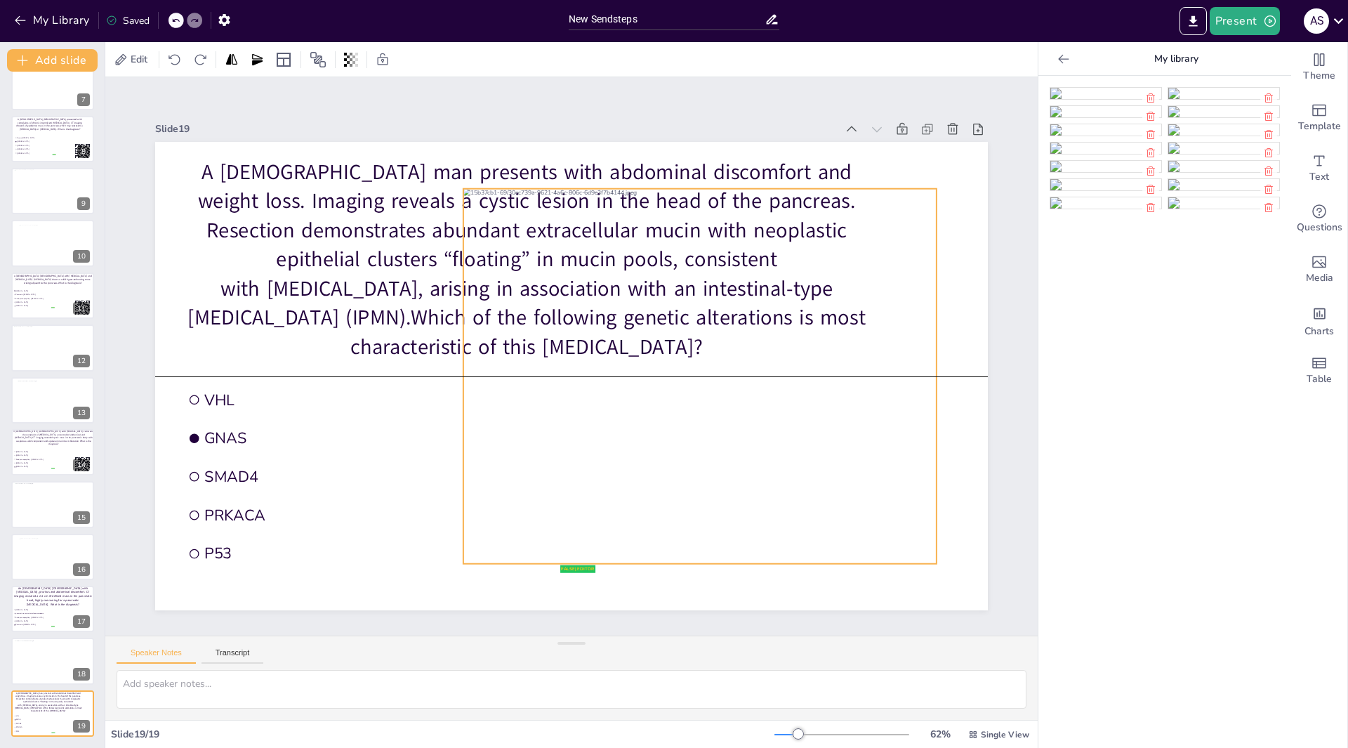
drag, startPoint x: 584, startPoint y: 381, endPoint x: 712, endPoint y: 381, distance: 128.5
click at [712, 381] on div at bounding box center [687, 415] width 566 height 503
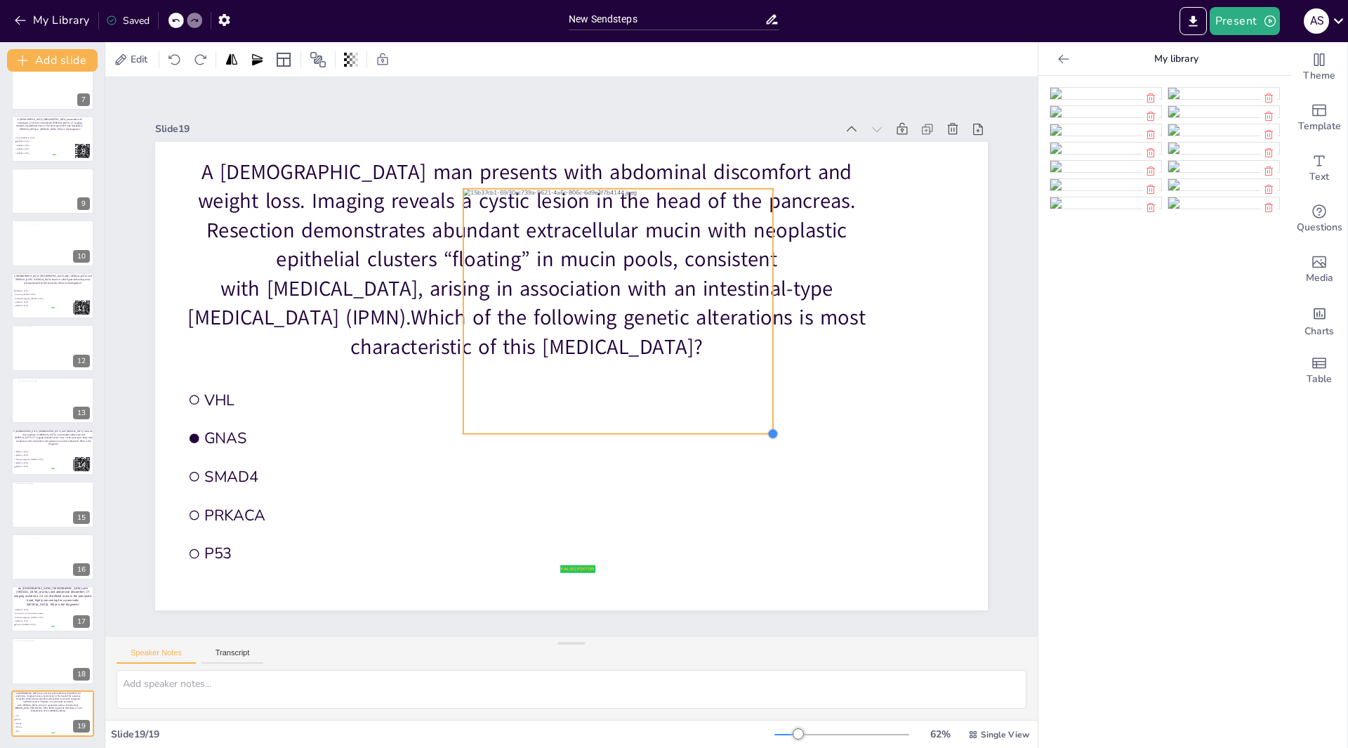
drag, startPoint x: 926, startPoint y: 555, endPoint x: 650, endPoint y: 382, distance: 326.0
click at [689, 407] on div "A 67-year-old man presents with abdominal discomfort and weight loss. Imaging r…" at bounding box center [562, 373] width 956 height 822
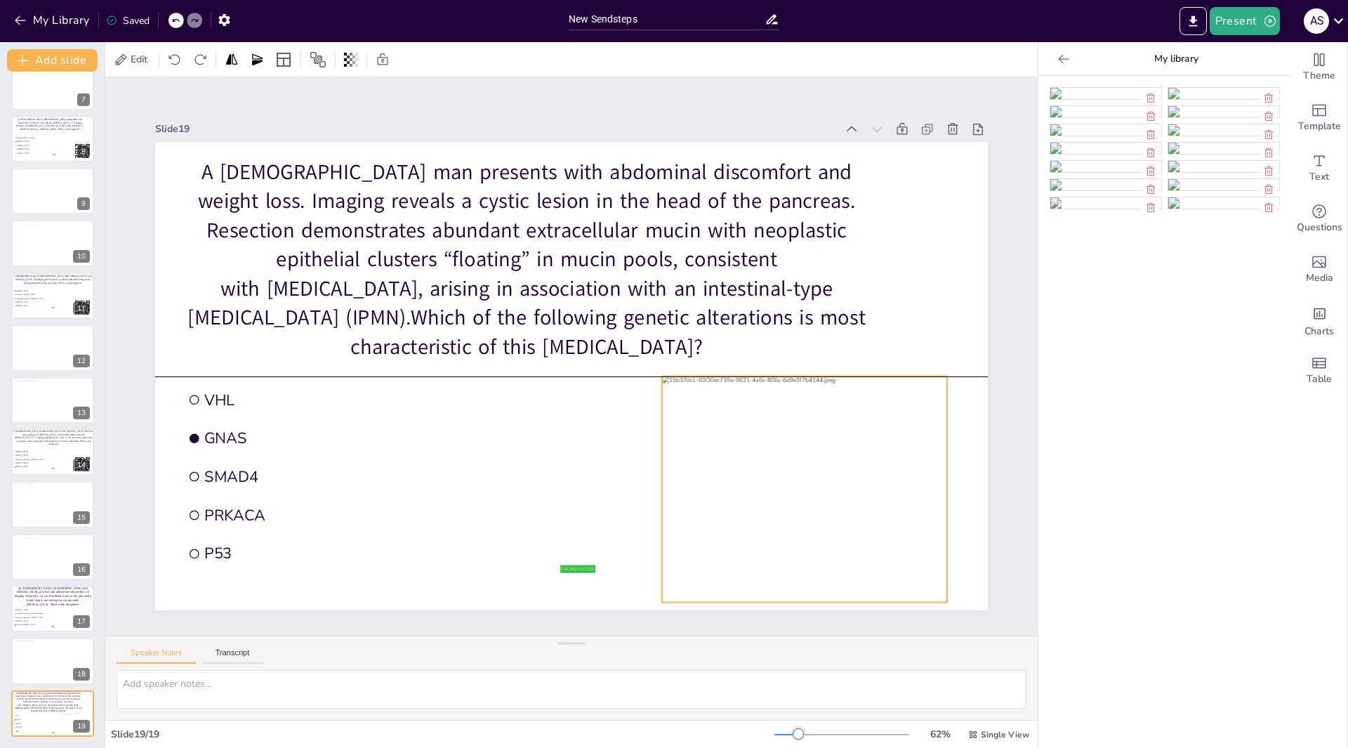
drag, startPoint x: 594, startPoint y: 321, endPoint x: 793, endPoint y: 506, distance: 271.3
click at [793, 506] on div at bounding box center [752, 554] width 341 height 303
drag, startPoint x: 857, startPoint y: 537, endPoint x: 866, endPoint y: 534, distance: 8.7
click at [866, 534] on div at bounding box center [813, 489] width 285 height 226
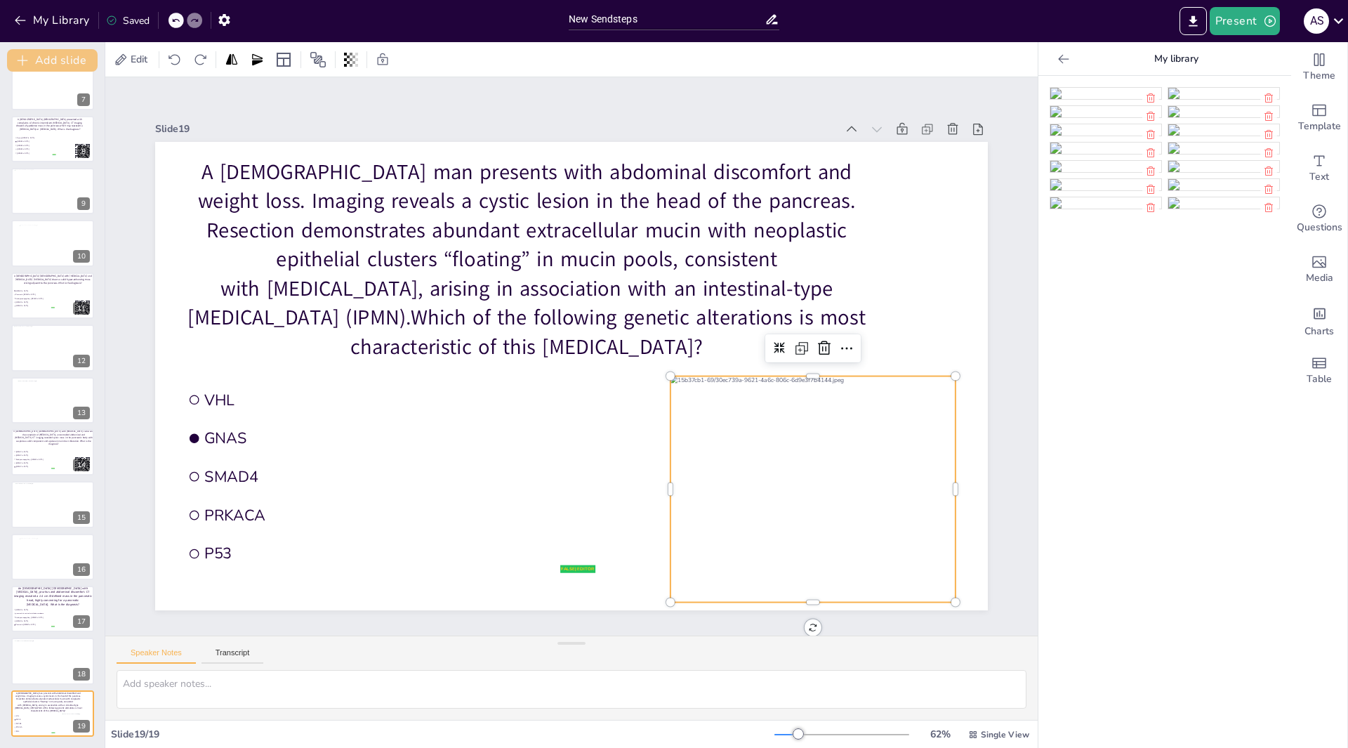
click at [46, 60] on button "Add slide" at bounding box center [52, 60] width 91 height 22
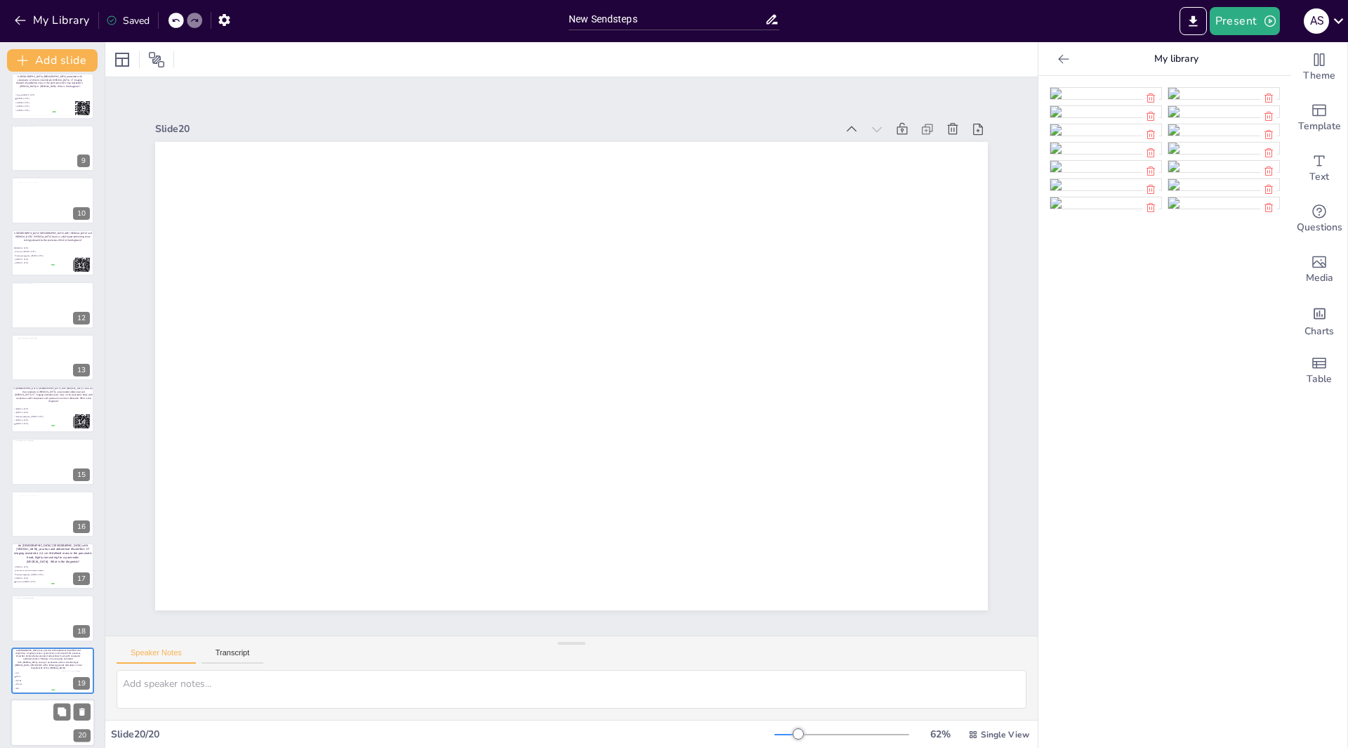
scroll to position [386, 0]
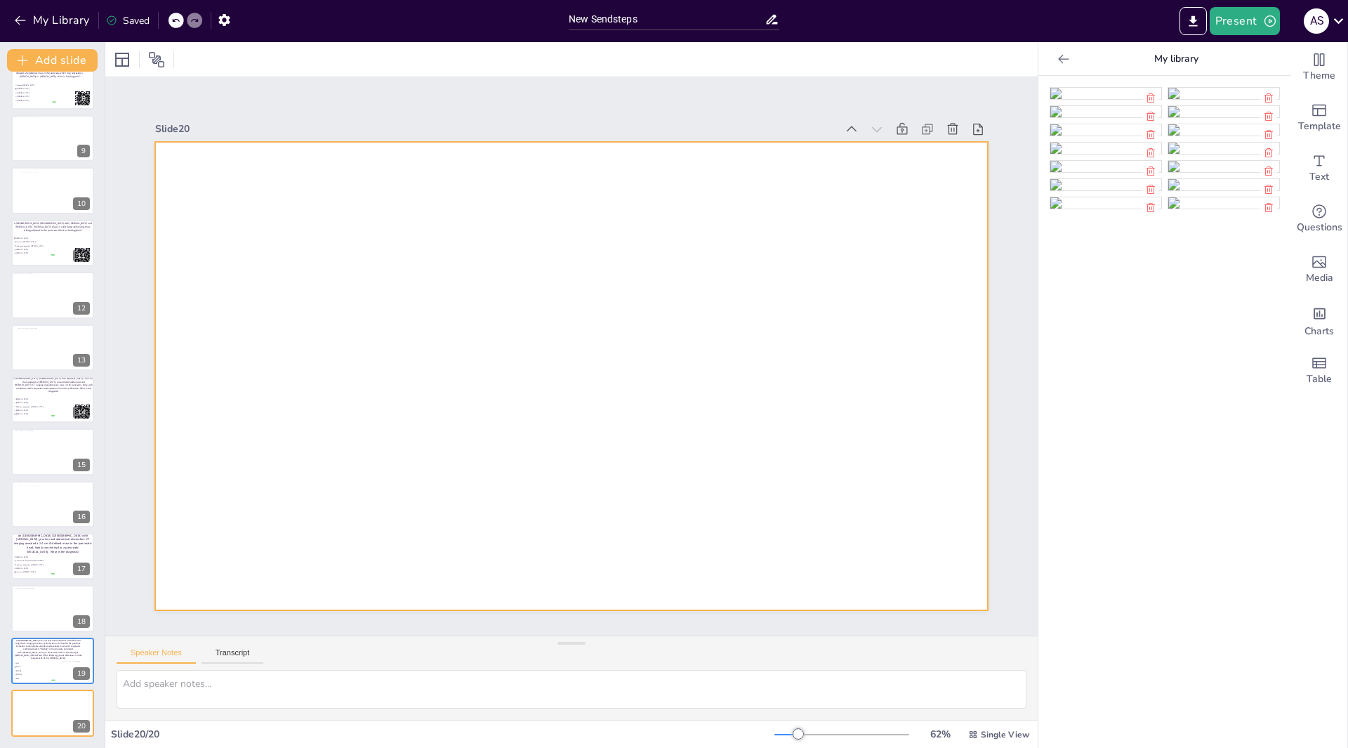
click at [410, 336] on div at bounding box center [565, 375] width 937 height 703
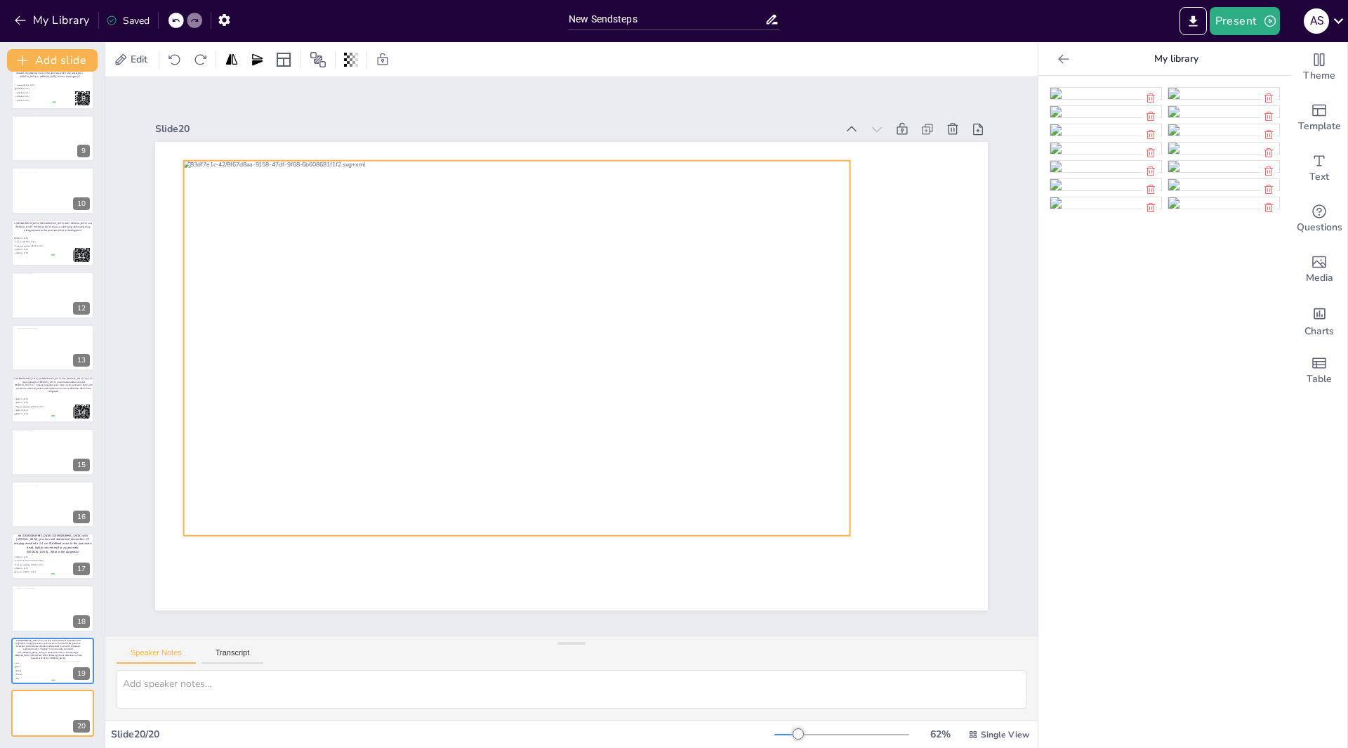
drag, startPoint x: 269, startPoint y: 206, endPoint x: 214, endPoint y: 178, distance: 61.6
click at [214, 178] on div at bounding box center [546, 307] width 695 height 759
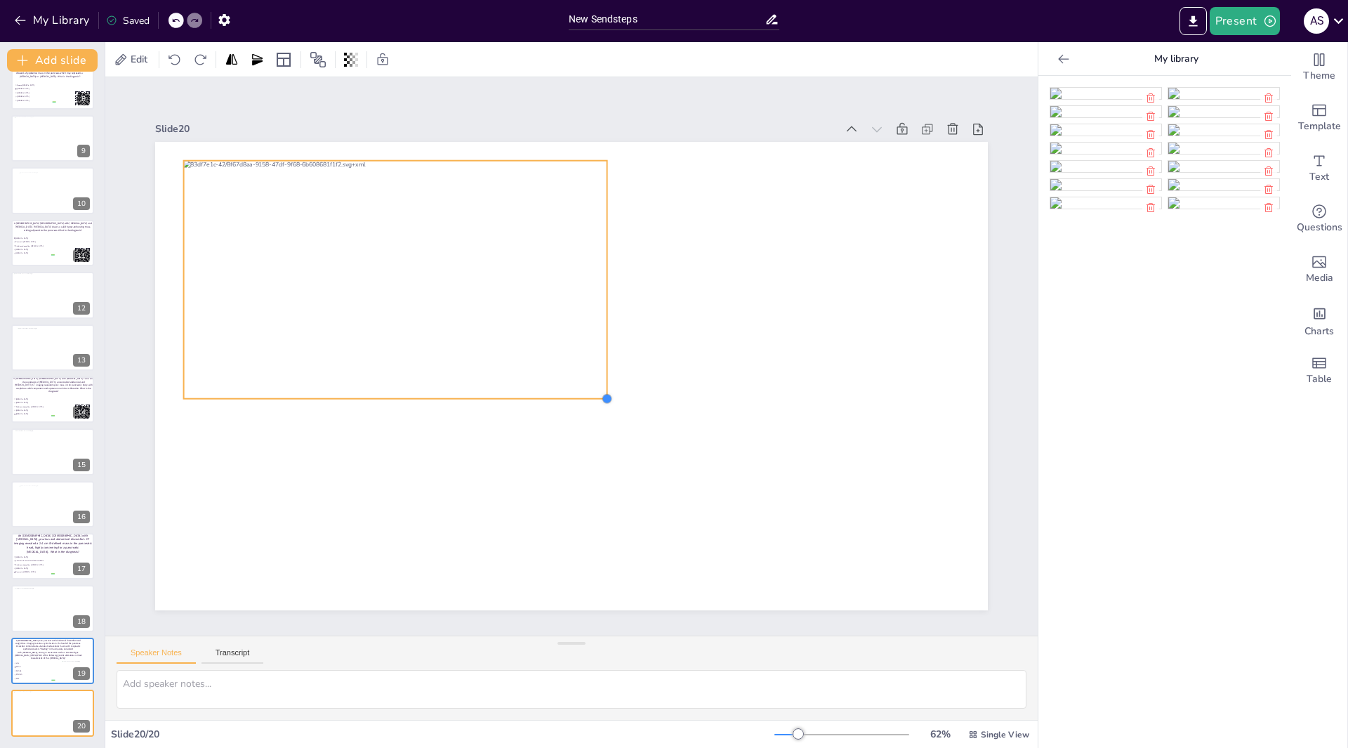
drag, startPoint x: 842, startPoint y: 529, endPoint x: 524, endPoint y: 360, distance: 360.3
click at [596, 384] on div at bounding box center [554, 349] width 767 height 952
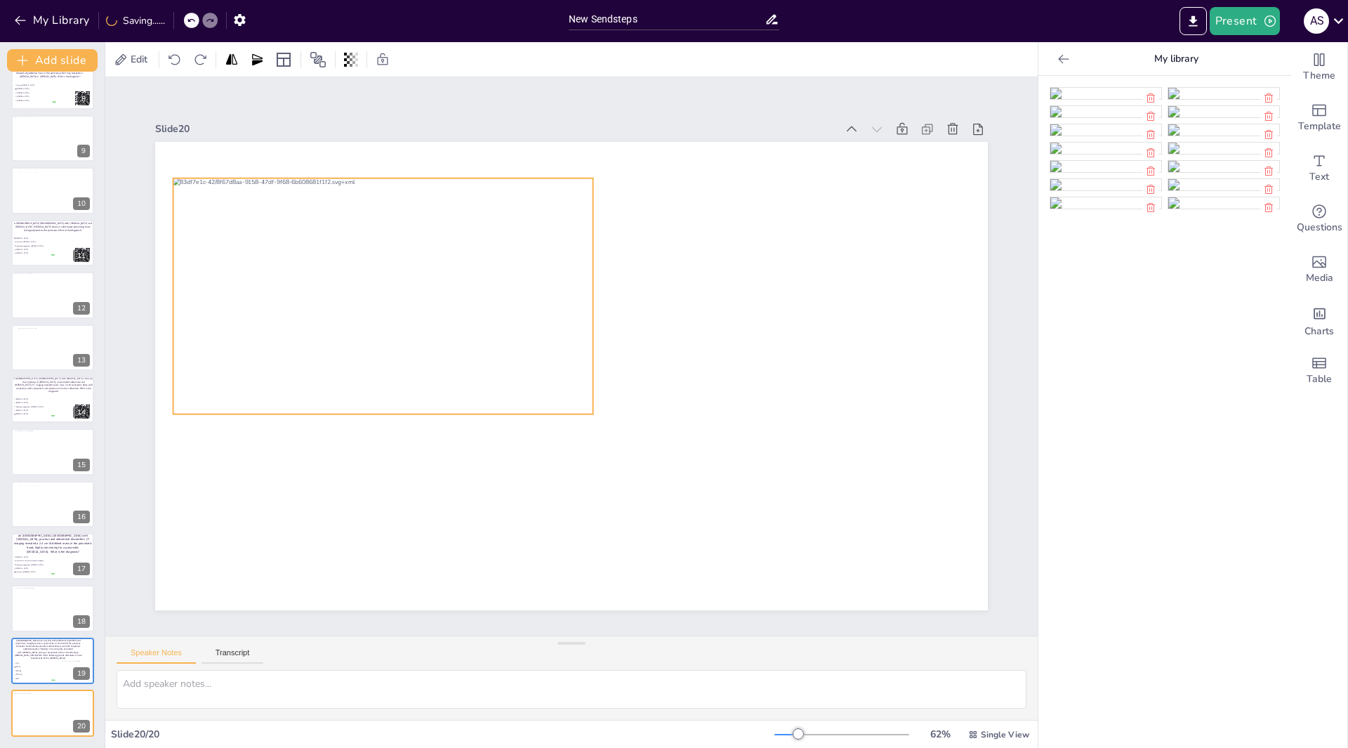
drag, startPoint x: 487, startPoint y: 338, endPoint x: 498, endPoint y: 372, distance: 35.3
click at [479, 357] on div at bounding box center [529, 163] width 414 height 482
click at [635, 353] on div at bounding box center [642, 345] width 14 height 14
click at [1225, 154] on img at bounding box center [1224, 148] width 111 height 11
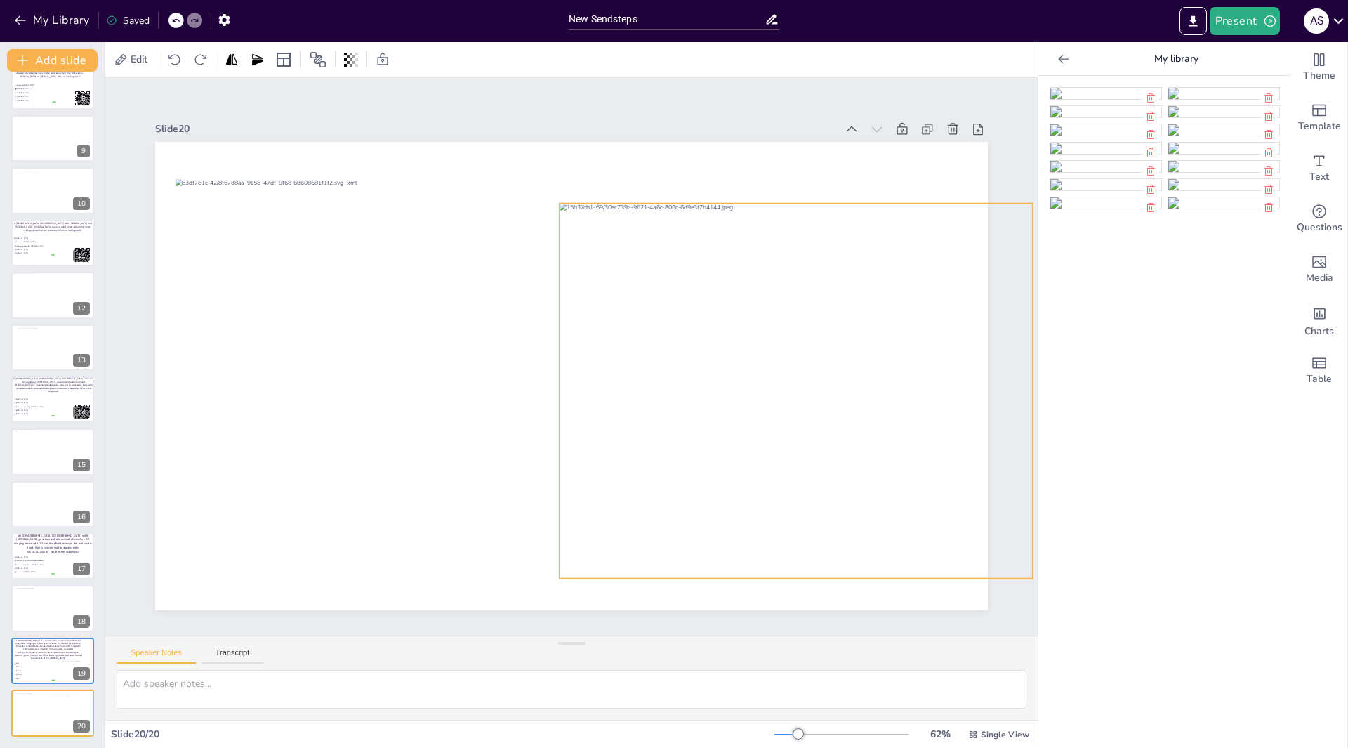
drag, startPoint x: 674, startPoint y: 414, endPoint x: 886, endPoint y: 425, distance: 212.4
click at [888, 423] on div at bounding box center [775, 458] width 566 height 503
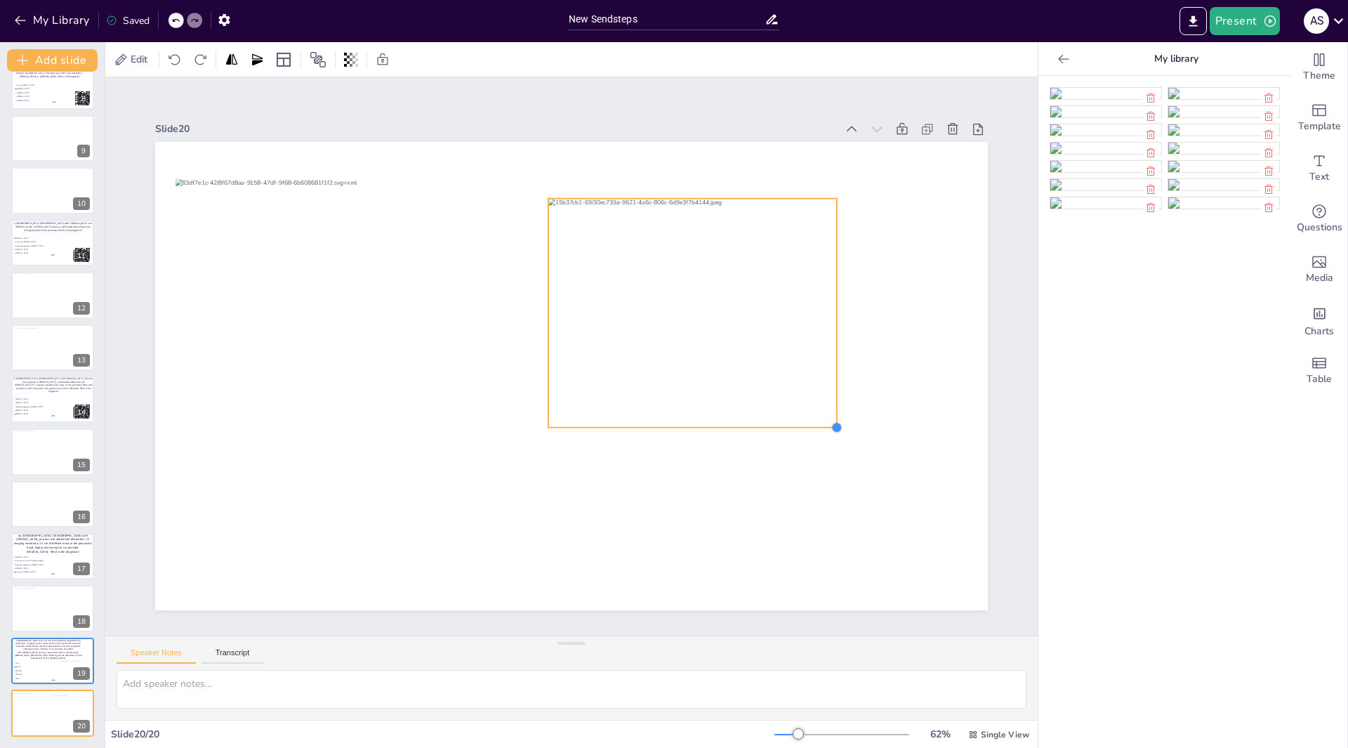
drag, startPoint x: 1012, startPoint y: 567, endPoint x: 682, endPoint y: 376, distance: 381.7
click at [717, 397] on div at bounding box center [555, 367] width 869 height 949
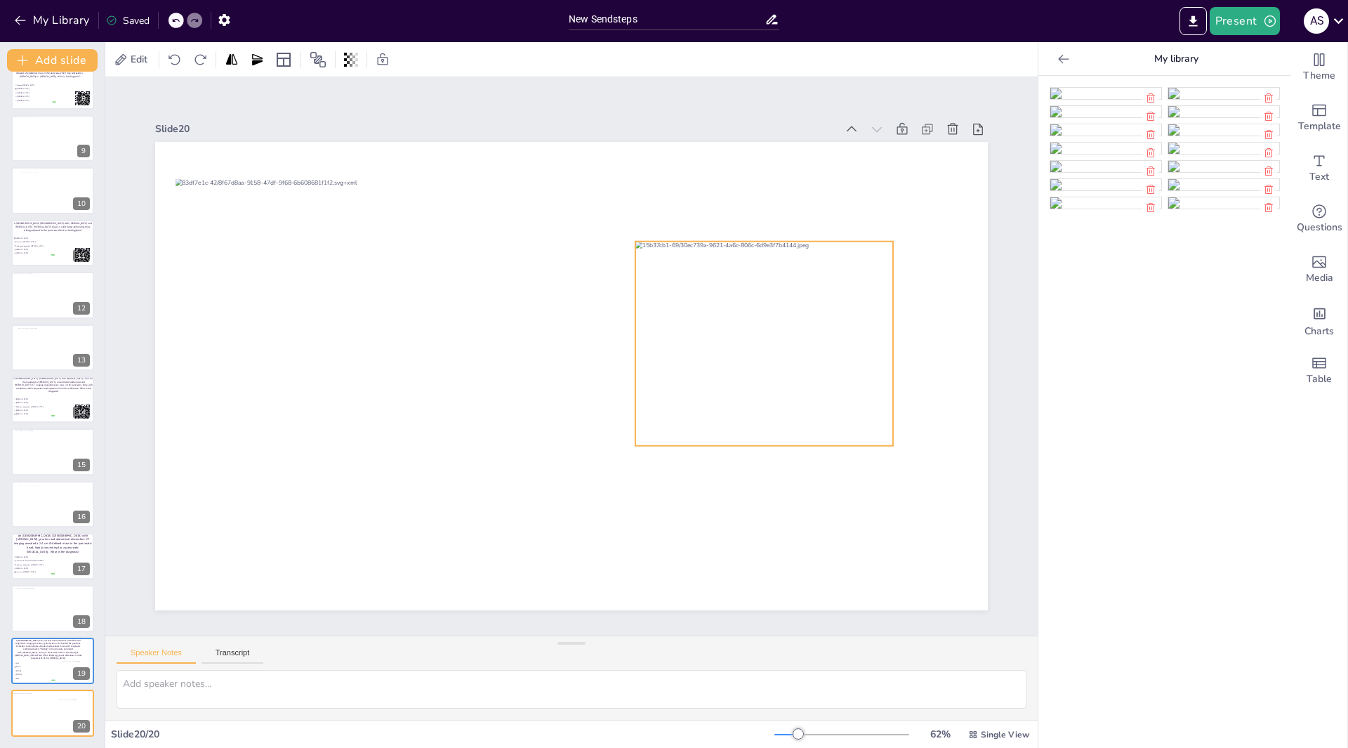
drag, startPoint x: 645, startPoint y: 346, endPoint x: 760, endPoint y: 420, distance: 137.1
click at [661, 292] on div at bounding box center [558, 163] width 204 height 258
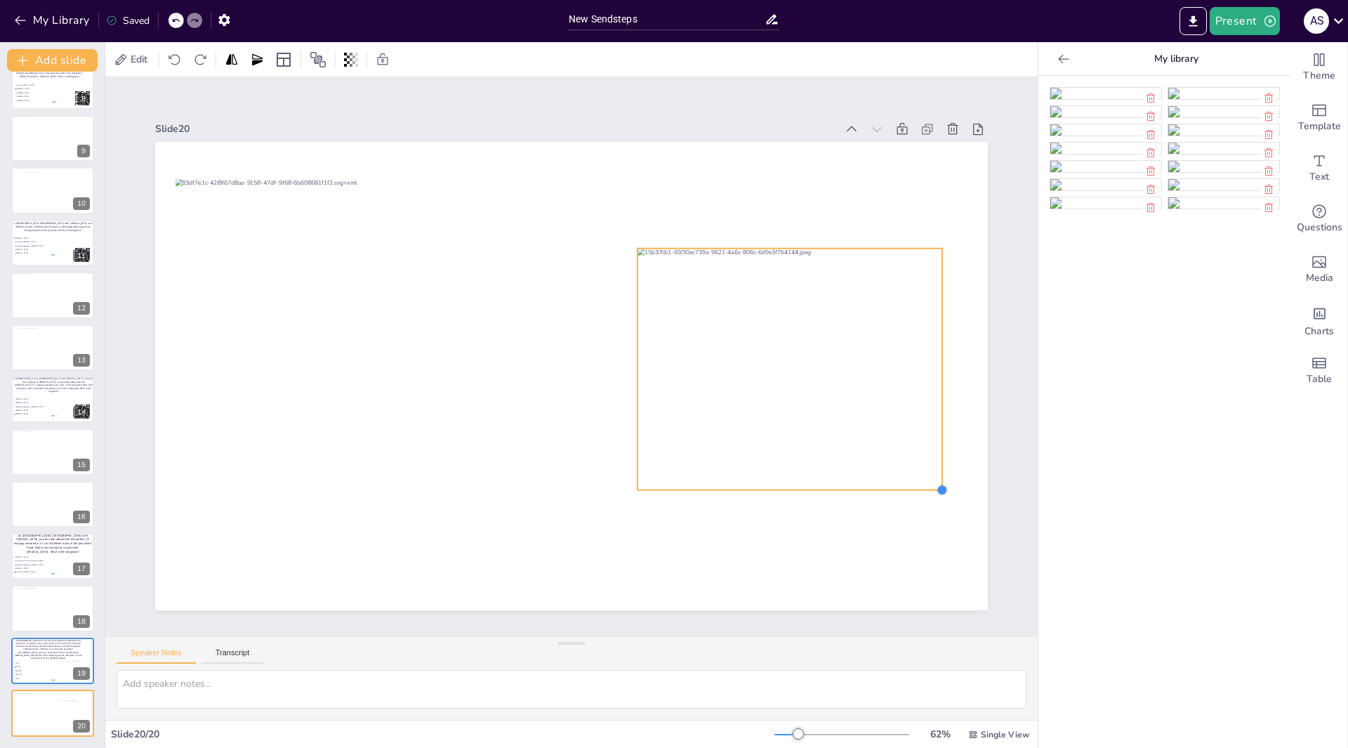
drag, startPoint x: 884, startPoint y: 445, endPoint x: 803, endPoint y: 402, distance: 92.0
click at [892, 481] on div at bounding box center [568, 375] width 912 height 631
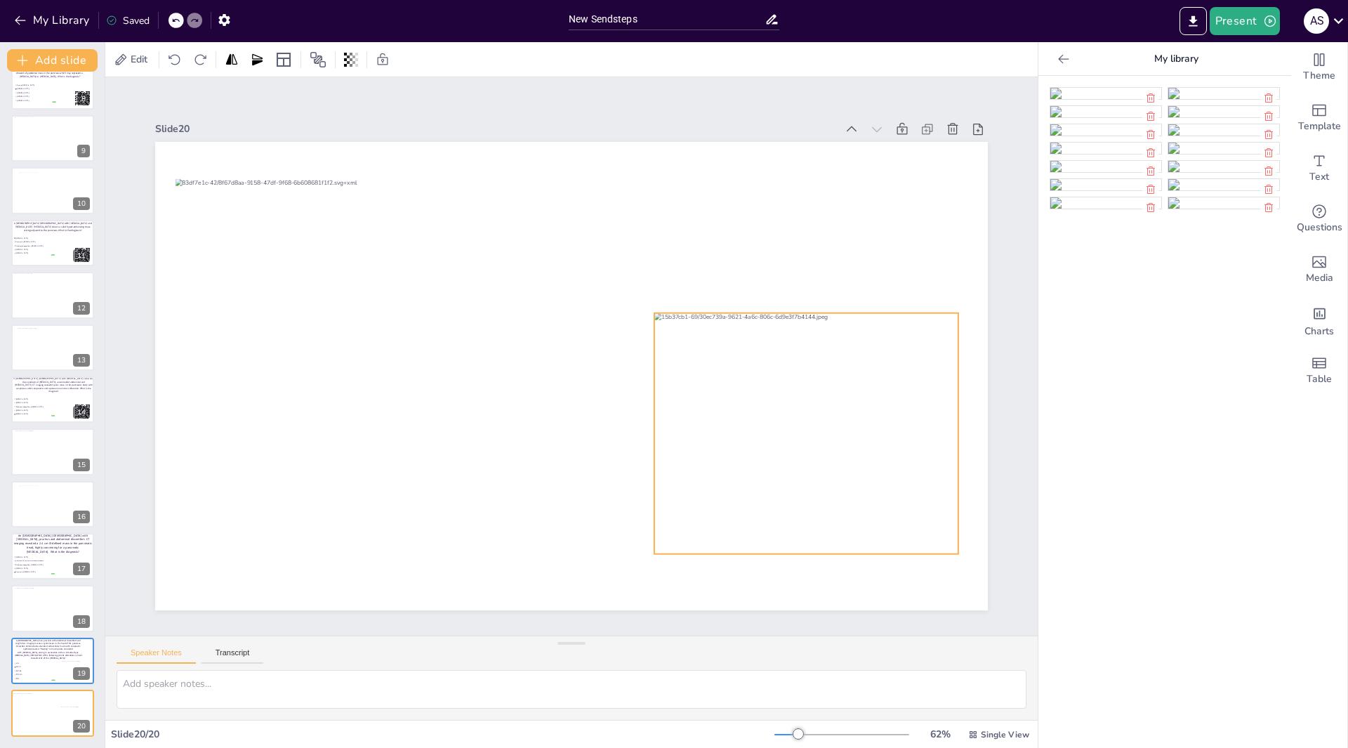
drag, startPoint x: 815, startPoint y: 425, endPoint x: 822, endPoint y: 464, distance: 39.9
click at [822, 464] on div at bounding box center [671, 582] width 382 height 387
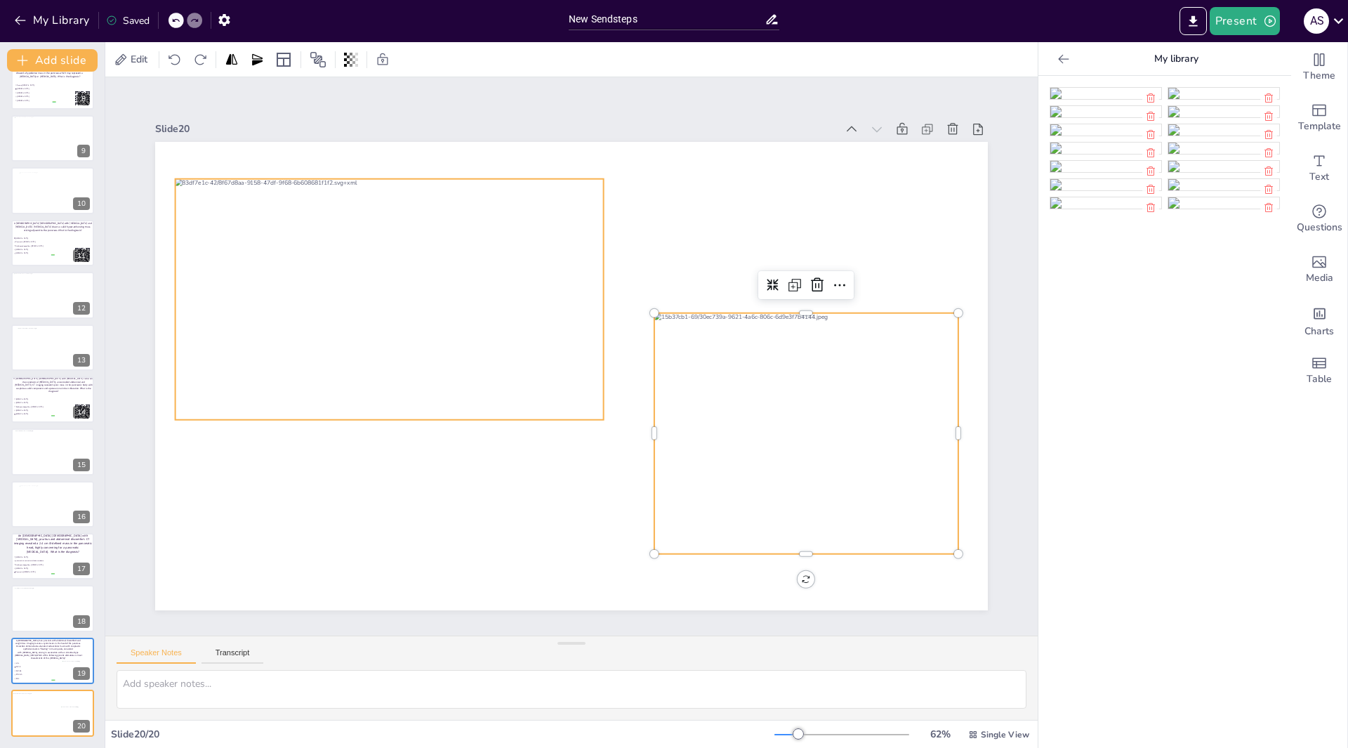
click at [505, 335] on div at bounding box center [647, 182] width 284 height 452
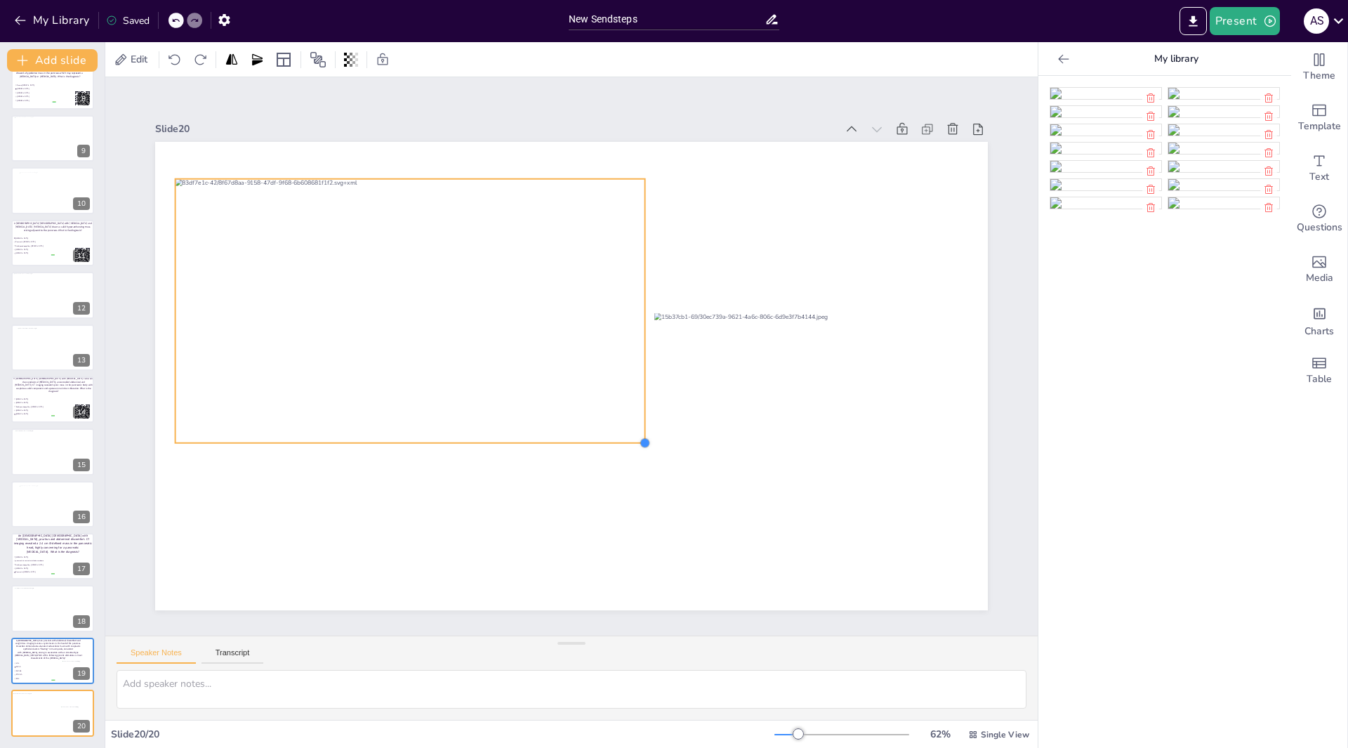
drag, startPoint x: 591, startPoint y: 414, endPoint x: 605, endPoint y: 438, distance: 27.5
click at [605, 438] on div at bounding box center [562, 373] width 956 height 822
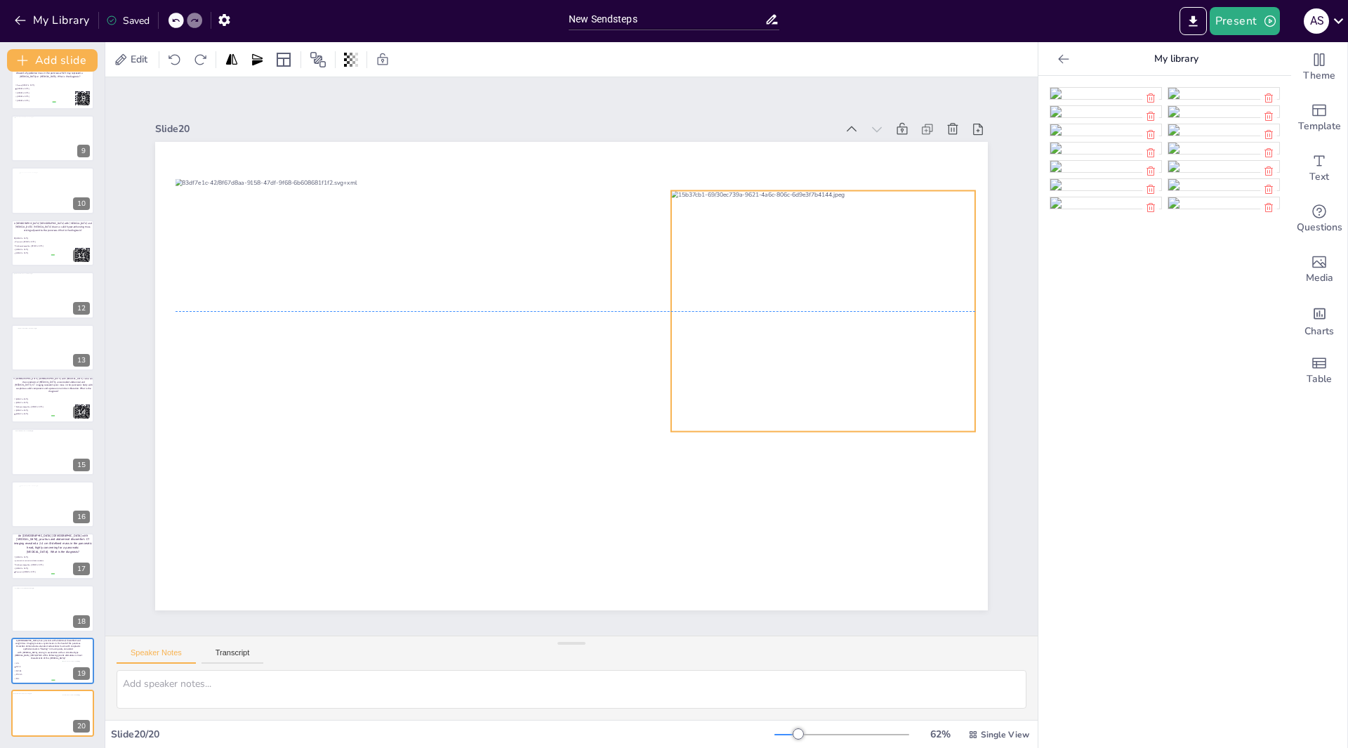
drag, startPoint x: 770, startPoint y: 408, endPoint x: 779, endPoint y: 320, distance: 88.3
click at [726, 447] on div at bounding box center [590, 610] width 271 height 327
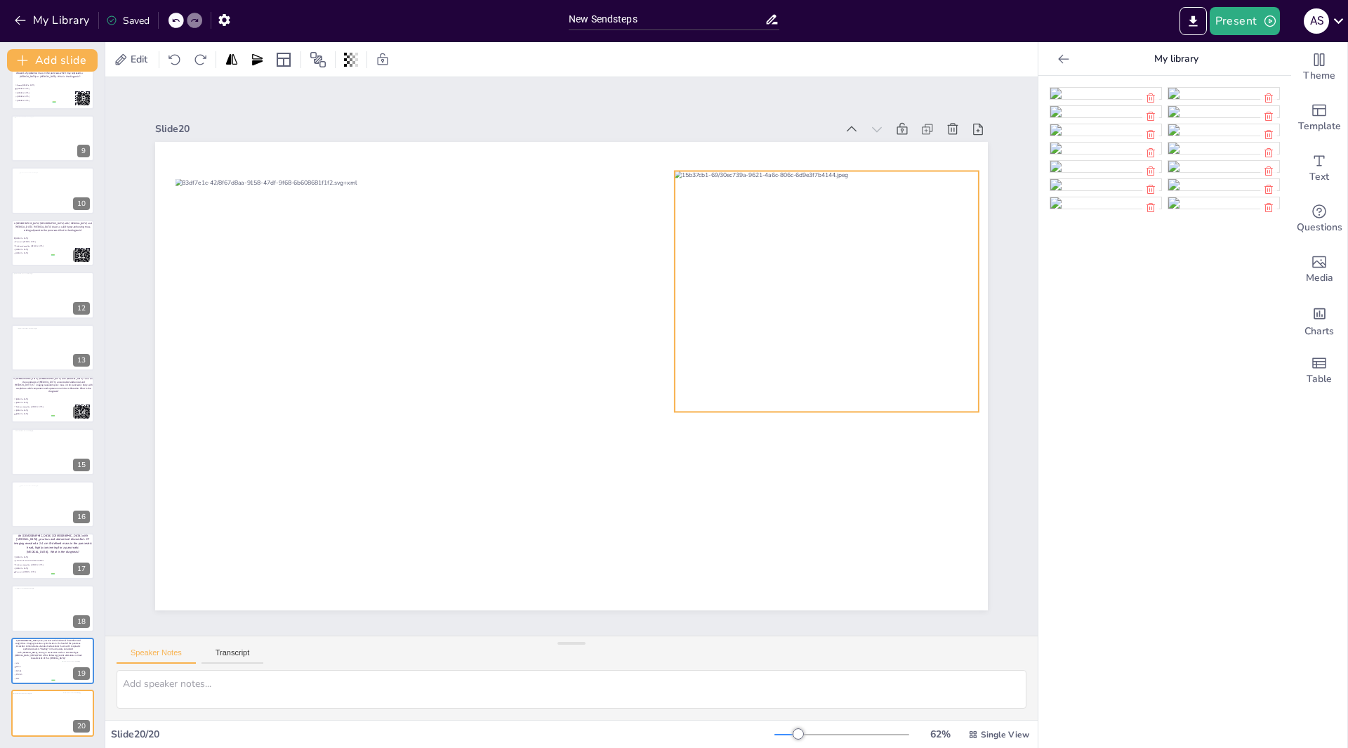
drag, startPoint x: 772, startPoint y: 370, endPoint x: 773, endPoint y: 363, distance: 7.2
click at [773, 363] on div at bounding box center [824, 427] width 383 height 360
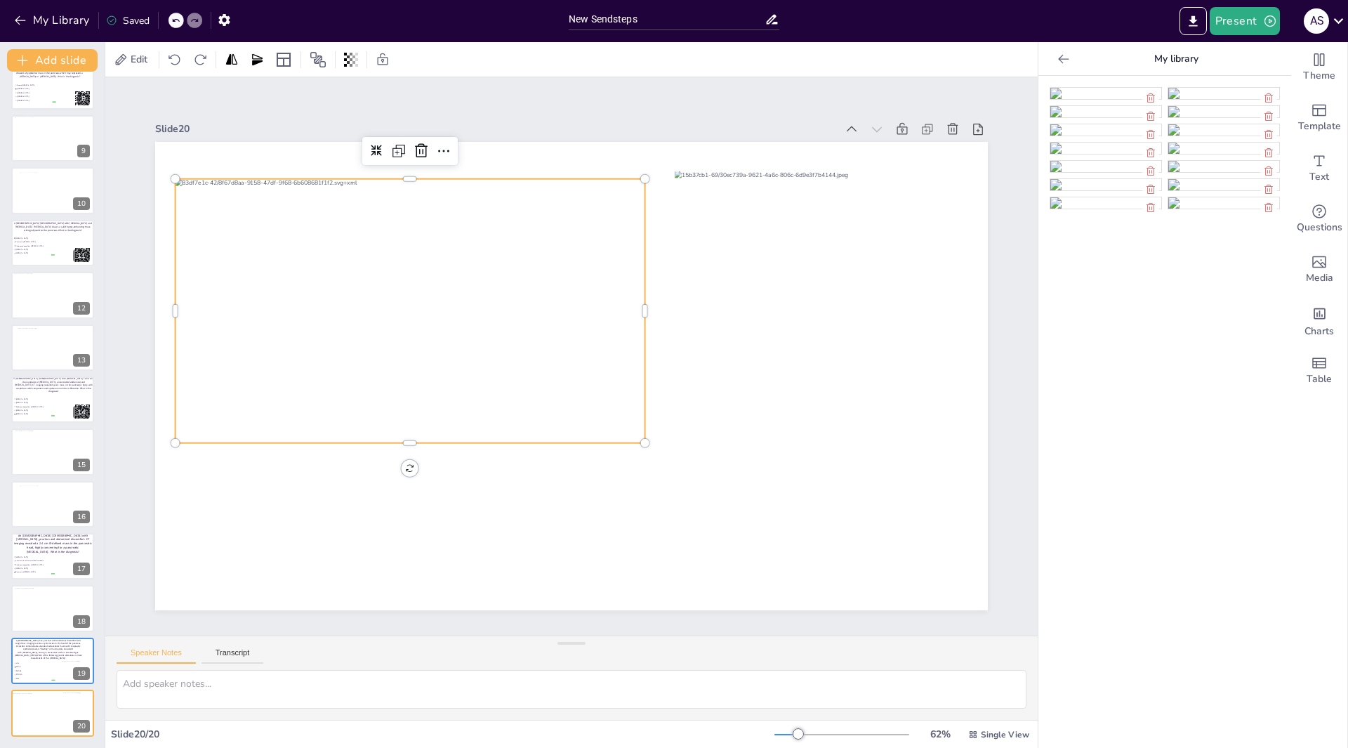
click at [624, 419] on div at bounding box center [423, 278] width 515 height 356
drag, startPoint x: 635, startPoint y: 436, endPoint x: 645, endPoint y: 449, distance: 16.5
click at [645, 449] on div at bounding box center [589, 349] width 767 height 952
click at [100, 681] on div "New Slide" at bounding box center [112, 679] width 65 height 13
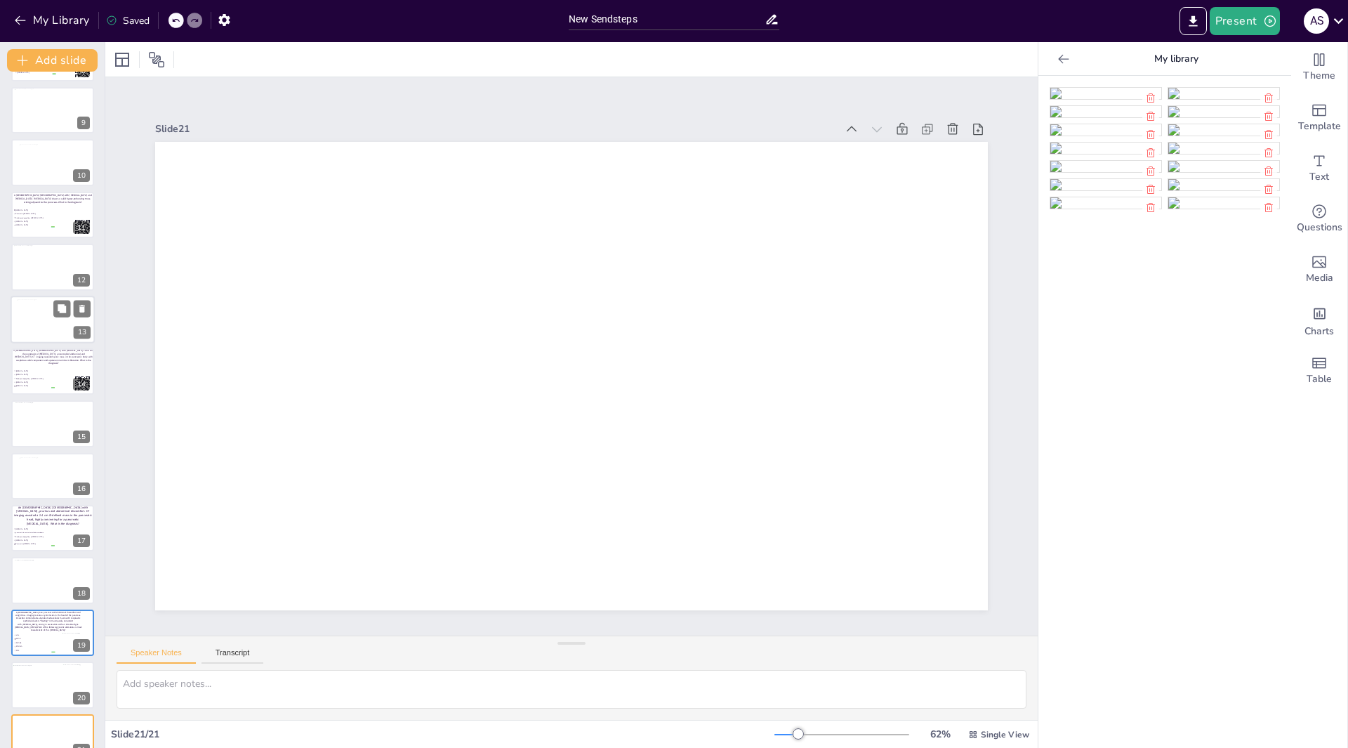
scroll to position [438, 0]
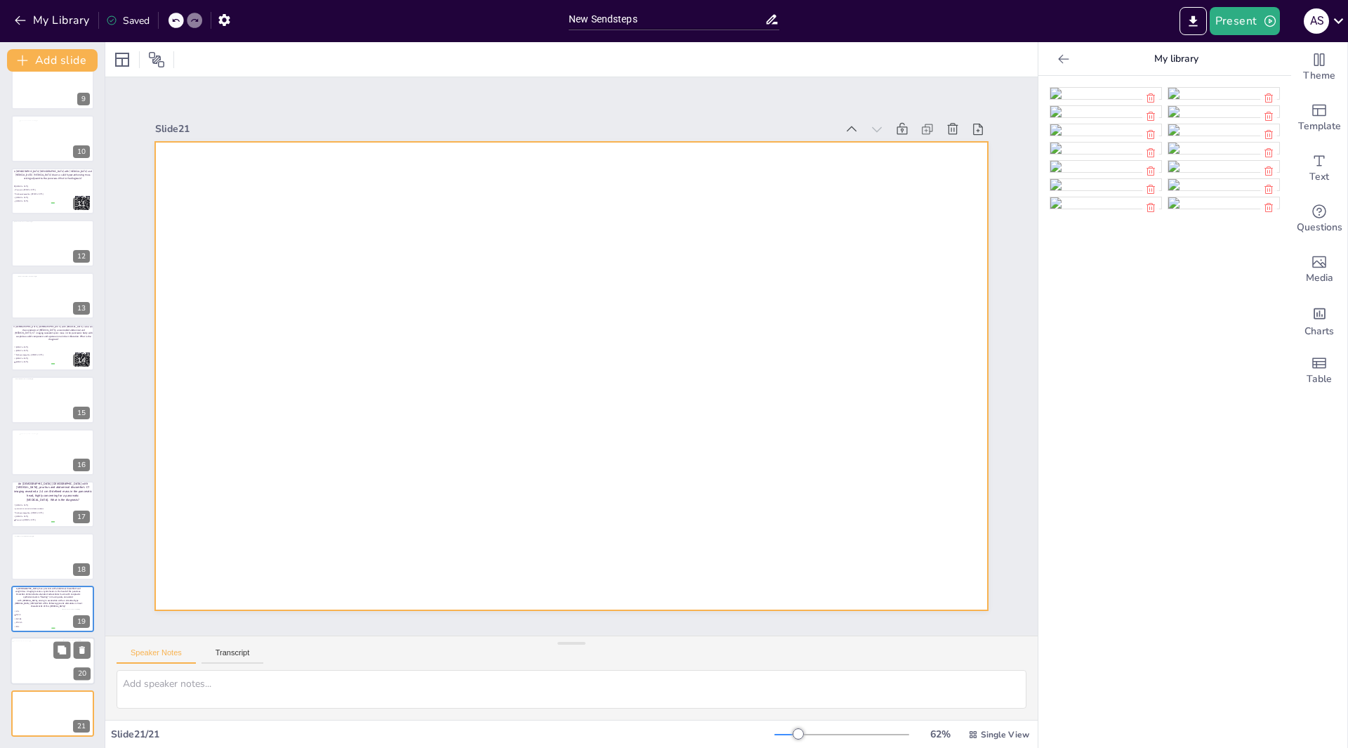
drag, startPoint x: 39, startPoint y: 704, endPoint x: 76, endPoint y: 659, distance: 57.8
click at [39, 704] on div at bounding box center [52, 713] width 83 height 46
click at [198, 257] on div at bounding box center [554, 366] width 822 height 956
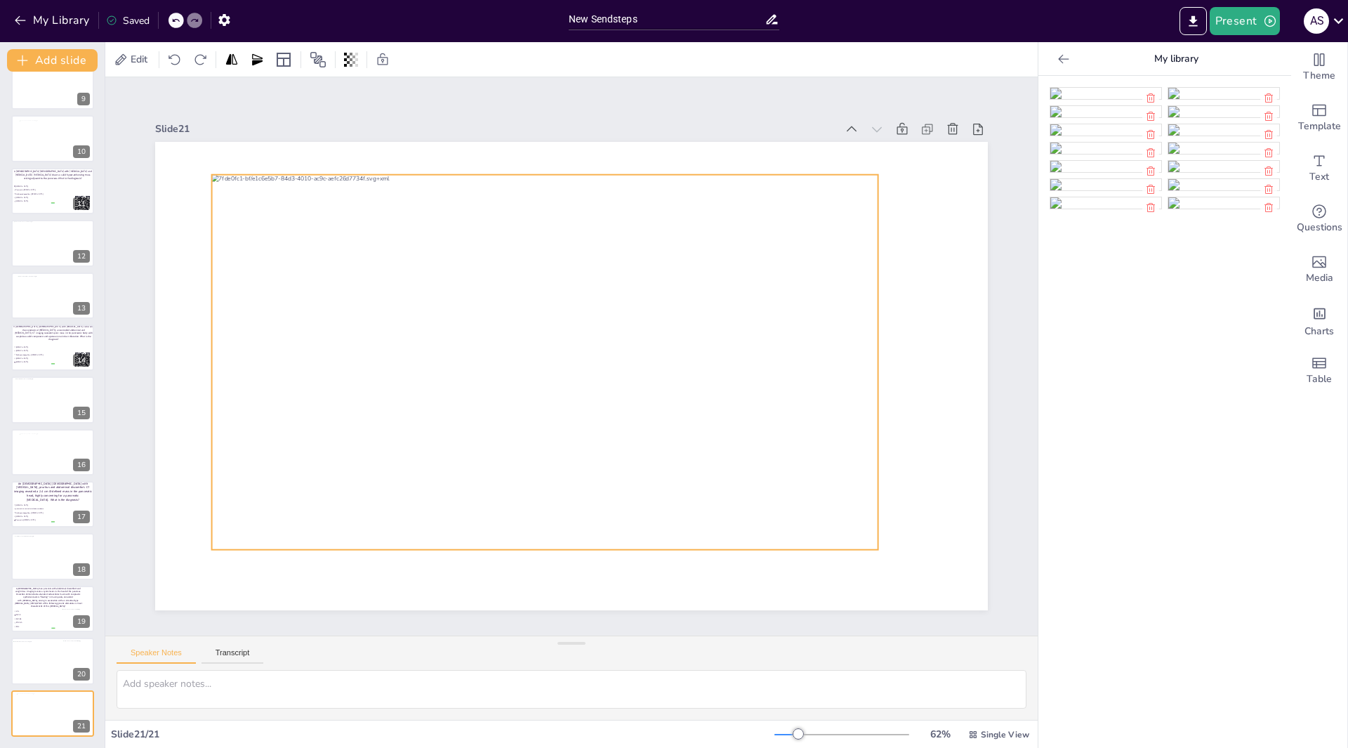
drag, startPoint x: 693, startPoint y: 440, endPoint x: 666, endPoint y: 426, distance: 30.2
click at [666, 426] on div at bounding box center [544, 351] width 761 height 614
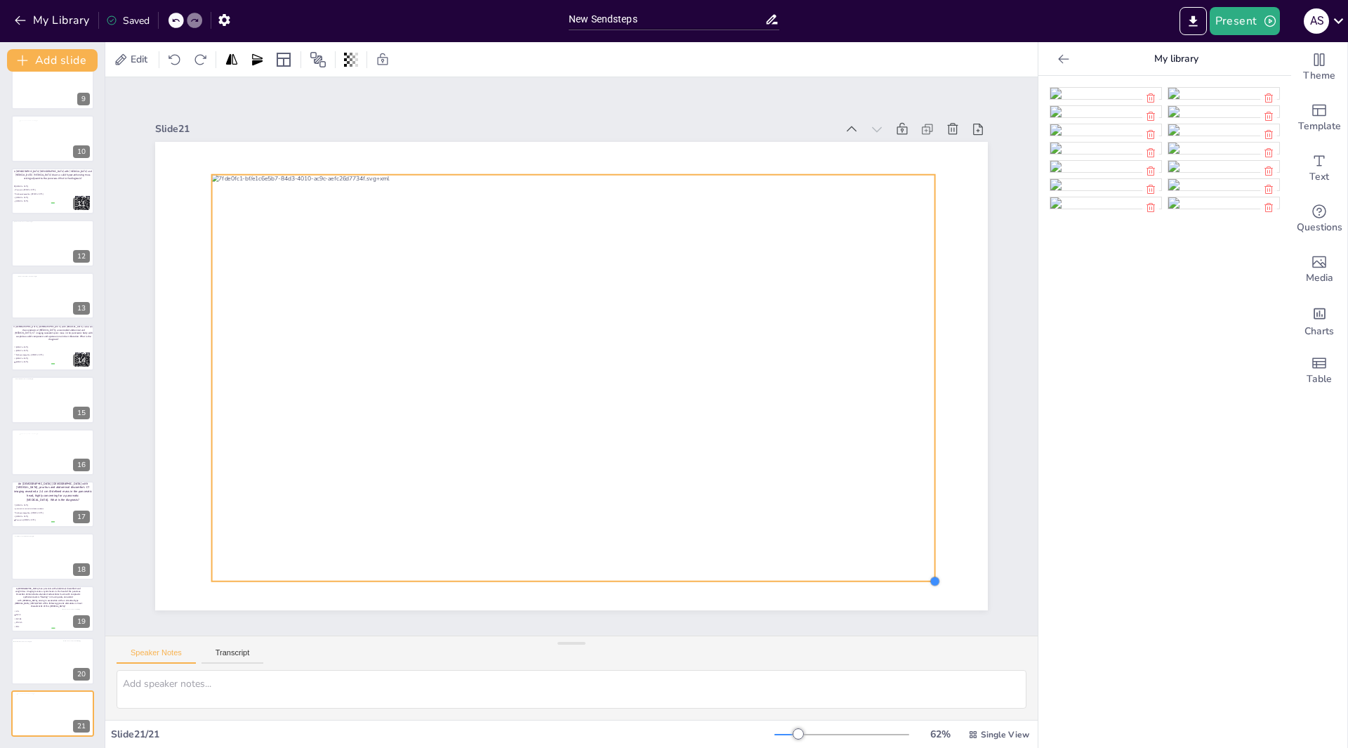
drag, startPoint x: 867, startPoint y: 541, endPoint x: 924, endPoint y: 567, distance: 62.2
click at [924, 567] on div at bounding box center [565, 375] width 937 height 703
click at [103, 680] on div "New Slide" at bounding box center [104, 679] width 65 height 13
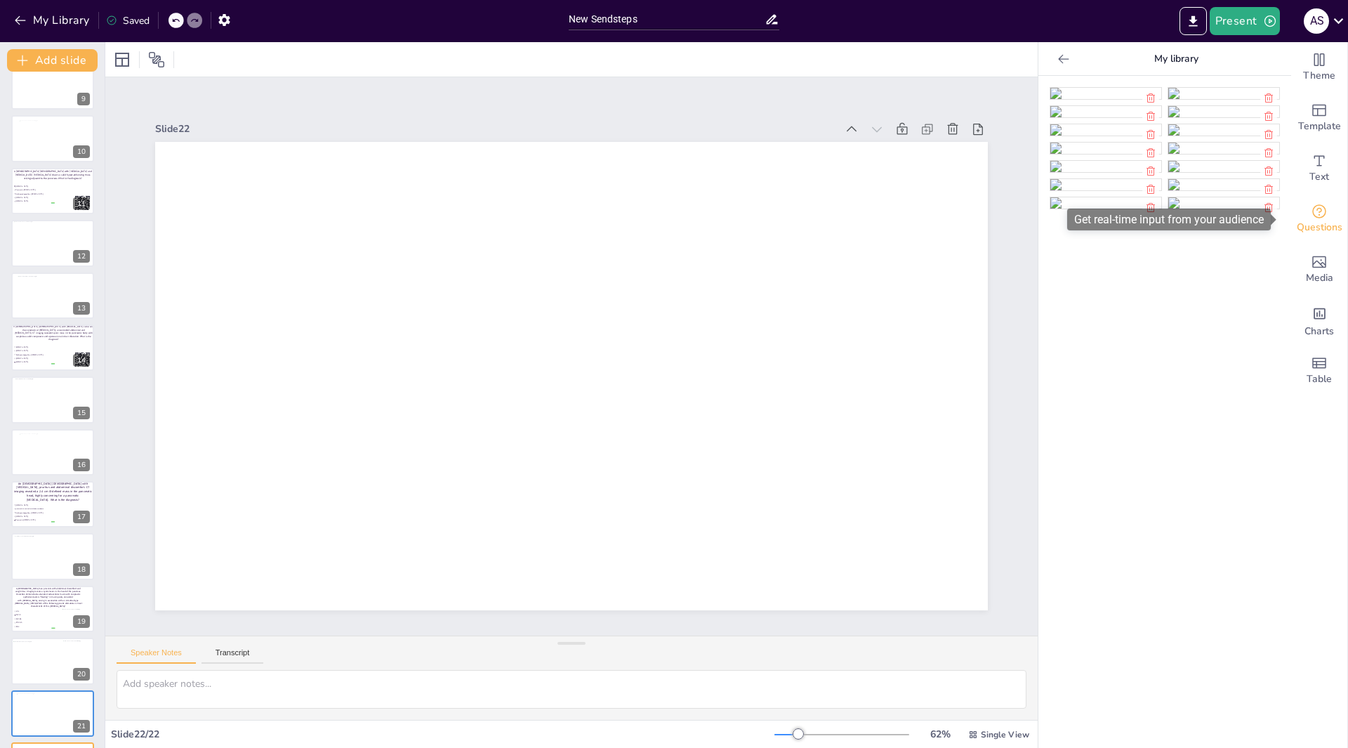
click at [1311, 214] on icon "Get real-time input from your audience" at bounding box center [1319, 211] width 17 height 17
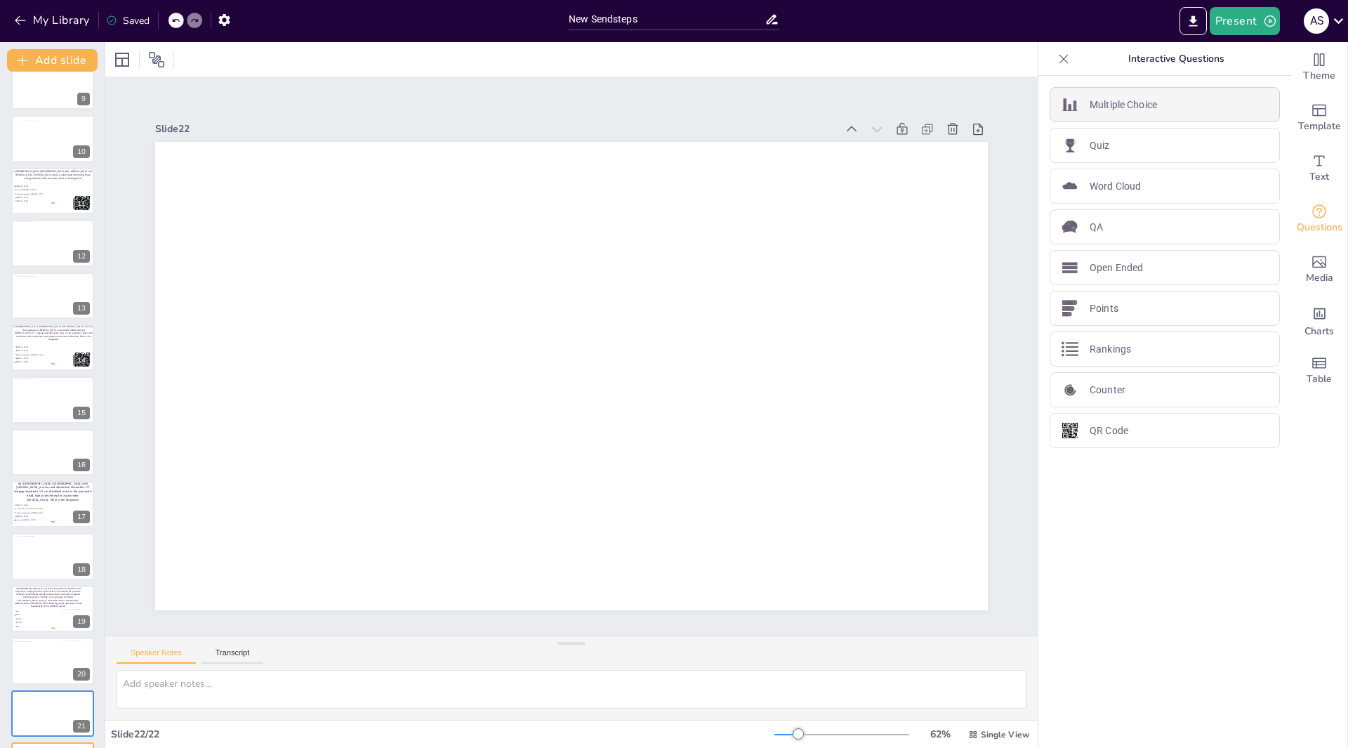
click at [1089, 112] on div "Multiple Choice" at bounding box center [1165, 104] width 230 height 35
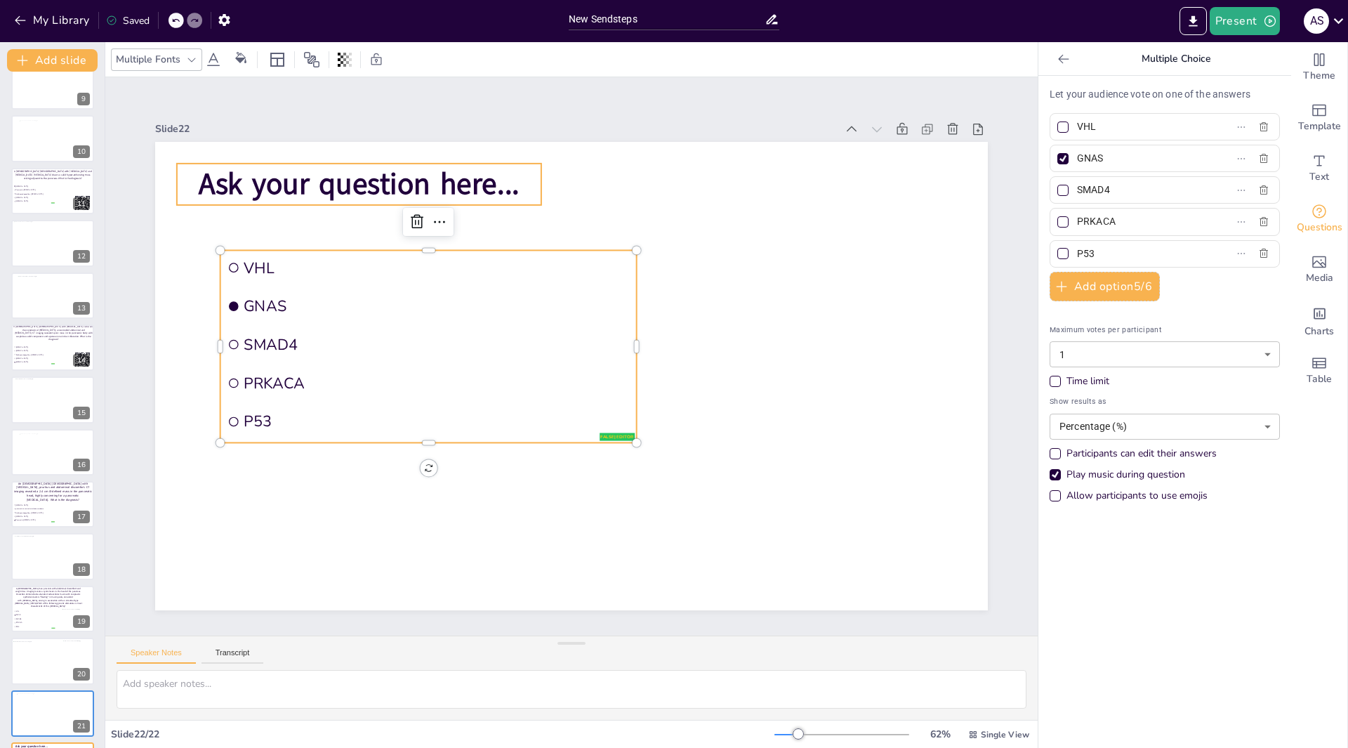
click at [684, 173] on span "Ask your question here..." at bounding box center [721, 127] width 74 height 323
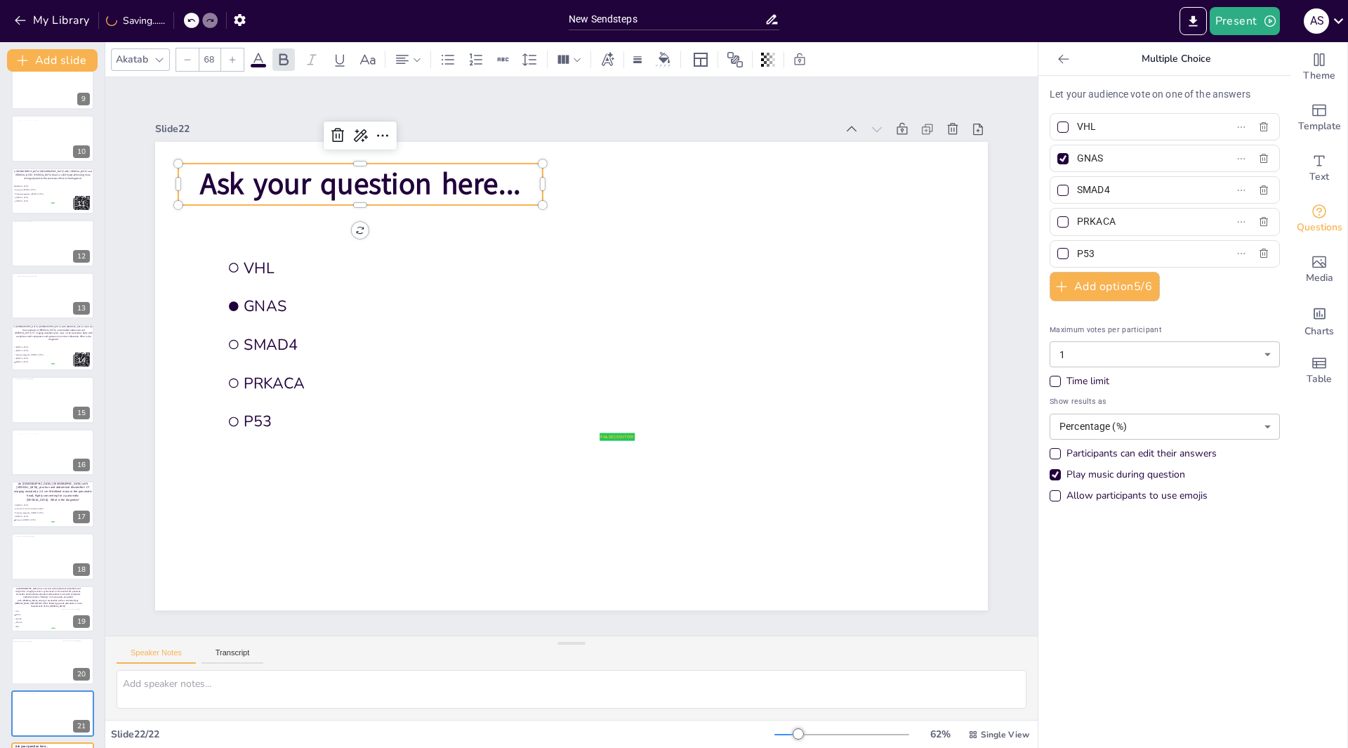
click at [494, 176] on span "Ask your question here..." at bounding box center [360, 184] width 320 height 40
click at [692, 302] on span "Ask your question here..." at bounding box center [841, 399] width 298 height 195
click at [499, 179] on span "Ask your question here..." at bounding box center [423, 128] width 317 height 138
click at [504, 179] on span "Ask your question here..." at bounding box center [501, 93] width 283 height 221
click at [511, 179] on p "Ask your question here..." at bounding box center [529, 87] width 298 height 275
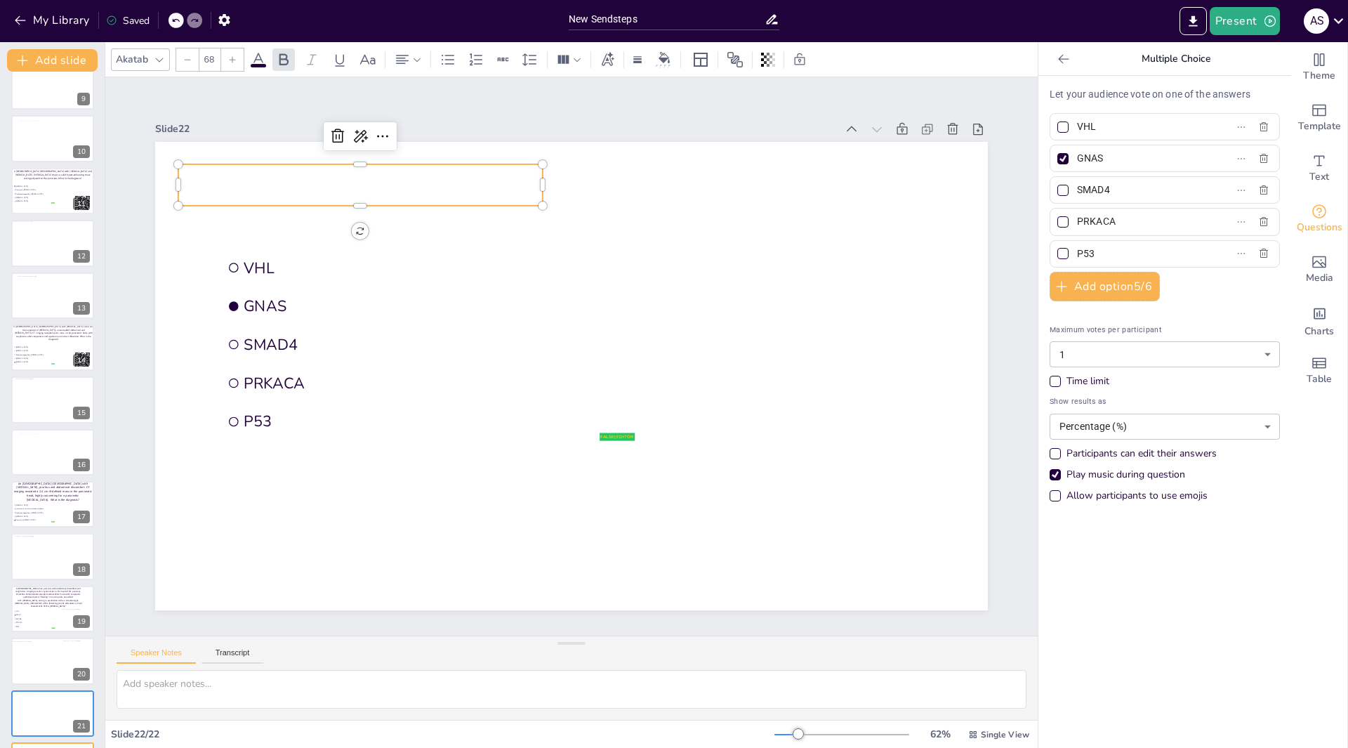
click at [256, 185] on p at bounding box center [400, 144] width 365 height 116
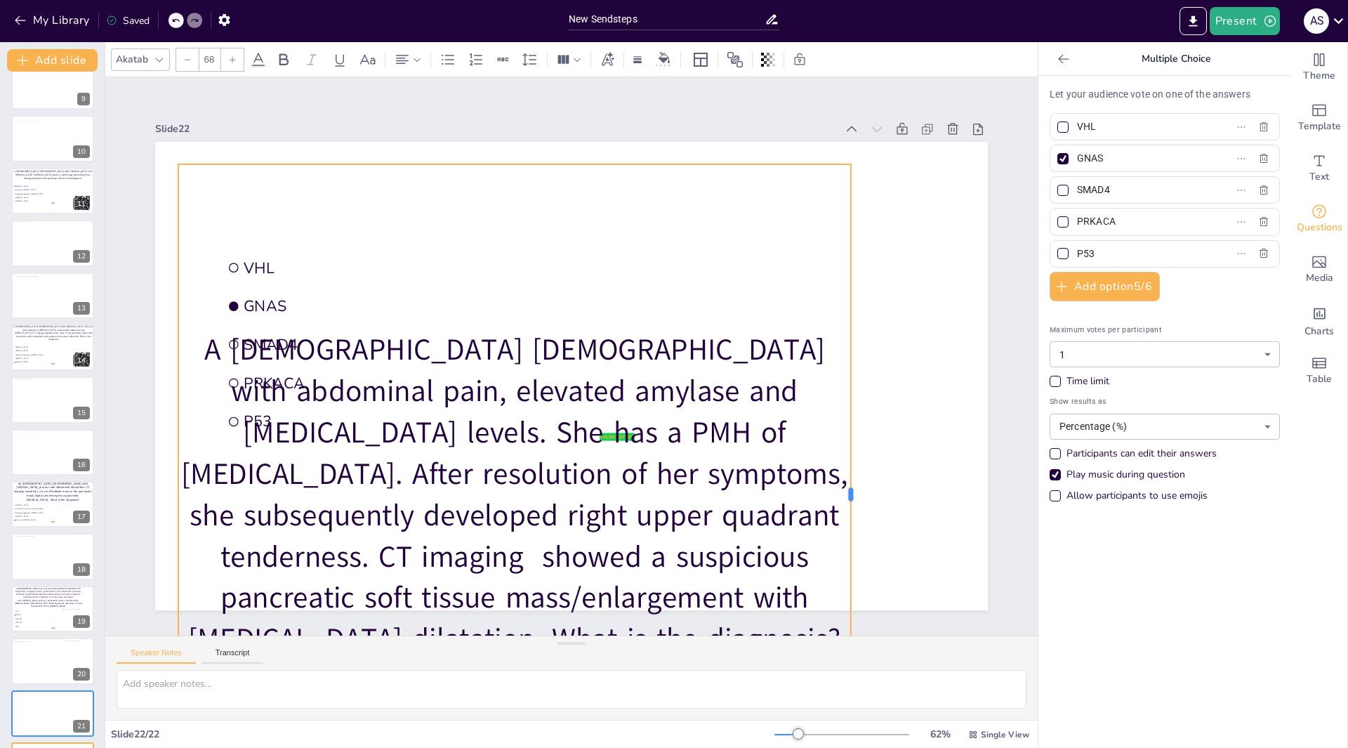
drag, startPoint x: 532, startPoint y: 493, endPoint x: 840, endPoint y: 466, distance: 309.5
click at [840, 466] on div at bounding box center [799, 576] width 215 height 632
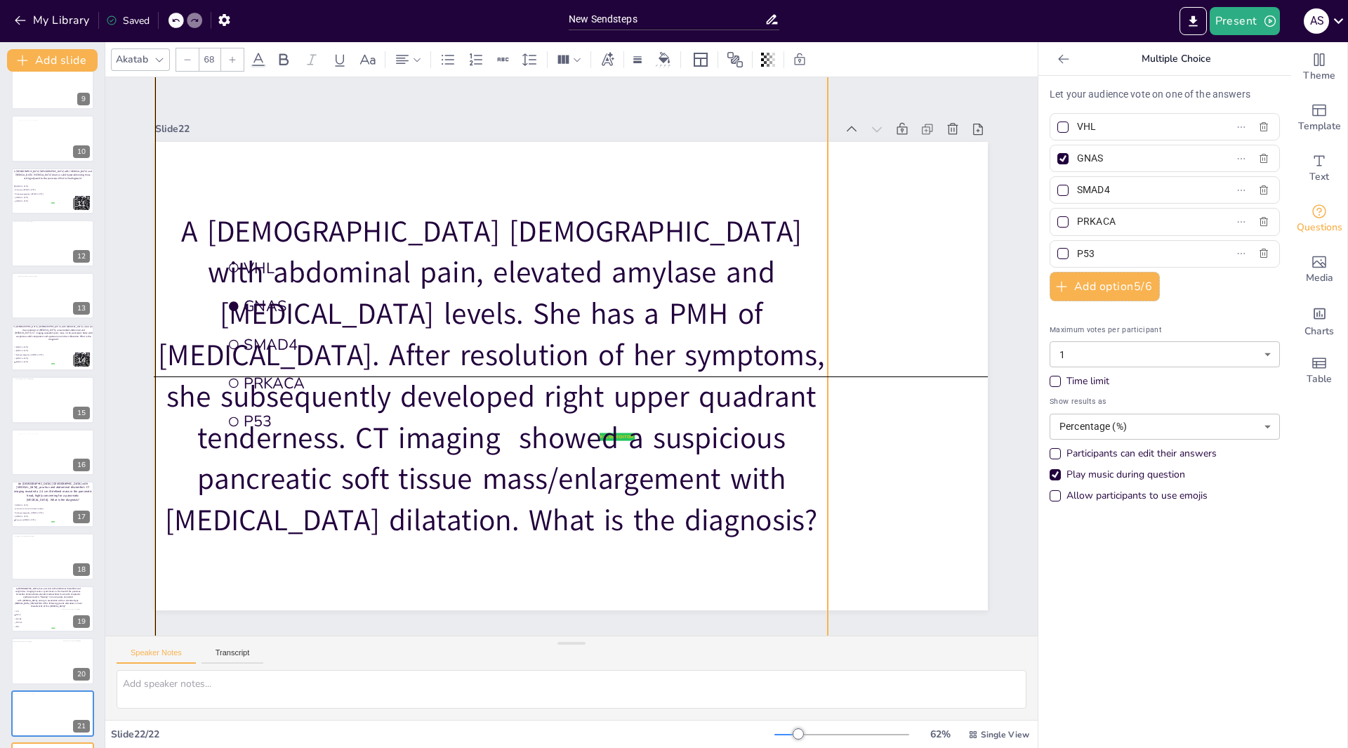
drag, startPoint x: 642, startPoint y: 433, endPoint x: 643, endPoint y: 350, distance: 82.9
click at [641, 352] on p "A 59-year-old female with abdominal pain, elevated amylase and lipase levels. S…" at bounding box center [491, 376] width 673 height 330
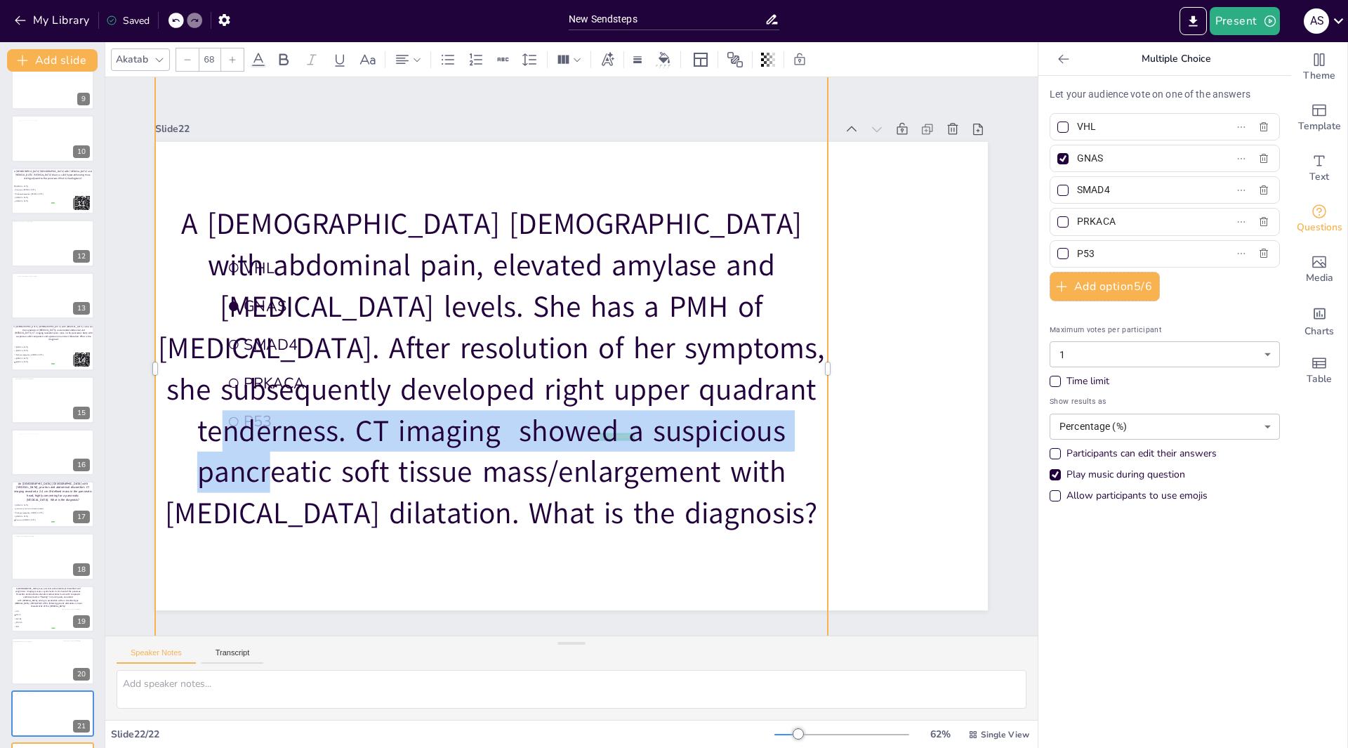
drag, startPoint x: 631, startPoint y: 414, endPoint x: 633, endPoint y: 297, distance: 116.6
click at [633, 309] on p "A 59-year-old female with abdominal pain, elevated amylase and lipase levels. S…" at bounding box center [491, 369] width 673 height 330
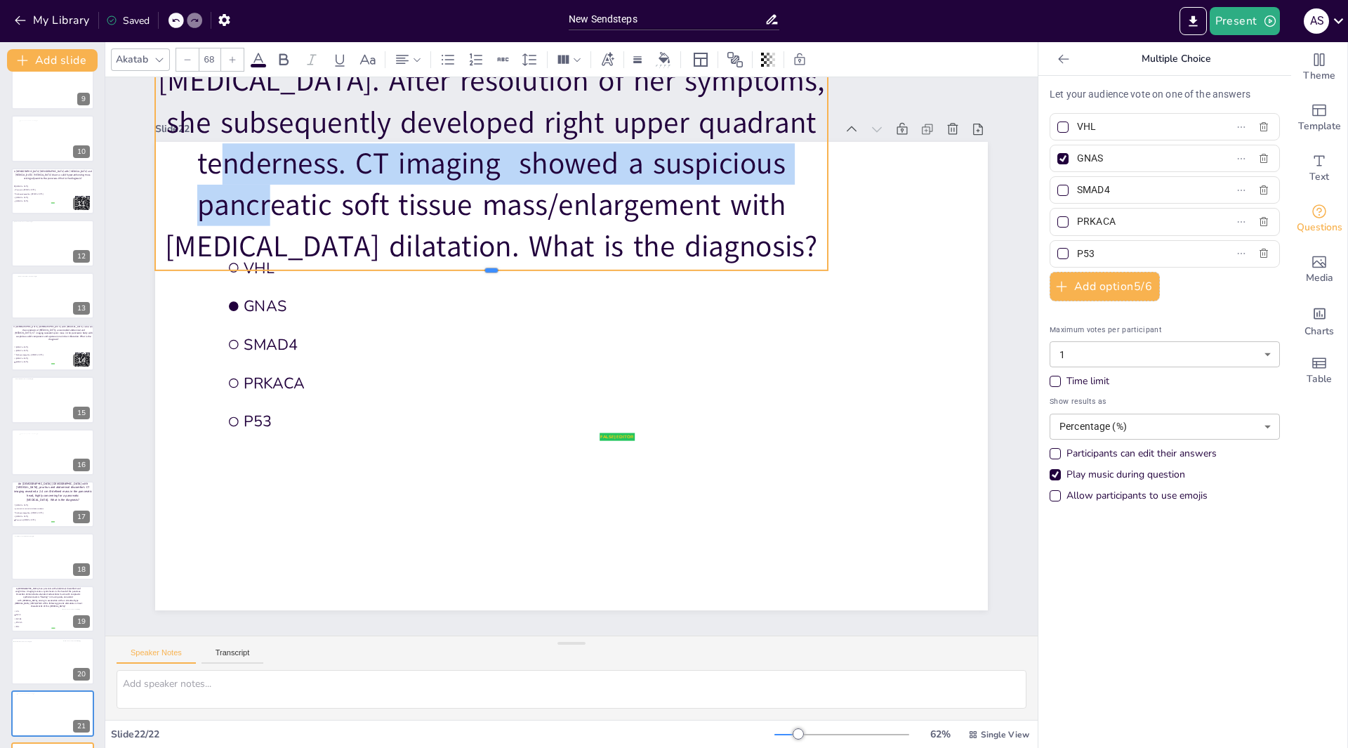
drag, startPoint x: 480, startPoint y: 589, endPoint x: 518, endPoint y: 265, distance: 326.6
click at [518, 265] on div at bounding box center [543, 247] width 588 height 346
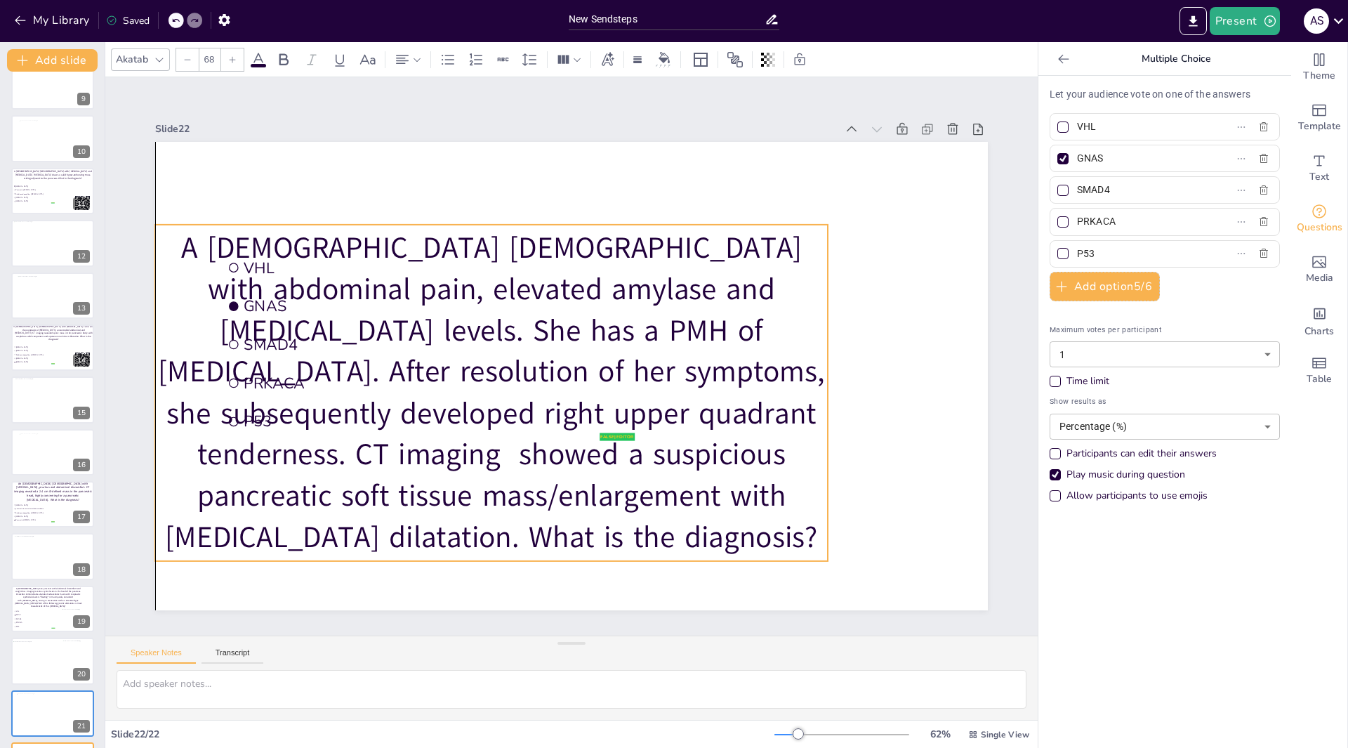
drag, startPoint x: 487, startPoint y: 205, endPoint x: 502, endPoint y: 544, distance: 339.5
click at [502, 544] on p "A 59-year-old female with abdominal pain, elevated amylase and lipase levels. S…" at bounding box center [484, 357] width 749 height 575
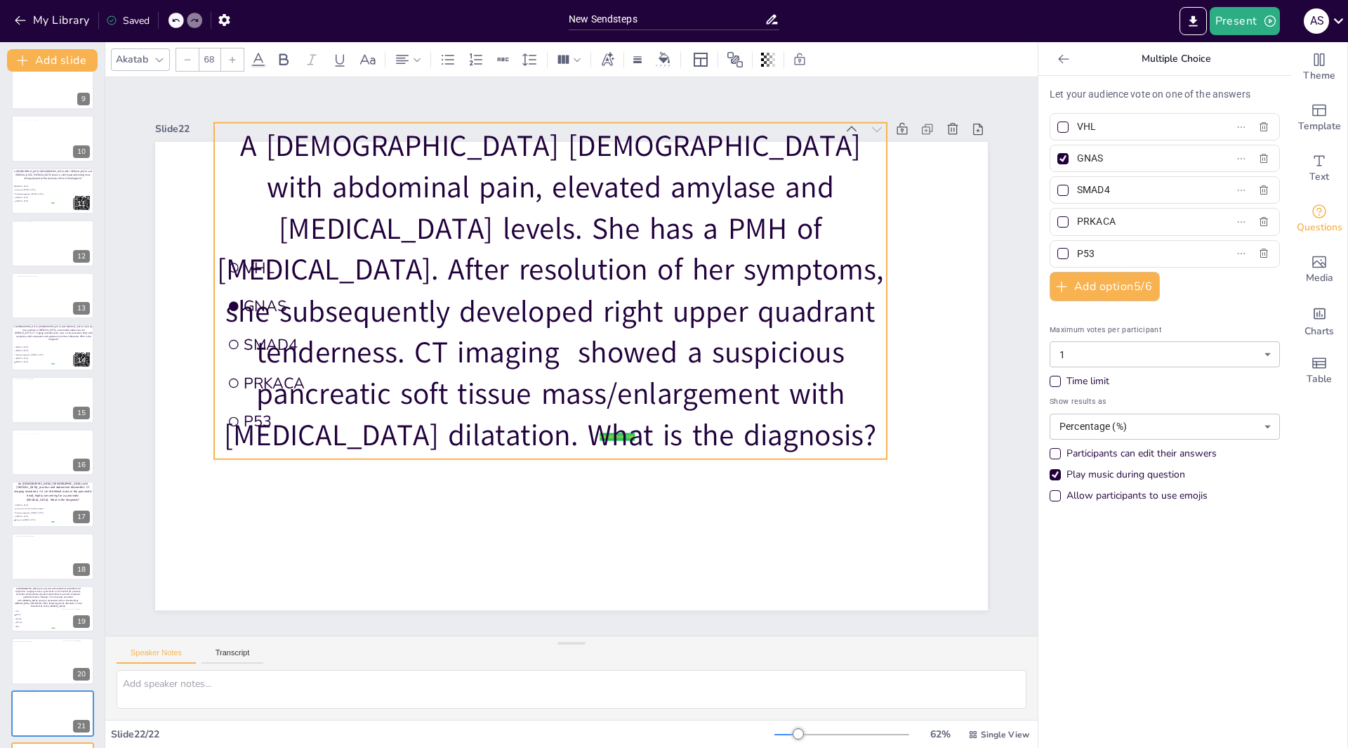
drag, startPoint x: 494, startPoint y: 520, endPoint x: 547, endPoint y: 370, distance: 159.2
click at [547, 370] on p "A 59-year-old female with abdominal pain, elevated amylase and lipase levels. S…" at bounding box center [550, 291] width 673 height 330
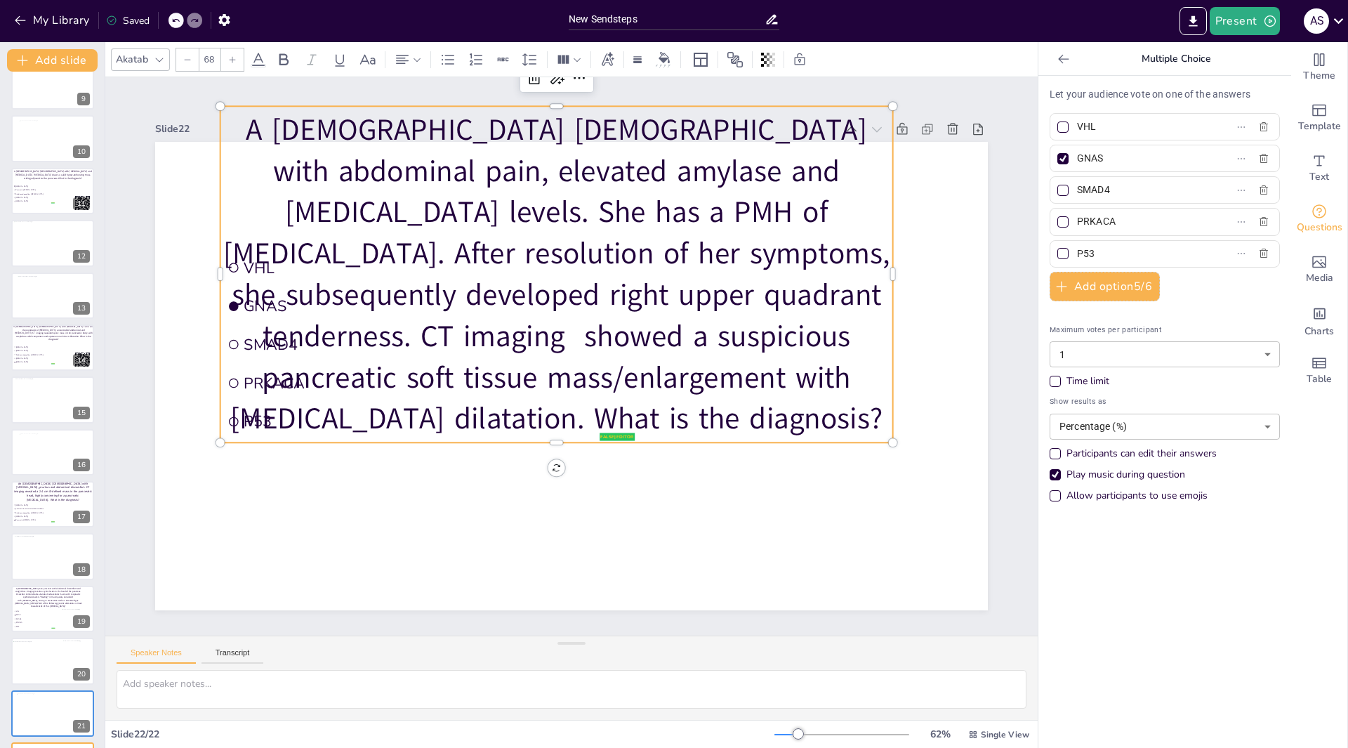
click at [452, 416] on p "A 59-year-old female with abdominal pain, elevated amylase and lipase levels. S…" at bounding box center [651, 333] width 399 height 704
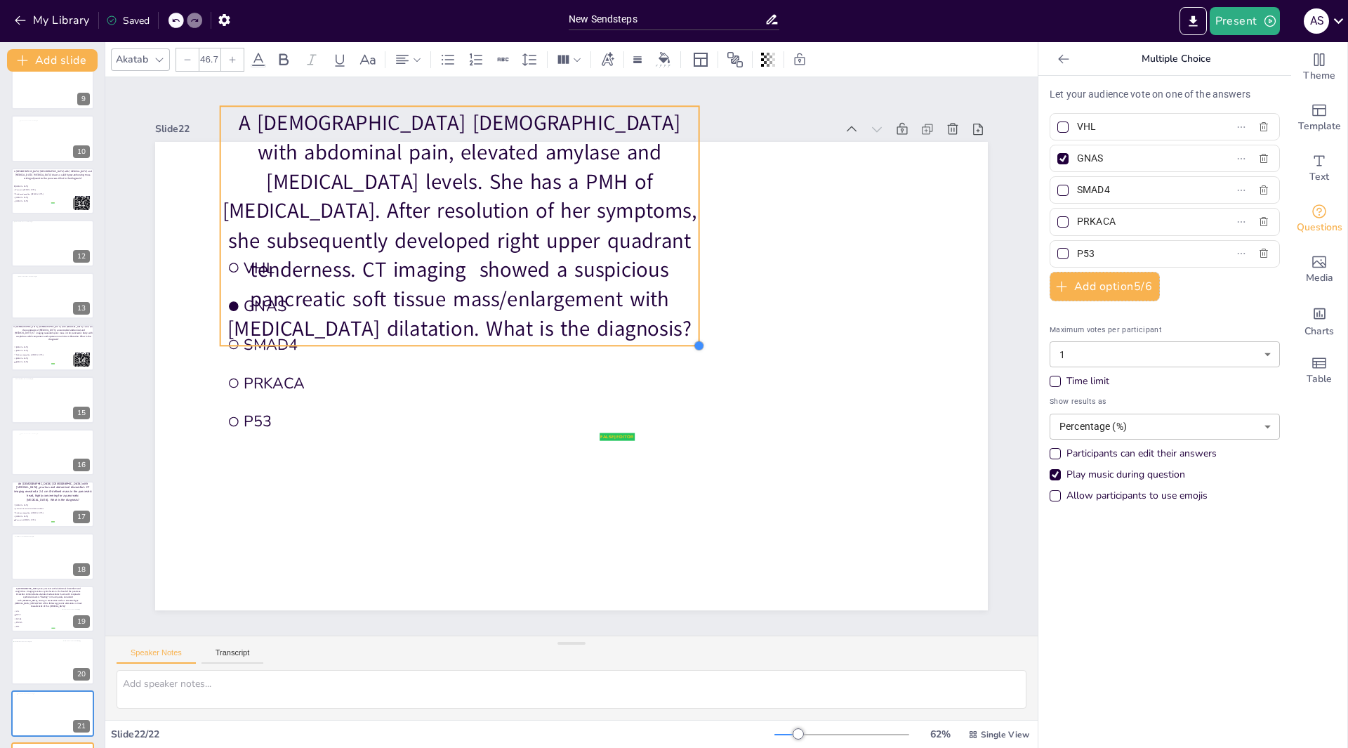
drag, startPoint x: 886, startPoint y: 439, endPoint x: 349, endPoint y: 348, distance: 544.2
click at [577, 328] on div "false | editor VHL GNAS SMAD4 PRKACA P53 A 59-year-old female with abdominal pa…" at bounding box center [557, 343] width 905 height 933
type input "45.6"
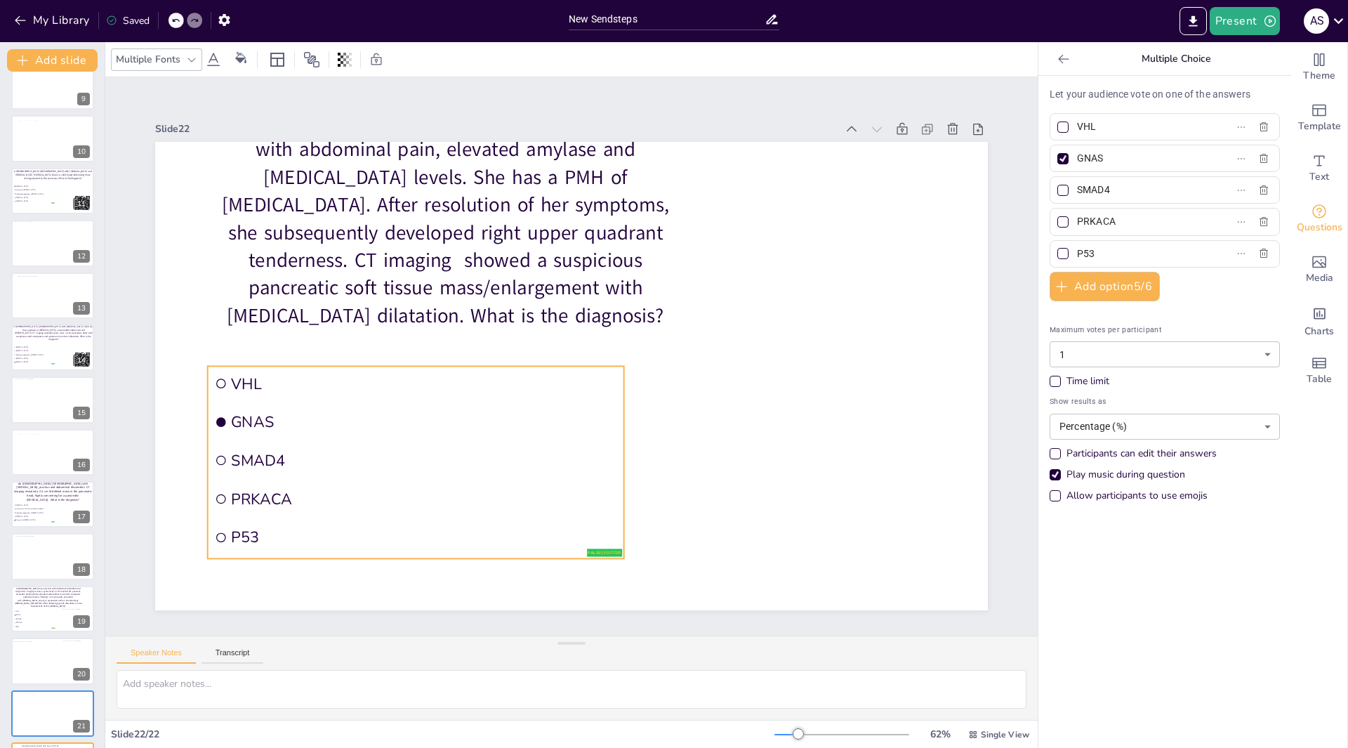
drag, startPoint x: 246, startPoint y: 400, endPoint x: 314, endPoint y: 305, distance: 116.3
click at [228, 486] on span "PRKACA" at bounding box center [368, 385] width 324 height 244
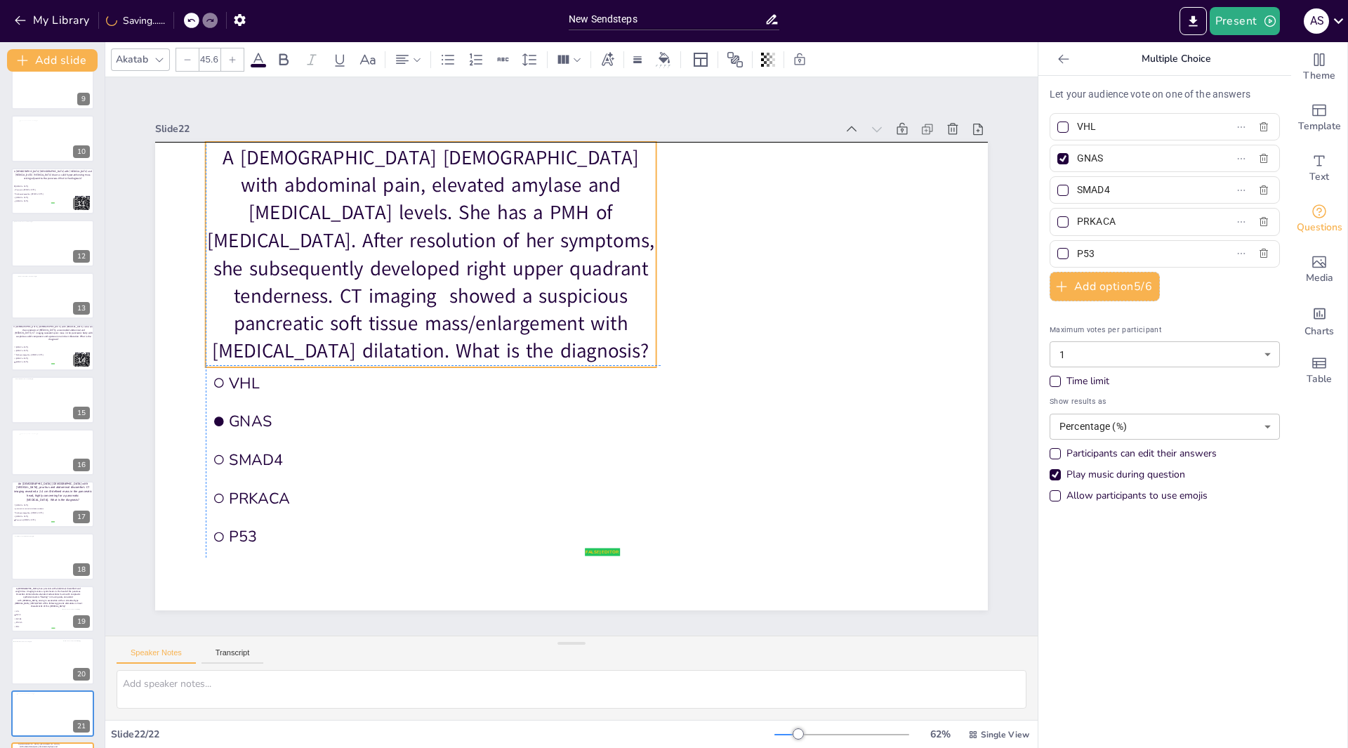
drag, startPoint x: 341, startPoint y: 263, endPoint x: 329, endPoint y: 296, distance: 34.9
click at [329, 296] on p "A 59-year-old female with abdominal pain, elevated amylase and lipase levels. S…" at bounding box center [431, 254] width 451 height 221
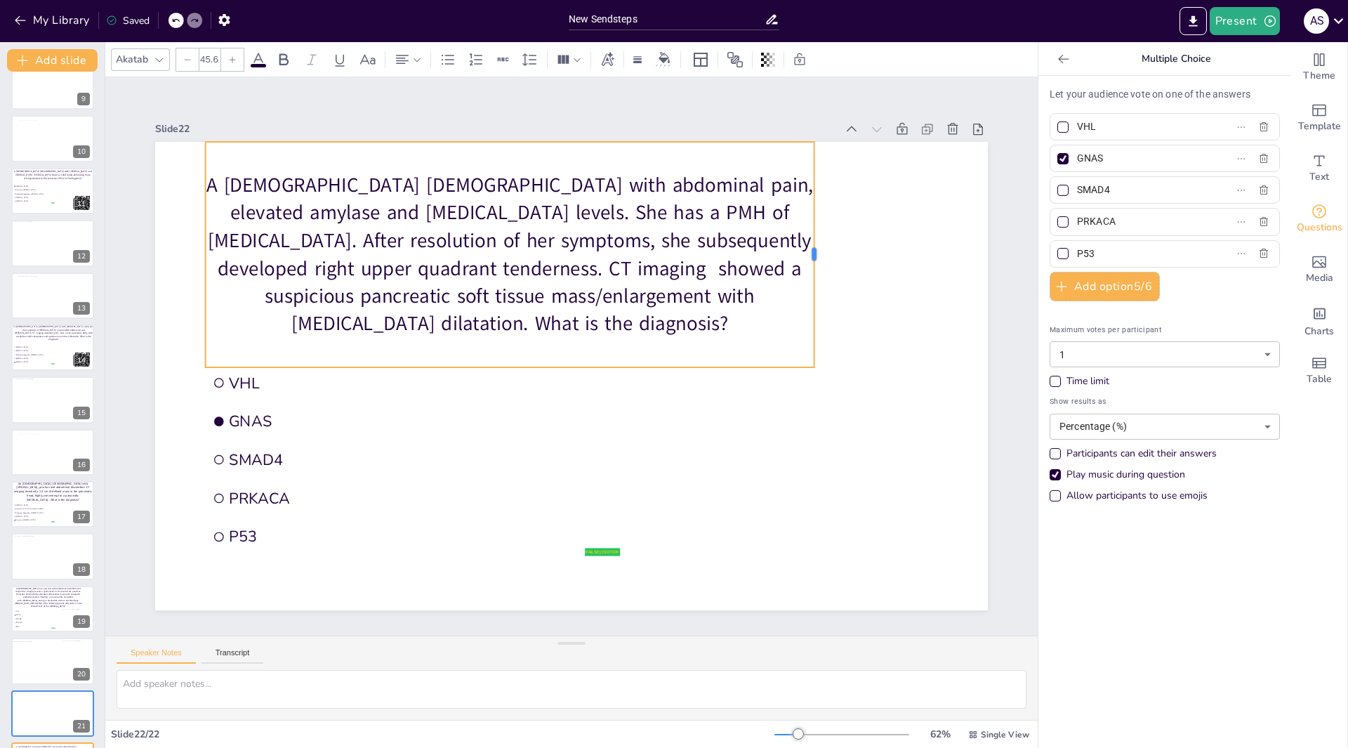
drag, startPoint x: 645, startPoint y: 250, endPoint x: 805, endPoint y: 266, distance: 160.2
click at [805, 266] on div at bounding box center [840, 364] width 102 height 211
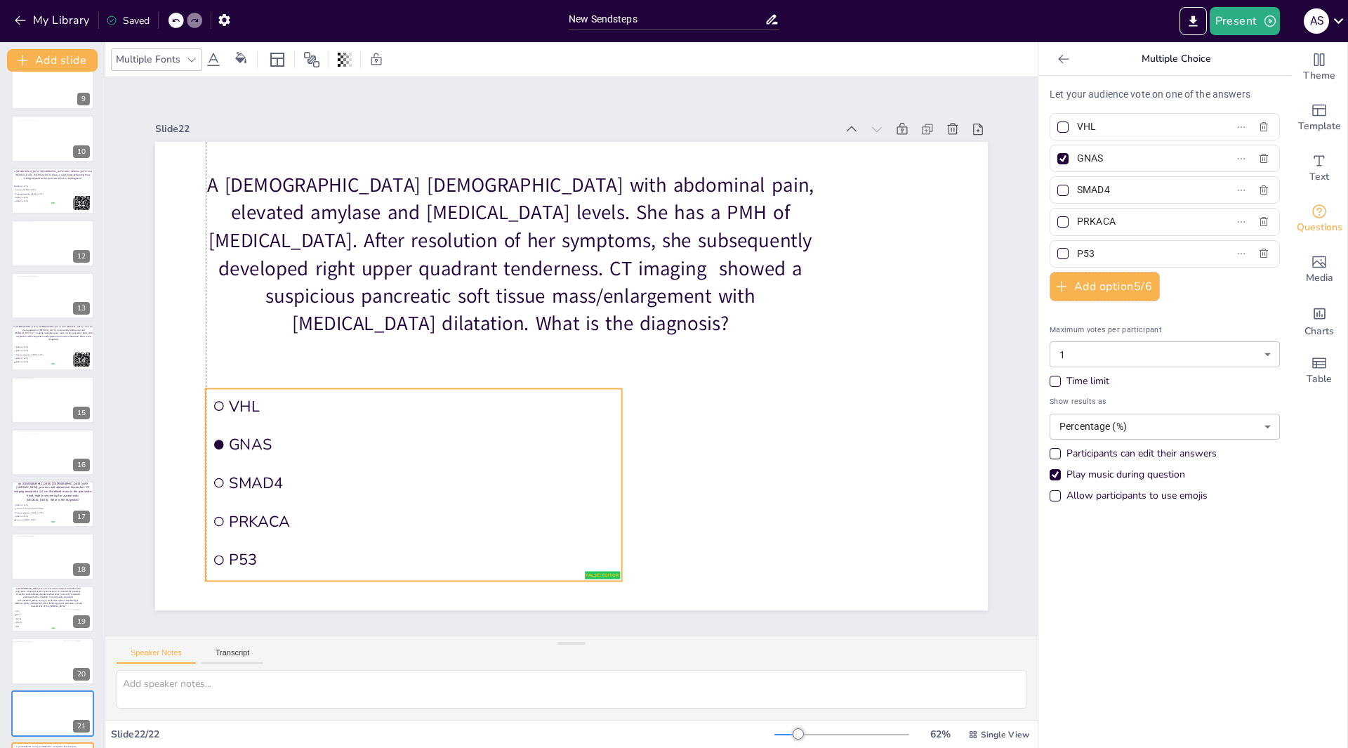
drag, startPoint x: 327, startPoint y: 422, endPoint x: 324, endPoint y: 433, distance: 10.9
click at [340, 433] on span "GNAS" at bounding box center [502, 516] width 324 height 244
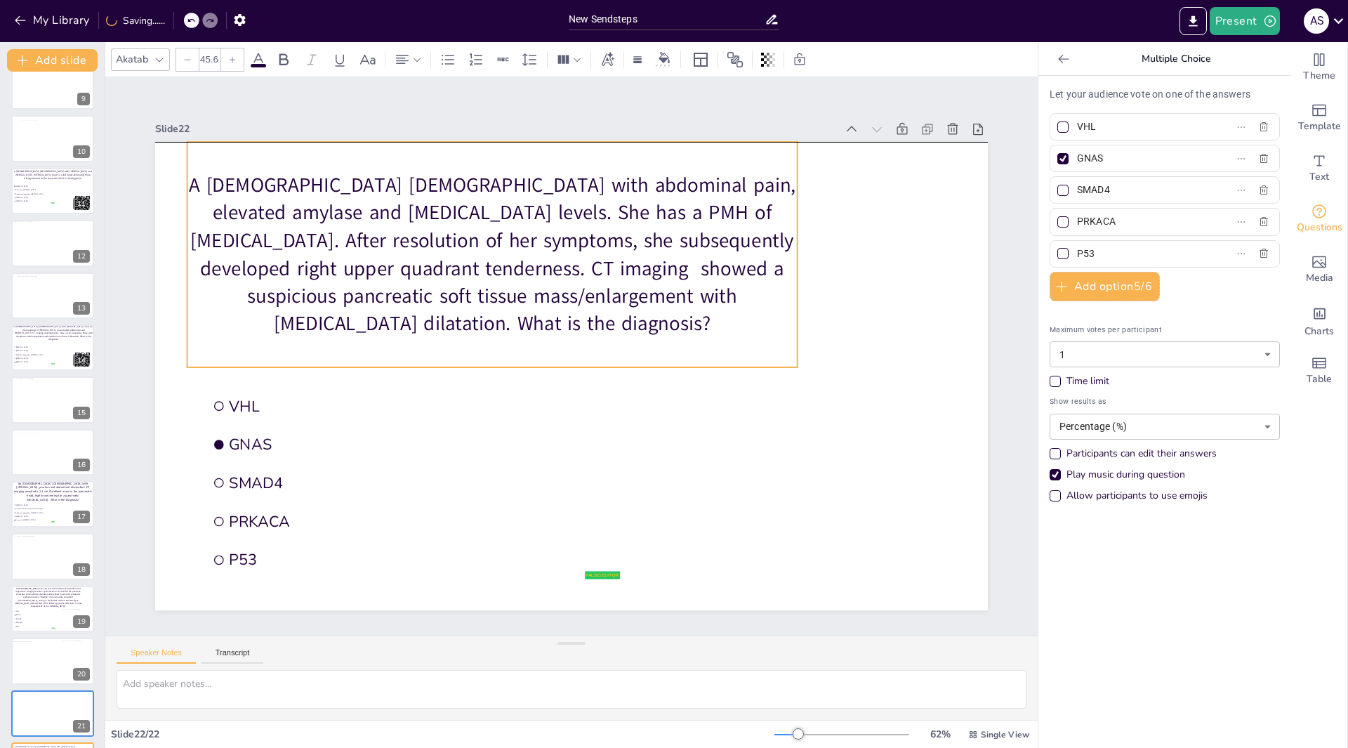
drag, startPoint x: 279, startPoint y: 254, endPoint x: 261, endPoint y: 258, distance: 18.6
click at [261, 258] on p "A 59-year-old female with abdominal pain, elevated amylase and lipase levels. S…" at bounding box center [554, 228] width 611 height 449
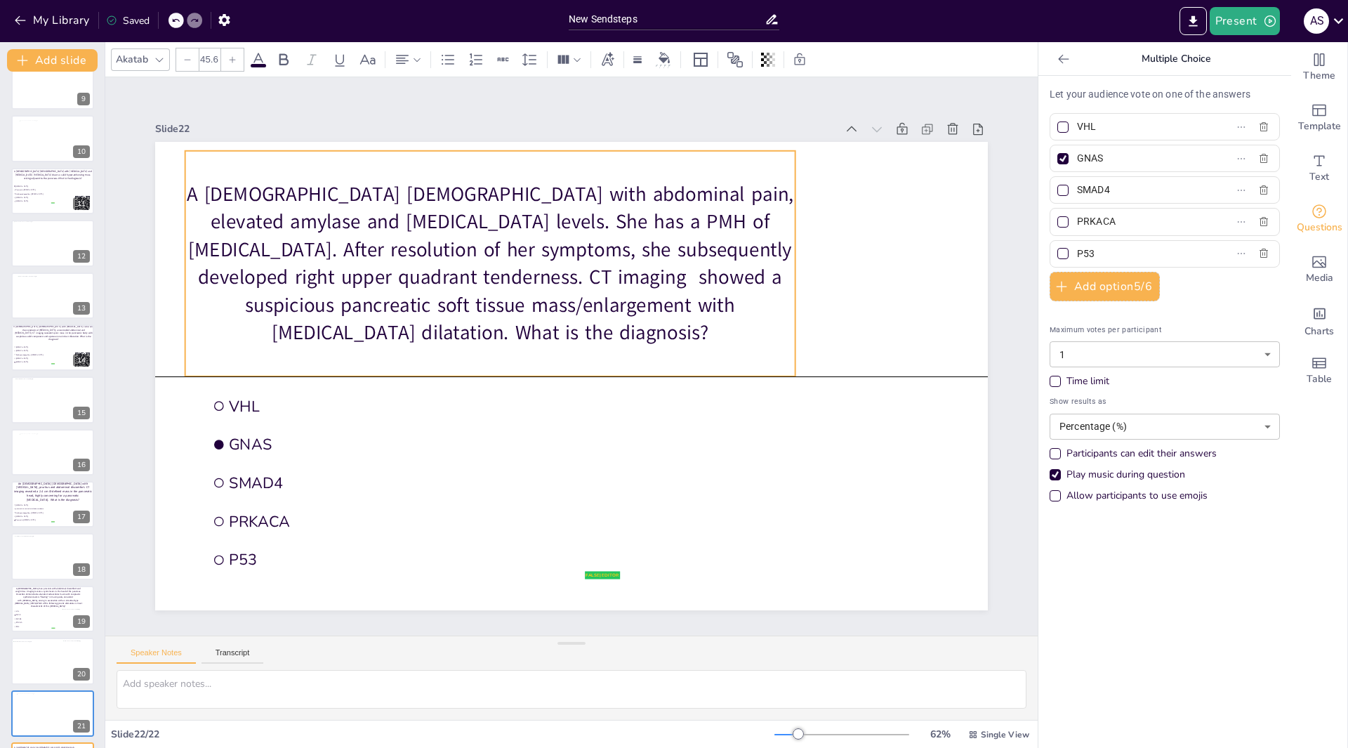
click at [265, 272] on p "A 59-year-old female with abdominal pain, elevated amylase and lipase levels. S…" at bounding box center [560, 233] width 591 height 493
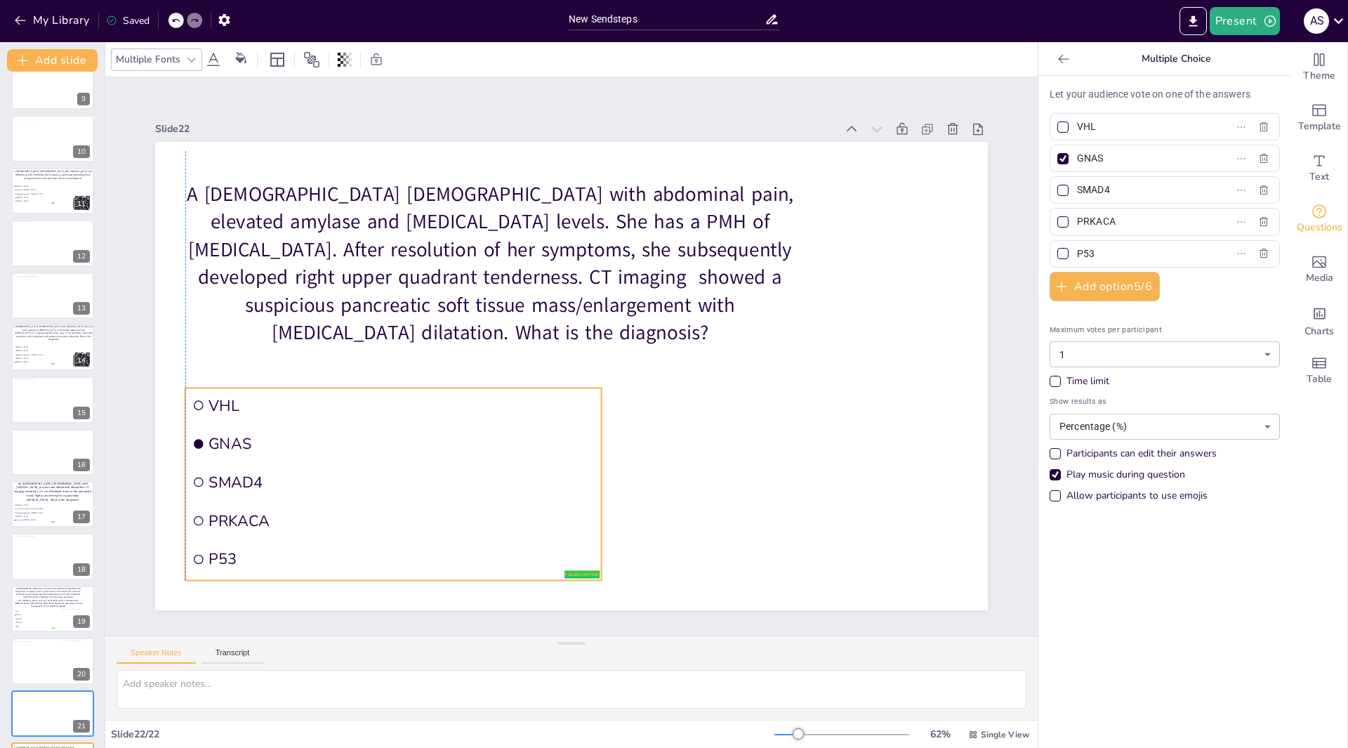
drag, startPoint x: 347, startPoint y: 475, endPoint x: 331, endPoint y: 475, distance: 15.5
click at [331, 475] on span "SMAD4" at bounding box center [360, 359] width 324 height 244
drag, startPoint x: 591, startPoint y: 478, endPoint x: 608, endPoint y: 473, distance: 18.2
click at [519, 350] on div at bounding box center [474, 260] width 88 height 180
click at [1101, 129] on input "VHL" at bounding box center [1142, 127] width 131 height 20
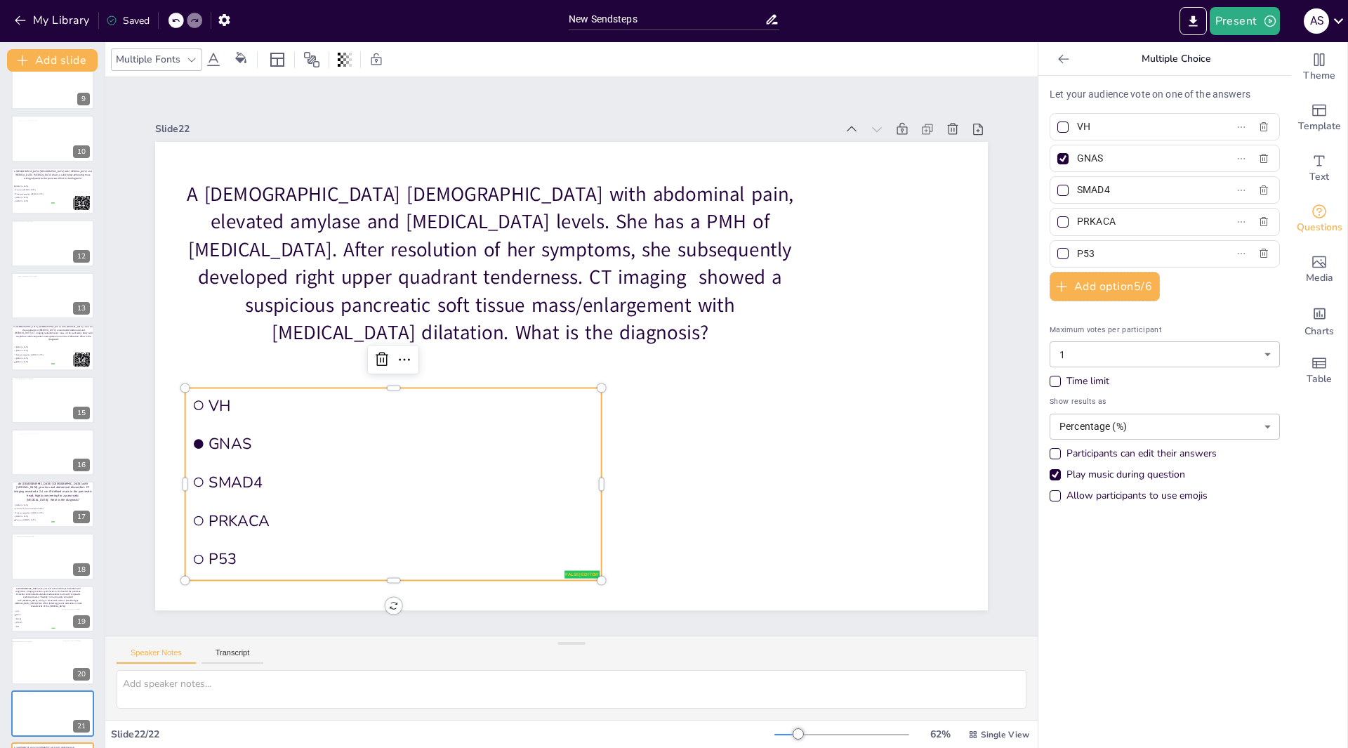
type input "V"
type input "Acinar cell carcinoma"
click at [1115, 161] on input "GNAS" at bounding box center [1142, 158] width 131 height 20
type input "G"
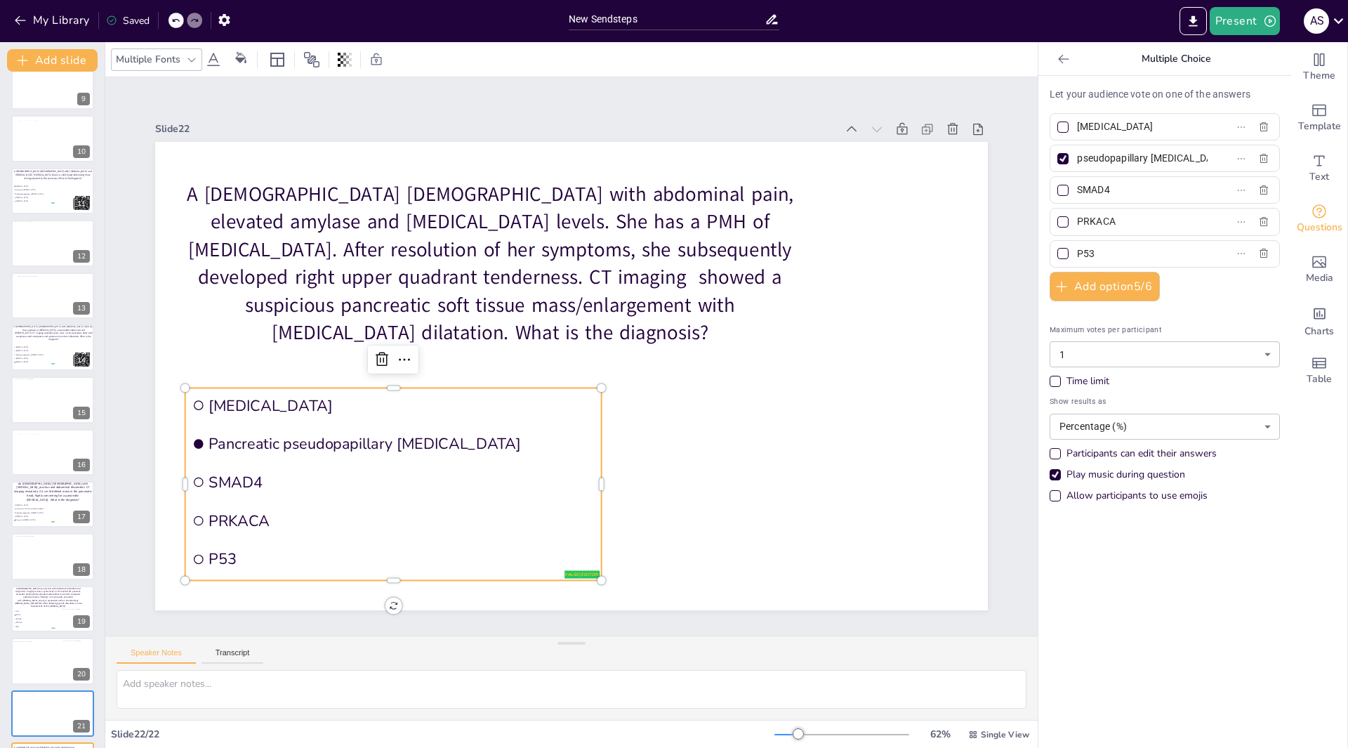
type input "Pancreatic pseudopapillary neoplasm"
click at [1117, 192] on input "SMAD4" at bounding box center [1142, 190] width 131 height 20
type input "S"
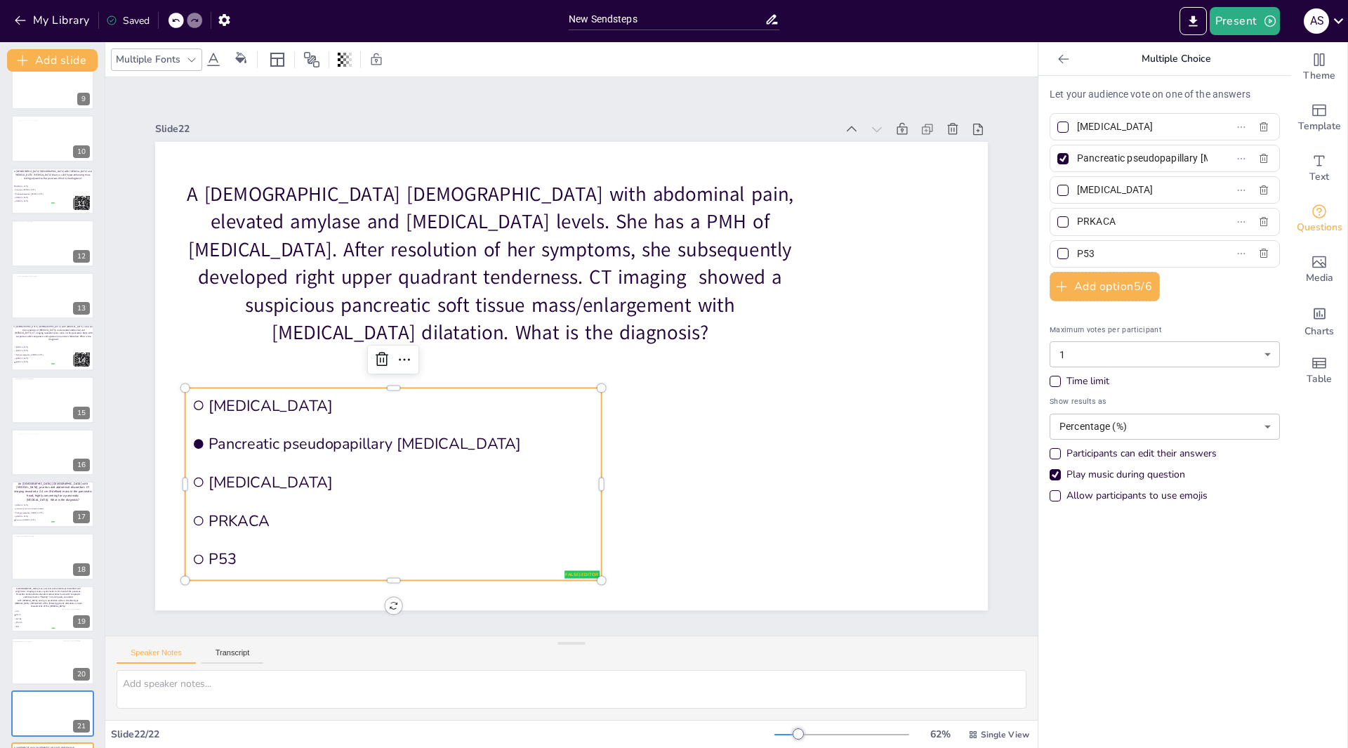
type input "Mucinous cystic neoplasm"
click at [1114, 228] on input "PRKACA" at bounding box center [1142, 221] width 131 height 20
type input "P"
type input "Serous cystadenoma"
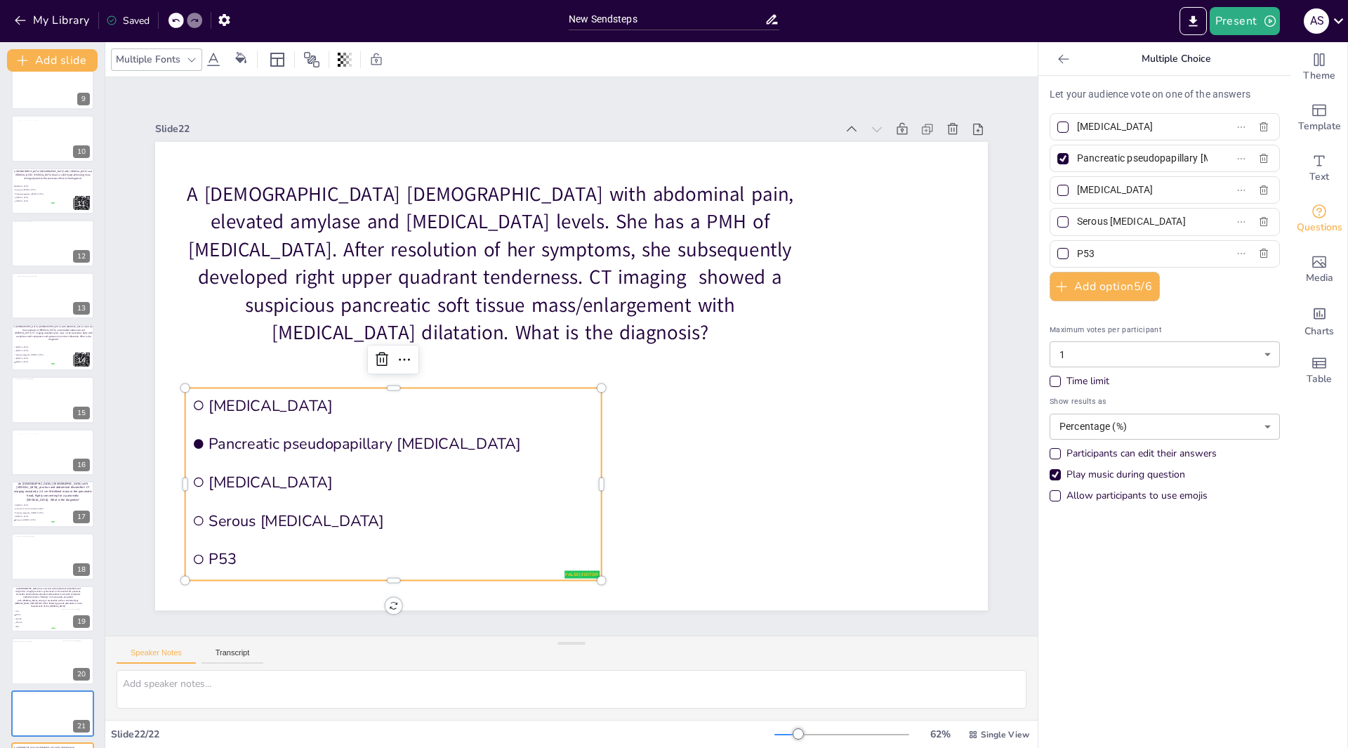
click at [1113, 258] on input "P53" at bounding box center [1142, 254] width 131 height 20
type input "P"
type input "Pancreatic neuroendocrine tumor"
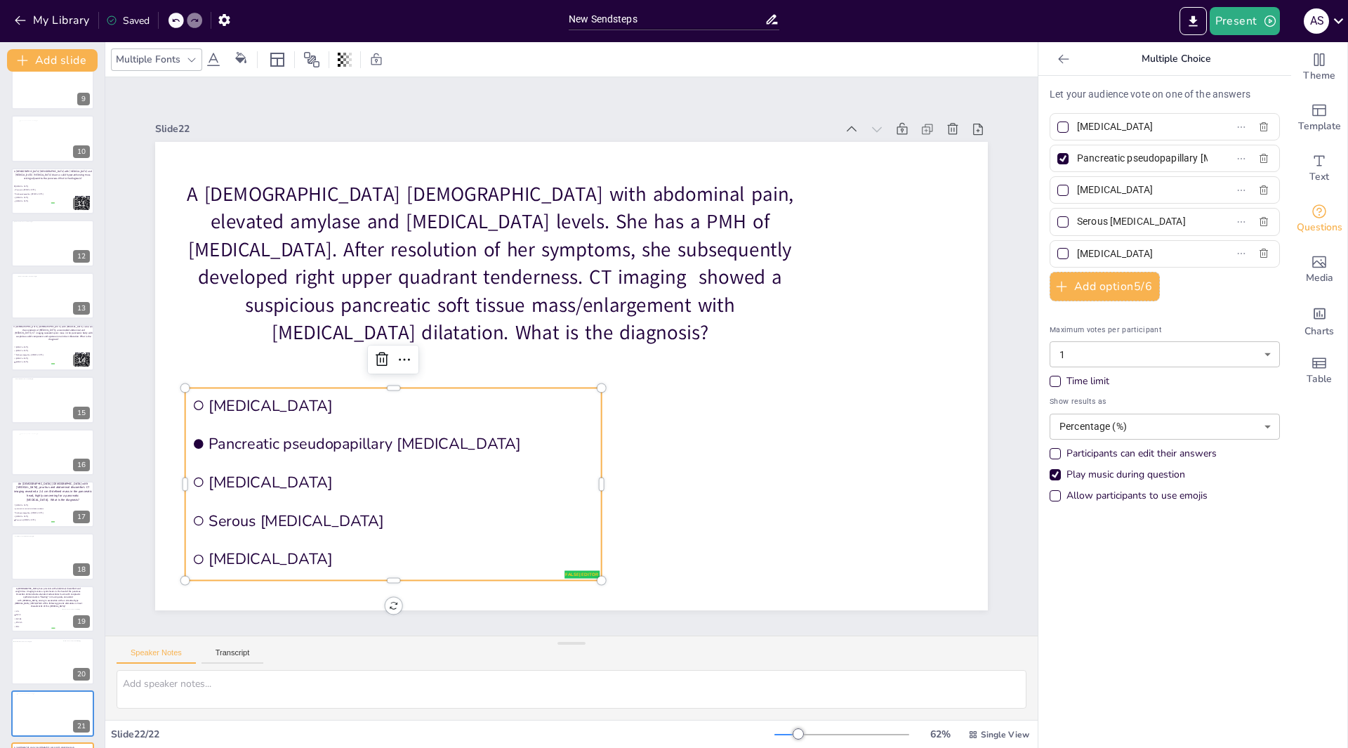
click at [1058, 131] on div at bounding box center [1063, 126] width 11 height 11
click at [1077, 131] on input "Acinar cell carcinoma" at bounding box center [1142, 127] width 131 height 20
checkbox input "true"
click at [1058, 159] on div at bounding box center [1063, 158] width 11 height 11
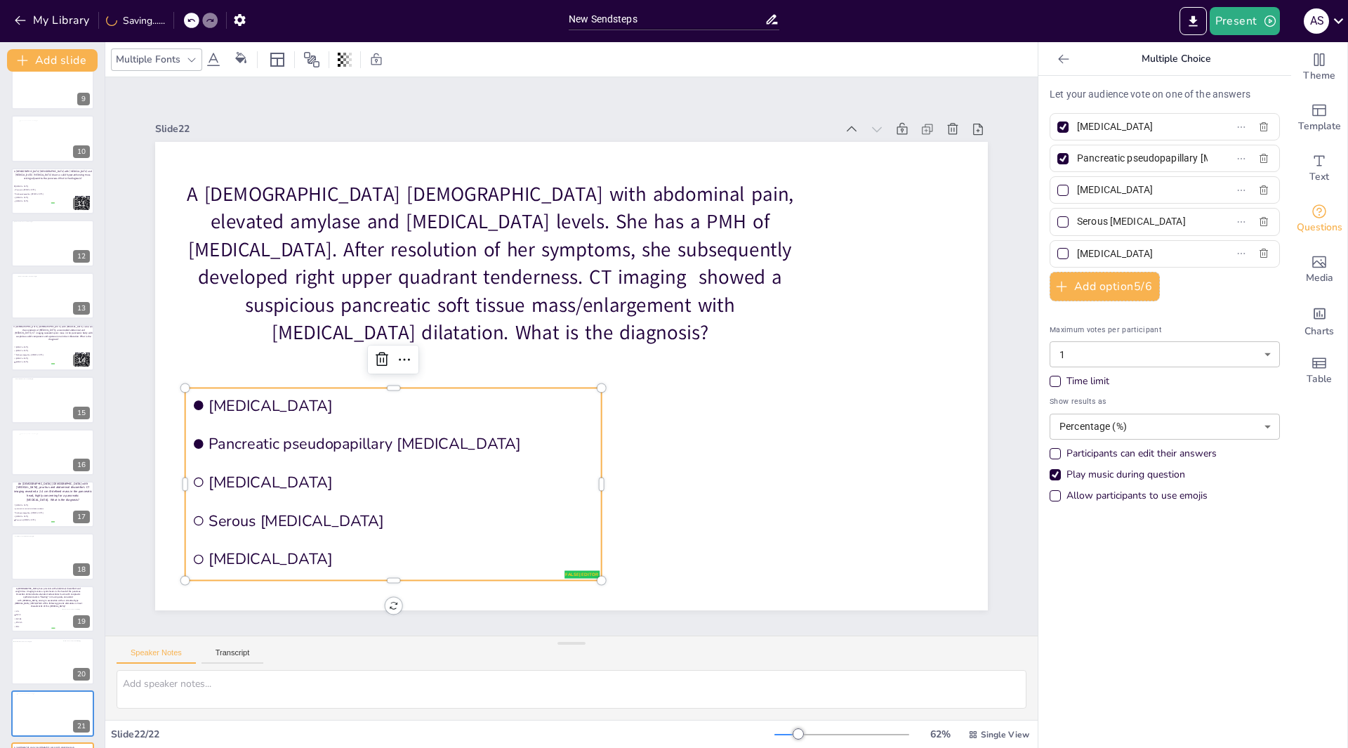
click at [1077, 159] on input "Pancreatic pseudopapillary neoplasm" at bounding box center [1142, 158] width 131 height 20
checkbox input "false"
click at [39, 707] on div at bounding box center [53, 713] width 74 height 41
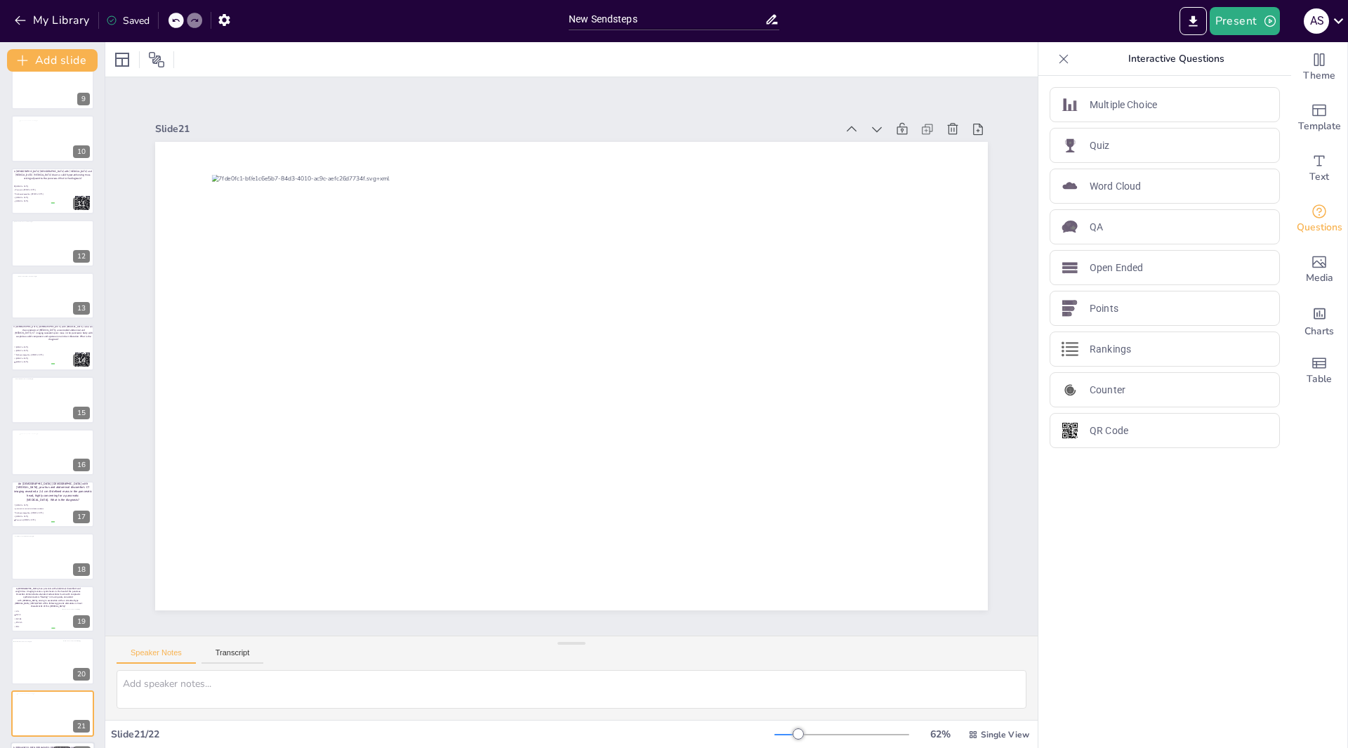
scroll to position [489, 0]
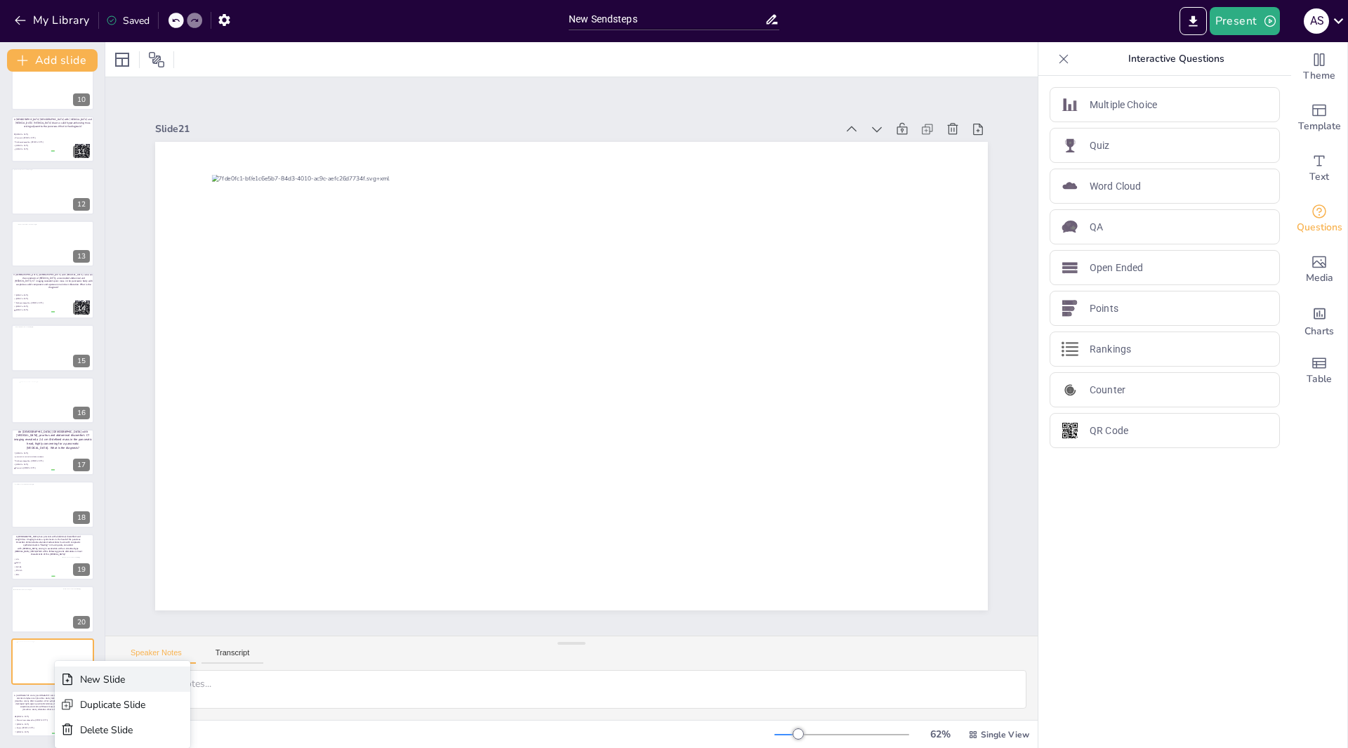
click at [104, 681] on div "New Slide" at bounding box center [112, 679] width 65 height 13
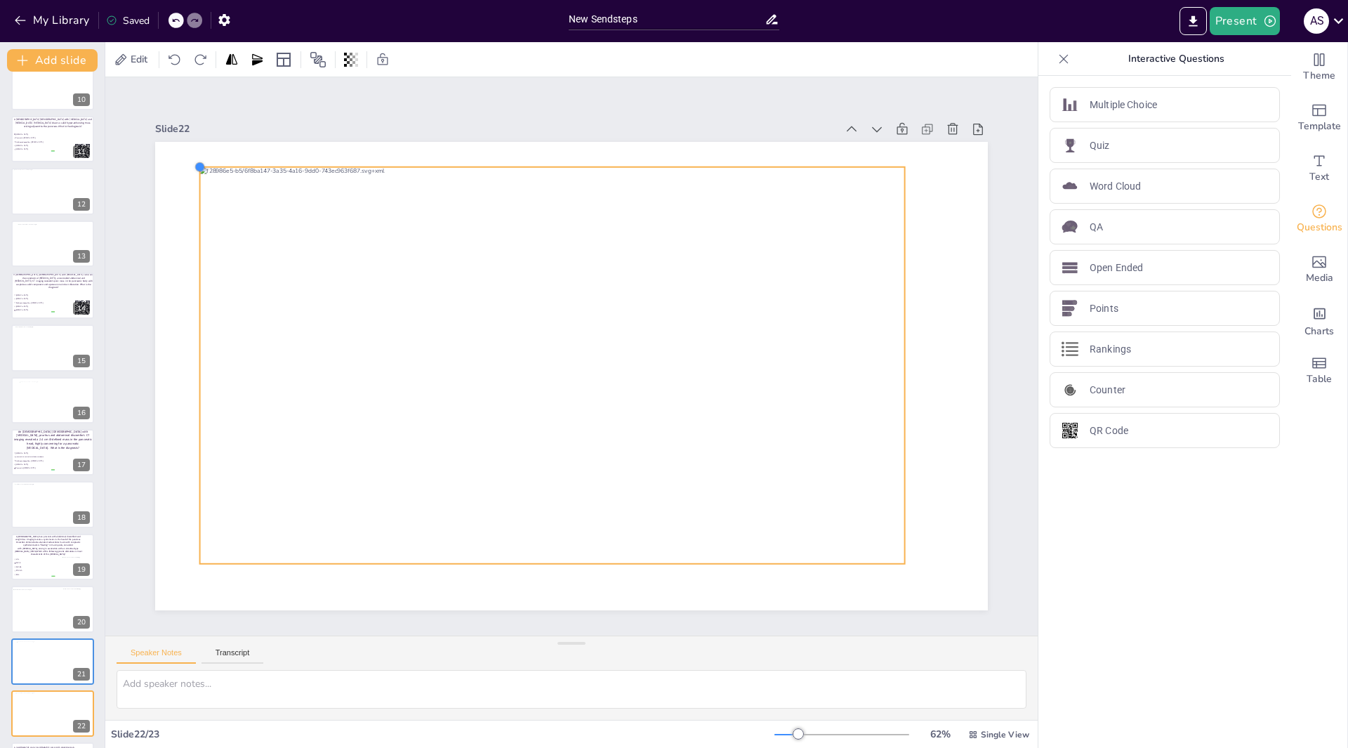
drag, startPoint x: 225, startPoint y: 180, endPoint x: 187, endPoint y: 167, distance: 40.9
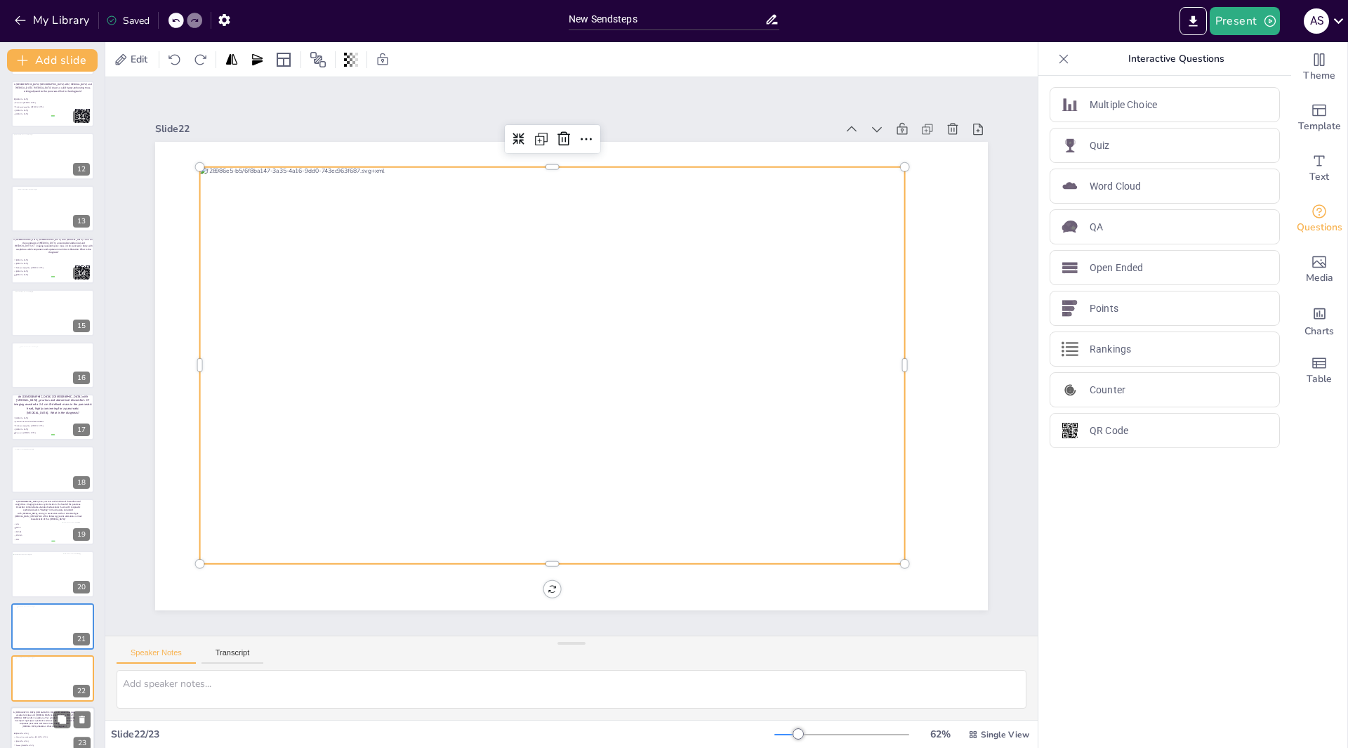
scroll to position [542, 0]
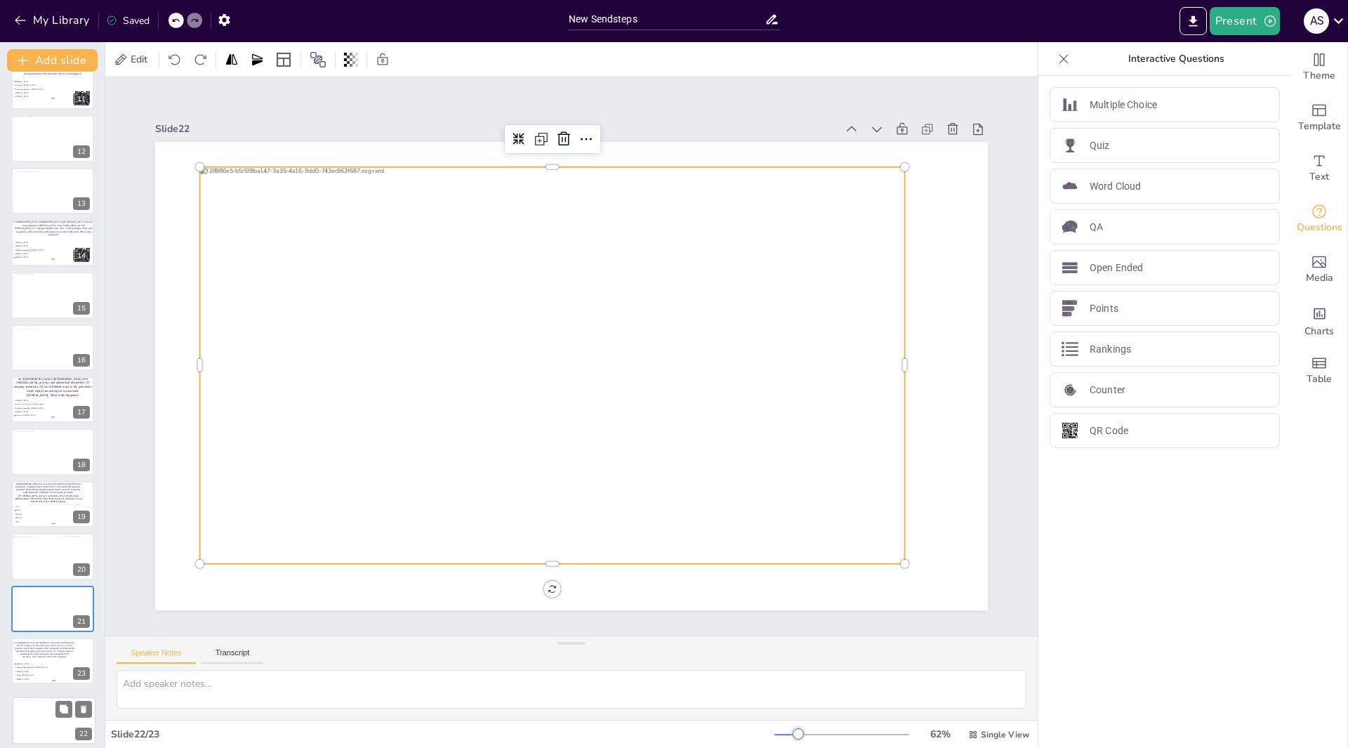
drag, startPoint x: 46, startPoint y: 659, endPoint x: 48, endPoint y: 722, distance: 63.2
click at [48, 722] on div at bounding box center [52, 718] width 70 height 39
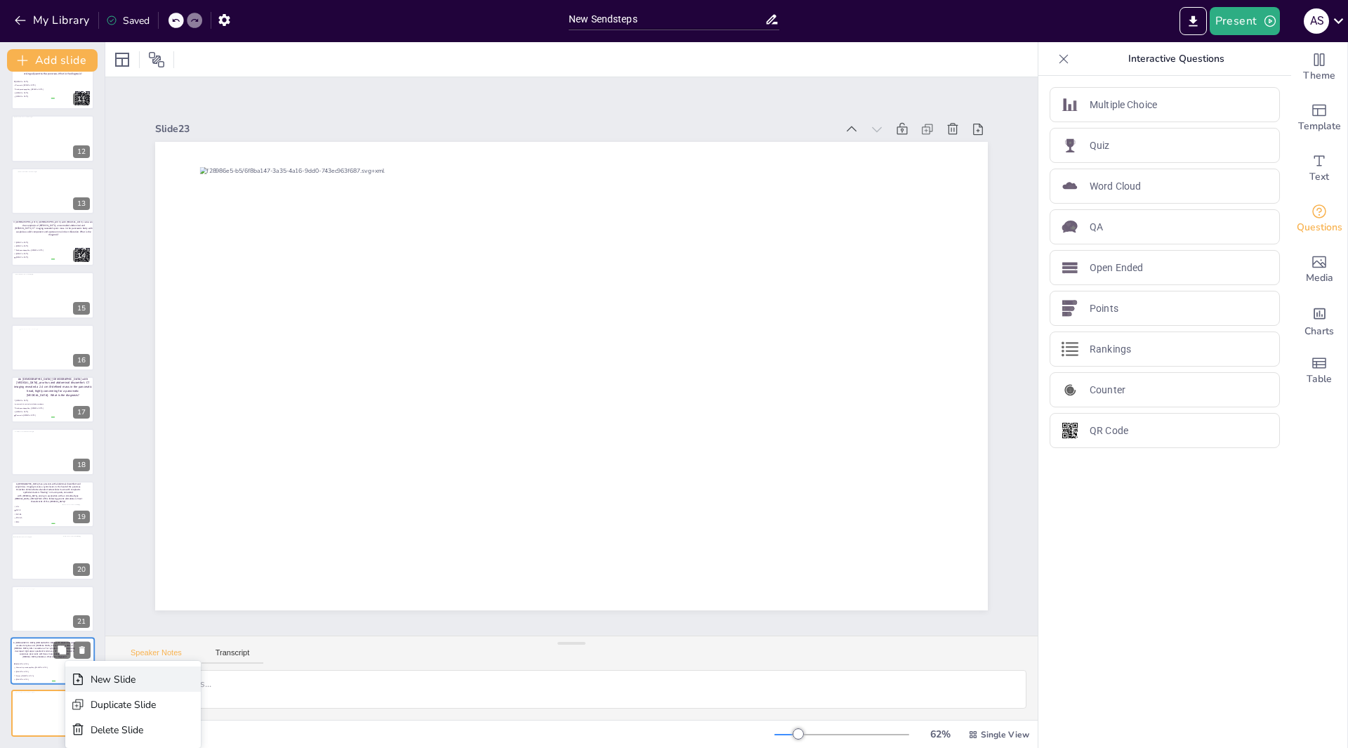
click at [136, 677] on div "New Slide" at bounding box center [123, 679] width 65 height 13
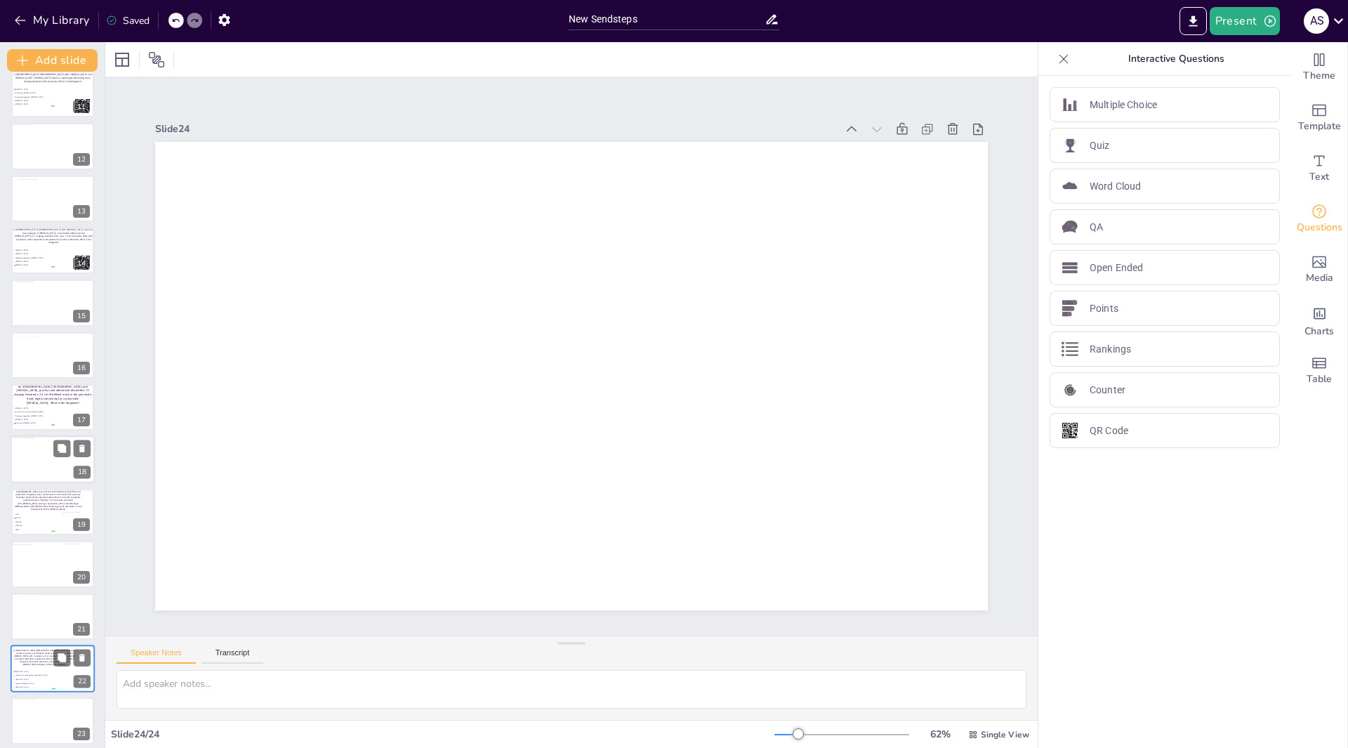
scroll to position [594, 0]
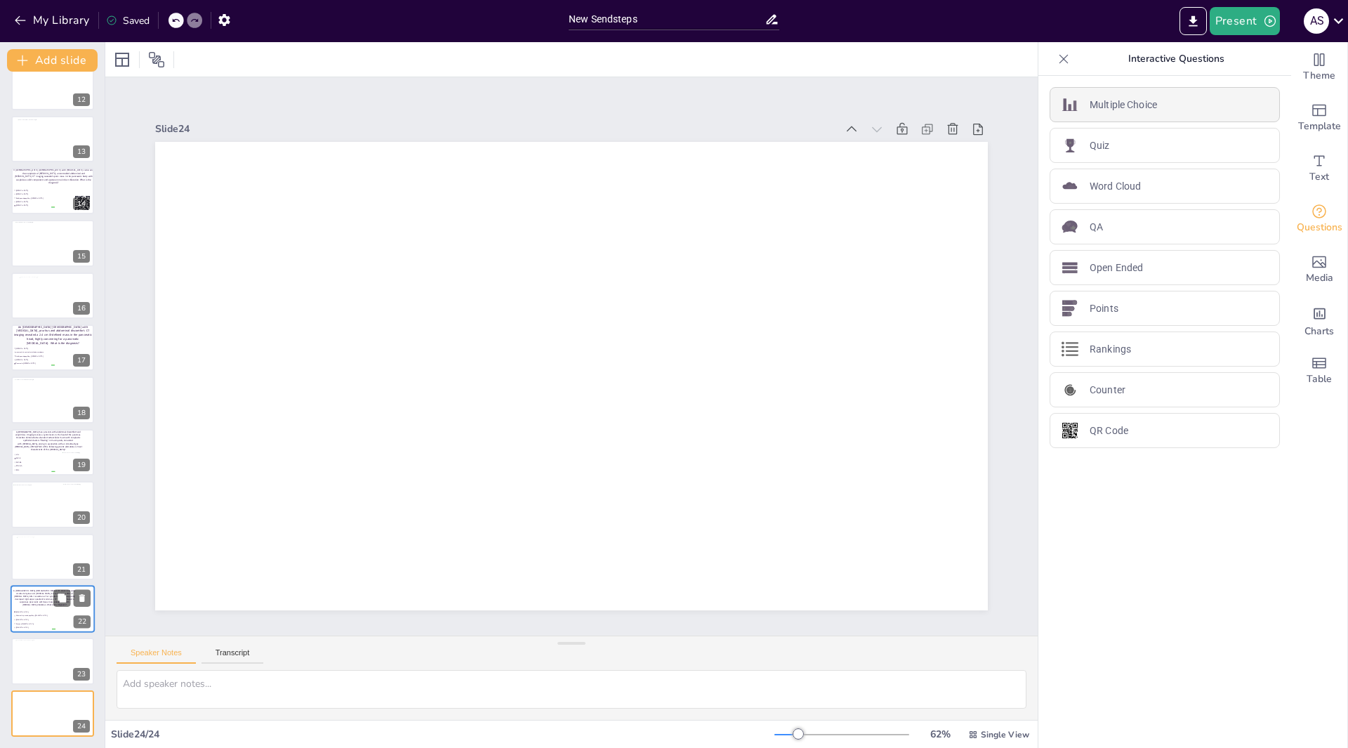
click at [1155, 105] on div "Multiple Choice" at bounding box center [1165, 104] width 230 height 35
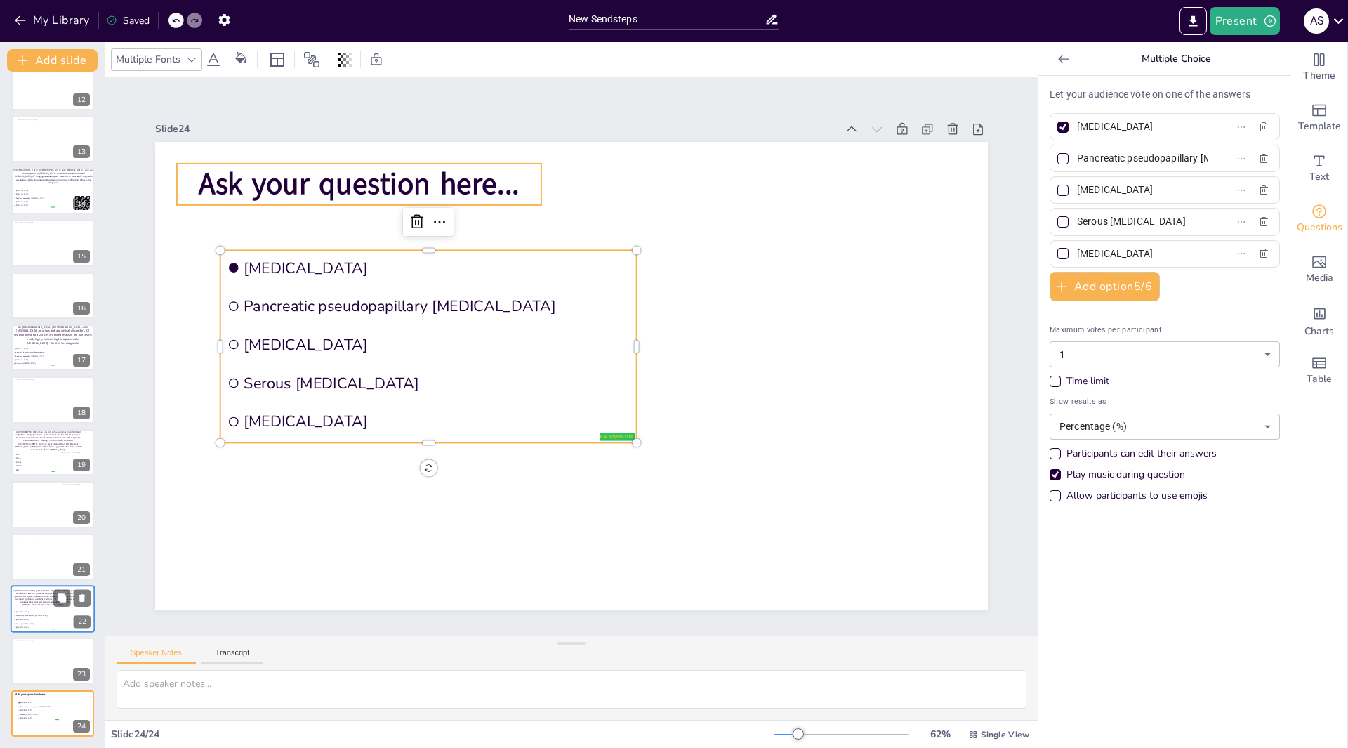
drag, startPoint x: 487, startPoint y: 178, endPoint x: 500, endPoint y: 174, distance: 13.8
click at [643, 178] on span "Ask your question here..." at bounding box center [696, 113] width 106 height 322
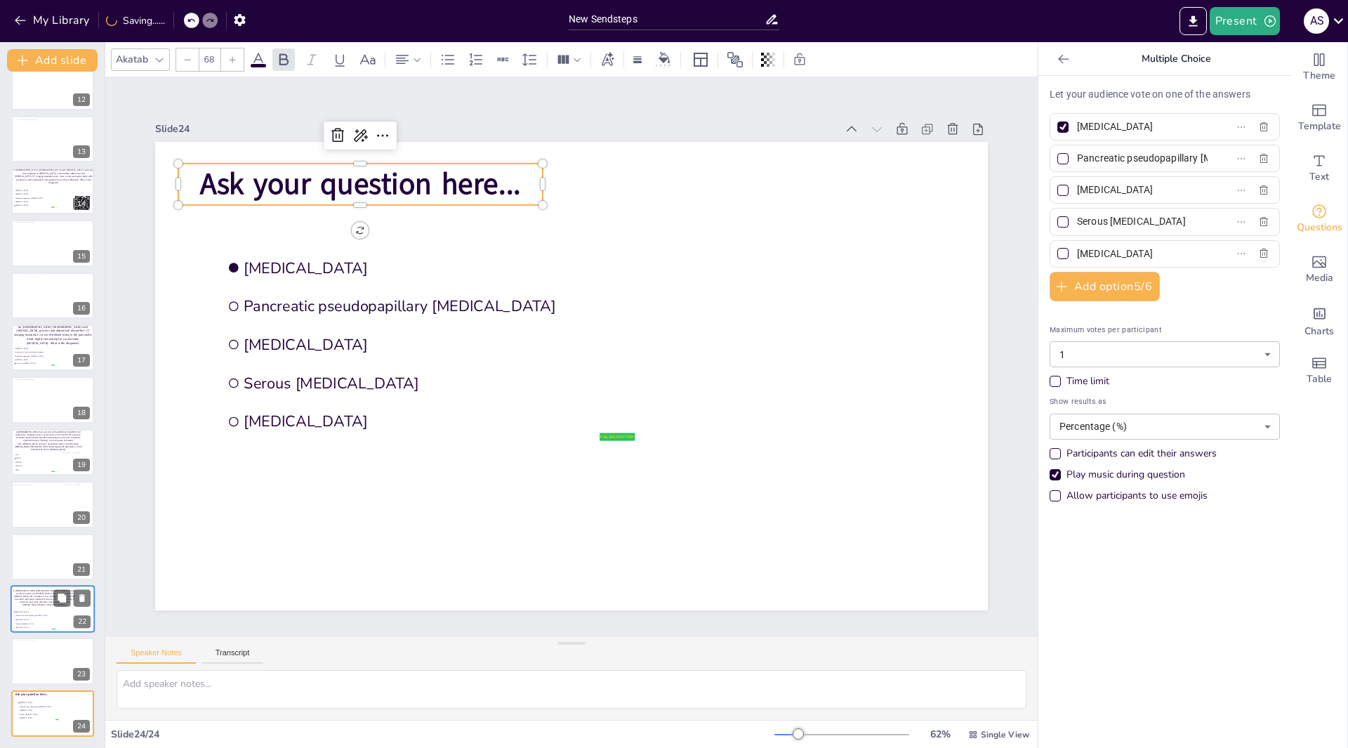
click at [515, 177] on p "Ask your question here..." at bounding box center [558, 84] width 275 height 298
click at [724, 177] on p "Ask your question here..." at bounding box center [800, 209] width 152 height 360
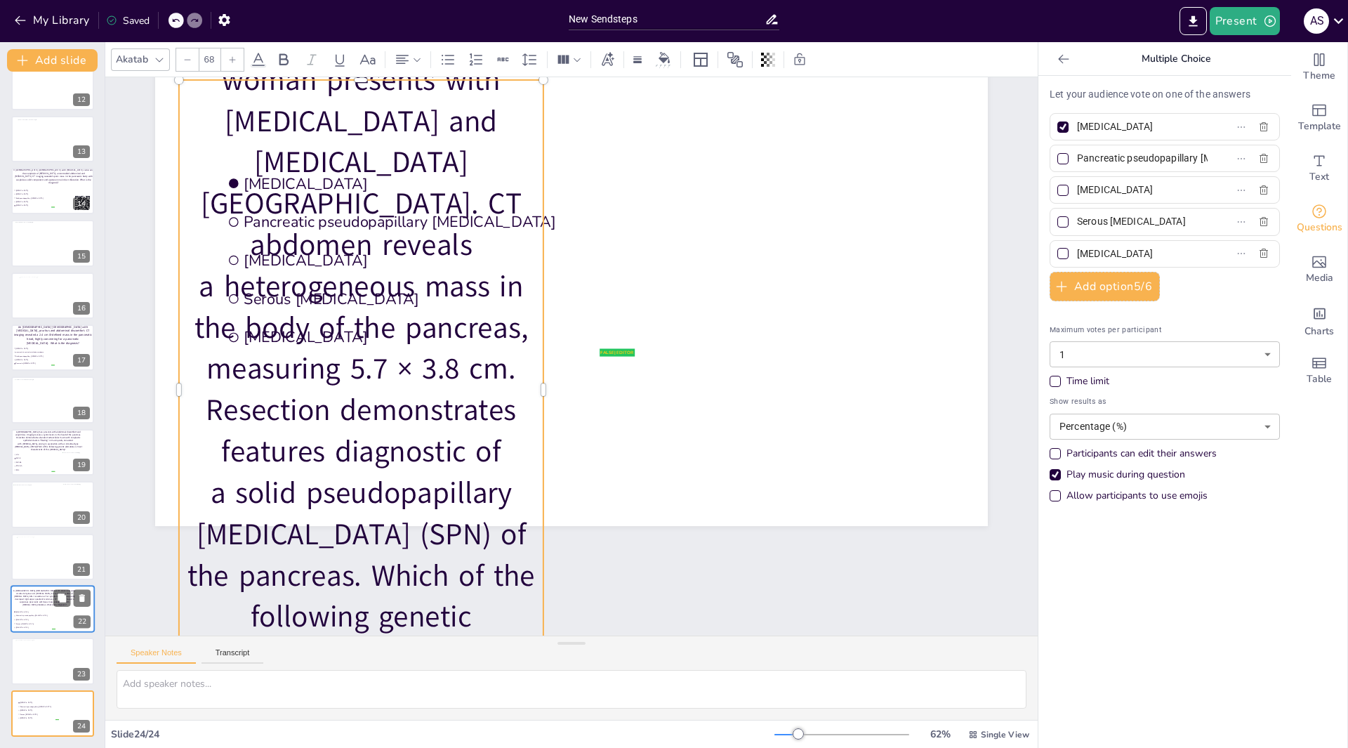
scroll to position [187, 0]
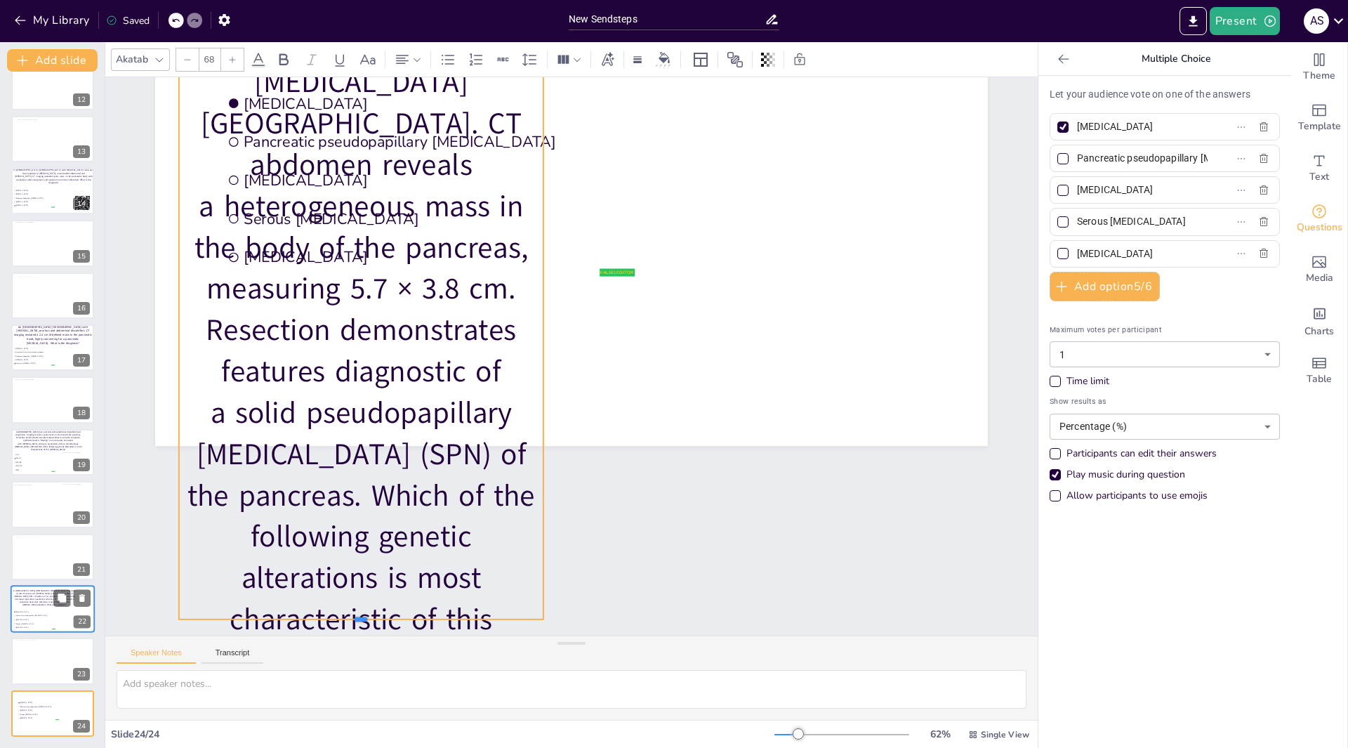
drag, startPoint x: 350, startPoint y: 592, endPoint x: 372, endPoint y: 449, distance: 144.3
click at [372, 449] on div "false | editor Acinar cell carcinoma Pancreatic pseudopapillary neoplasm Mucino…" at bounding box center [697, 284] width 822 height 956
drag, startPoint x: 362, startPoint y: 559, endPoint x: 405, endPoint y: 362, distance: 201.4
click at [405, 362] on div "false | editor Acinar cell carcinoma Pancreatic pseudopapillary neoplasm Mucino…" at bounding box center [668, 248] width 933 height 905
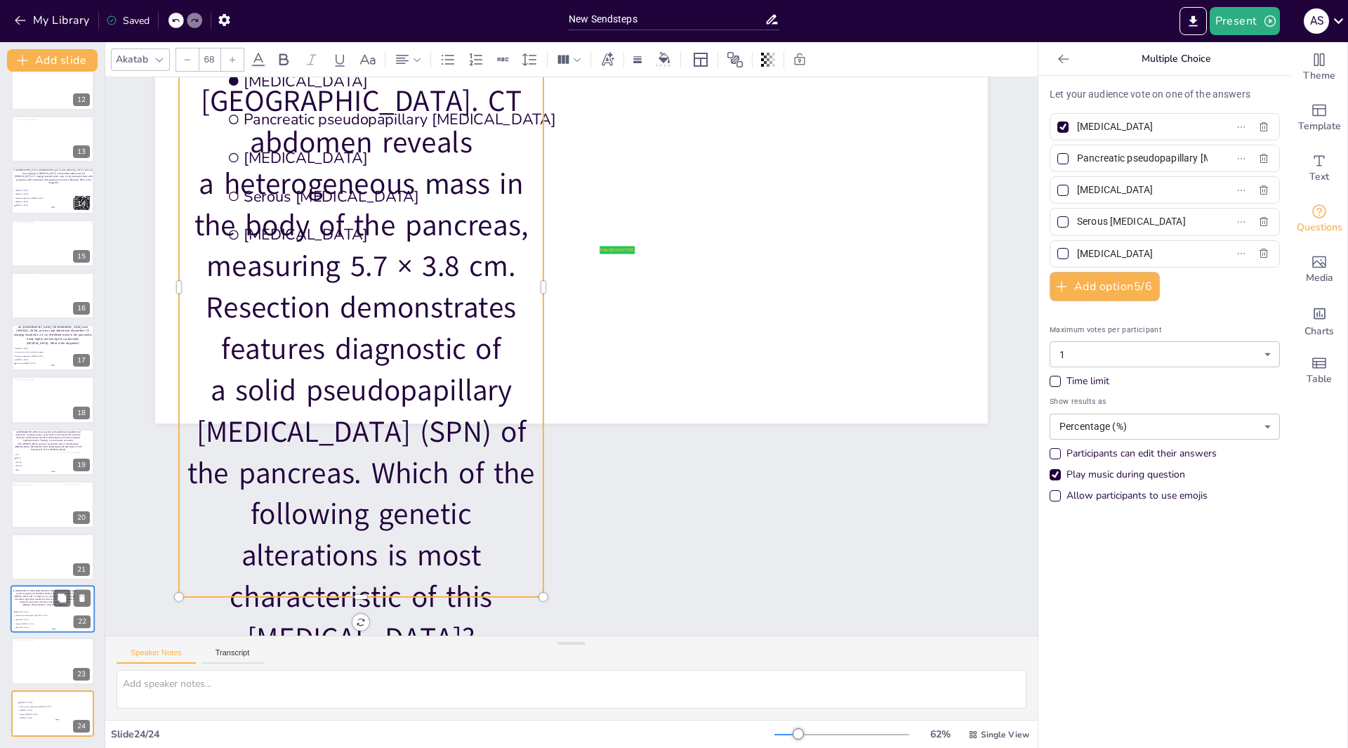
scroll to position [164, 0]
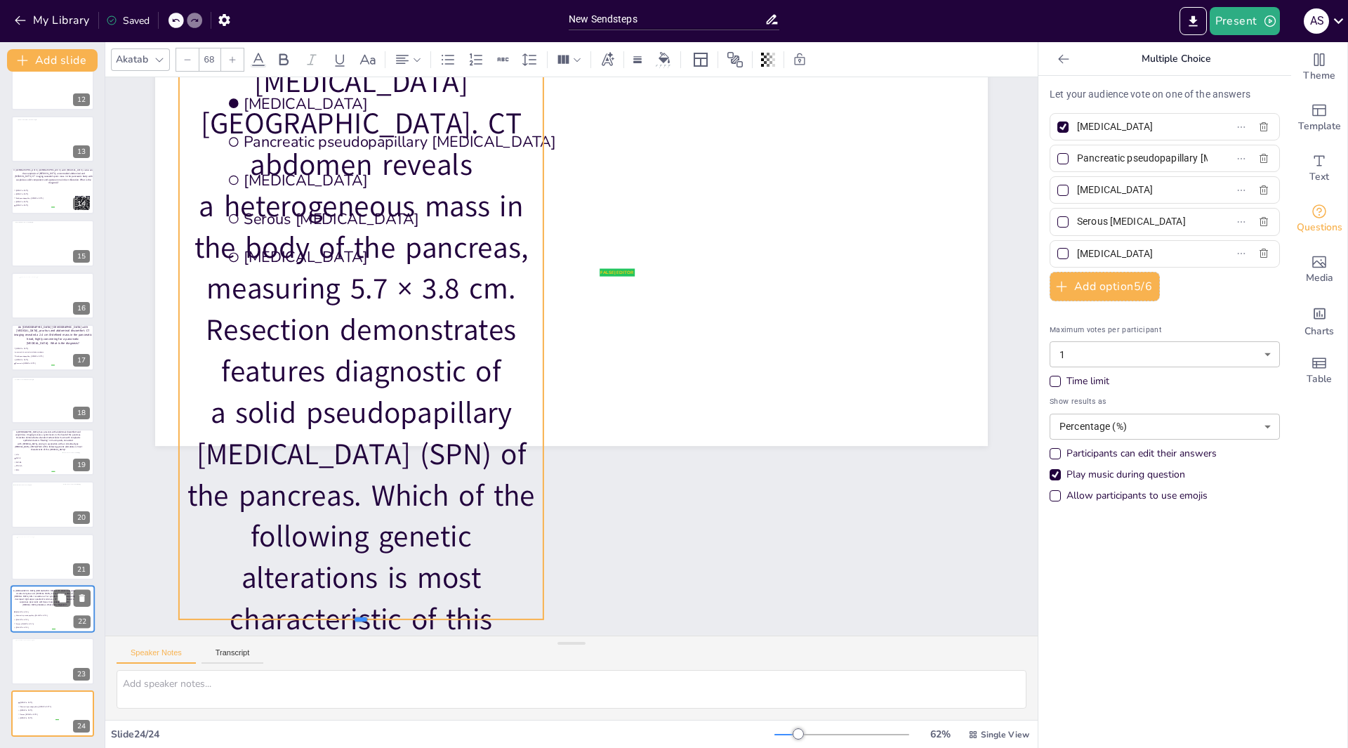
drag, startPoint x: 350, startPoint y: 593, endPoint x: 367, endPoint y: 408, distance: 186.2
click at [362, 413] on div "false | editor Acinar cell carcinoma Pancreatic pseudopapillary neoplasm Mucino…" at bounding box center [571, 212] width 833 height 468
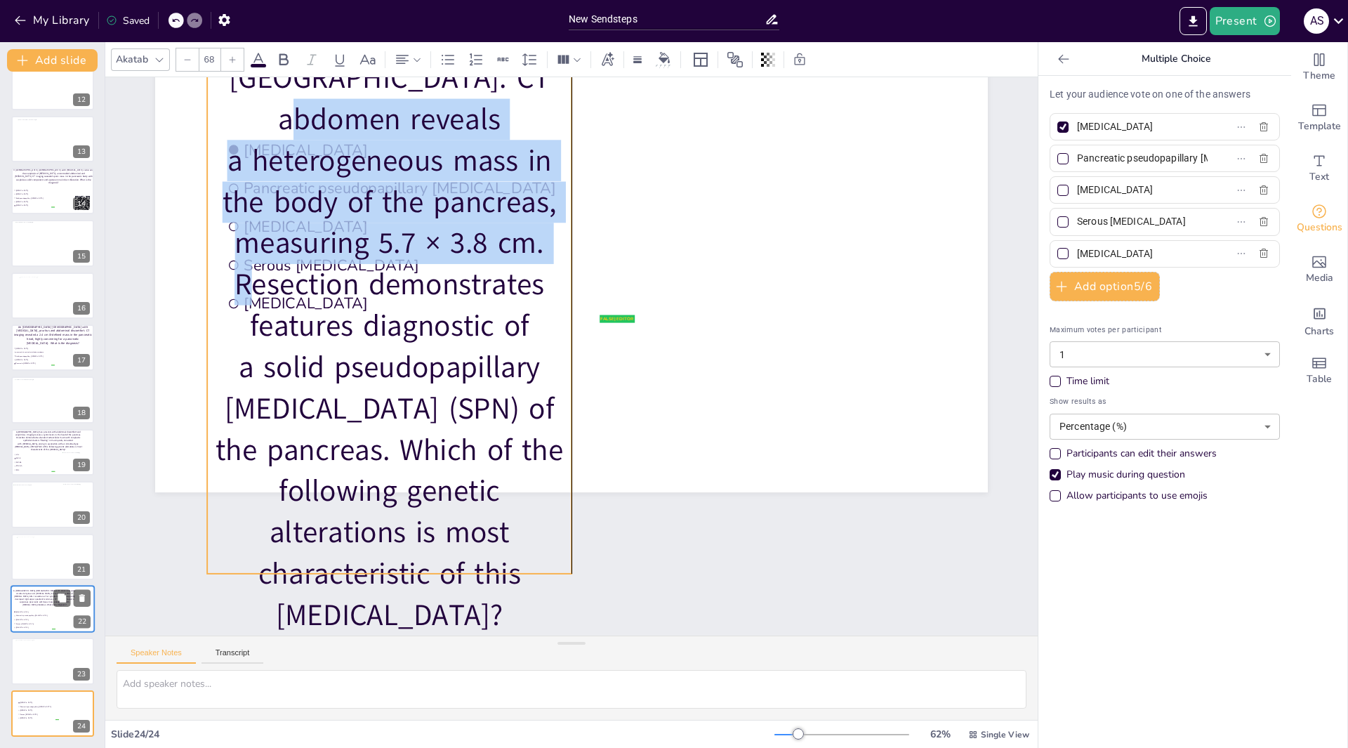
scroll to position [0, 0]
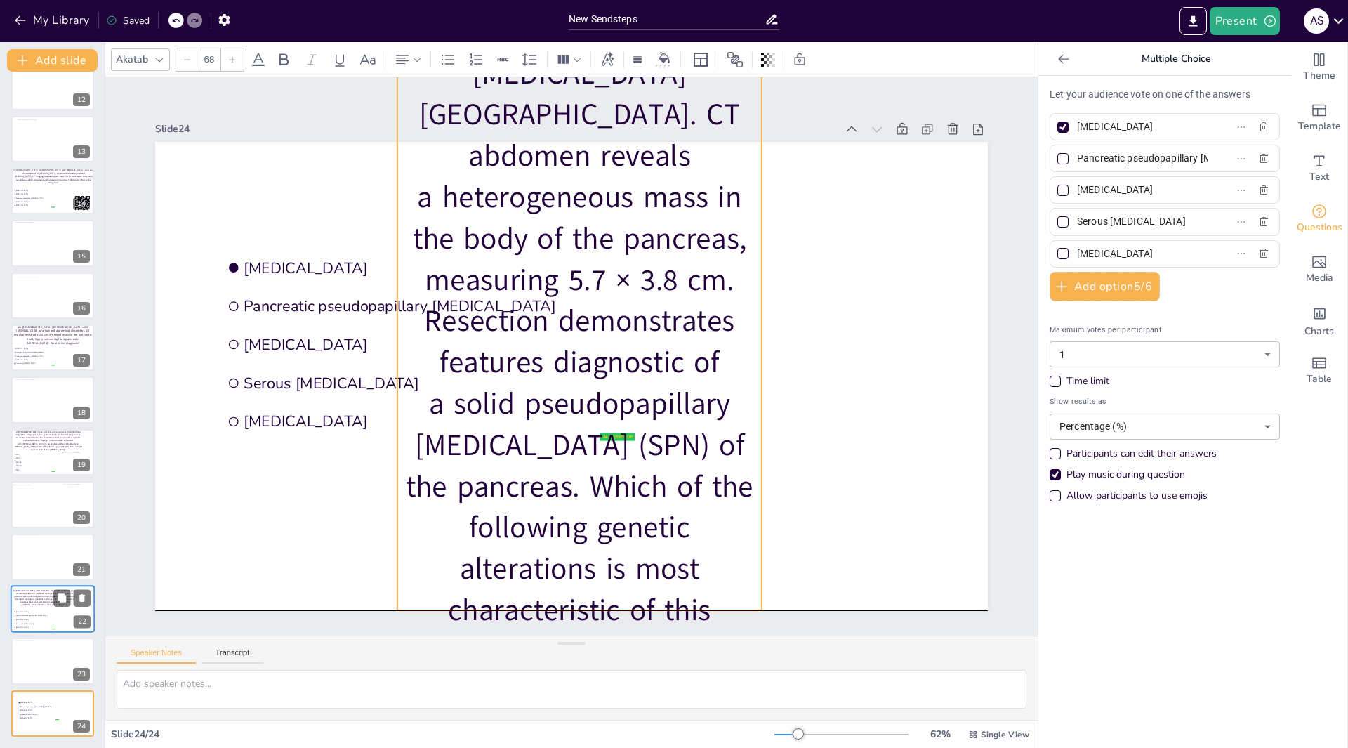
drag, startPoint x: 536, startPoint y: 280, endPoint x: 750, endPoint y: 294, distance: 214.6
click at [750, 294] on p "A 45-year-old woman presents with bloating and blood in stool. CT abdomen revea…" at bounding box center [601, 308] width 635 height 827
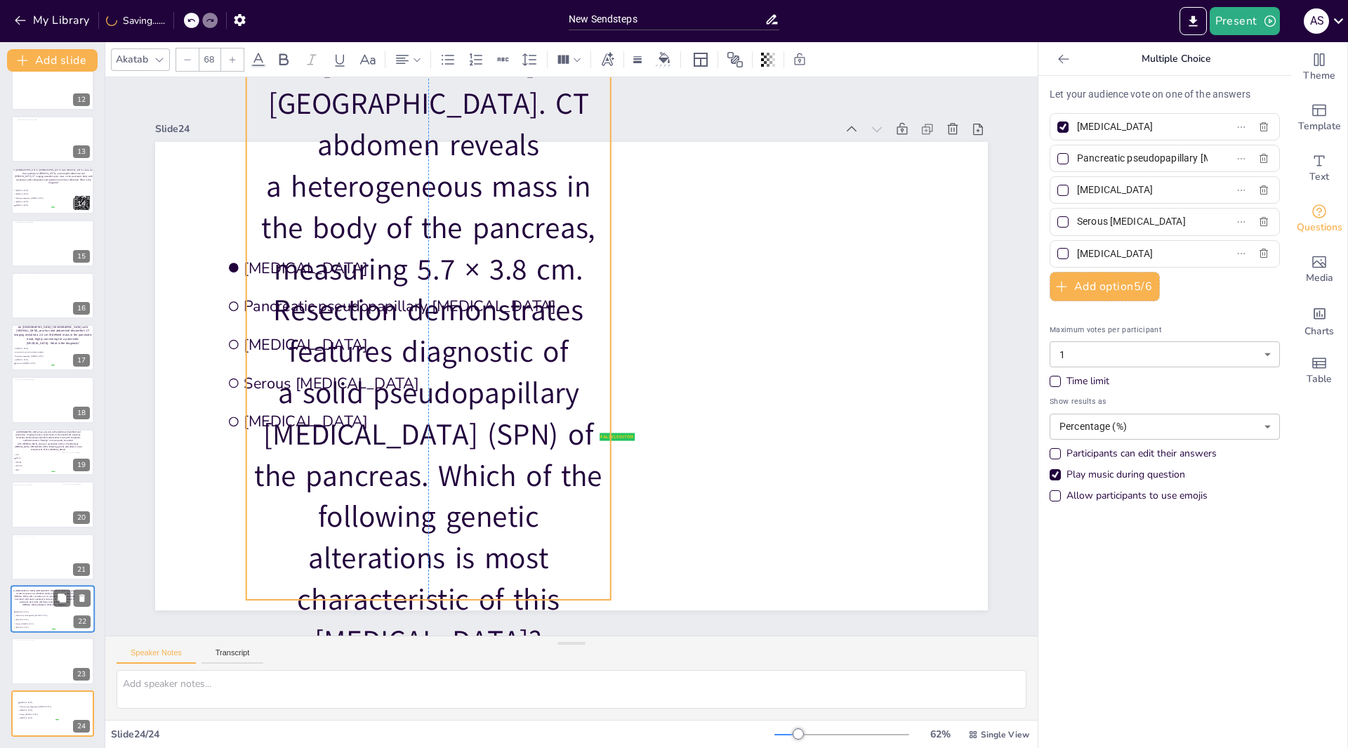
drag, startPoint x: 697, startPoint y: 328, endPoint x: 560, endPoint y: 317, distance: 137.4
click at [560, 317] on p "A 45-year-old woman presents with bloating and blood in stool. CT abdomen revea…" at bounding box center [525, 206] width 796 height 768
drag, startPoint x: 417, startPoint y: 596, endPoint x: 419, endPoint y: 492, distance: 104.6
click at [419, 492] on div "false | editor Acinar cell carcinoma Pancreatic pseudopapillary neoplasm Mucino…" at bounding box center [568, 375] width 912 height 631
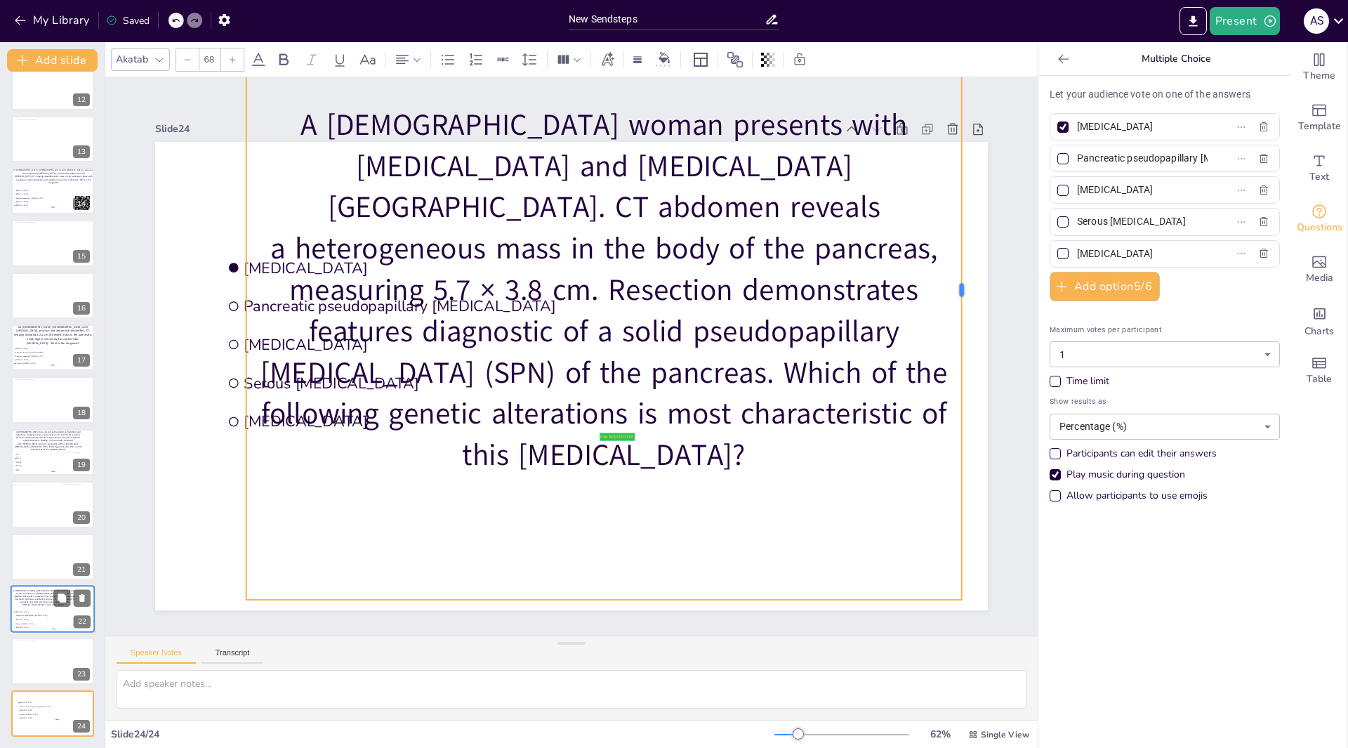
drag, startPoint x: 605, startPoint y: 287, endPoint x: 957, endPoint y: 325, distance: 353.9
click at [957, 395] on div at bounding box center [886, 606] width 468 height 423
click at [280, 414] on p "A 45-year-old woman presents with bloating and blood in stool. CT abdomen revea…" at bounding box center [501, 376] width 756 height 781
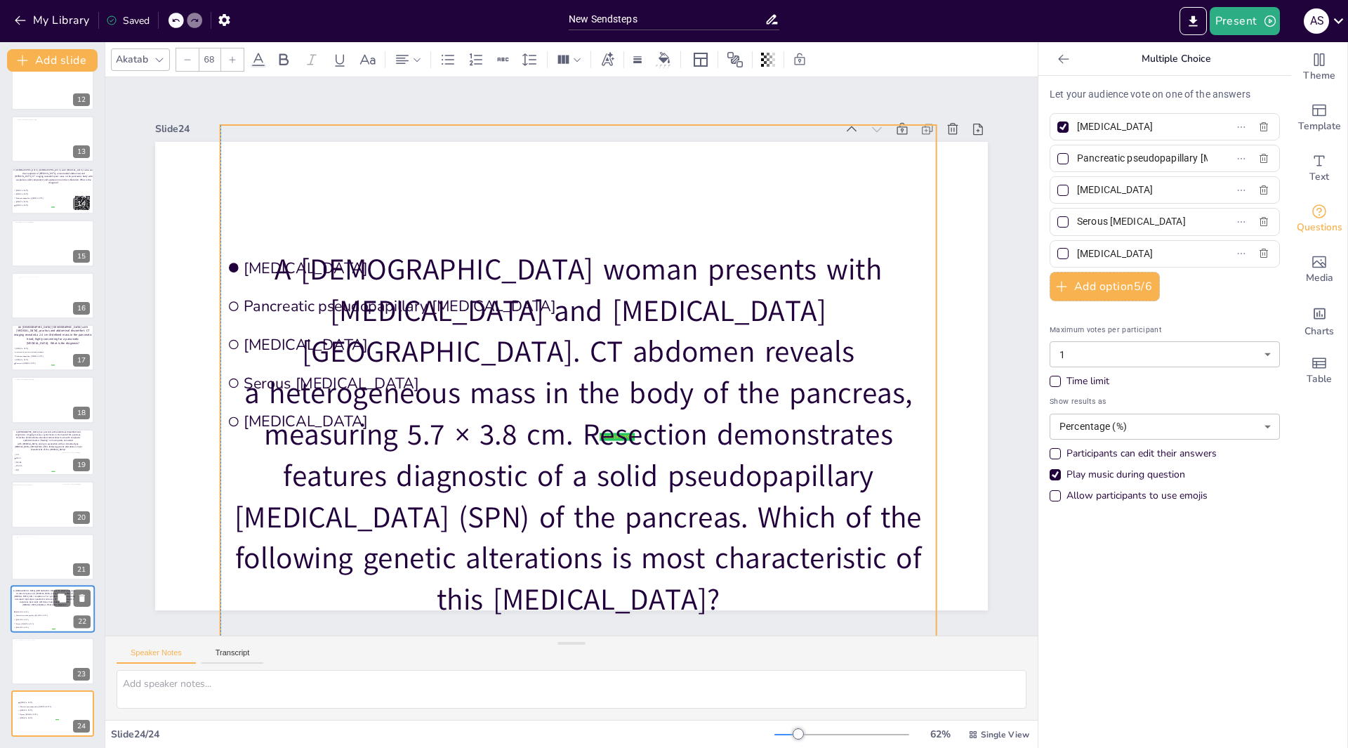
drag, startPoint x: 662, startPoint y: 277, endPoint x: 623, endPoint y: 416, distance: 145.2
click at [631, 428] on p "A 45-year-old woman presents with bloating and blood in stool. CT abdomen revea…" at bounding box center [539, 428] width 806 height 680
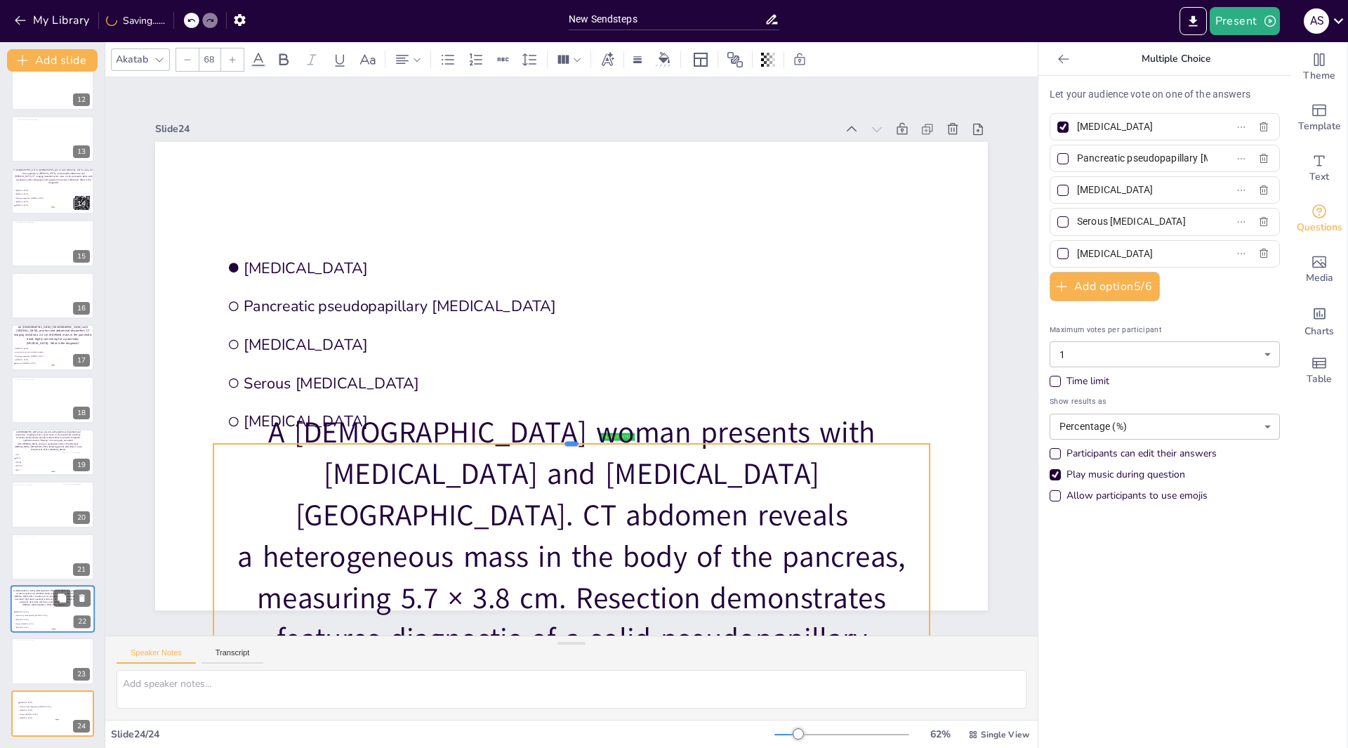
drag, startPoint x: 563, startPoint y: 124, endPoint x: 503, endPoint y: 447, distance: 327.9
click at [556, 395] on div at bounding box center [546, 279] width 685 height 232
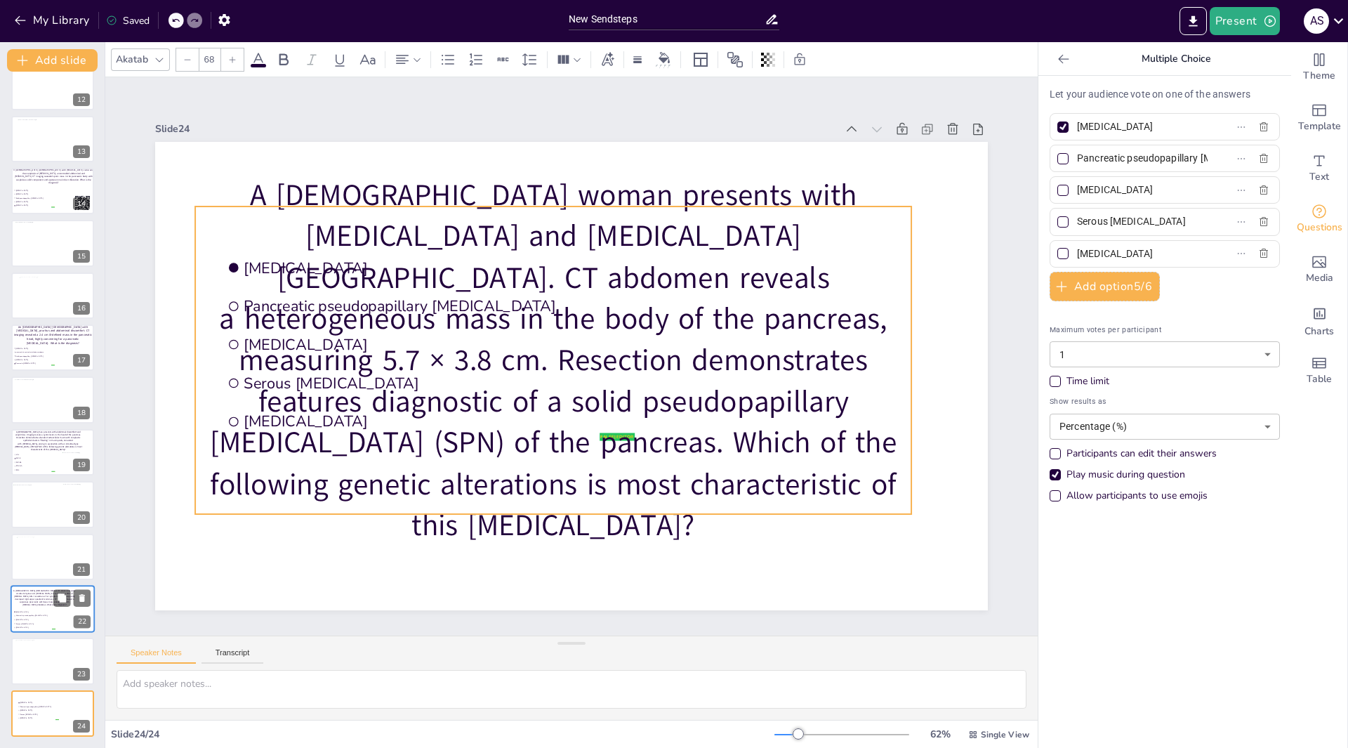
drag, startPoint x: 488, startPoint y: 469, endPoint x: 445, endPoint y: 193, distance: 279.4
click at [454, 185] on p "A 45-year-old woman presents with bloating and blood in stool. CT abdomen revea…" at bounding box center [557, 345] width 756 height 781
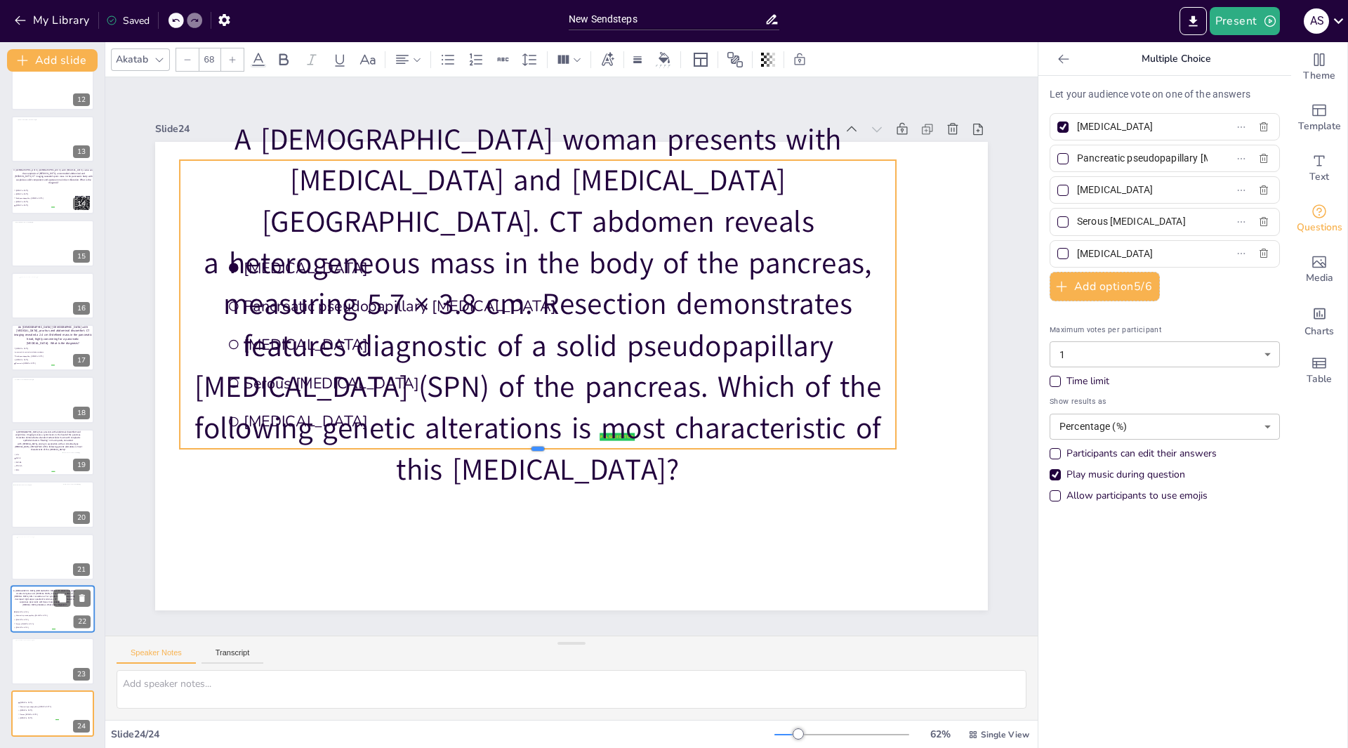
drag, startPoint x: 529, startPoint y: 464, endPoint x: 502, endPoint y: 374, distance: 94.6
click at [517, 381] on div "false | editor Acinar cell carcinoma Pancreatic pseudopapillary neoplasm Mucino…" at bounding box center [571, 376] width 833 height 468
click at [185, 59] on icon at bounding box center [187, 59] width 8 height 8
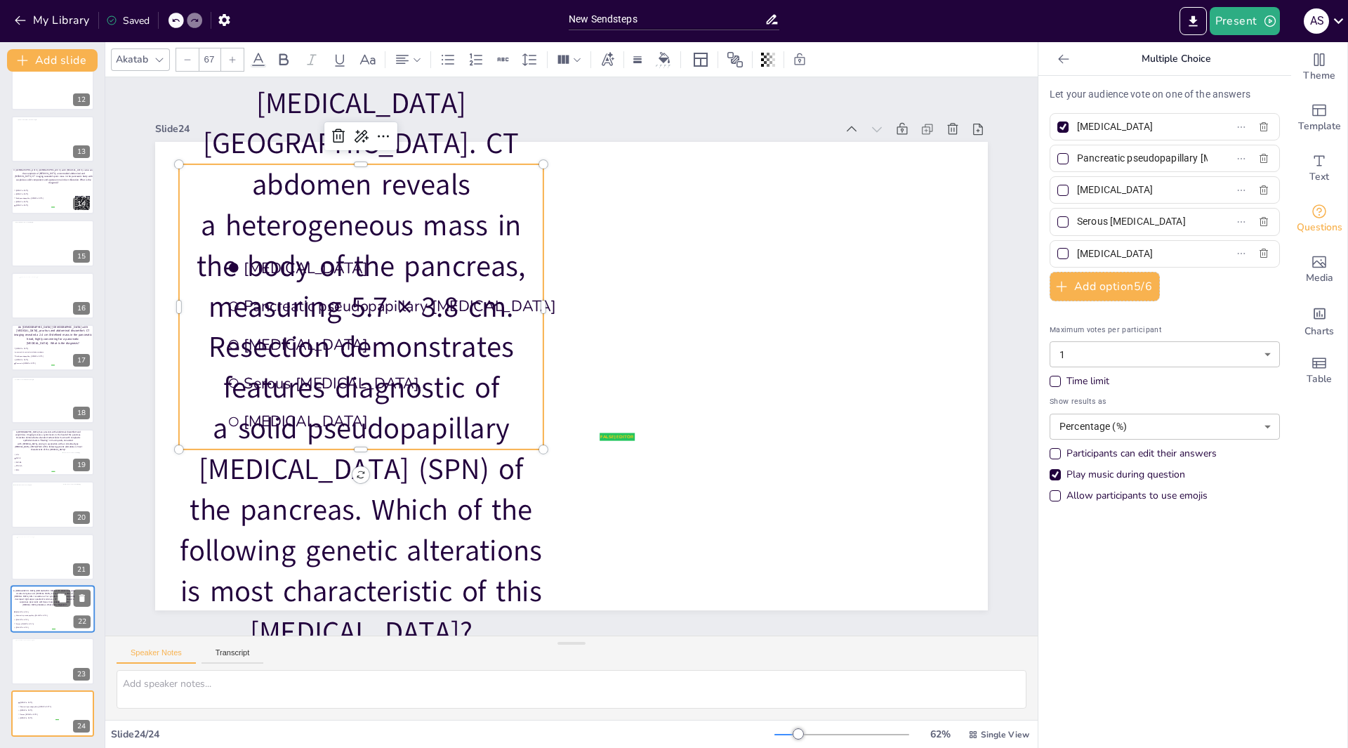
click at [185, 59] on icon at bounding box center [187, 59] width 8 height 8
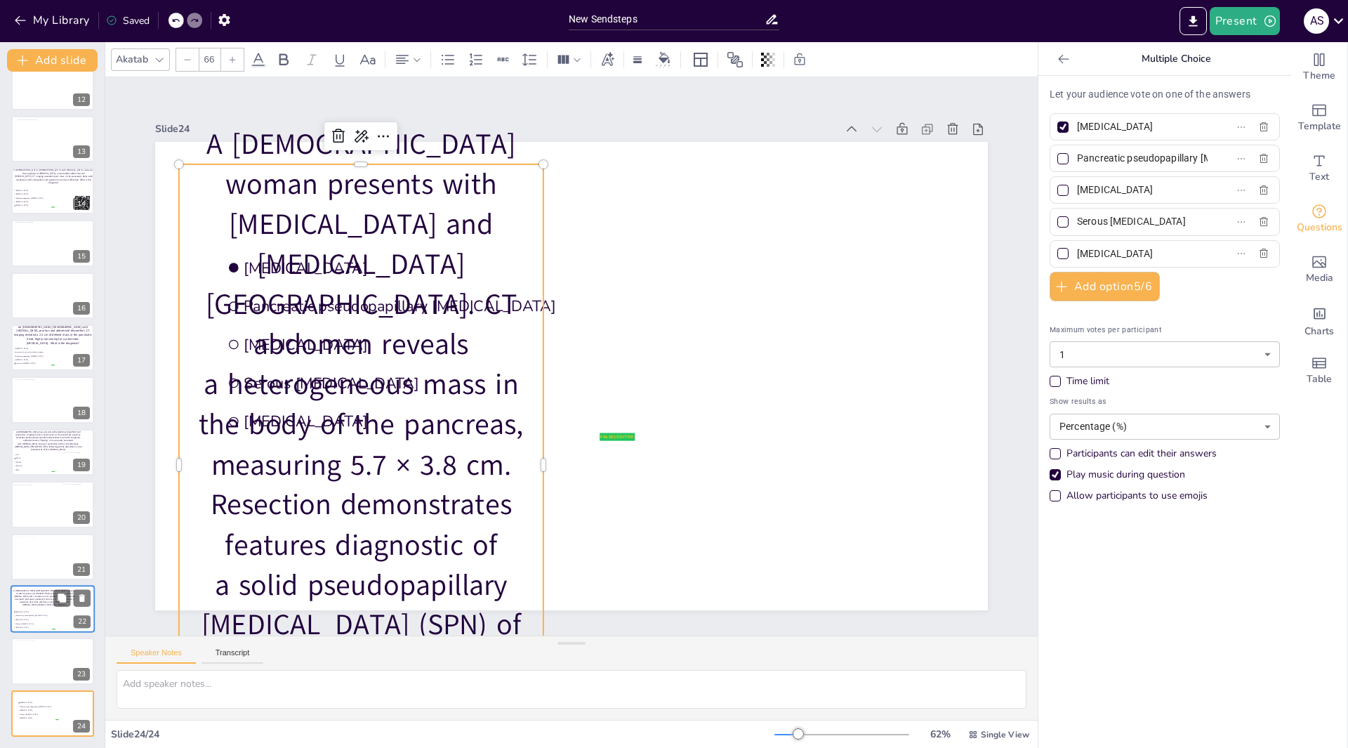
click at [185, 59] on icon at bounding box center [187, 59] width 8 height 8
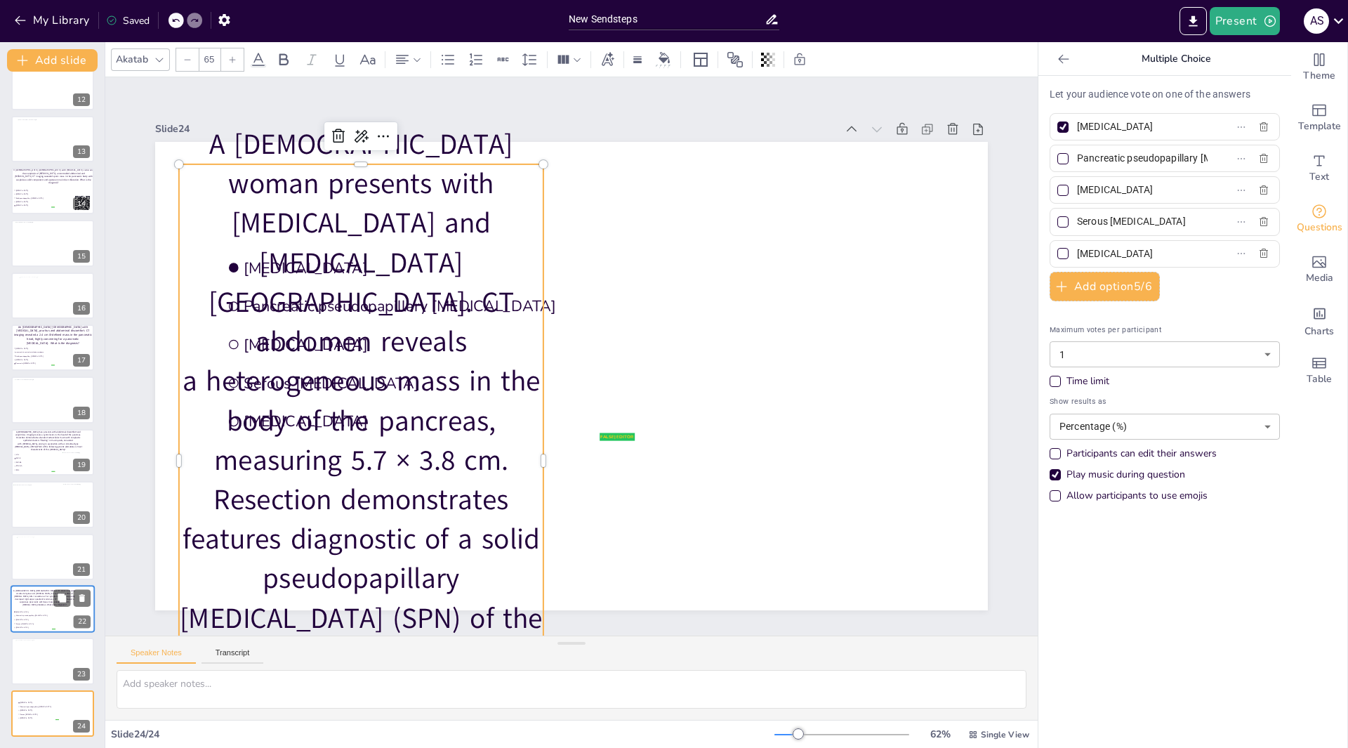
click at [185, 59] on icon at bounding box center [187, 59] width 8 height 8
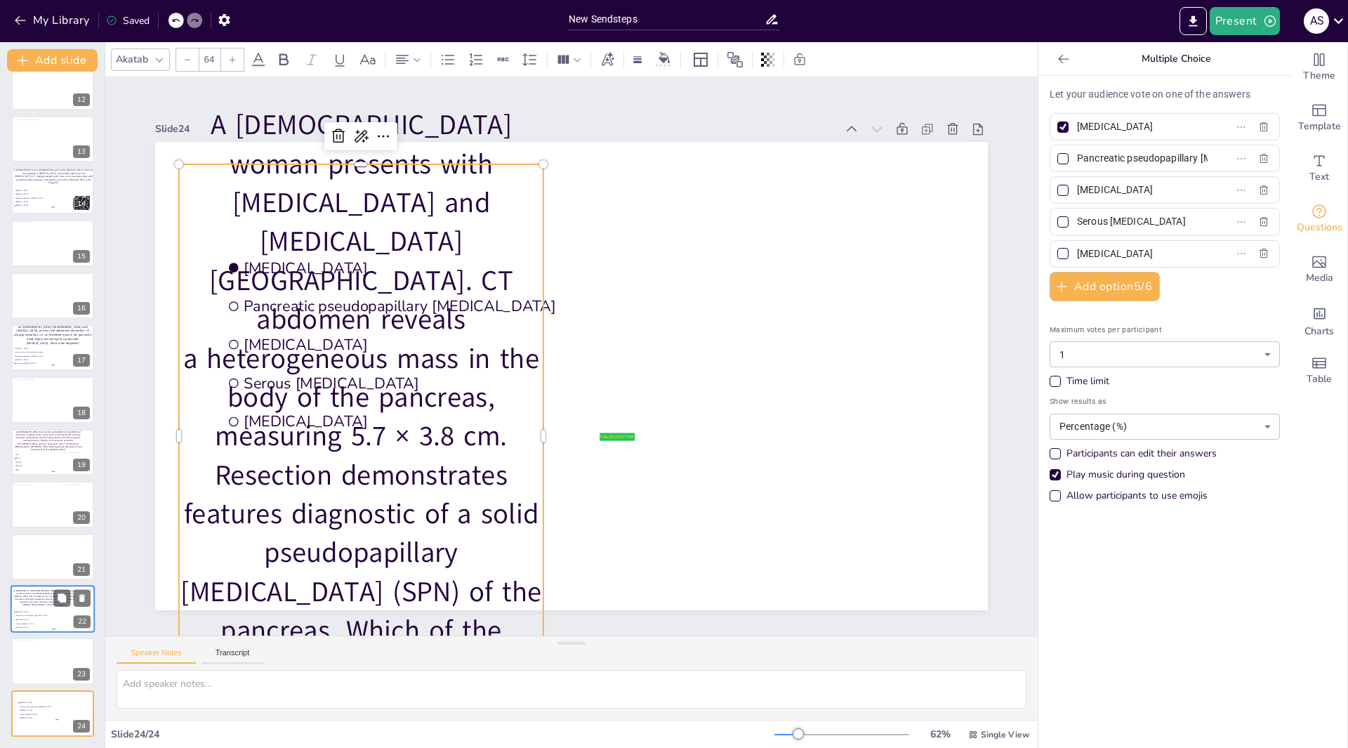
click at [185, 59] on icon at bounding box center [187, 59] width 8 height 8
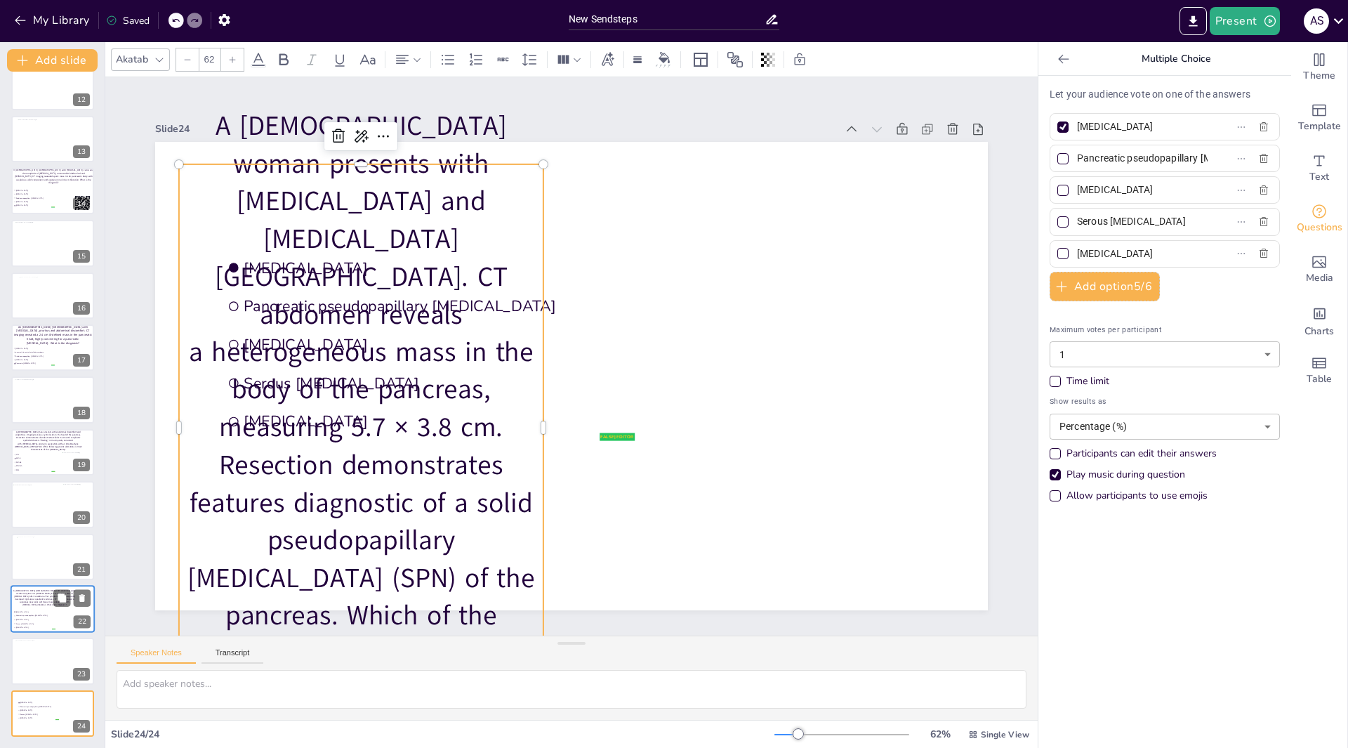
click at [185, 59] on icon at bounding box center [187, 59] width 8 height 8
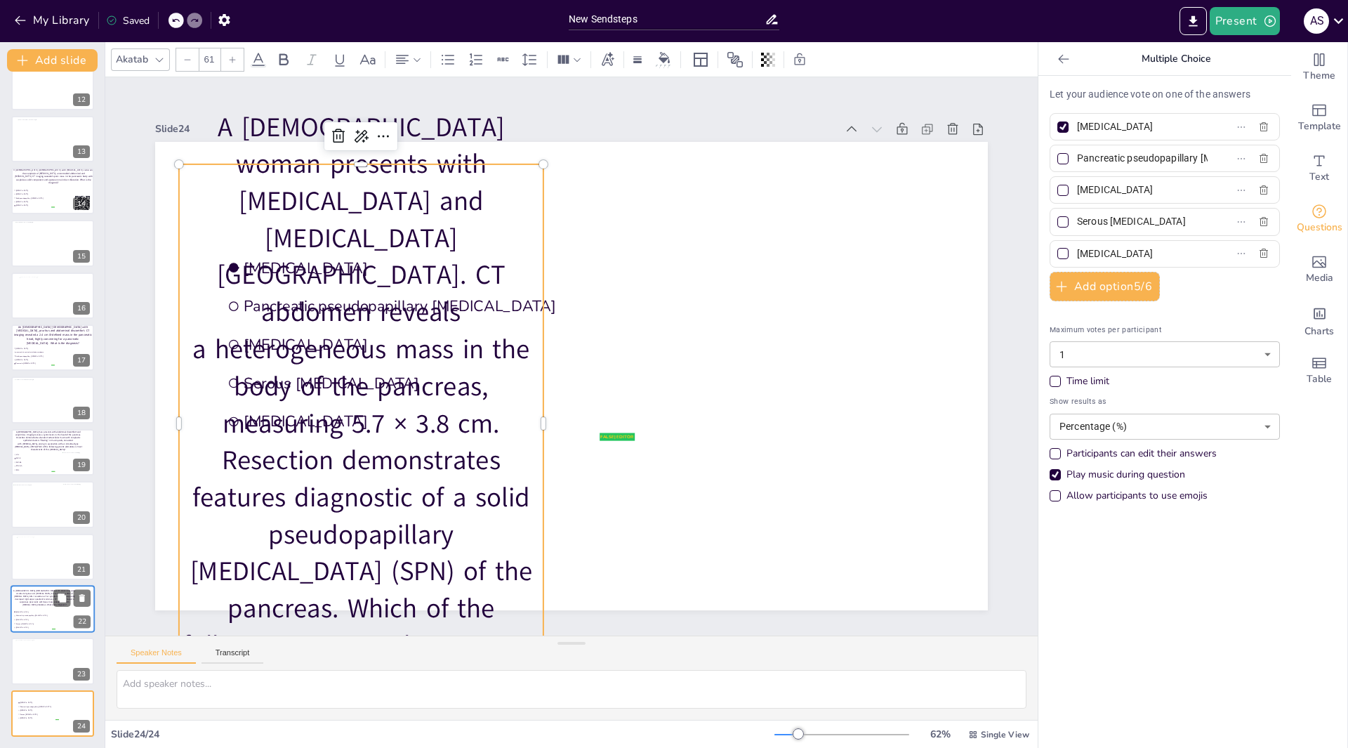
click at [185, 59] on icon at bounding box center [187, 59] width 8 height 8
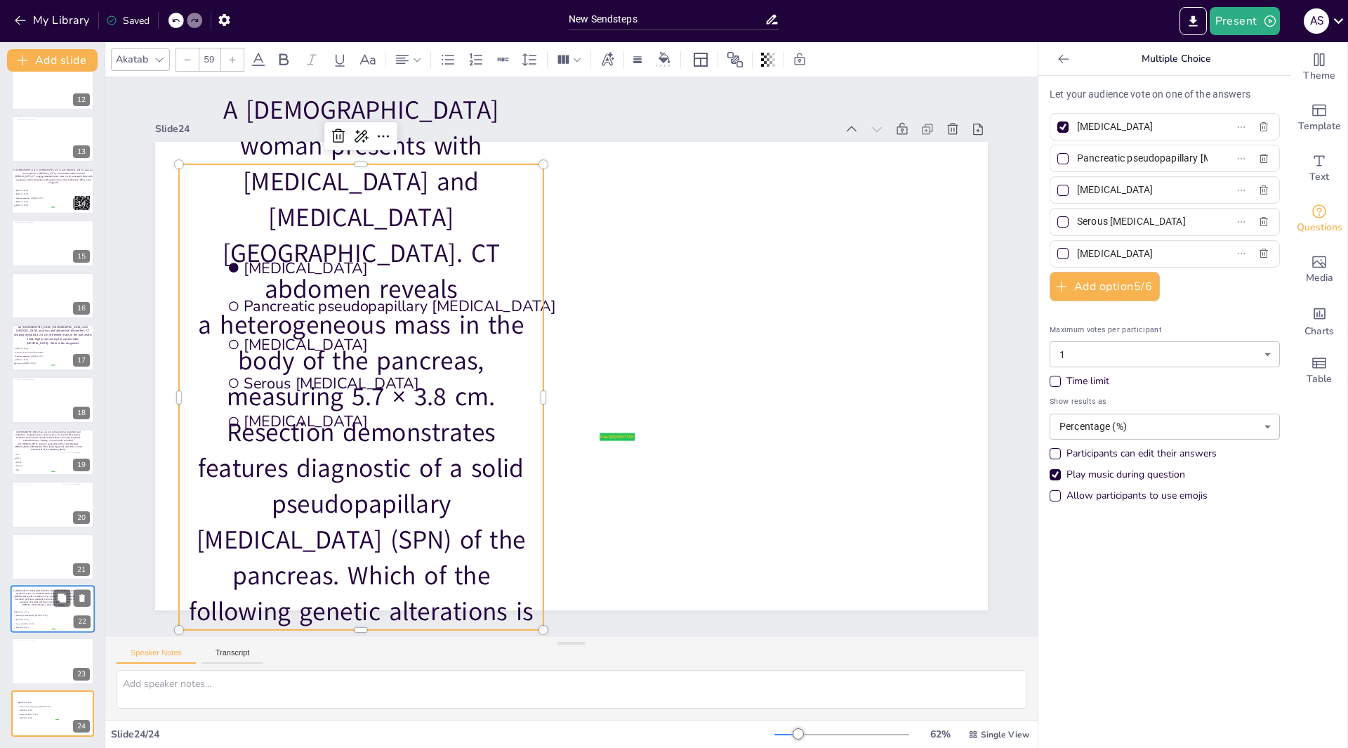
click at [185, 59] on icon at bounding box center [187, 59] width 8 height 8
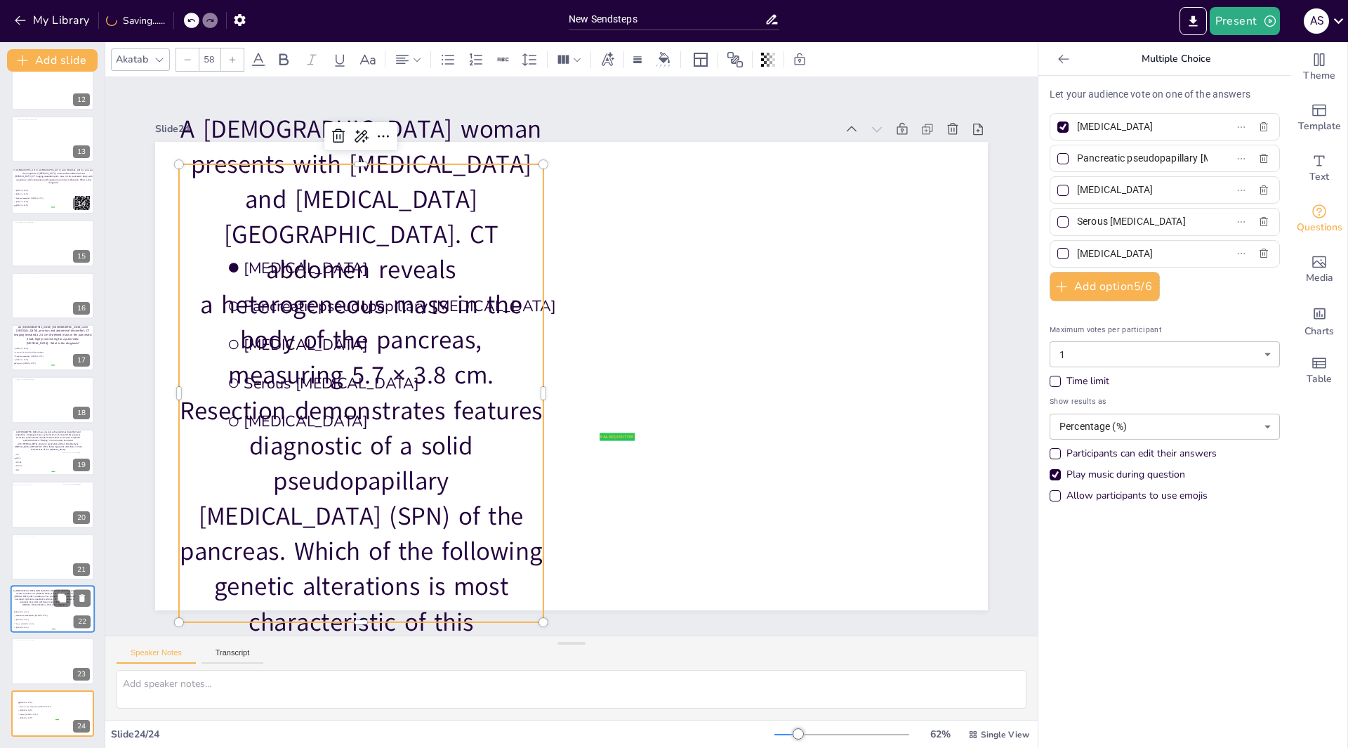
click at [185, 59] on icon at bounding box center [187, 59] width 8 height 8
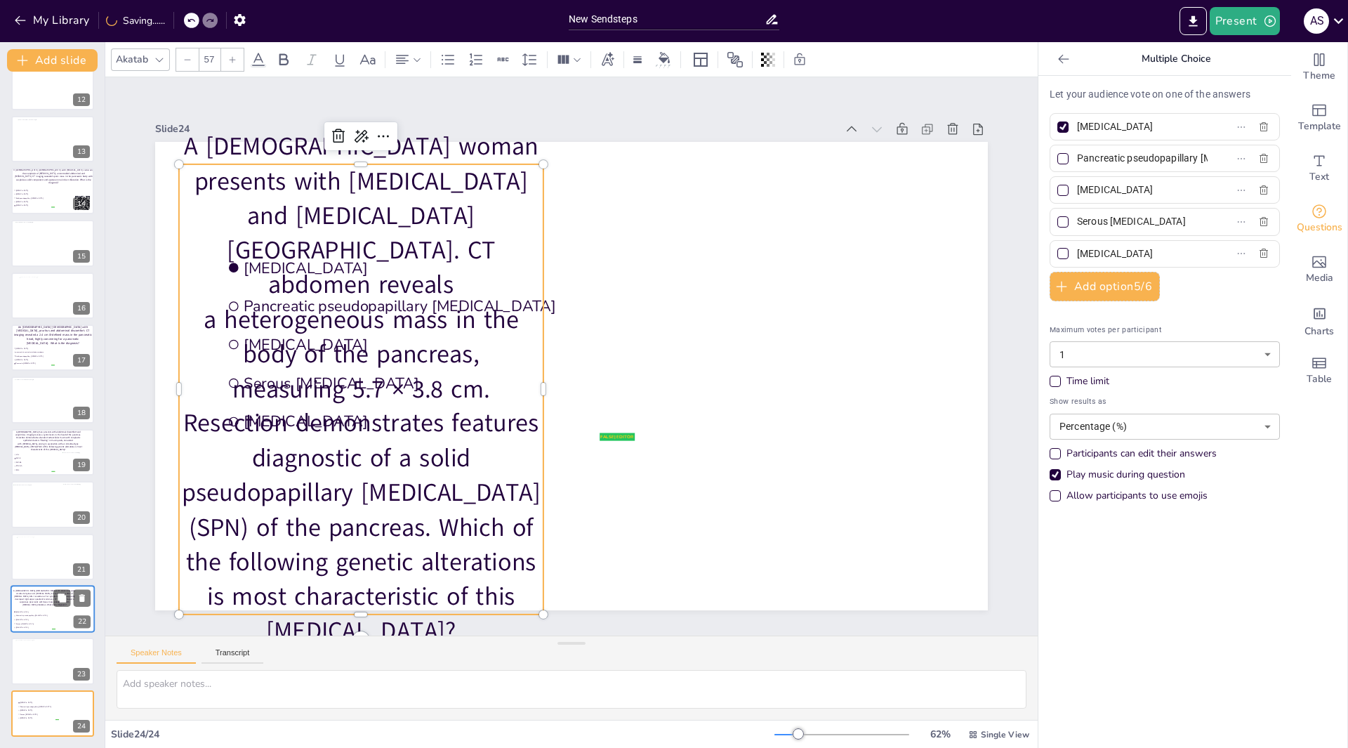
click at [185, 59] on icon at bounding box center [187, 59] width 8 height 8
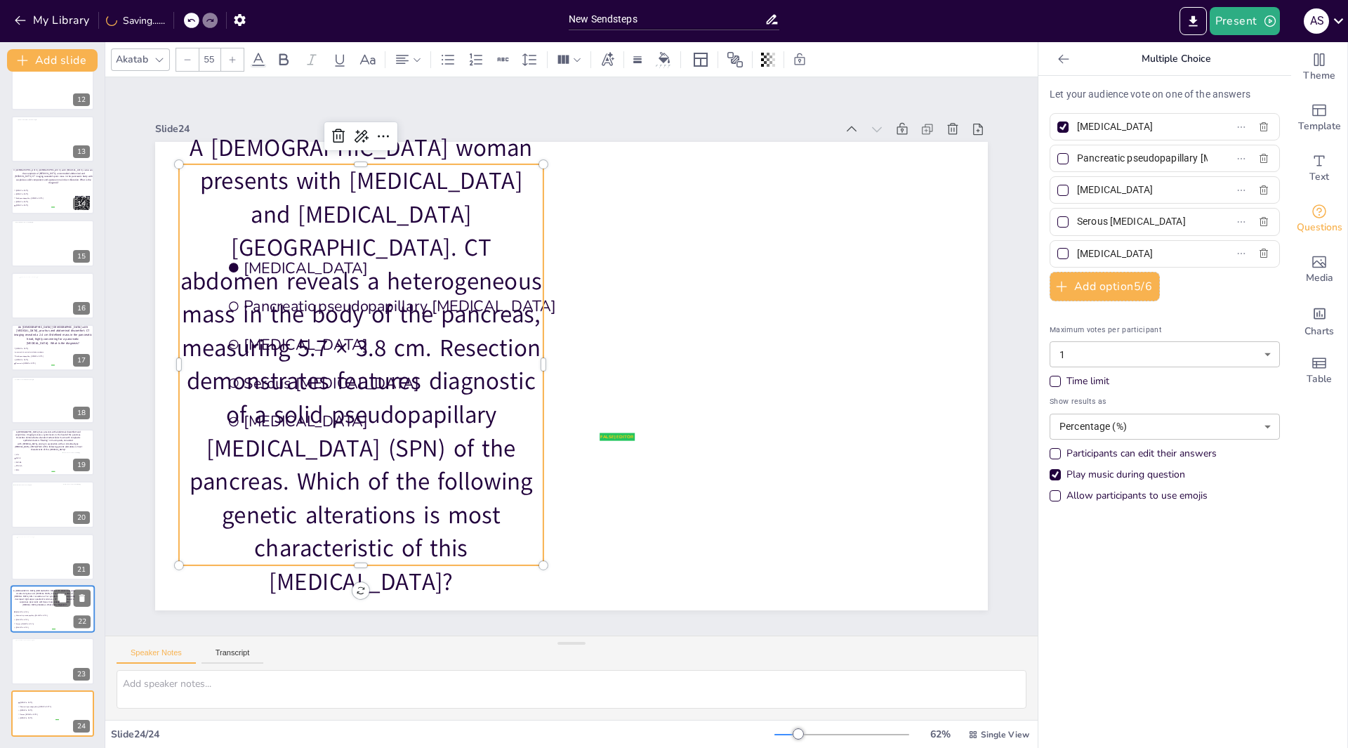
click at [185, 59] on icon at bounding box center [187, 59] width 8 height 8
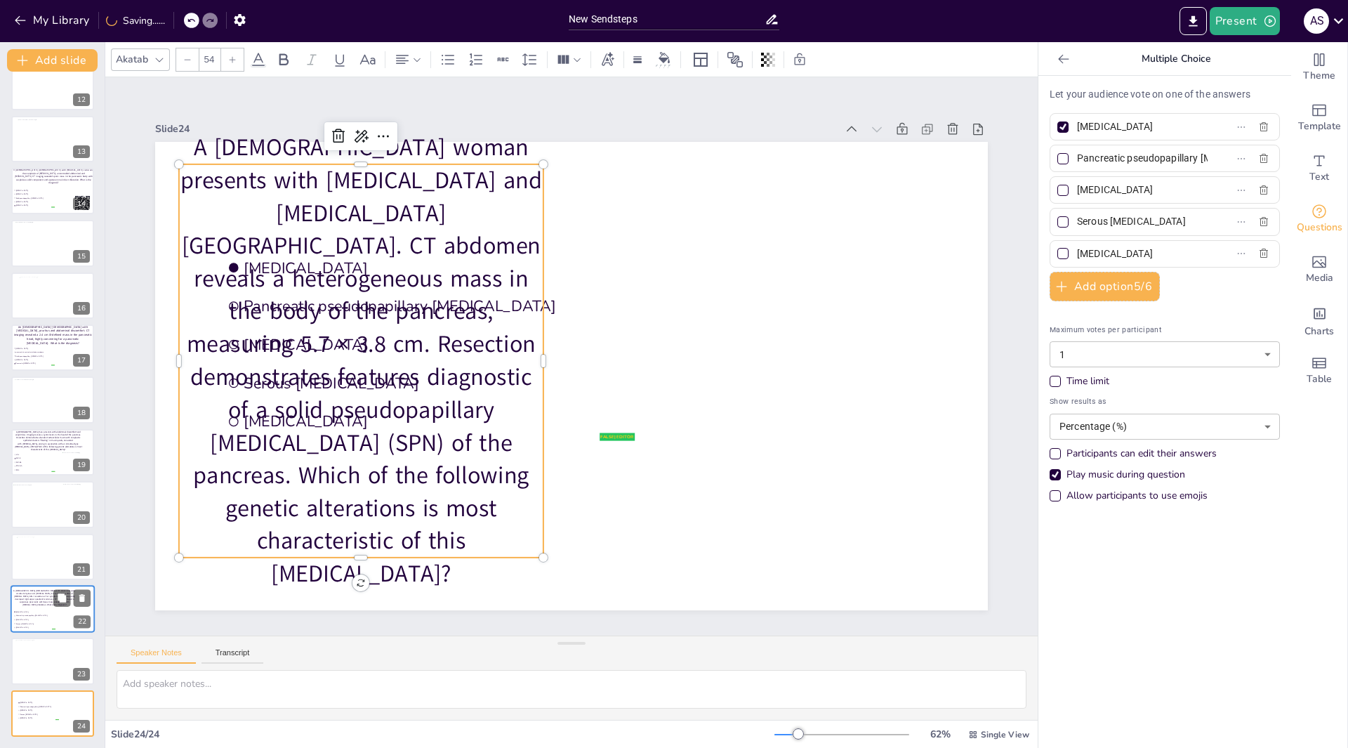
click at [185, 59] on icon at bounding box center [187, 59] width 8 height 8
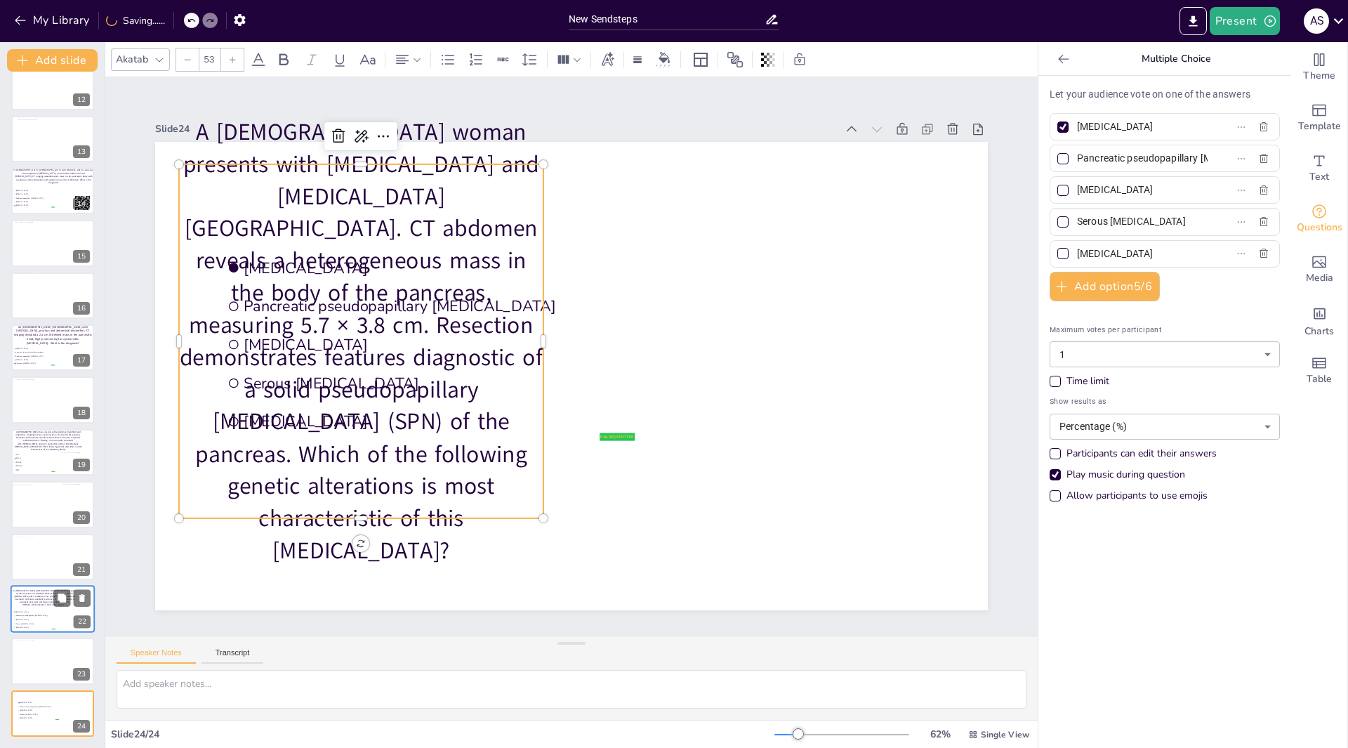
click at [185, 59] on icon at bounding box center [187, 59] width 8 height 8
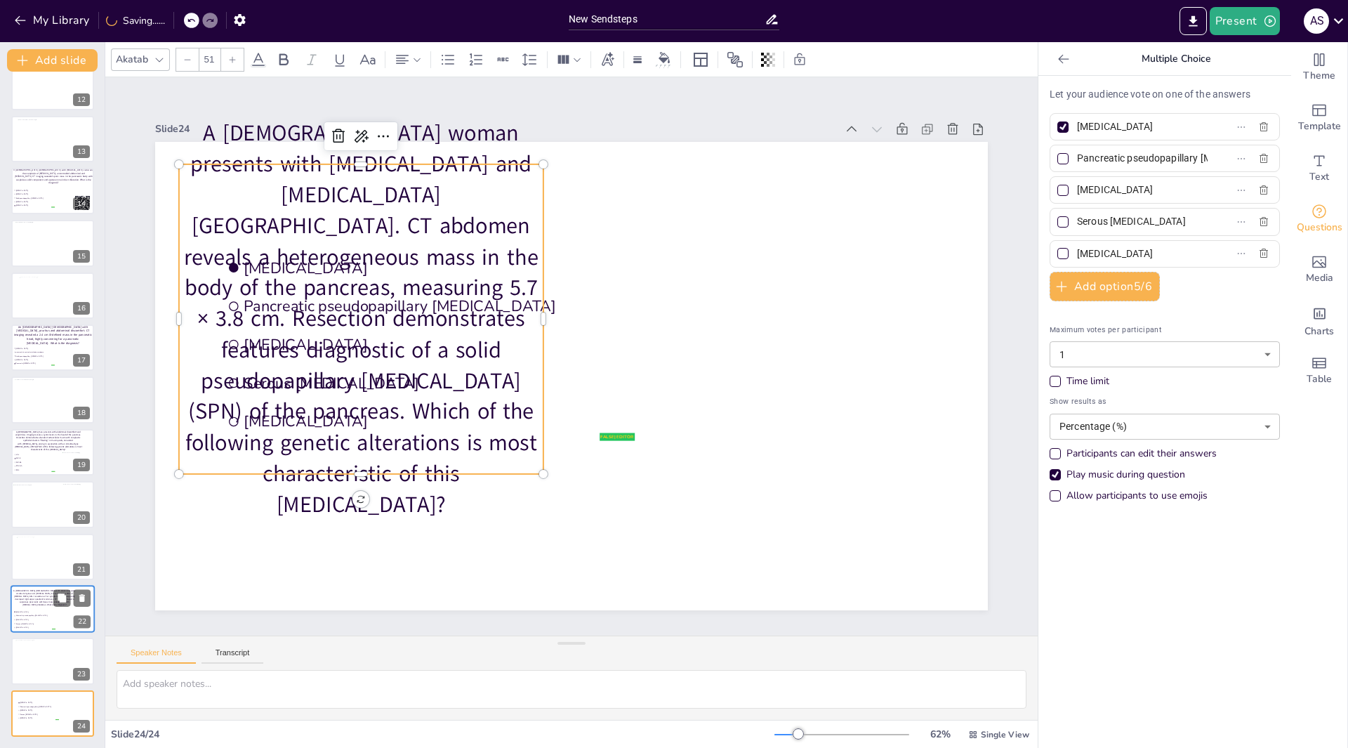
click at [185, 59] on icon at bounding box center [187, 59] width 8 height 8
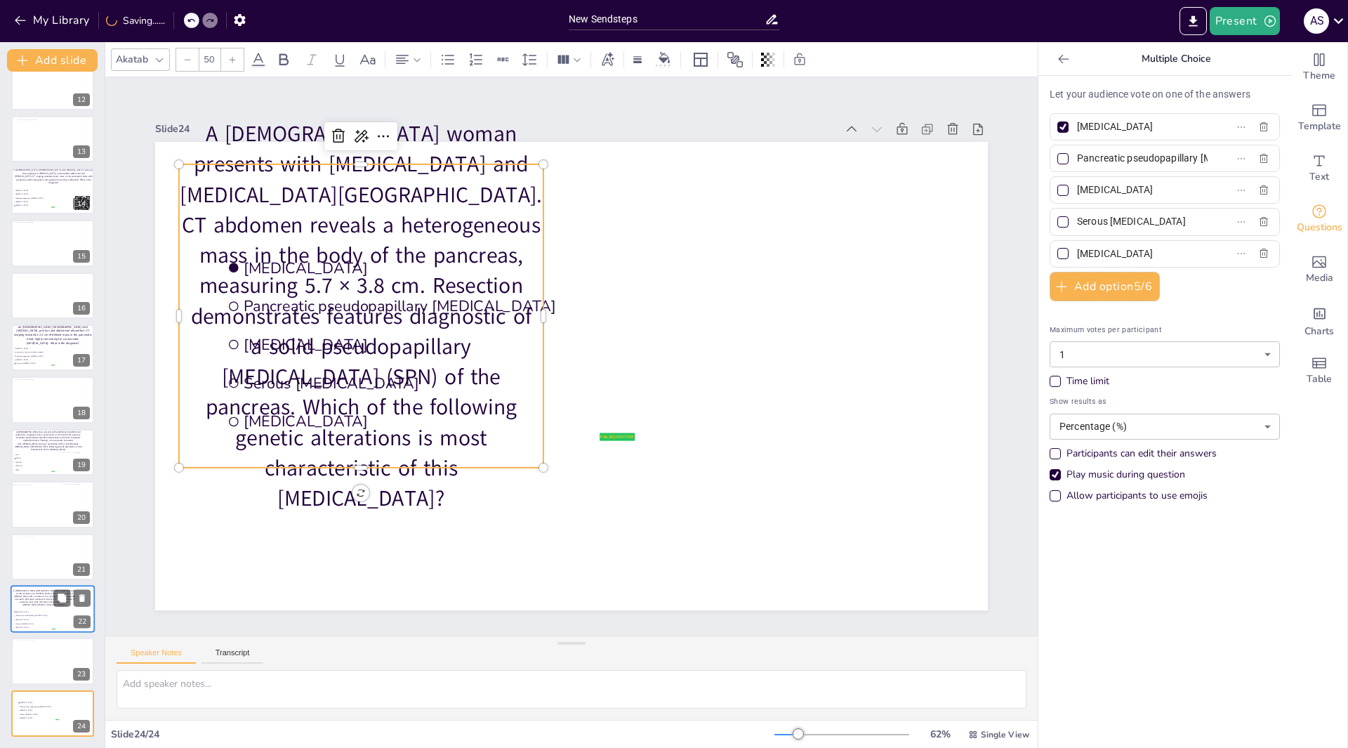
click at [185, 59] on icon at bounding box center [187, 59] width 8 height 8
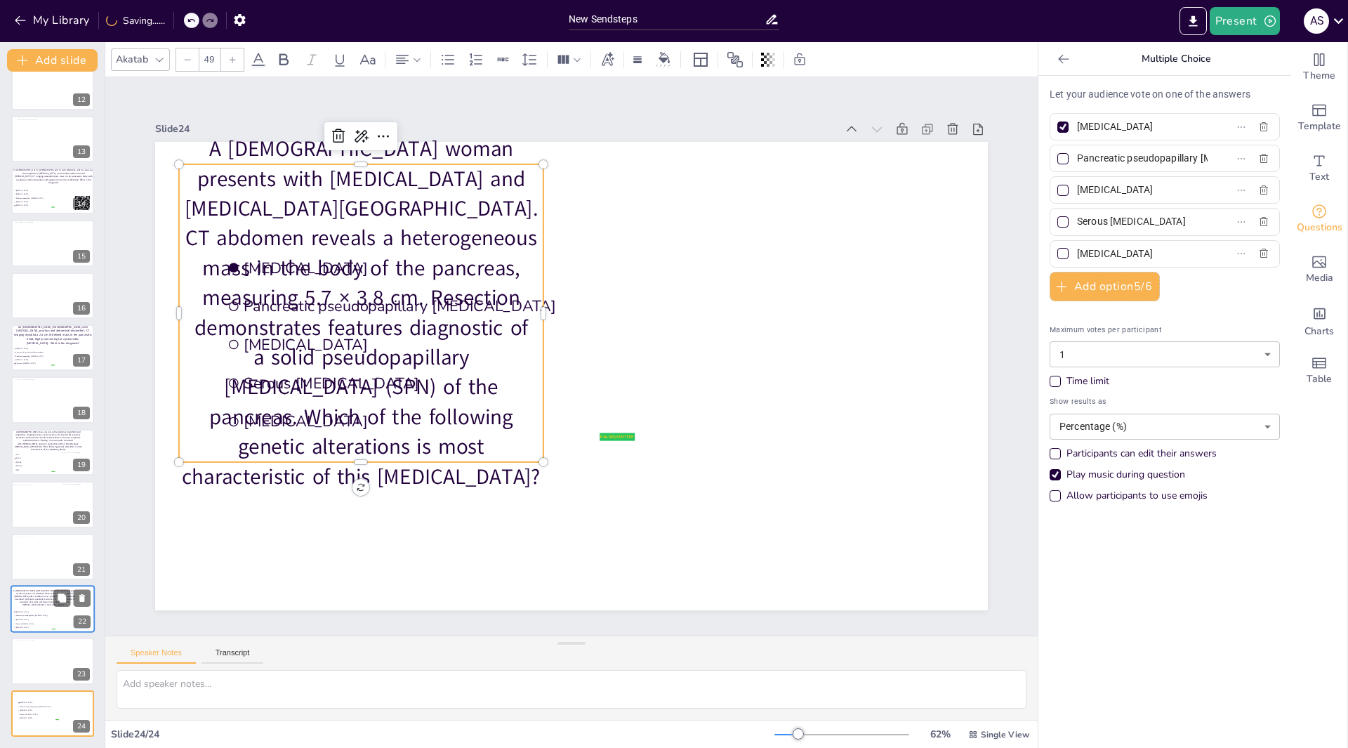
click at [185, 59] on icon at bounding box center [187, 59] width 8 height 8
type input "48"
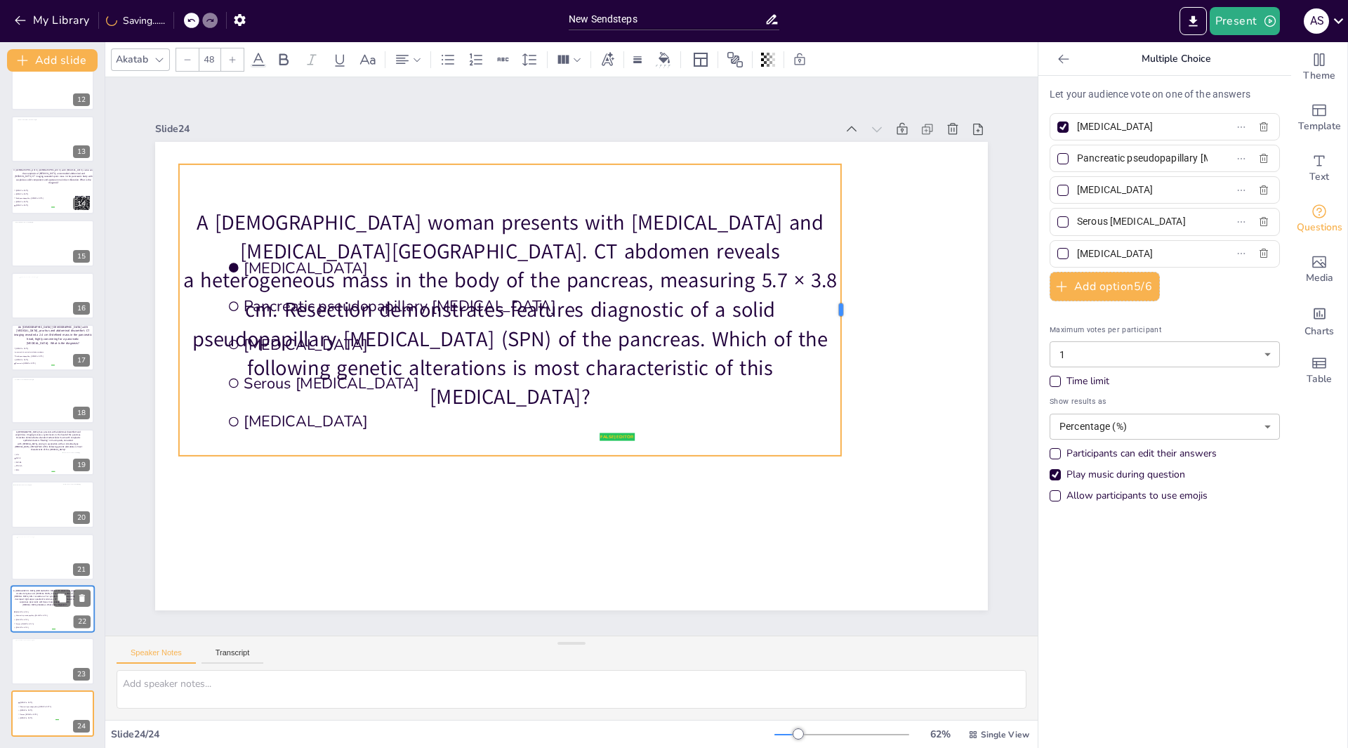
drag, startPoint x: 536, startPoint y: 307, endPoint x: 794, endPoint y: 334, distance: 259.2
click at [841, 322] on div at bounding box center [846, 309] width 11 height 291
click at [417, 419] on div "A 45-year-old woman presents with bloating and blood in stool. CT abdomen revea…" at bounding box center [513, 309] width 669 height 291
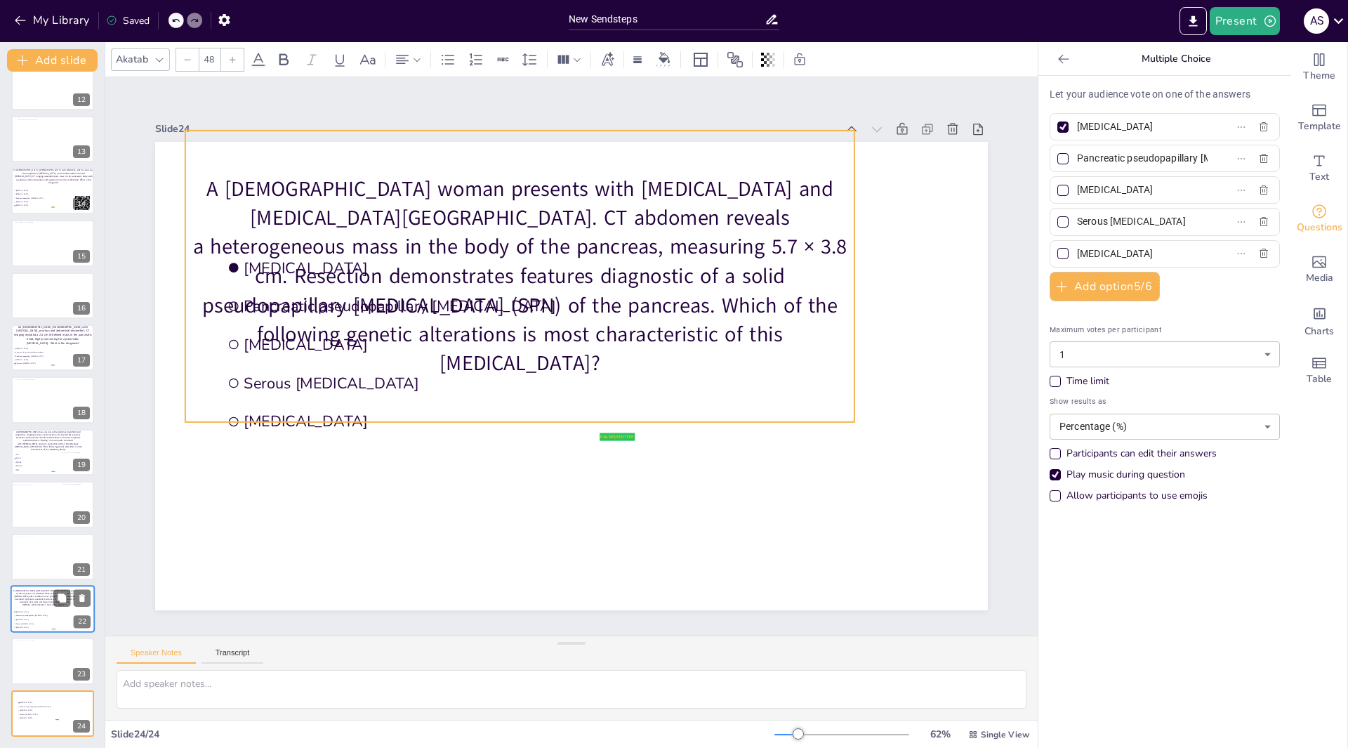
drag, startPoint x: 501, startPoint y: 448, endPoint x: 508, endPoint y: 401, distance: 47.5
click at [508, 401] on div "A 45-year-old woman presents with bloating and blood in stool. CT abdomen revea…" at bounding box center [646, 297] width 360 height 696
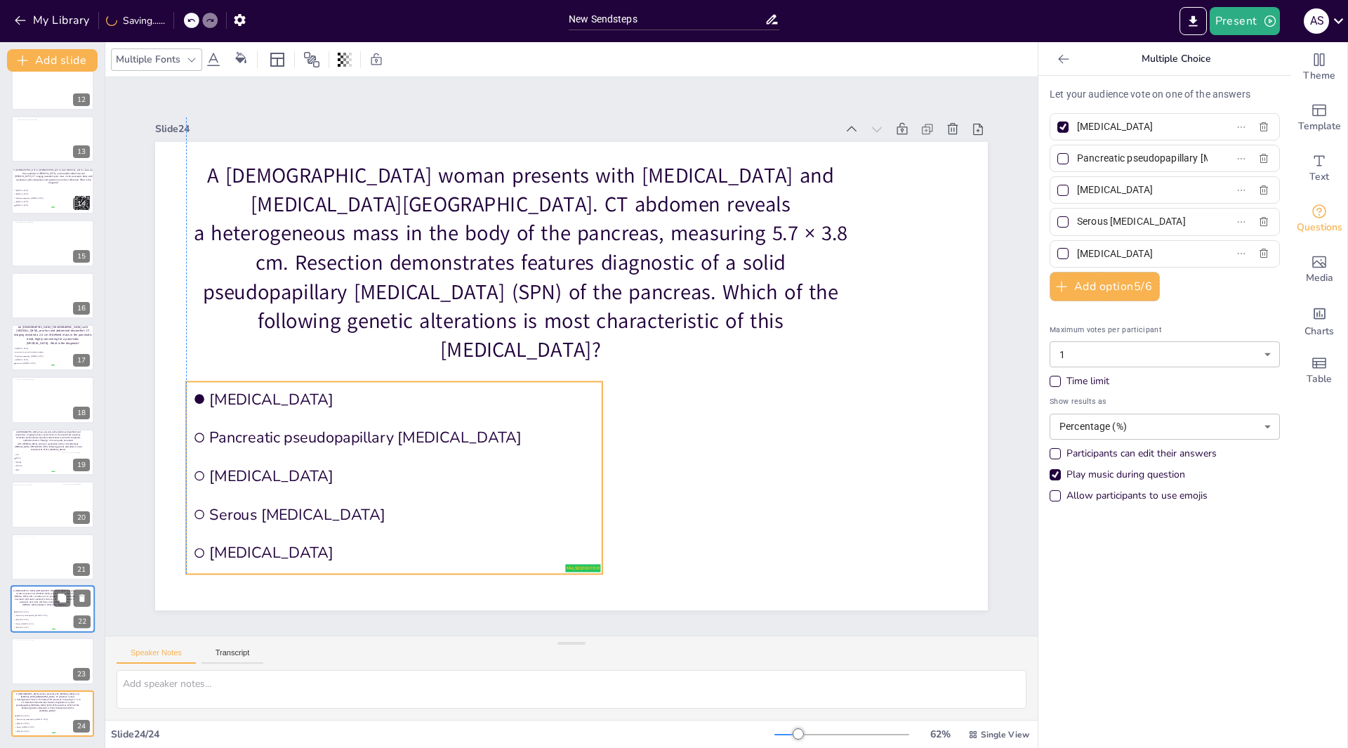
drag, startPoint x: 396, startPoint y: 420, endPoint x: 364, endPoint y: 551, distance: 135.1
click at [364, 497] on span "Pancreatic neuroendocrine tumor" at bounding box center [314, 335] width 244 height 324
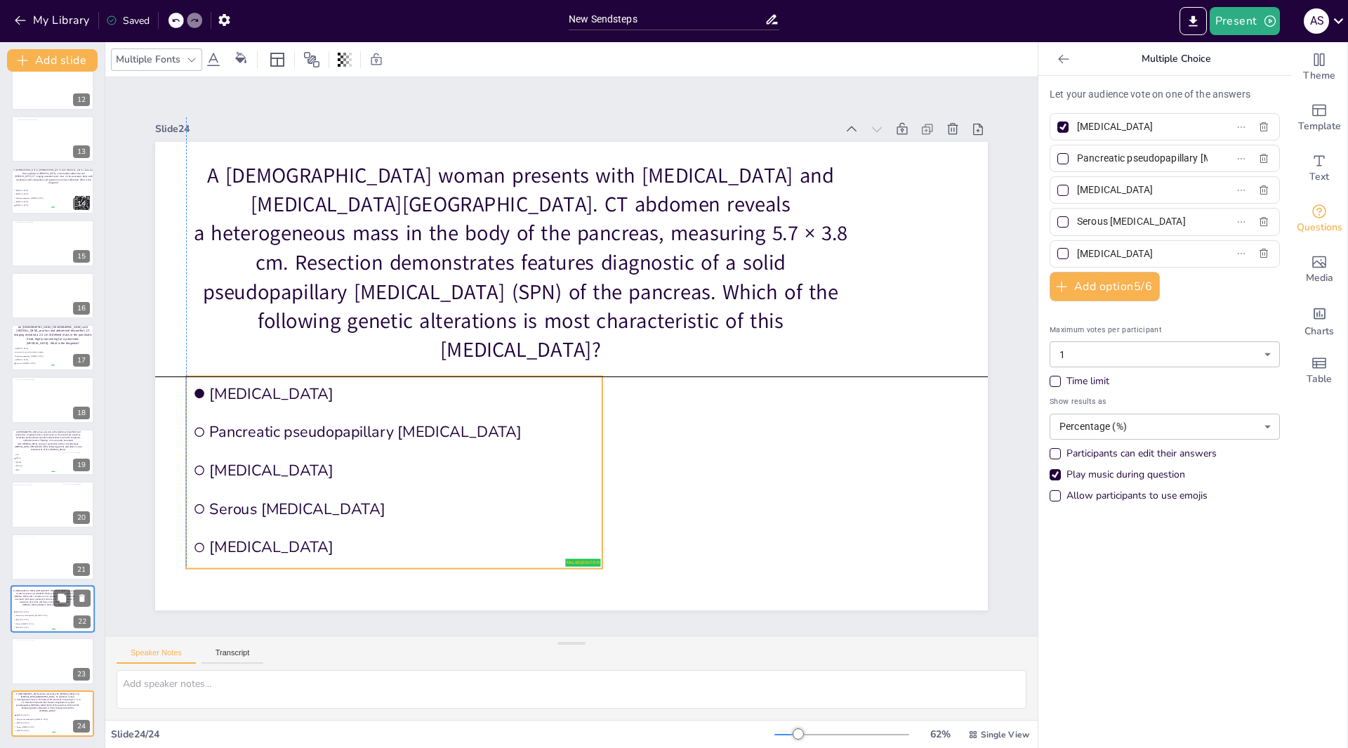
drag, startPoint x: 327, startPoint y: 487, endPoint x: 325, endPoint y: 480, distance: 8.0
click at [438, 377] on li "Mucinous cystic neoplasm" at bounding box center [477, 168] width 78 height 418
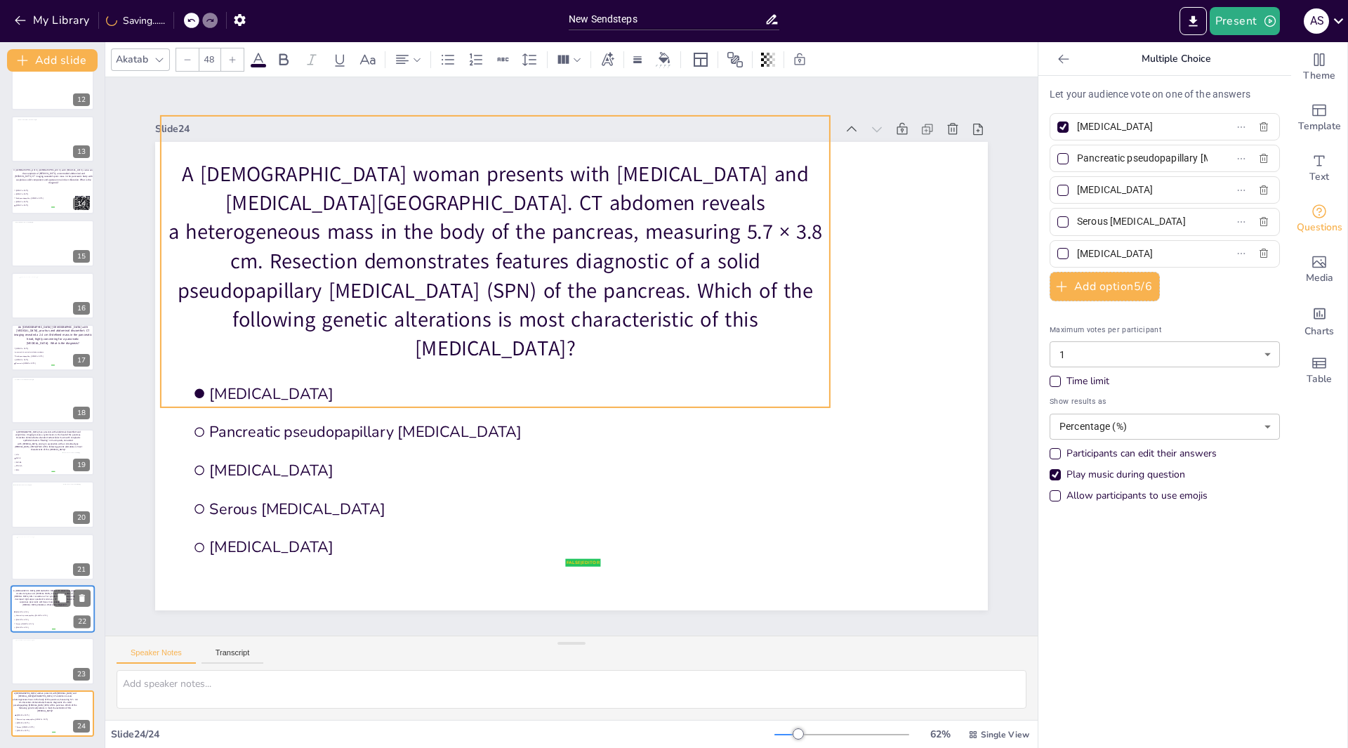
drag, startPoint x: 426, startPoint y: 271, endPoint x: 400, endPoint y: 270, distance: 25.3
click at [400, 270] on p "A 45-year-old woman presents with bloating and blood in stool. CT abdomen revea…" at bounding box center [495, 261] width 669 height 204
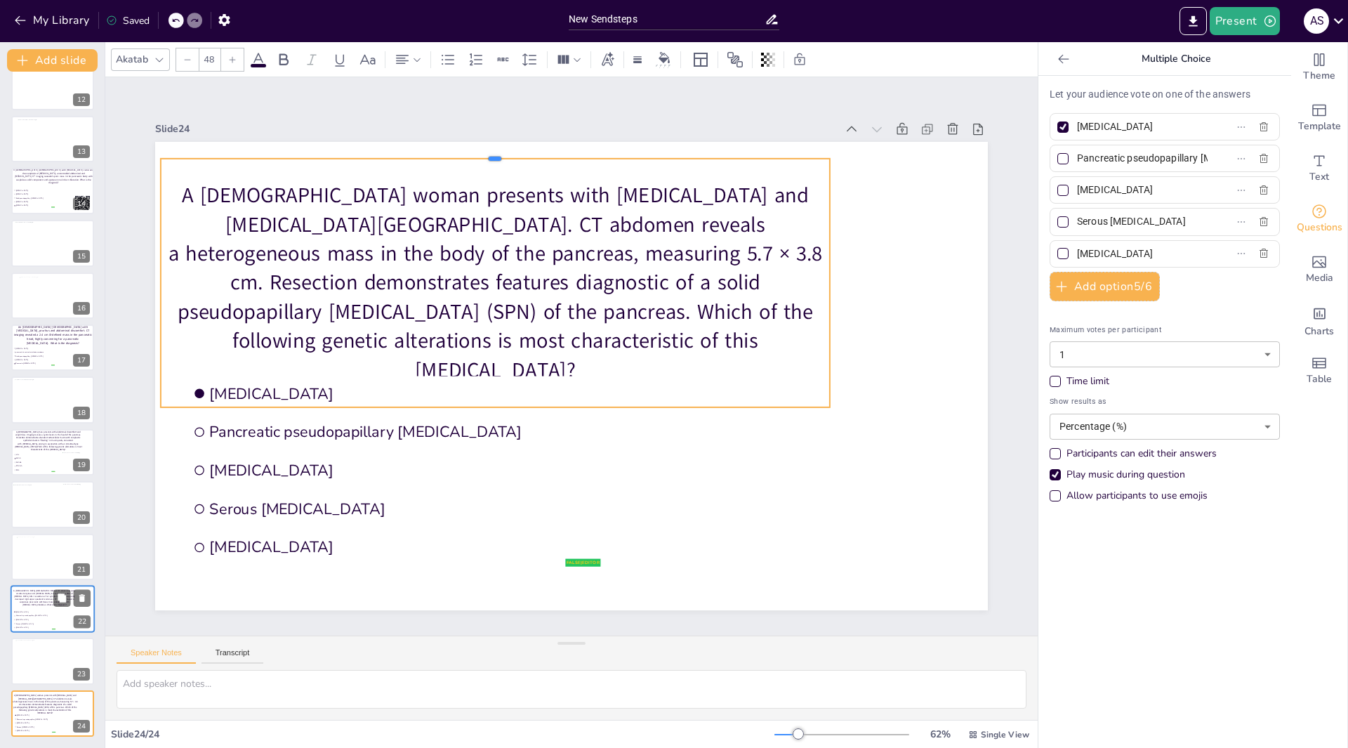
drag, startPoint x: 486, startPoint y: 107, endPoint x: 482, endPoint y: 150, distance: 42.3
click at [482, 150] on div at bounding box center [607, 142] width 585 height 344
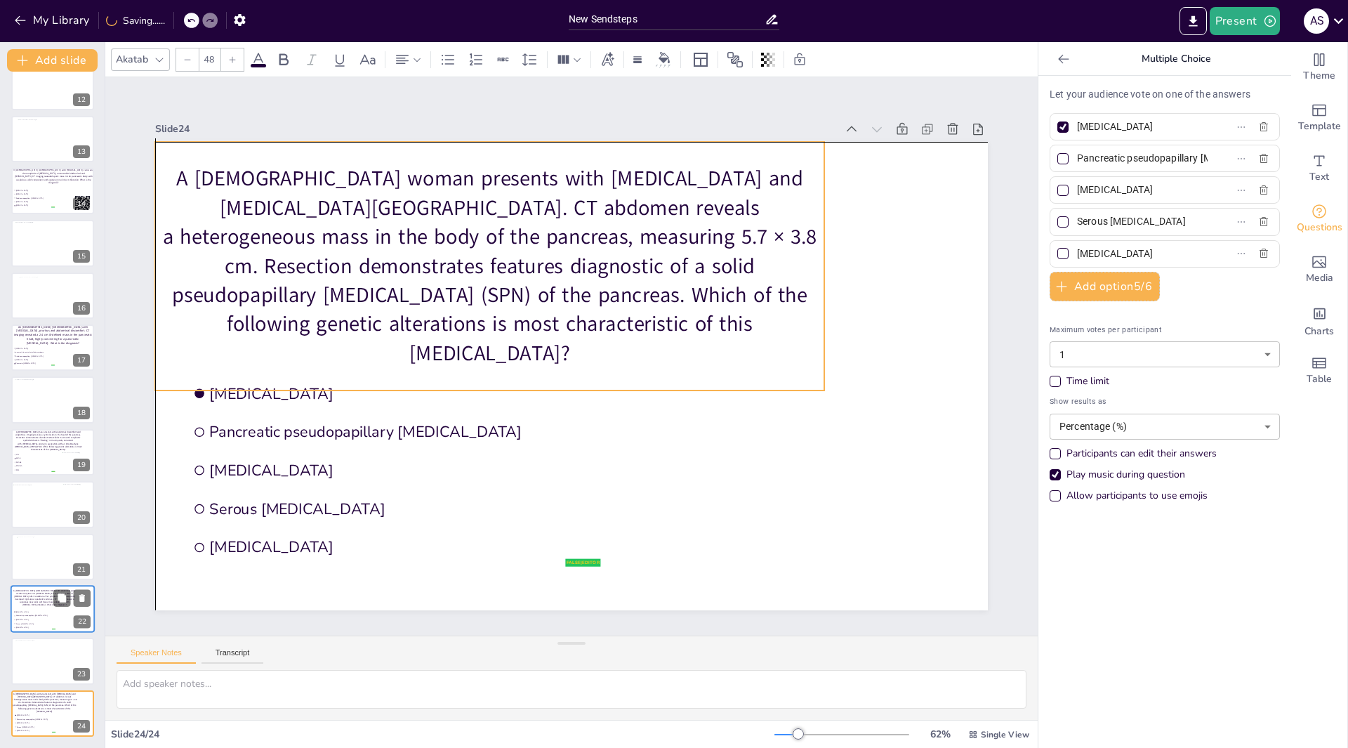
drag, startPoint x: 391, startPoint y: 268, endPoint x: 387, endPoint y: 248, distance: 20.8
click at [387, 248] on p "A 45-year-old woman presents with bloating and blood in stool. CT abdomen revea…" at bounding box center [500, 257] width 687 height 273
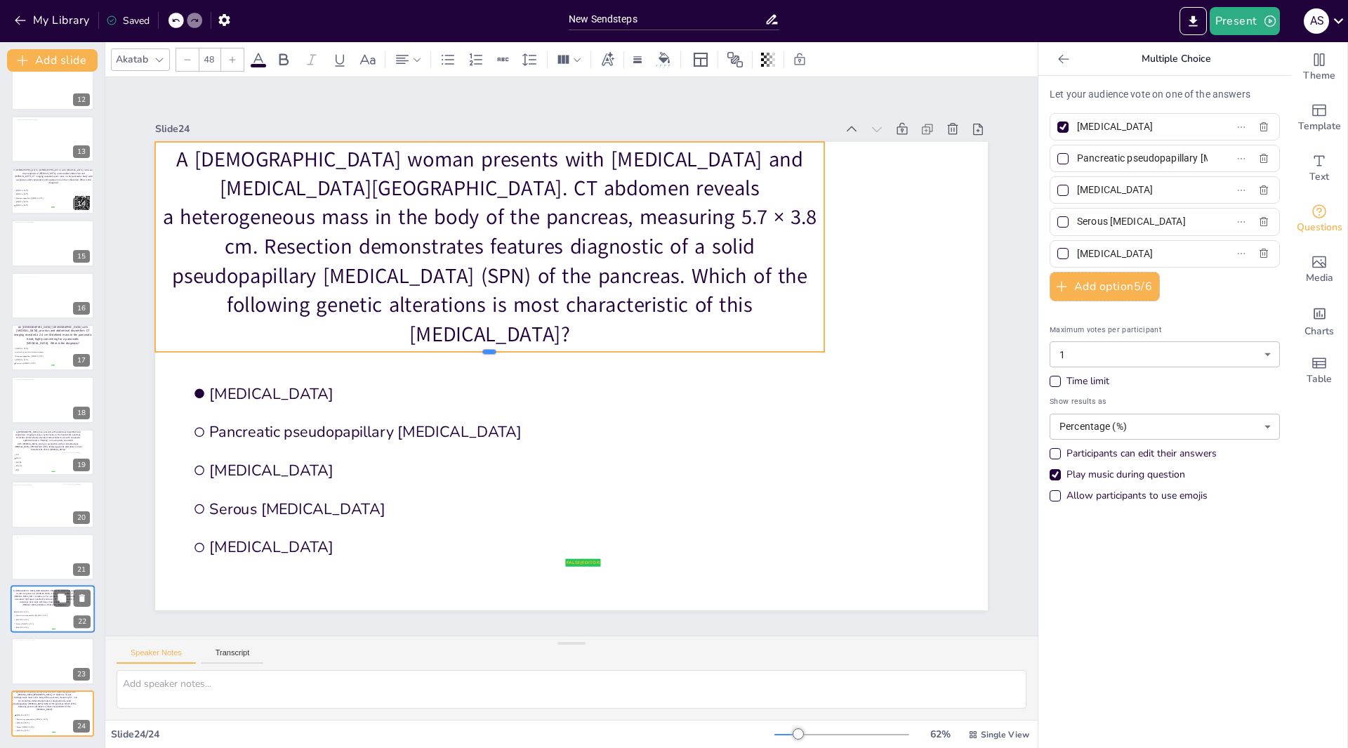
drag, startPoint x: 480, startPoint y: 390, endPoint x: 472, endPoint y: 352, distance: 39.4
click at [472, 352] on div at bounding box center [493, 331] width 640 height 217
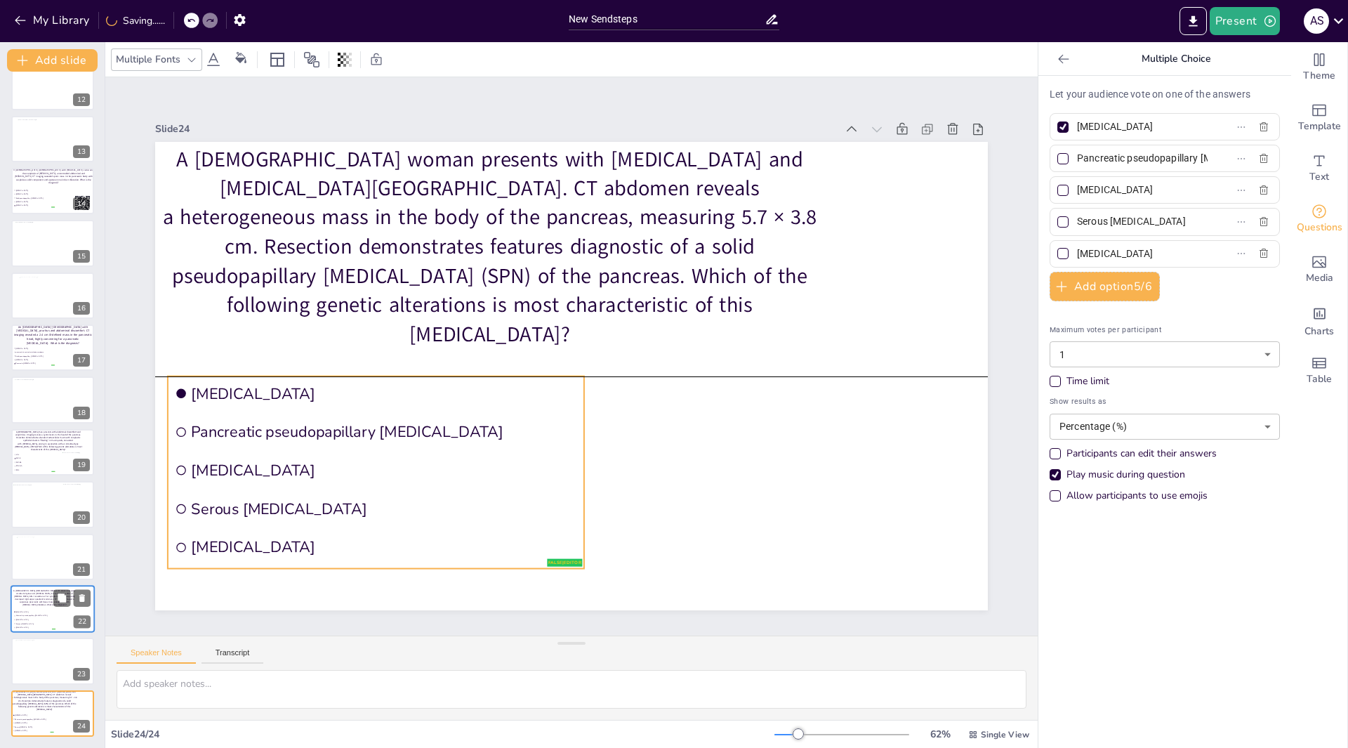
drag, startPoint x: 380, startPoint y: 399, endPoint x: 362, endPoint y: 394, distance: 18.9
click at [362, 394] on li "Acinar cell carcinoma" at bounding box center [377, 311] width 395 height 202
click at [1183, 126] on input "Acinar cell carcinoma" at bounding box center [1142, 127] width 131 height 20
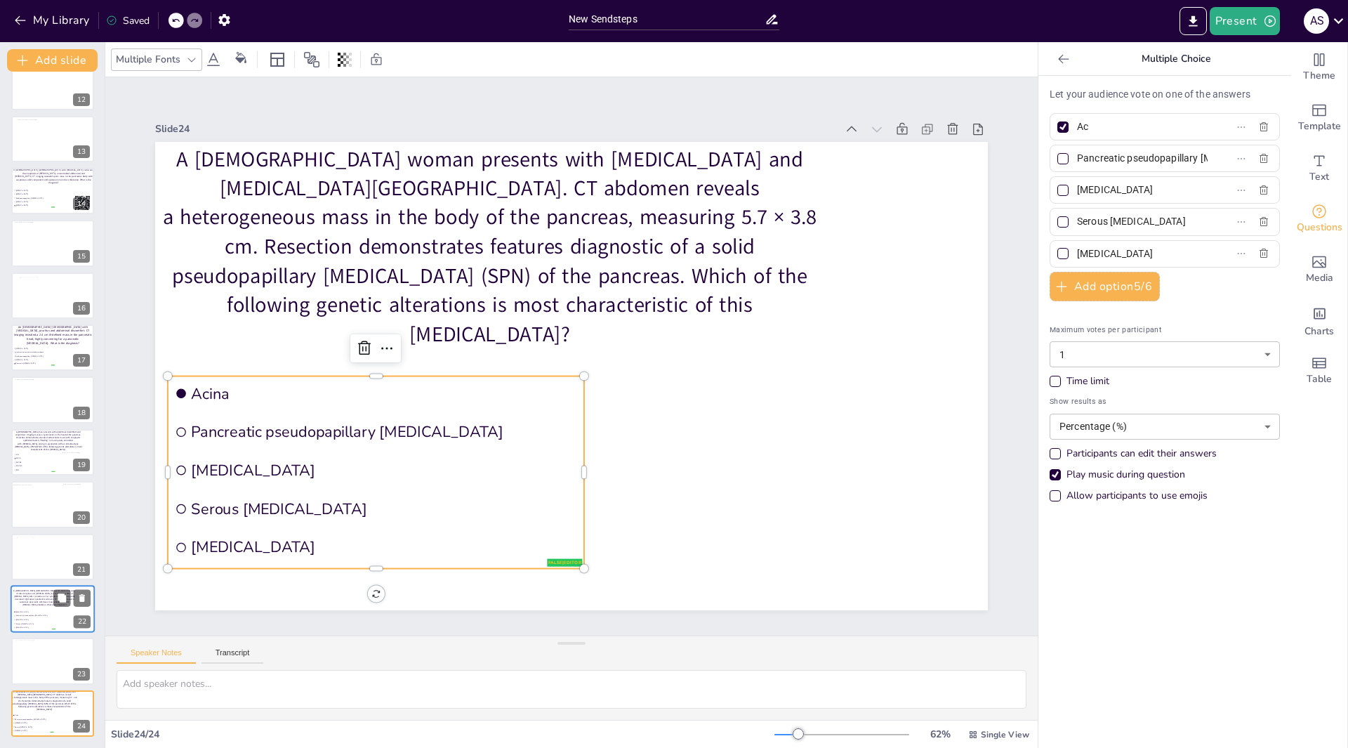
type input "A"
type input "CTNNB1 mutation"
click at [1200, 154] on label "Pancreatic pseudopapillary neoplasm" at bounding box center [1143, 158] width 176 height 20
click at [1200, 154] on input "Pancreatic pseudopapillary neoplasm" at bounding box center [1142, 158] width 131 height 20
type input "P"
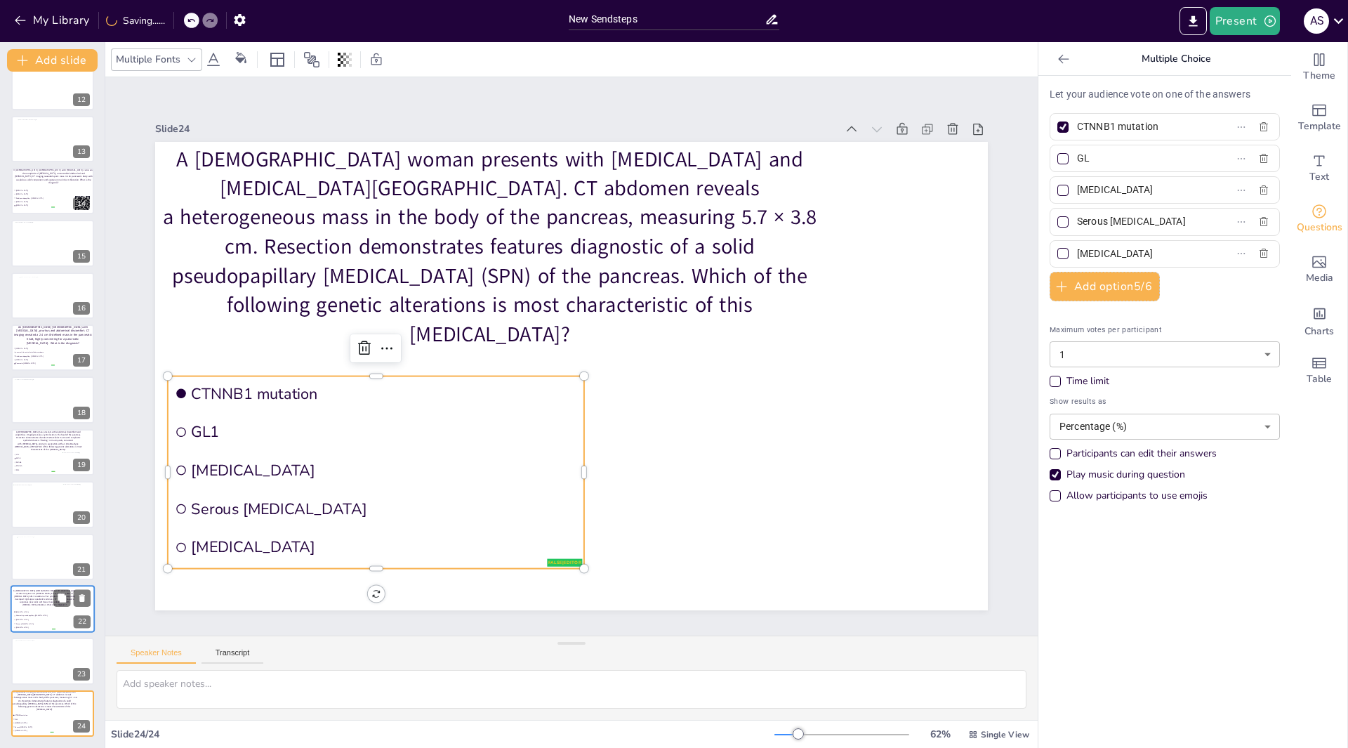
type input "G"
type input "L"
type input "MALATA1 mutation"
click at [1183, 190] on input "Mucinous cystic neoplasm" at bounding box center [1142, 190] width 131 height 20
click at [1175, 188] on input "Mucinous cystic neoplasm" at bounding box center [1142, 190] width 131 height 20
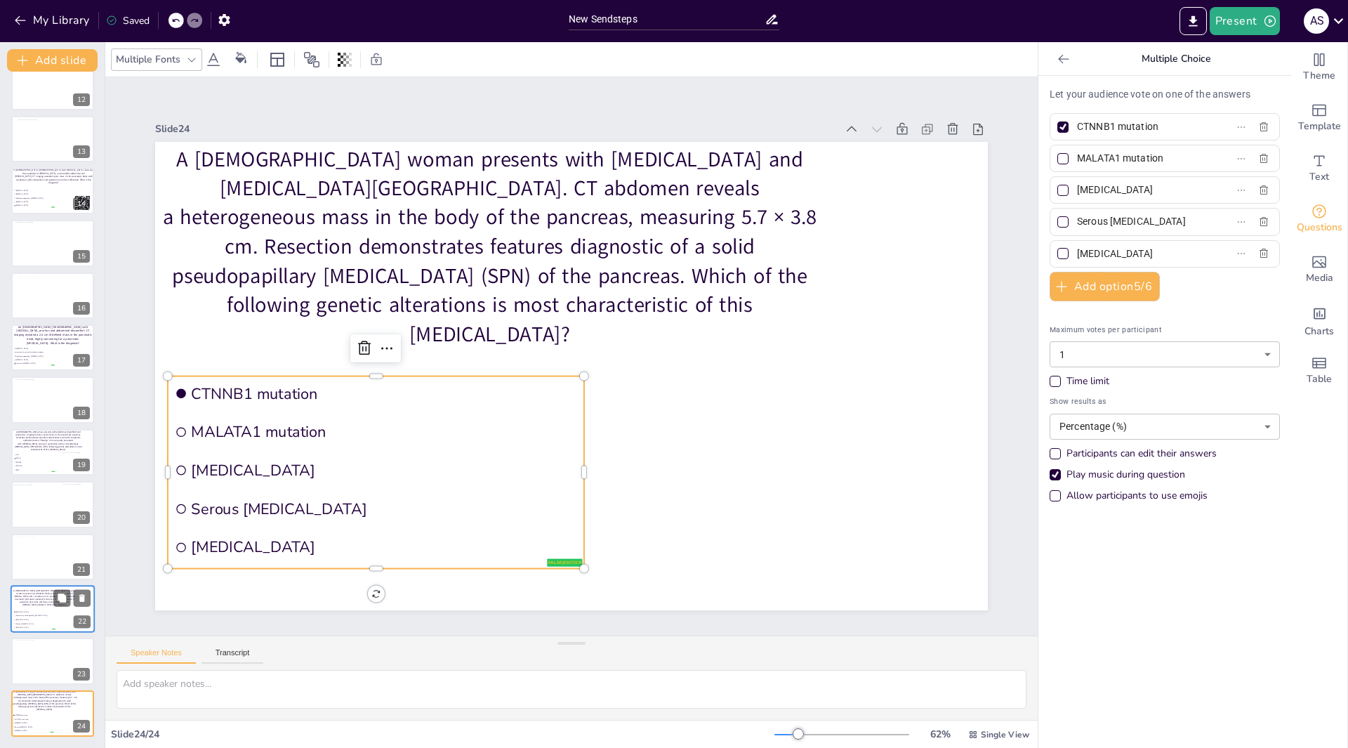
click at [1185, 189] on label "Mucinous cystic neoplasm" at bounding box center [1143, 190] width 176 height 20
click at [1185, 189] on input "Mucinous cystic neoplasm" at bounding box center [1142, 190] width 131 height 20
click at [1188, 190] on label "Mucinous cystic neoplasm" at bounding box center [1143, 190] width 176 height 20
click at [1188, 190] on input "Mucinous cystic neoplasm" at bounding box center [1142, 190] width 131 height 20
click at [1188, 190] on label "Mucinous cystic neoplasm" at bounding box center [1143, 190] width 176 height 20
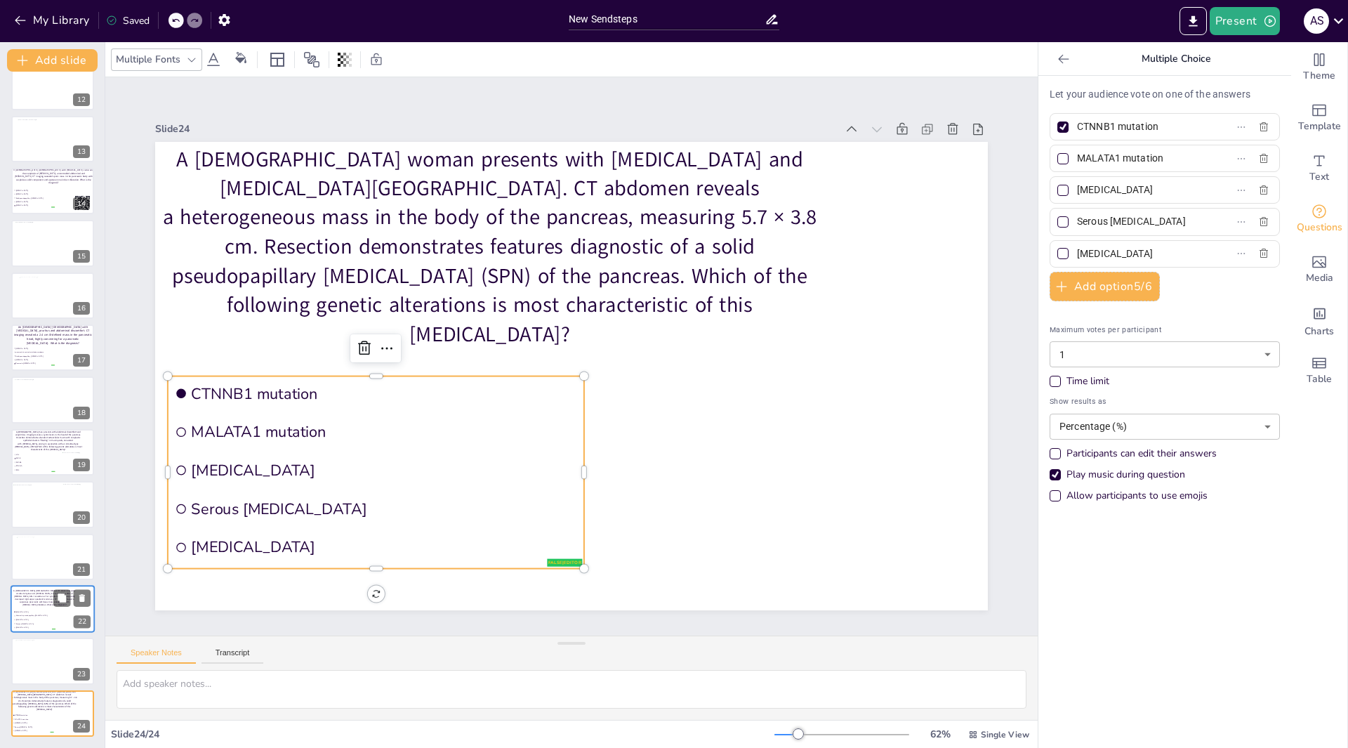
click at [1188, 190] on input "Mucinous cystic neoplasm" at bounding box center [1142, 190] width 131 height 20
type input "M"
type input "RB1 loss"
click at [1174, 215] on input "Serous cystadenoma" at bounding box center [1142, 221] width 131 height 20
type input "S"
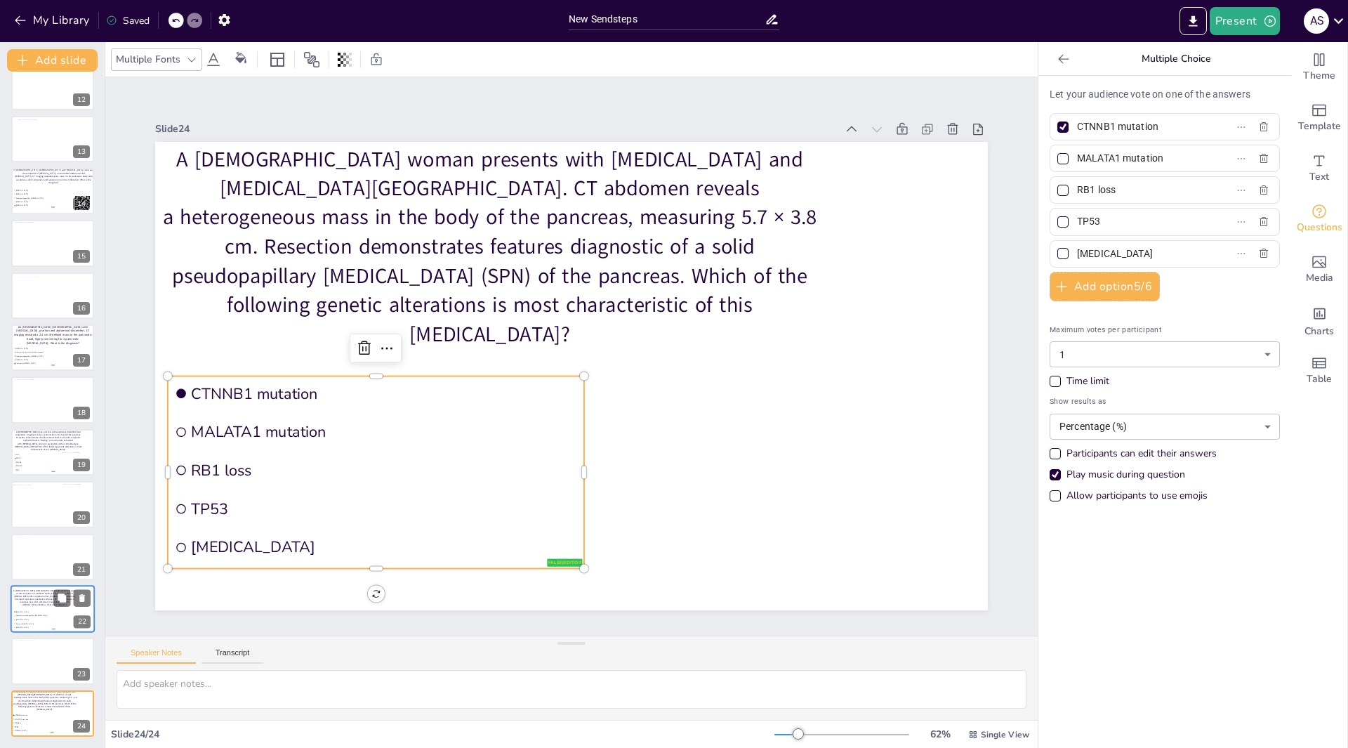
type input "TP53"
click at [1187, 253] on label "Pancreatic neuroendocrine tumor" at bounding box center [1143, 254] width 176 height 20
click at [1187, 253] on input "Pancreatic neuroendocrine tumor" at bounding box center [1142, 254] width 131 height 20
type input "P"
type input "KRAS mutation"
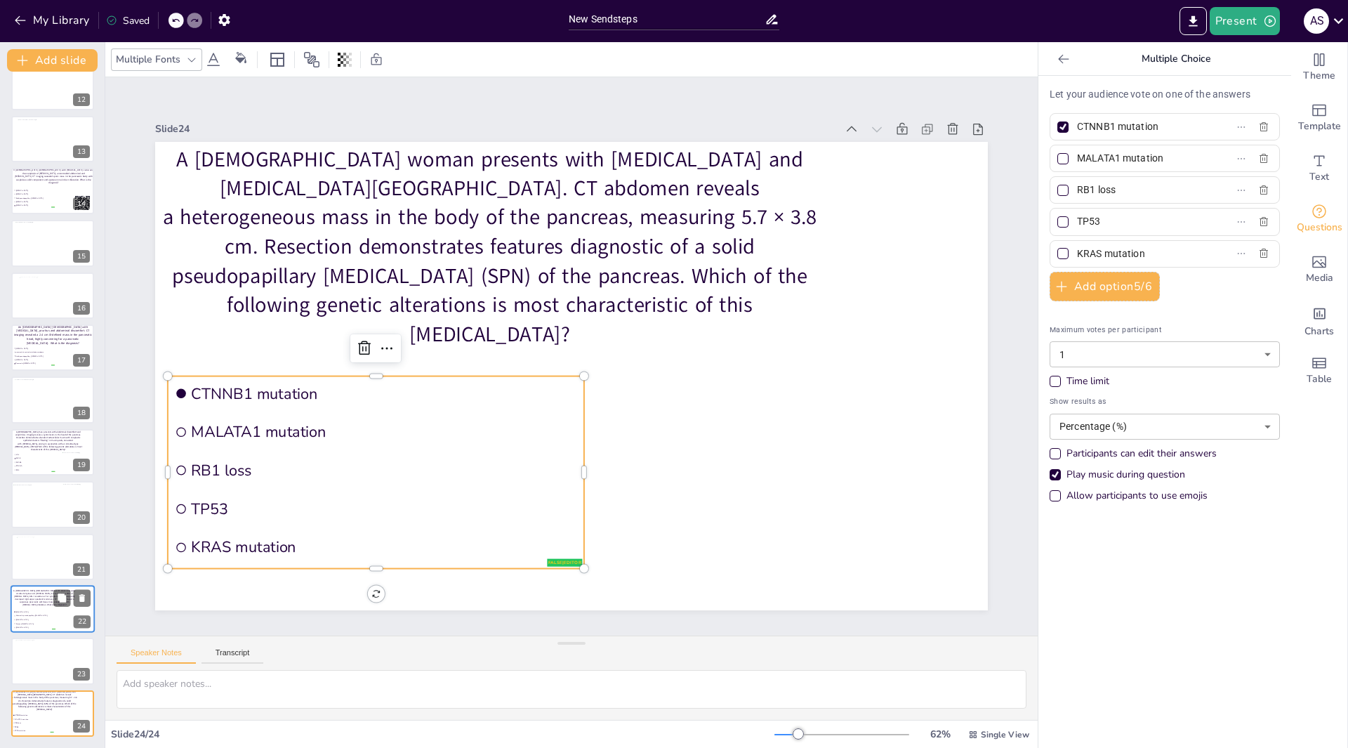
click at [1118, 225] on input "TP53" at bounding box center [1142, 221] width 131 height 20
type input "TP53 mutation"
click at [103, 683] on div "New Slide" at bounding box center [118, 679] width 65 height 13
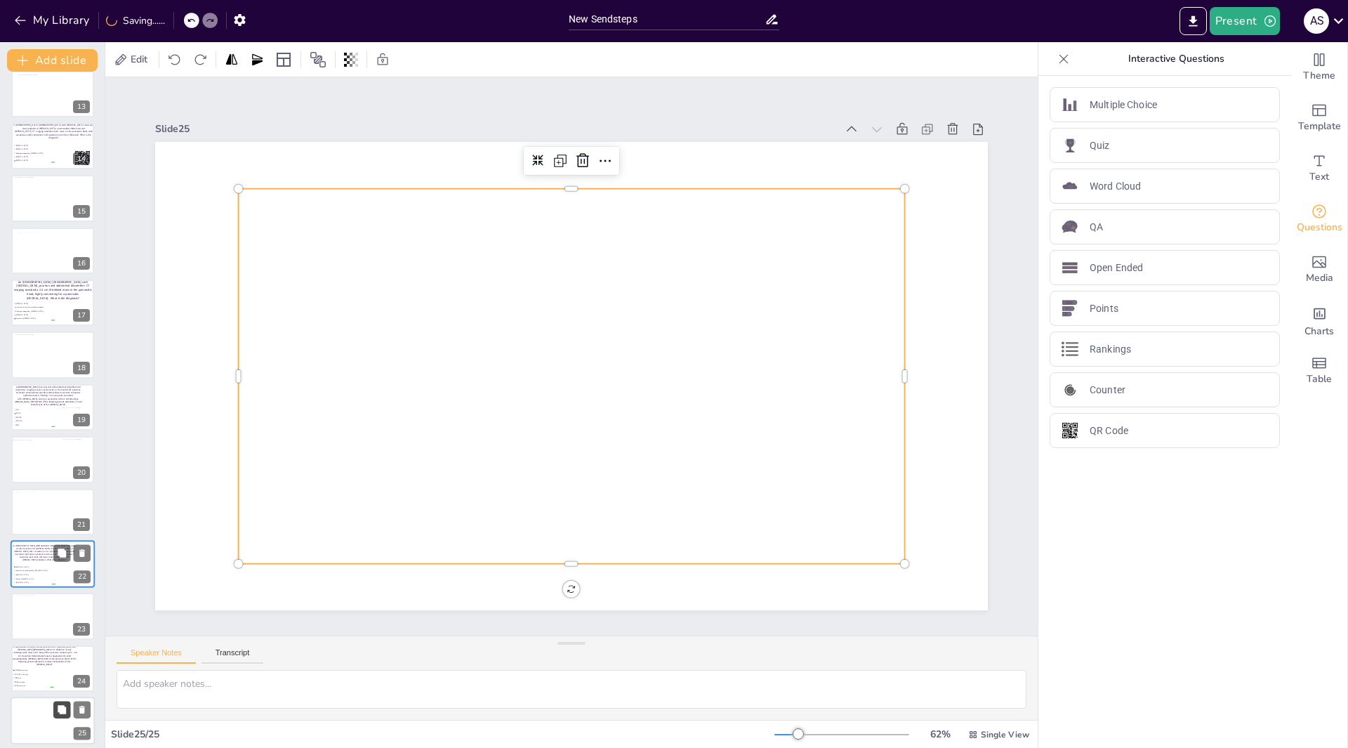
scroll to position [646, 0]
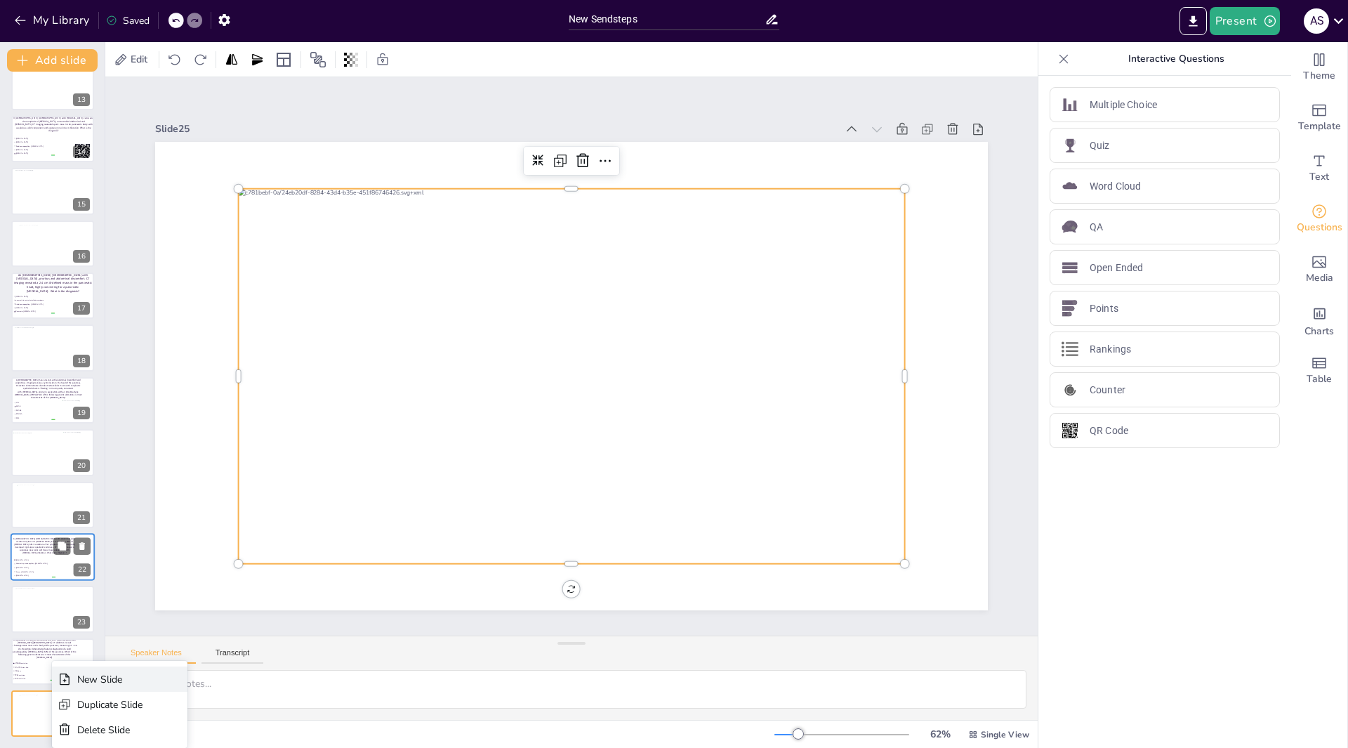
click at [105, 683] on div "New Slide" at bounding box center [109, 679] width 65 height 13
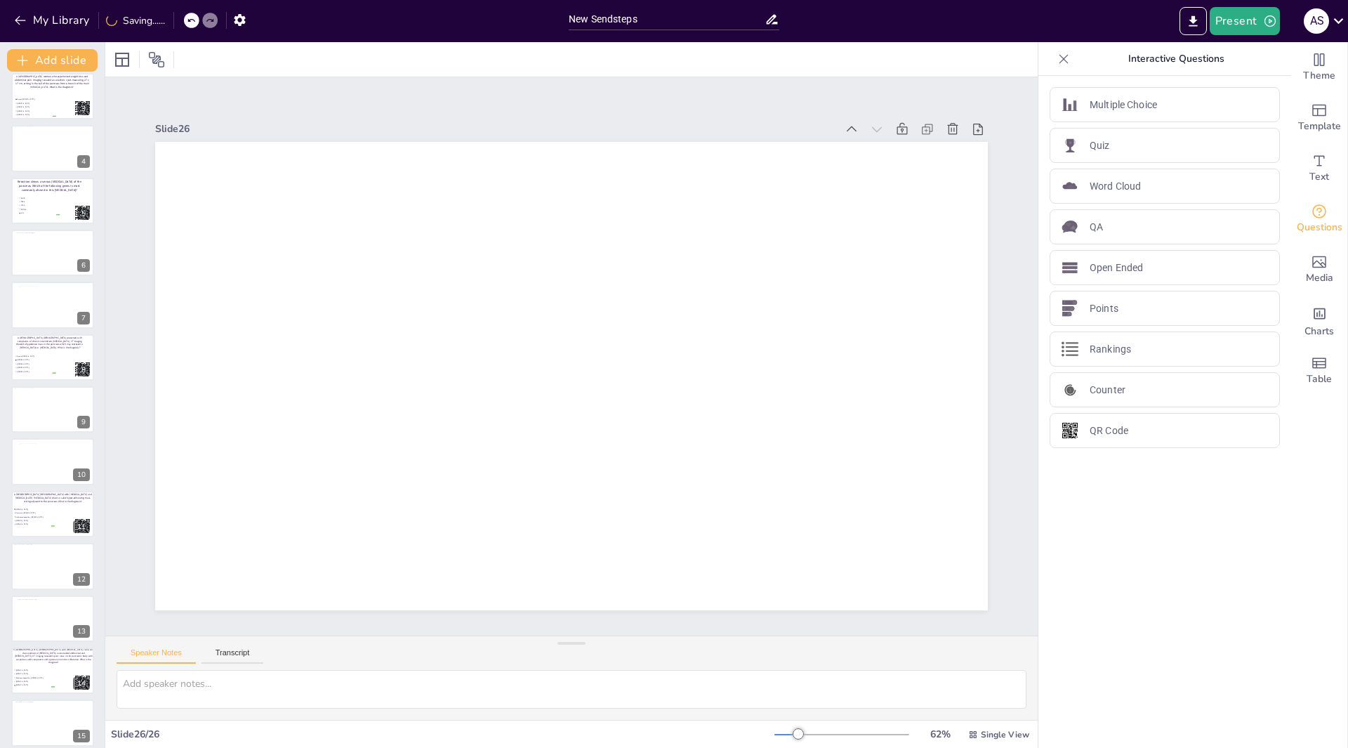
scroll to position [0, 0]
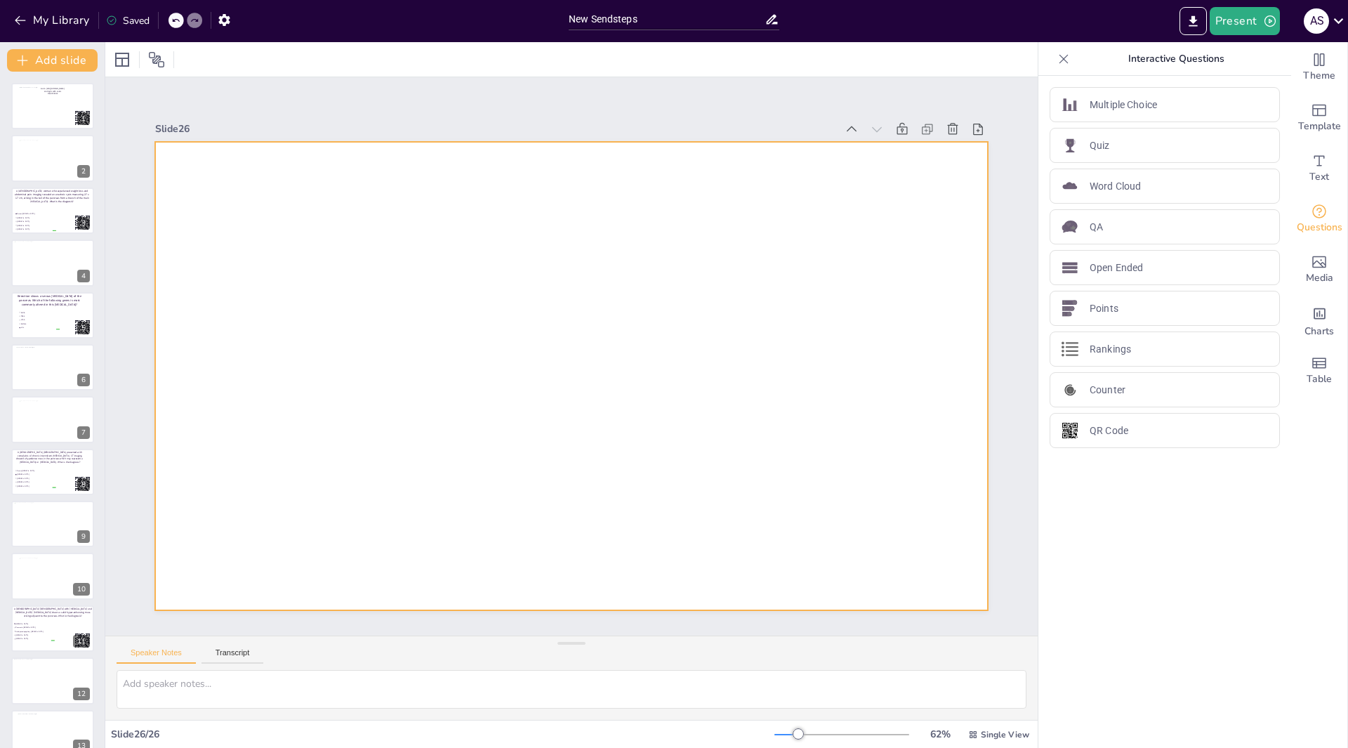
click at [245, 183] on div at bounding box center [560, 372] width 949 height 868
click at [243, 176] on div at bounding box center [578, 338] width 937 height 702
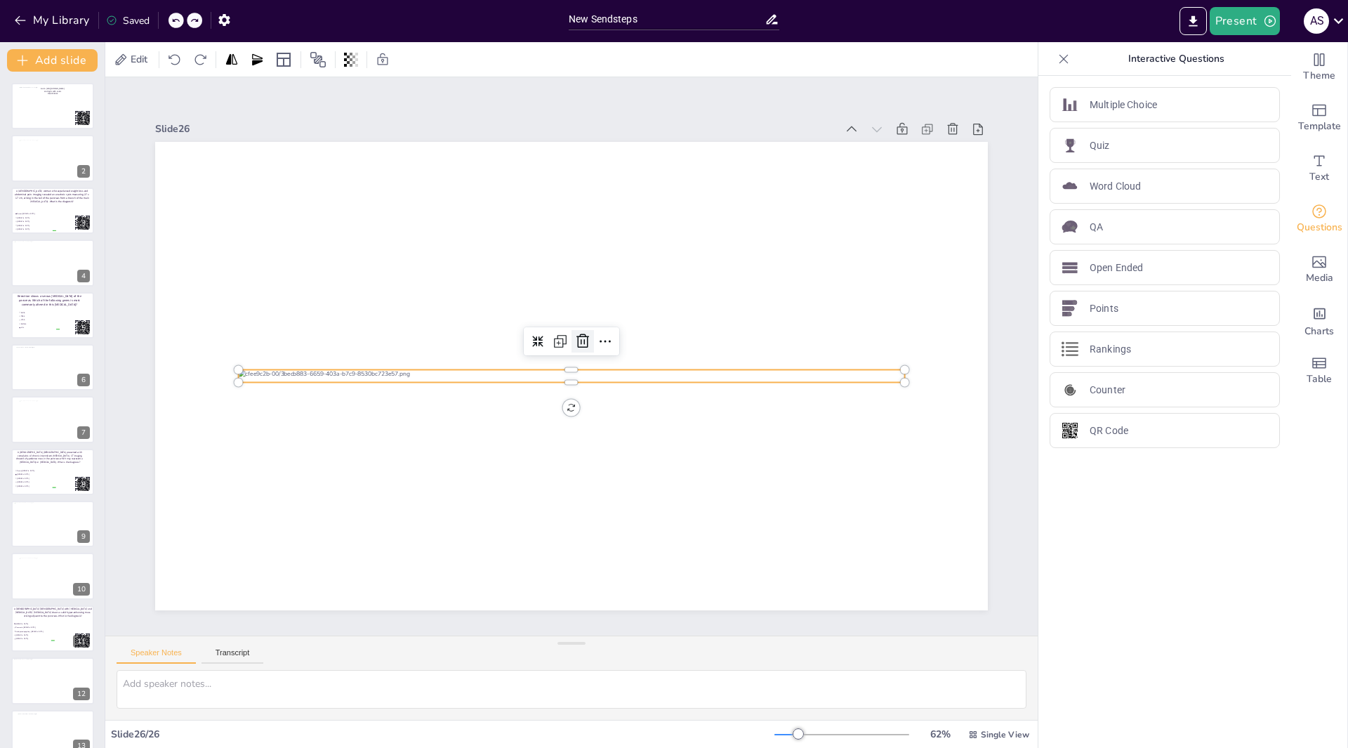
click at [579, 337] on icon at bounding box center [587, 345] width 16 height 17
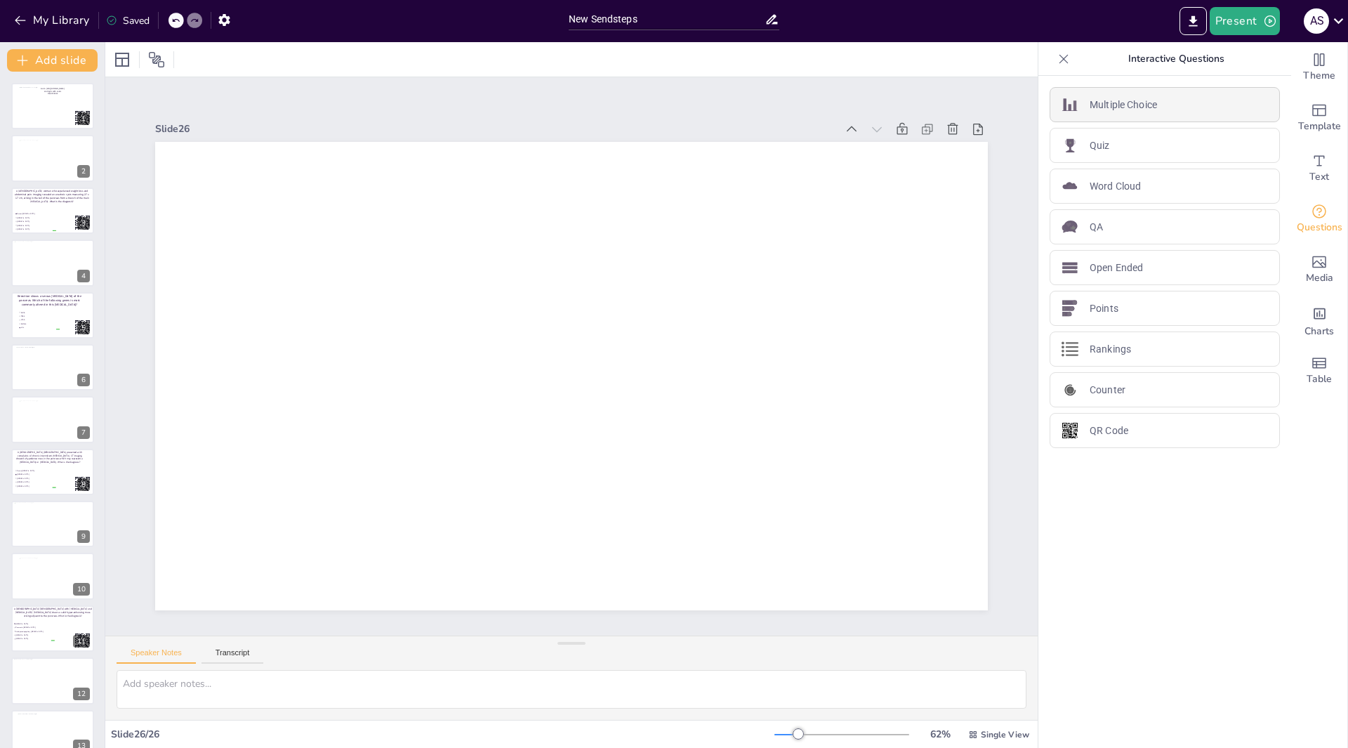
click at [1141, 105] on p "Multiple Choice" at bounding box center [1123, 105] width 67 height 15
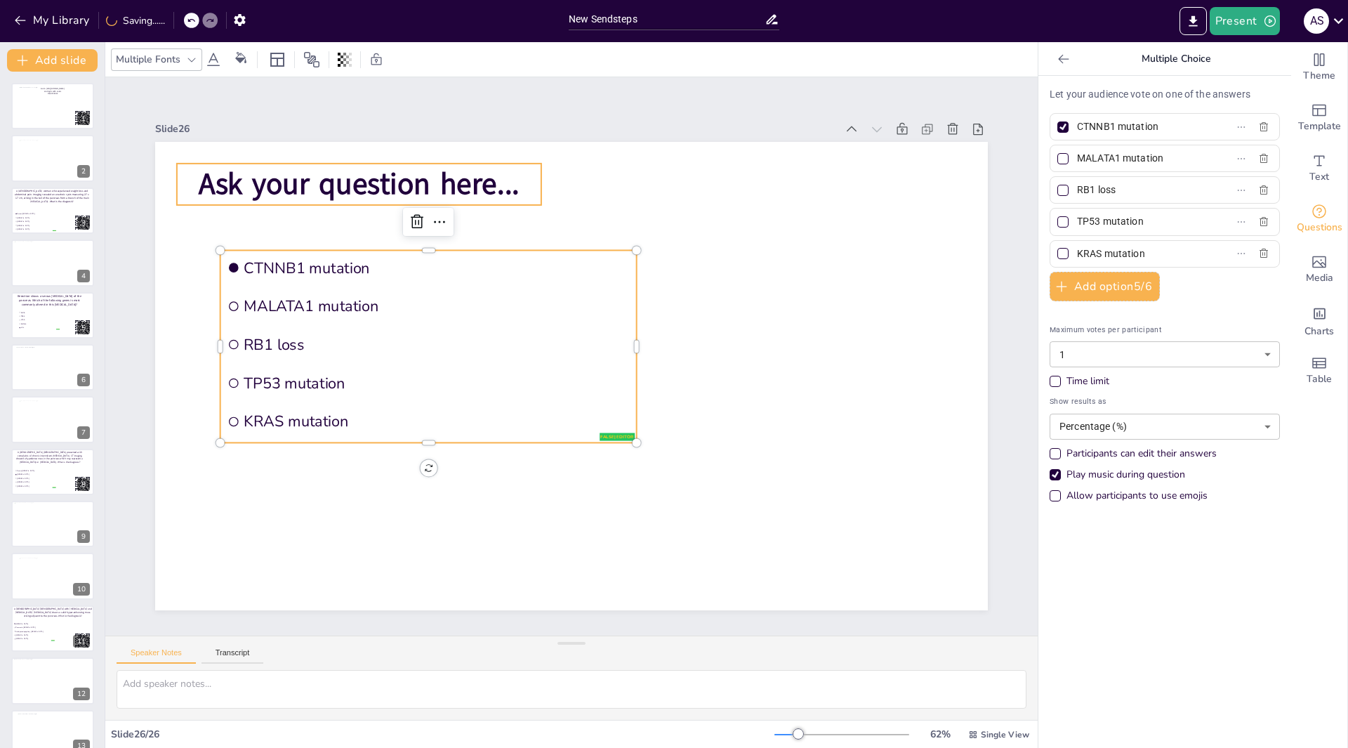
click at [601, 179] on span "Ask your question here..." at bounding box center [670, 100] width 138 height 317
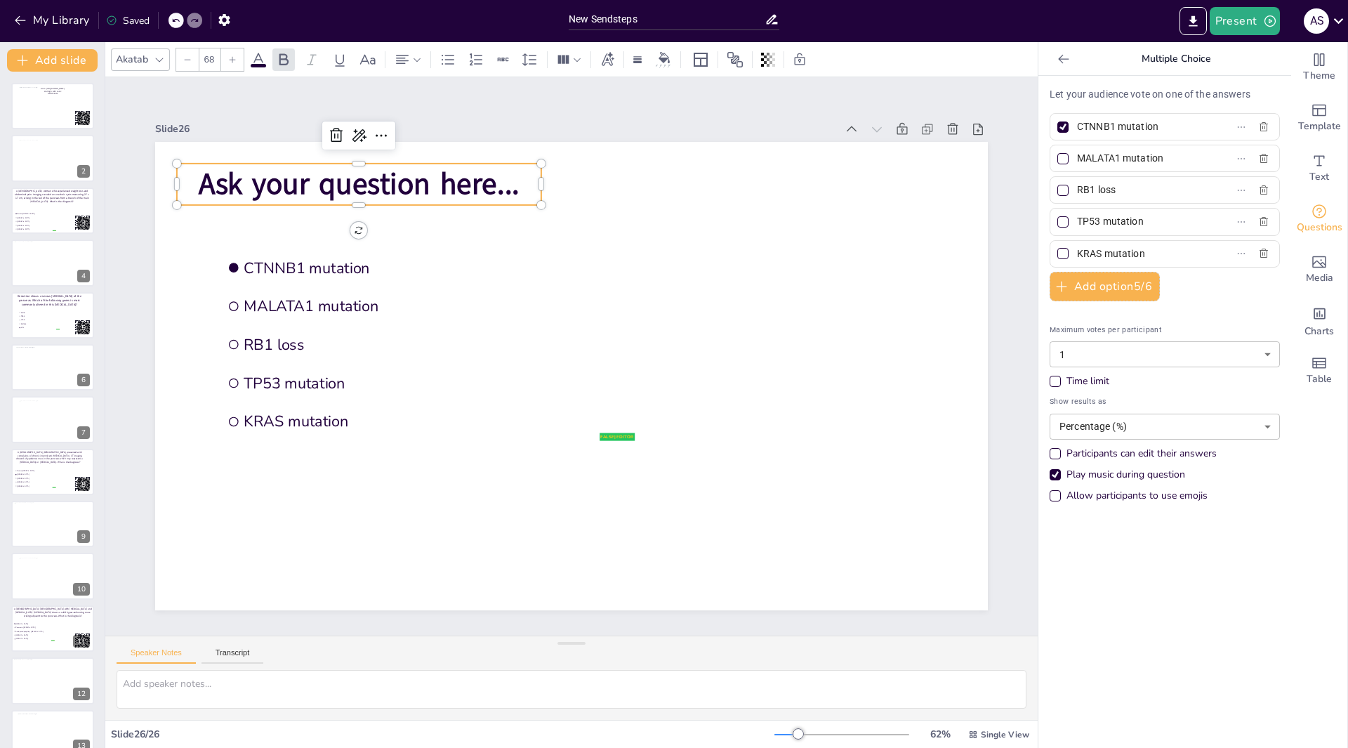
click at [643, 175] on span "Ask your question here..." at bounding box center [696, 113] width 106 height 322
click at [511, 180] on p "Ask your question here..." at bounding box center [400, 144] width 365 height 116
click at [683, 248] on p "Ask your question here..." at bounding box center [842, 372] width 319 height 248
click at [512, 181] on p "Ask your question here..." at bounding box center [558, 85] width 275 height 298
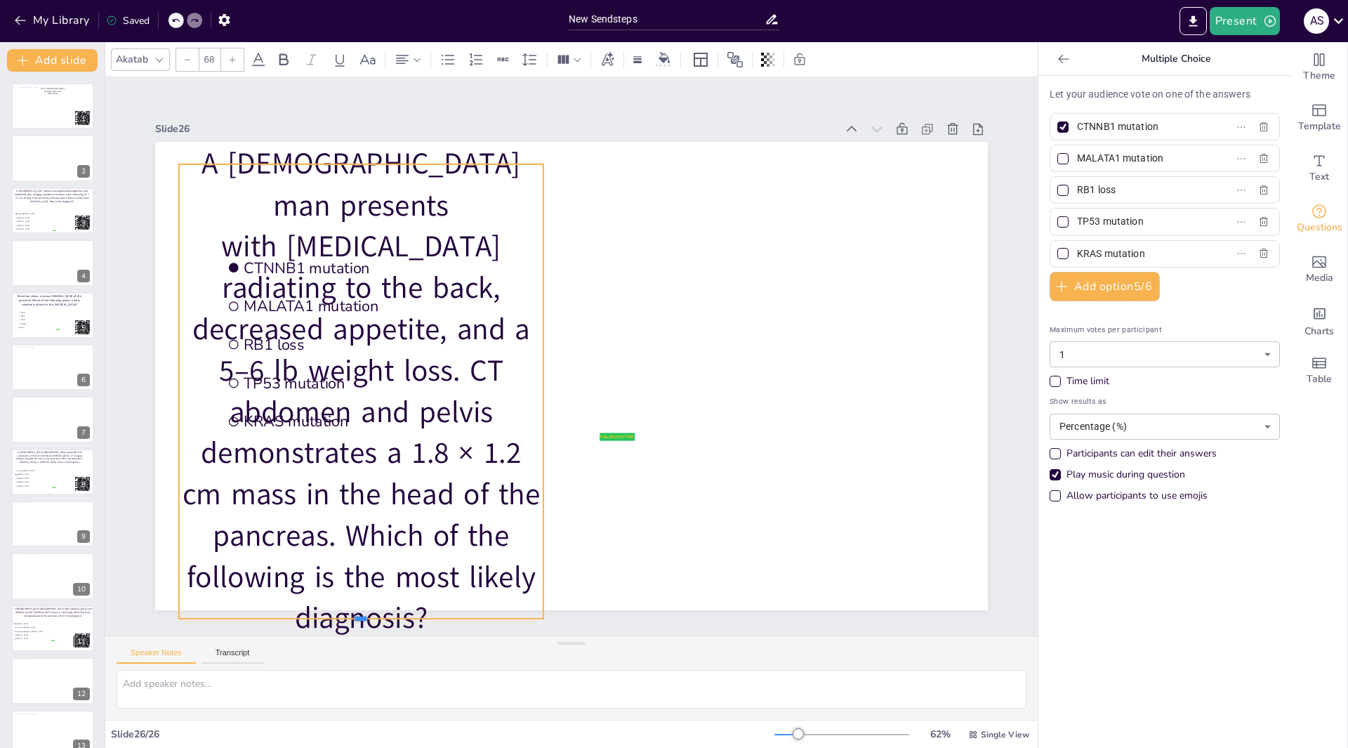
drag, startPoint x: 353, startPoint y: 606, endPoint x: 380, endPoint y: 525, distance: 85.3
click at [362, 559] on div "false | editor CTNNB1 mutation MALATA1 mutation RB1 loss TP53 mutation KRAS mut…" at bounding box center [585, 369] width 905 height 933
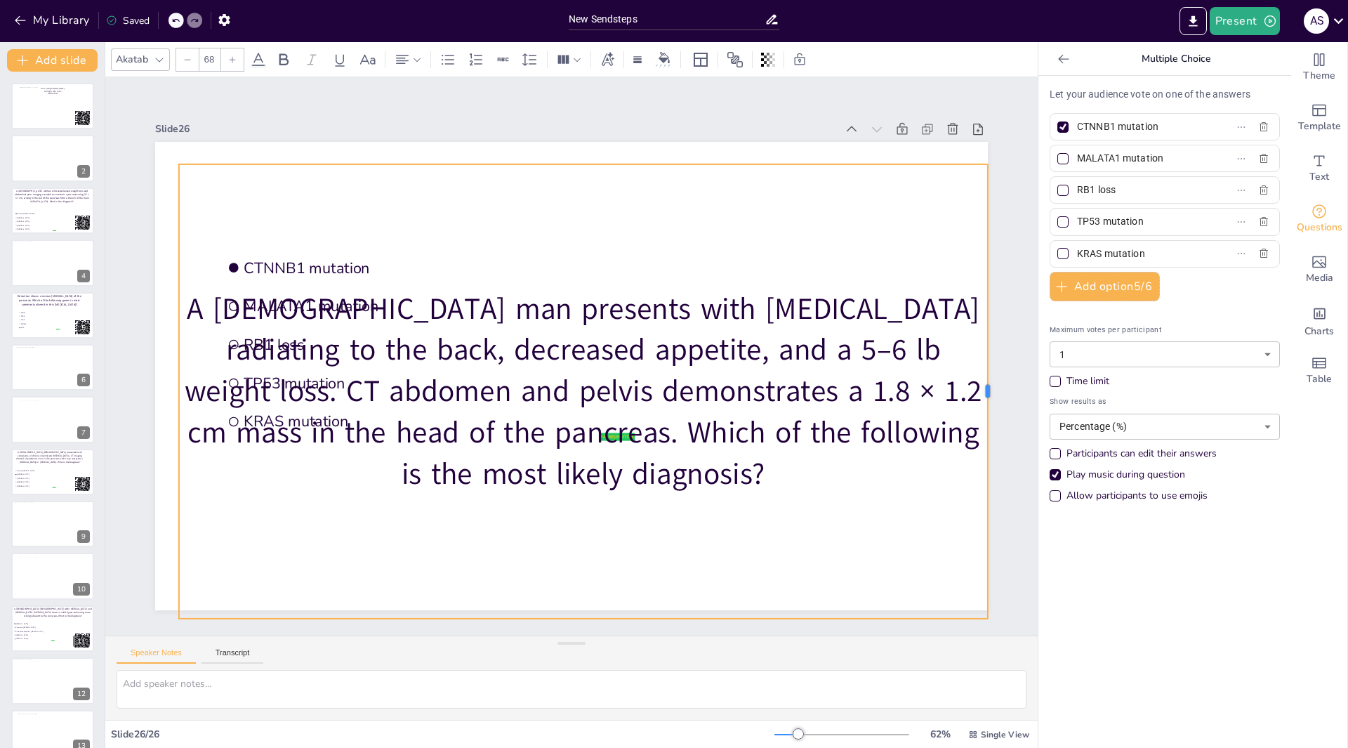
drag, startPoint x: 534, startPoint y: 387, endPoint x: 978, endPoint y: 374, distance: 444.7
click at [435, 490] on div at bounding box center [263, 646] width 345 height 313
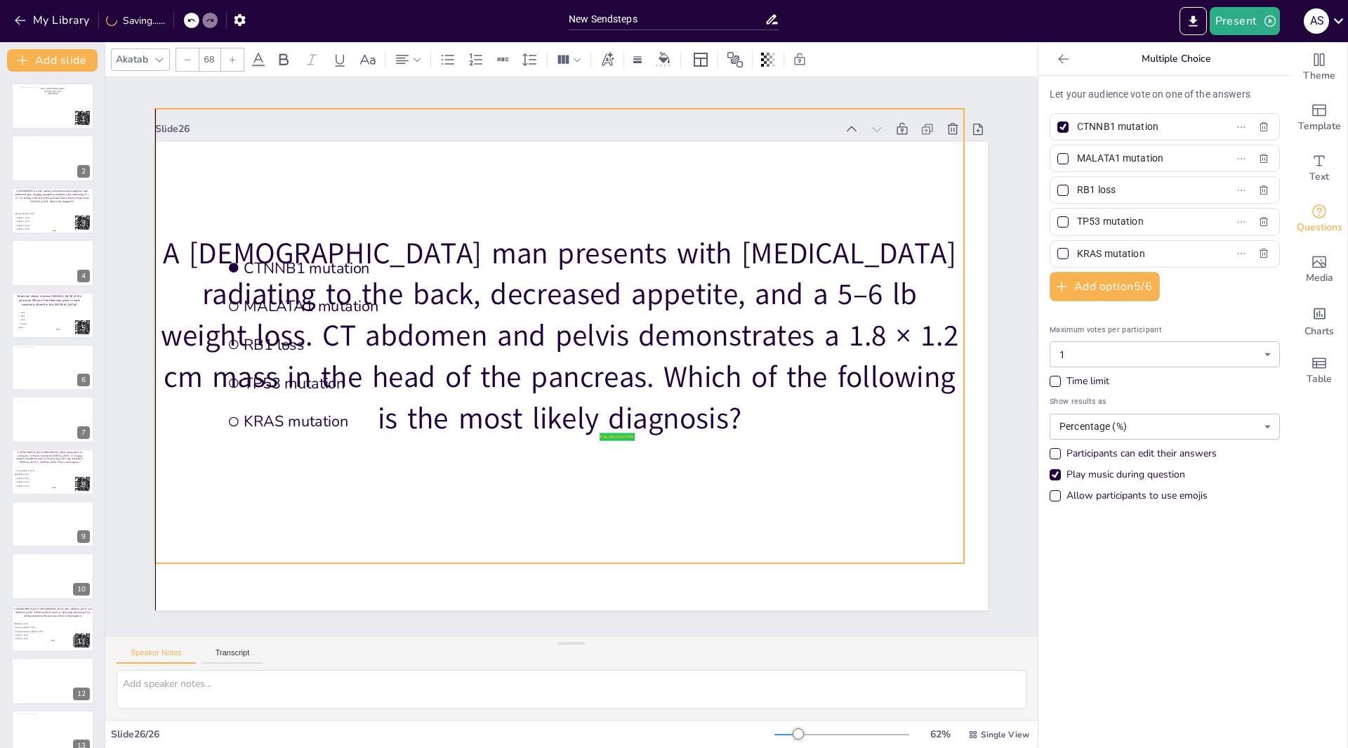
drag, startPoint x: 659, startPoint y: 409, endPoint x: 653, endPoint y: 375, distance: 35.0
click at [659, 376] on p "A 74-year-old man presents with epigastric pain radiating to the back, decrease…" at bounding box center [586, 337] width 518 height 823
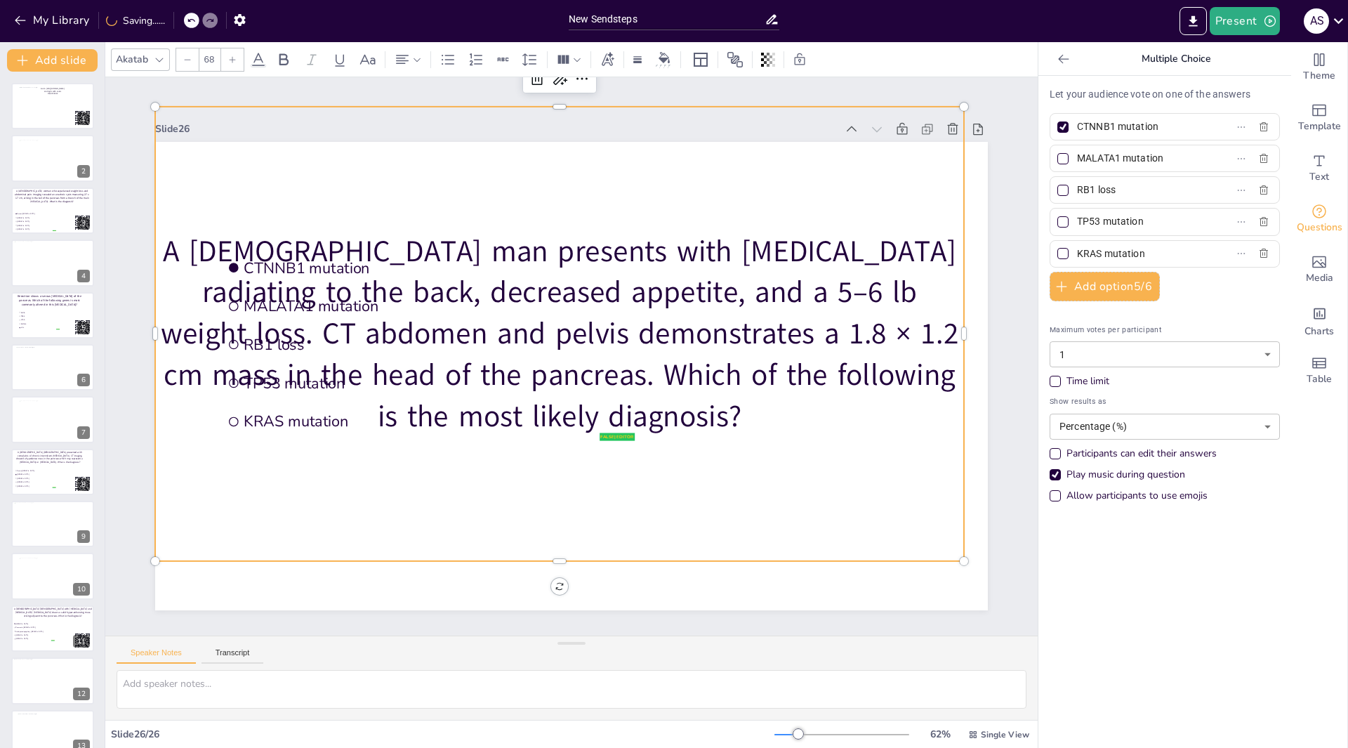
click at [185, 58] on icon at bounding box center [187, 59] width 8 height 8
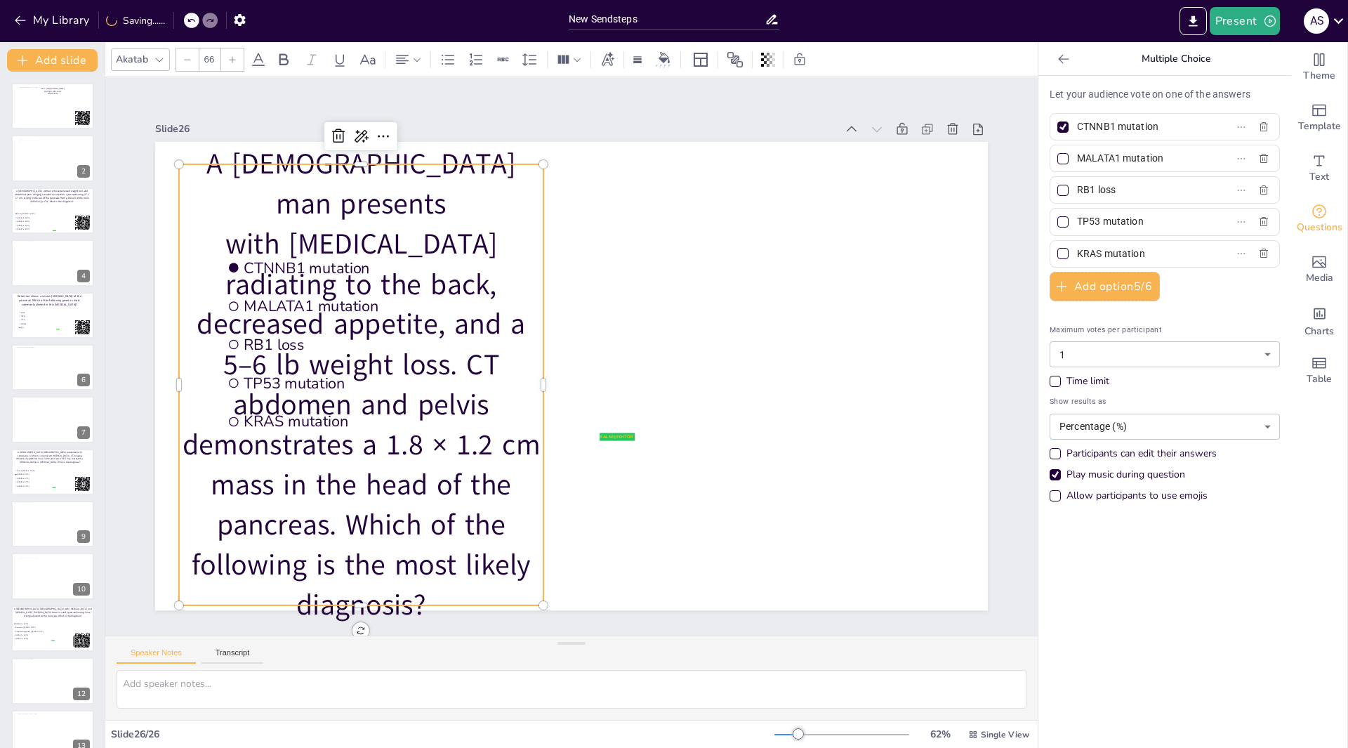
click at [185, 58] on icon at bounding box center [187, 59] width 8 height 8
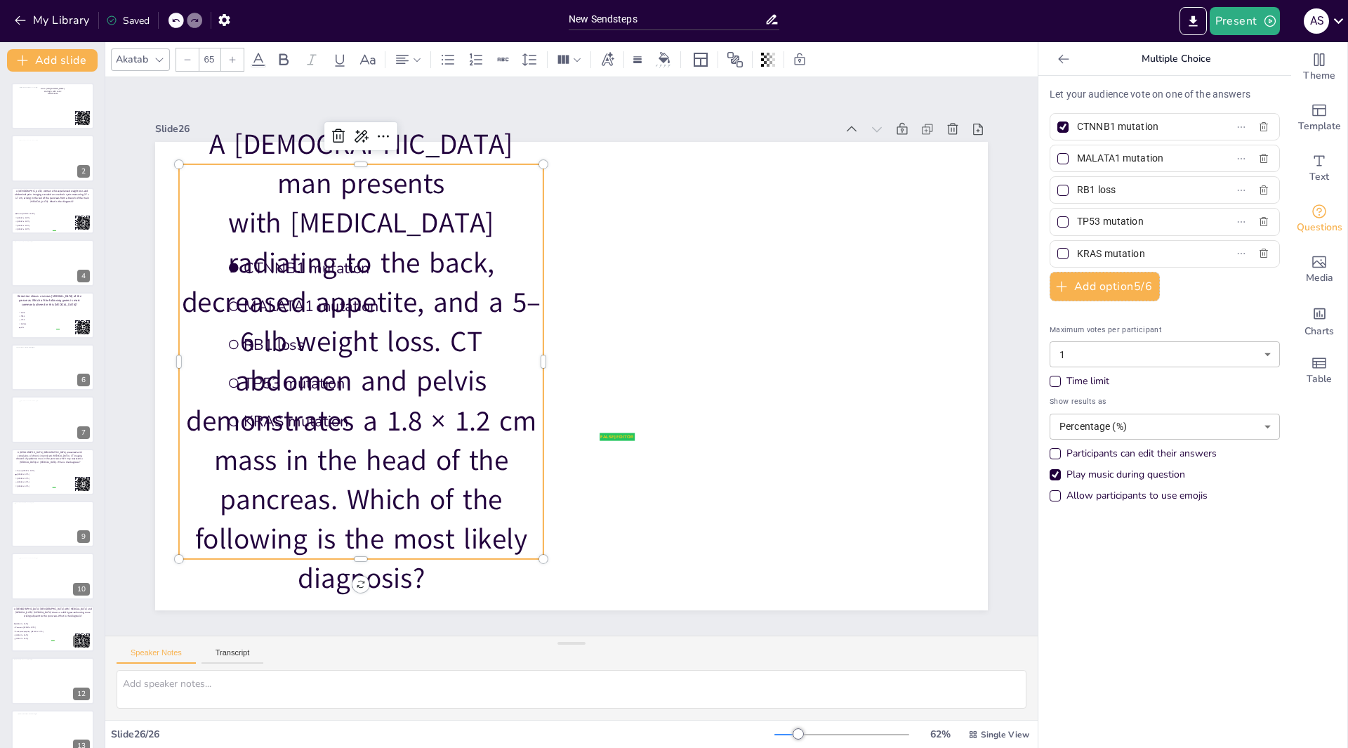
click at [185, 58] on icon at bounding box center [187, 59] width 8 height 8
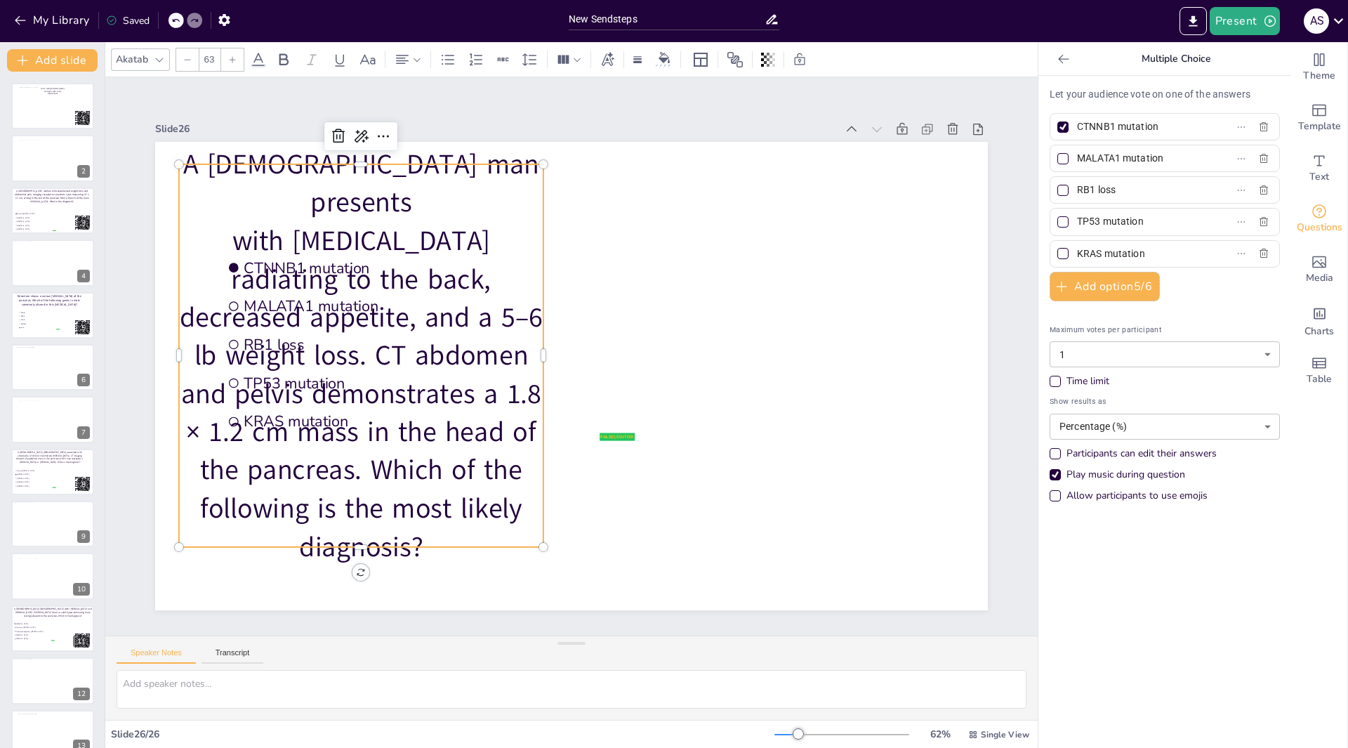
click at [185, 58] on icon at bounding box center [187, 59] width 8 height 8
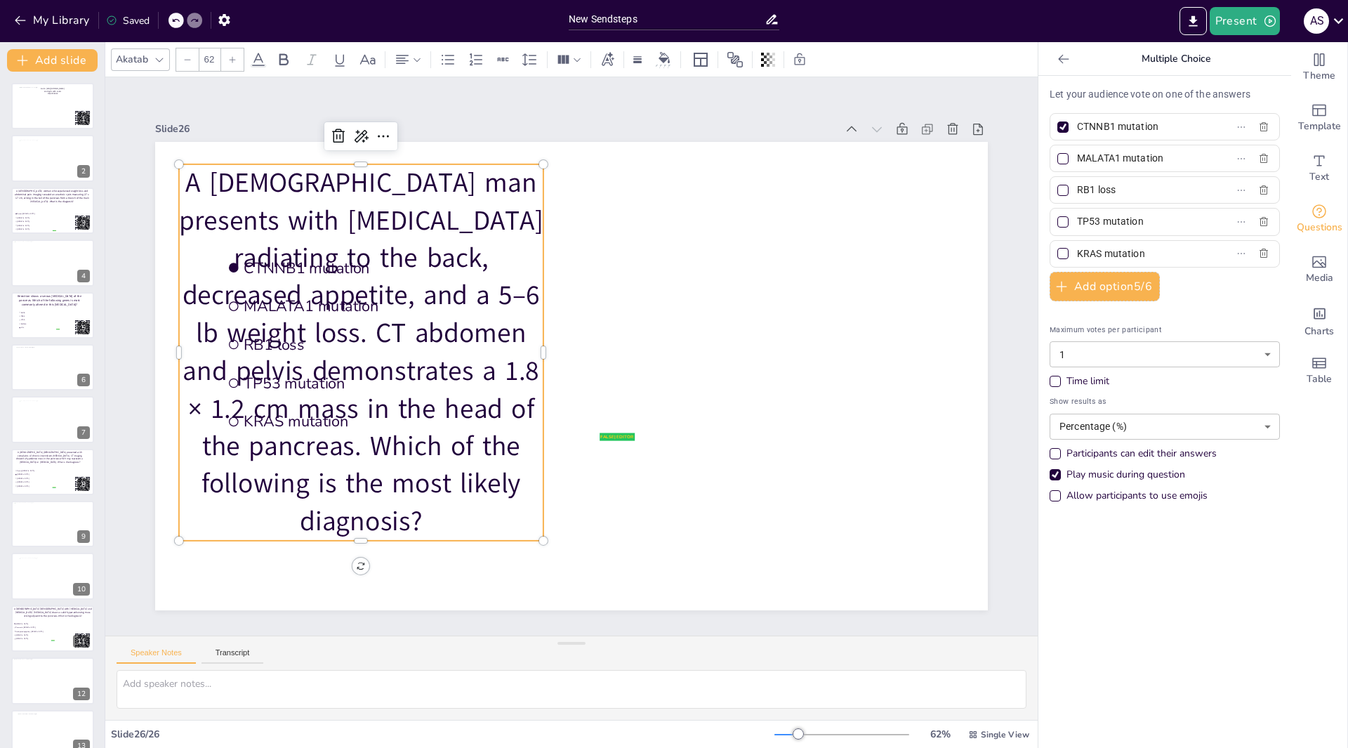
click at [185, 58] on icon at bounding box center [187, 59] width 8 height 8
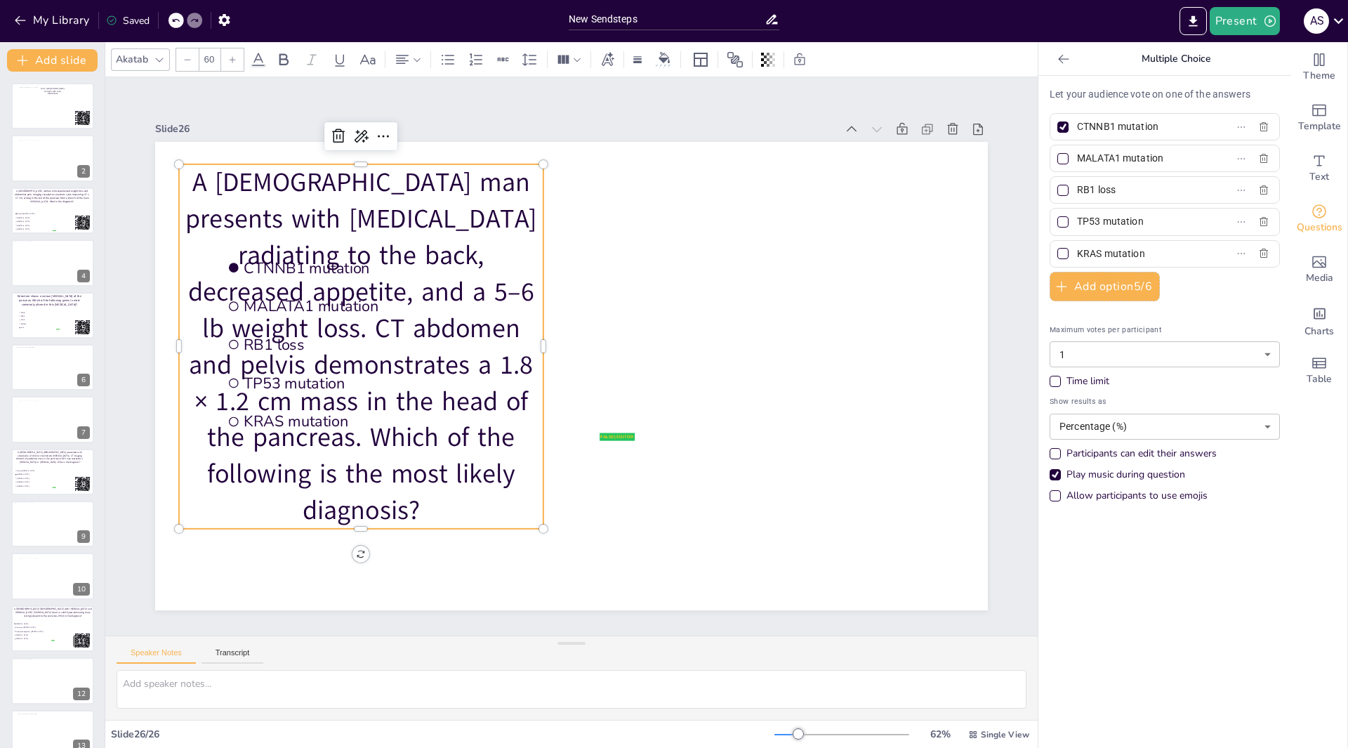
click at [185, 58] on icon at bounding box center [187, 59] width 8 height 8
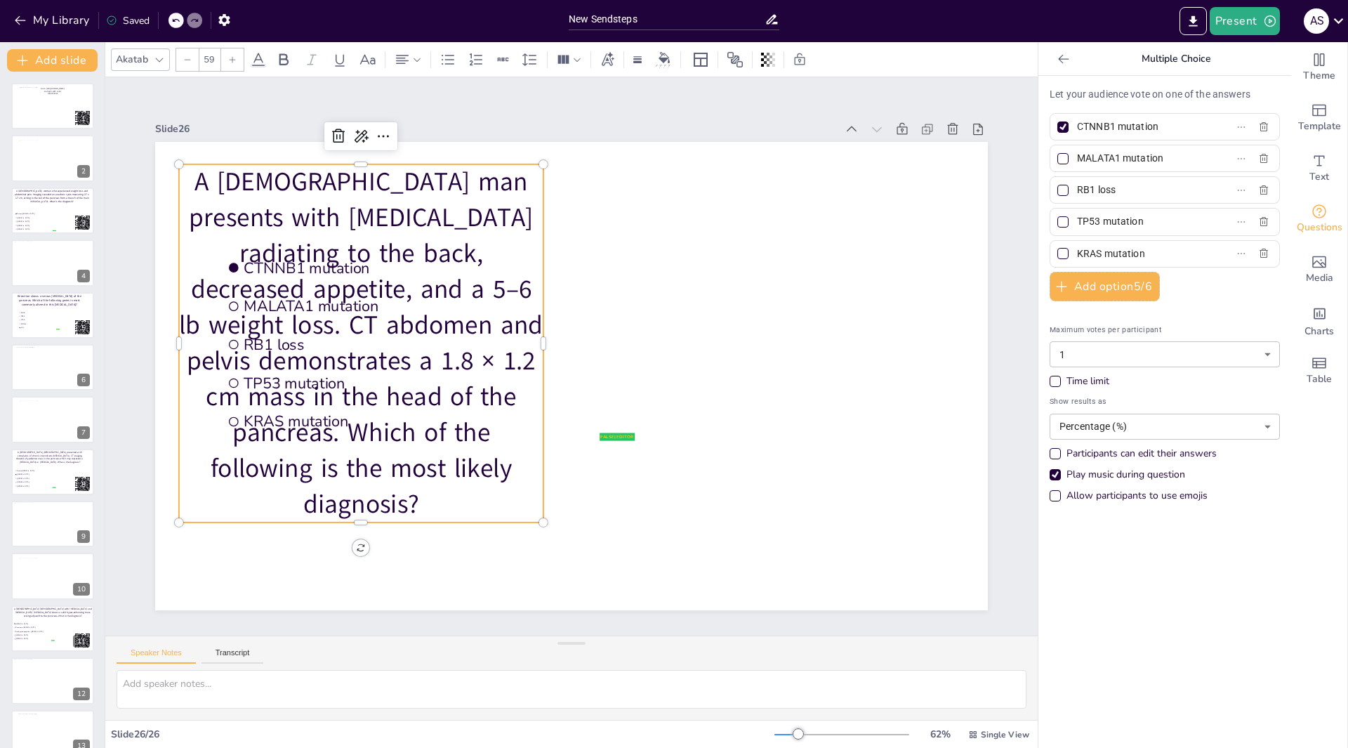
click at [185, 58] on icon at bounding box center [187, 59] width 8 height 8
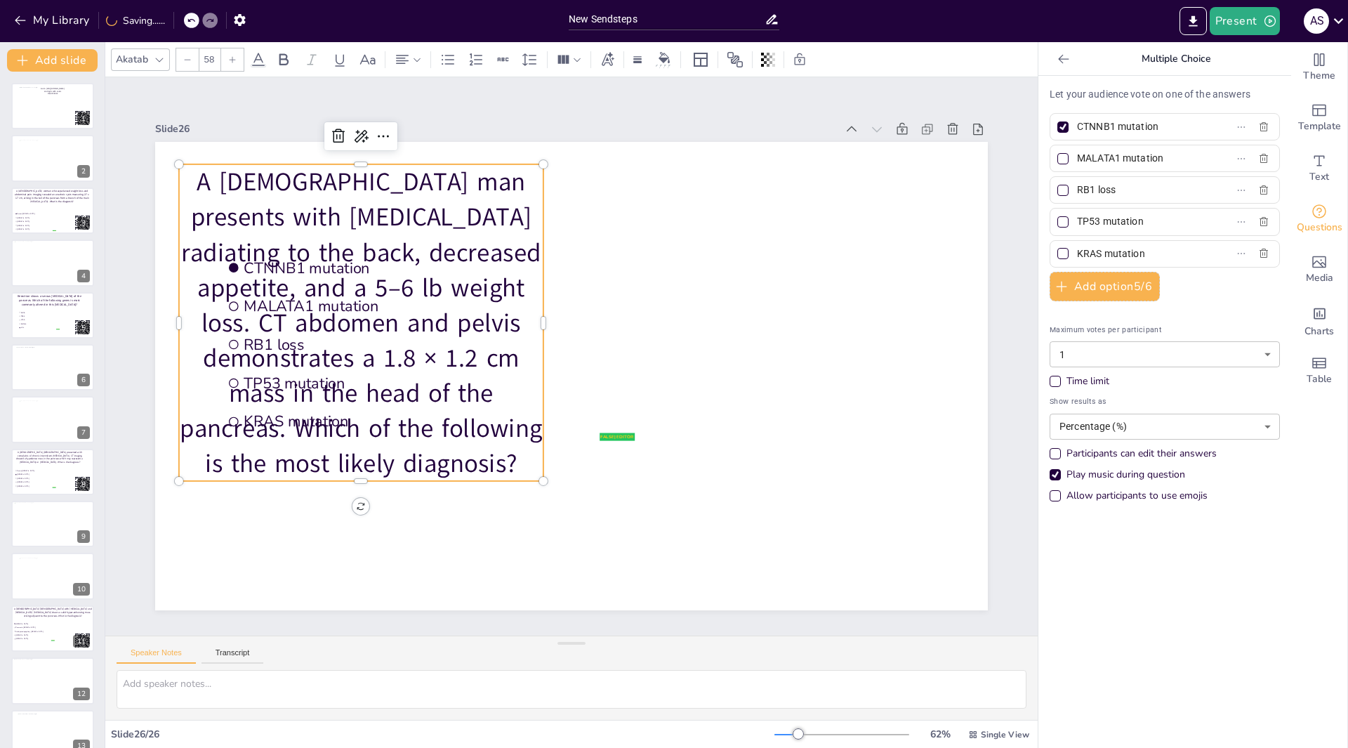
click at [185, 58] on icon at bounding box center [187, 59] width 8 height 8
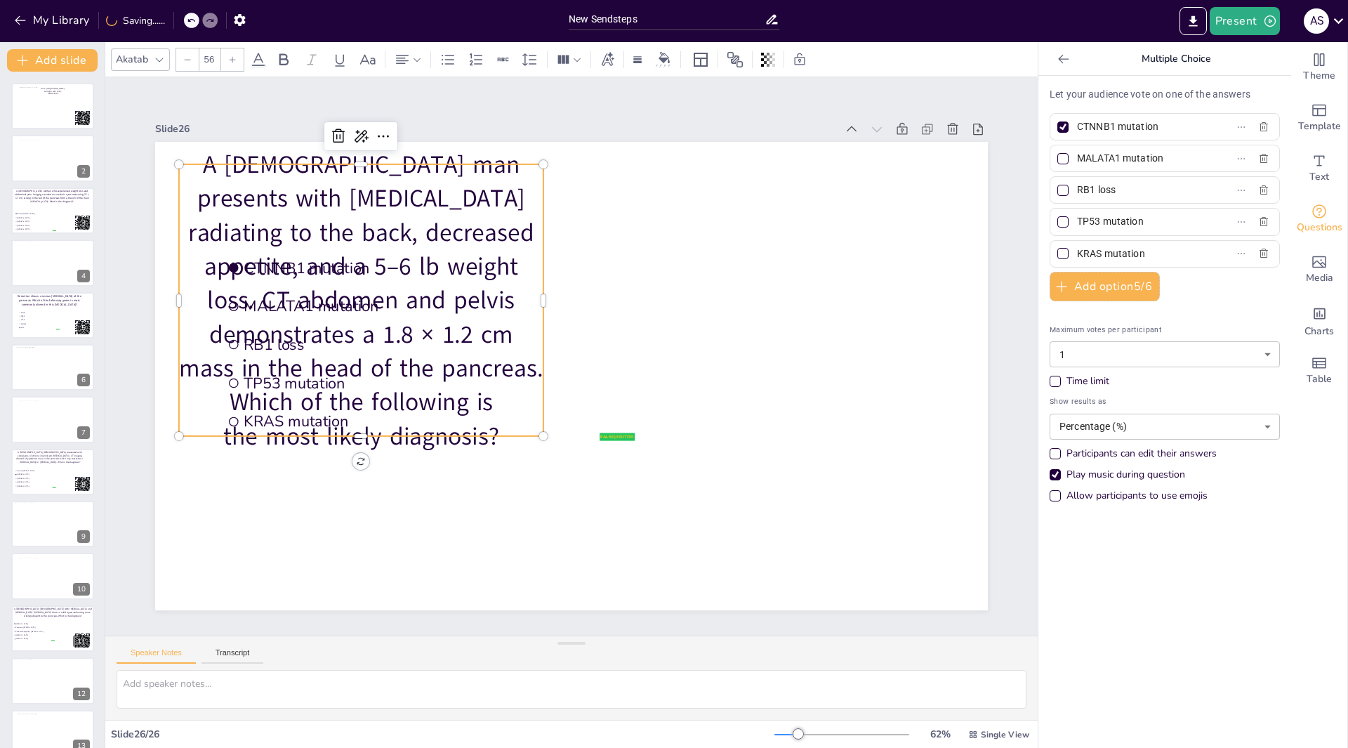
click at [185, 58] on icon at bounding box center [187, 59] width 8 height 8
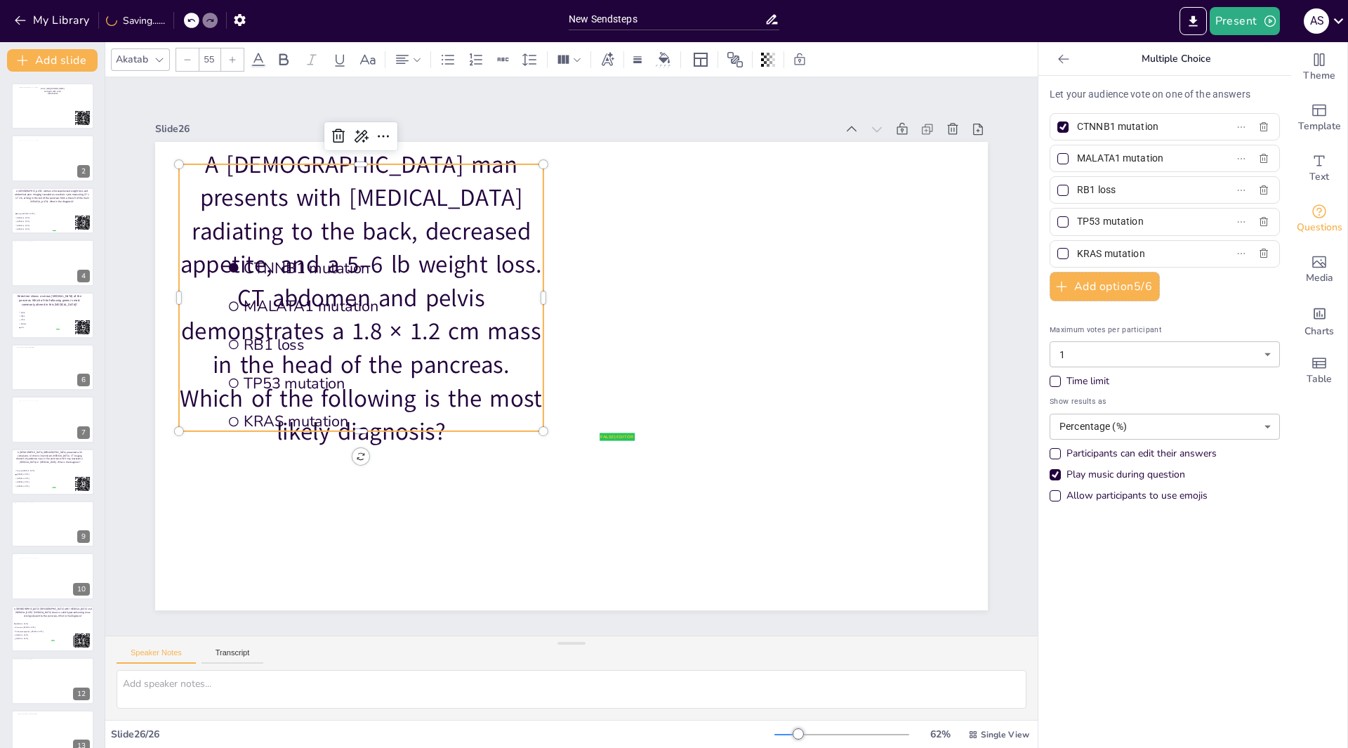
click at [185, 58] on icon at bounding box center [187, 59] width 8 height 8
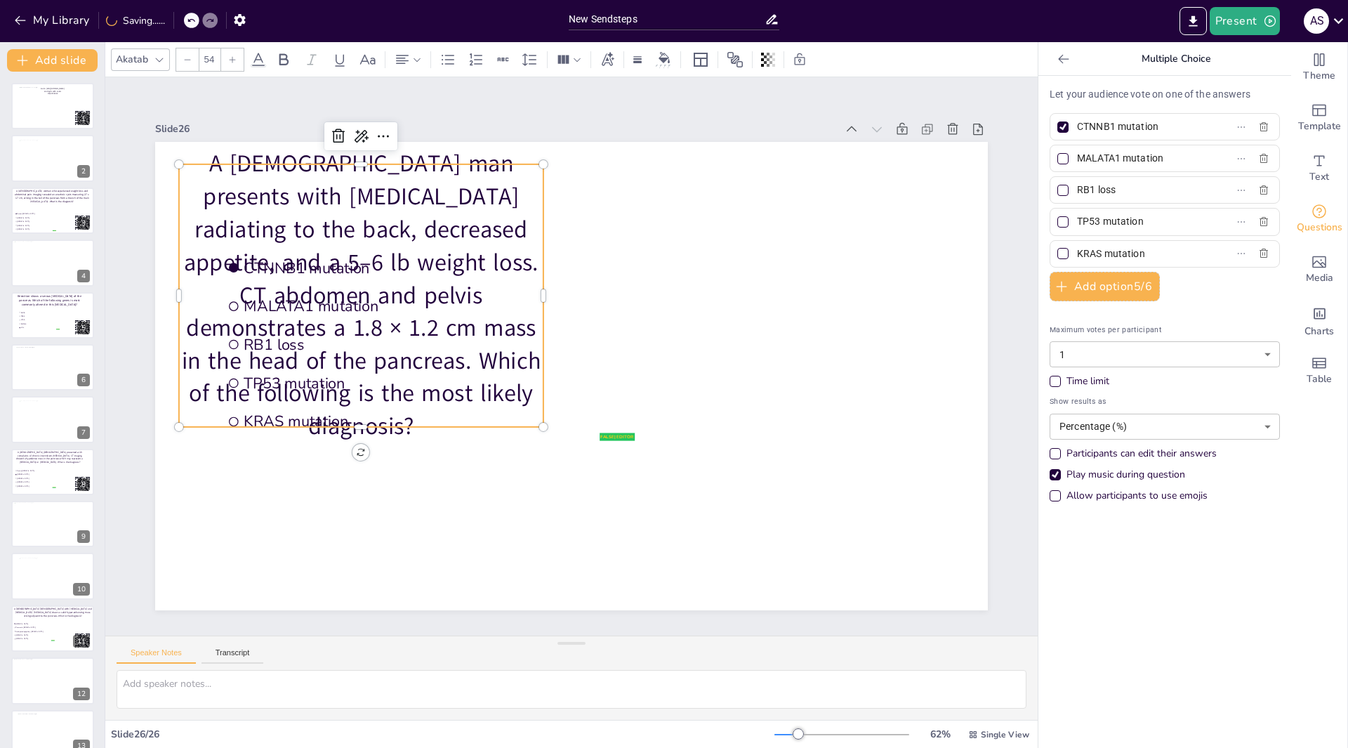
click at [185, 58] on icon at bounding box center [187, 59] width 8 height 8
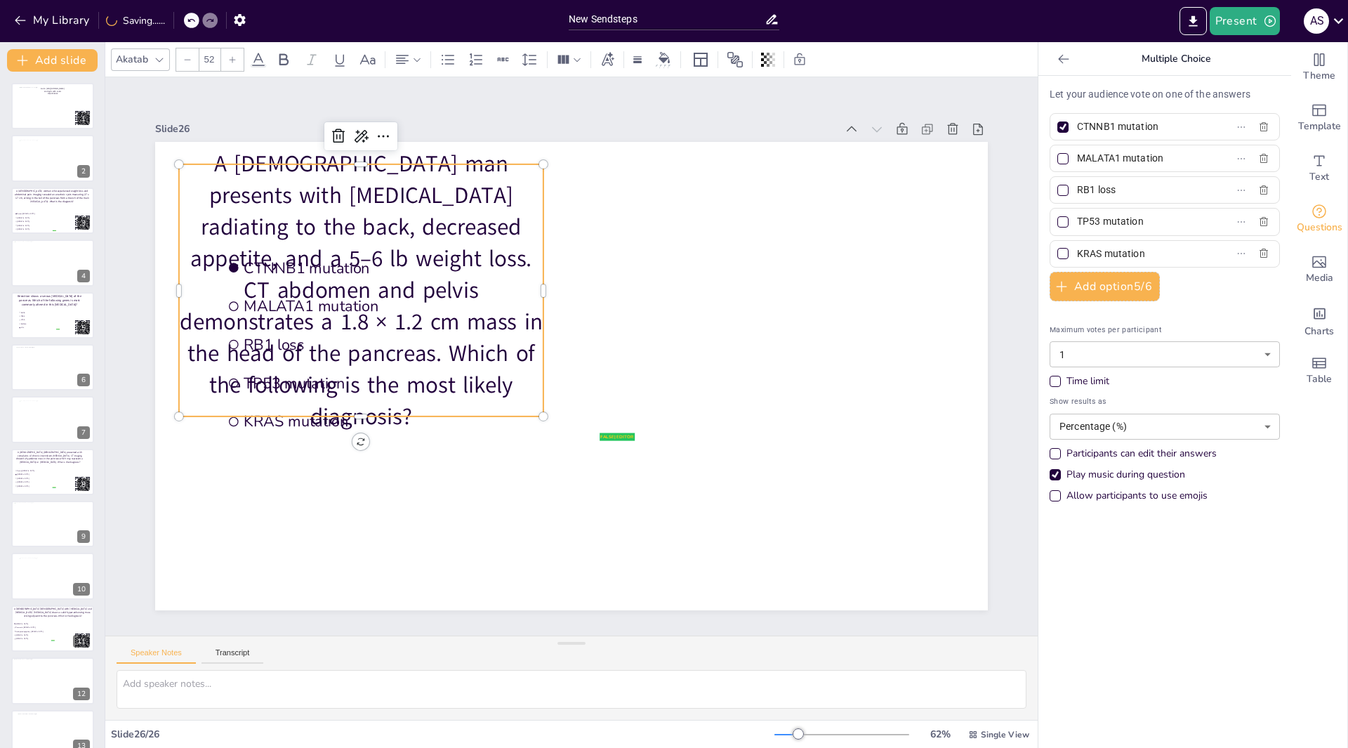
click at [185, 58] on icon at bounding box center [187, 59] width 8 height 8
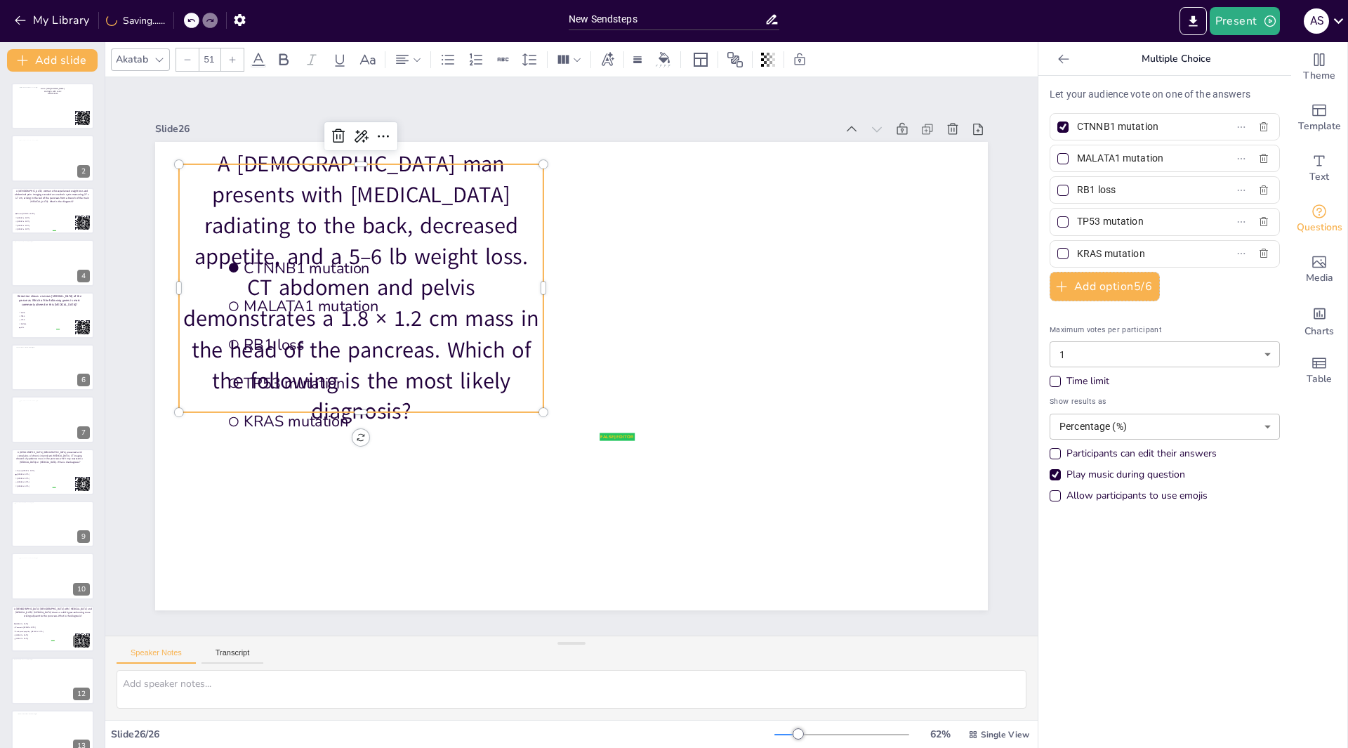
click at [185, 58] on icon at bounding box center [187, 59] width 8 height 8
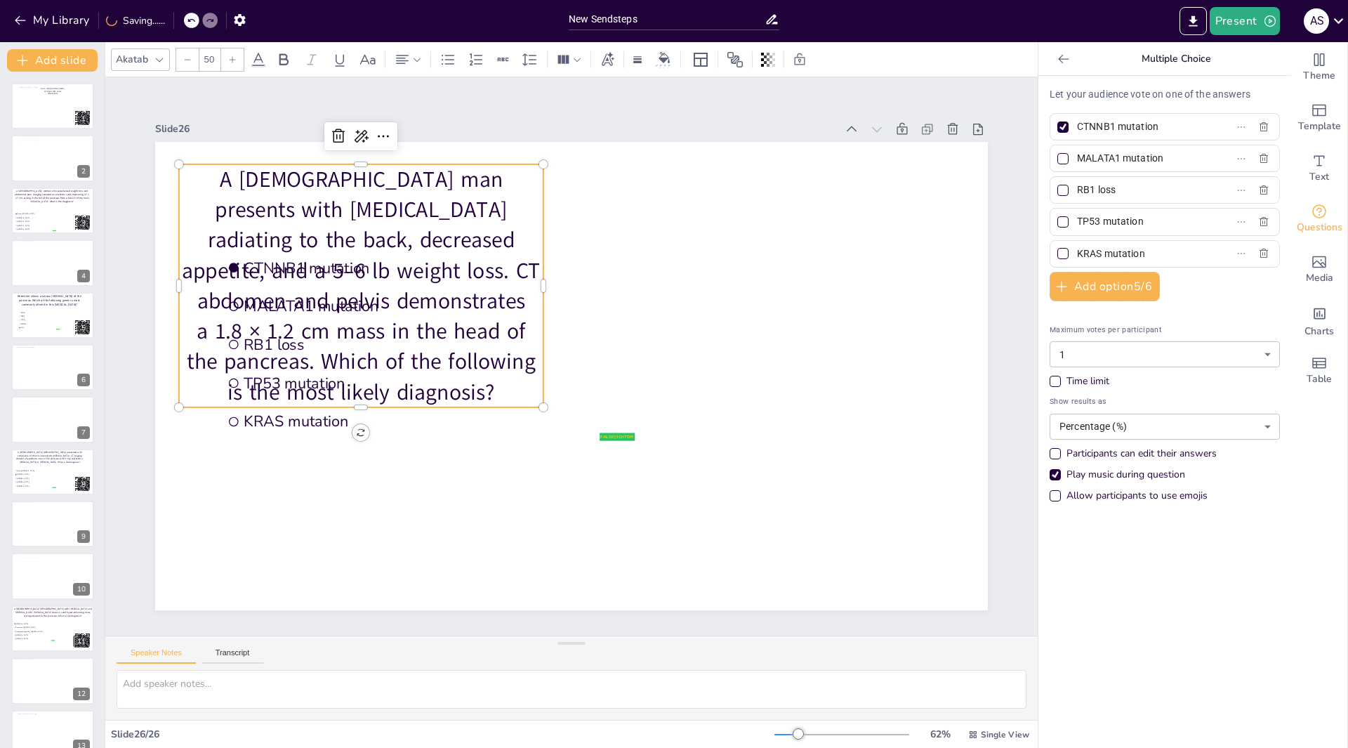
click at [185, 58] on icon at bounding box center [187, 59] width 8 height 8
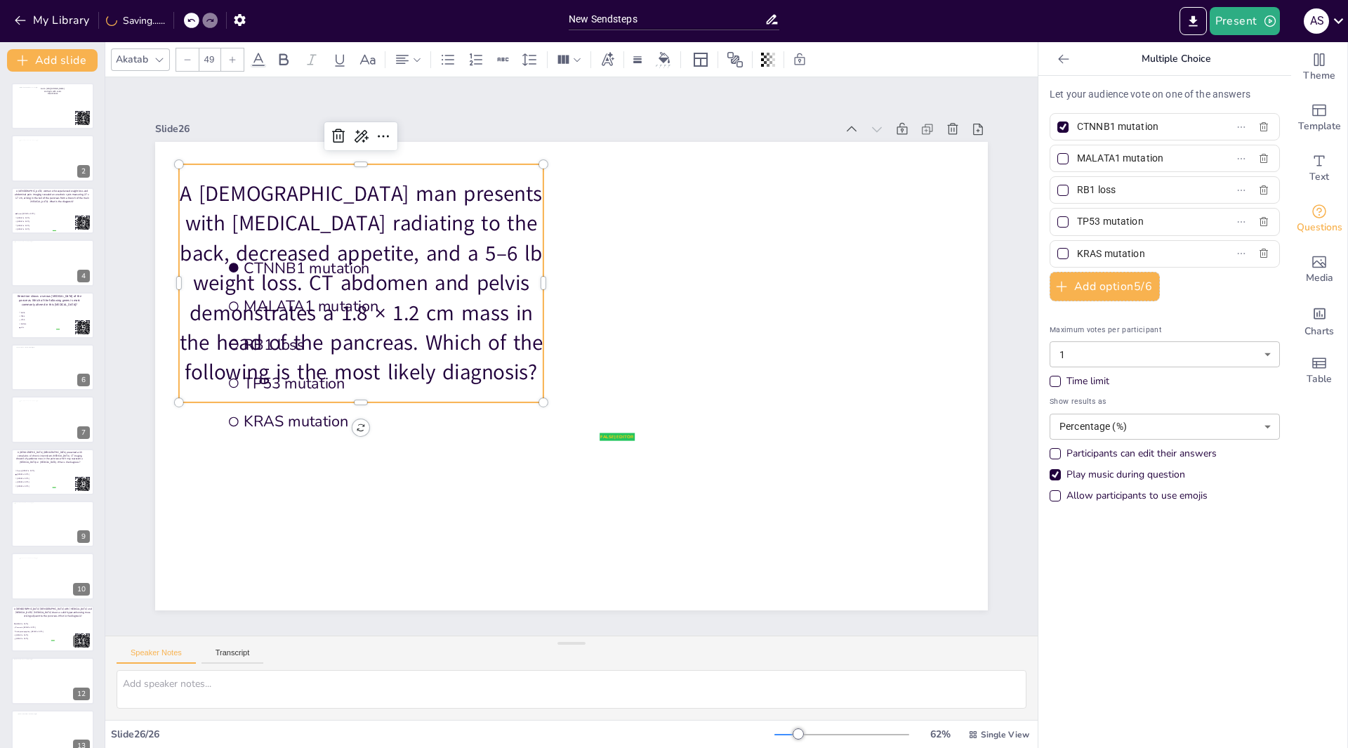
click at [185, 58] on icon at bounding box center [187, 59] width 8 height 8
type input "47"
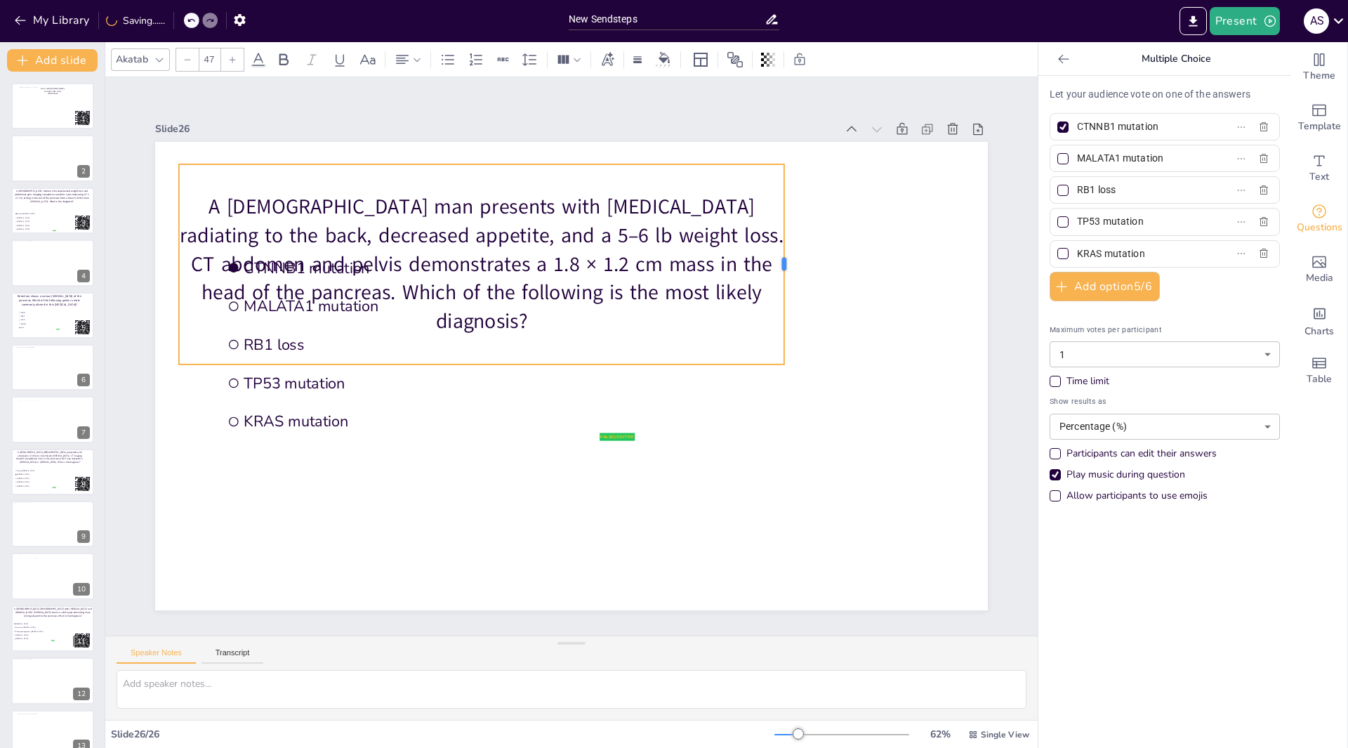
drag, startPoint x: 536, startPoint y: 259, endPoint x: 777, endPoint y: 282, distance: 241.9
click at [419, 282] on div at bounding box center [348, 279] width 142 height 156
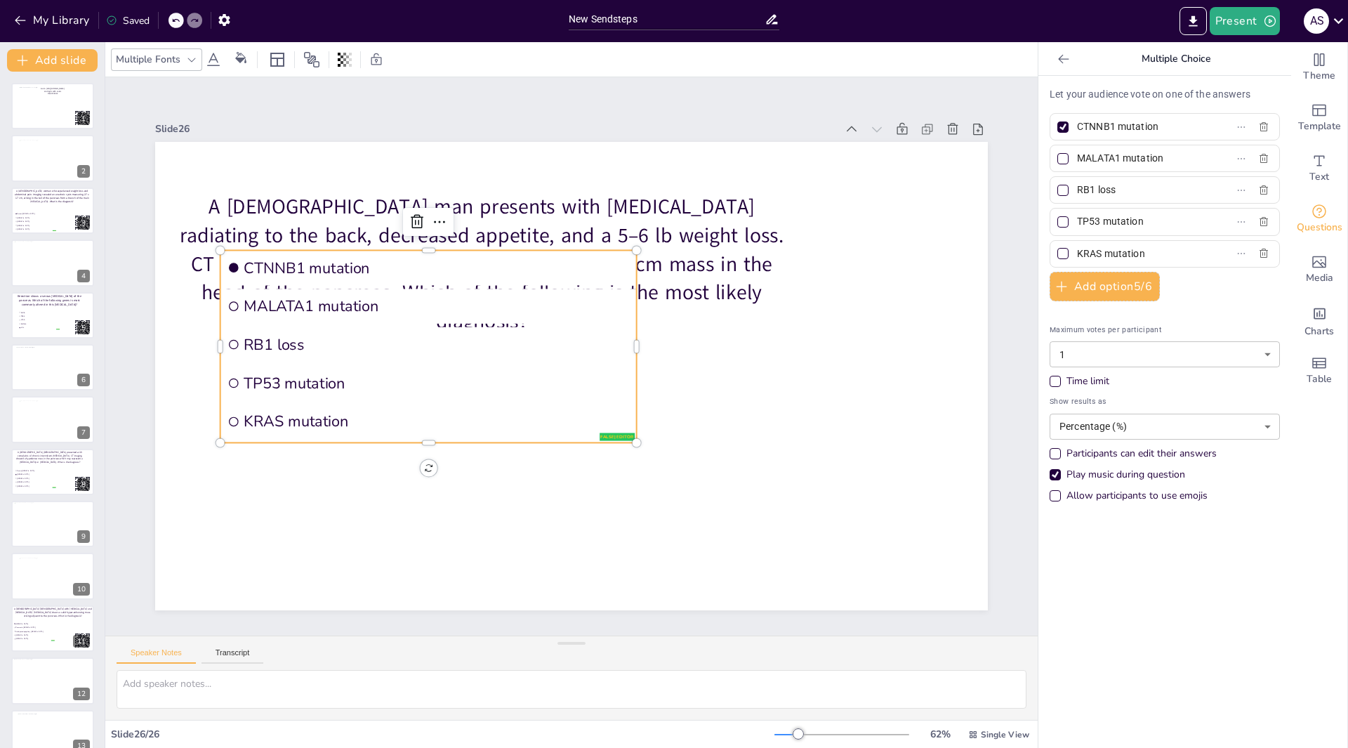
click at [308, 393] on li "TP53 mutation" at bounding box center [439, 293] width 357 height 273
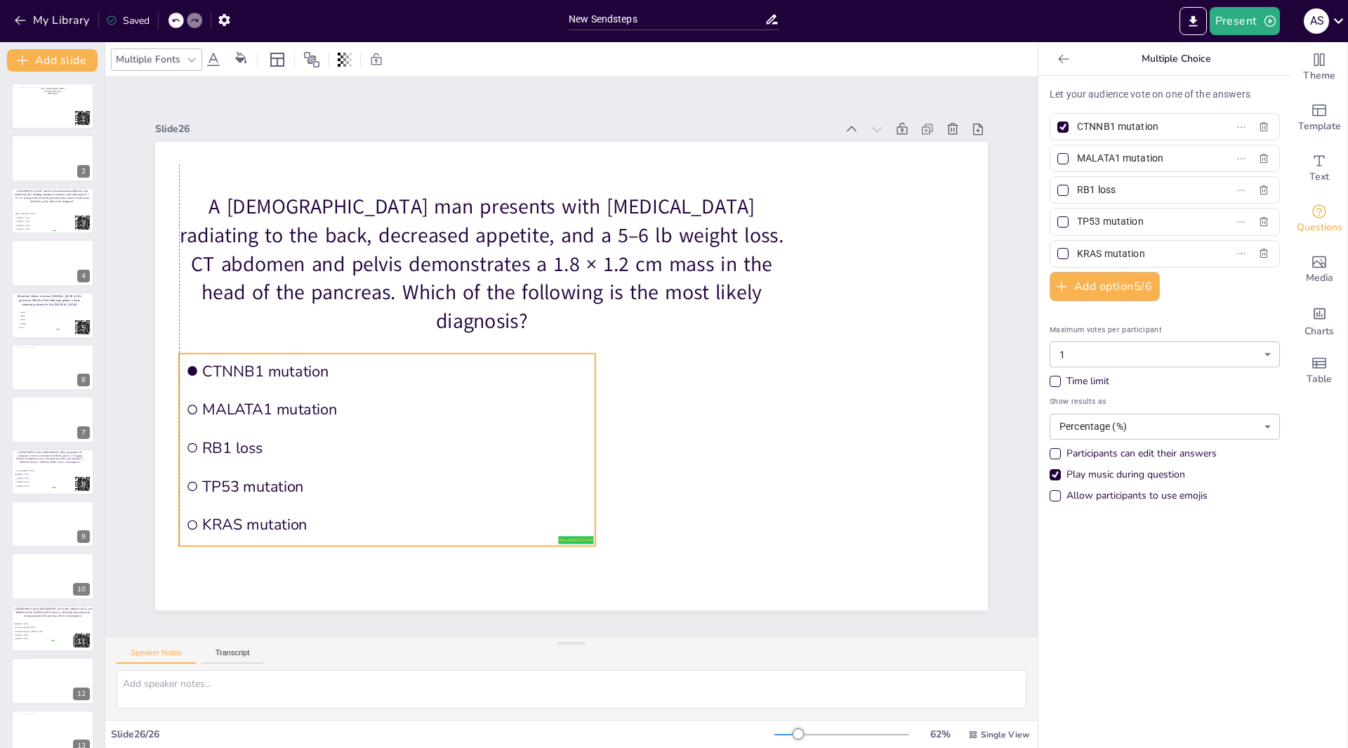
drag, startPoint x: 279, startPoint y: 451, endPoint x: 268, endPoint y: 499, distance: 49.2
click at [268, 499] on ul "CTNNB1 mutation MALATA1 mutation RB1 loss TP53 mutation KRAS mutation" at bounding box center [387, 449] width 416 height 192
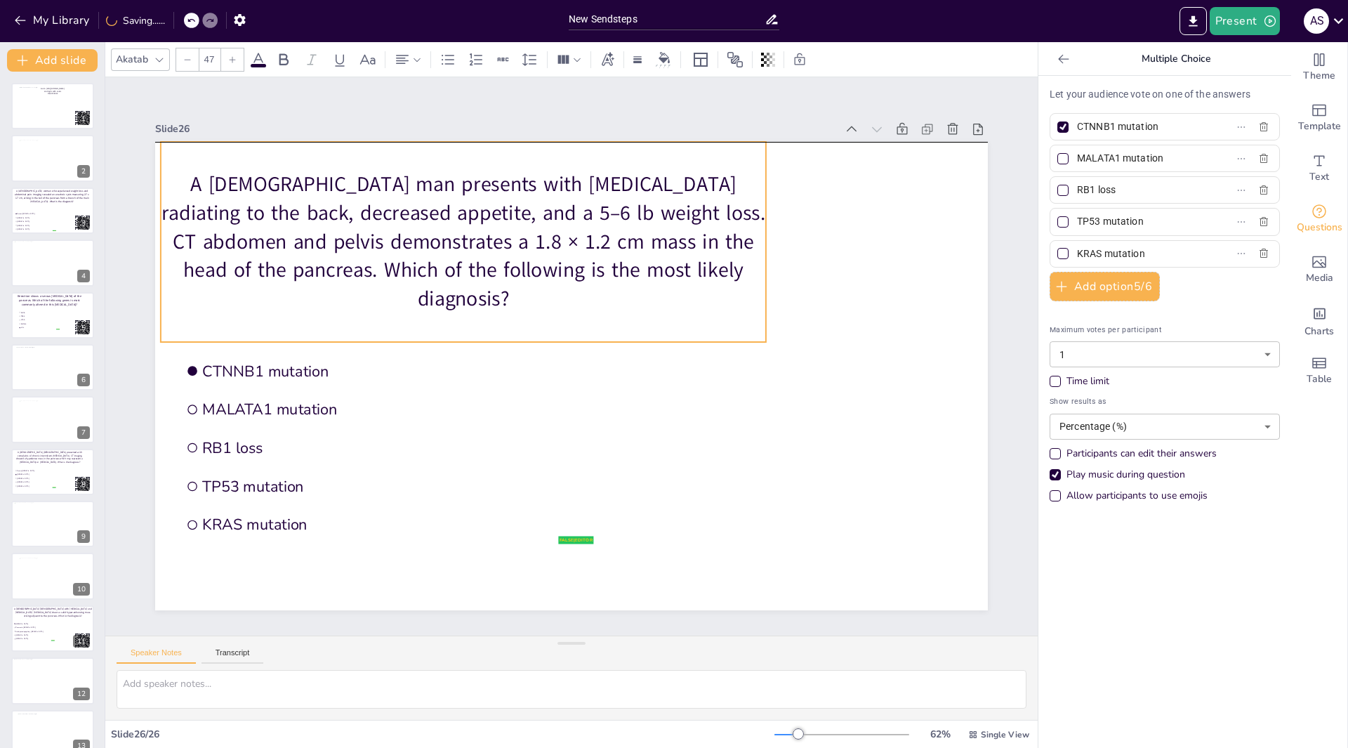
drag, startPoint x: 245, startPoint y: 288, endPoint x: 227, endPoint y: 270, distance: 25.3
click at [295, 270] on p "A 74-year-old man presents with epigastric pain radiating to the back, decrease…" at bounding box center [568, 198] width 546 height 511
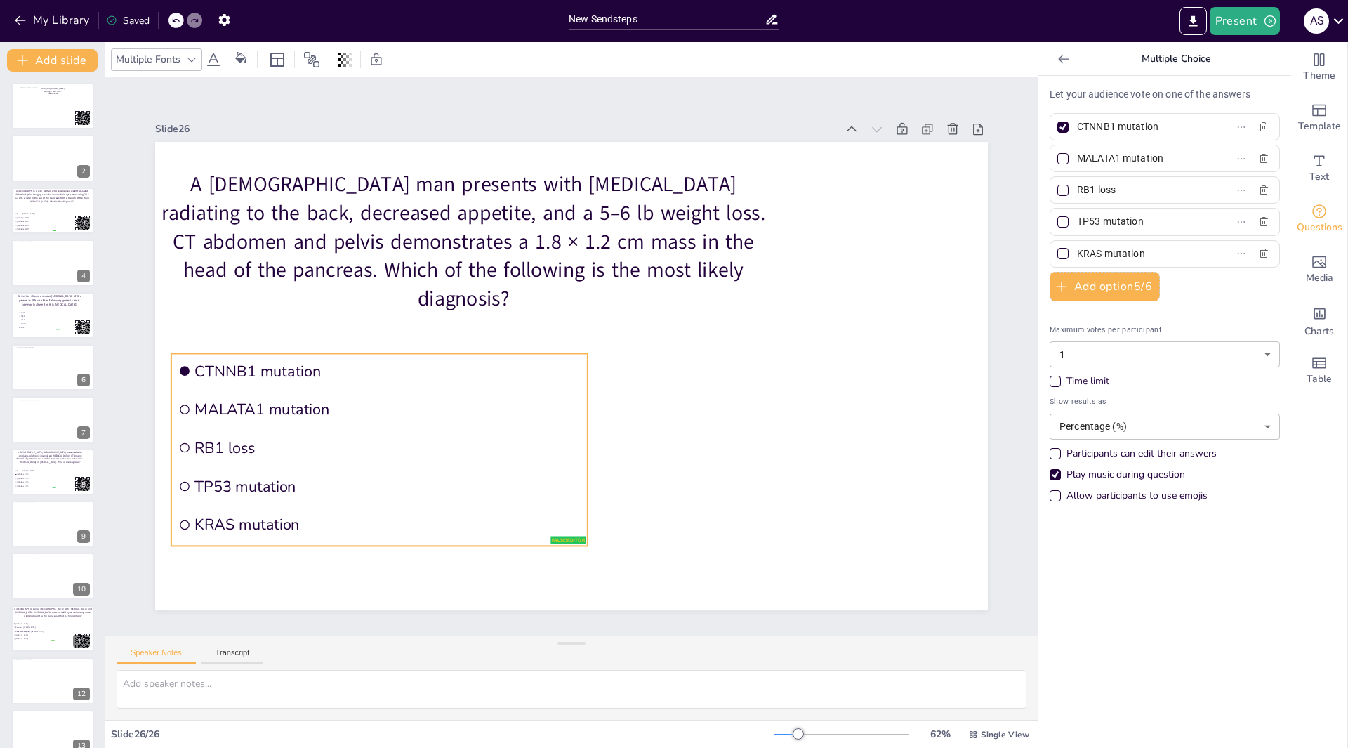
drag, startPoint x: 277, startPoint y: 413, endPoint x: 270, endPoint y: 413, distance: 7.7
click at [320, 413] on span "MALATA1 mutation" at bounding box center [470, 519] width 301 height 274
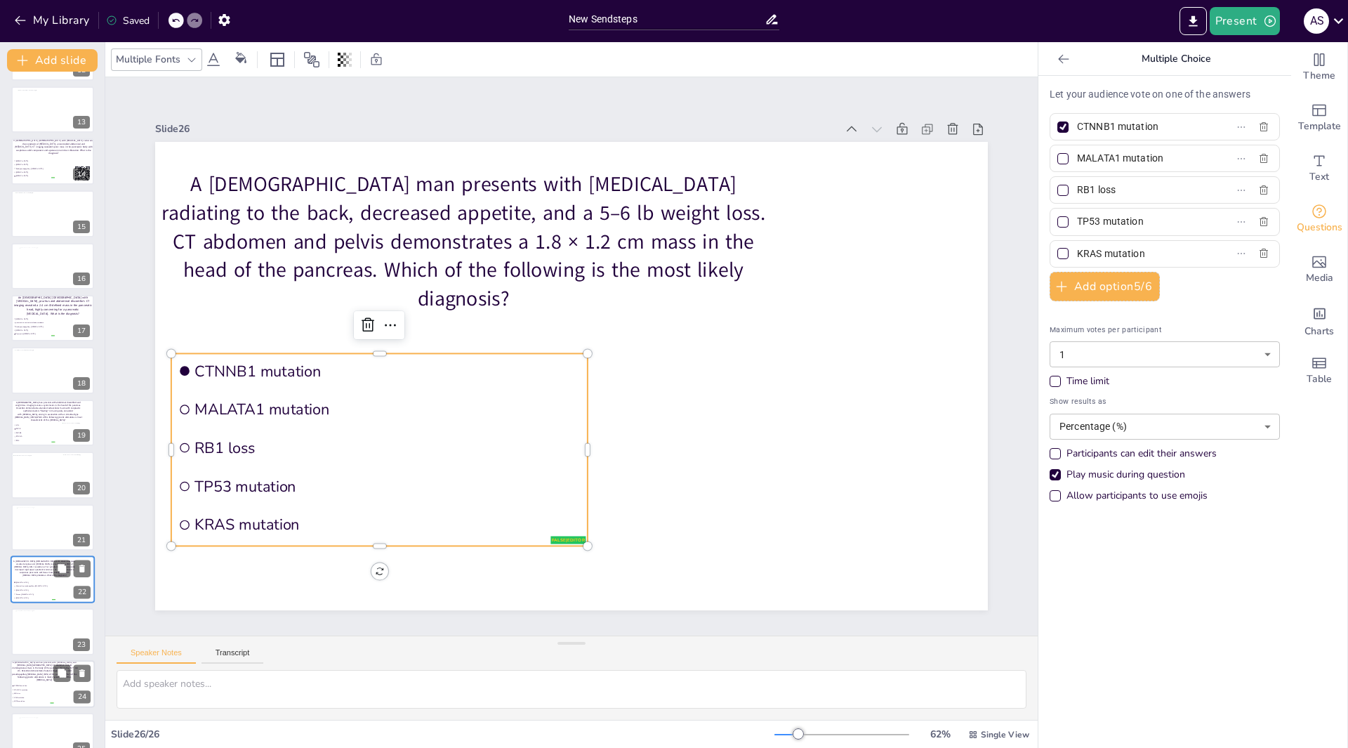
scroll to position [699, 0]
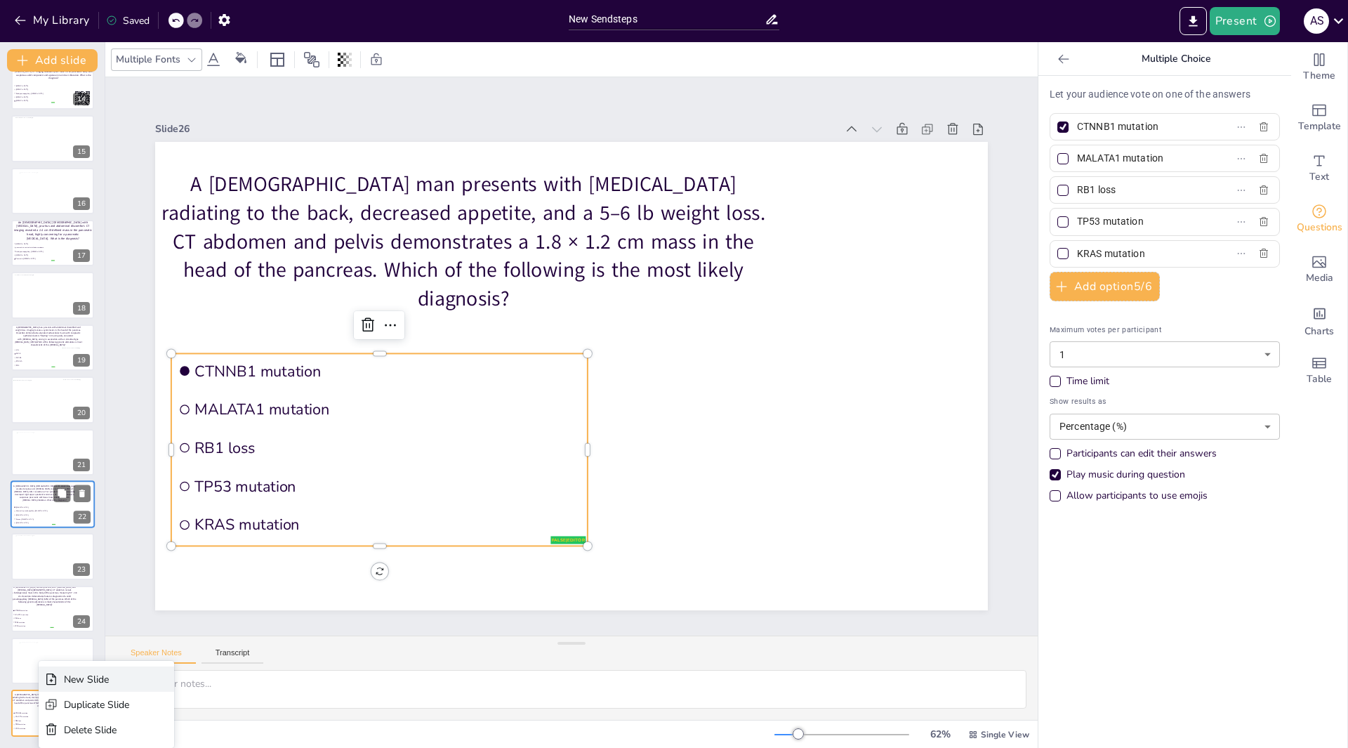
click at [72, 685] on div "New Slide" at bounding box center [96, 679] width 65 height 13
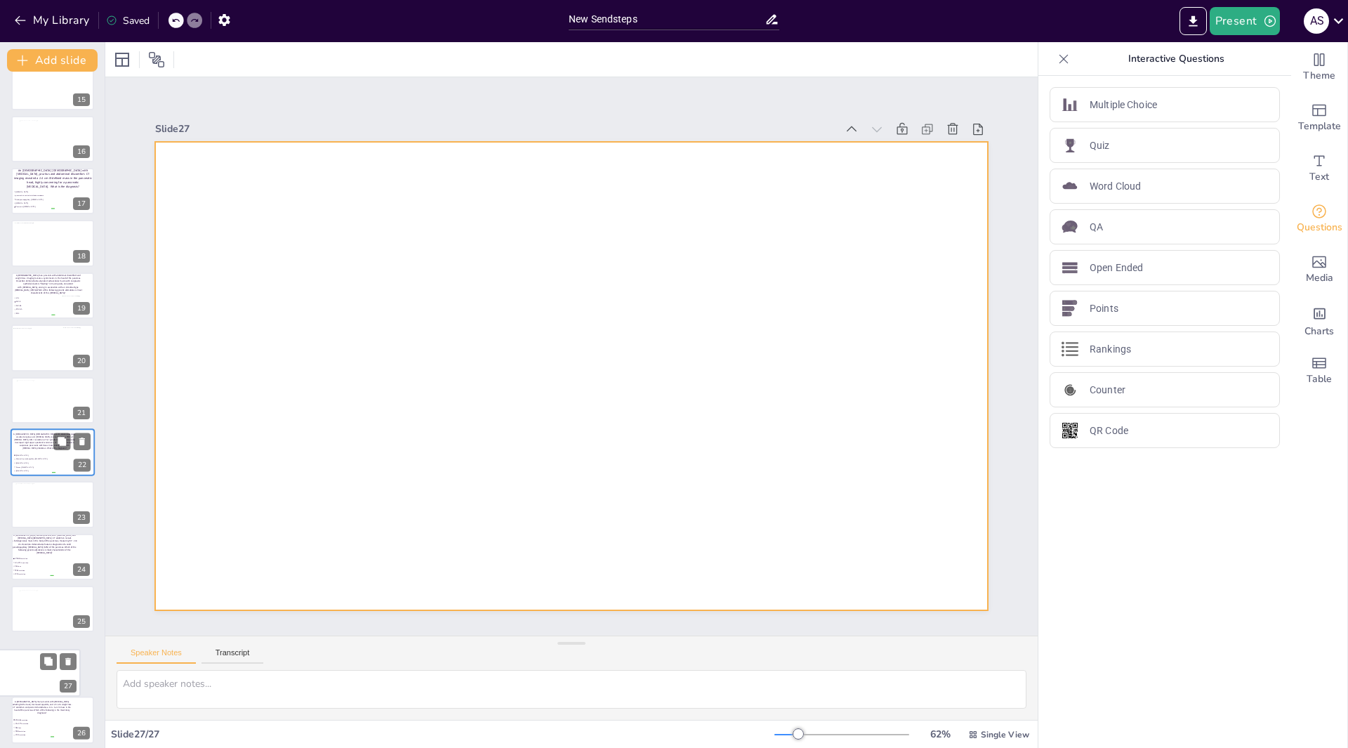
drag, startPoint x: 58, startPoint y: 721, endPoint x: 38, endPoint y: 653, distance: 70.2
click at [38, 653] on div at bounding box center [38, 673] width 83 height 46
click at [39, 662] on div at bounding box center [52, 661] width 83 height 46
click at [227, 197] on div at bounding box center [560, 372] width 949 height 869
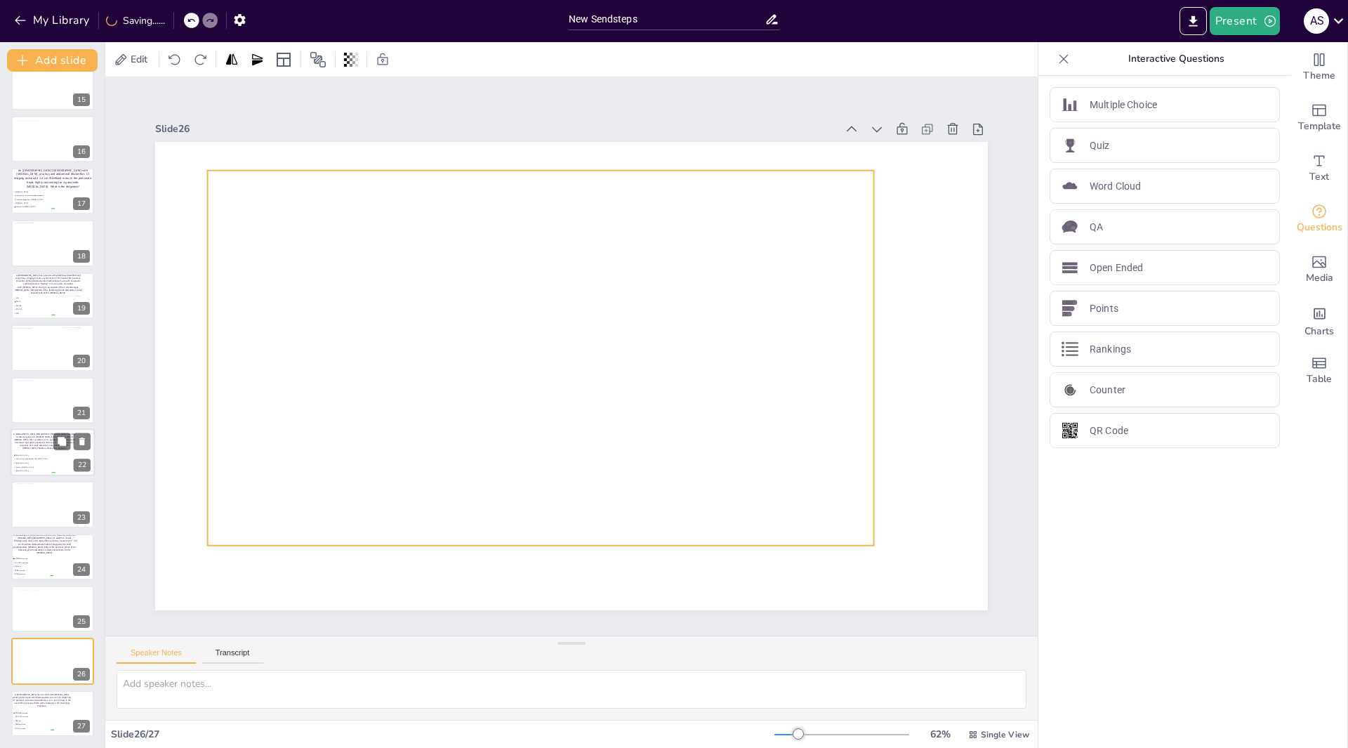
drag, startPoint x: 605, startPoint y: 471, endPoint x: 595, endPoint y: 472, distance: 10.6
click at [570, 450] on div at bounding box center [541, 348] width 749 height 563
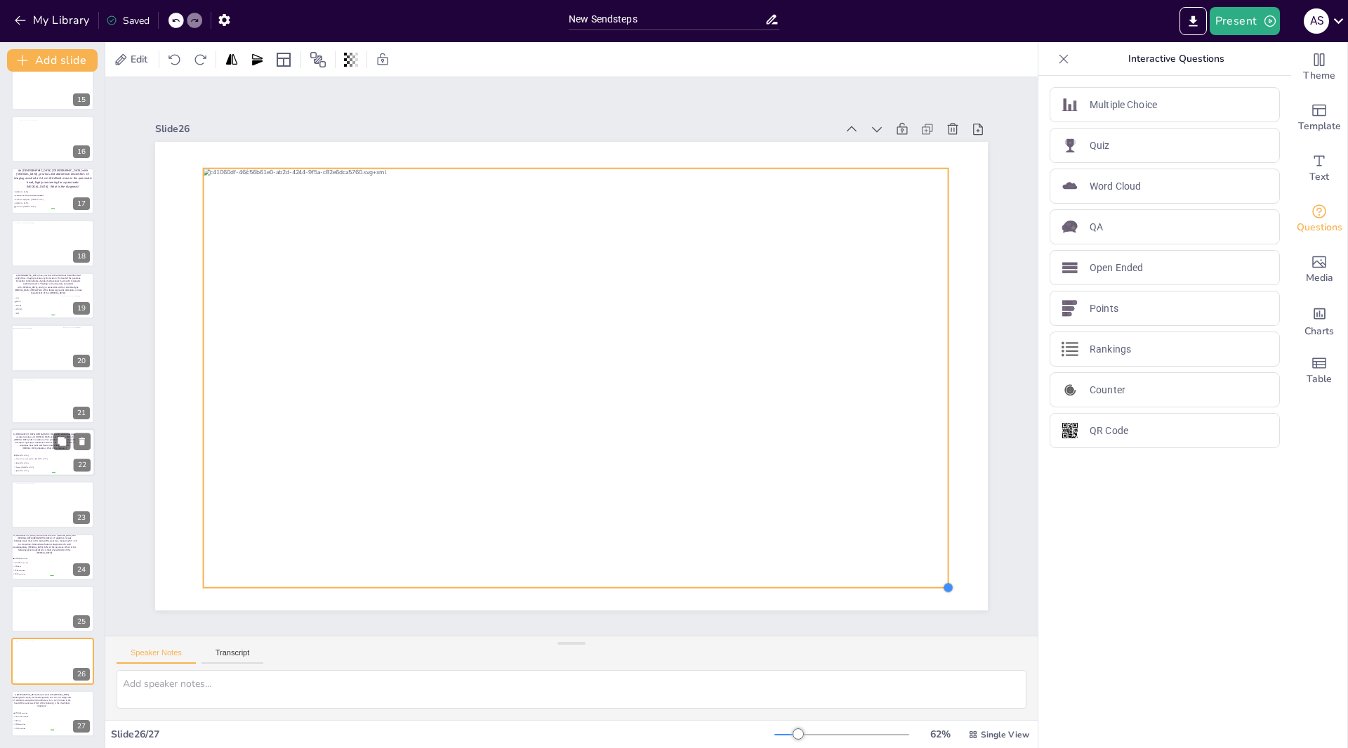
drag, startPoint x: 858, startPoint y: 535, endPoint x: 937, endPoint y: 565, distance: 84.2
click at [937, 565] on div at bounding box center [583, 372] width 949 height 869
click at [60, 719] on div at bounding box center [53, 714] width 84 height 48
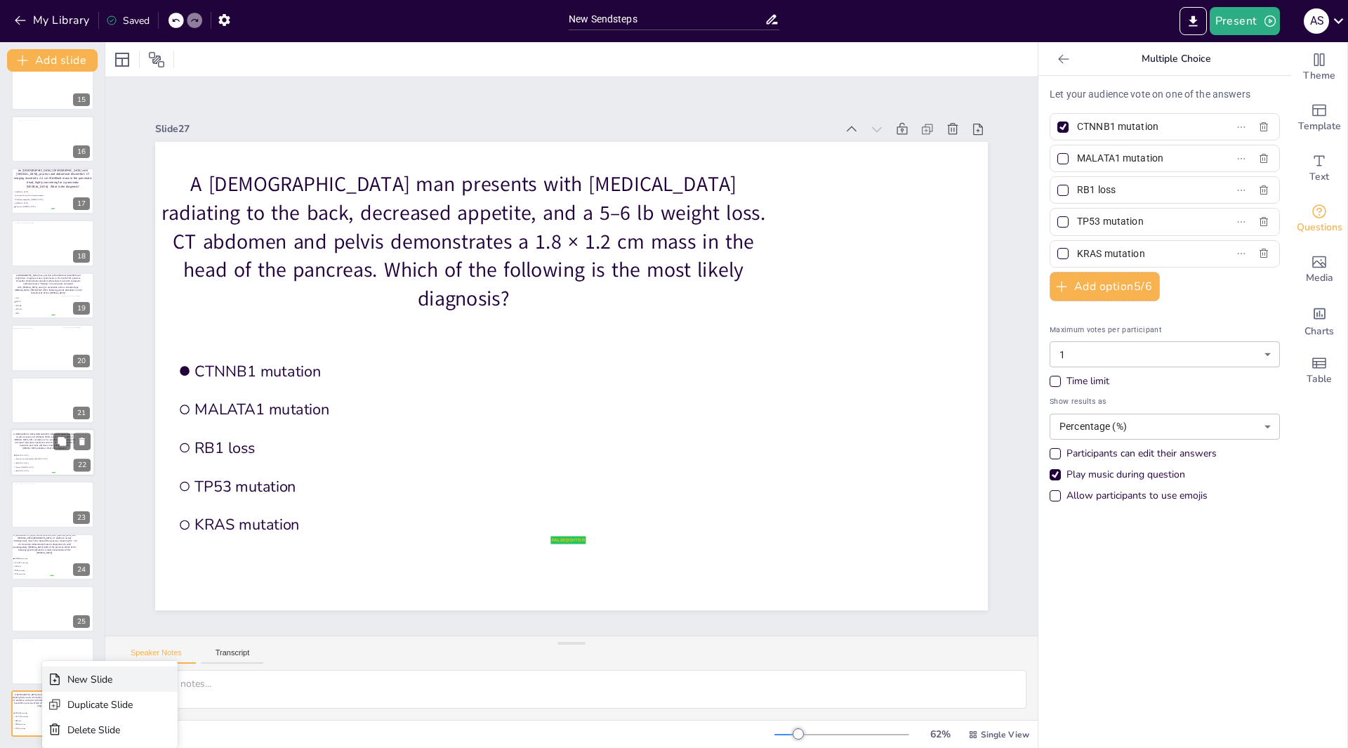
click at [82, 686] on div "New Slide" at bounding box center [110, 678] width 136 height 25
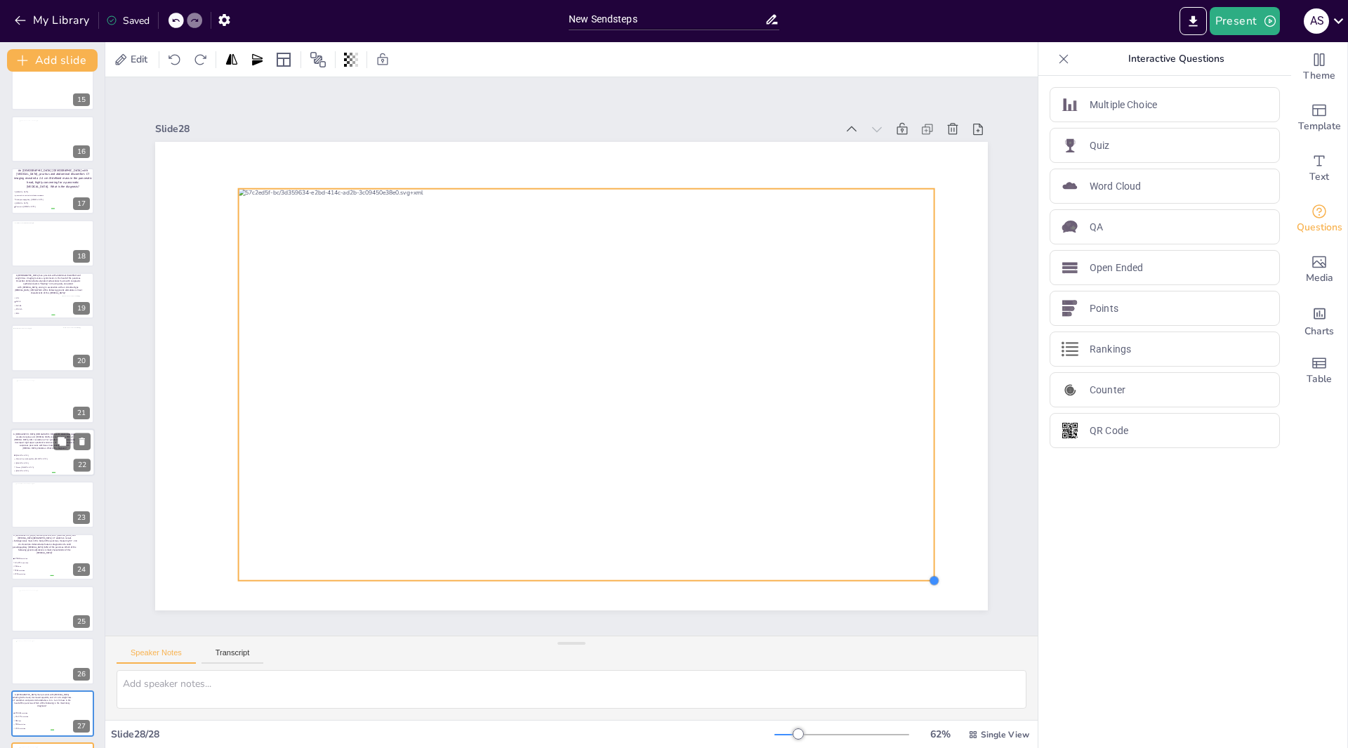
drag, startPoint x: 895, startPoint y: 557, endPoint x: 914, endPoint y: 574, distance: 25.4
click at [914, 571] on div at bounding box center [571, 337] width 833 height 468
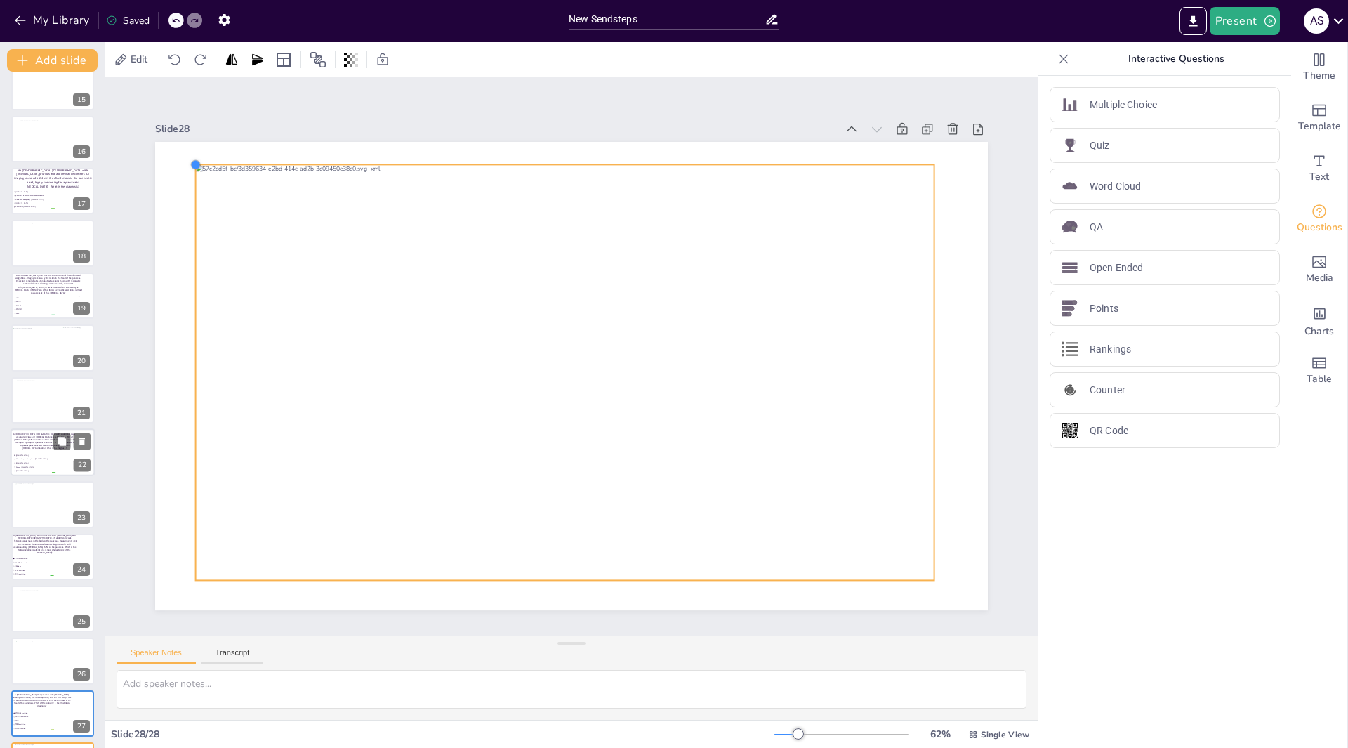
drag, startPoint x: 225, startPoint y: 185, endPoint x: 183, endPoint y: 169, distance: 45.5
click at [183, 169] on div at bounding box center [556, 369] width 905 height 933
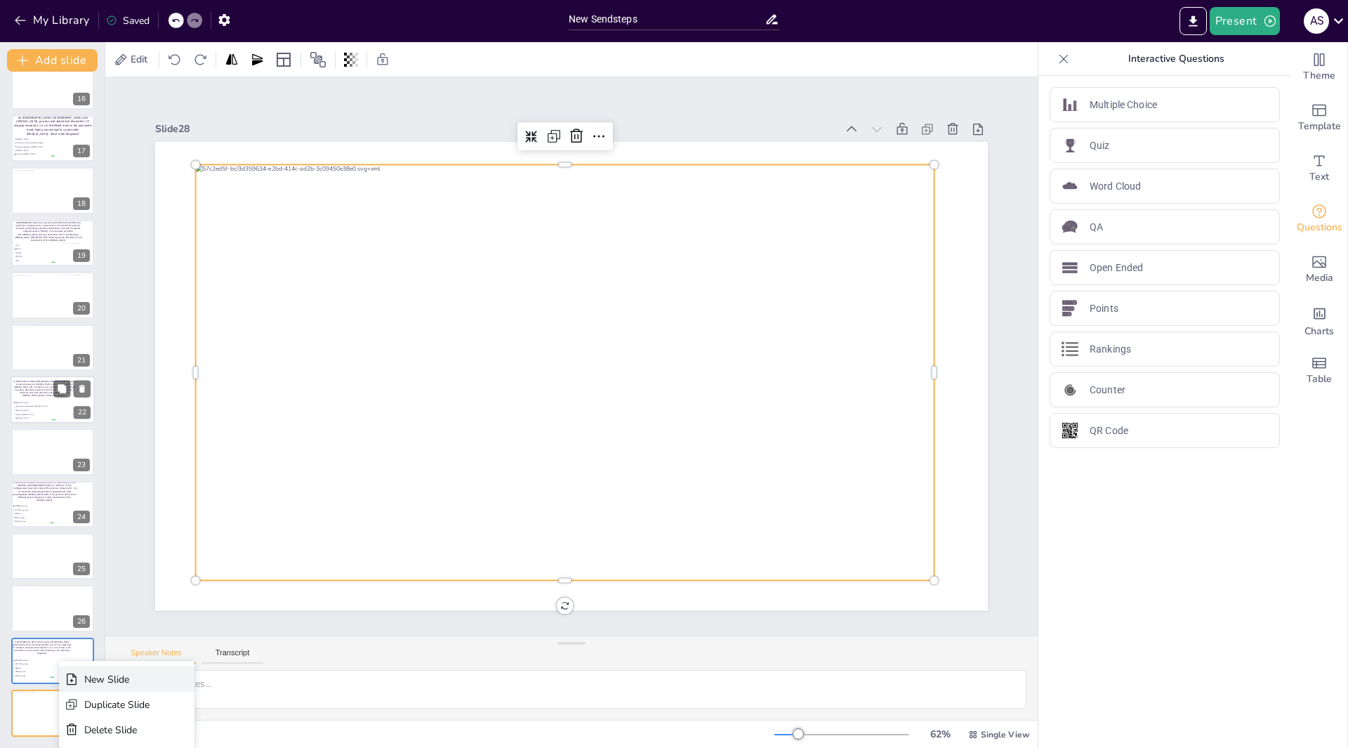
click at [100, 684] on div "New Slide" at bounding box center [116, 679] width 65 height 13
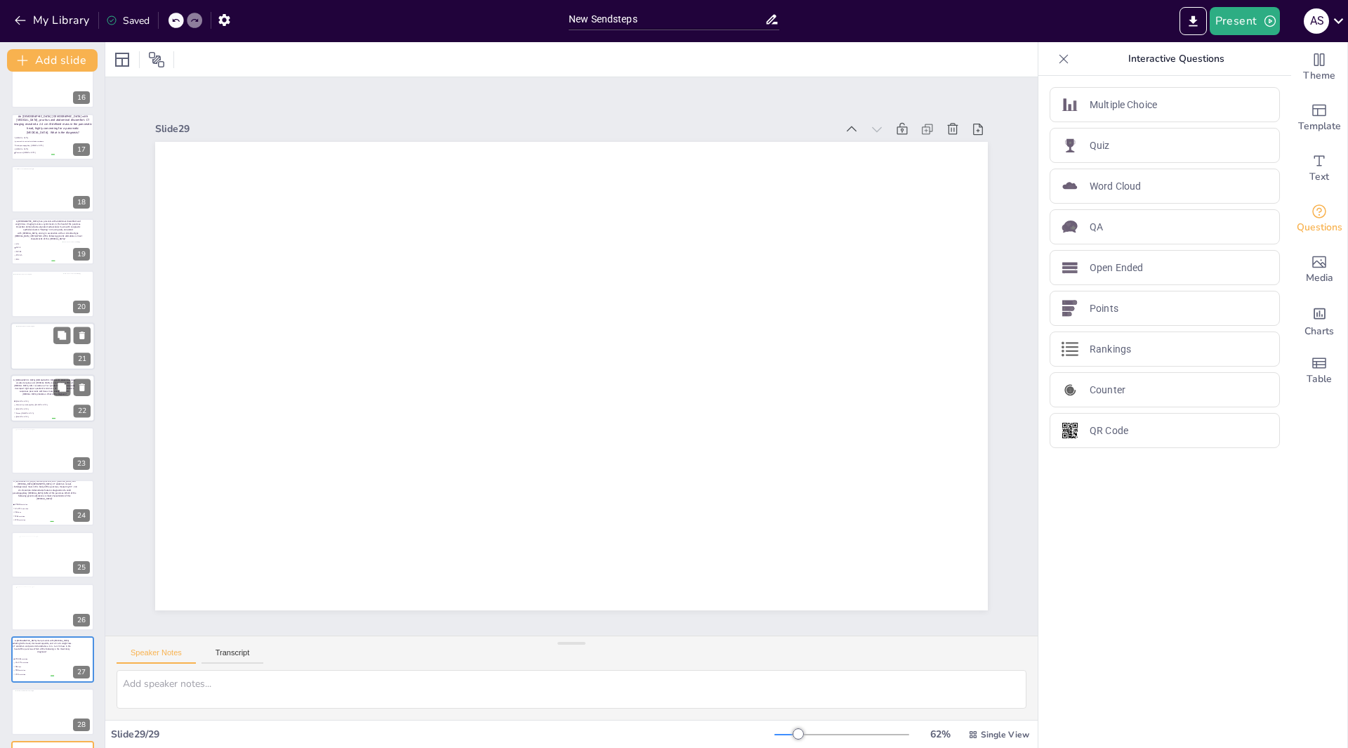
scroll to position [855, 0]
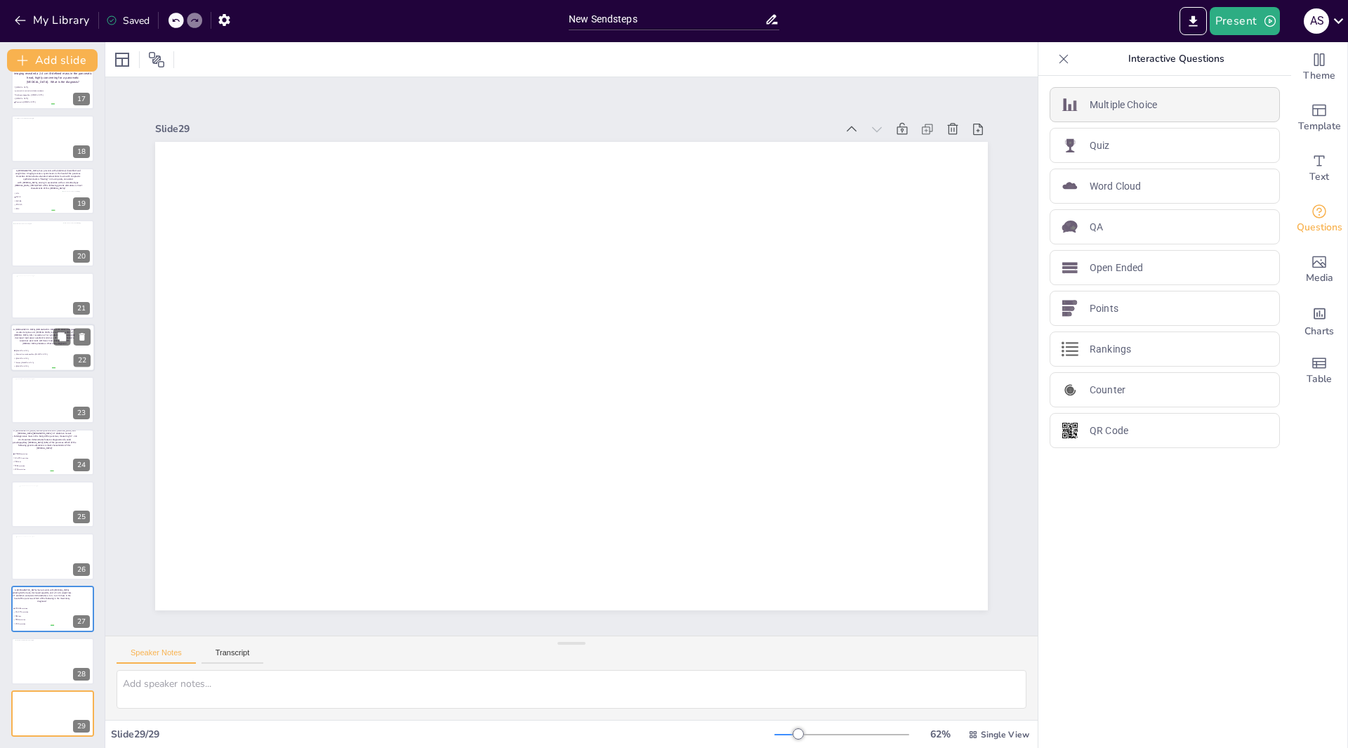
click at [1114, 106] on p "Multiple Choice" at bounding box center [1123, 105] width 67 height 15
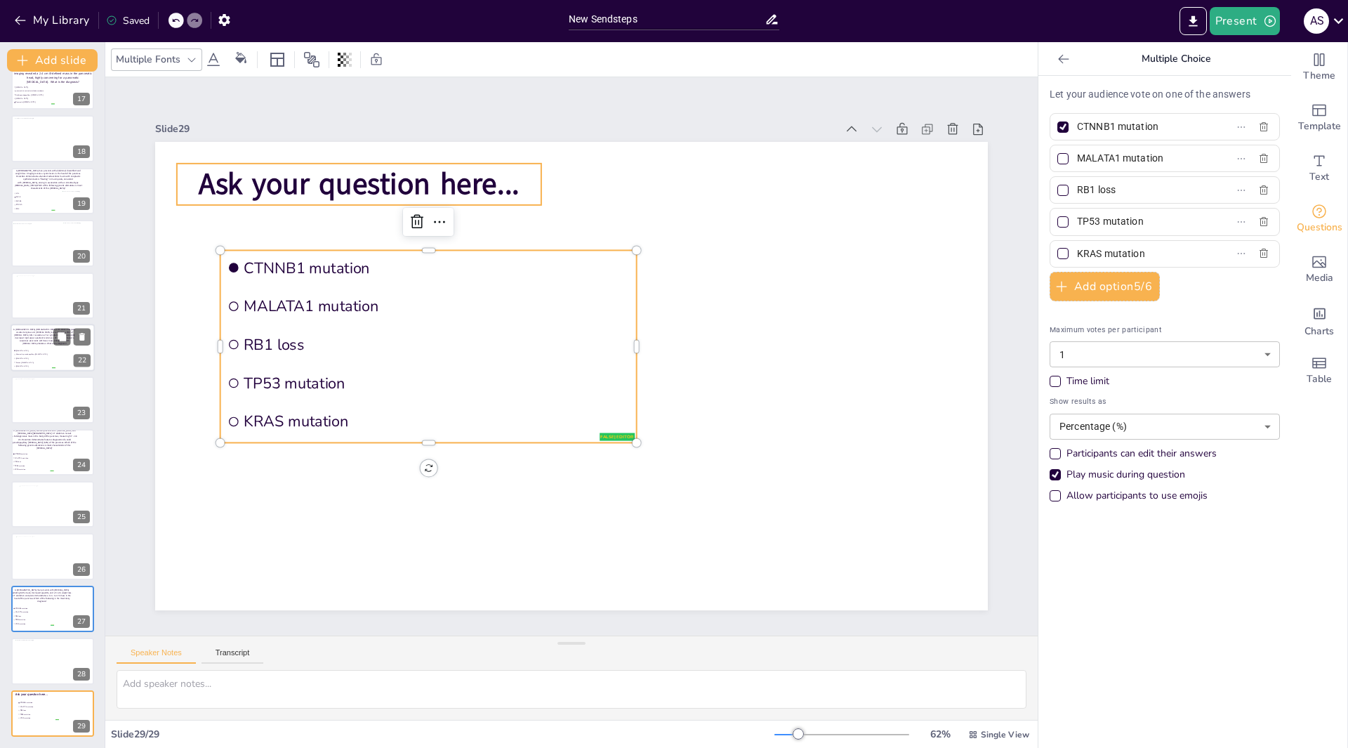
click at [520, 175] on p "Ask your question here..." at bounding box center [399, 144] width 365 height 116
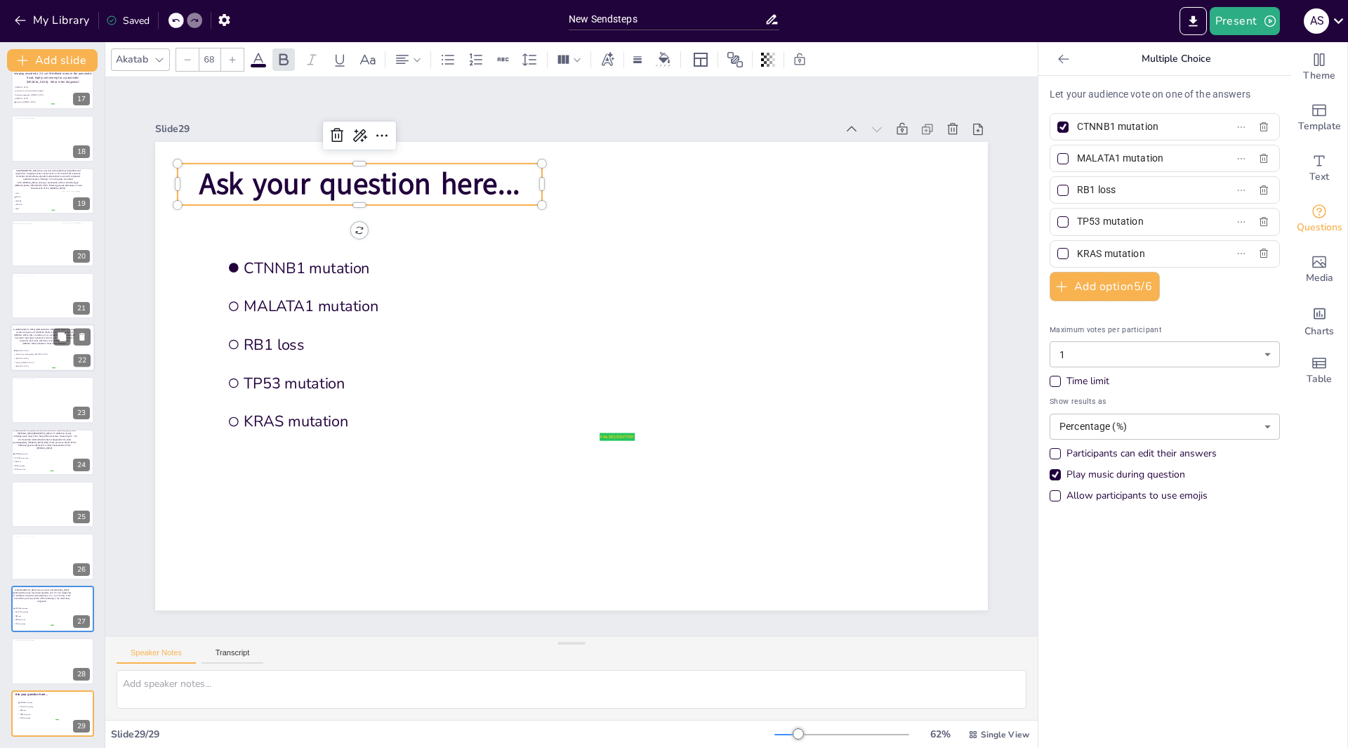
click at [695, 206] on p "Ask your question here..." at bounding box center [844, 343] width 298 height 275
click at [513, 177] on p "Ask your question here..." at bounding box center [360, 184] width 364 height 41
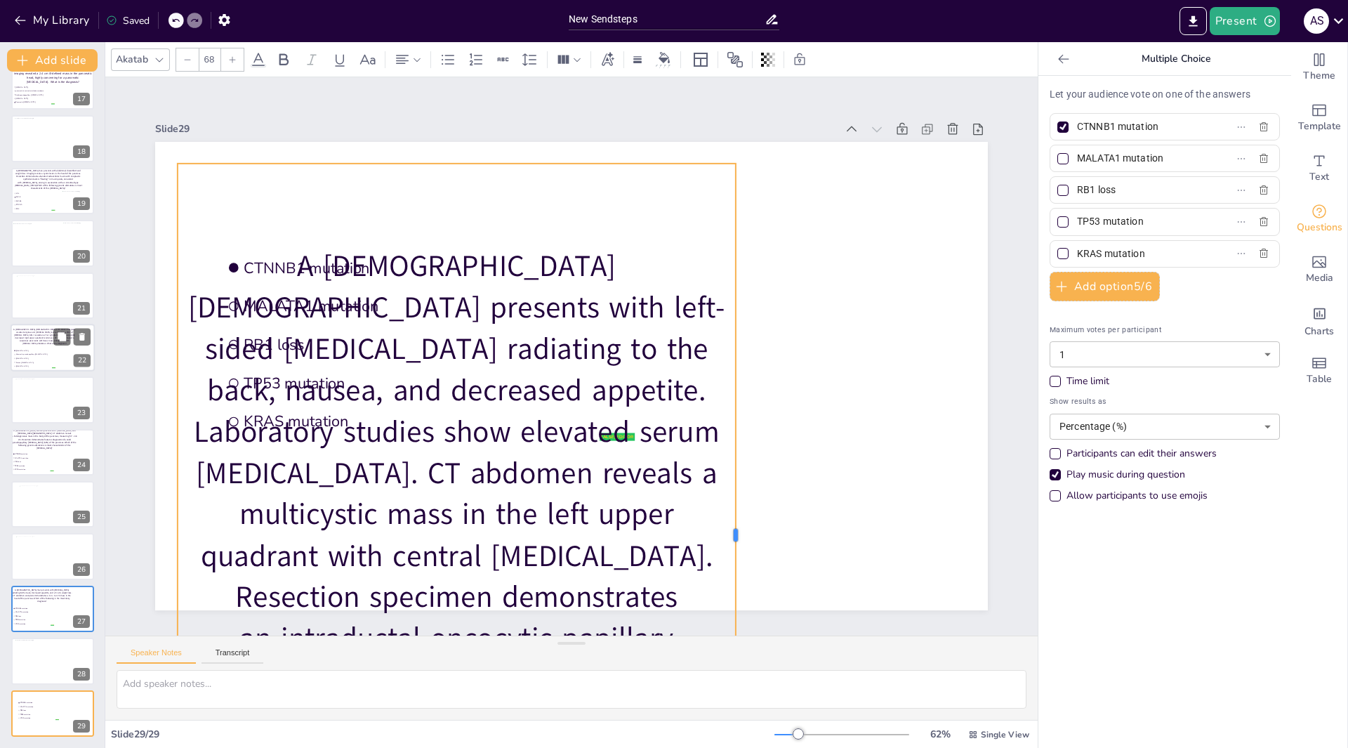
drag, startPoint x: 534, startPoint y: 529, endPoint x: 745, endPoint y: 506, distance: 212.6
click at [745, 506] on div at bounding box center [818, 350] width 560 height 506
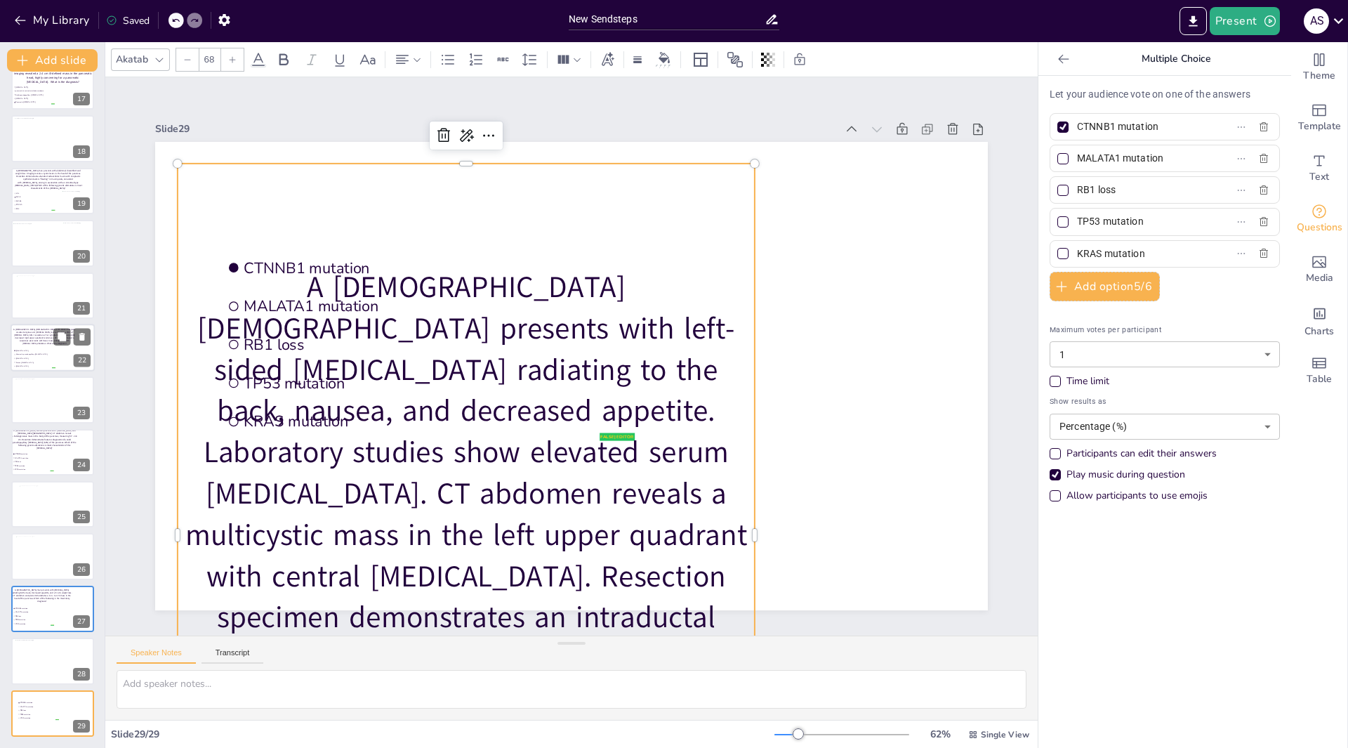
click at [192, 62] on div at bounding box center [187, 59] width 22 height 22
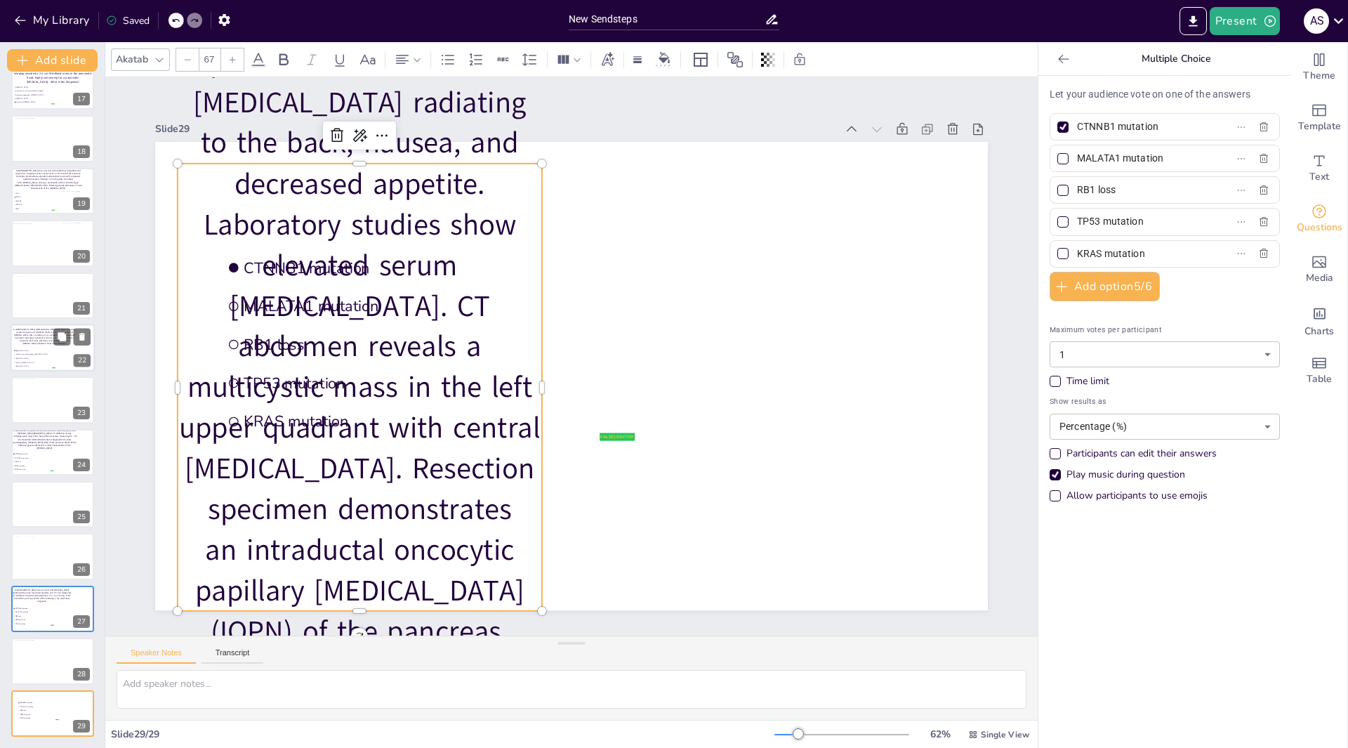
click at [192, 62] on div at bounding box center [187, 59] width 22 height 22
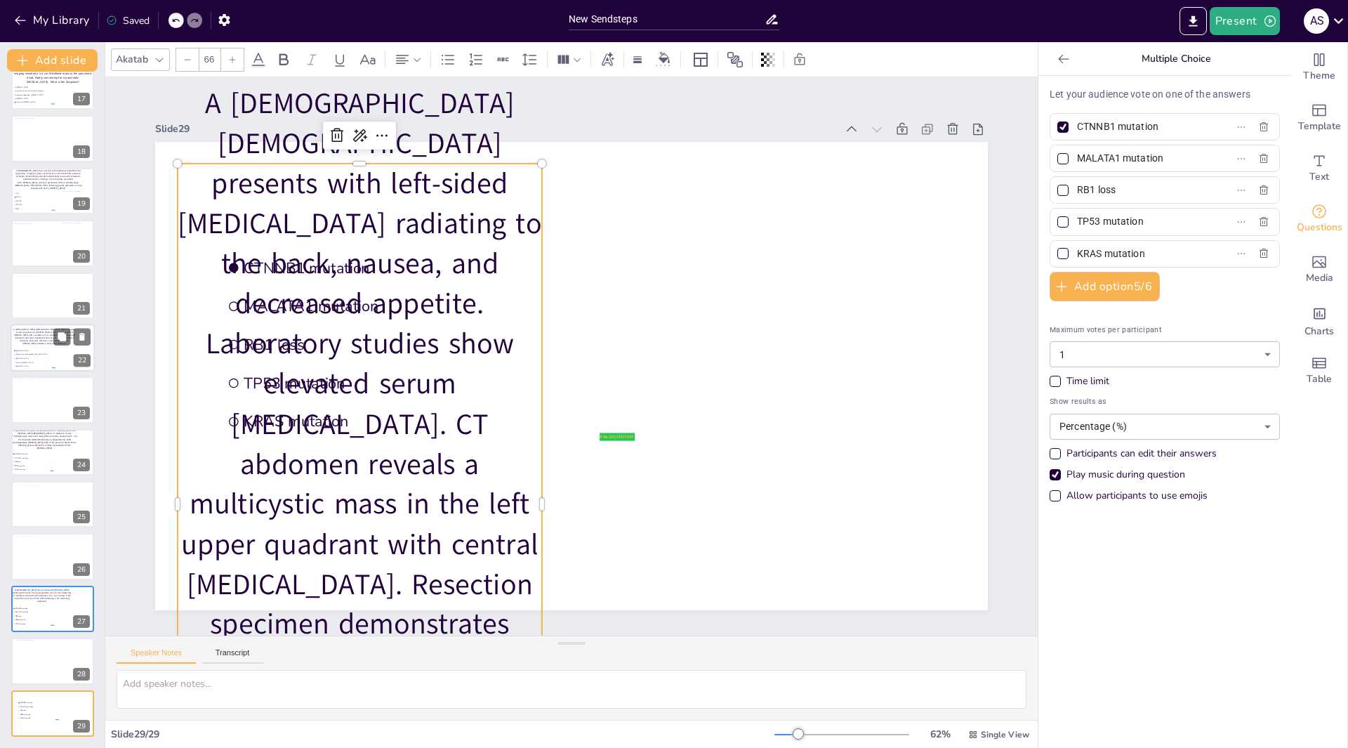
click at [192, 62] on div at bounding box center [187, 59] width 22 height 22
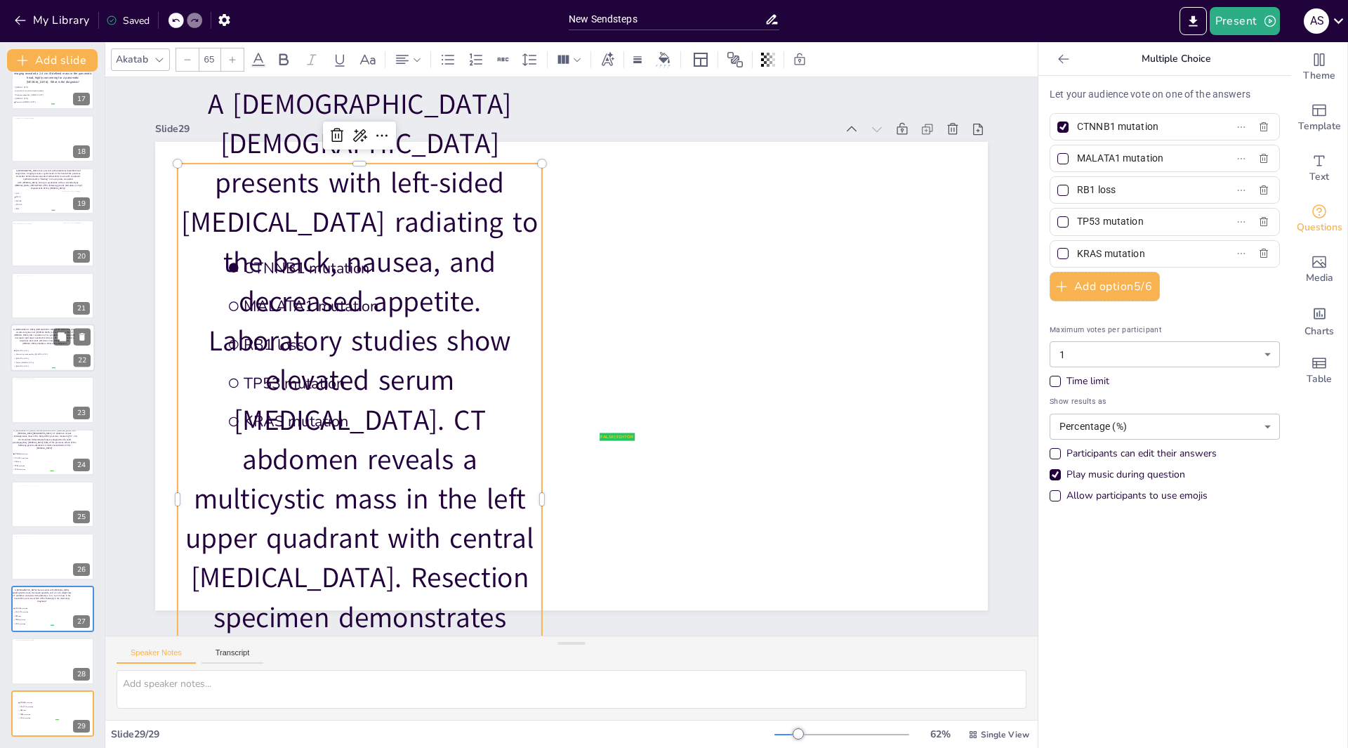
click at [192, 62] on div at bounding box center [187, 59] width 22 height 22
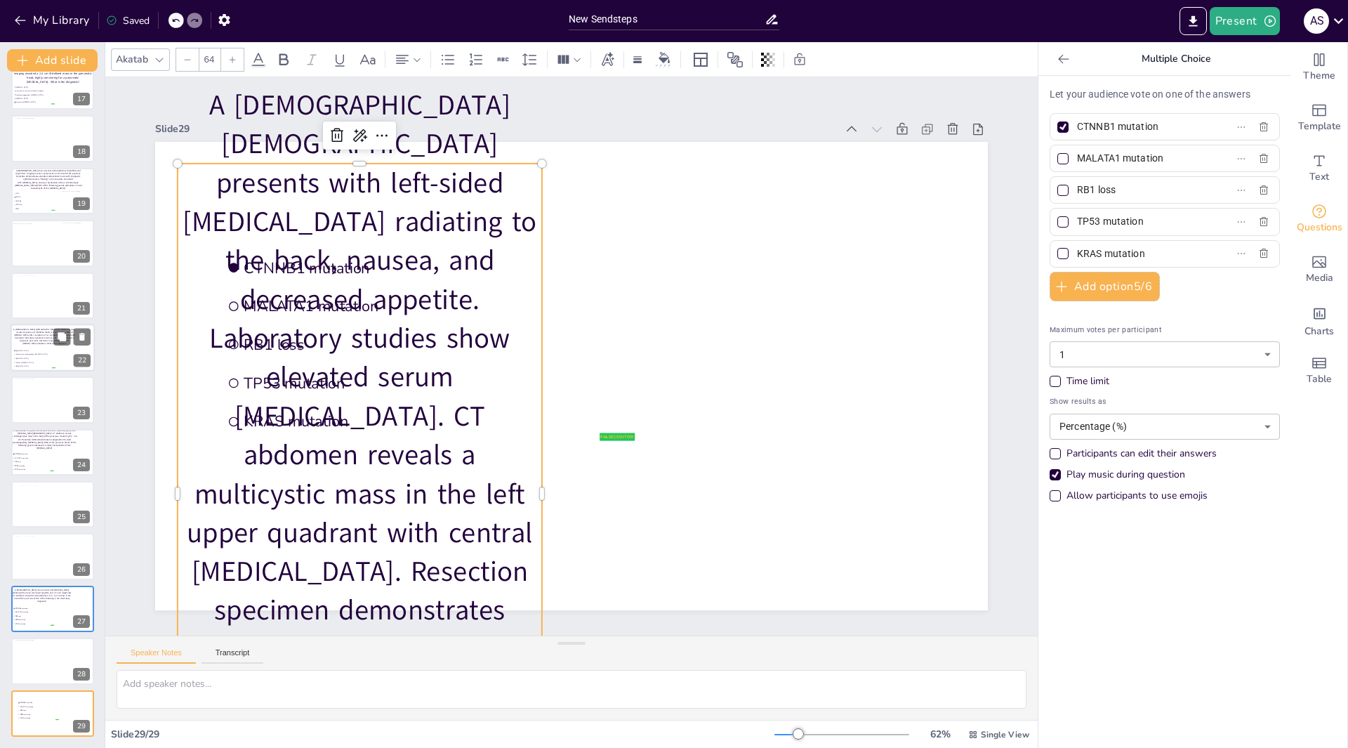
click at [191, 62] on div at bounding box center [187, 59] width 22 height 22
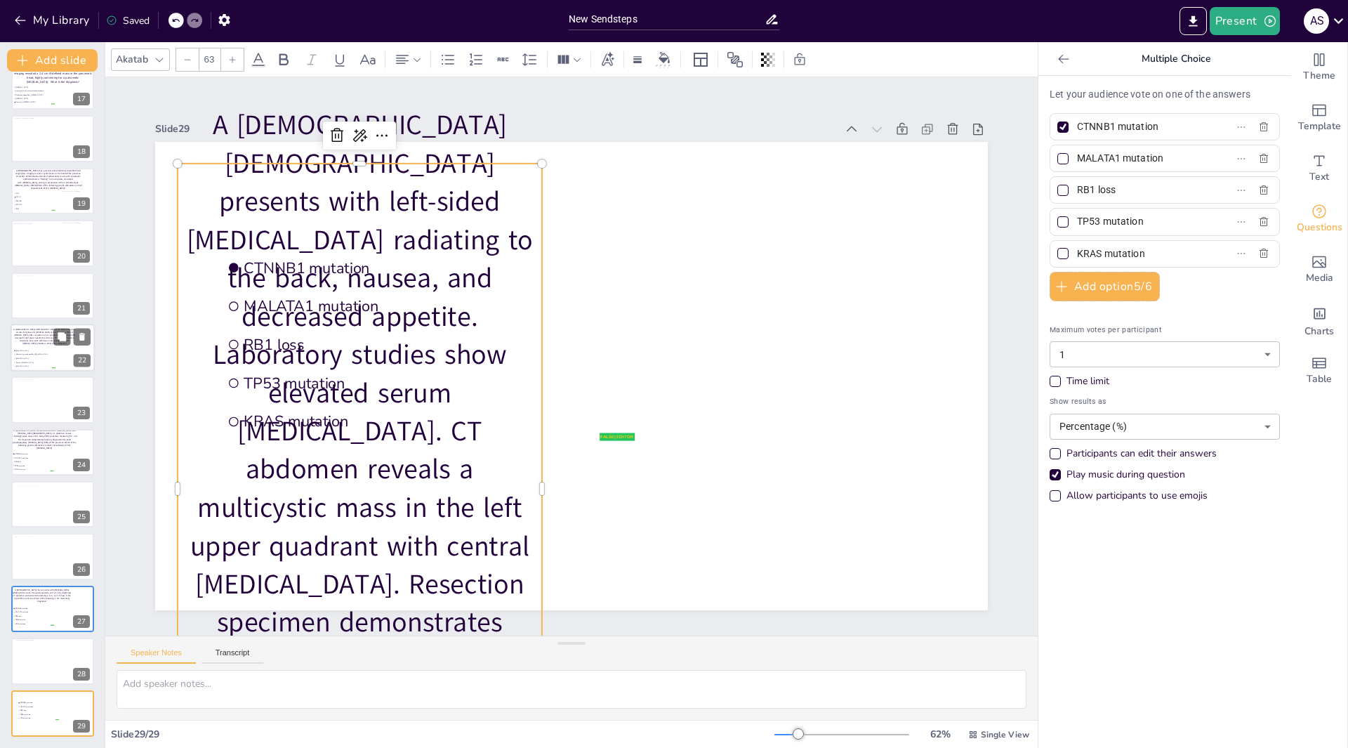
click at [191, 62] on icon at bounding box center [187, 59] width 8 height 8
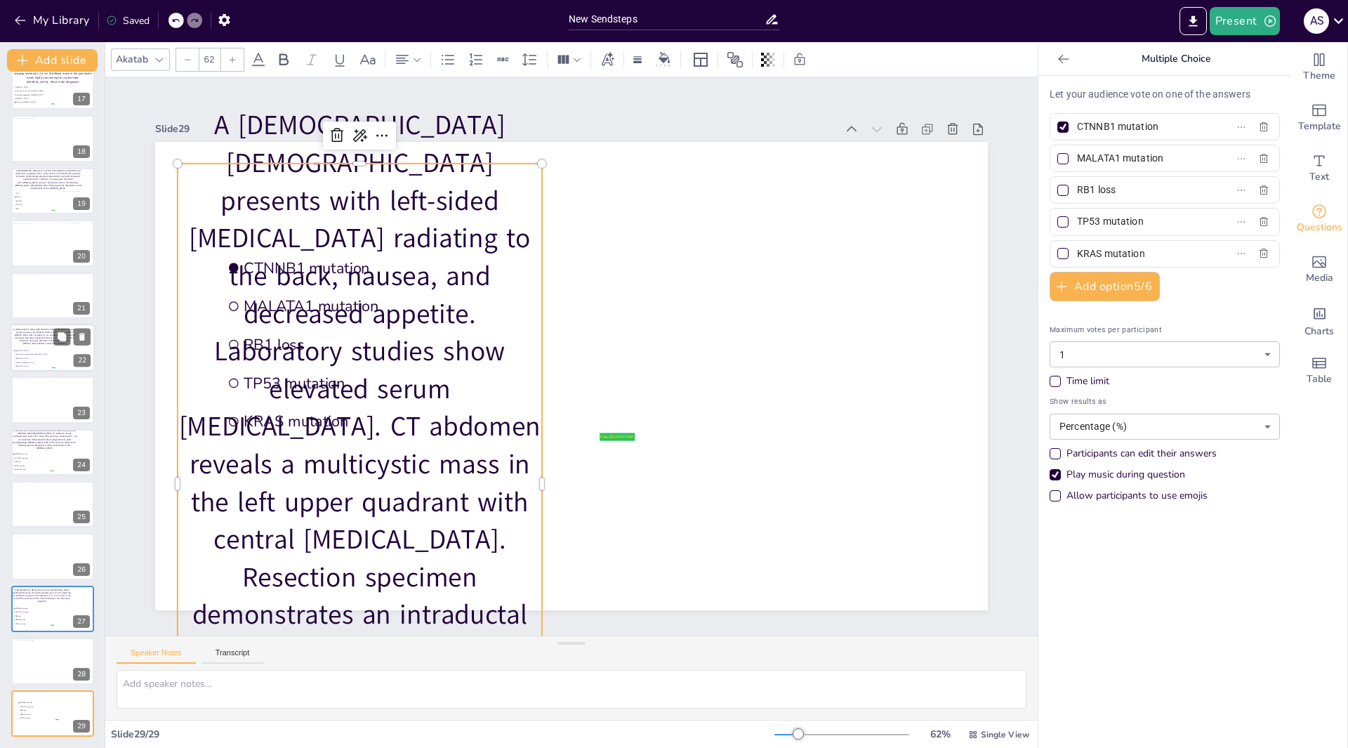
click at [191, 62] on icon at bounding box center [187, 59] width 8 height 8
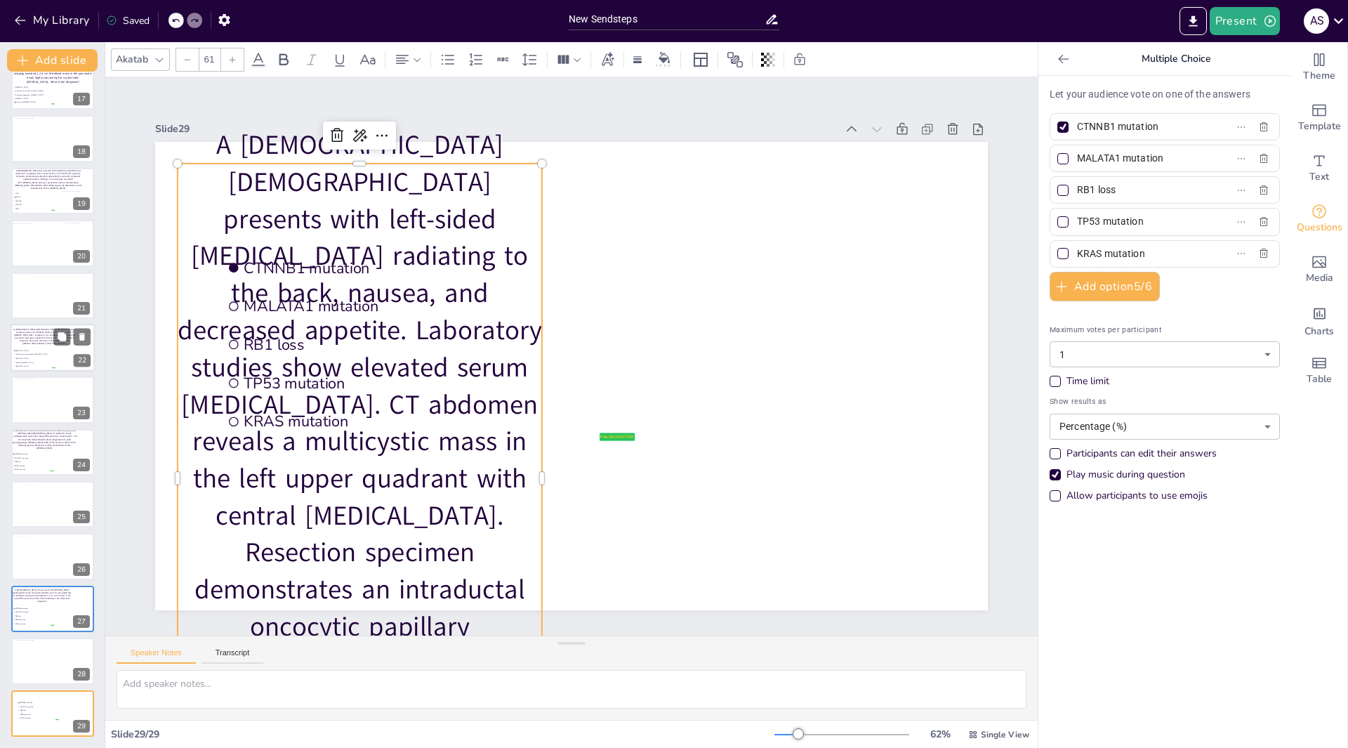
click at [191, 62] on icon at bounding box center [187, 59] width 8 height 8
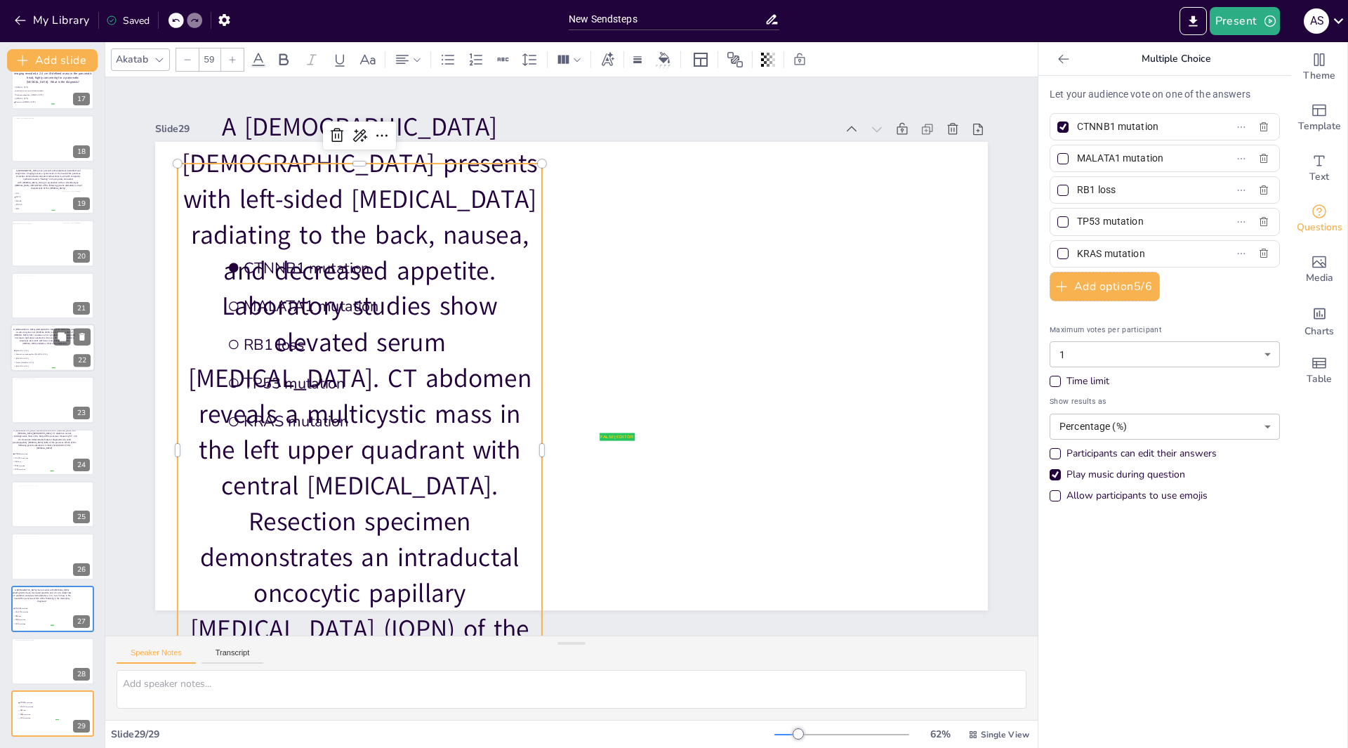
click at [191, 62] on icon at bounding box center [187, 59] width 8 height 8
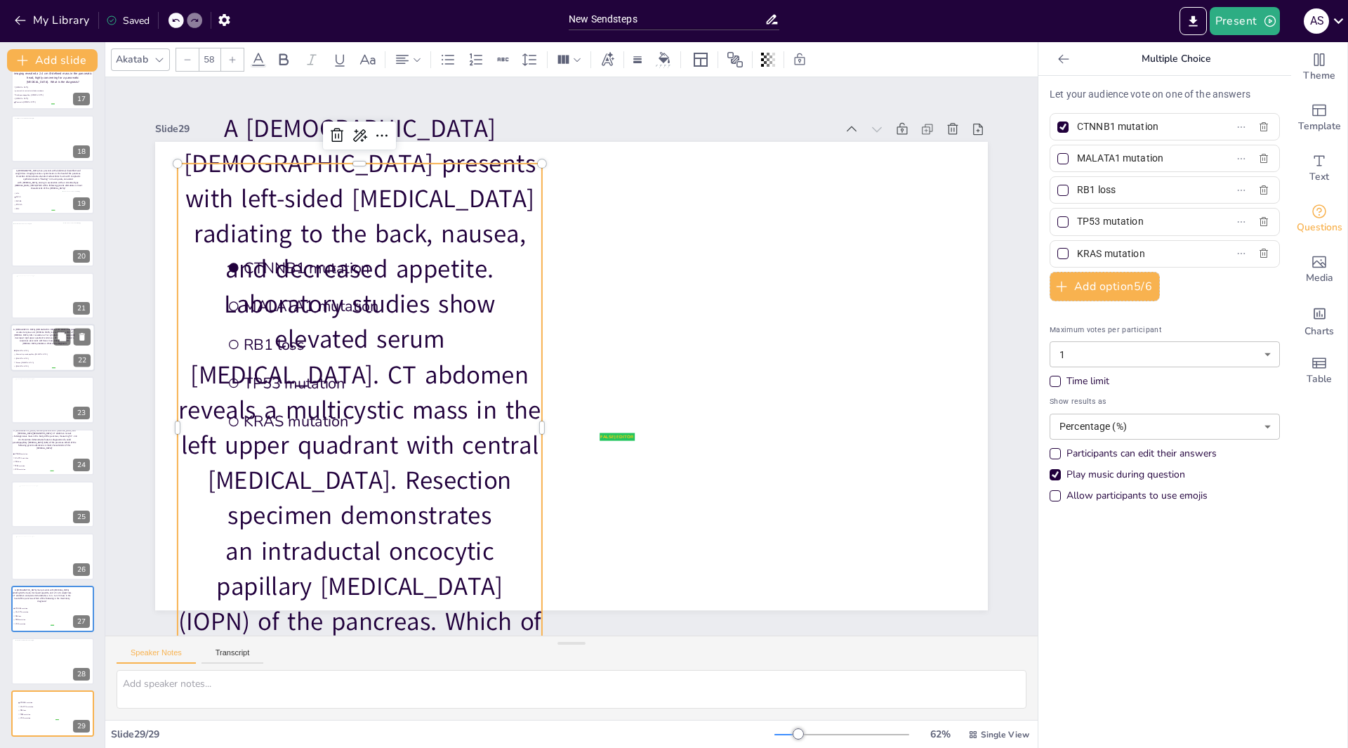
click at [191, 62] on icon at bounding box center [187, 59] width 8 height 8
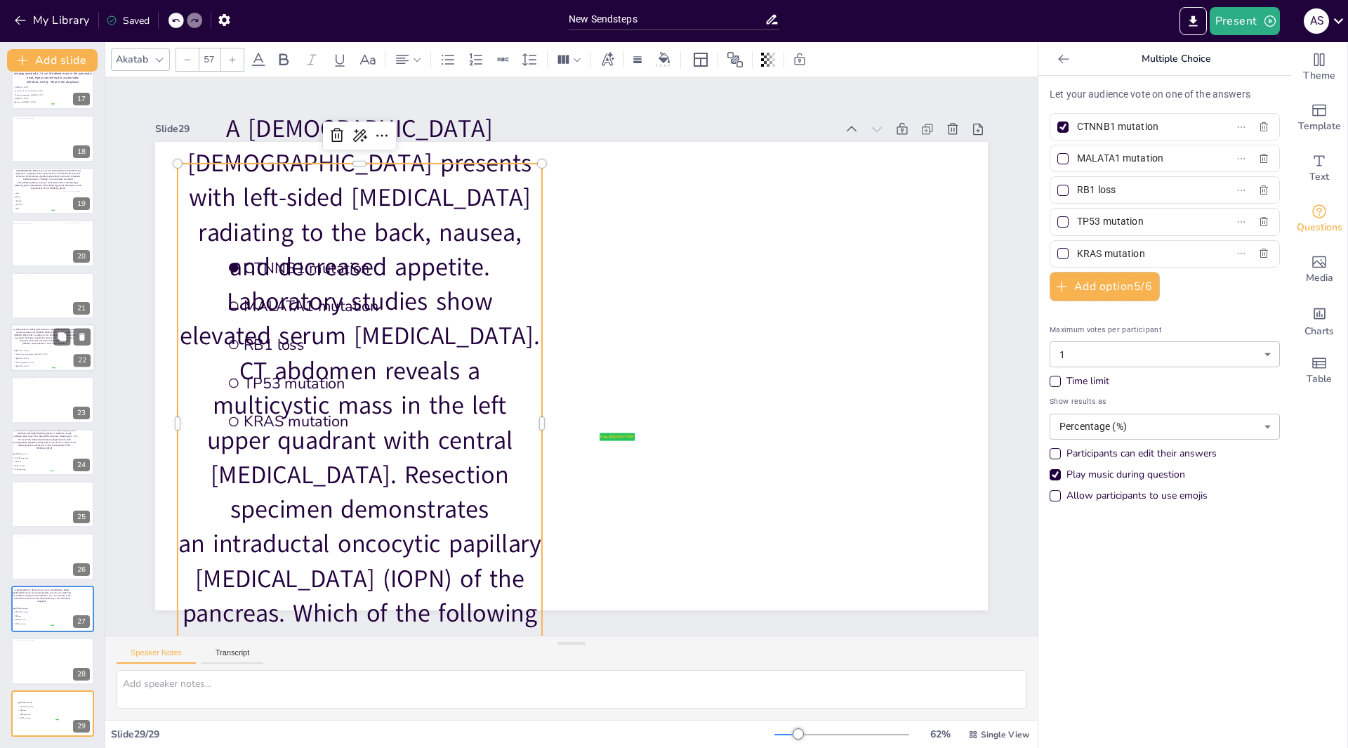
click at [191, 62] on icon at bounding box center [187, 59] width 8 height 8
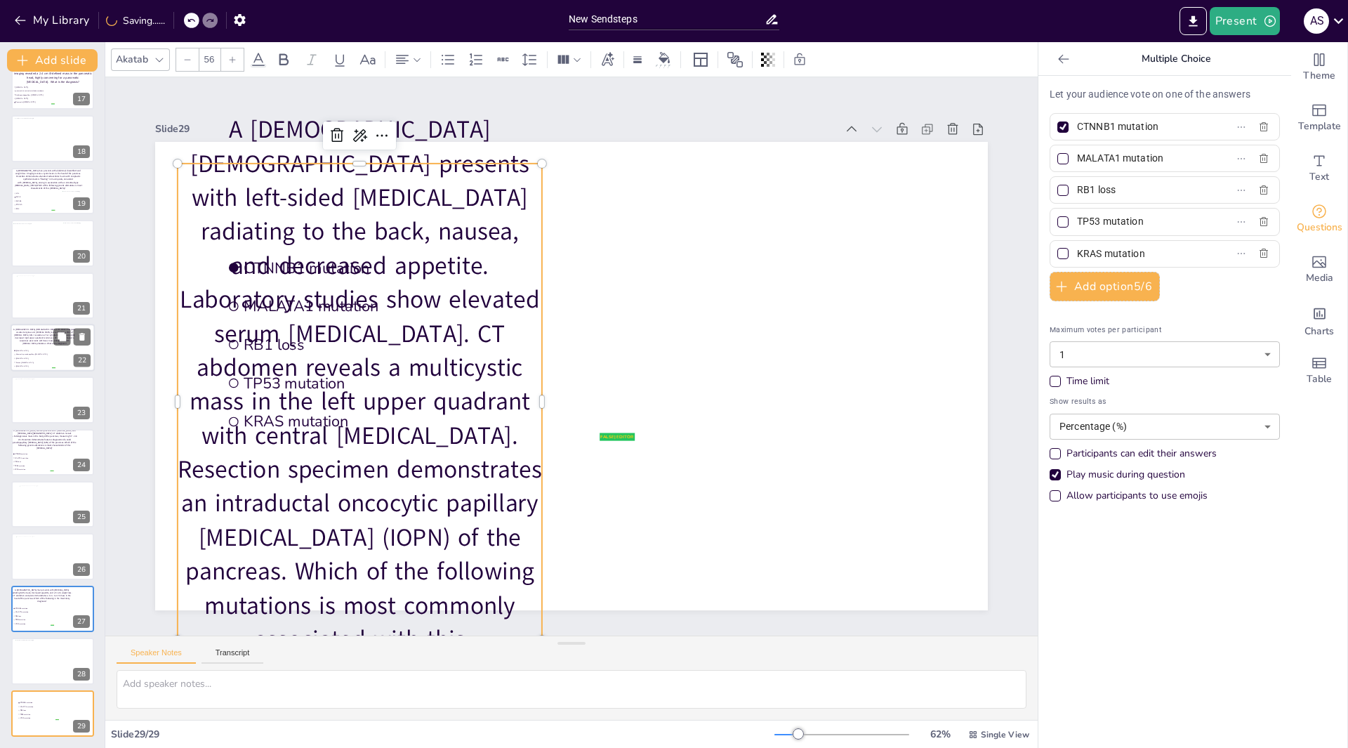
click at [191, 62] on icon at bounding box center [187, 59] width 8 height 8
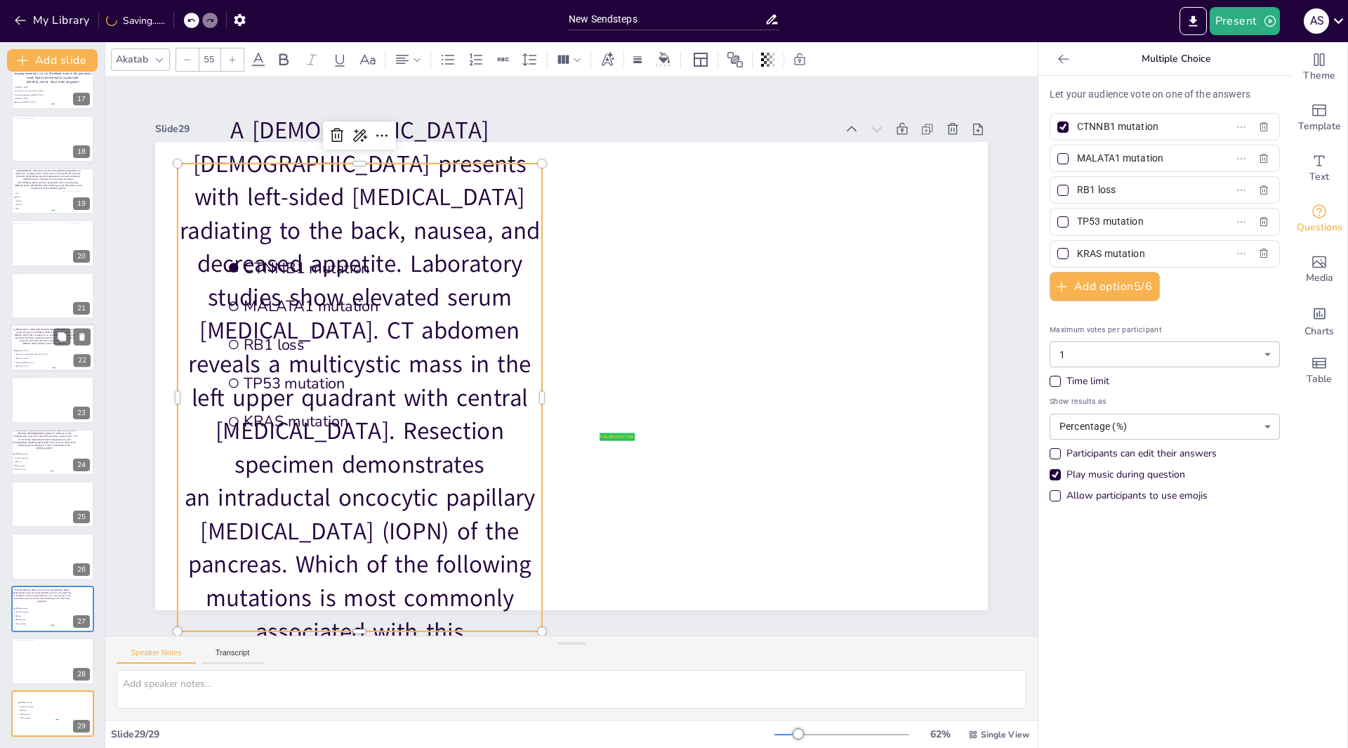
click at [191, 62] on icon at bounding box center [187, 59] width 8 height 8
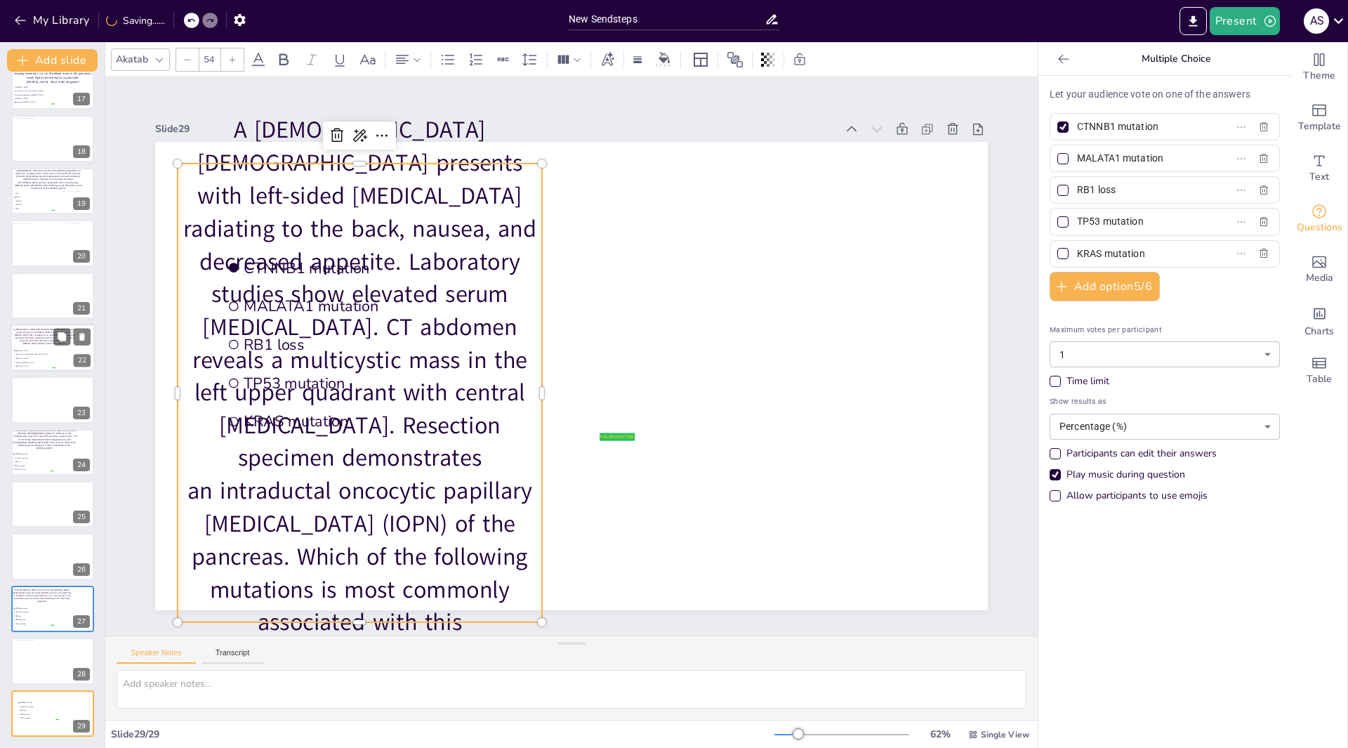
click at [191, 62] on icon at bounding box center [187, 59] width 8 height 8
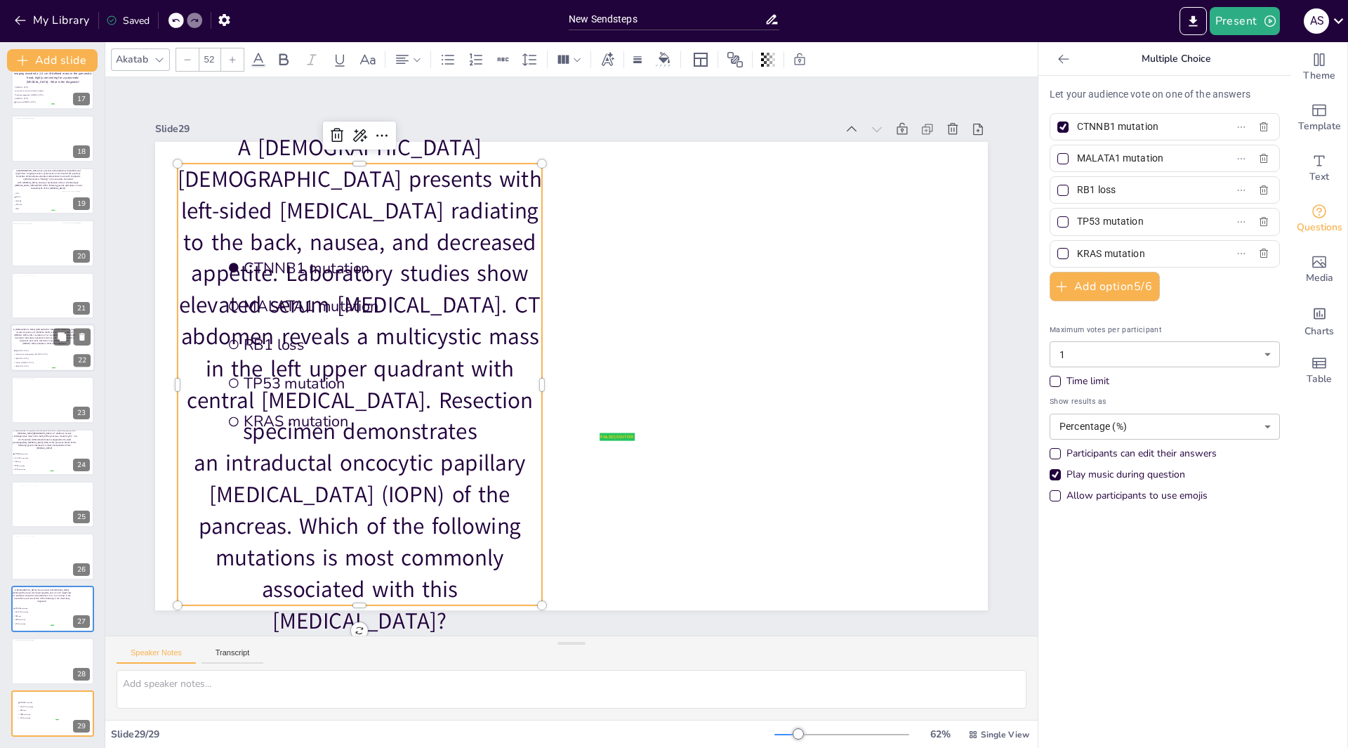
click at [191, 62] on icon at bounding box center [187, 59] width 8 height 8
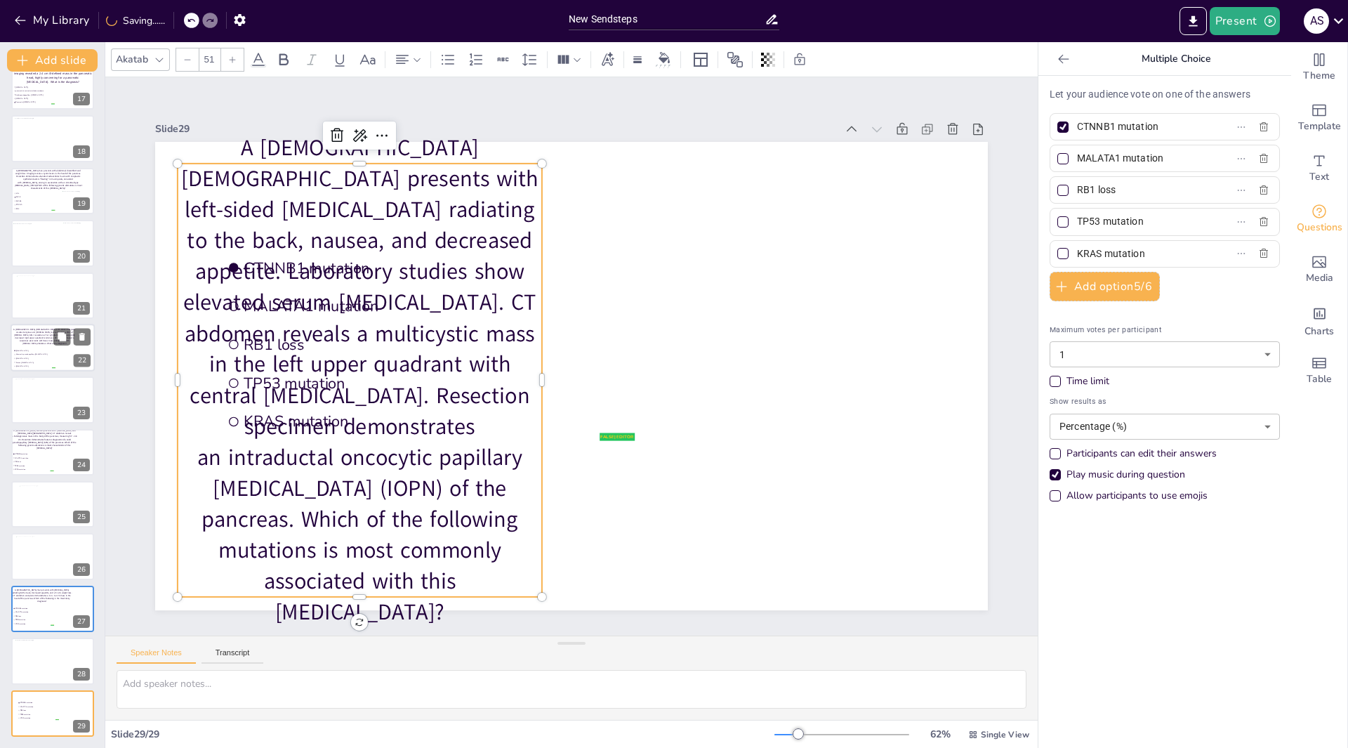
click at [191, 62] on icon at bounding box center [187, 59] width 8 height 8
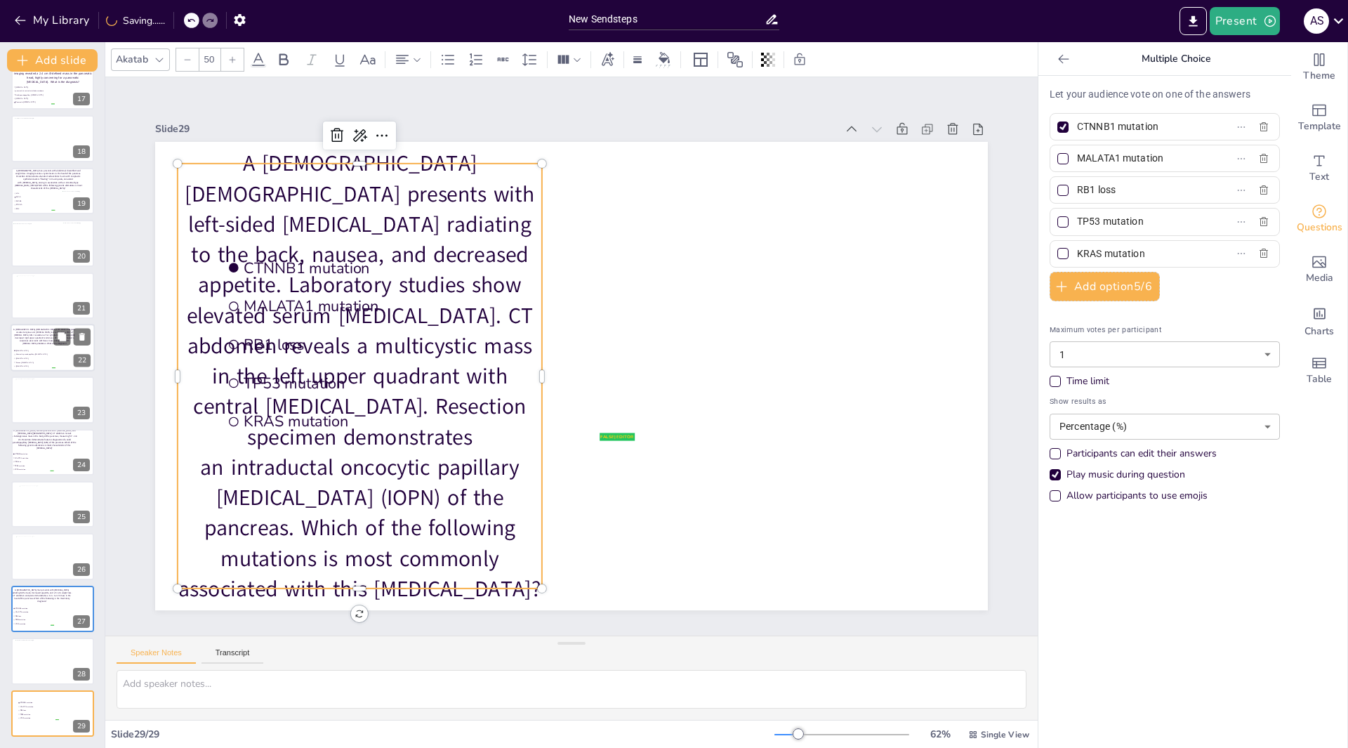
click at [191, 62] on icon at bounding box center [187, 59] width 8 height 8
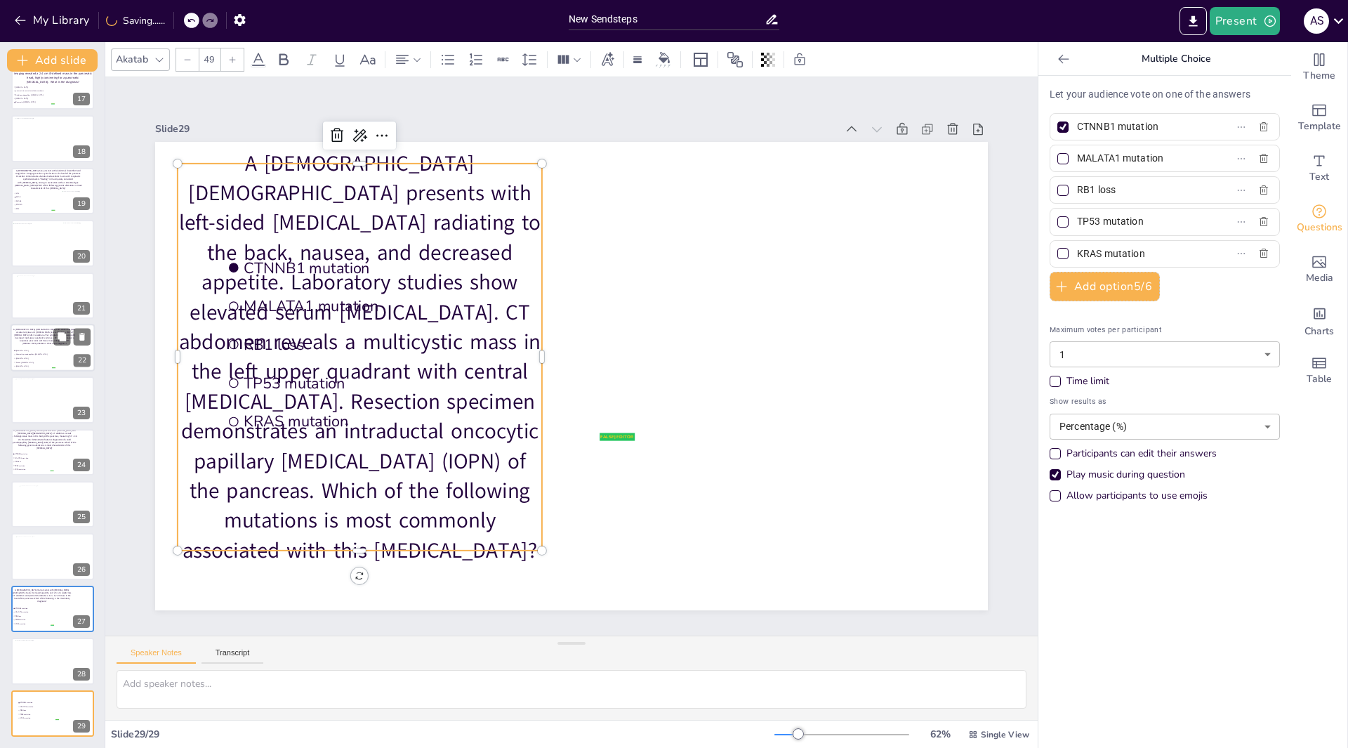
click at [191, 62] on icon at bounding box center [187, 59] width 8 height 8
type input "47"
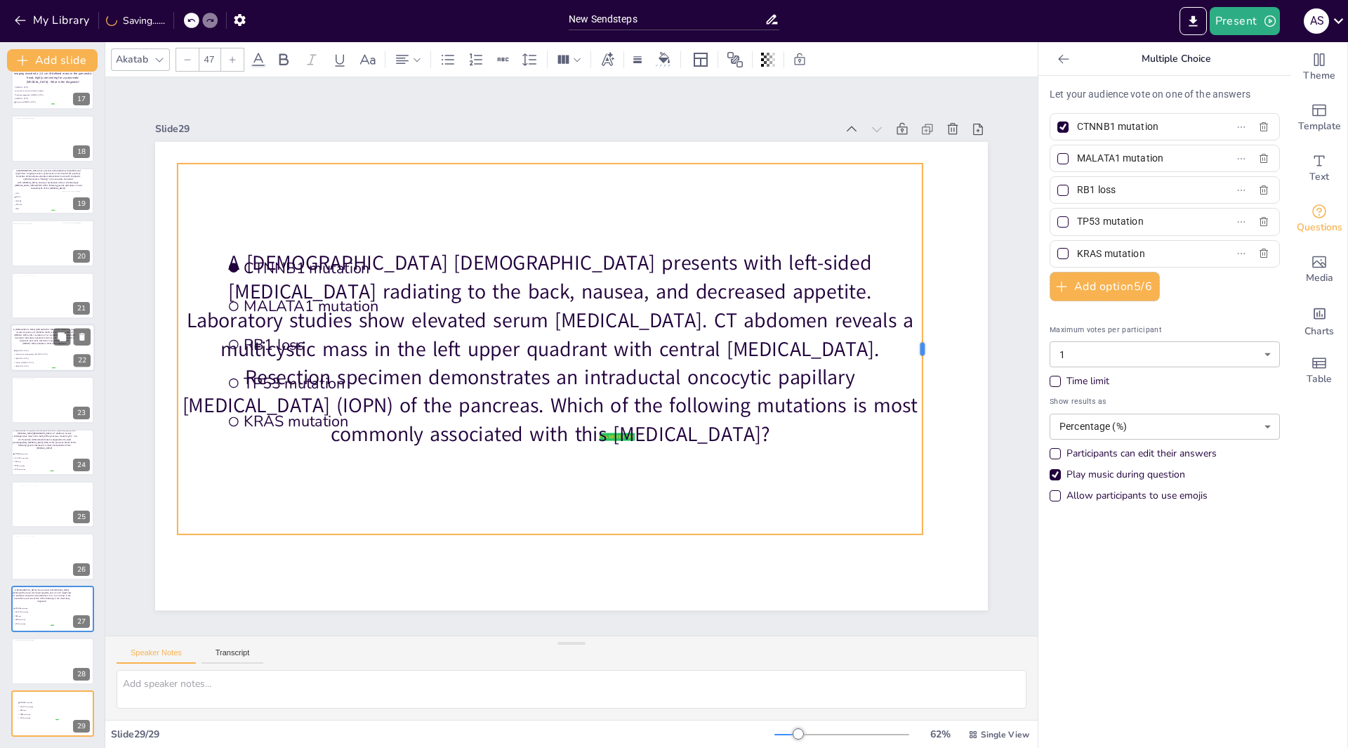
drag, startPoint x: 533, startPoint y: 344, endPoint x: 914, endPoint y: 350, distance: 380.7
click at [923, 350] on div at bounding box center [928, 349] width 11 height 371
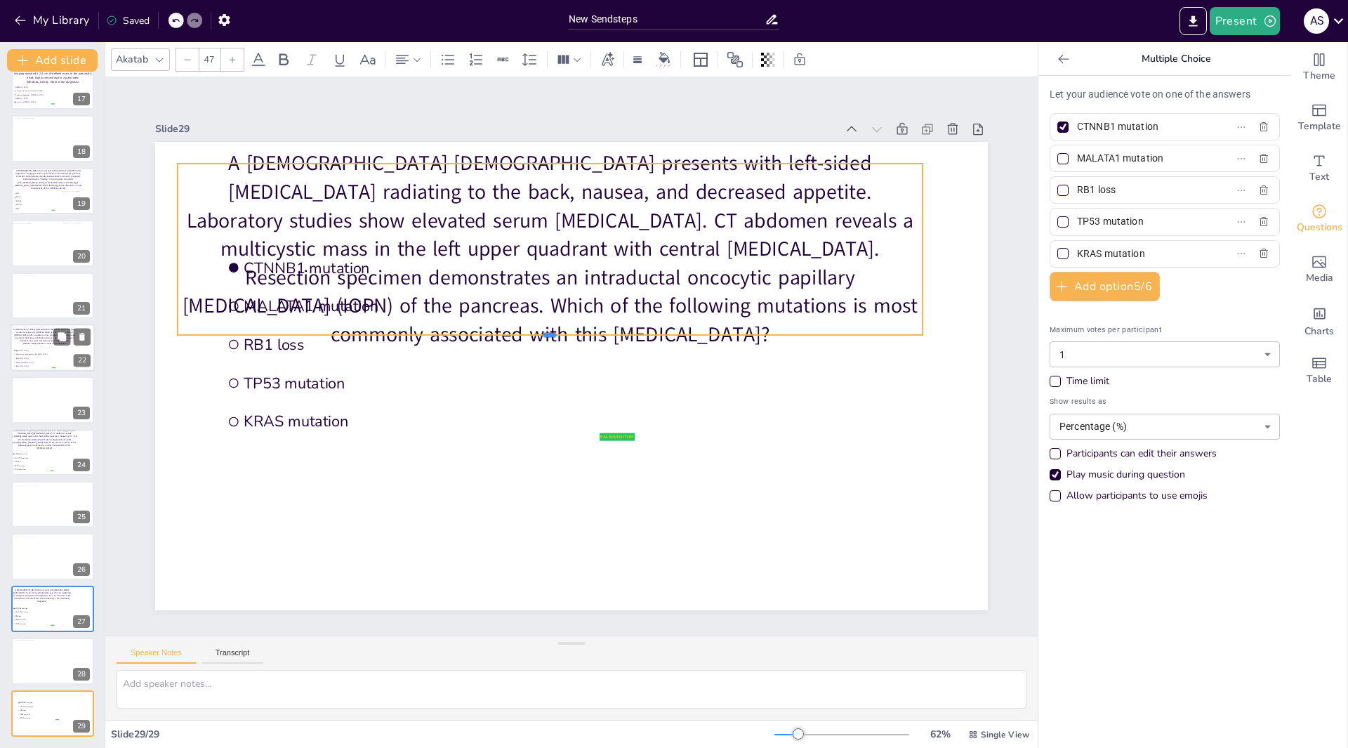
drag, startPoint x: 543, startPoint y: 533, endPoint x: 511, endPoint y: 277, distance: 257.7
click at [513, 277] on div "false | editor CTNNB1 mutation MALATA1 mutation RB1 loss TP53 mutation KRAS mut…" at bounding box center [565, 375] width 937 height 703
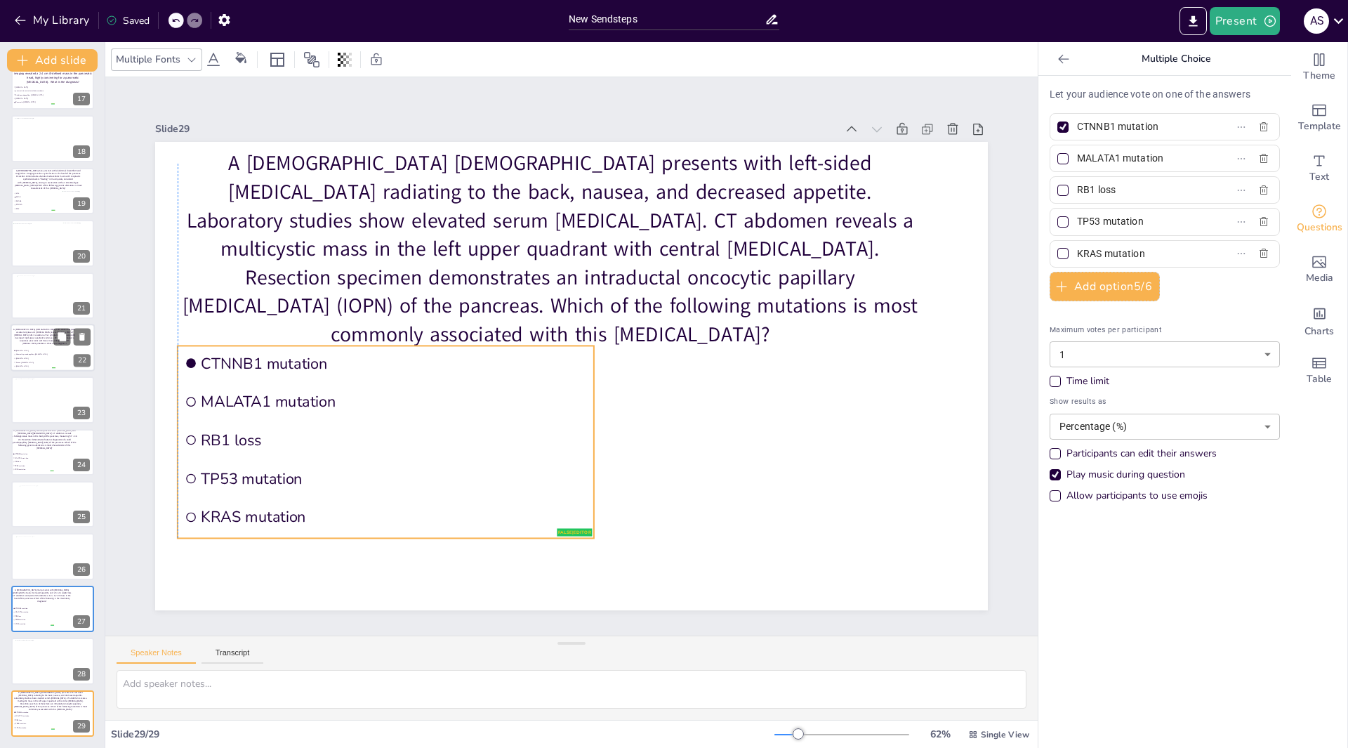
drag, startPoint x: 343, startPoint y: 385, endPoint x: 304, endPoint y: 480, distance: 103.0
click at [304, 480] on span "TP53 mutation" at bounding box center [359, 396] width 361 height 176
click at [1117, 188] on input "RB1 loss" at bounding box center [1142, 190] width 131 height 20
type input "R"
type input "PRKACA mutation"
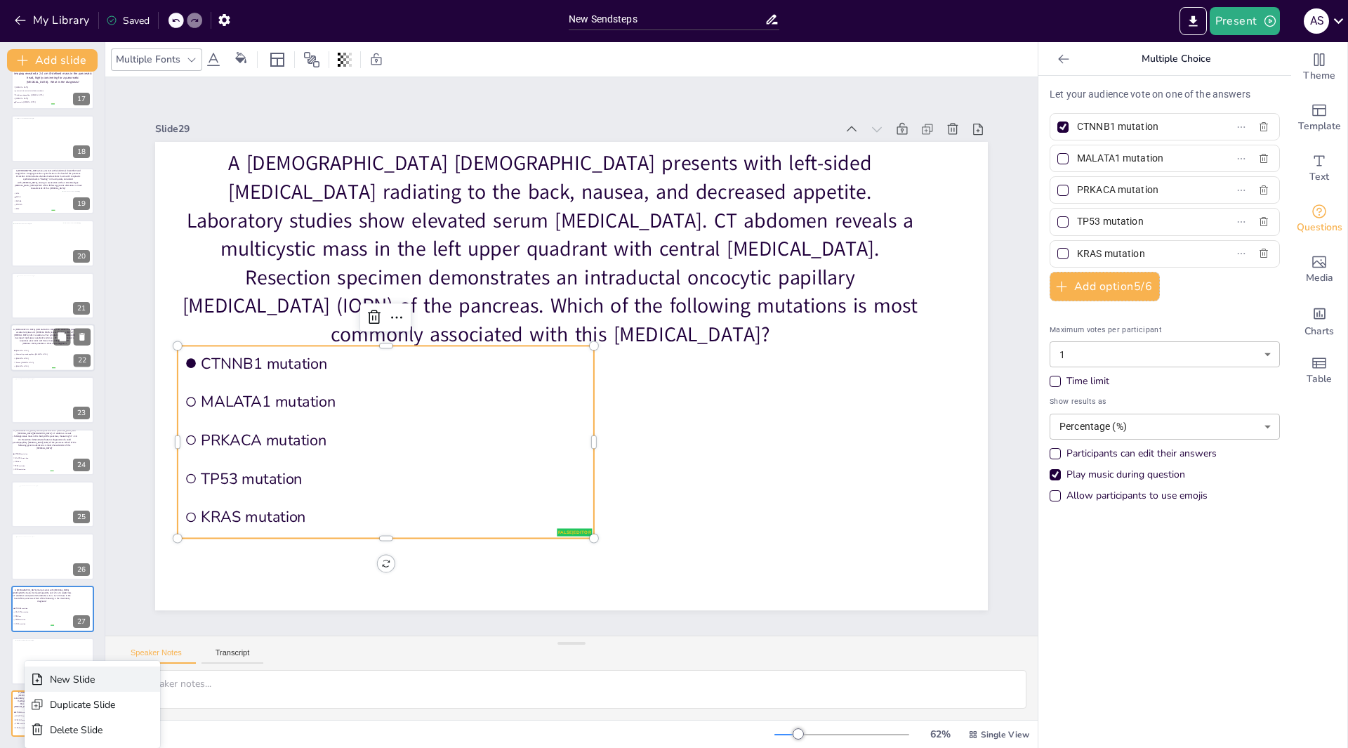
click at [40, 682] on icon at bounding box center [37, 679] width 14 height 14
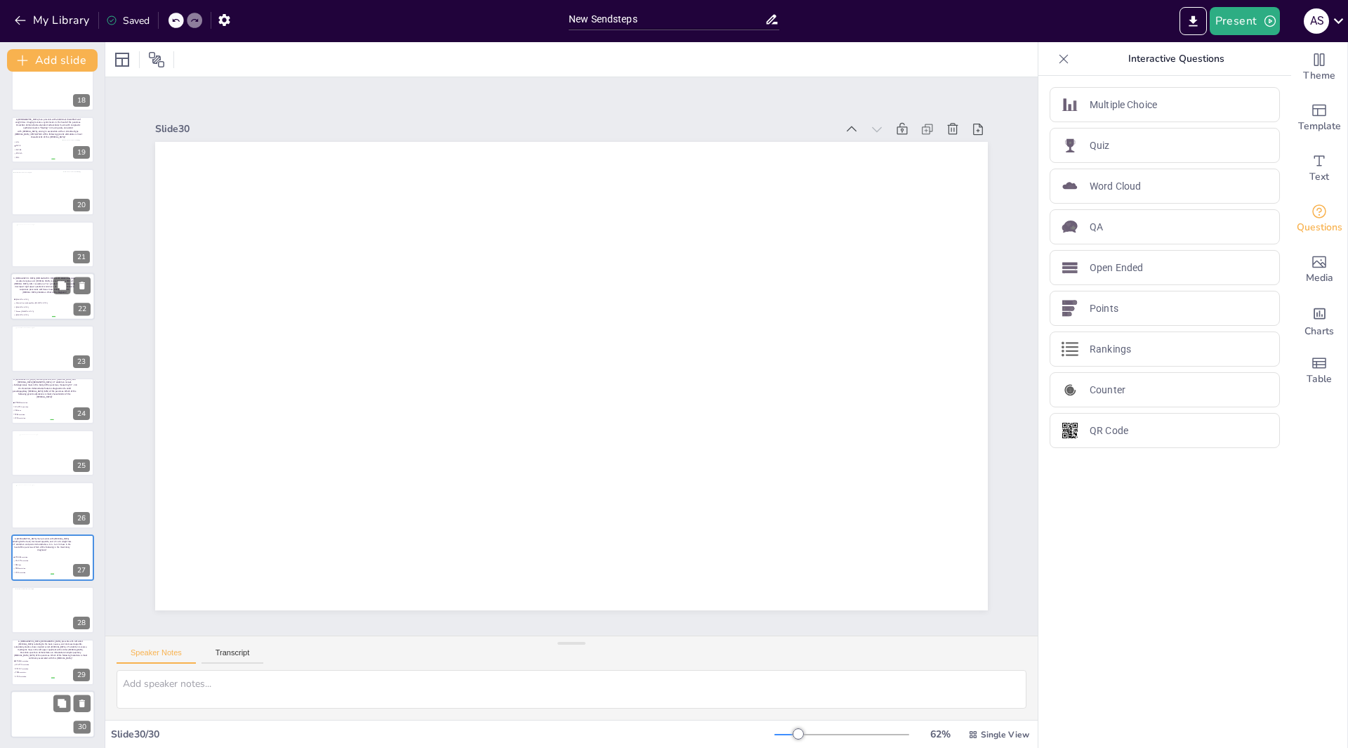
scroll to position [907, 0]
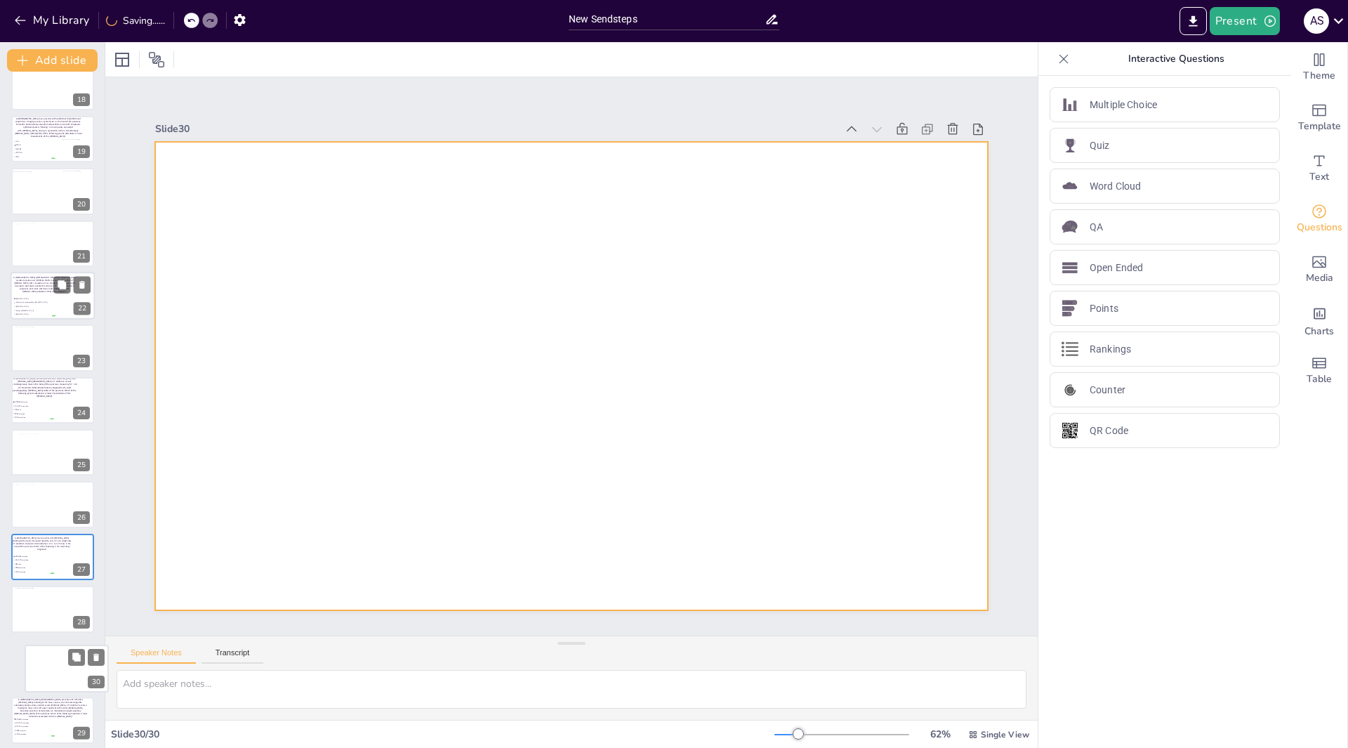
drag, startPoint x: 26, startPoint y: 713, endPoint x: 44, endPoint y: 659, distance: 57.7
click at [44, 659] on div at bounding box center [66, 668] width 83 height 46
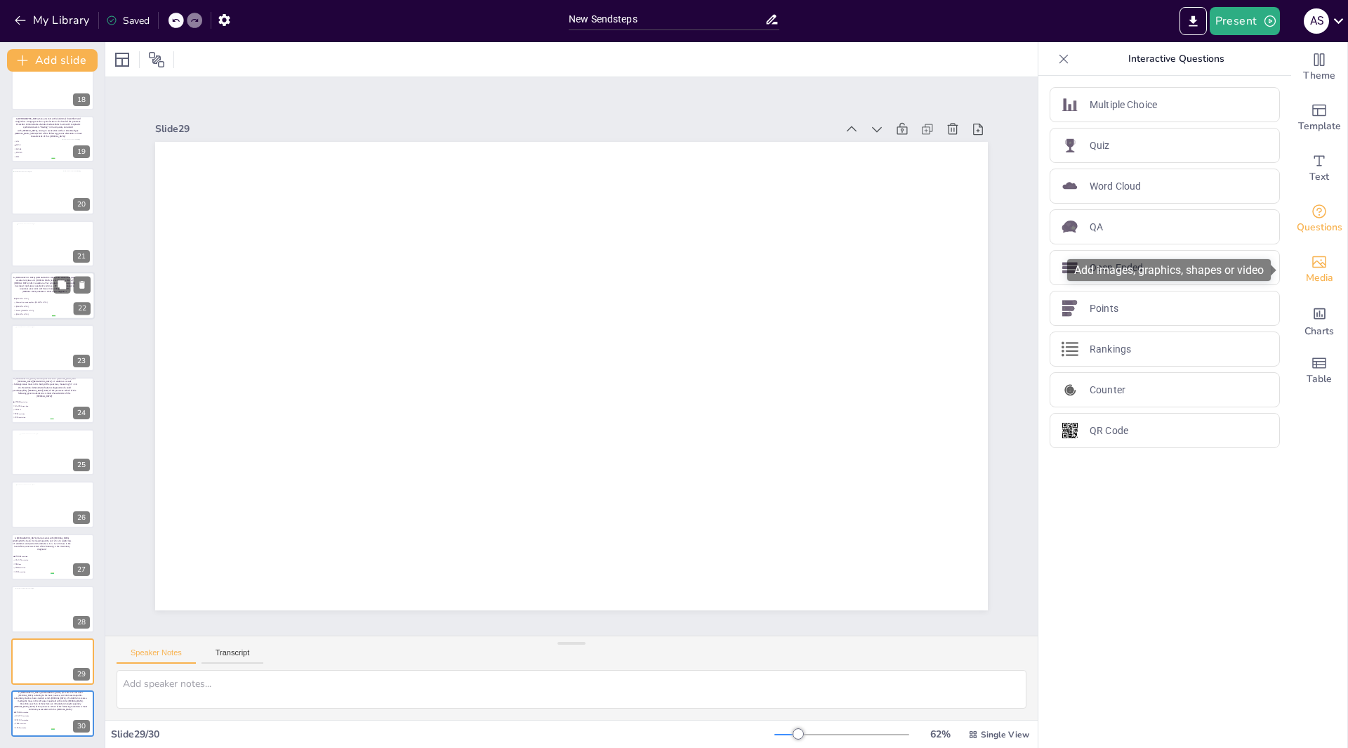
click at [1322, 270] on span "Media" at bounding box center [1319, 277] width 27 height 15
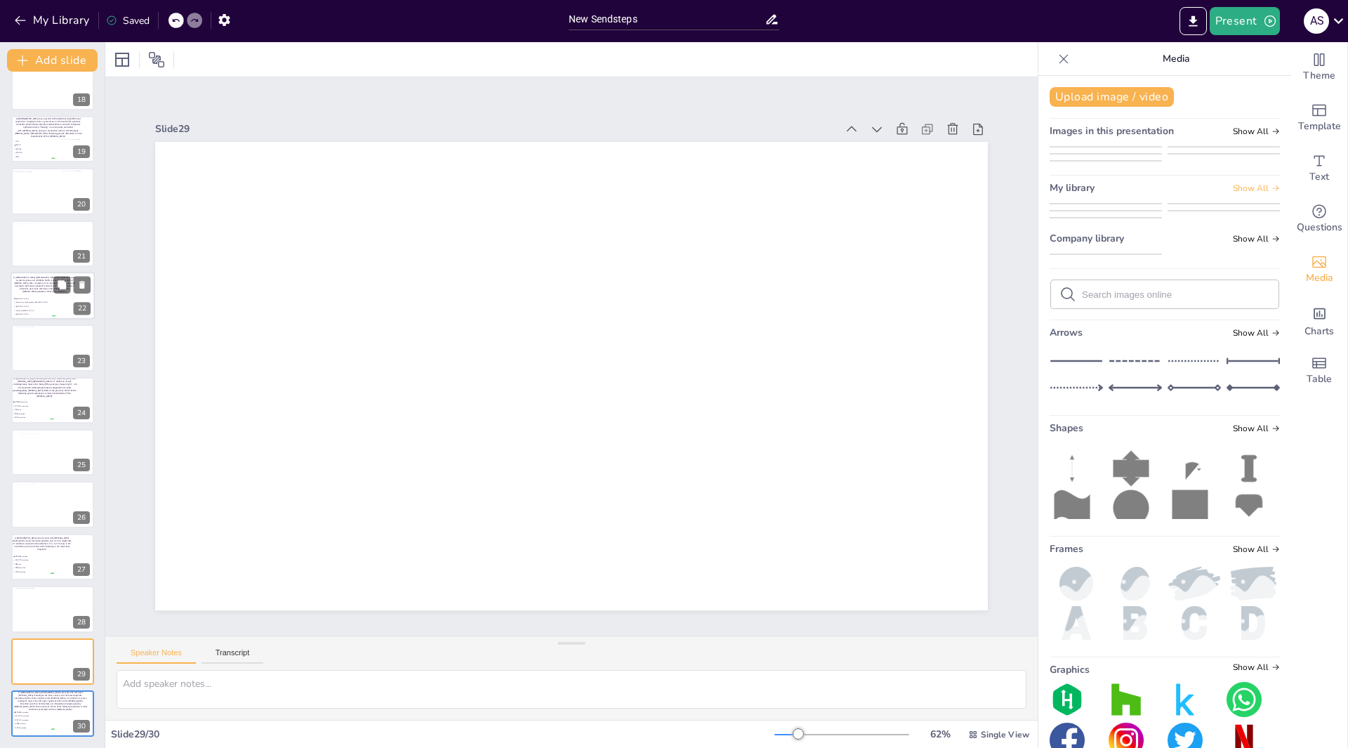
click at [1251, 193] on span "Show All" at bounding box center [1256, 188] width 47 height 10
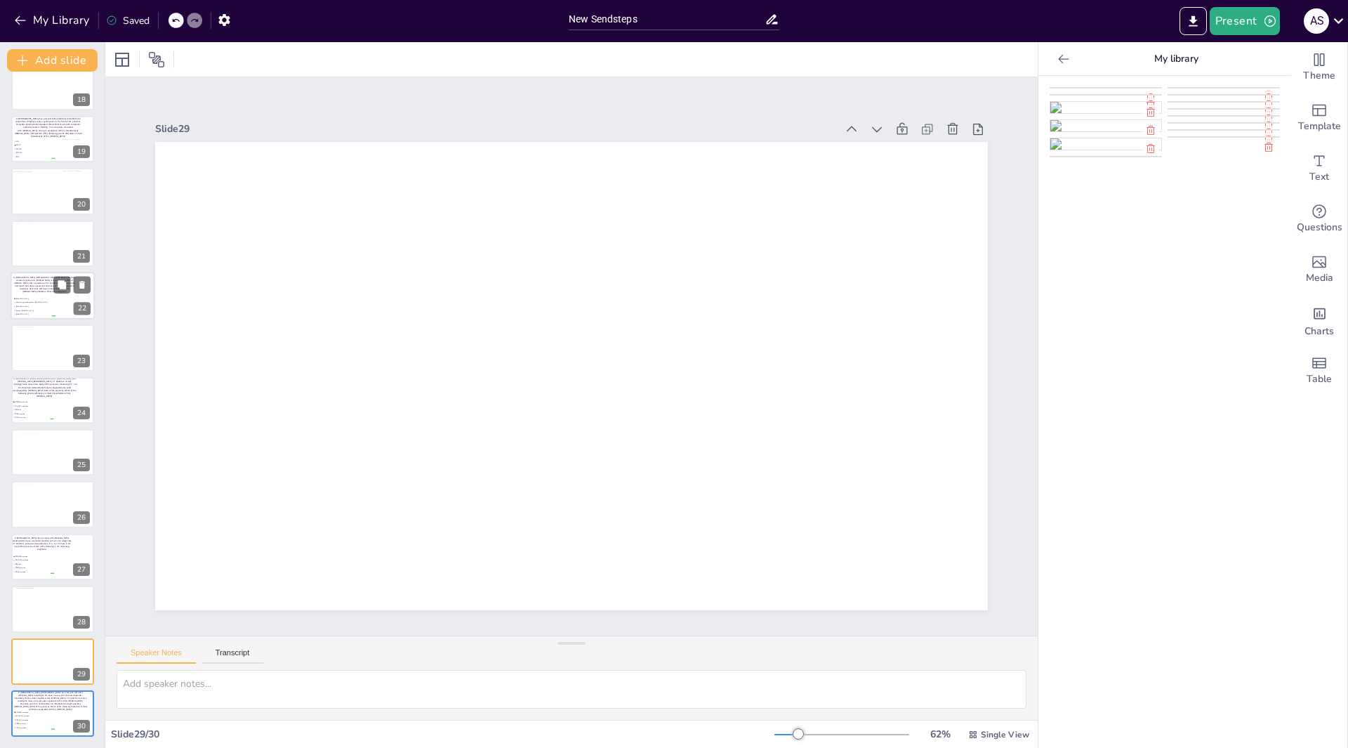
click at [1203, 209] on img at bounding box center [1224, 202] width 111 height 11
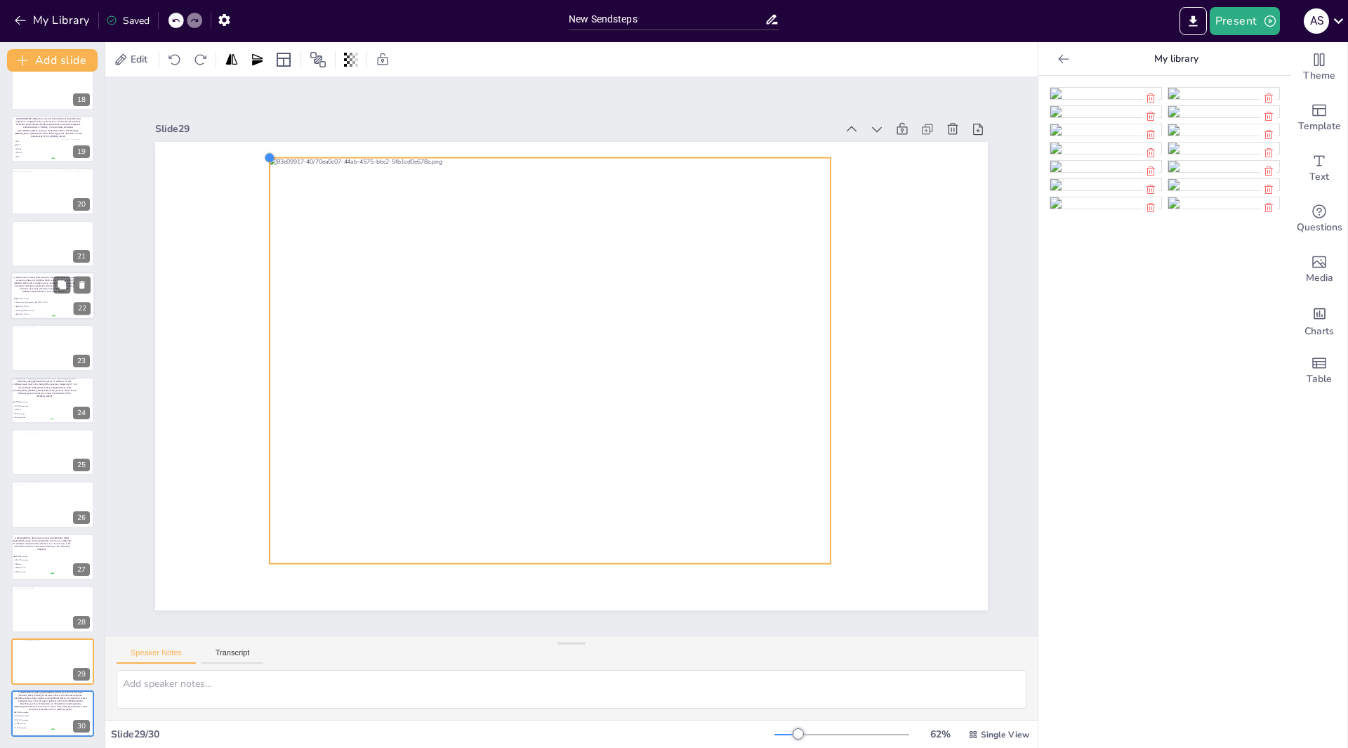
drag, startPoint x: 301, startPoint y: 181, endPoint x: 256, endPoint y: 170, distance: 45.6
click at [256, 170] on div at bounding box center [569, 376] width 877 height 553
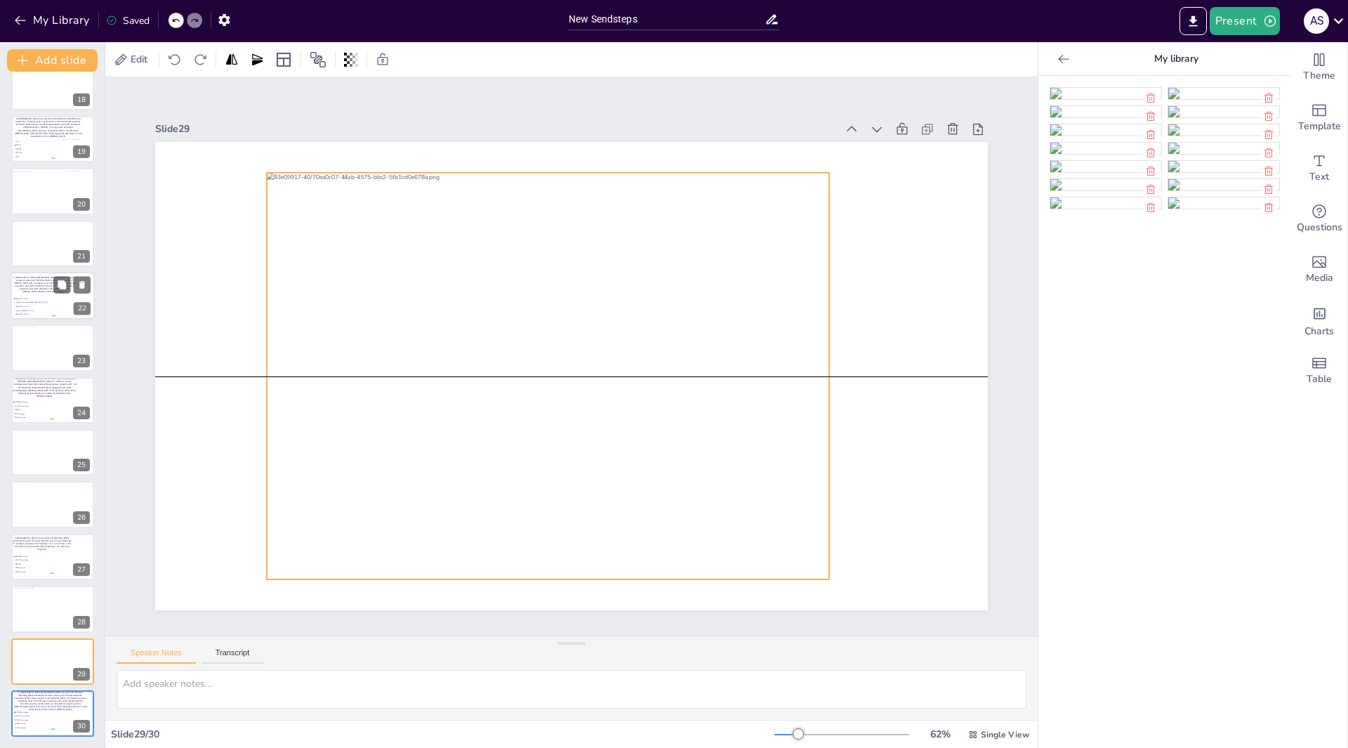
drag, startPoint x: 403, startPoint y: 255, endPoint x: 402, endPoint y: 275, distance: 19.7
click at [402, 275] on div at bounding box center [544, 370] width 635 height 515
click at [50, 708] on p "A 49-year-old male presents with left-sided flank pain radiating to the back, n…" at bounding box center [51, 700] width 76 height 20
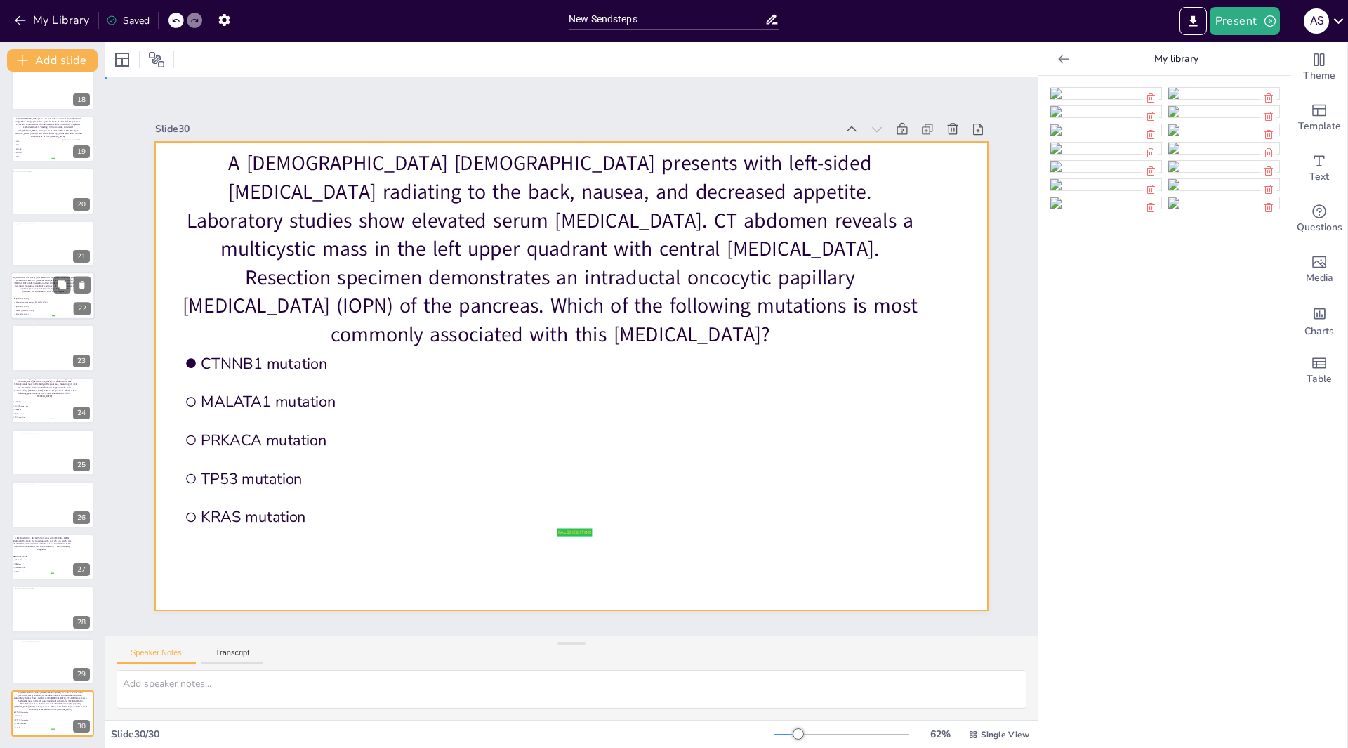
click at [695, 432] on div at bounding box center [590, 352] width 631 height 912
click at [1220, 209] on img at bounding box center [1224, 202] width 111 height 11
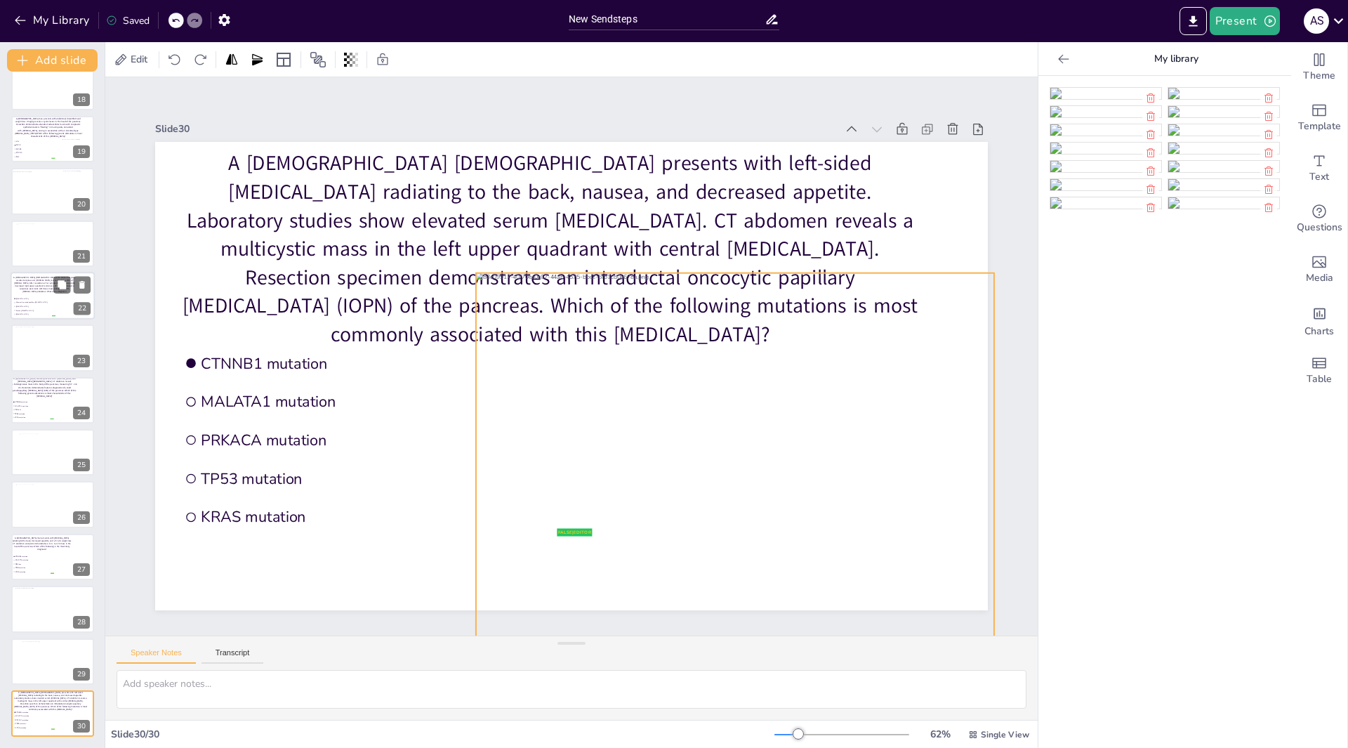
drag, startPoint x: 726, startPoint y: 471, endPoint x: 796, endPoint y: 501, distance: 75.8
click at [742, 501] on div at bounding box center [504, 538] width 475 height 585
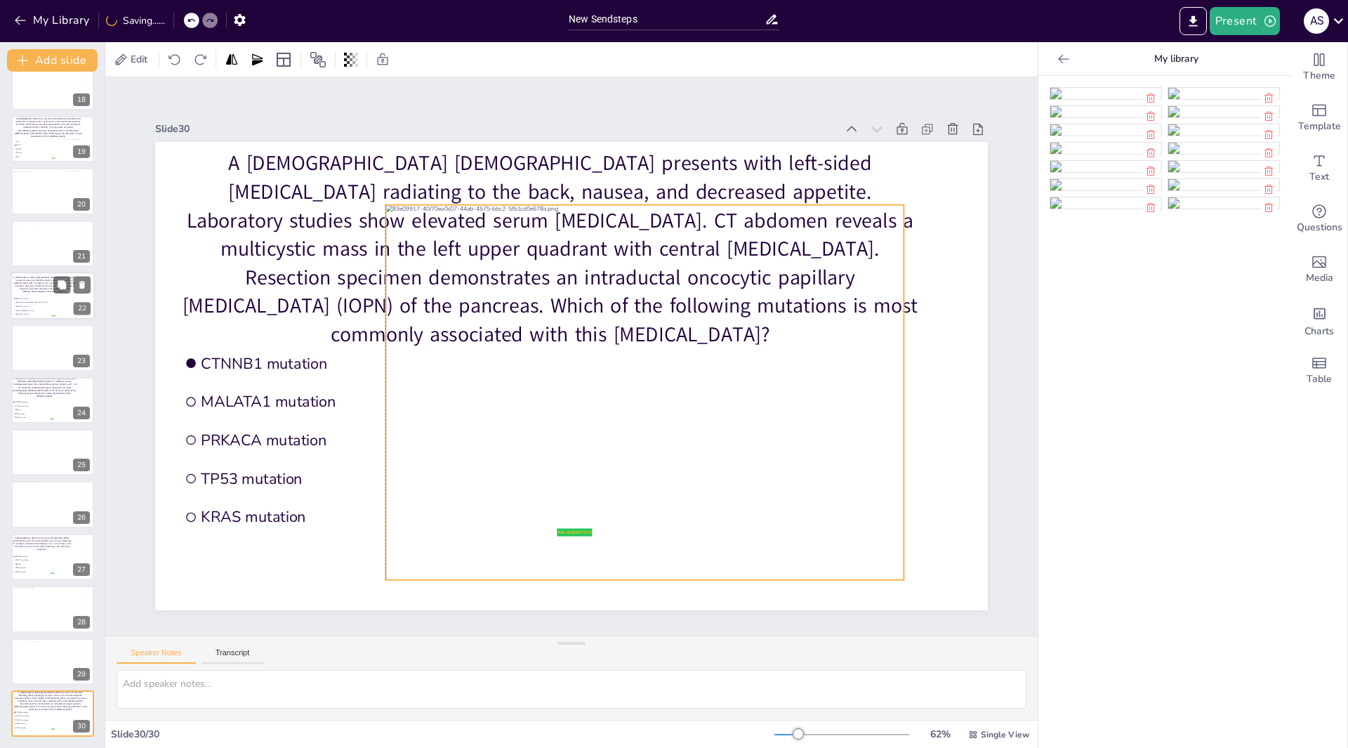
drag, startPoint x: 704, startPoint y: 438, endPoint x: 697, endPoint y: 423, distance: 16.0
click at [697, 423] on div at bounding box center [645, 392] width 518 height 375
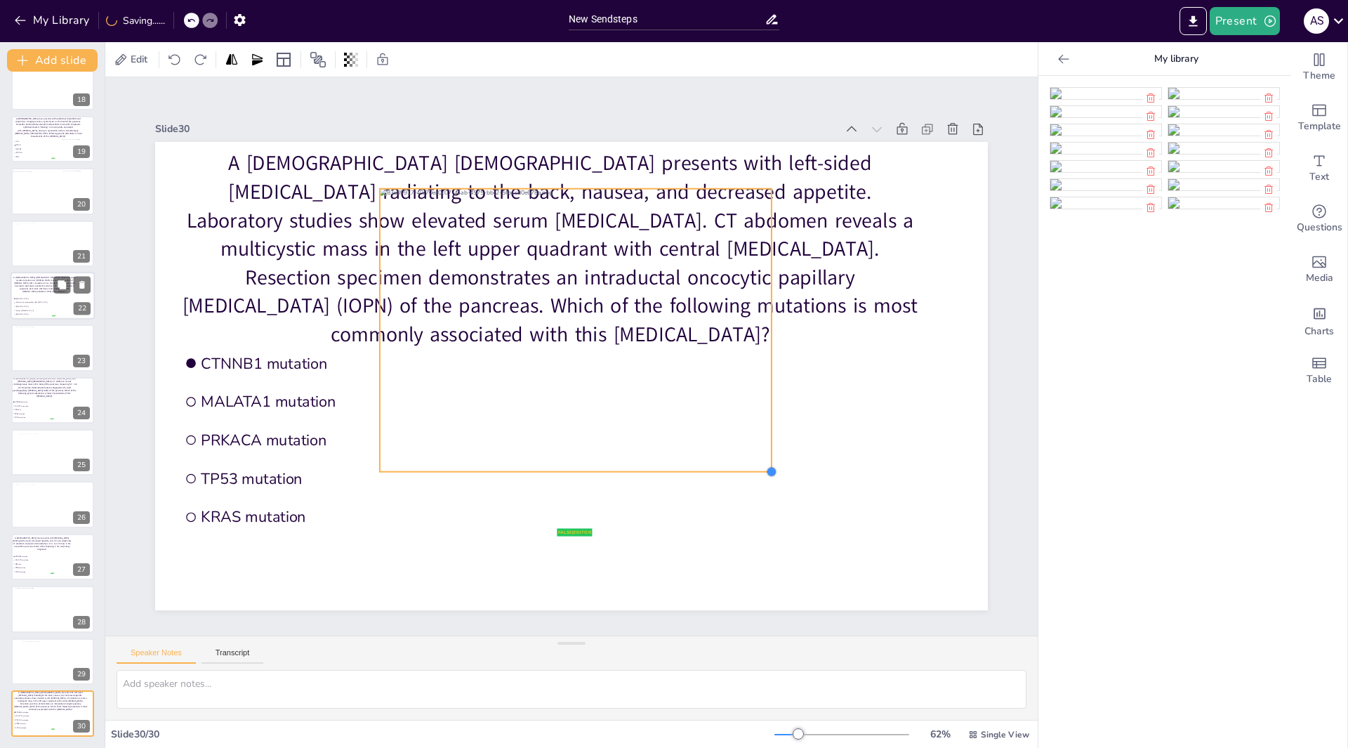
drag, startPoint x: 888, startPoint y: 560, endPoint x: 587, endPoint y: 367, distance: 357.3
click at [639, 378] on div "A 49-year-old male presents with left-sided flank pain radiating to the back, n…" at bounding box center [571, 376] width 833 height 468
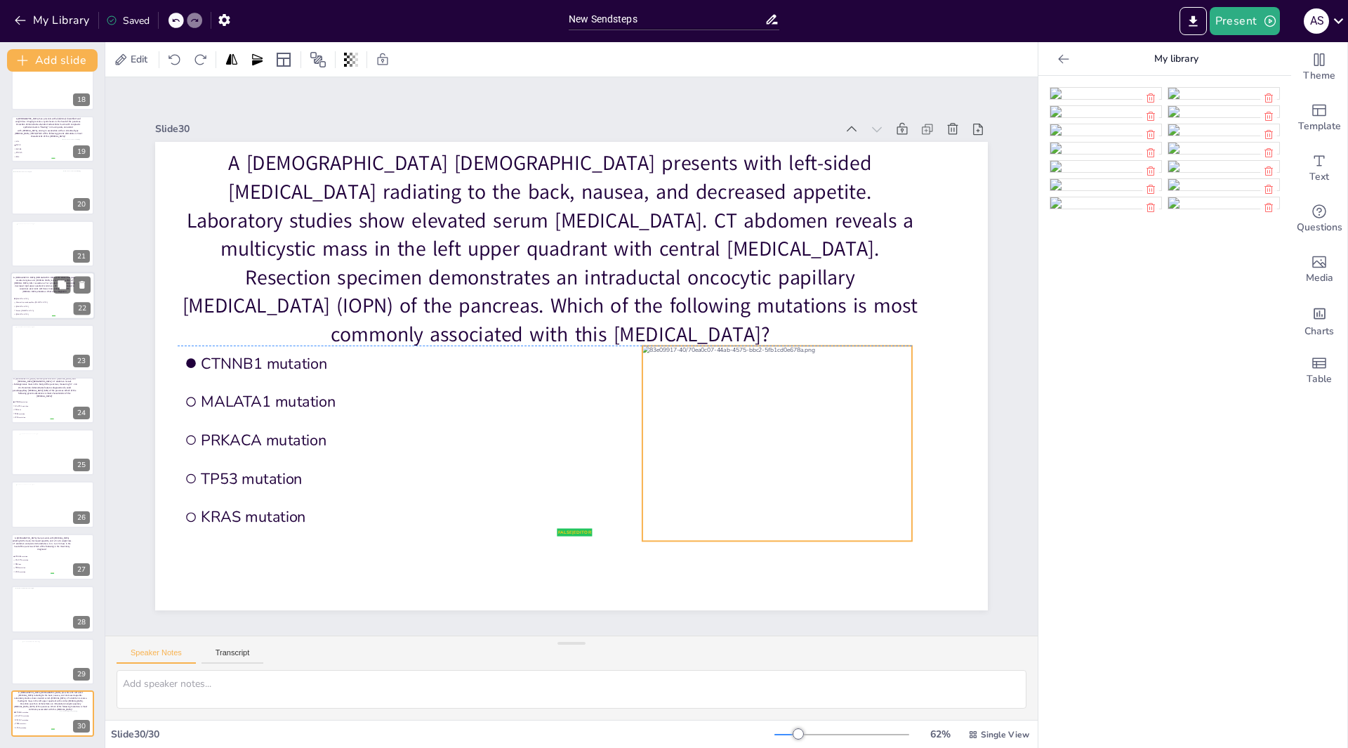
drag, startPoint x: 563, startPoint y: 352, endPoint x: 826, endPoint y: 506, distance: 304.7
click at [826, 506] on div at bounding box center [740, 502] width 317 height 269
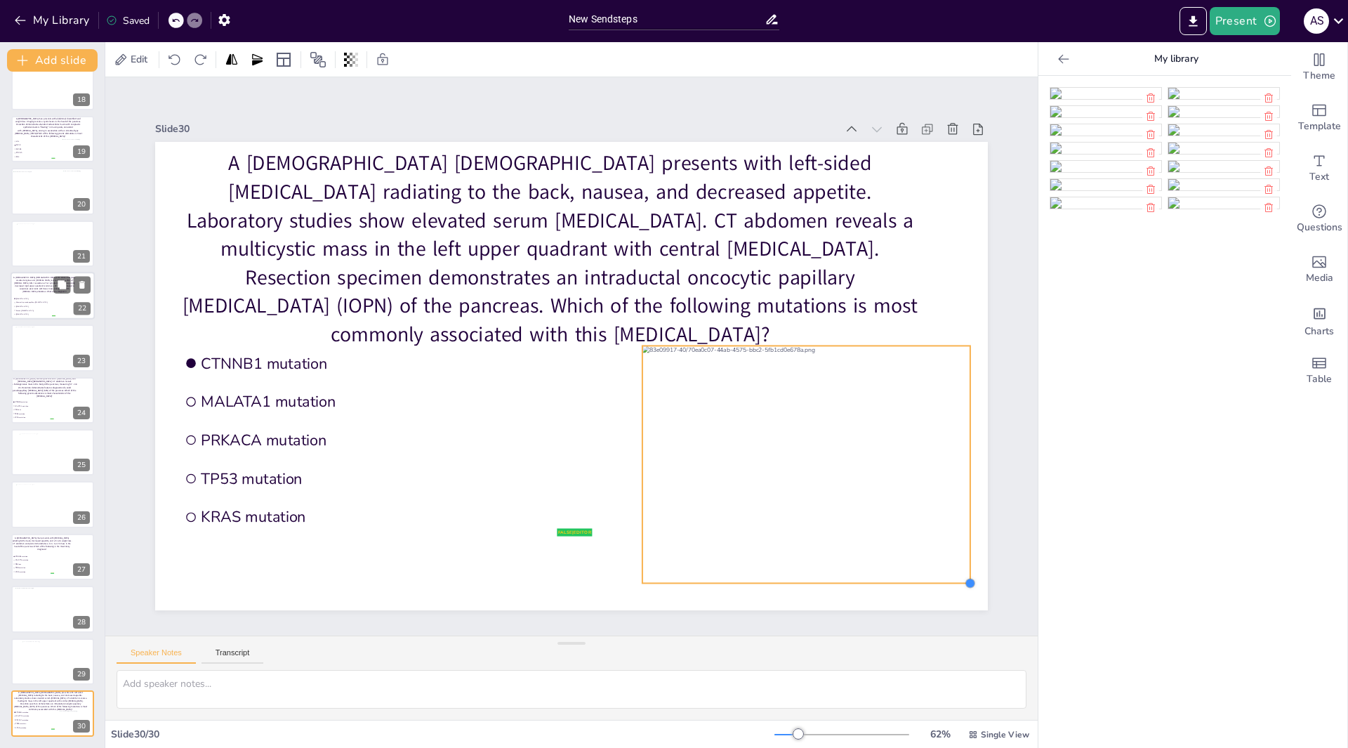
drag, startPoint x: 902, startPoint y: 537, endPoint x: 933, endPoint y: 579, distance: 52.3
click at [933, 579] on div "A 49-year-old male presents with left-sided flank pain radiating to the back, n…" at bounding box center [589, 349] width 767 height 952
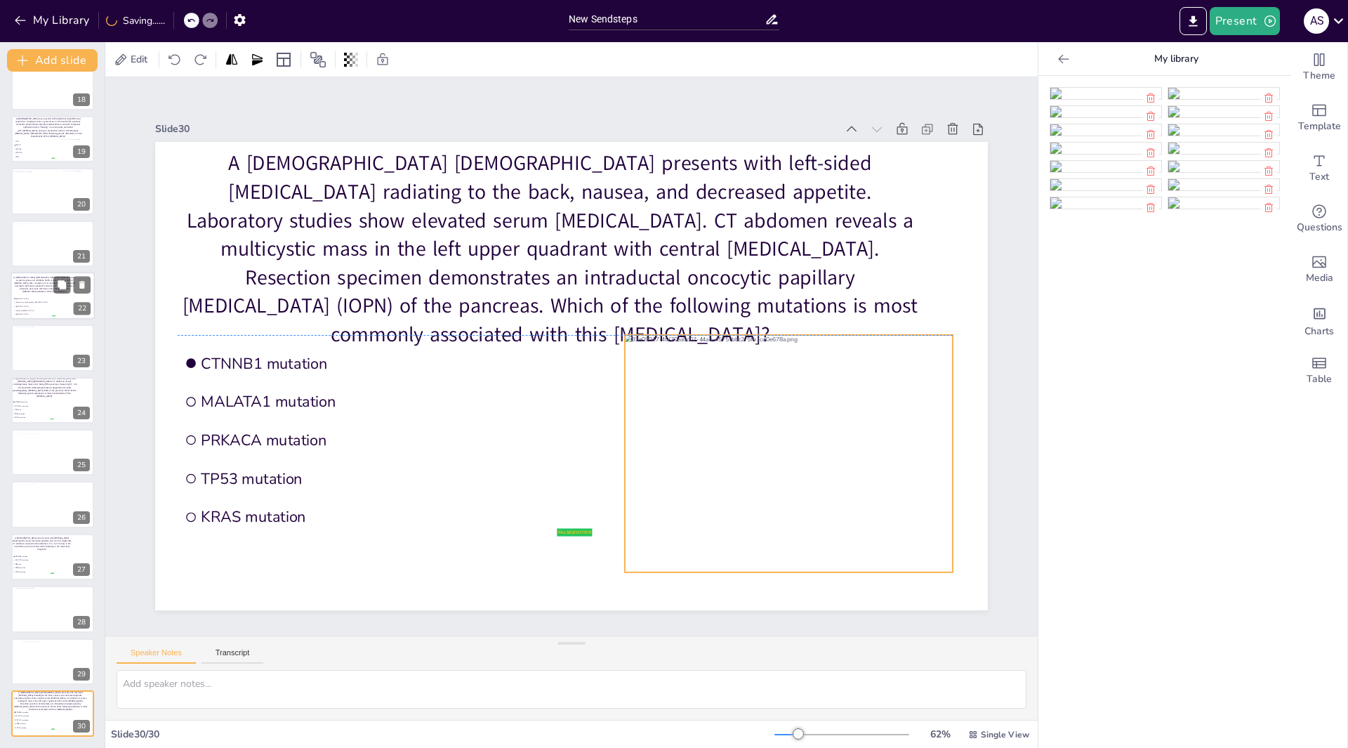
drag, startPoint x: 836, startPoint y: 520, endPoint x: 818, endPoint y: 513, distance: 18.9
click at [818, 513] on div at bounding box center [789, 453] width 328 height 237
drag, startPoint x: 943, startPoint y: 567, endPoint x: 945, endPoint y: 577, distance: 10.1
click at [945, 577] on div "A 49-year-old male presents with left-sided flank pain radiating to the back, n…" at bounding box center [555, 367] width 869 height 949
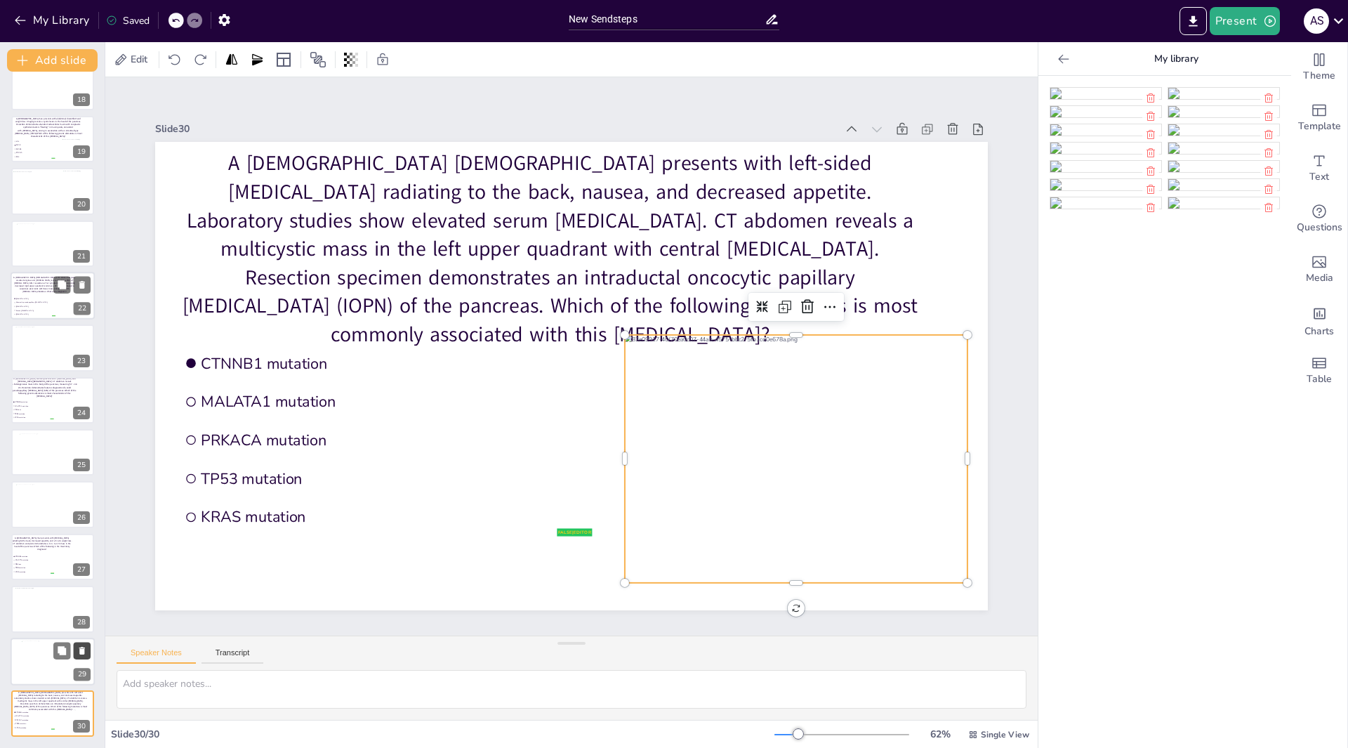
click at [78, 654] on icon at bounding box center [82, 650] width 10 height 10
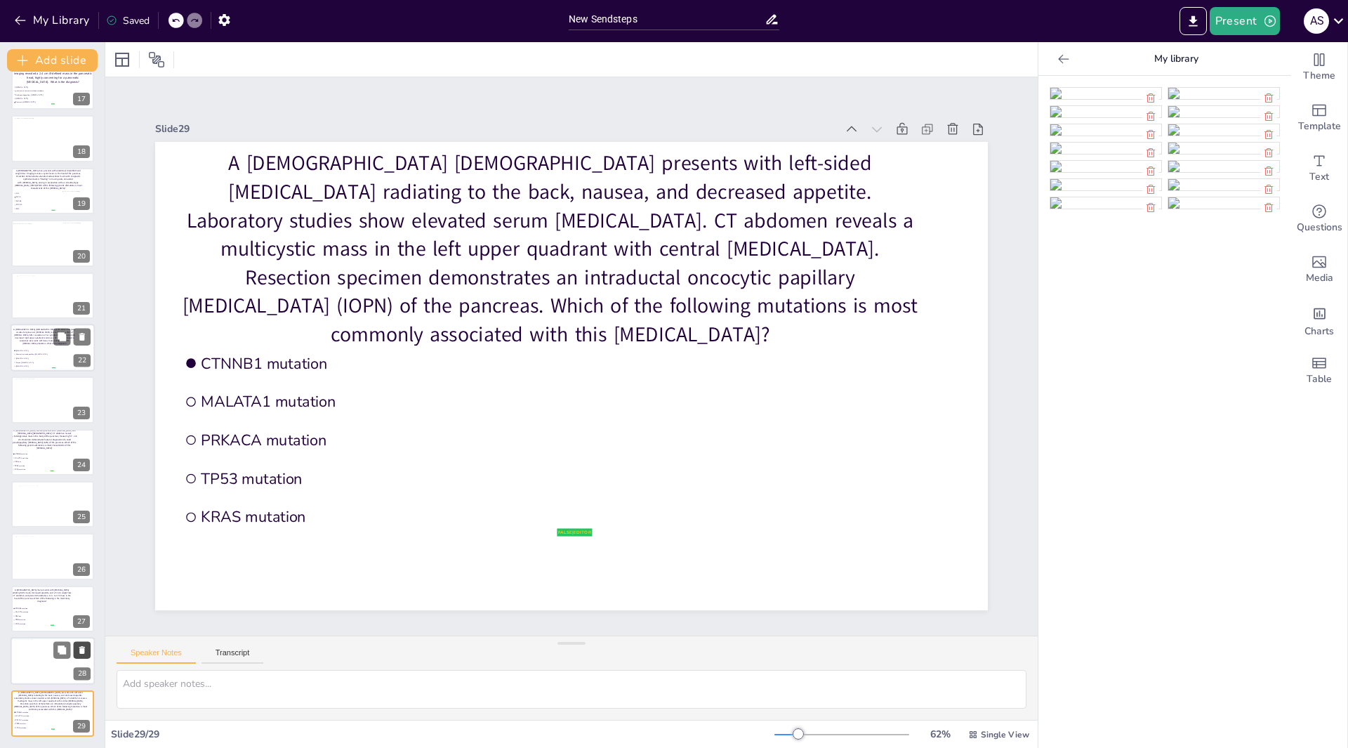
scroll to position [855, 0]
click at [104, 677] on div "New Slide" at bounding box center [110, 679] width 65 height 13
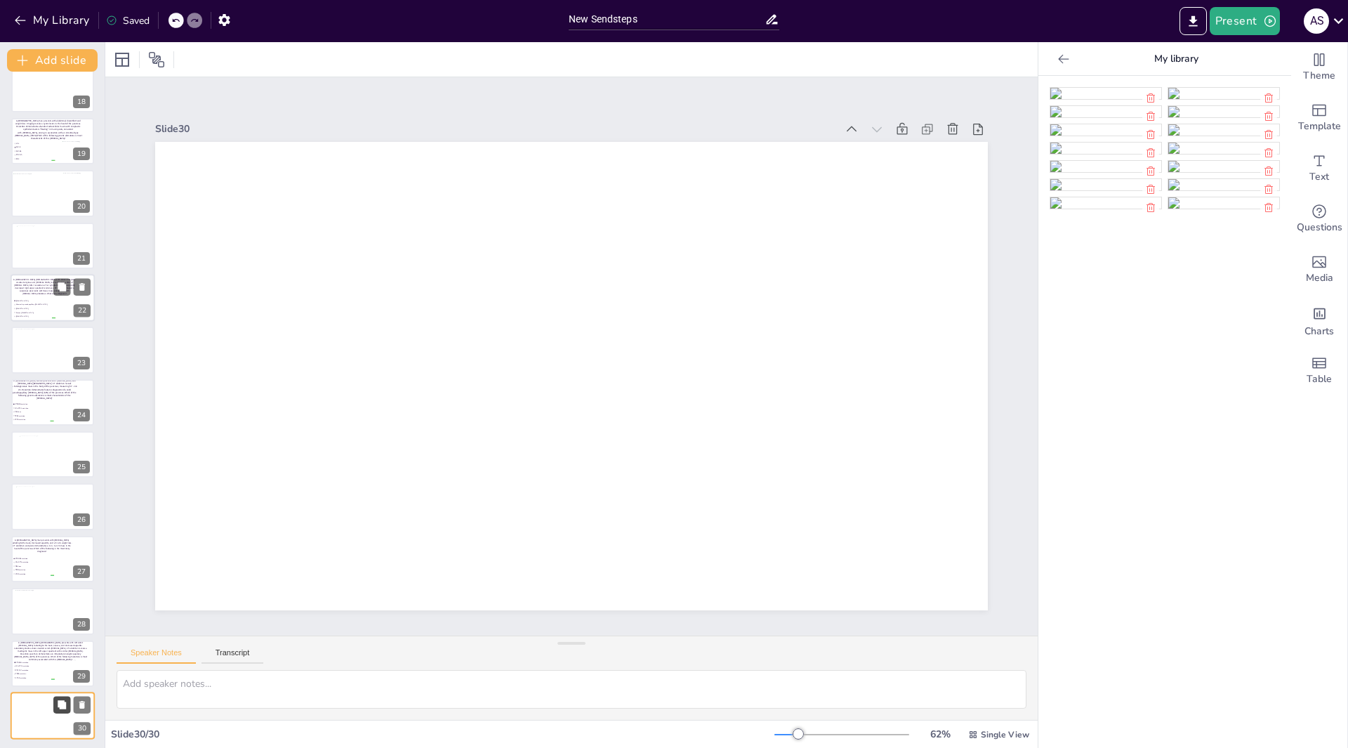
scroll to position [907, 0]
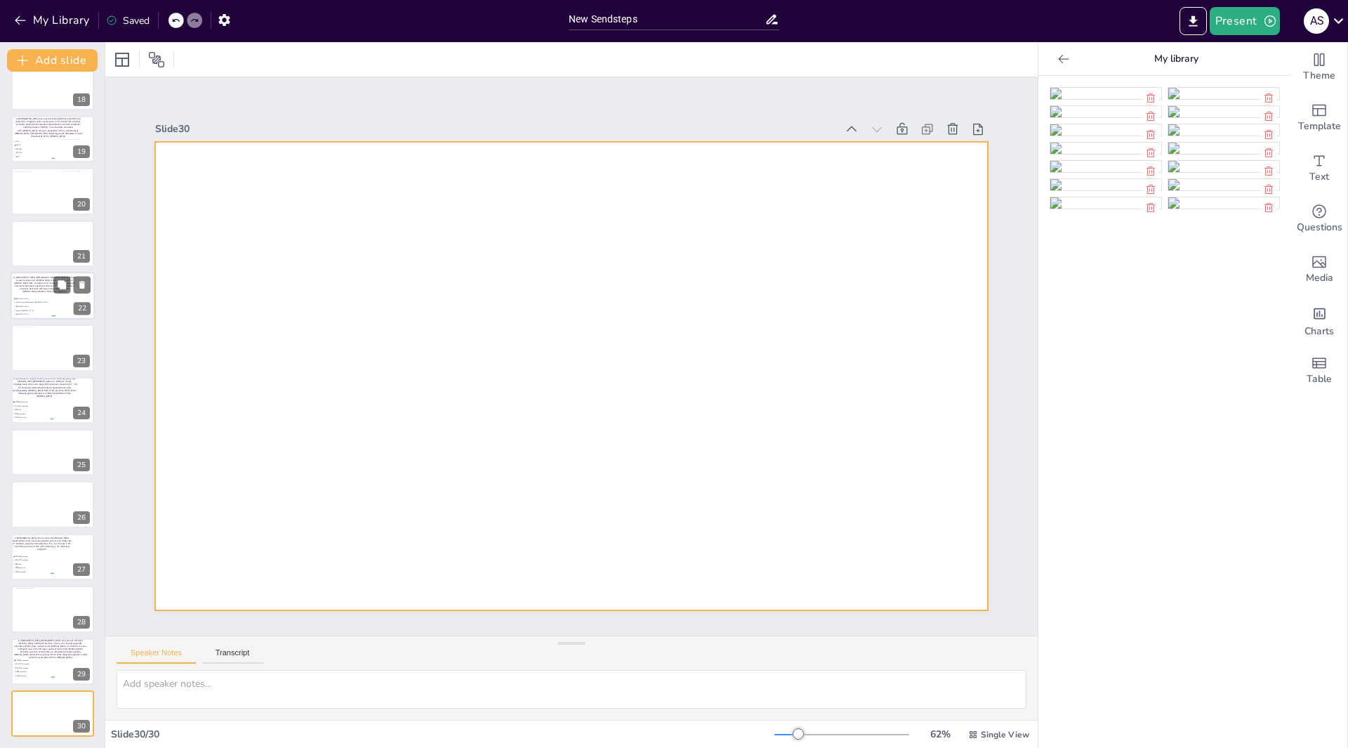
click at [346, 318] on div at bounding box center [575, 337] width 912 height 632
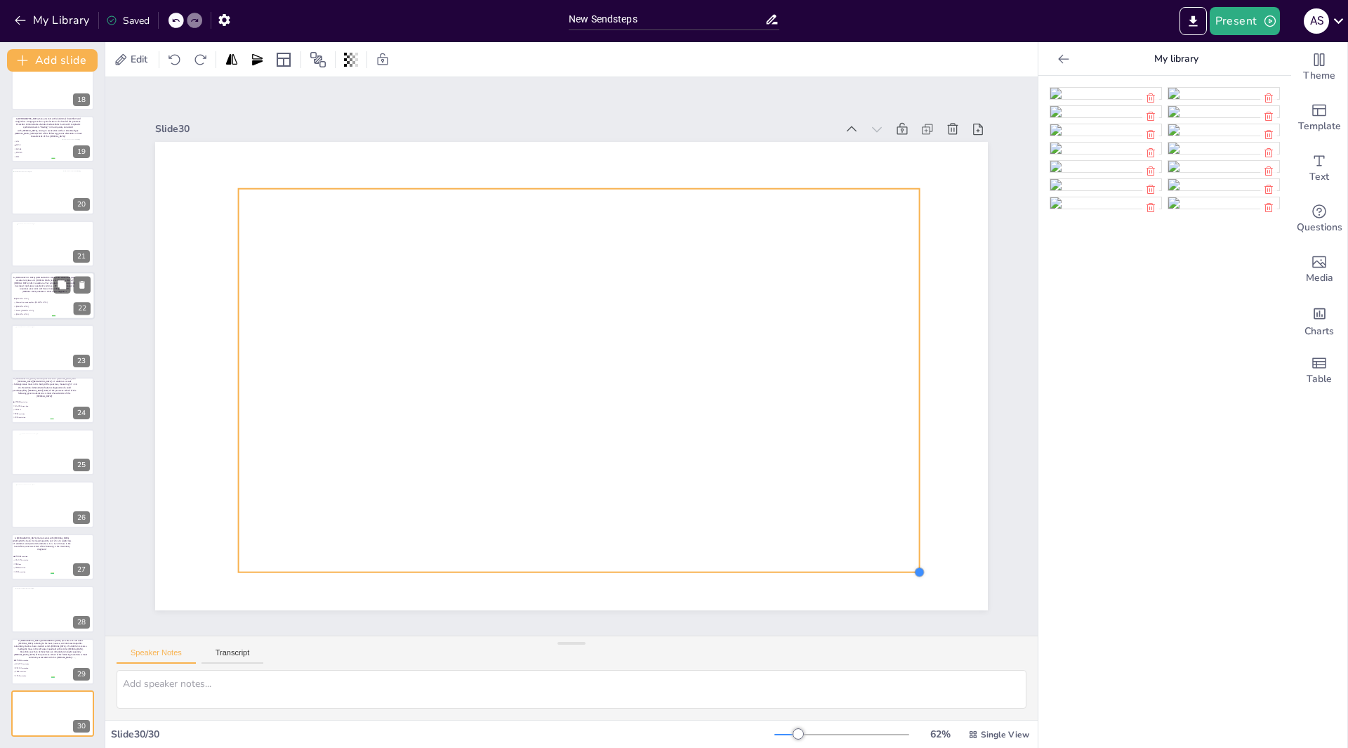
drag, startPoint x: 896, startPoint y: 559, endPoint x: 904, endPoint y: 567, distance: 11.9
click at [843, 662] on div at bounding box center [836, 669] width 14 height 14
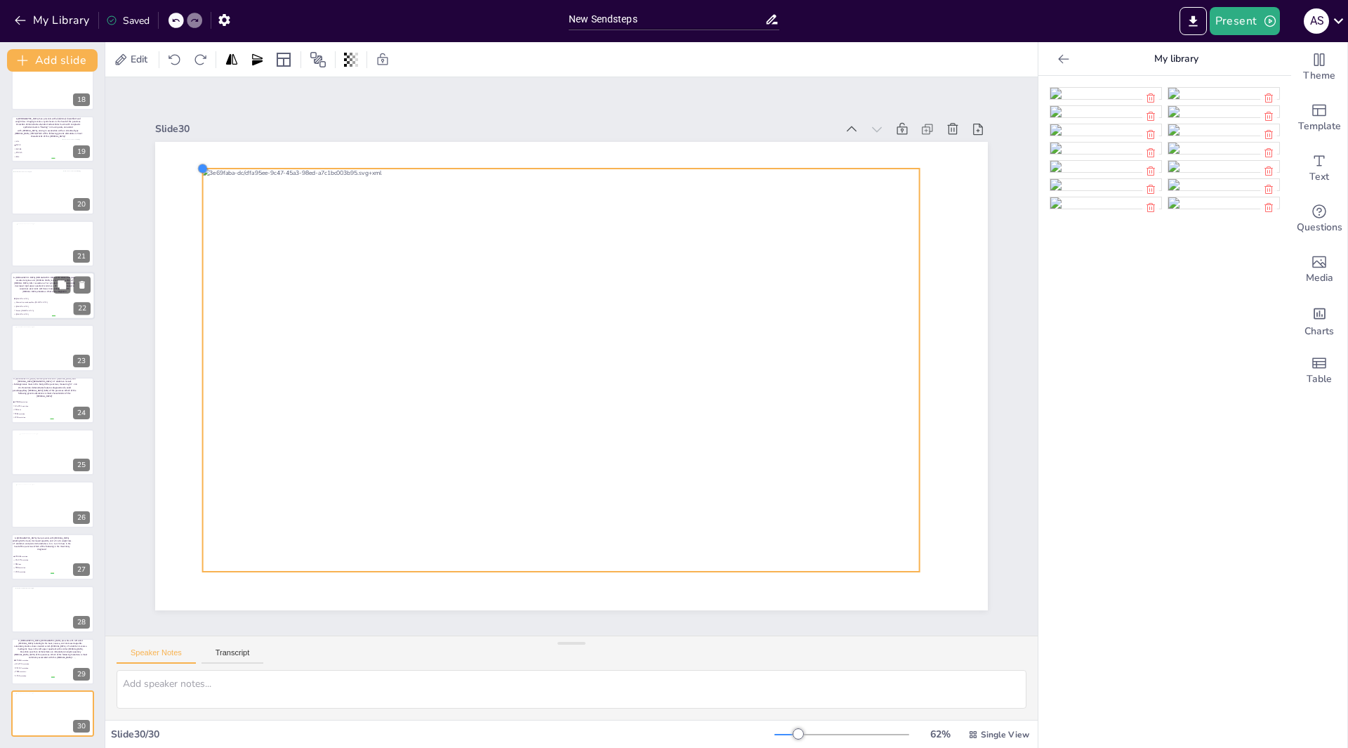
drag, startPoint x: 228, startPoint y: 181, endPoint x: 192, endPoint y: 169, distance: 37.8
click at [192, 169] on div at bounding box center [569, 376] width 877 height 553
click at [84, 683] on div "New Slide" at bounding box center [106, 679] width 65 height 13
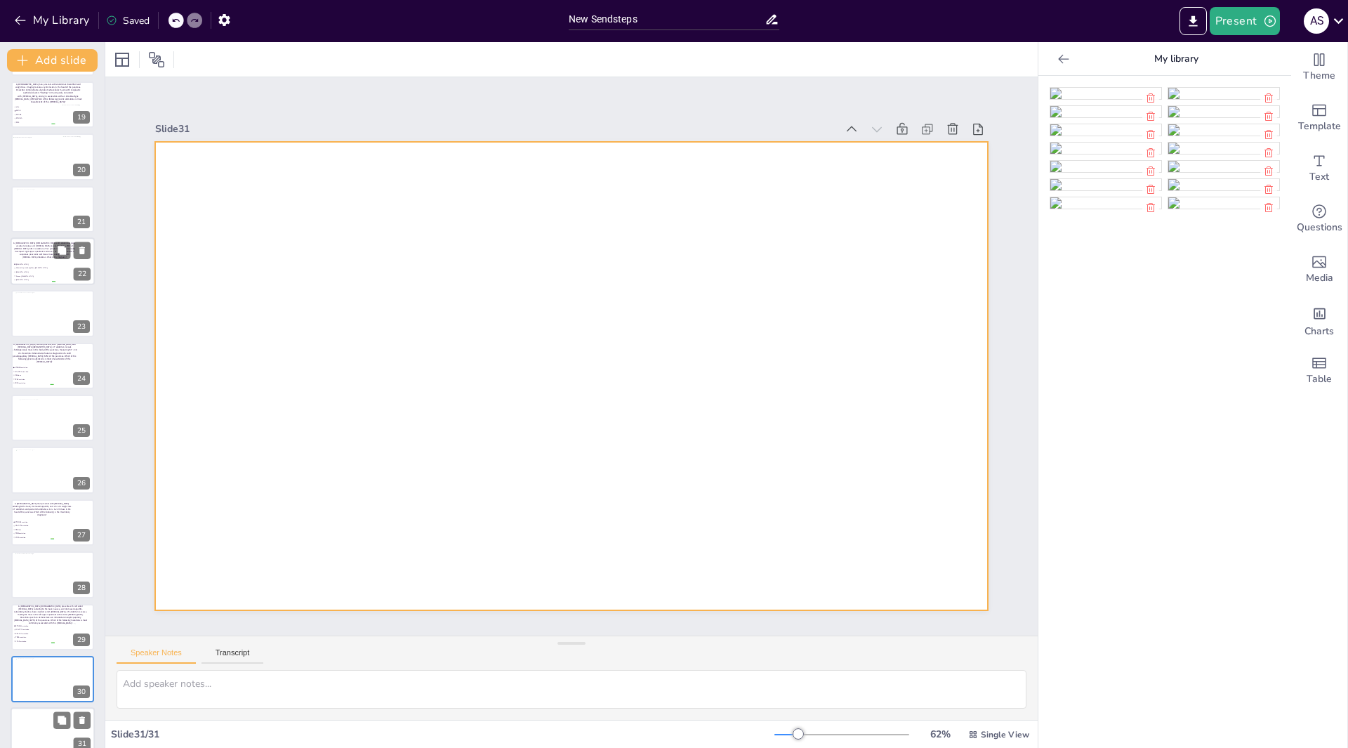
scroll to position [960, 0]
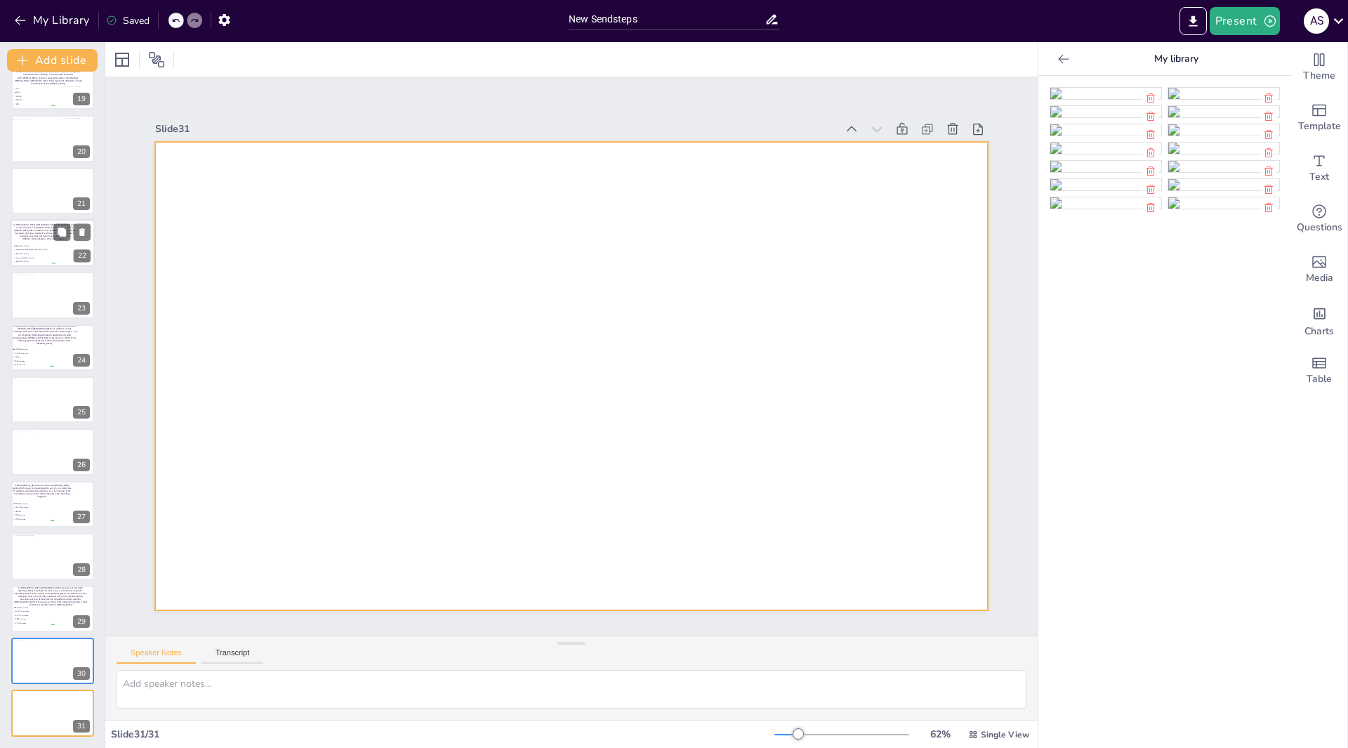
click at [476, 334] on div at bounding box center [569, 376] width 877 height 553
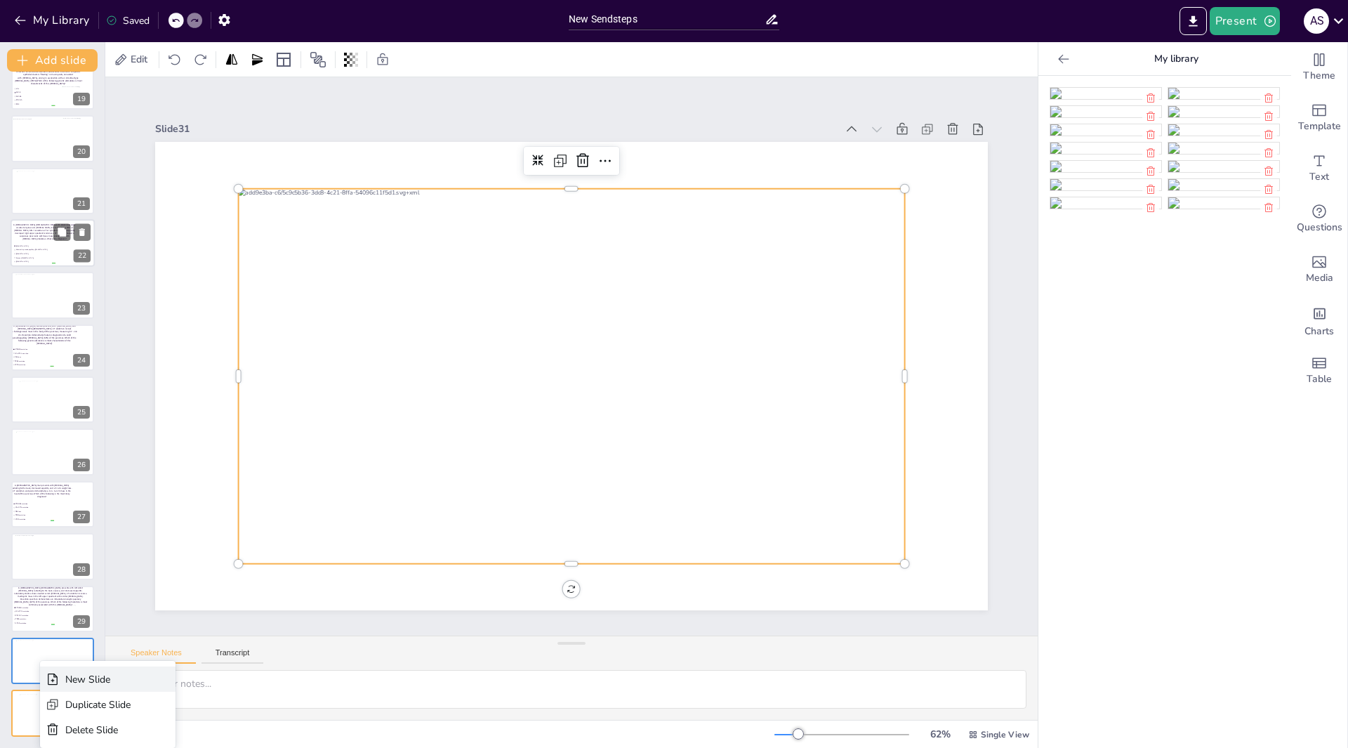
click at [74, 687] on div "New Slide" at bounding box center [108, 678] width 136 height 25
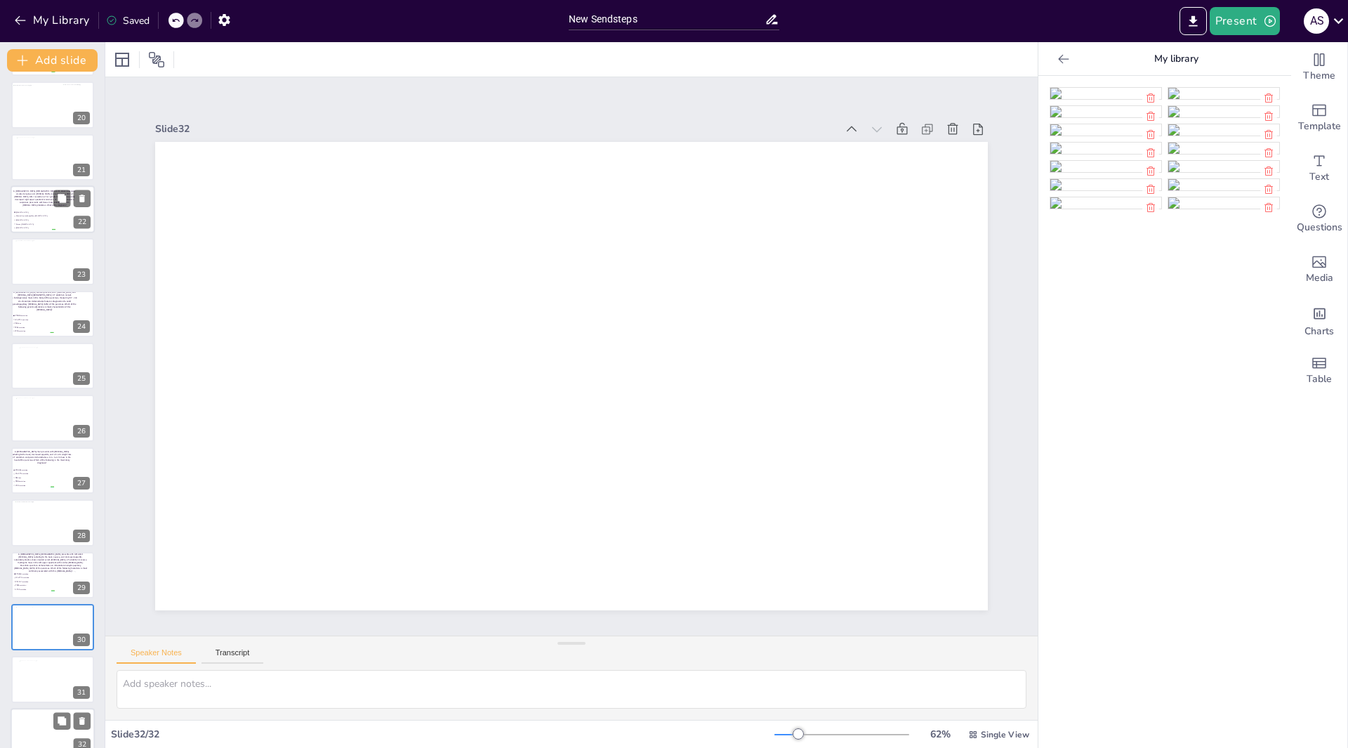
scroll to position [1012, 0]
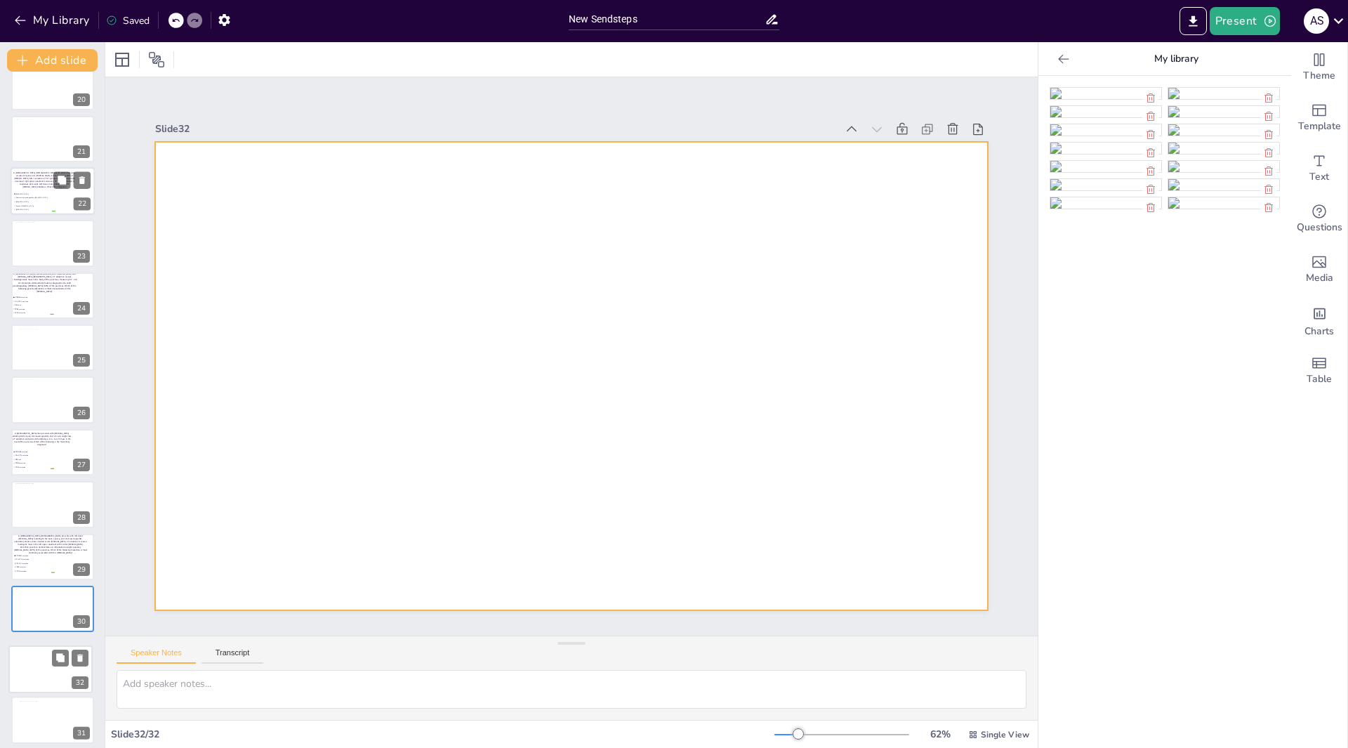
drag, startPoint x: 55, startPoint y: 716, endPoint x: 52, endPoint y: 666, distance: 49.9
click at [52, 666] on div at bounding box center [50, 669] width 83 height 46
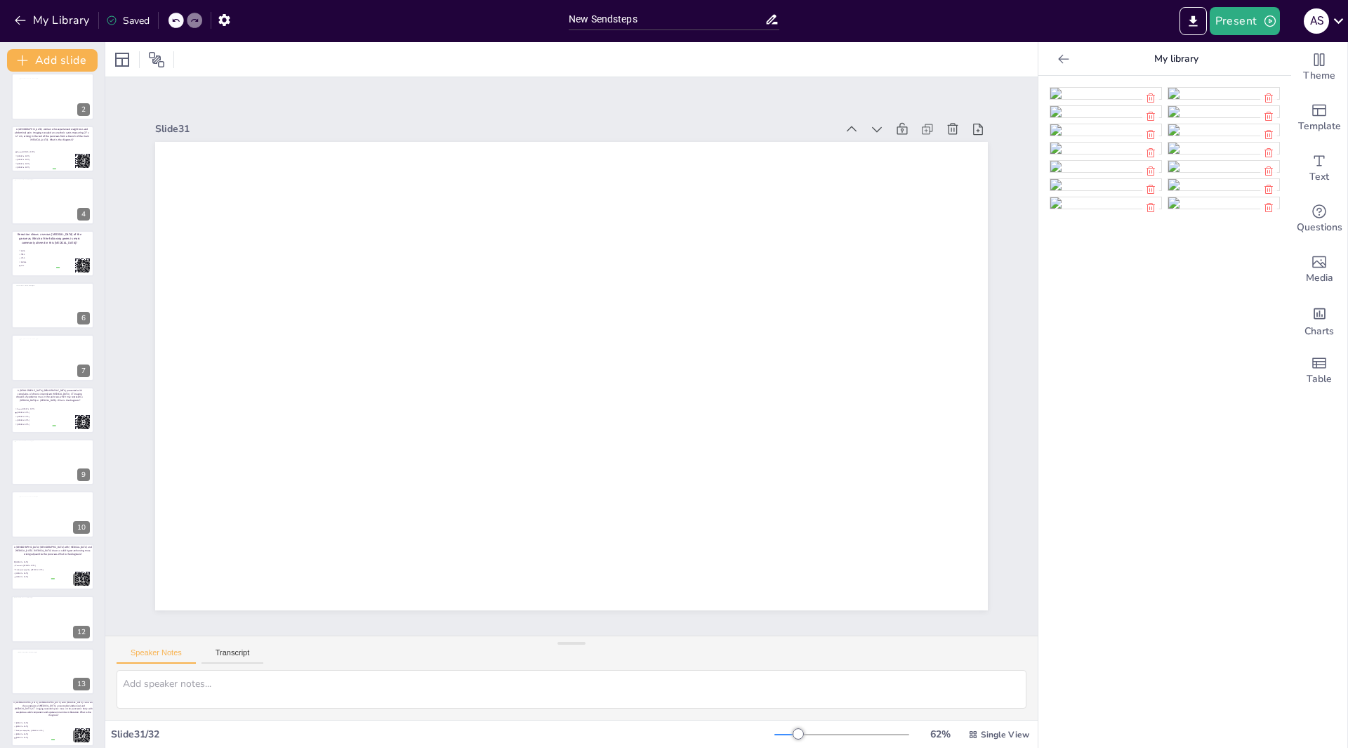
scroll to position [0, 0]
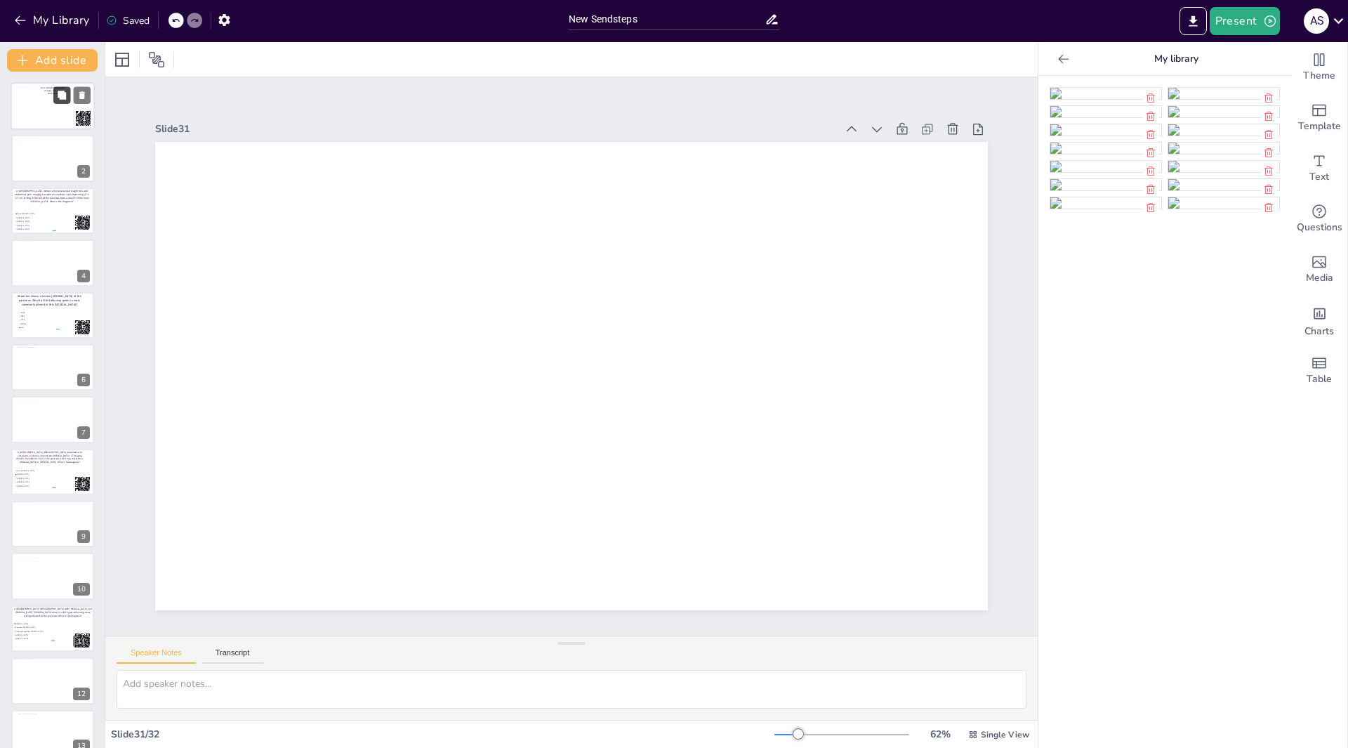
click at [58, 103] on button at bounding box center [61, 94] width 17 height 17
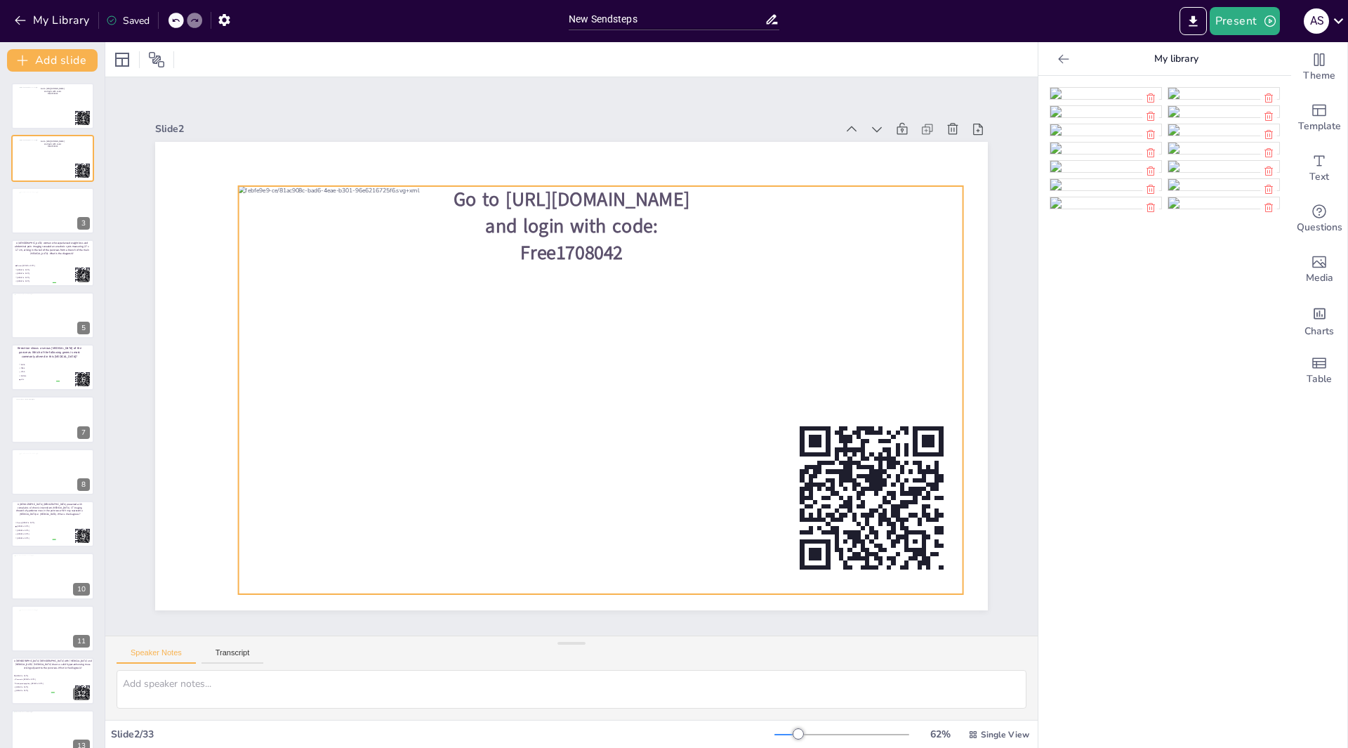
click at [537, 456] on div at bounding box center [566, 401] width 788 height 812
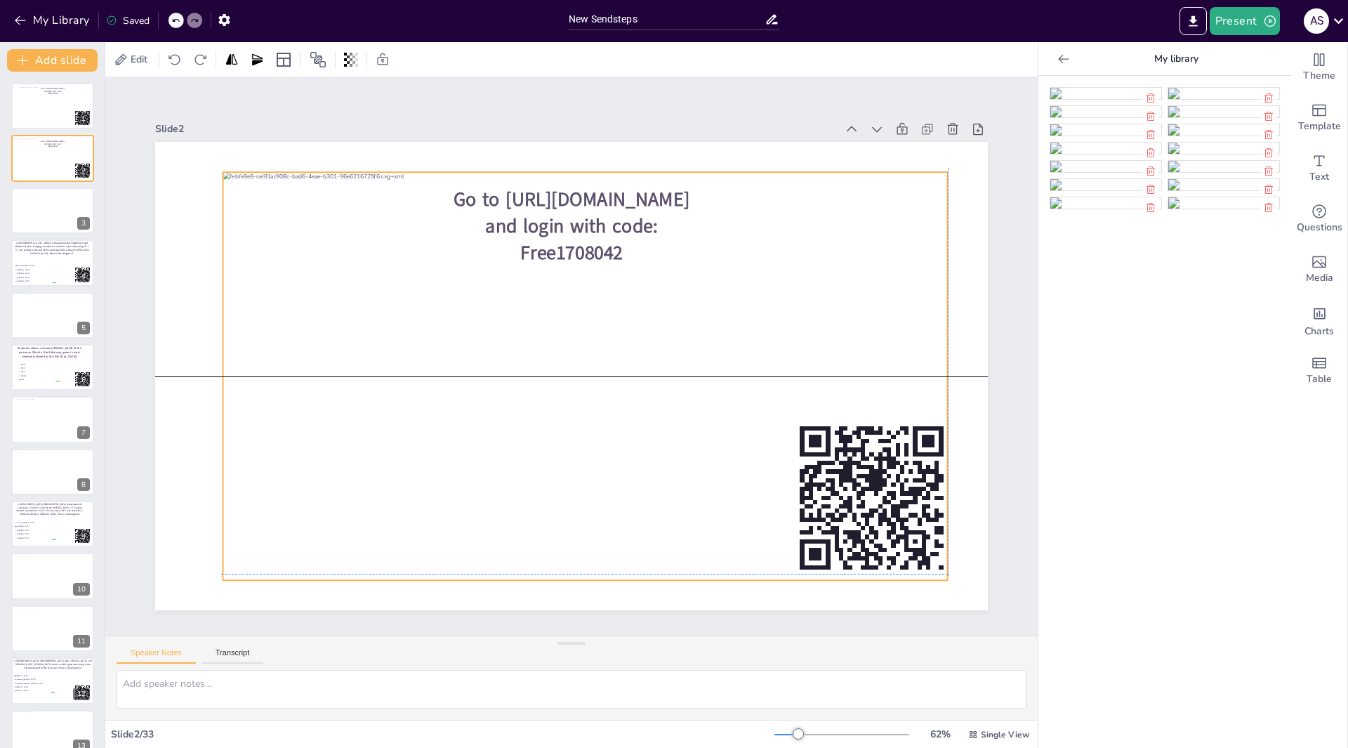
drag, startPoint x: 313, startPoint y: 242, endPoint x: 296, endPoint y: 224, distance: 25.3
click at [296, 224] on div at bounding box center [581, 379] width 794 height 550
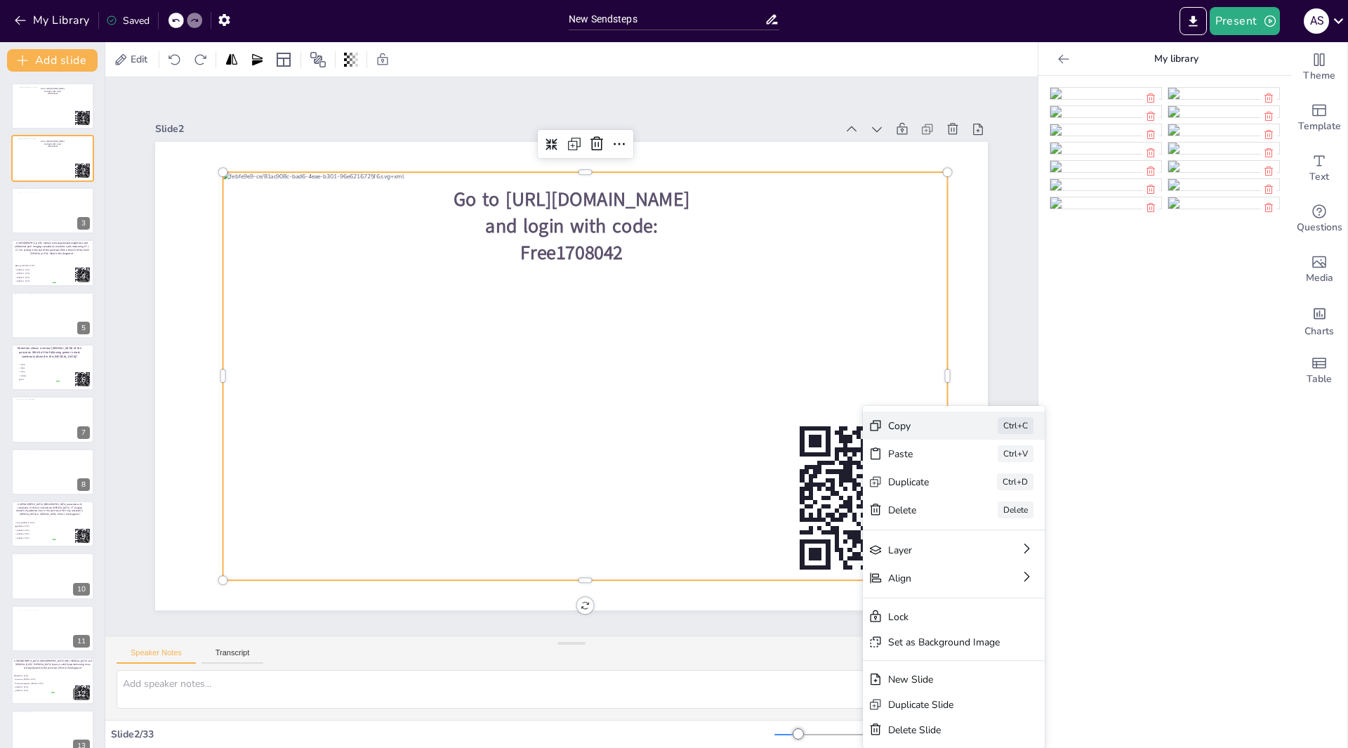
click at [898, 656] on div "Copy" at bounding box center [930, 676] width 70 height 41
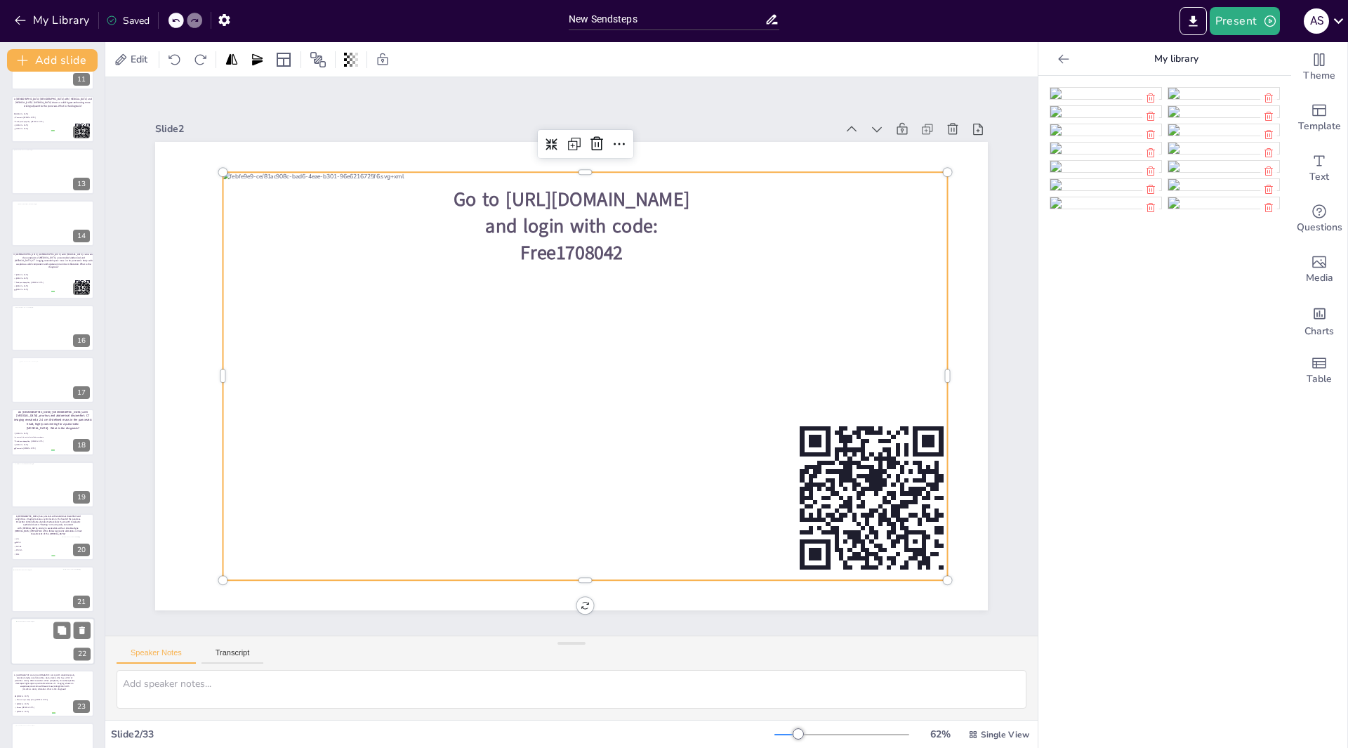
scroll to position [632, 0]
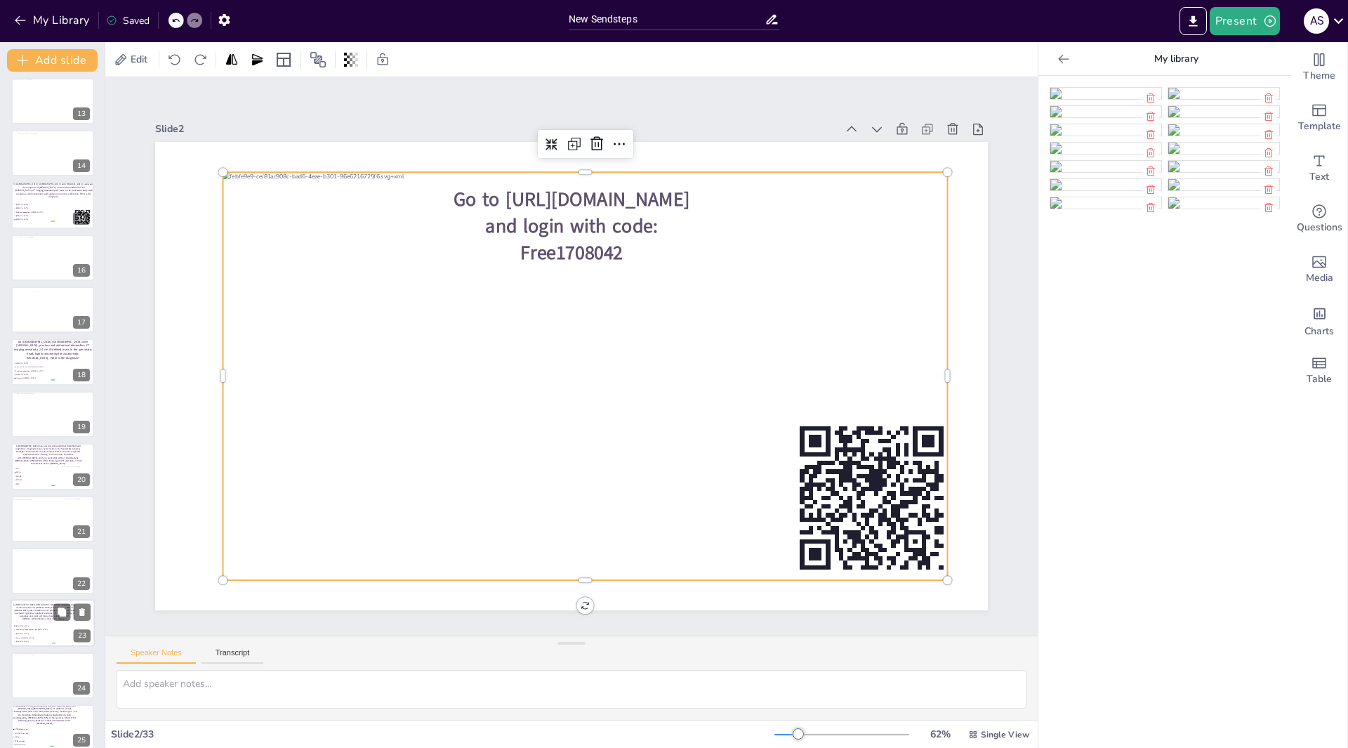
click at [61, 625] on div at bounding box center [53, 624] width 84 height 48
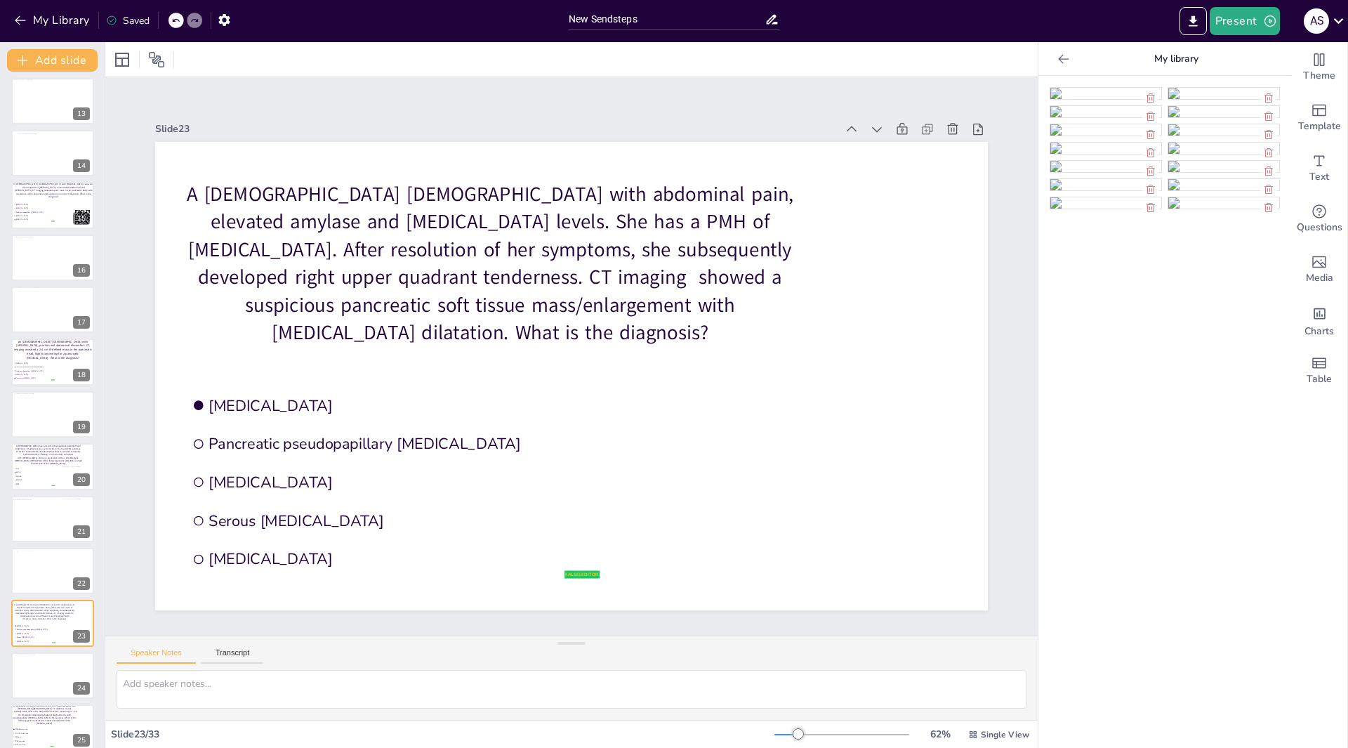
scroll to position [846, 0]
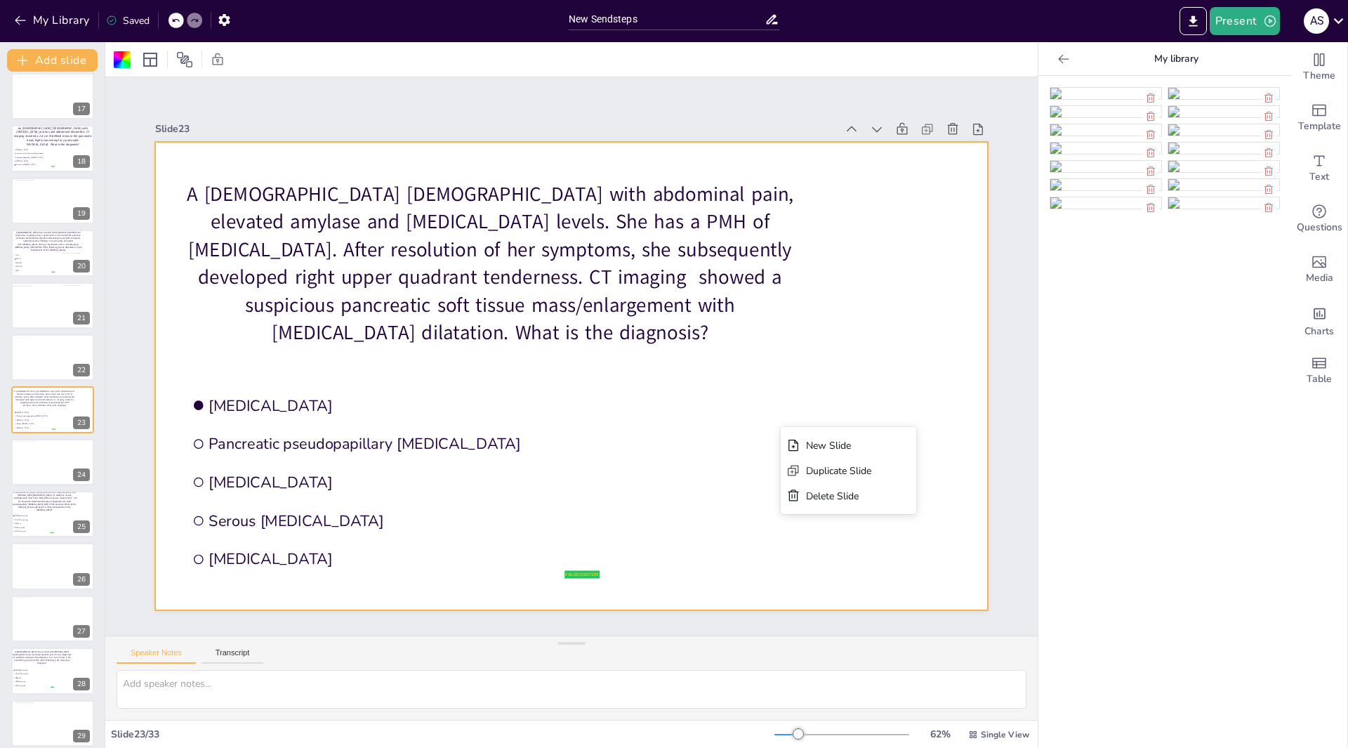
click at [754, 373] on div at bounding box center [568, 375] width 912 height 631
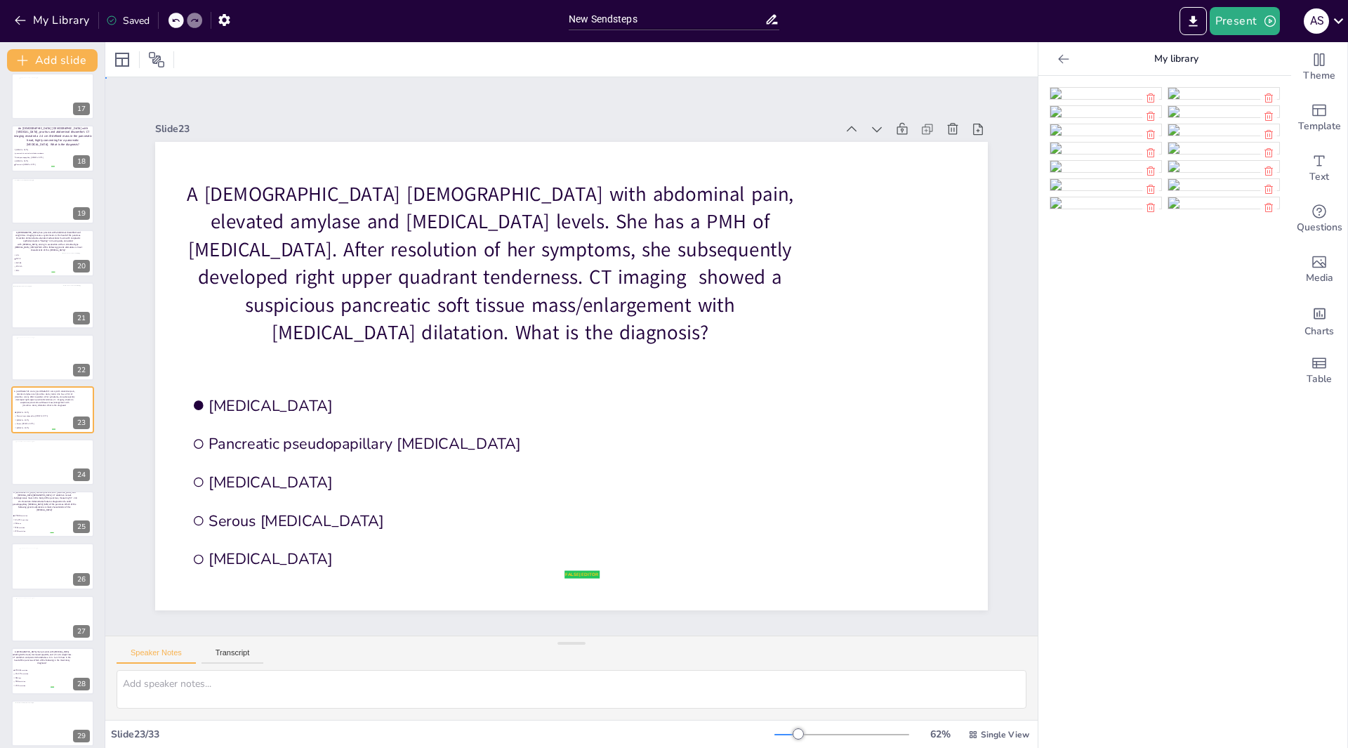
click at [788, 449] on div at bounding box center [569, 376] width 877 height 553
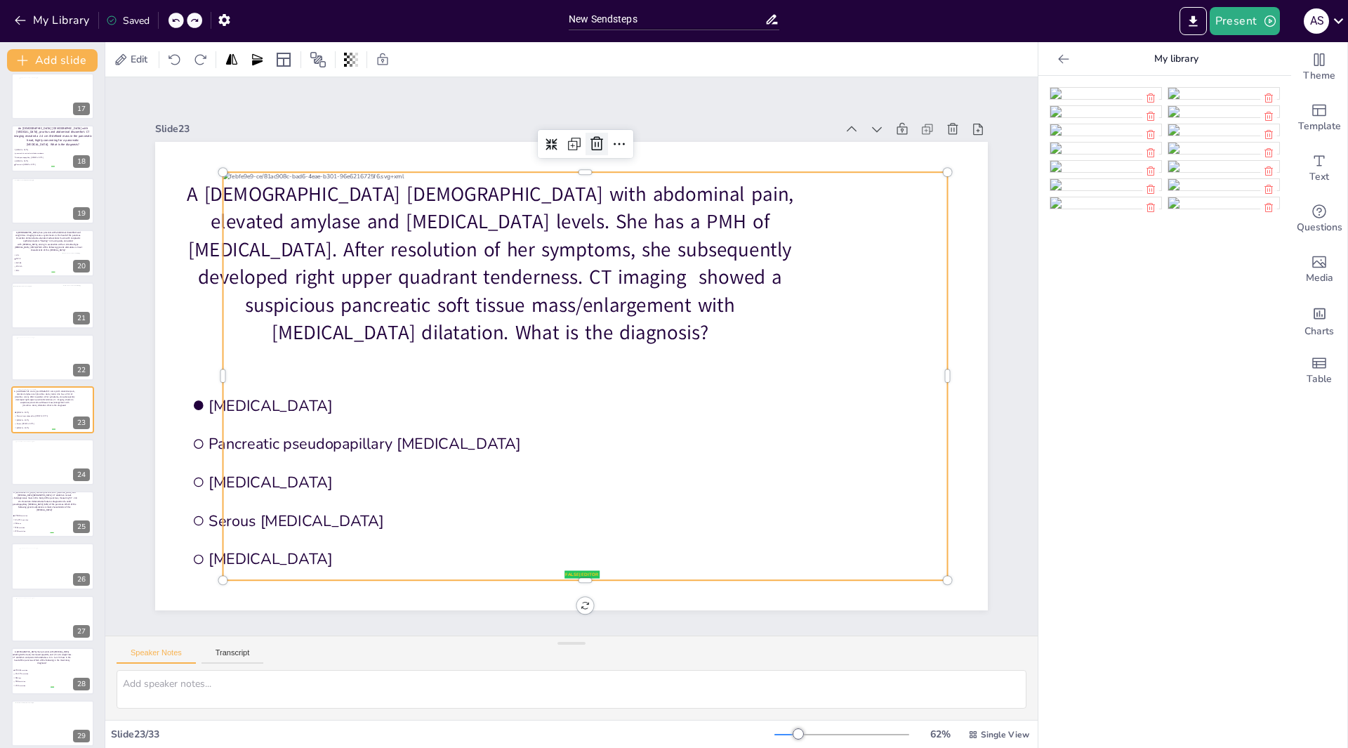
click at [612, 145] on icon at bounding box center [619, 147] width 14 height 15
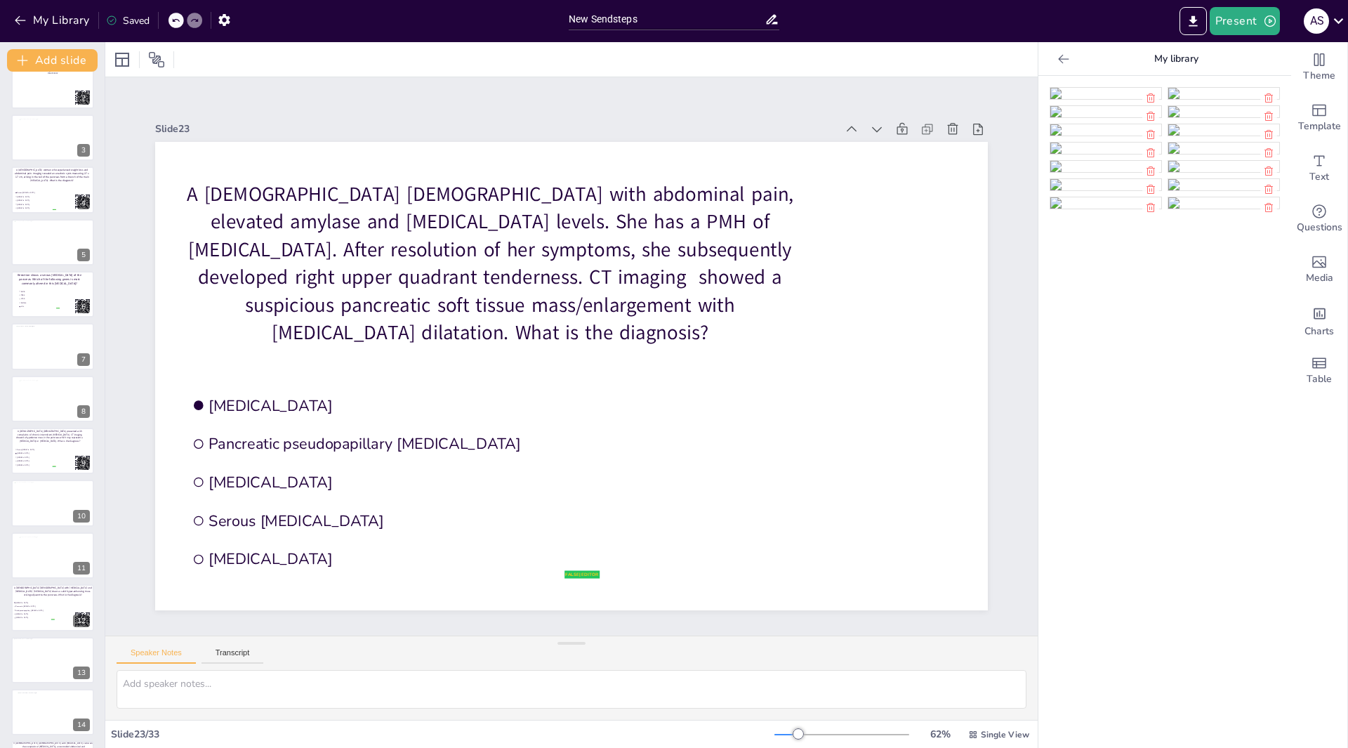
scroll to position [0, 0]
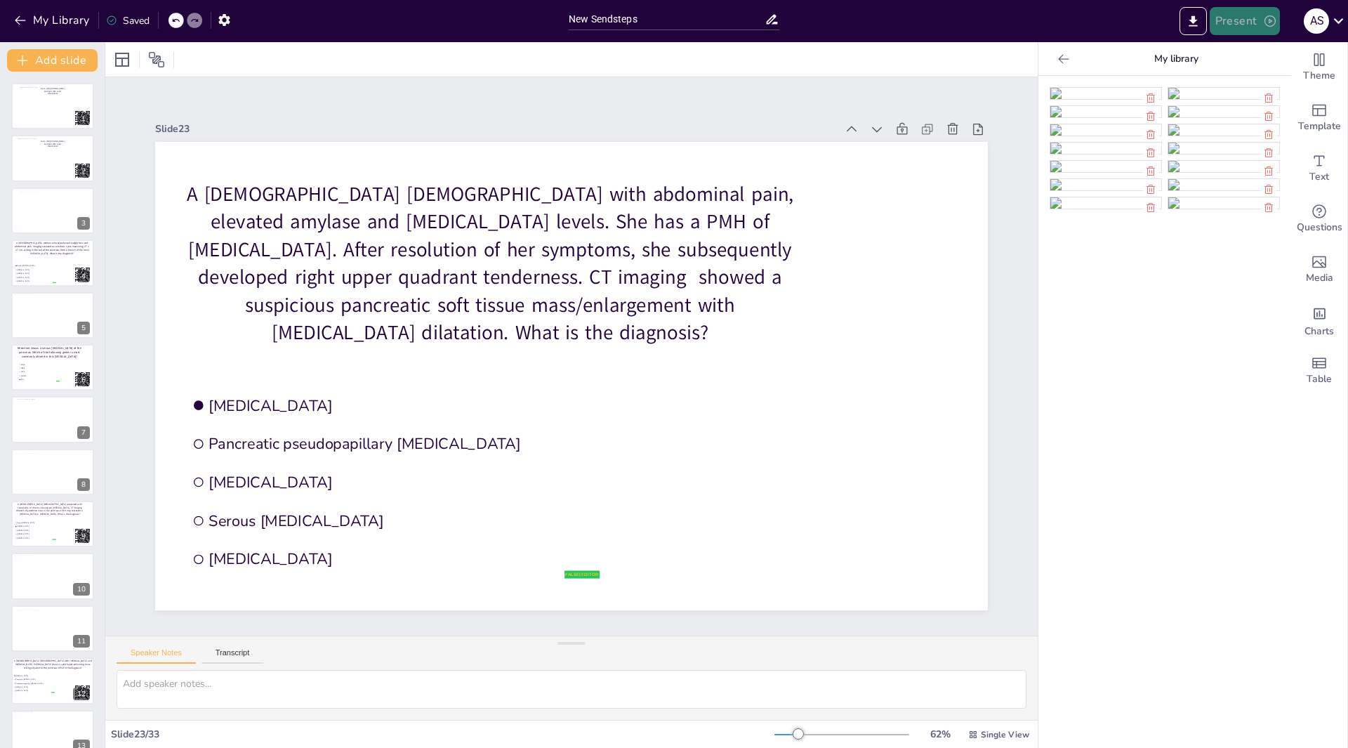
click at [1235, 16] on button "Present" at bounding box center [1245, 21] width 70 height 28
click at [1246, 84] on li "Play presentation" at bounding box center [1266, 86] width 110 height 22
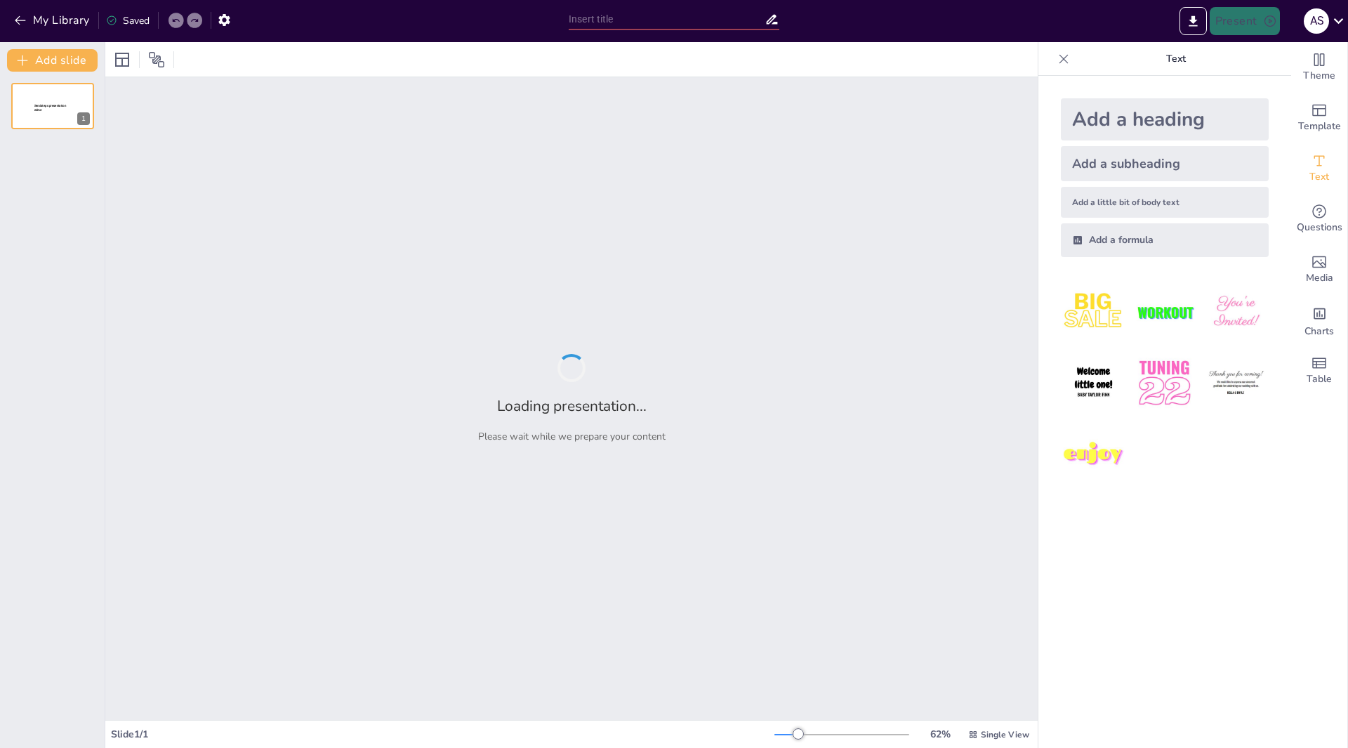
type input "New Sendsteps"
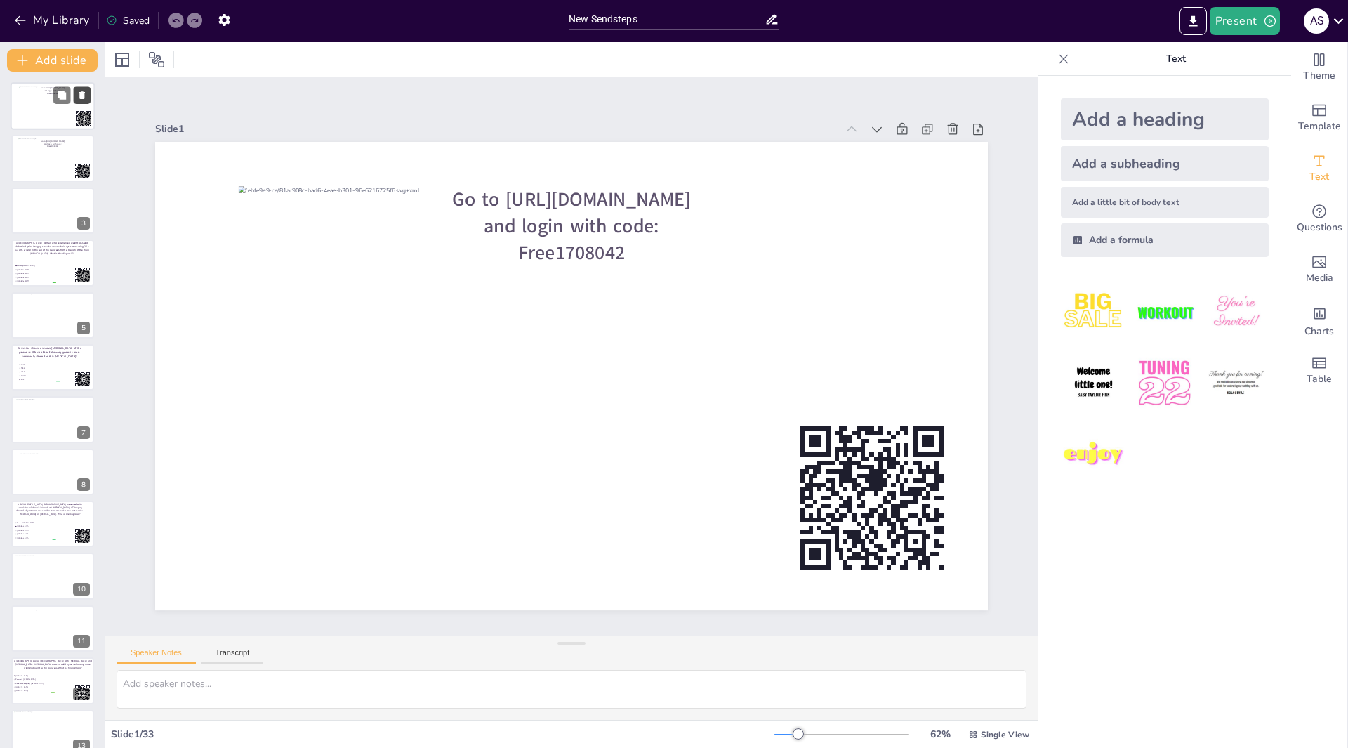
click at [81, 96] on icon at bounding box center [82, 95] width 6 height 8
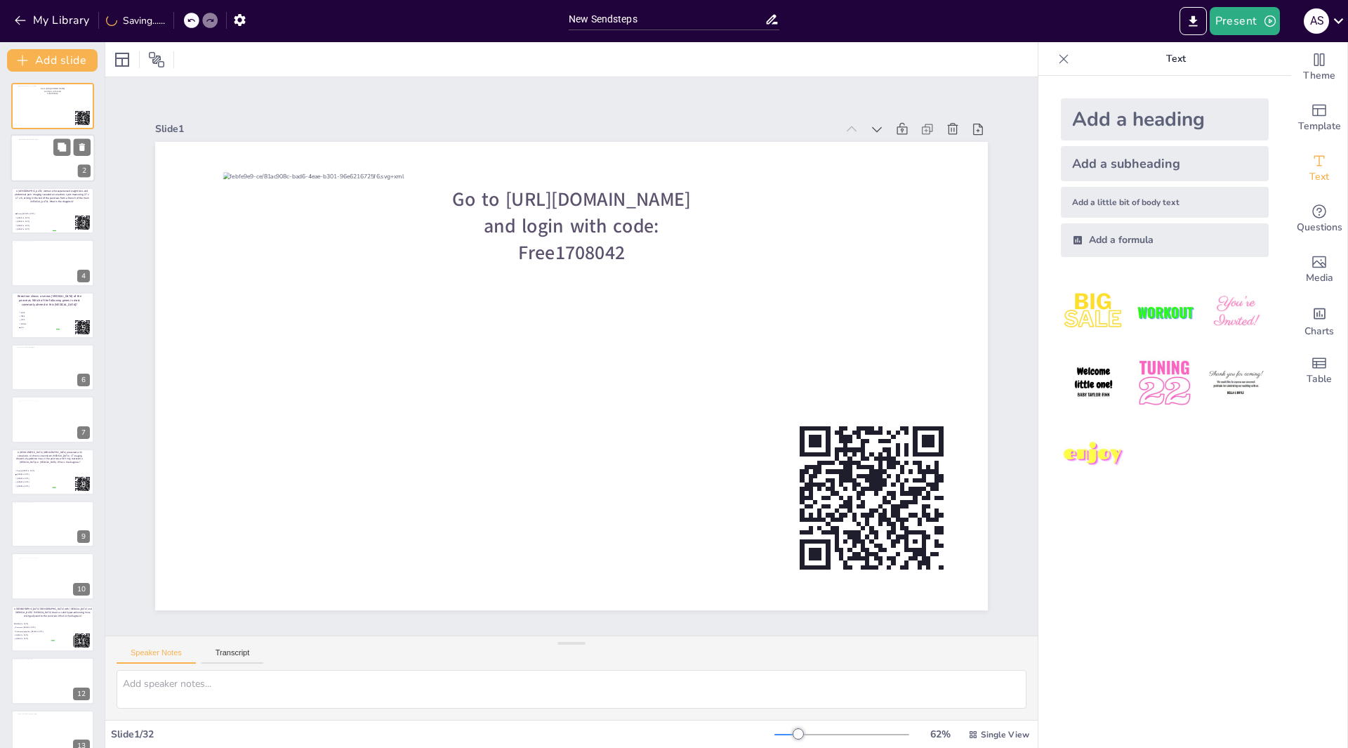
click at [66, 159] on div at bounding box center [52, 158] width 67 height 38
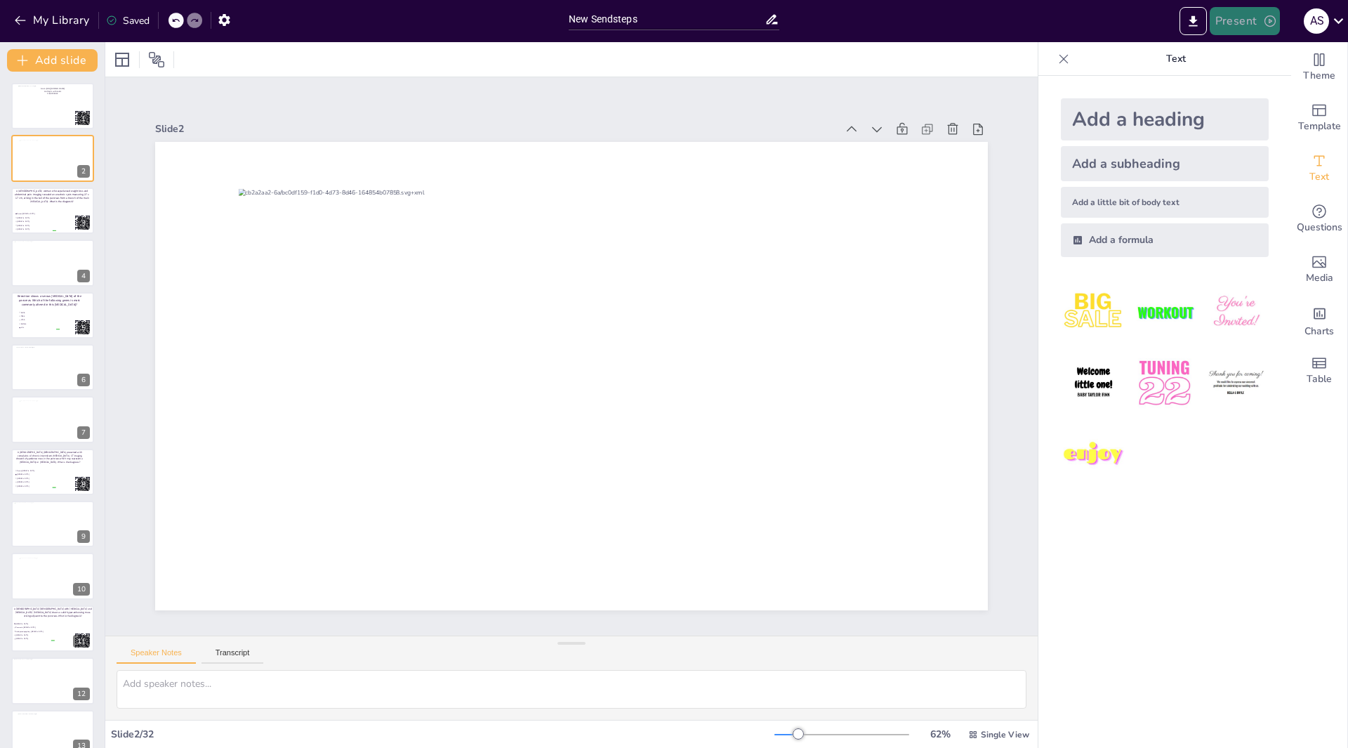
click at [1236, 13] on button "Present" at bounding box center [1245, 21] width 70 height 28
click at [1241, 86] on li "Play presentation" at bounding box center [1266, 86] width 110 height 22
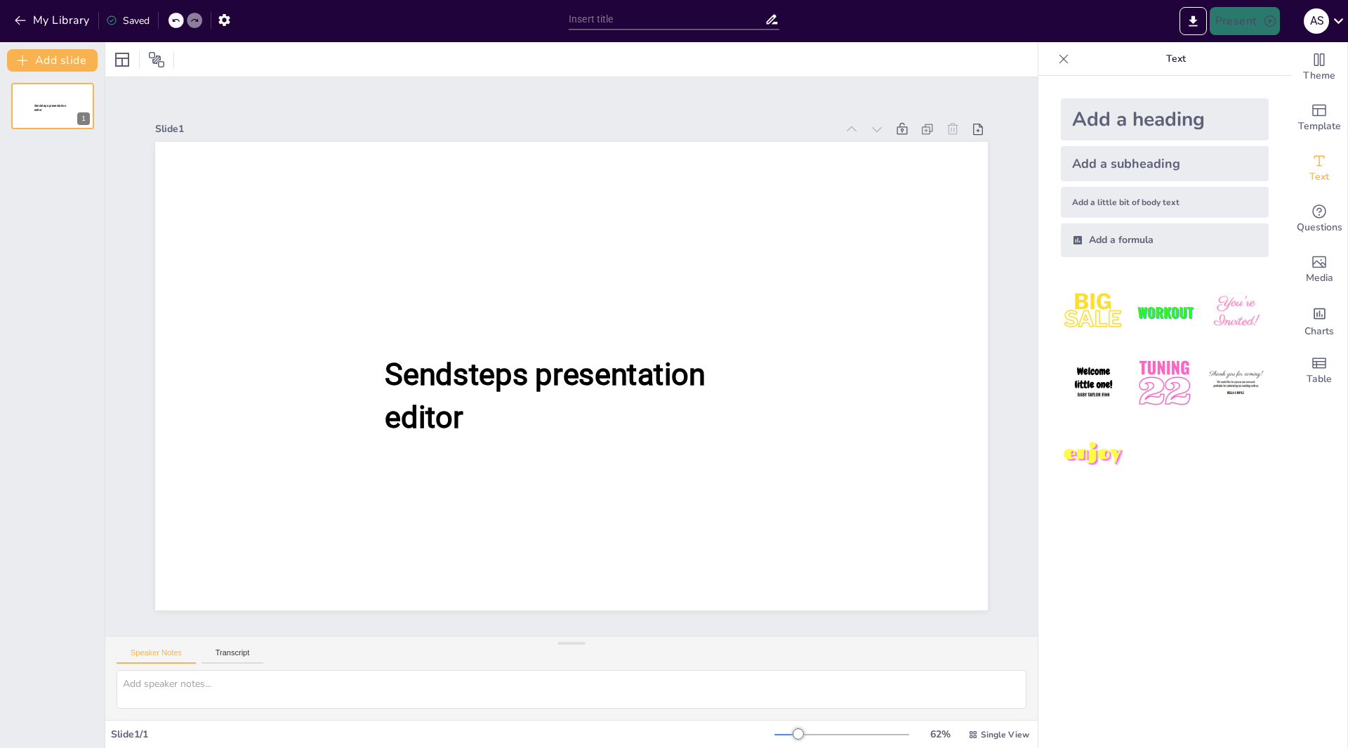
type input "New Sendsteps"
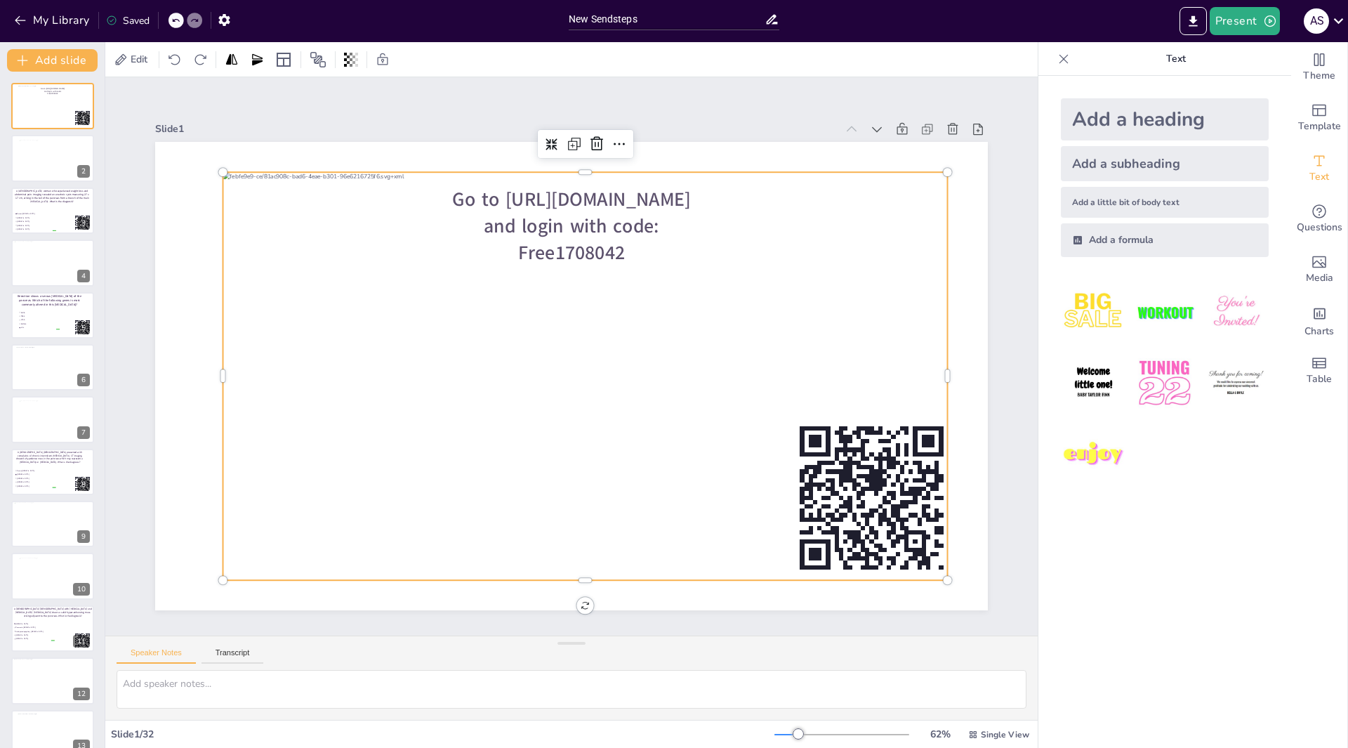
click at [480, 367] on div at bounding box center [585, 376] width 725 height 408
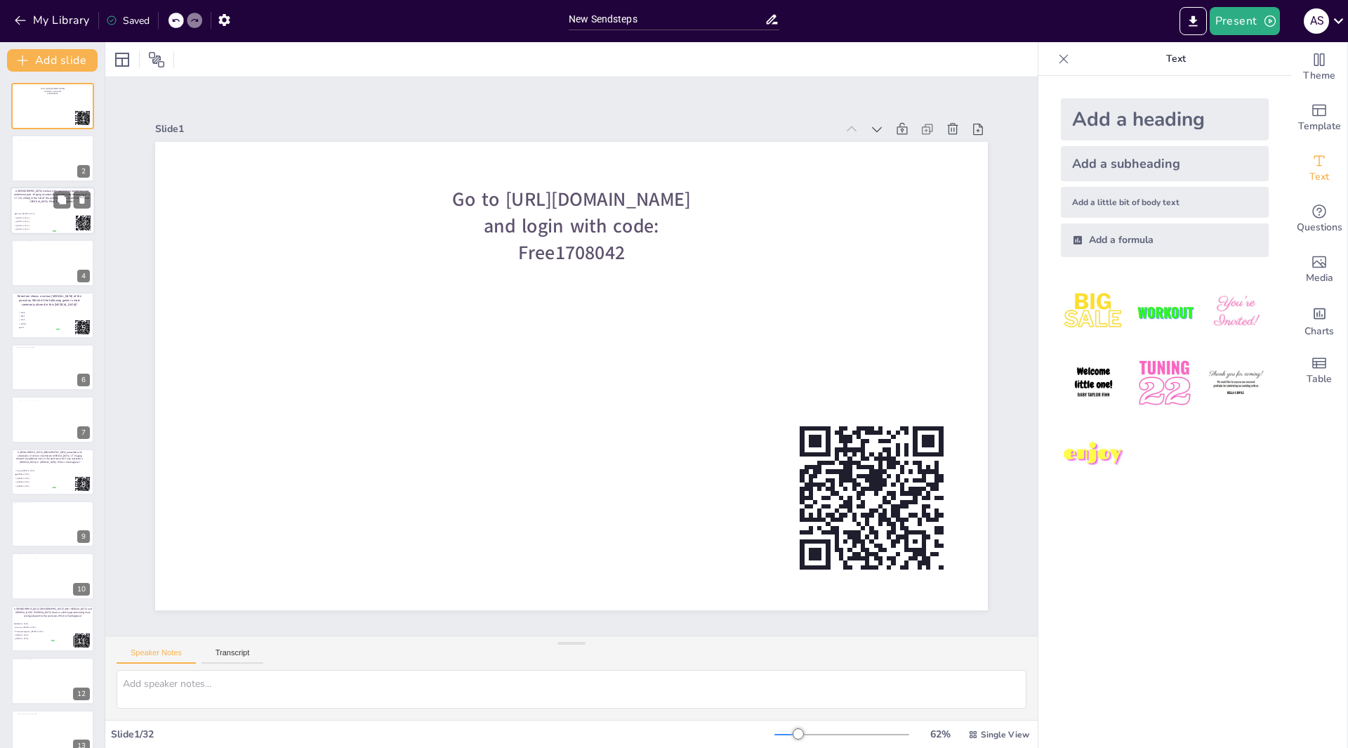
click at [50, 207] on div at bounding box center [53, 211] width 84 height 48
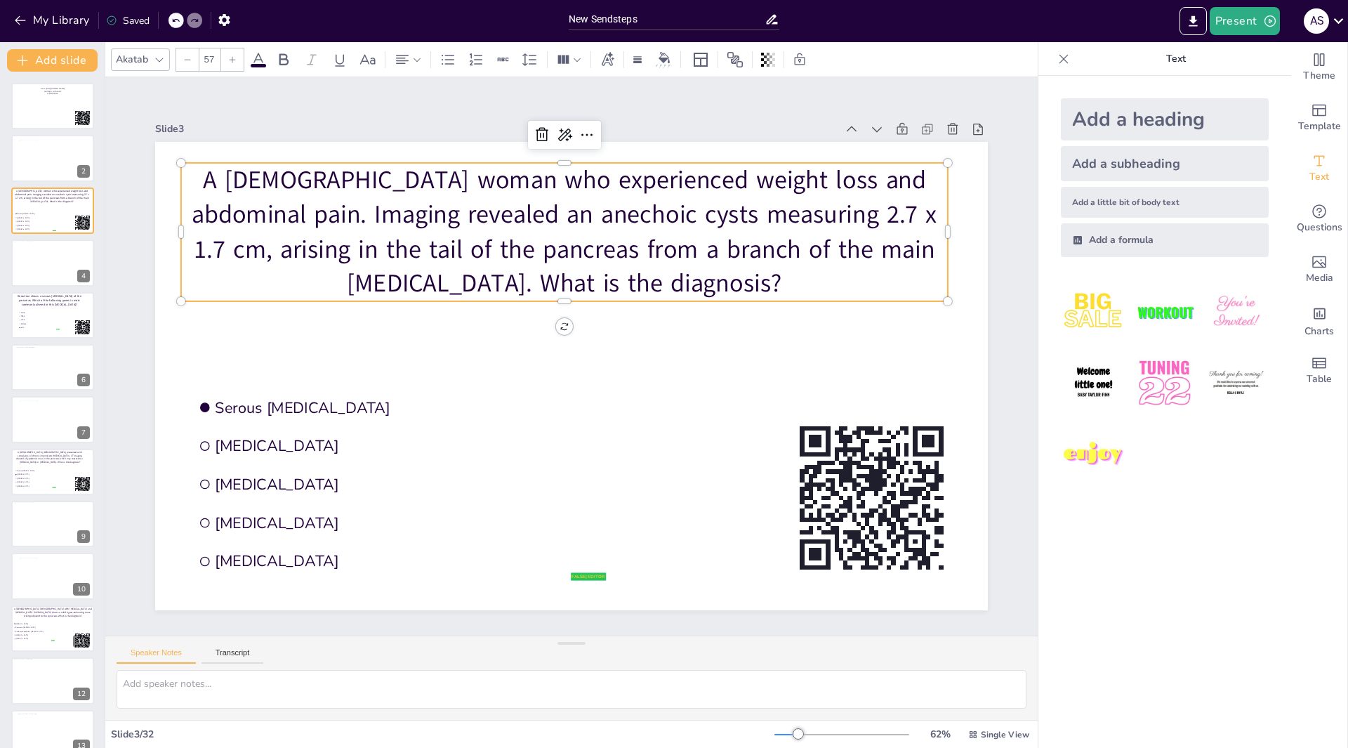
drag, startPoint x: 471, startPoint y: 270, endPoint x: 482, endPoint y: 270, distance: 11.2
click at [472, 270] on p "A [DEMOGRAPHIC_DATA] woman who experienced weight loss and abdominal pain. Imag…" at bounding box center [564, 232] width 767 height 138
click at [798, 270] on p "A [DEMOGRAPHIC_DATA] woman who experienced weight loss and abdominal pain. Imag…" at bounding box center [564, 232] width 767 height 138
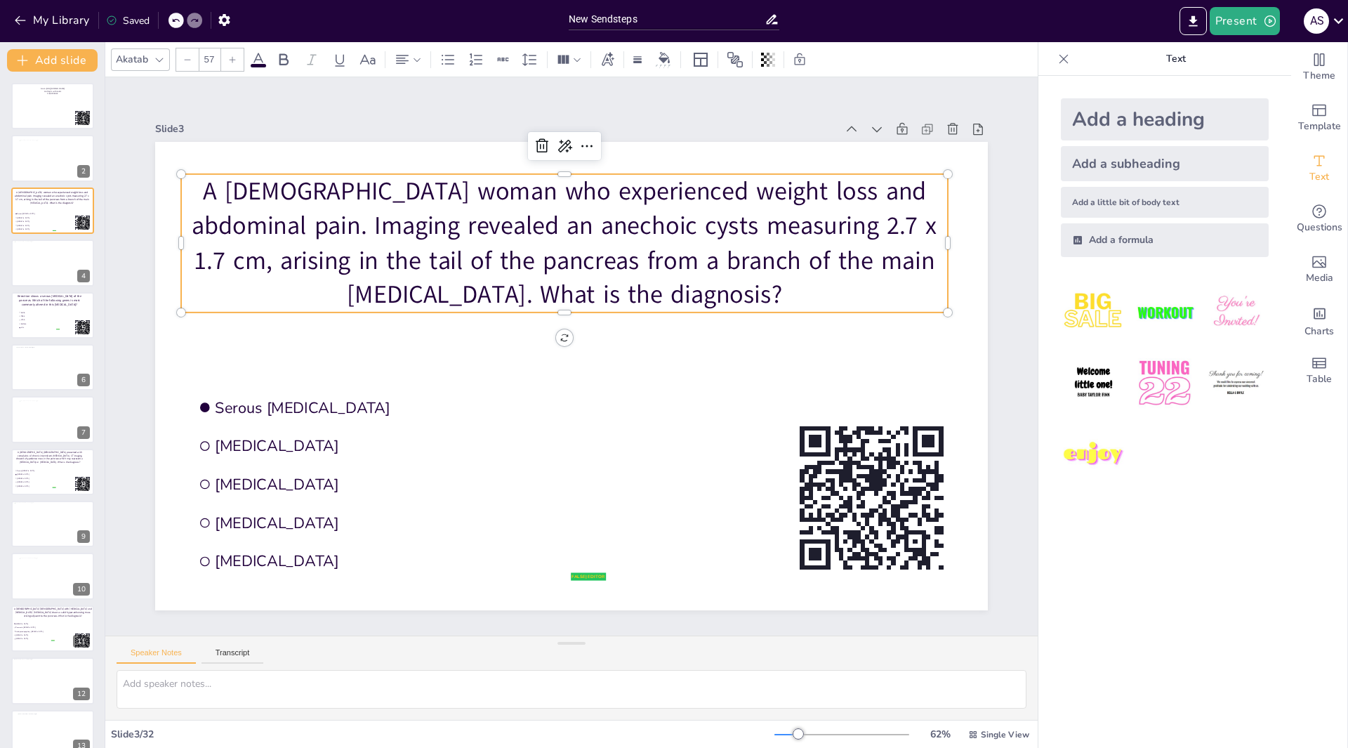
click at [787, 284] on p "A [DEMOGRAPHIC_DATA] woman who experienced weight loss and abdominal pain. Imag…" at bounding box center [564, 243] width 767 height 138
click at [42, 268] on div at bounding box center [51, 262] width 75 height 42
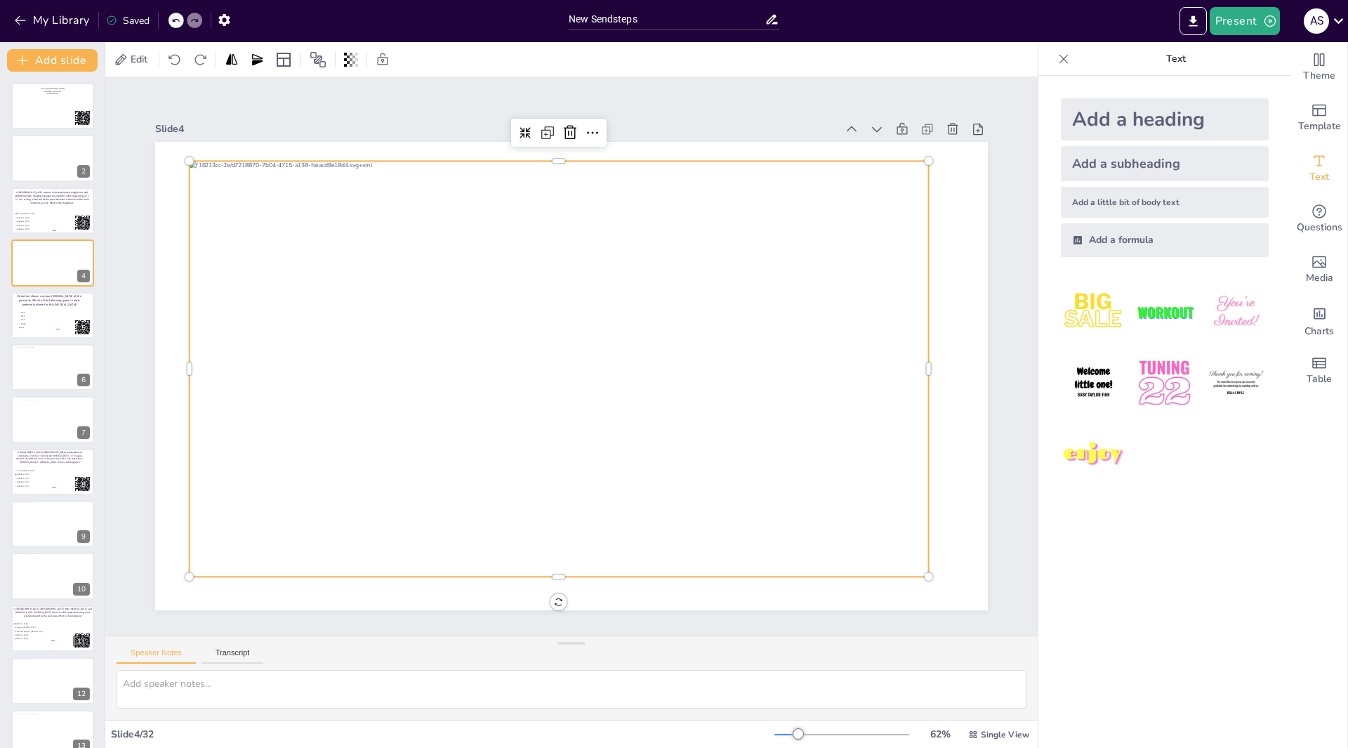
click at [366, 296] on div at bounding box center [559, 369] width 739 height 416
click at [444, 221] on div at bounding box center [559, 369] width 739 height 416
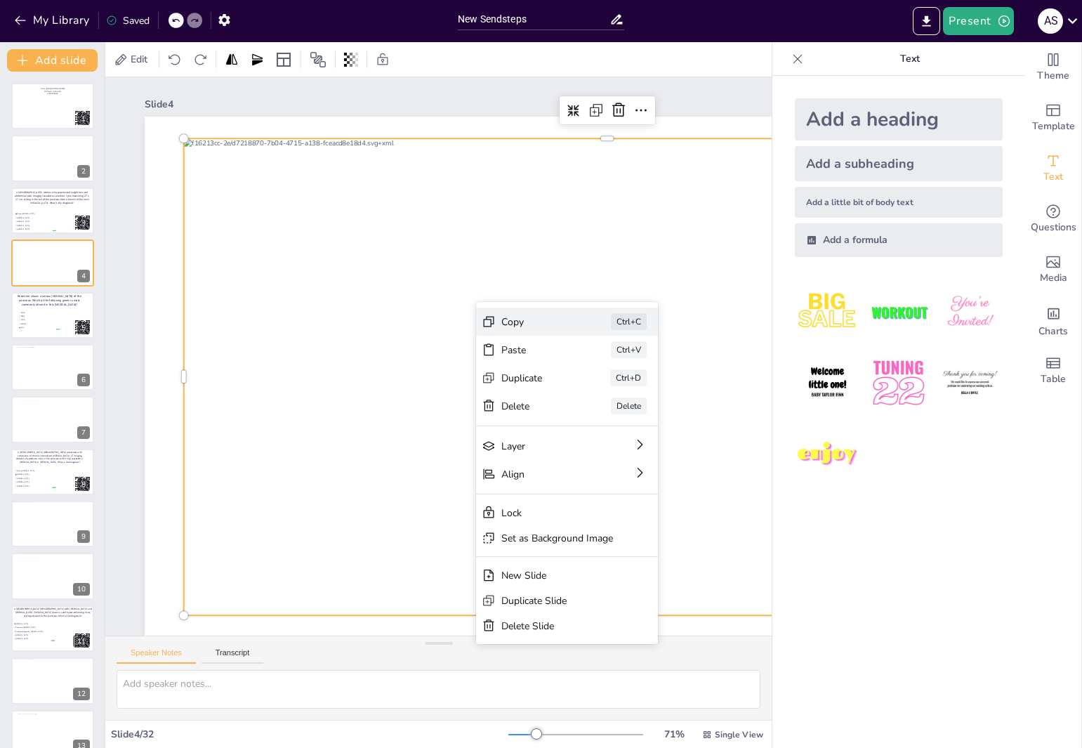
click at [508, 324] on div "Copy" at bounding box center [536, 321] width 70 height 13
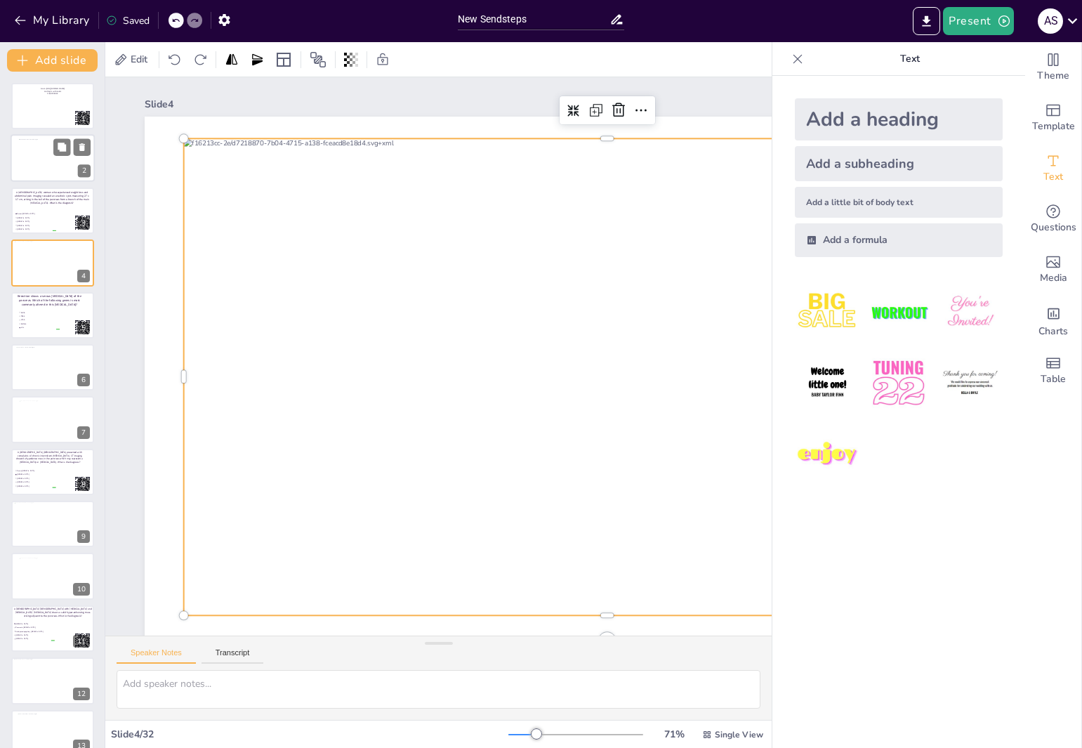
click at [46, 164] on div at bounding box center [52, 158] width 67 height 38
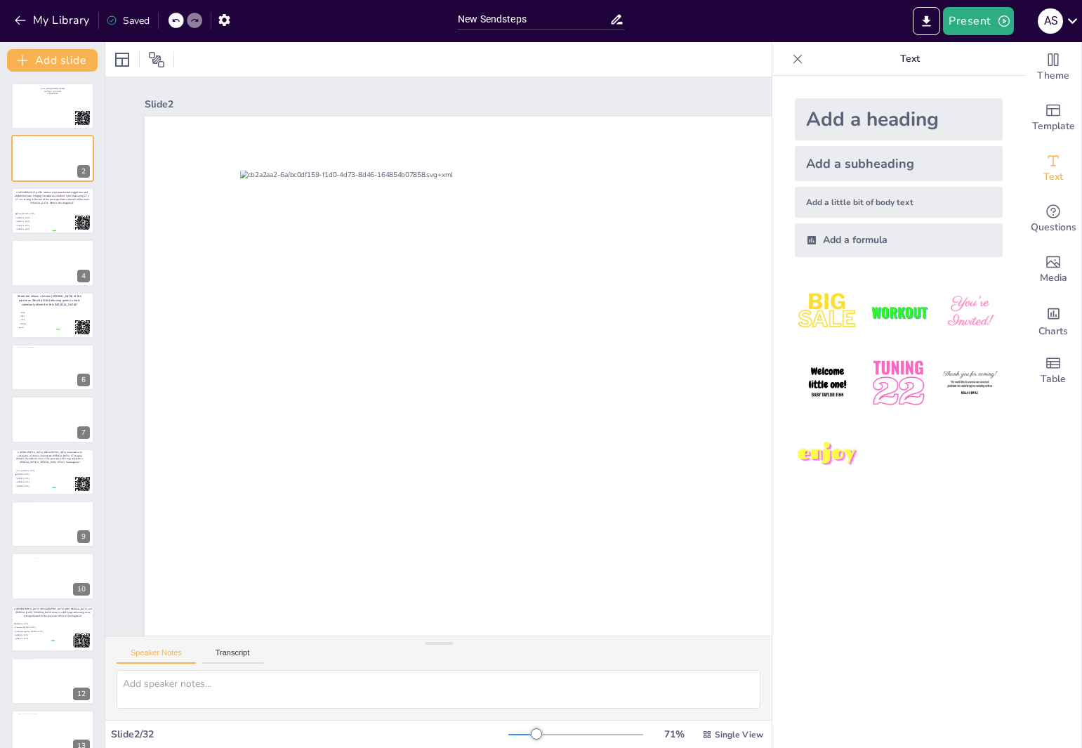
click at [793, 58] on icon at bounding box center [798, 59] width 14 height 14
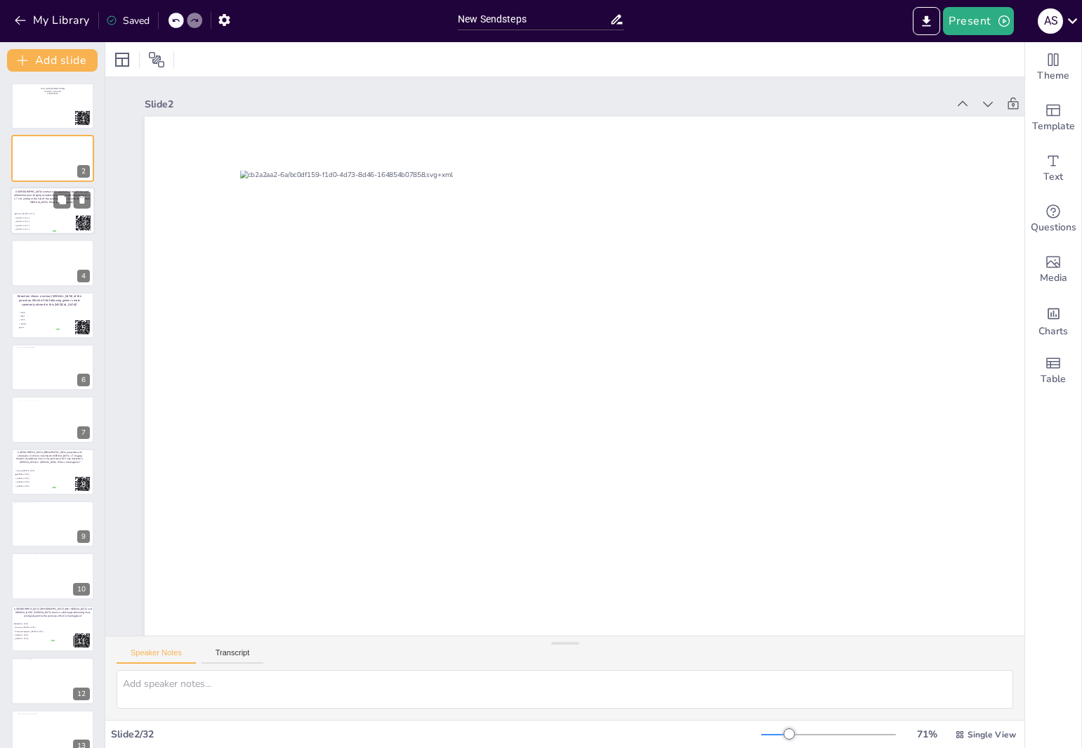
click at [44, 201] on p "A 56-year-old woman who experienced weight loss and abdominal pain. Imaging rev…" at bounding box center [52, 197] width 78 height 14
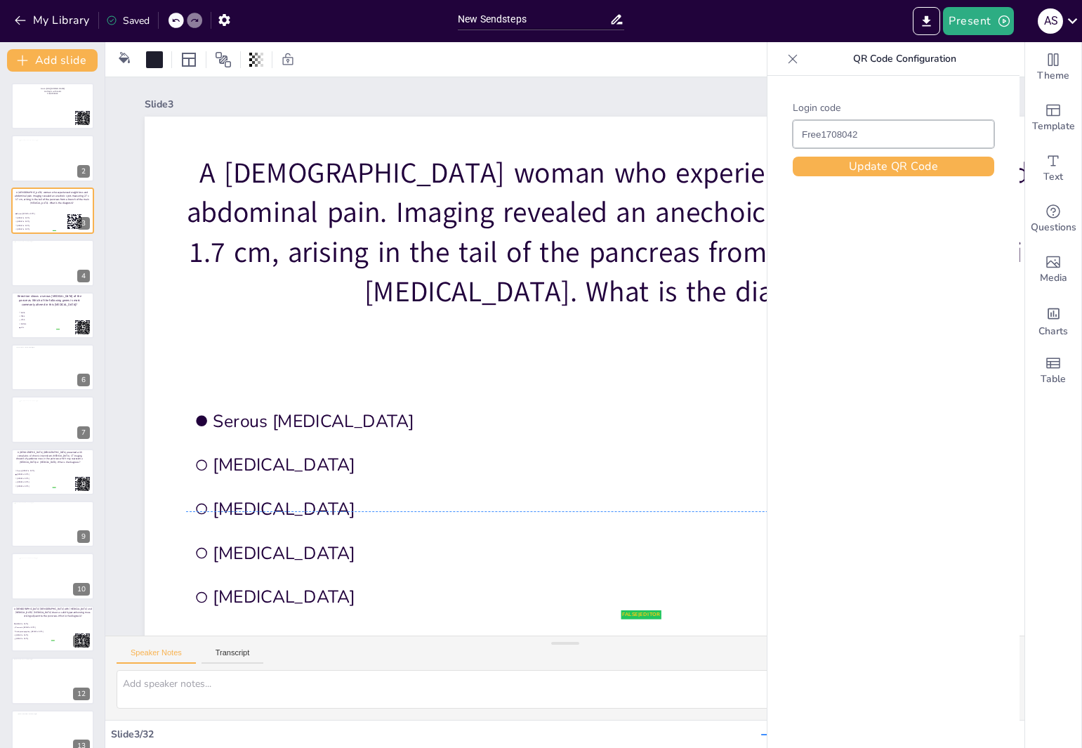
drag, startPoint x: 945, startPoint y: 492, endPoint x: 853, endPoint y: 479, distance: 92.9
click at [853, 479] on body "My Library Saved New Sendsteps Present A S Document fonts Akatab Recently used …" at bounding box center [541, 374] width 1082 height 748
click at [783, 54] on div at bounding box center [793, 59] width 22 height 22
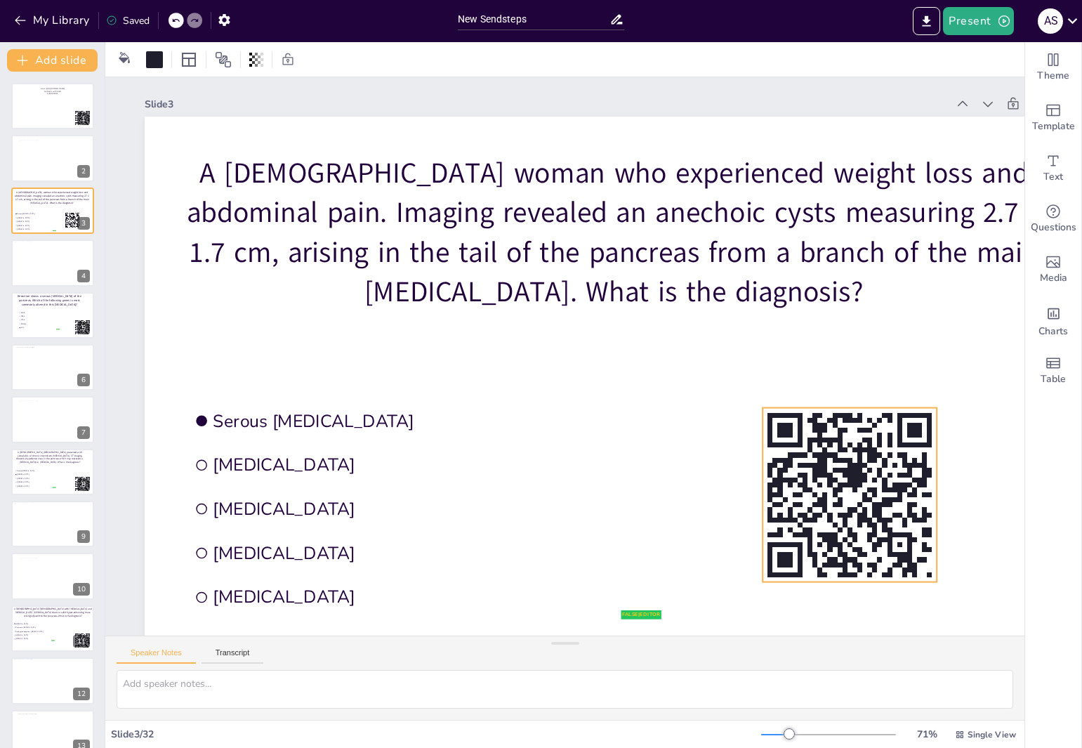
drag, startPoint x: 869, startPoint y: 499, endPoint x: 698, endPoint y: 466, distance: 174.6
click at [845, 483] on rect at bounding box center [843, 484] width 10 height 5
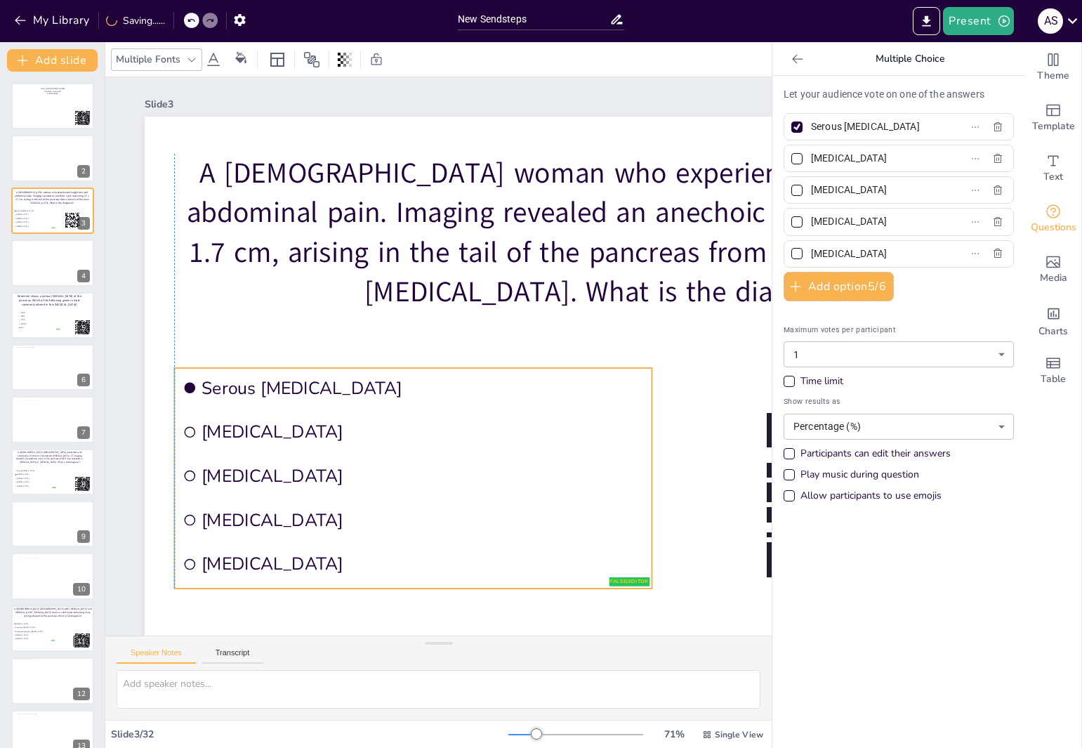
drag, startPoint x: 341, startPoint y: 480, endPoint x: 333, endPoint y: 447, distance: 33.9
click at [333, 447] on li "[MEDICAL_DATA]" at bounding box center [412, 432] width 477 height 40
click at [792, 59] on icon at bounding box center [797, 58] width 11 height 9
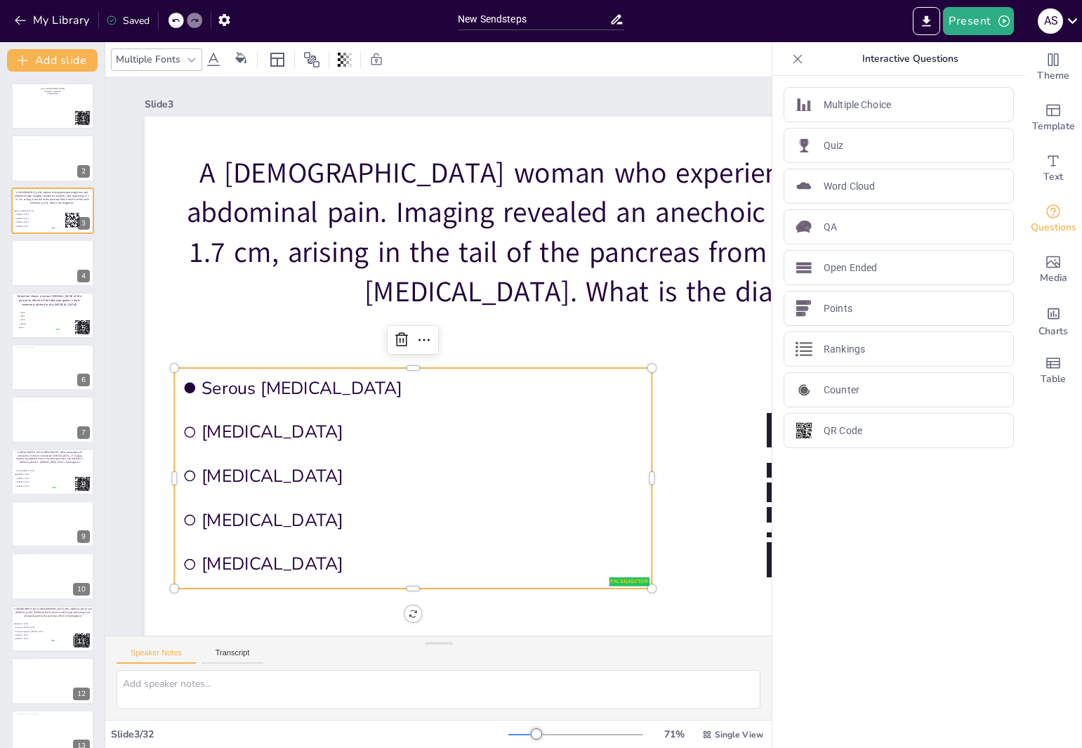
click at [791, 57] on icon at bounding box center [798, 59] width 14 height 14
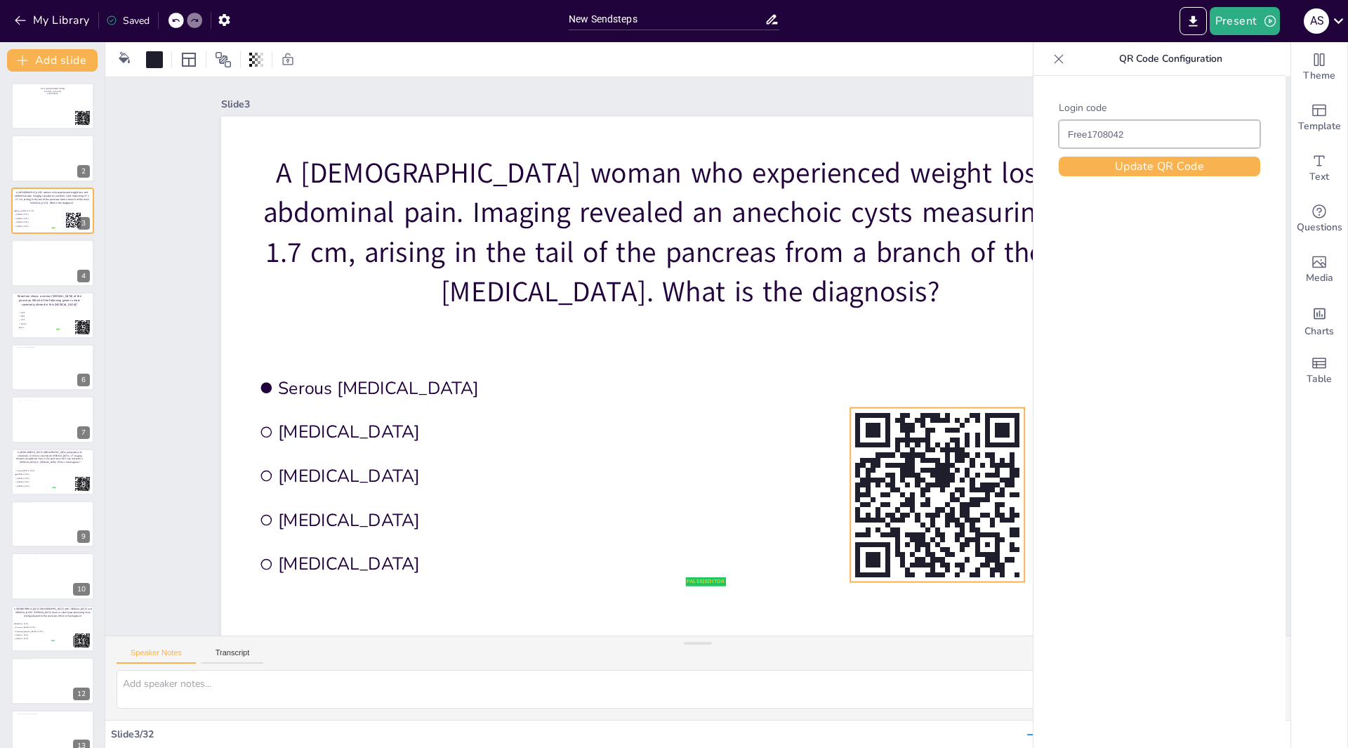
drag, startPoint x: 889, startPoint y: 467, endPoint x: 899, endPoint y: 467, distance: 9.8
click at [905, 467] on rect at bounding box center [907, 468] width 5 height 20
click at [1063, 60] on icon at bounding box center [1059, 59] width 14 height 14
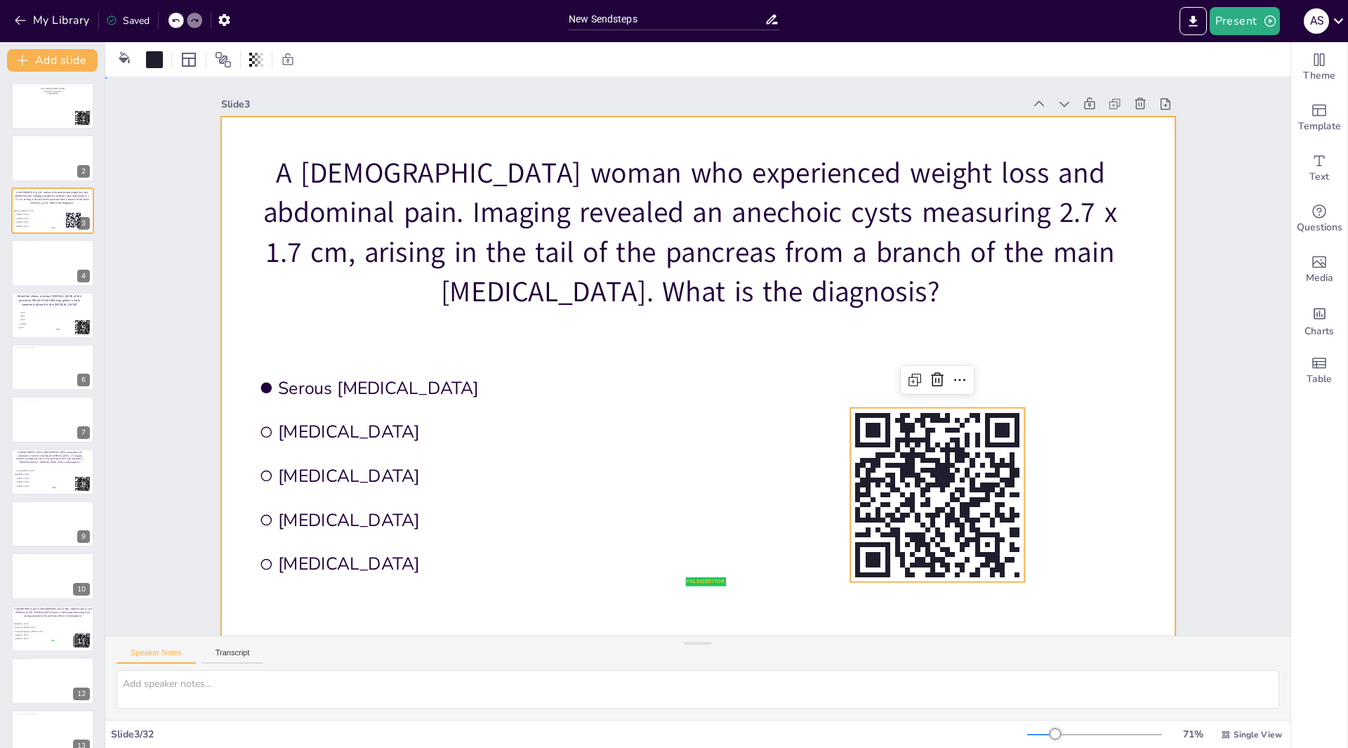
click at [1072, 402] on div at bounding box center [698, 385] width 954 height 537
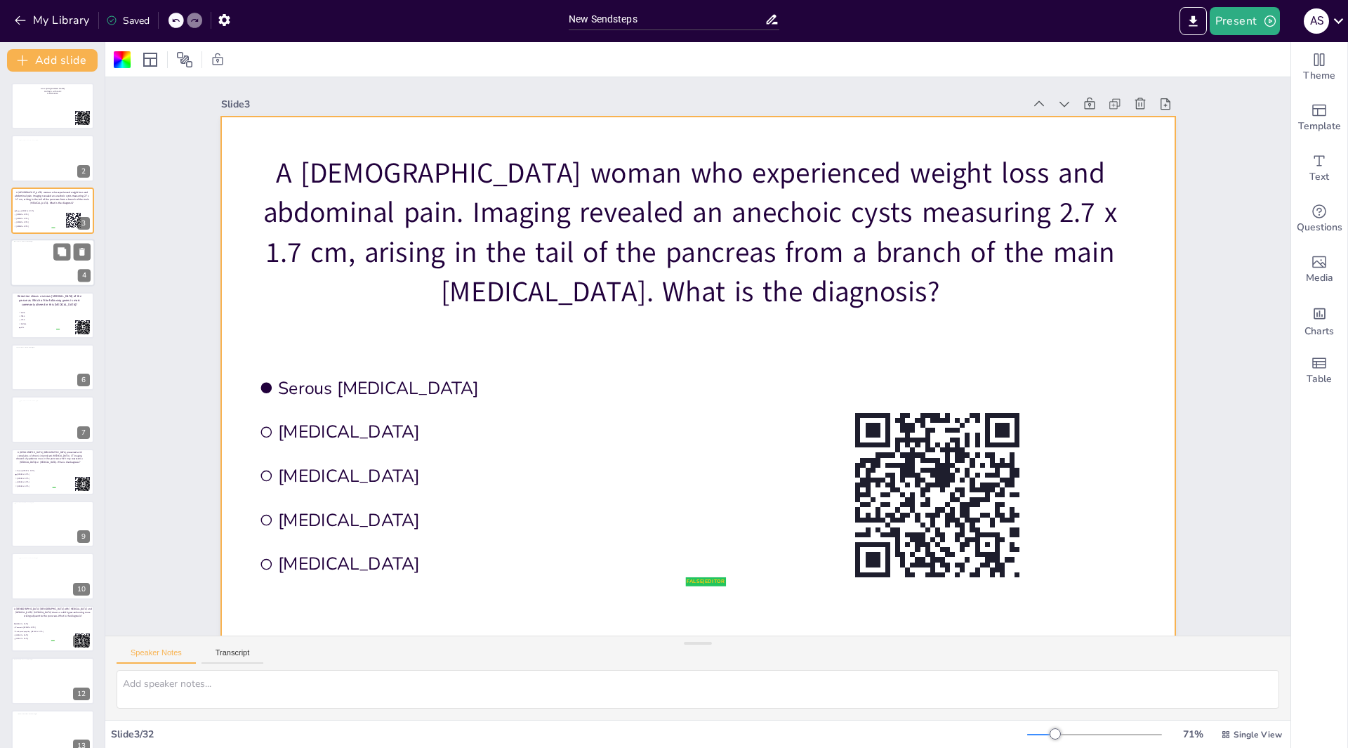
click at [39, 267] on div at bounding box center [51, 262] width 75 height 42
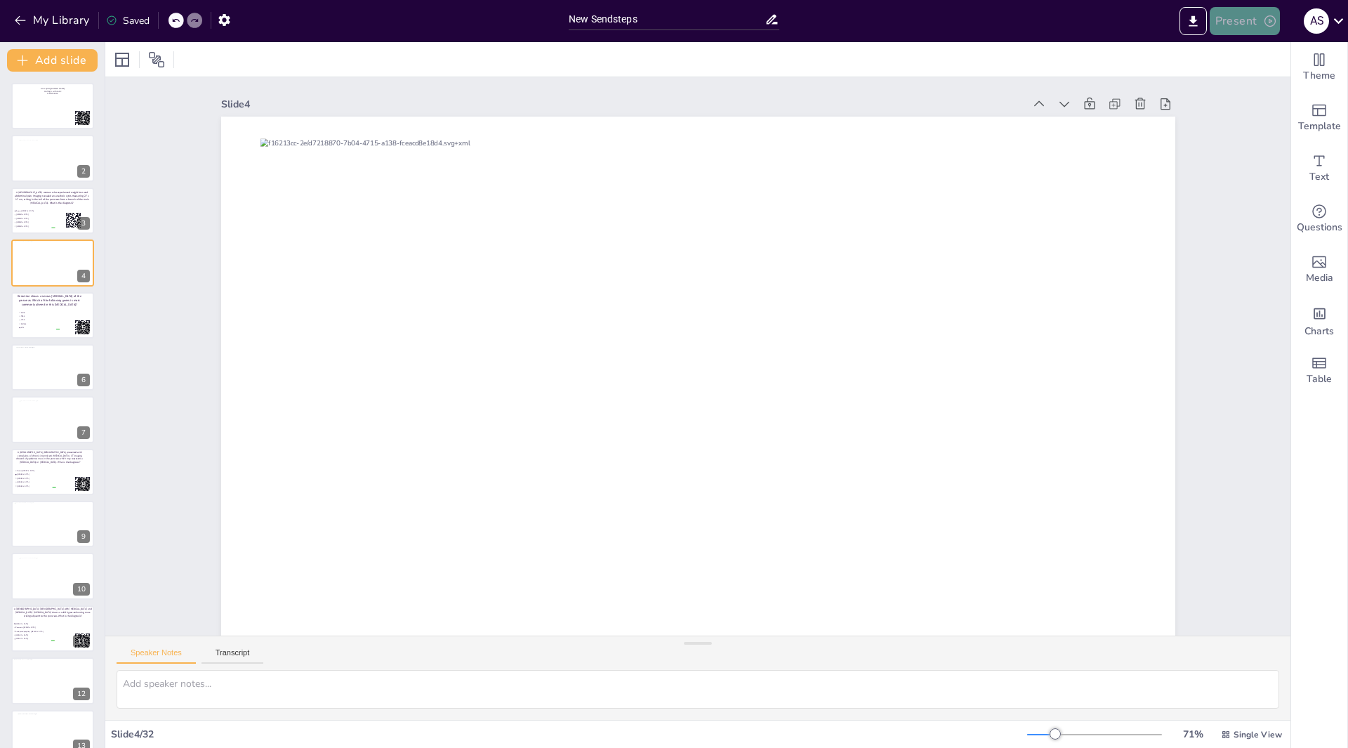
click at [1239, 22] on button "Present" at bounding box center [1245, 21] width 70 height 28
click at [1250, 90] on li "Play presentation" at bounding box center [1266, 86] width 110 height 22
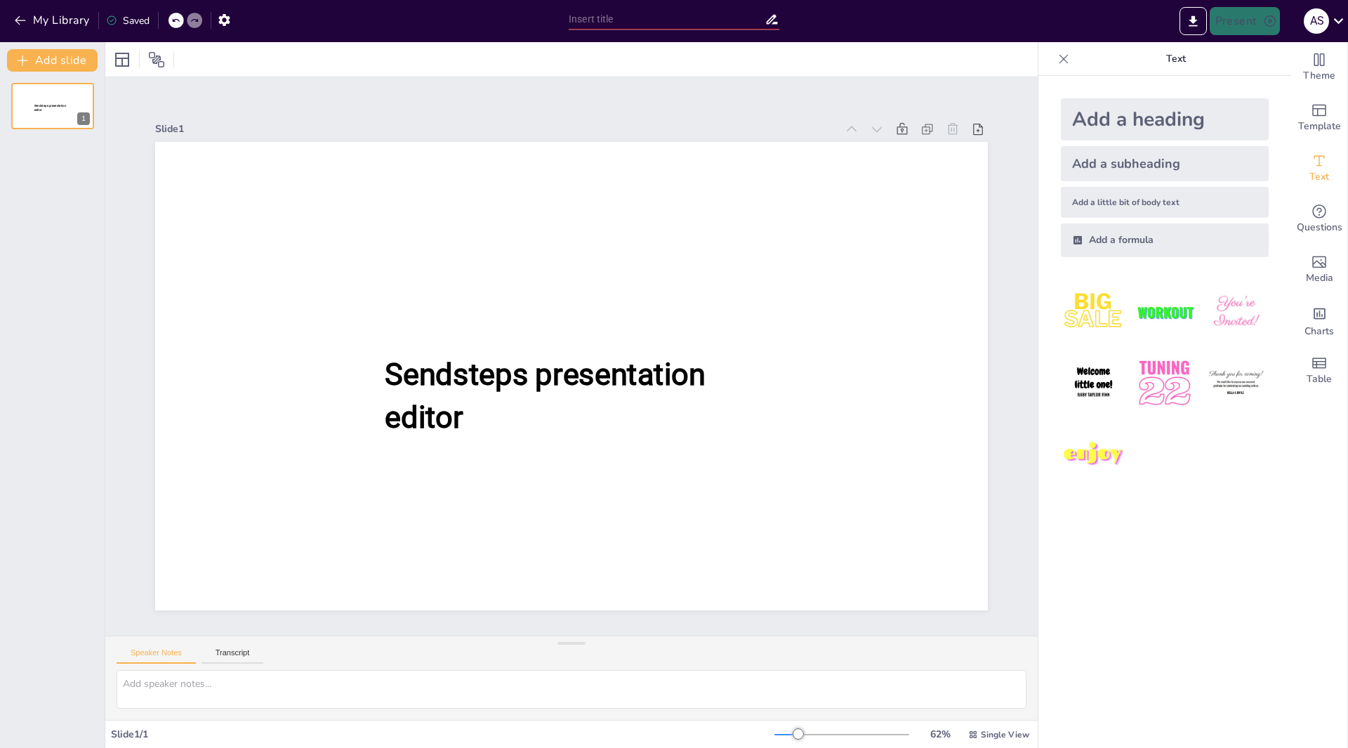
type input "New Sendsteps"
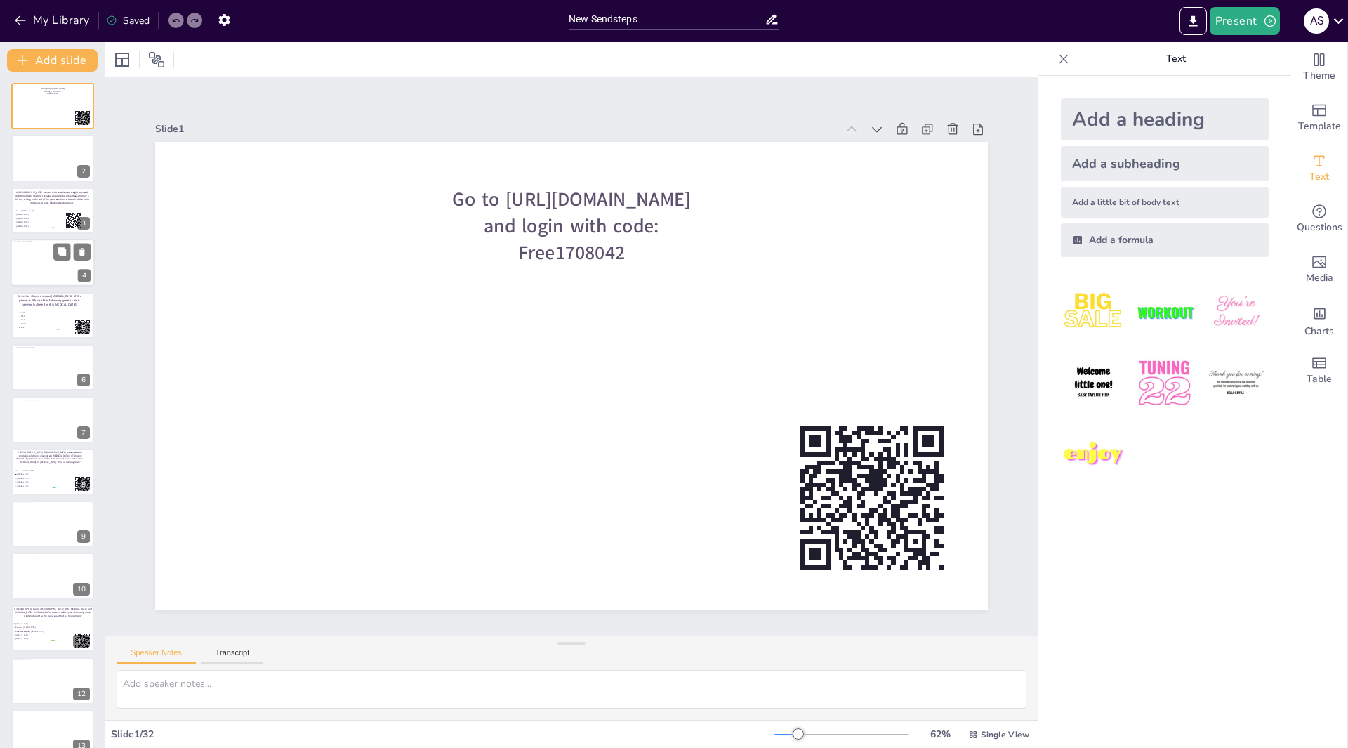
click at [37, 260] on div at bounding box center [51, 262] width 75 height 42
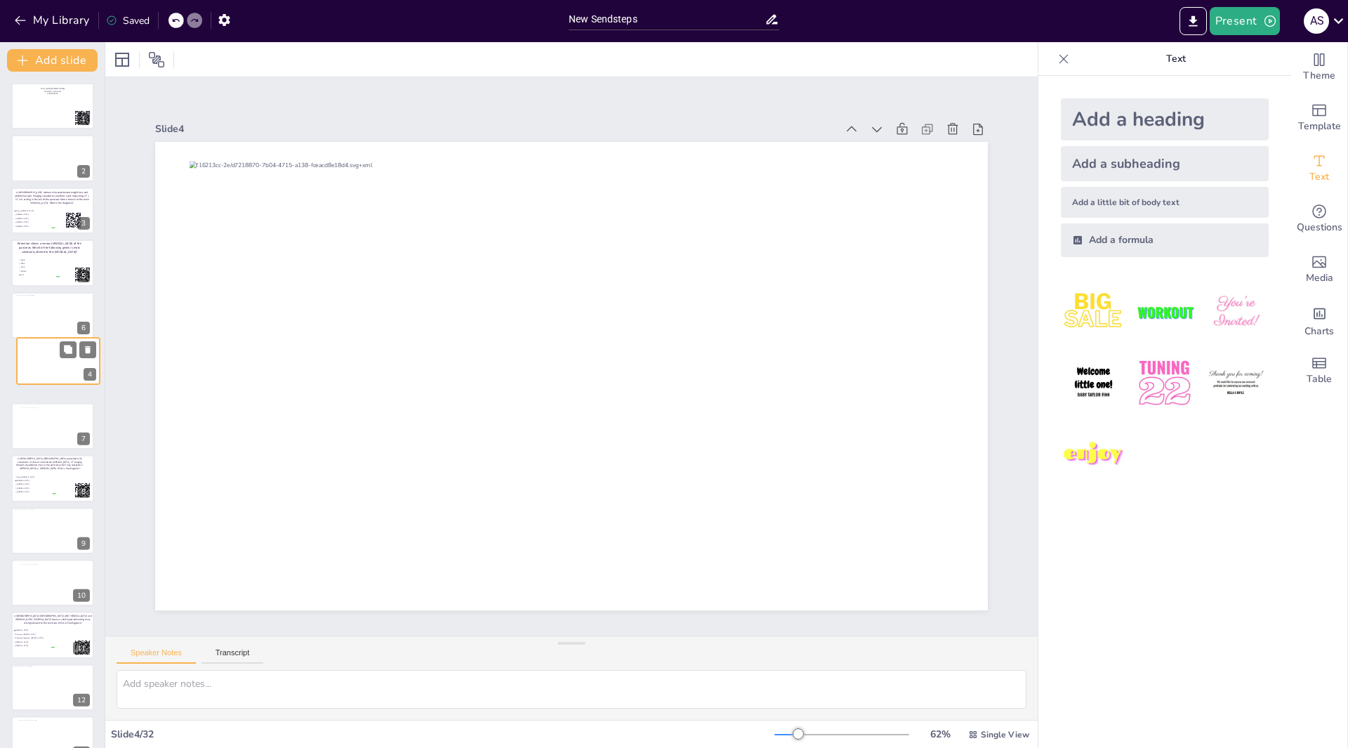
drag, startPoint x: 39, startPoint y: 257, endPoint x: 44, endPoint y: 355, distance: 98.5
click at [46, 360] on div at bounding box center [57, 360] width 74 height 41
drag, startPoint x: 43, startPoint y: 422, endPoint x: 46, endPoint y: 300, distance: 122.2
click at [46, 300] on div at bounding box center [55, 306] width 66 height 37
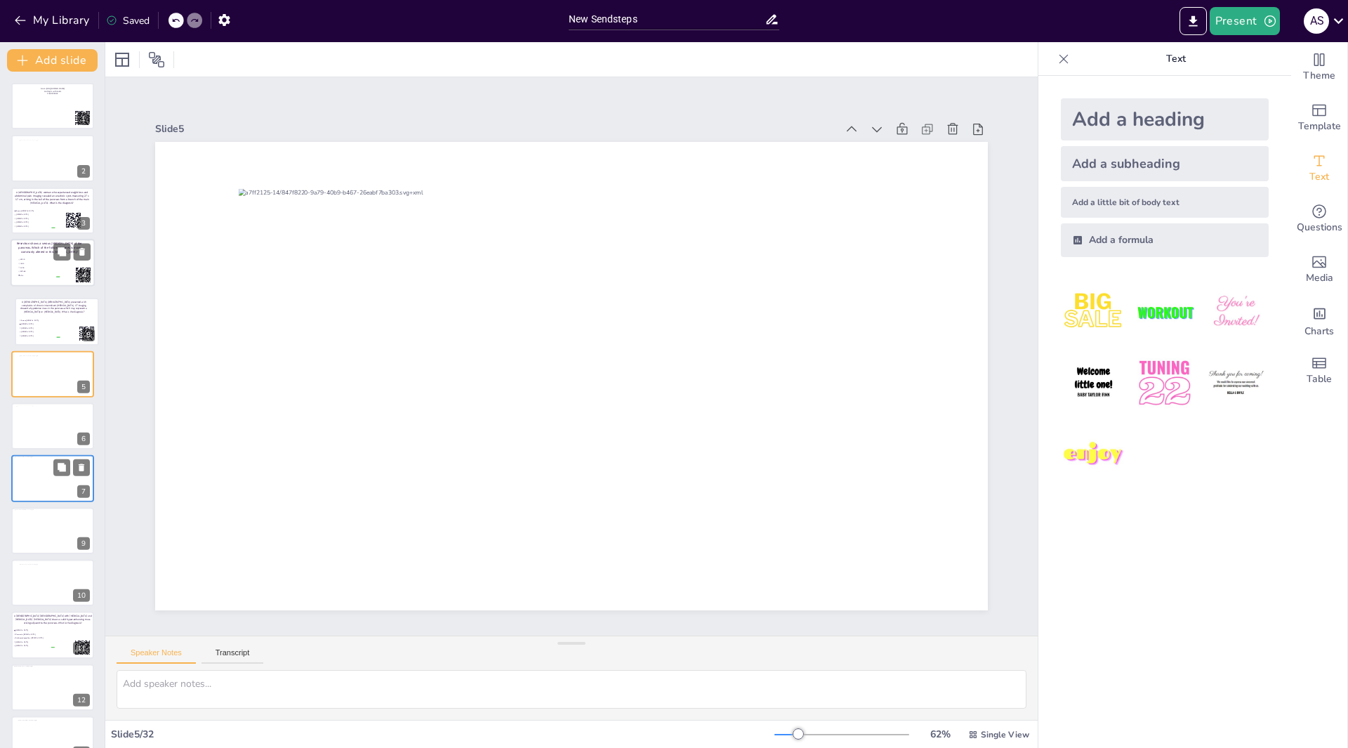
drag, startPoint x: 47, startPoint y: 464, endPoint x: 52, endPoint y: 291, distance: 173.5
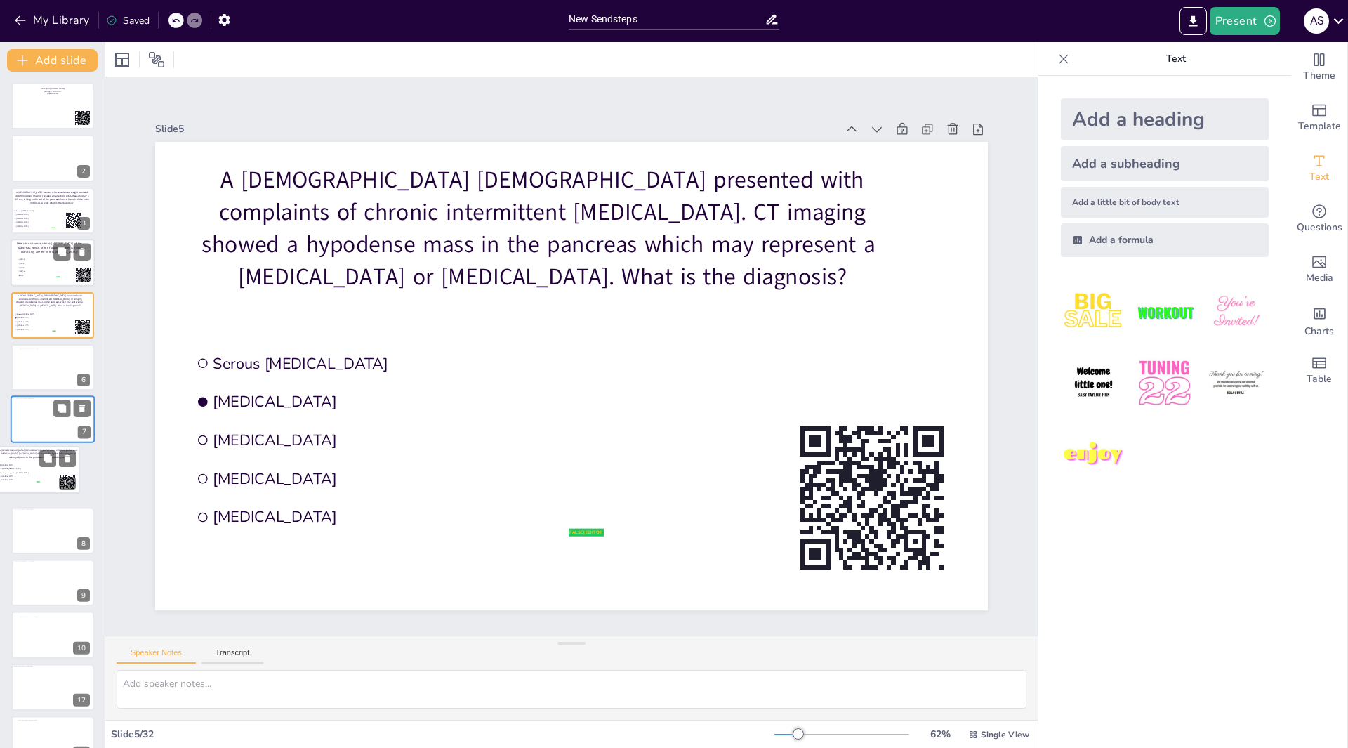
scroll to position [2, 0]
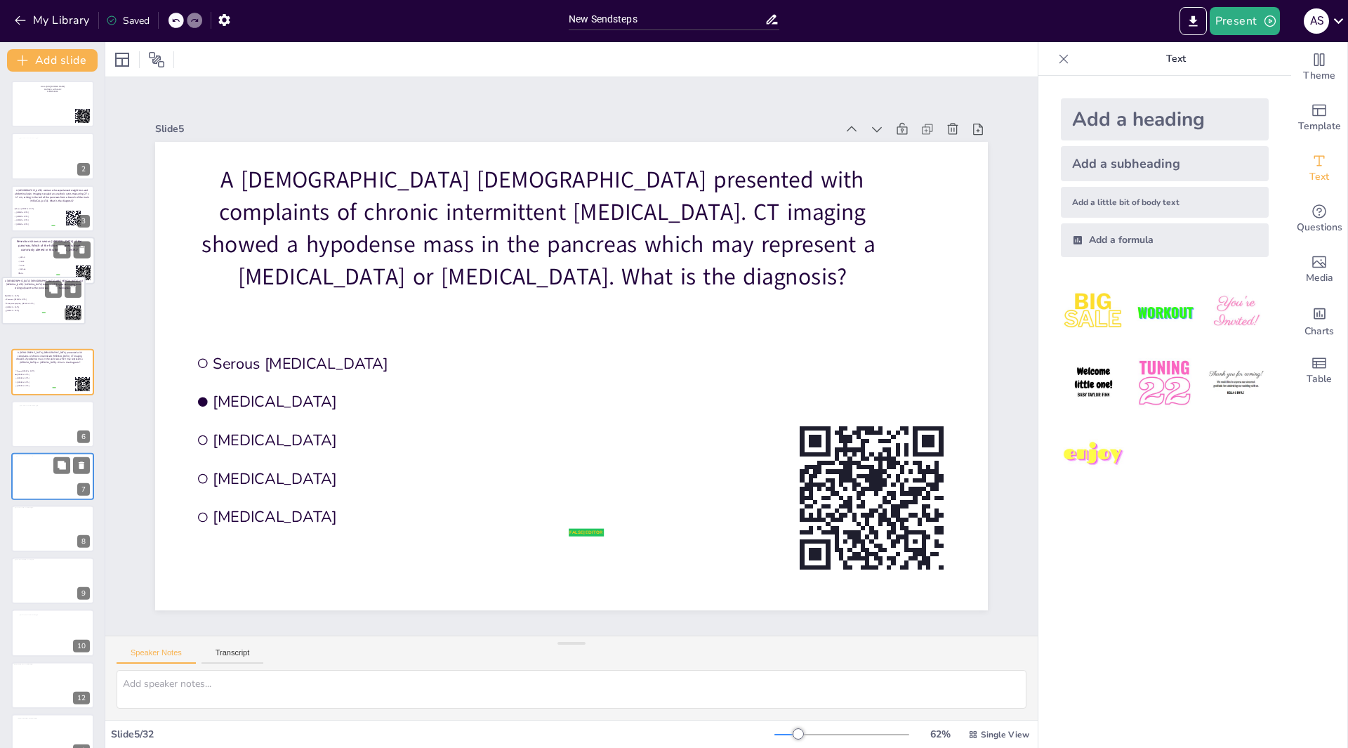
drag, startPoint x: 56, startPoint y: 629, endPoint x: 47, endPoint y: 288, distance: 340.7
click at [47, 277] on div "A [DEMOGRAPHIC_DATA] [DEMOGRAPHIC_DATA] with [MEDICAL_DATA] and [MEDICAL_DATA].…" at bounding box center [43, 277] width 83 height 0
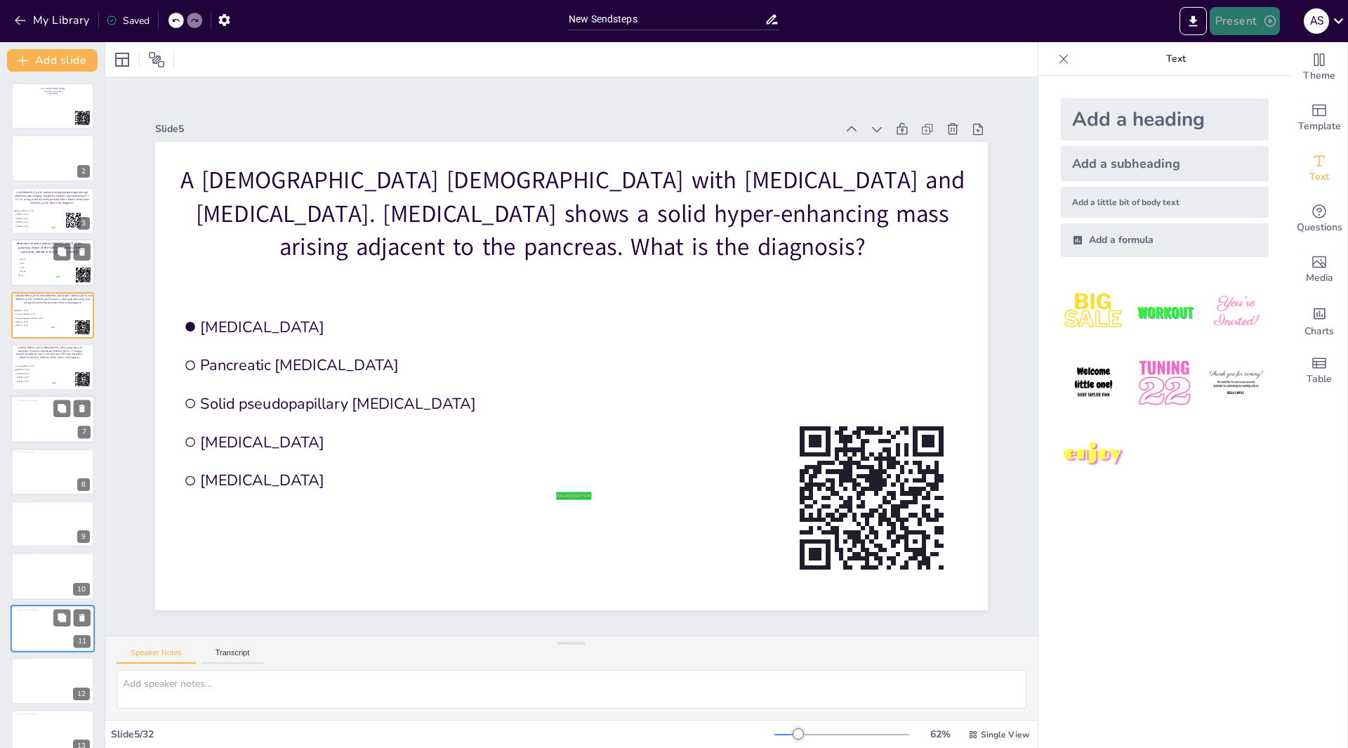
click at [1253, 16] on button "Present" at bounding box center [1245, 21] width 70 height 28
click at [1271, 82] on li "Play presentation" at bounding box center [1266, 86] width 110 height 22
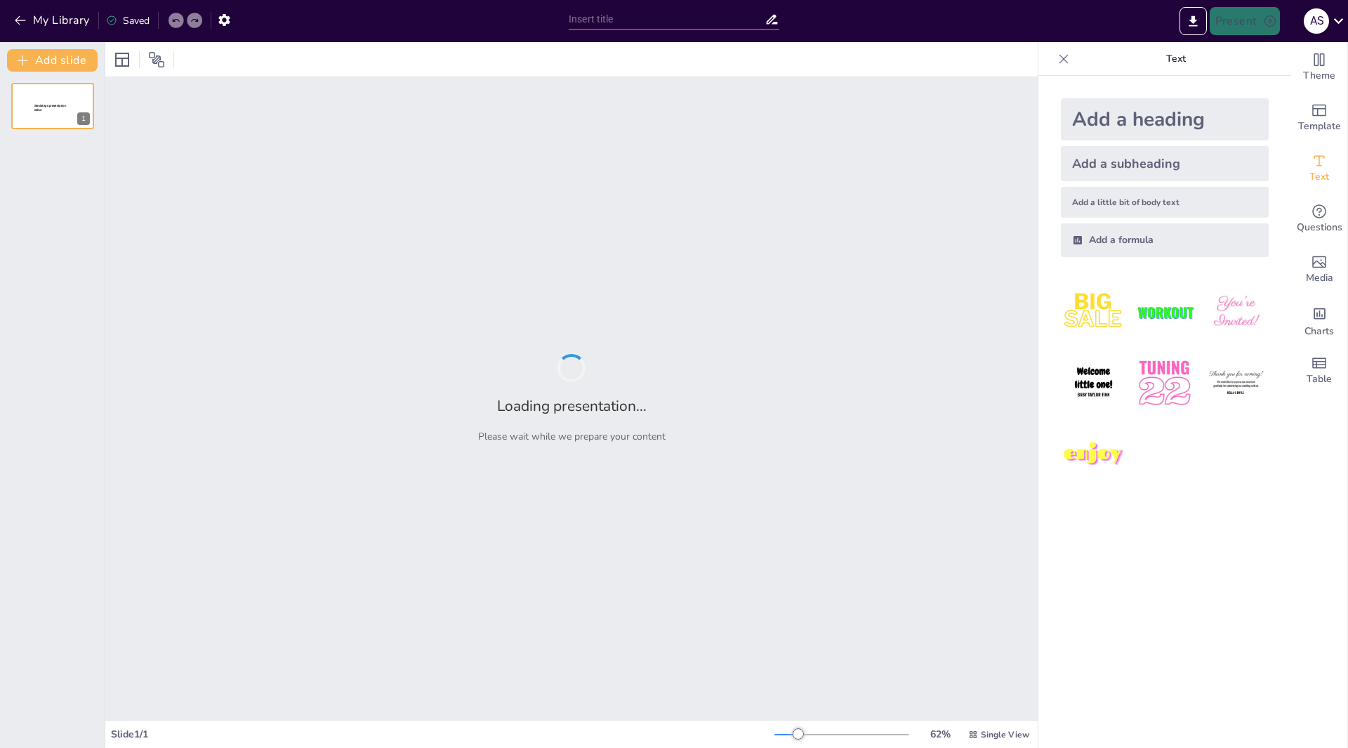
type input "New Sendsteps"
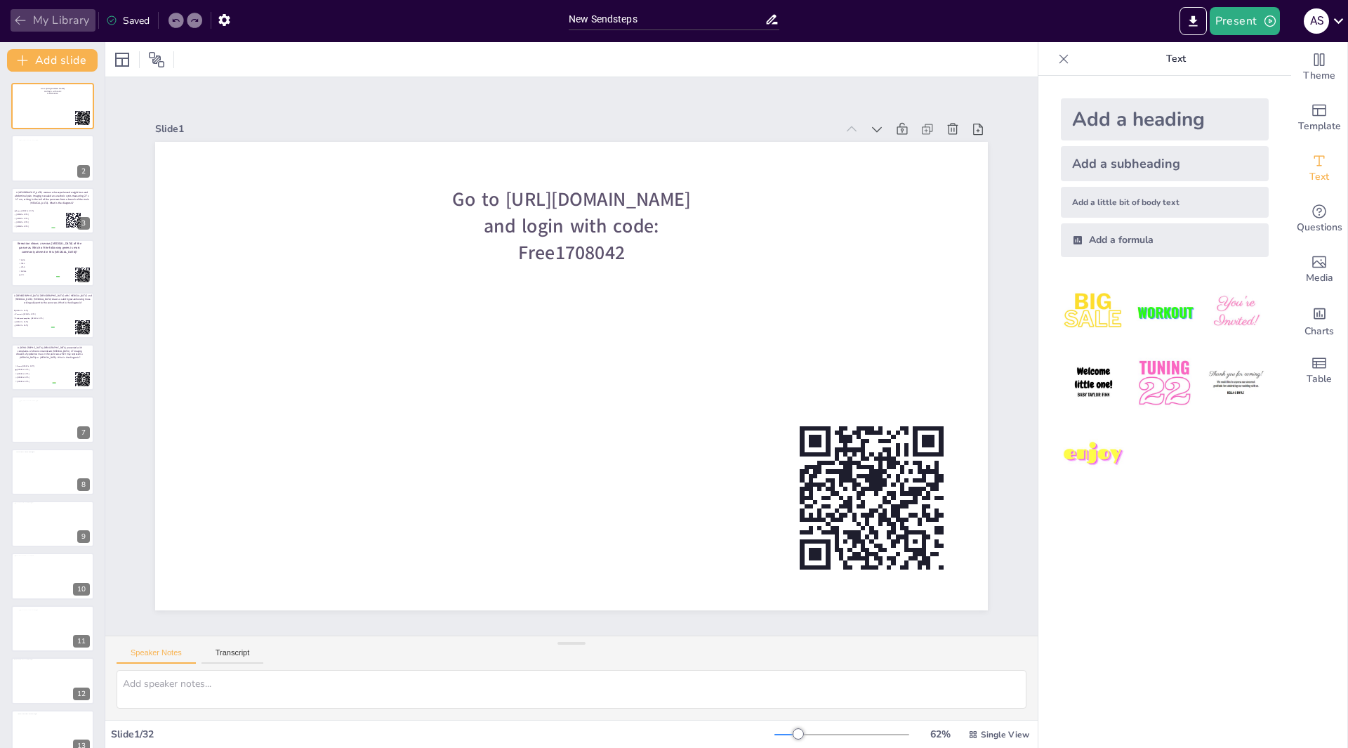
click at [27, 26] on icon "button" at bounding box center [20, 20] width 14 height 14
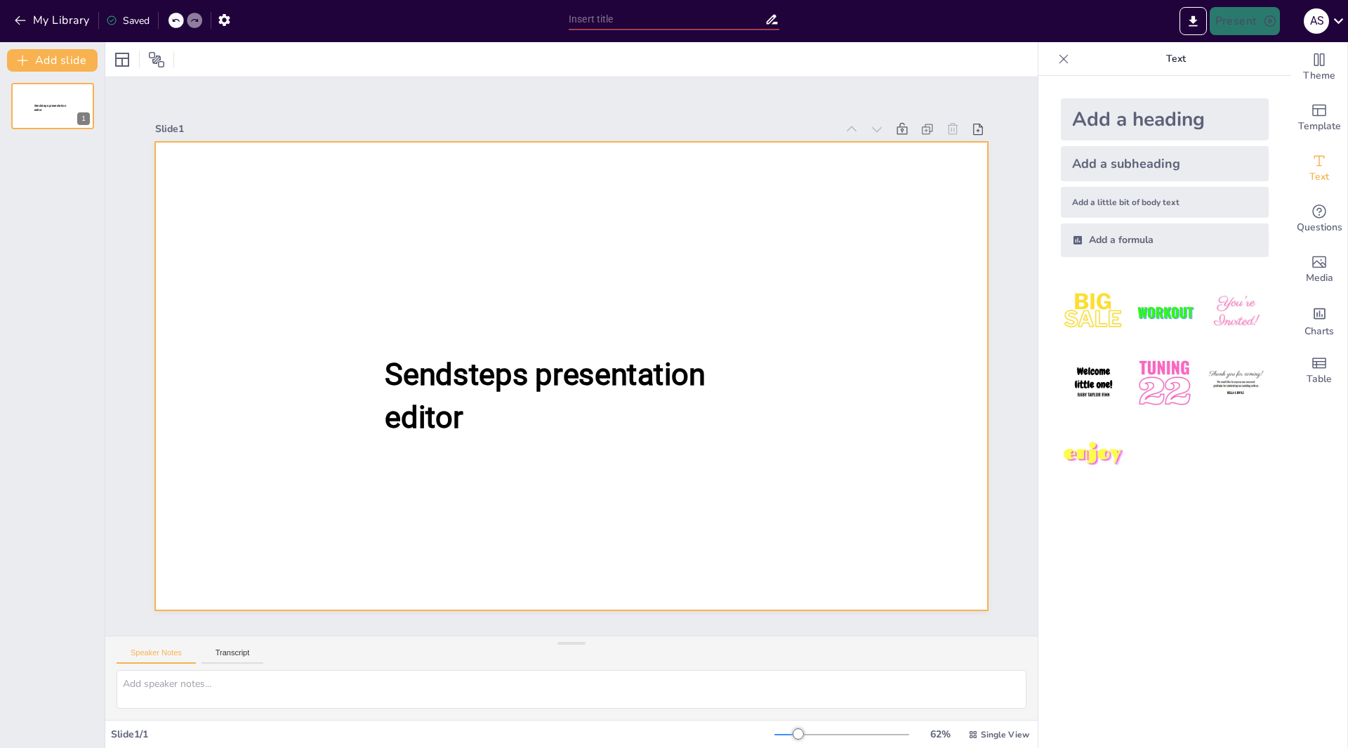
type input "New Sendsteps"
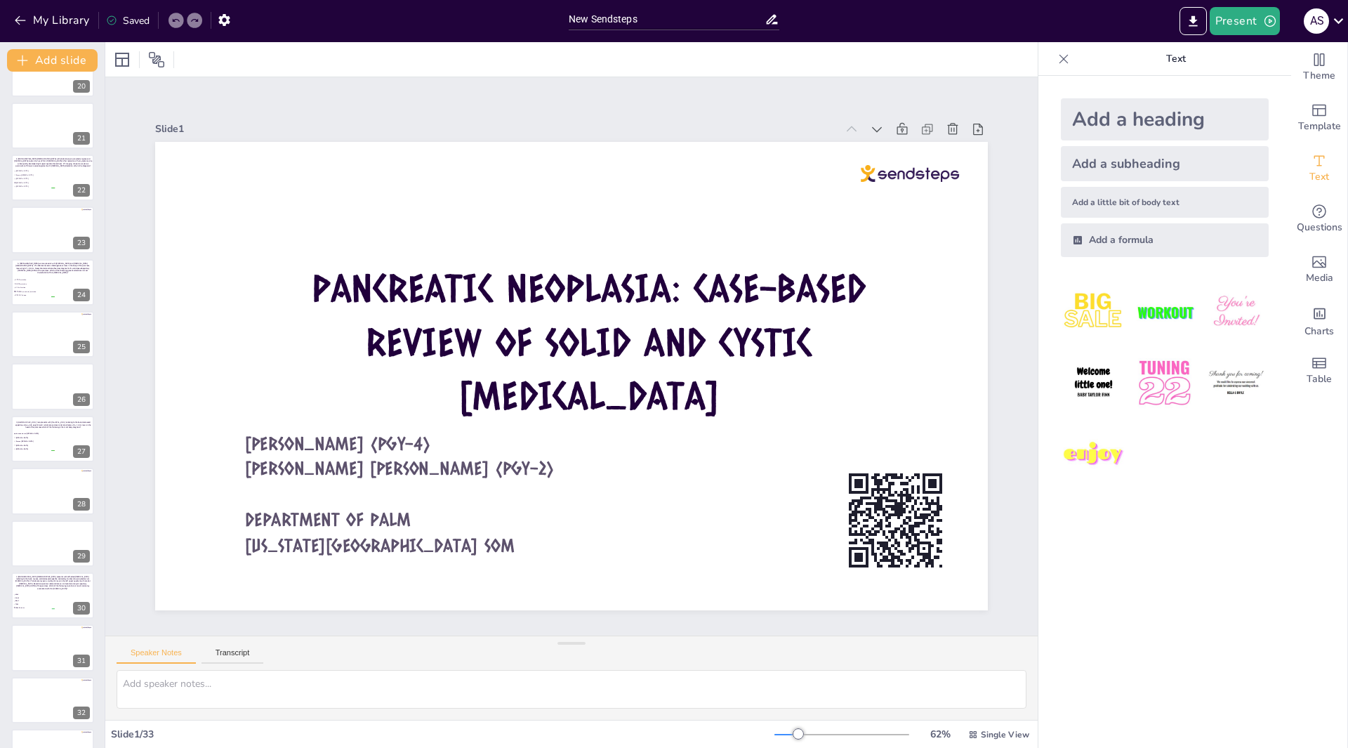
scroll to position [1064, 0]
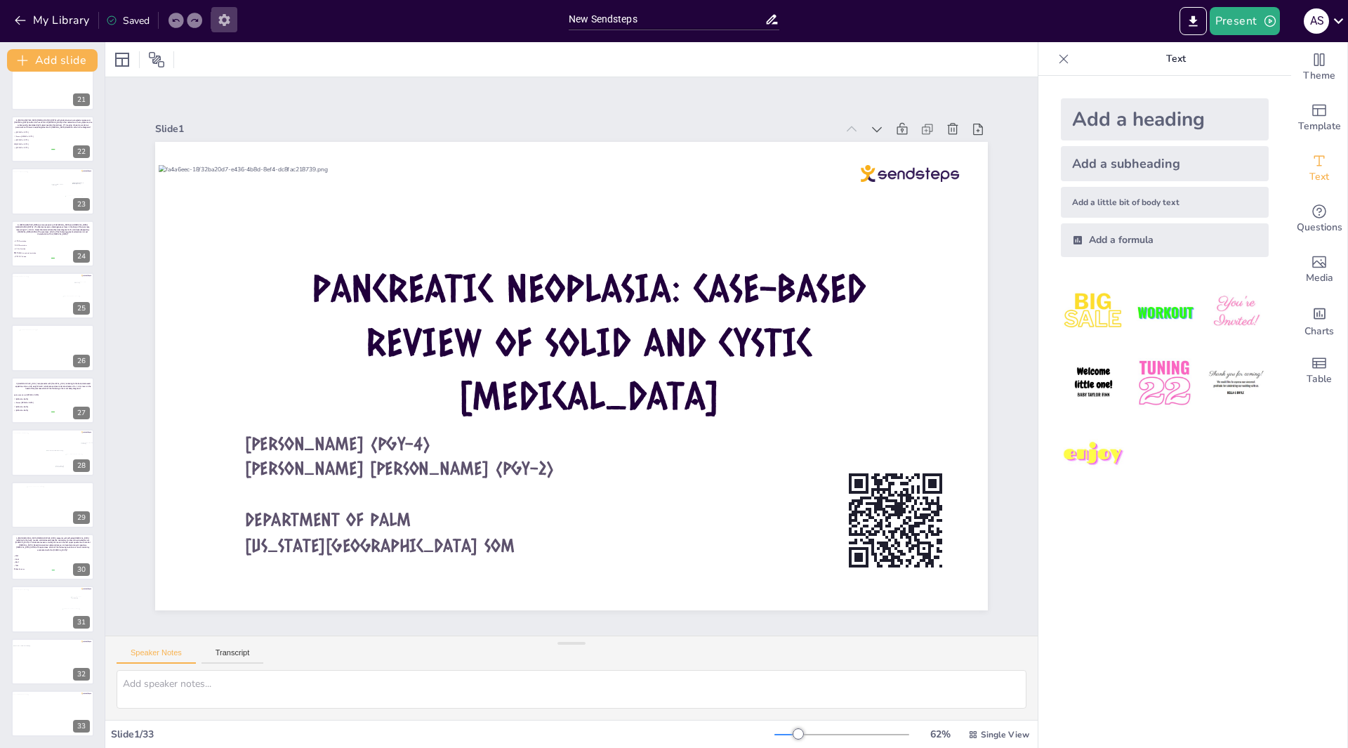
click at [227, 18] on icon "button" at bounding box center [223, 20] width 11 height 12
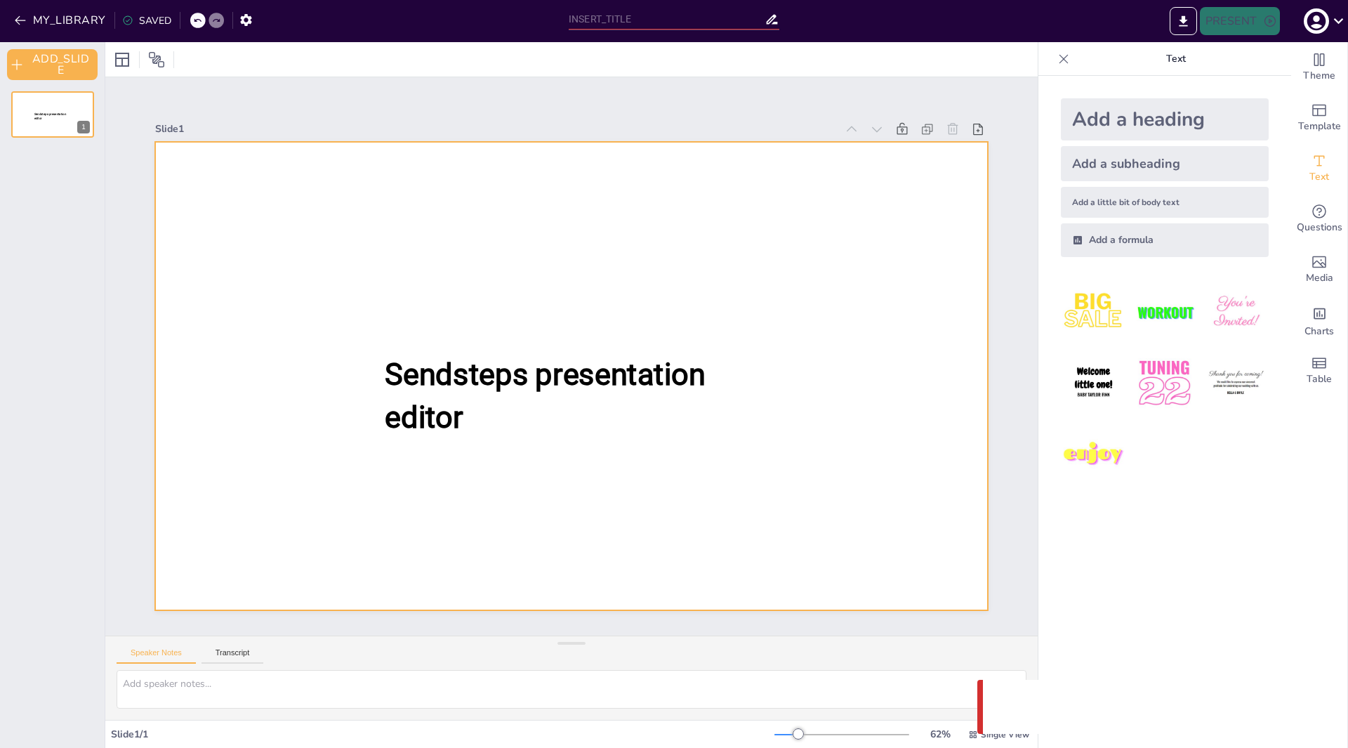
type input "New Sendsteps"
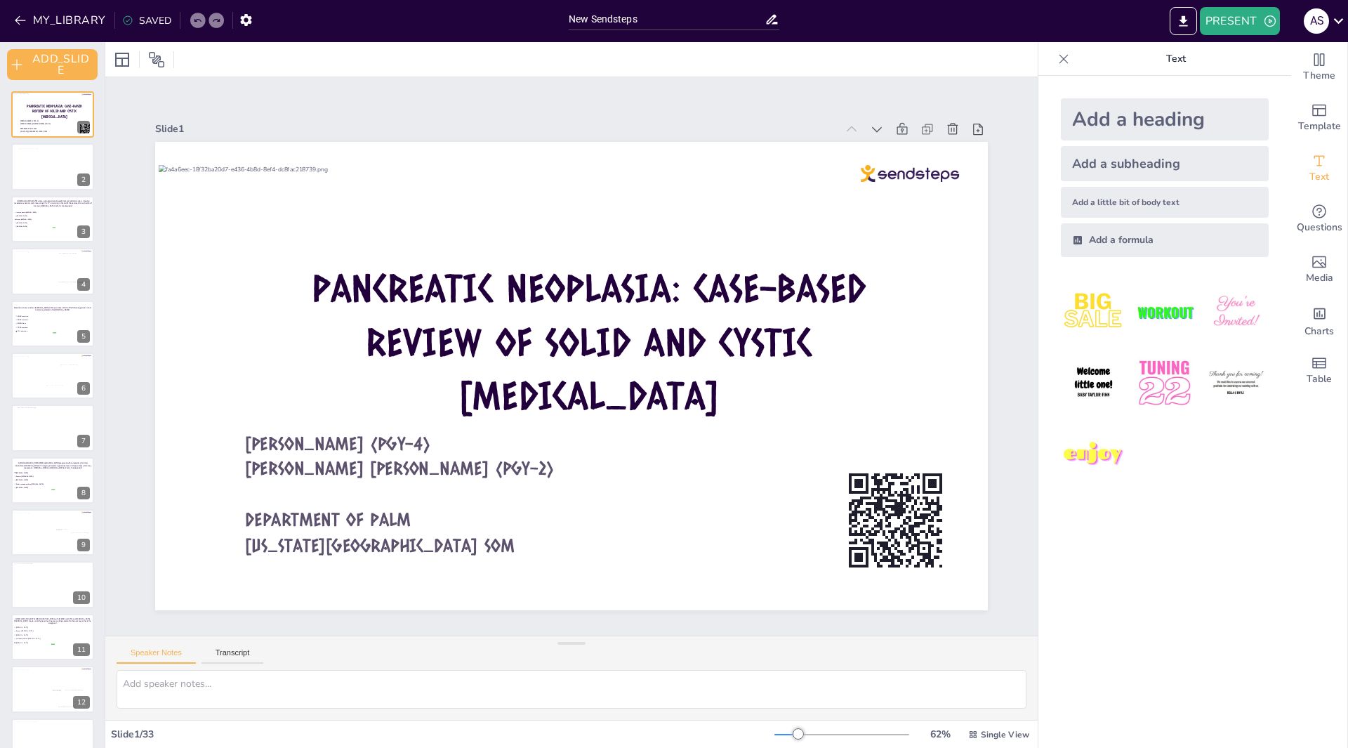
click at [157, 733] on div "Slide 1 / 33" at bounding box center [443, 734] width 664 height 13
click at [51, 279] on div at bounding box center [53, 273] width 84 height 44
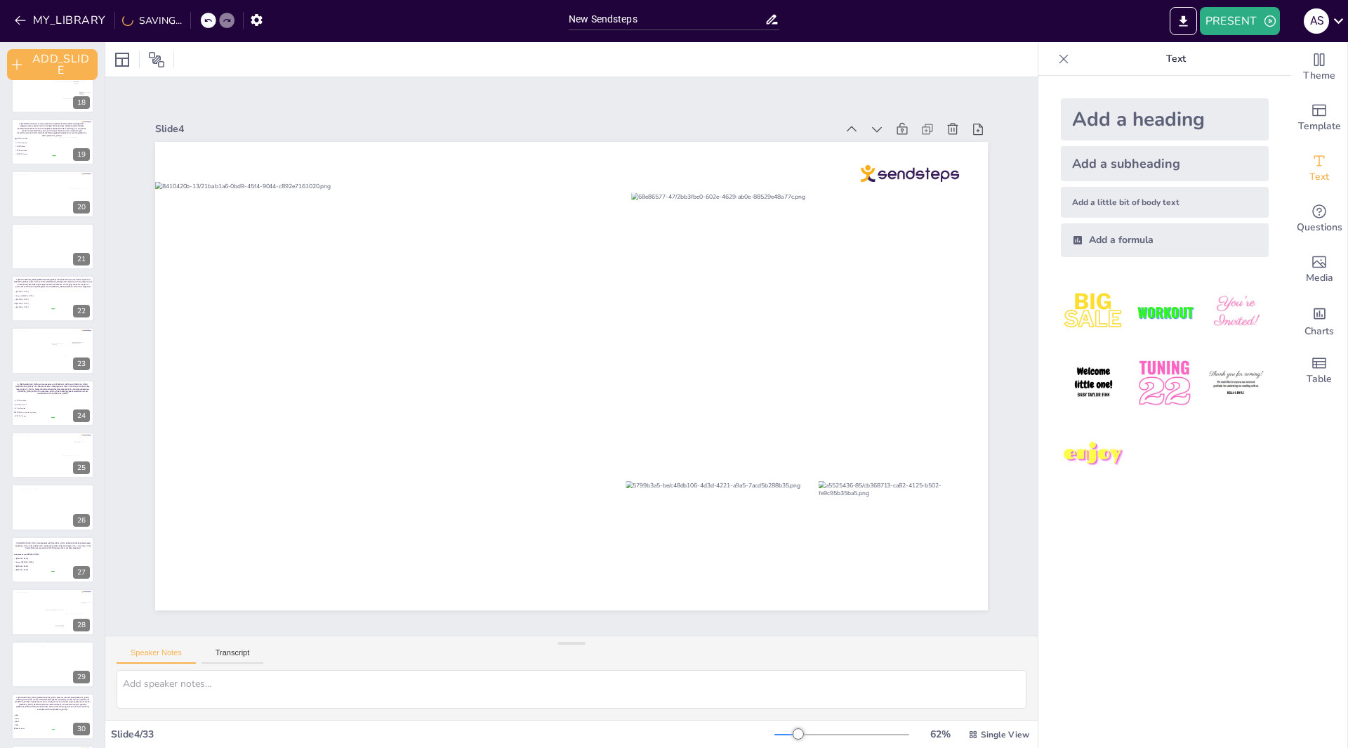
scroll to position [1072, 0]
click at [43, 724] on div at bounding box center [51, 716] width 81 height 44
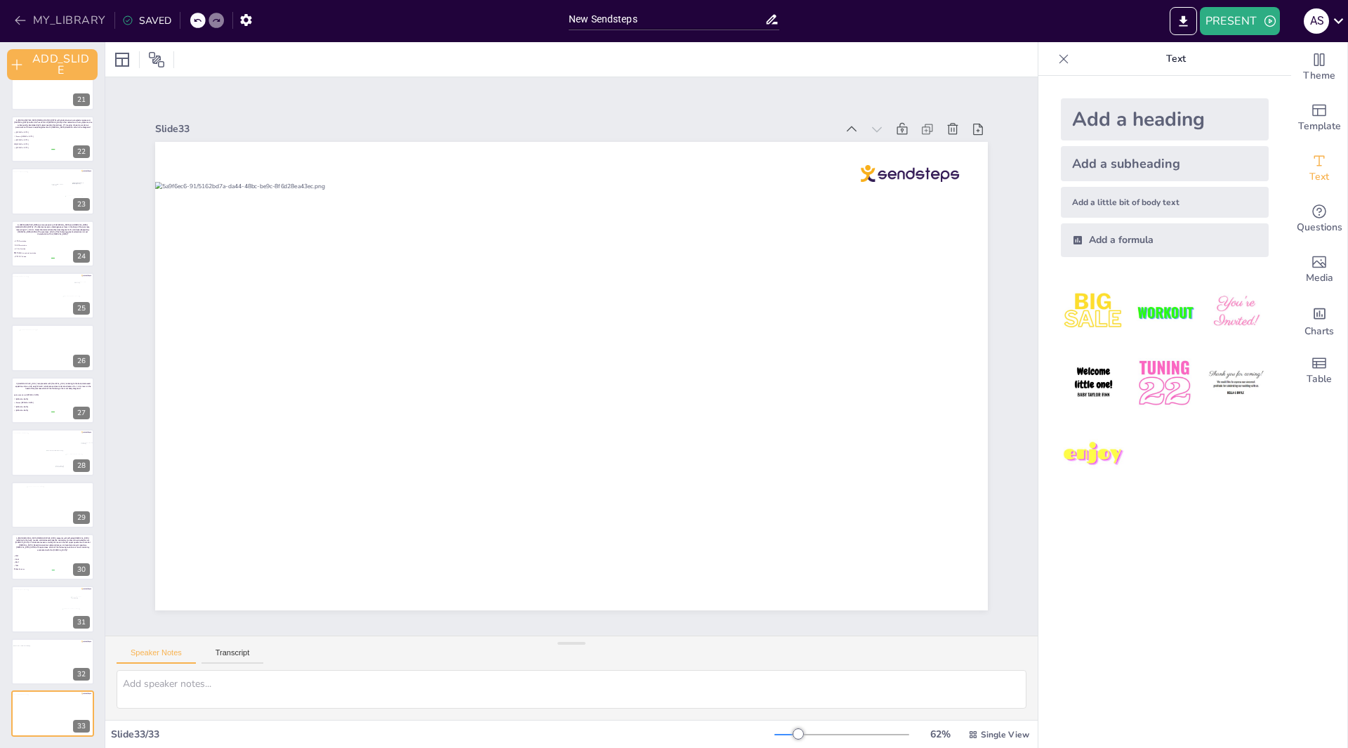
click at [25, 24] on icon "button" at bounding box center [20, 20] width 14 height 14
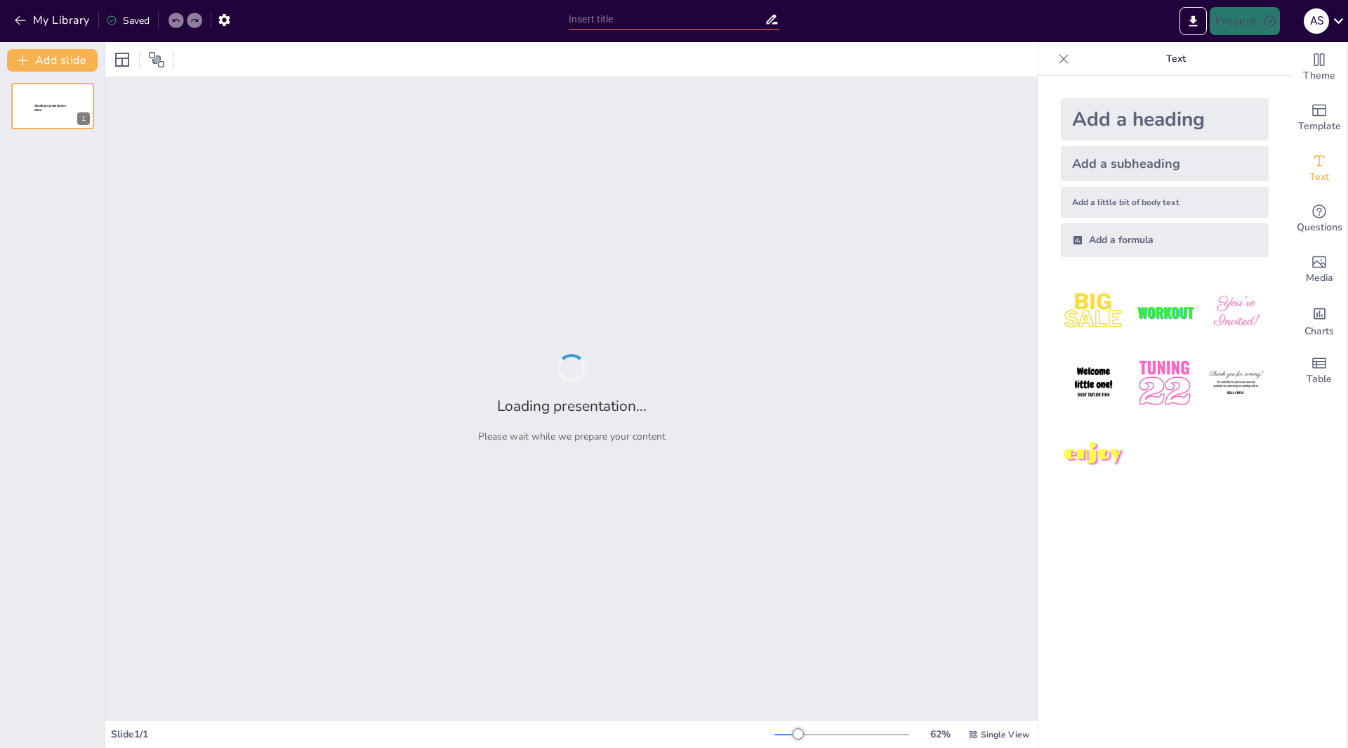
type input "Imported WVAP duplicate.pptx"
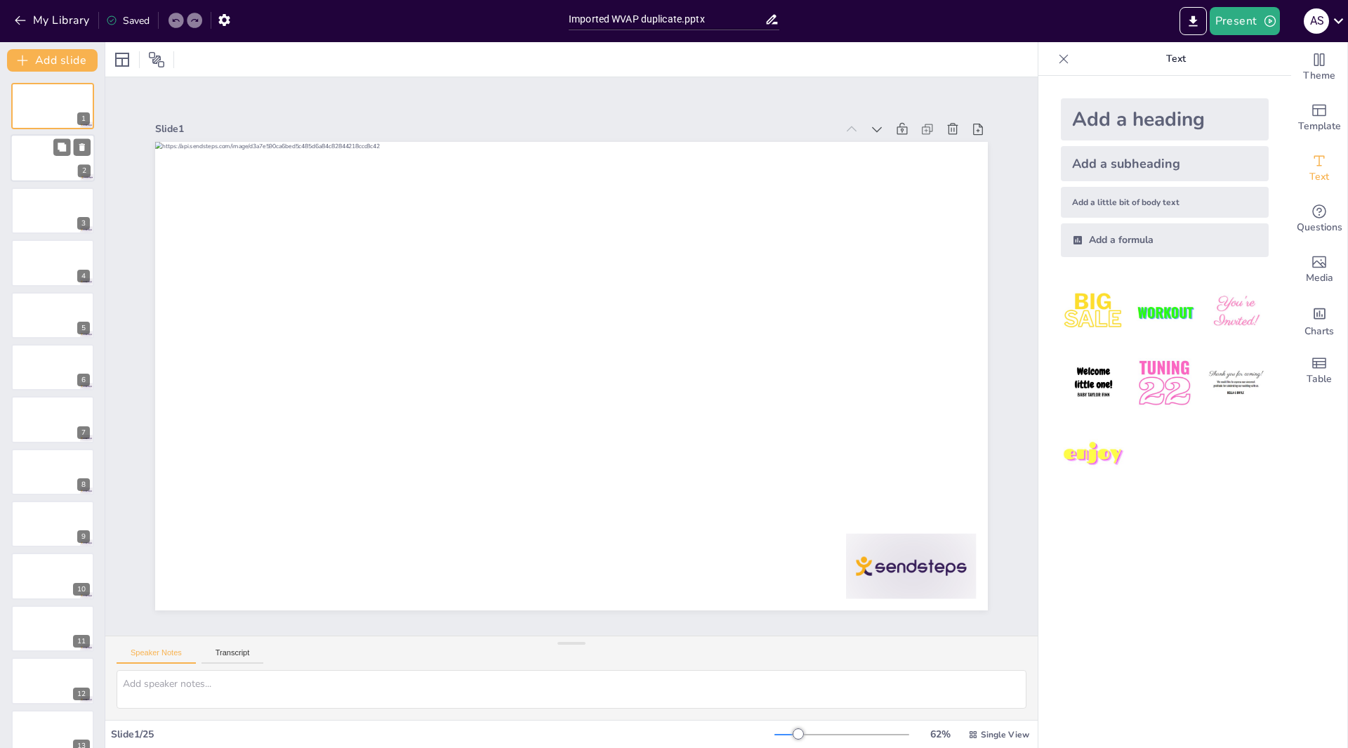
click at [39, 162] on div at bounding box center [53, 159] width 84 height 48
click at [1254, 15] on button "Present" at bounding box center [1245, 21] width 70 height 28
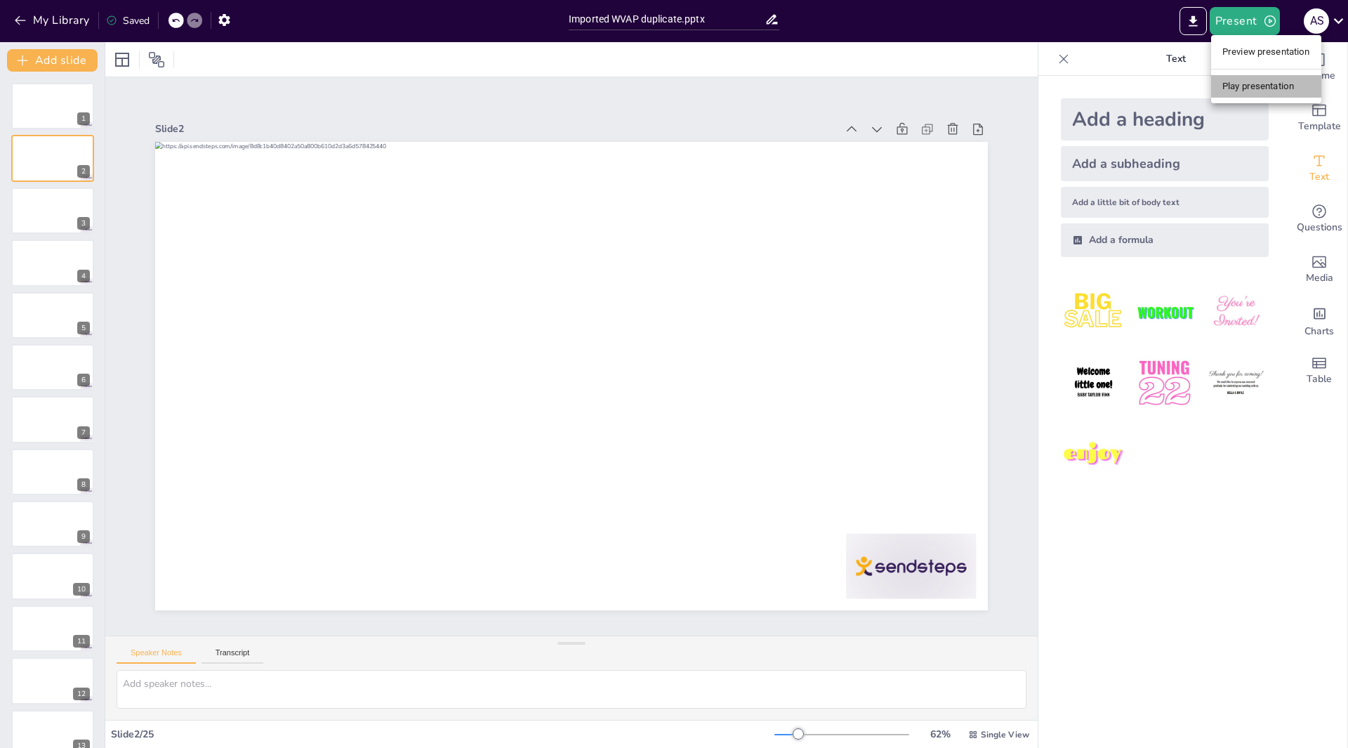
click at [1249, 84] on li "Play presentation" at bounding box center [1266, 86] width 110 height 22
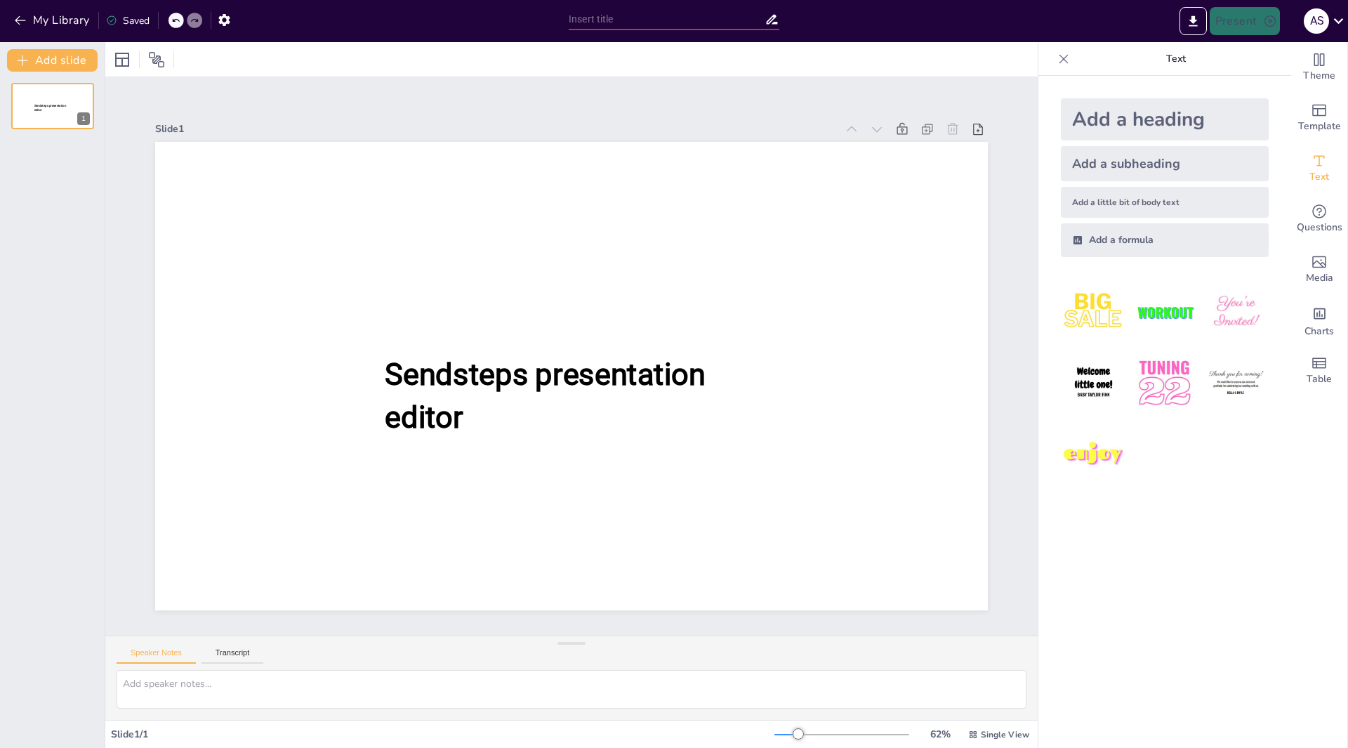
type input "Imported WVAP duplicate.pptx"
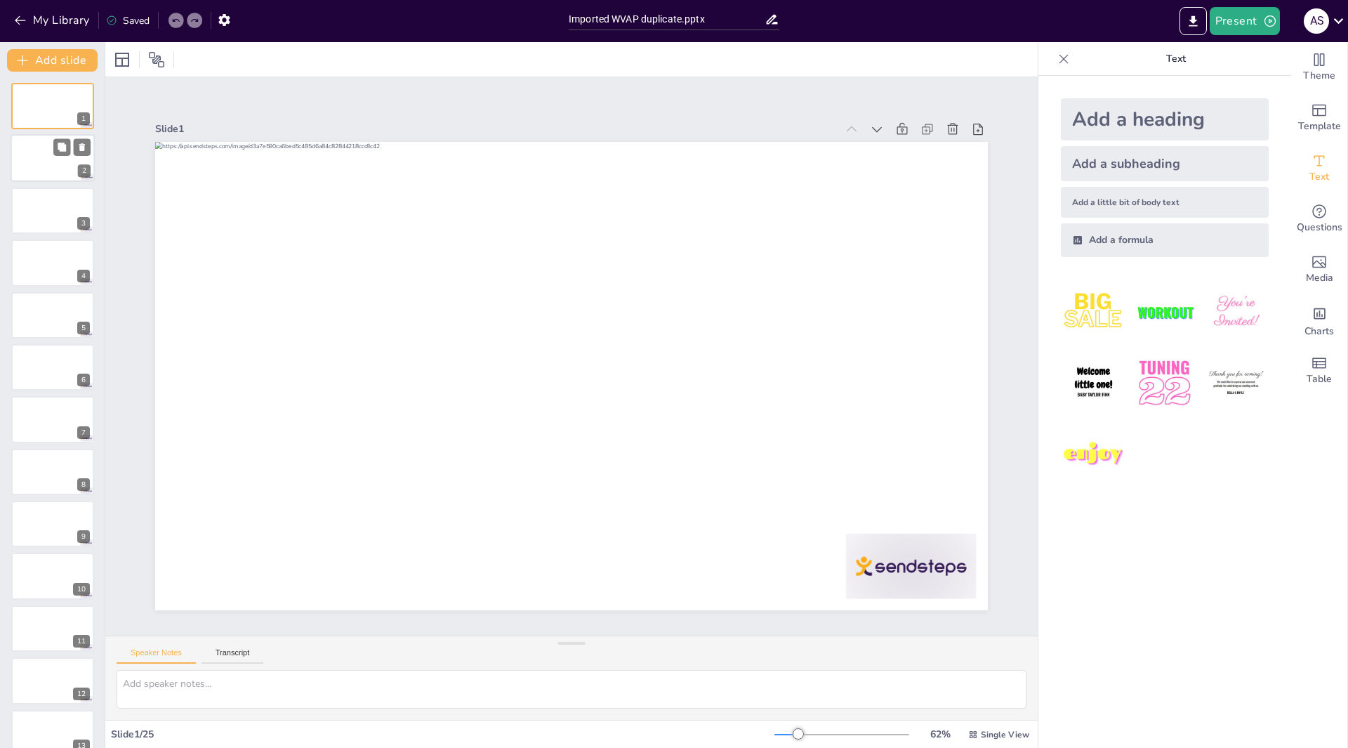
click at [36, 155] on div at bounding box center [53, 159] width 84 height 48
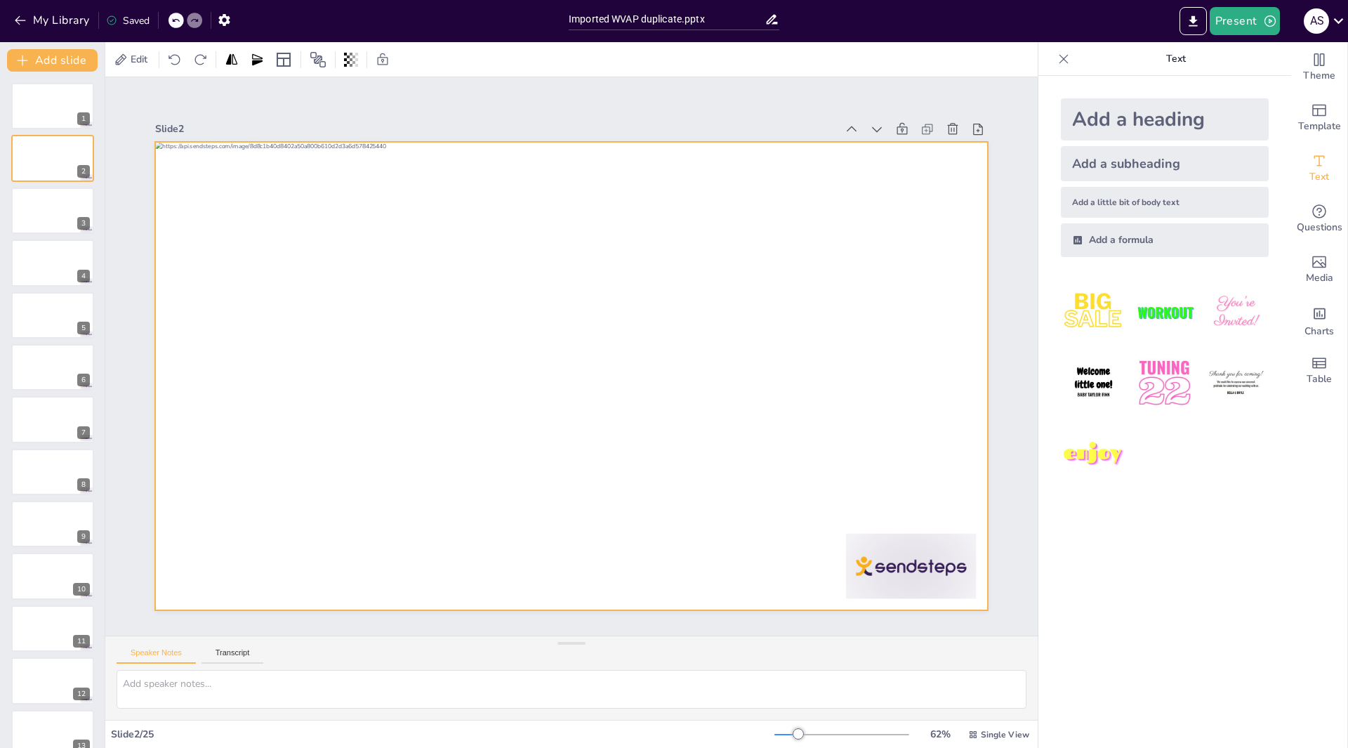
click at [699, 384] on div at bounding box center [571, 376] width 833 height 468
click at [1306, 222] on span "Questions" at bounding box center [1320, 227] width 46 height 15
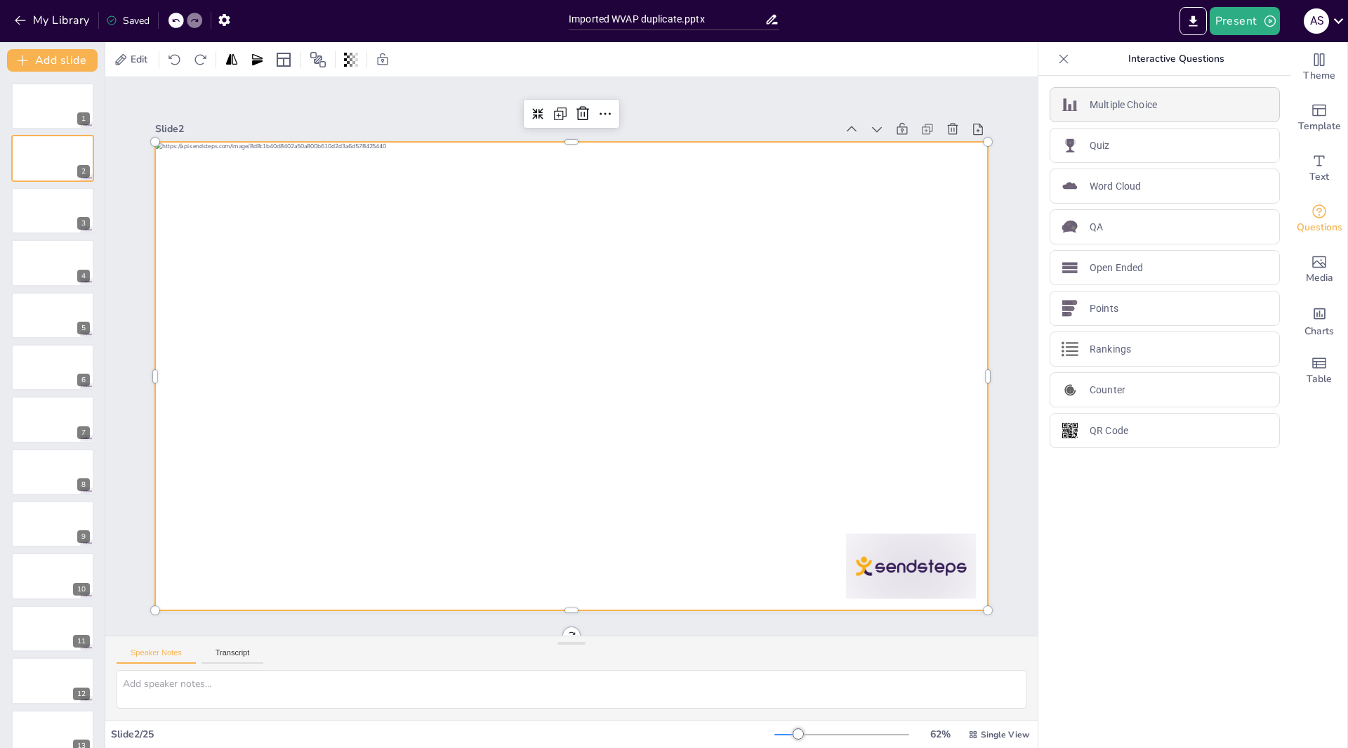
click at [1109, 105] on p "Multiple Choice" at bounding box center [1123, 105] width 67 height 15
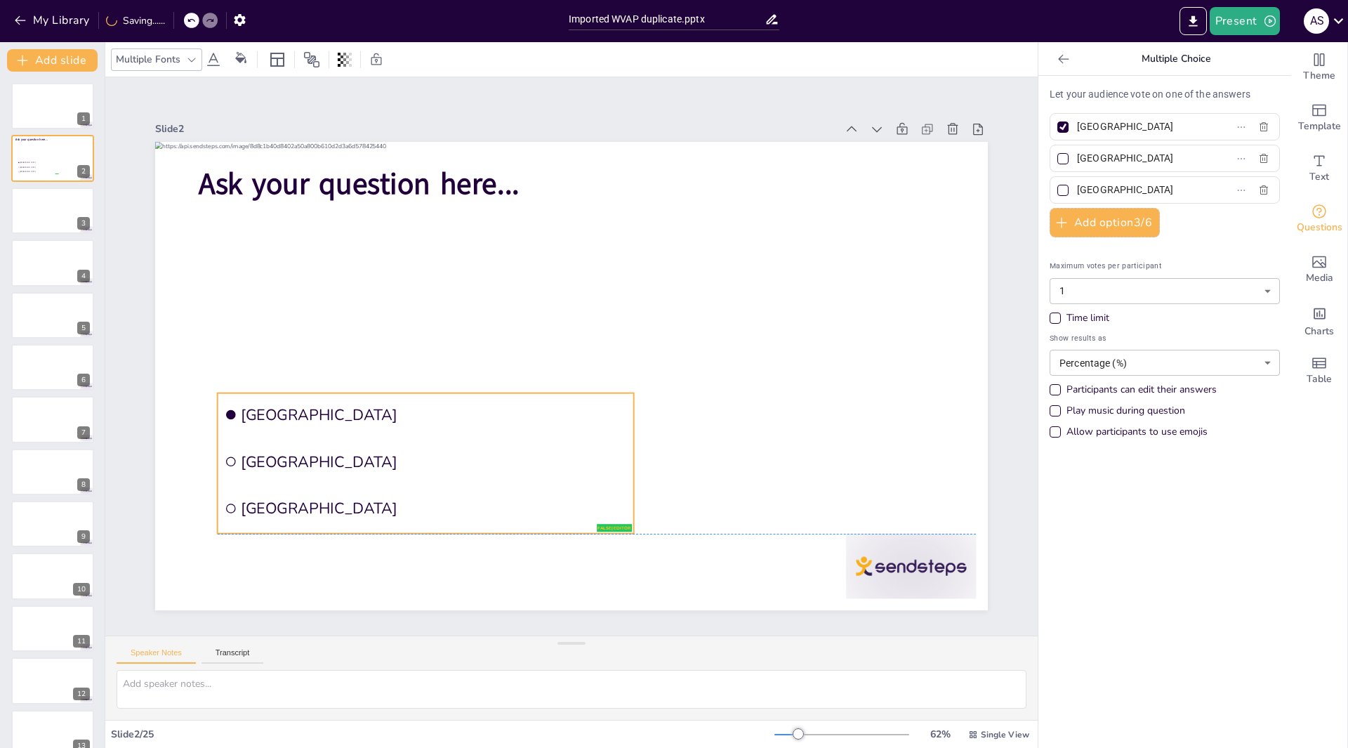
drag, startPoint x: 377, startPoint y: 343, endPoint x: 358, endPoint y: 443, distance: 102.2
click at [362, 452] on span "[GEOGRAPHIC_DATA]" at bounding box center [434, 462] width 386 height 20
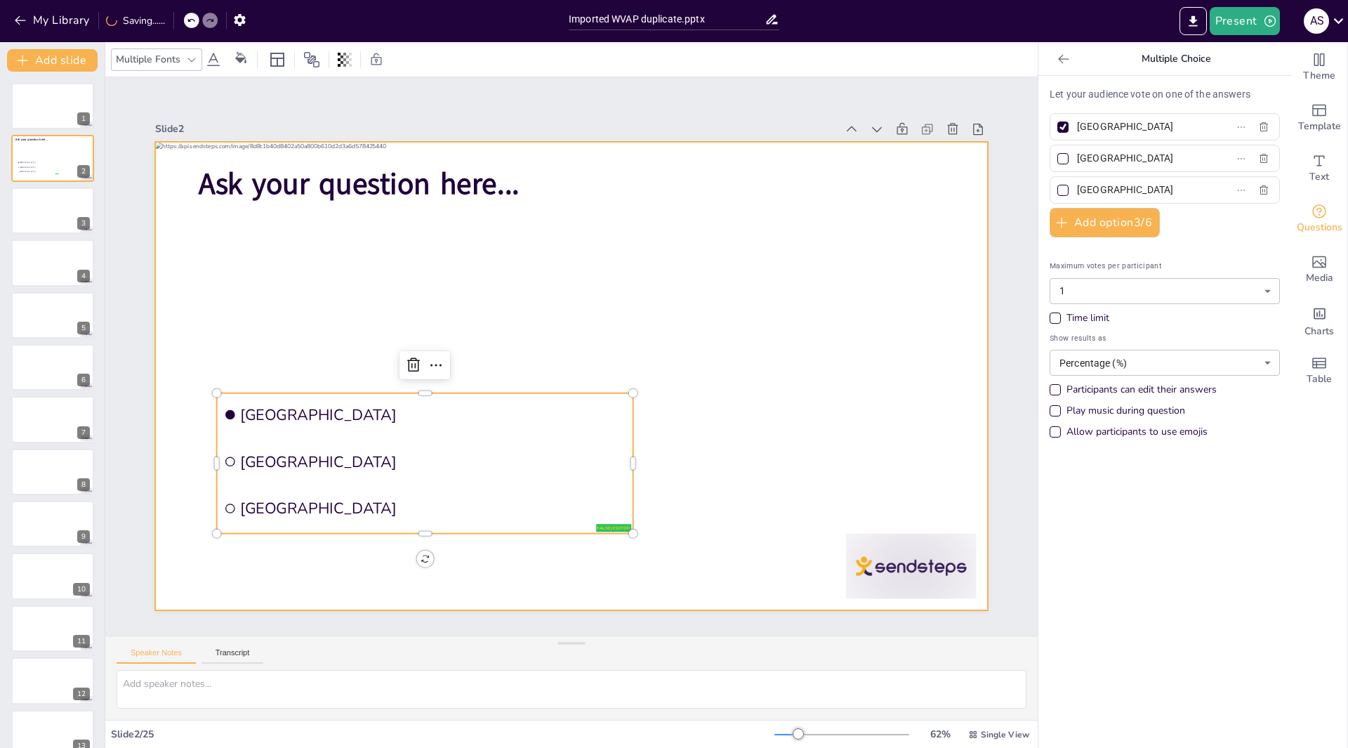
click at [363, 284] on div at bounding box center [571, 376] width 833 height 468
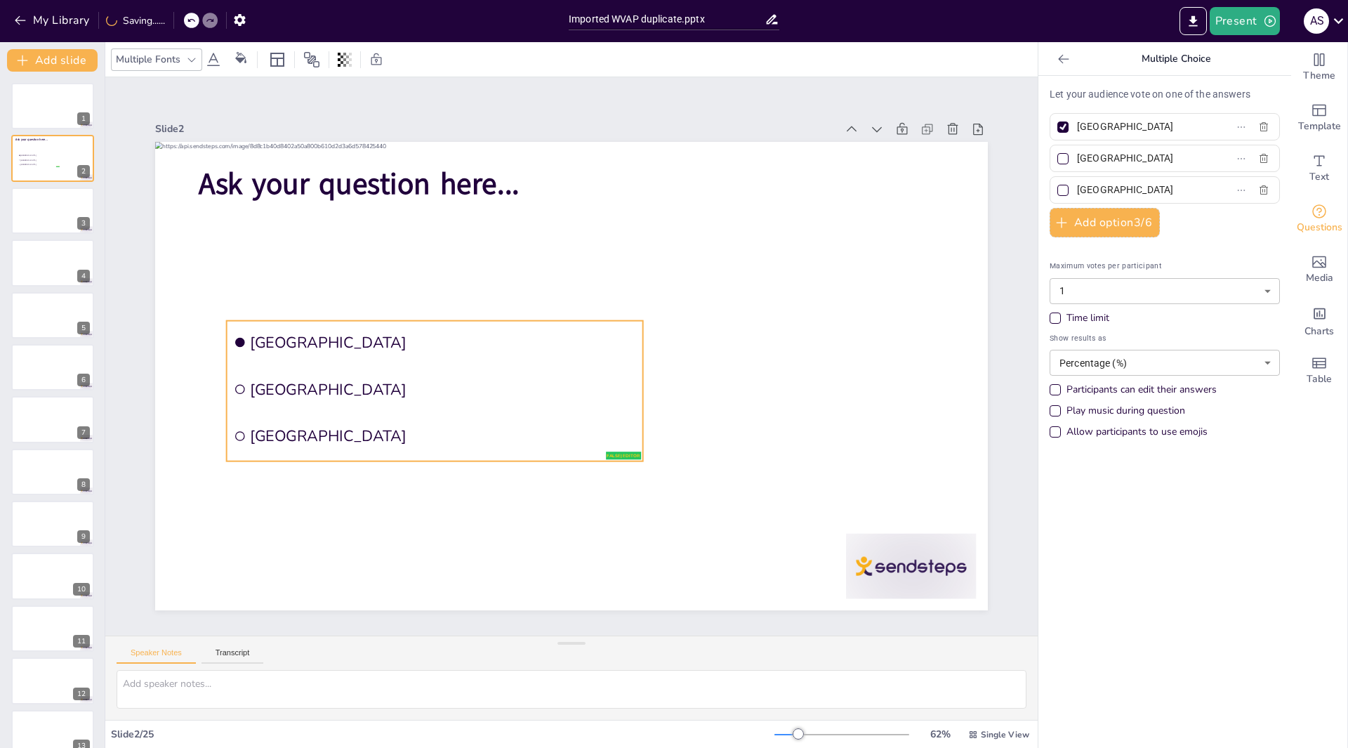
drag, startPoint x: 341, startPoint y: 386, endPoint x: 338, endPoint y: 369, distance: 17.9
click at [338, 369] on li "[GEOGRAPHIC_DATA]" at bounding box center [435, 389] width 416 height 44
click at [20, 19] on icon "button" at bounding box center [20, 20] width 14 height 14
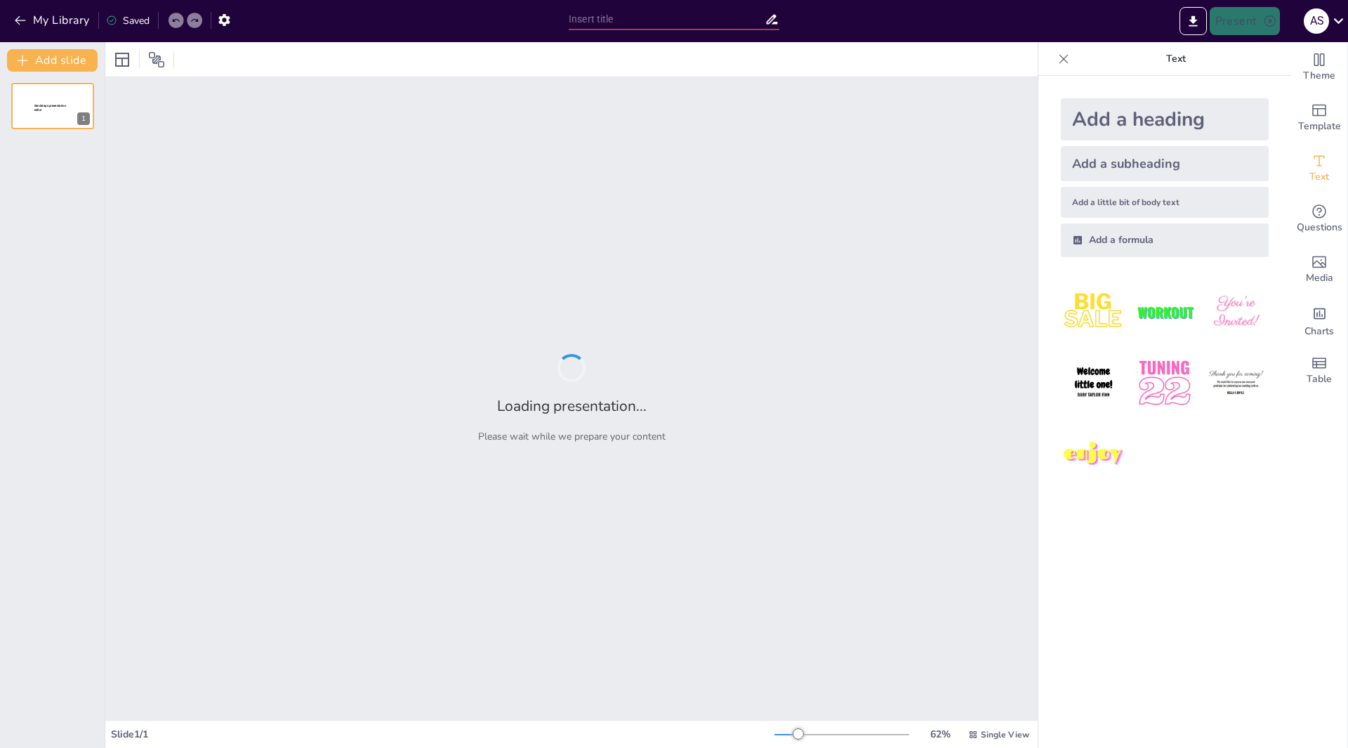
type input "New Sendsteps"
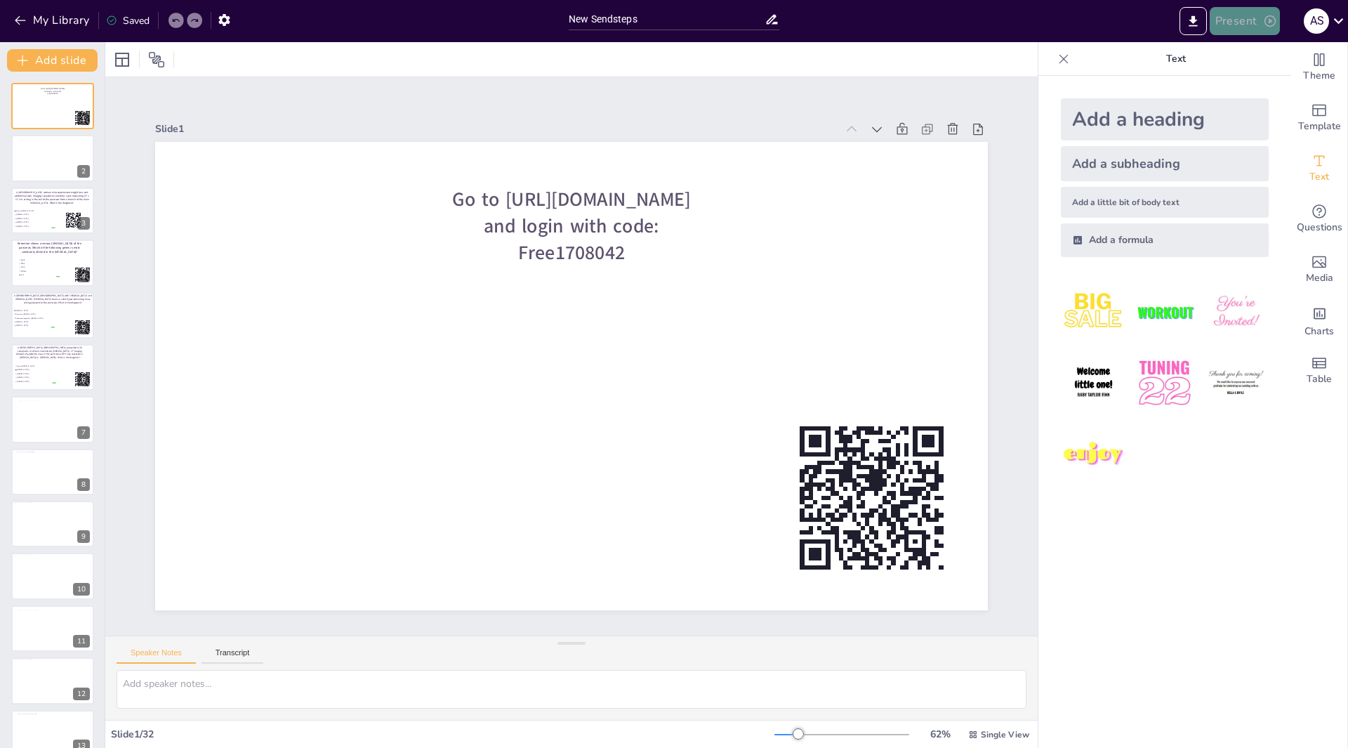
click at [1241, 8] on button "Present" at bounding box center [1245, 21] width 70 height 28
click at [1249, 91] on li "Play presentation" at bounding box center [1266, 86] width 110 height 22
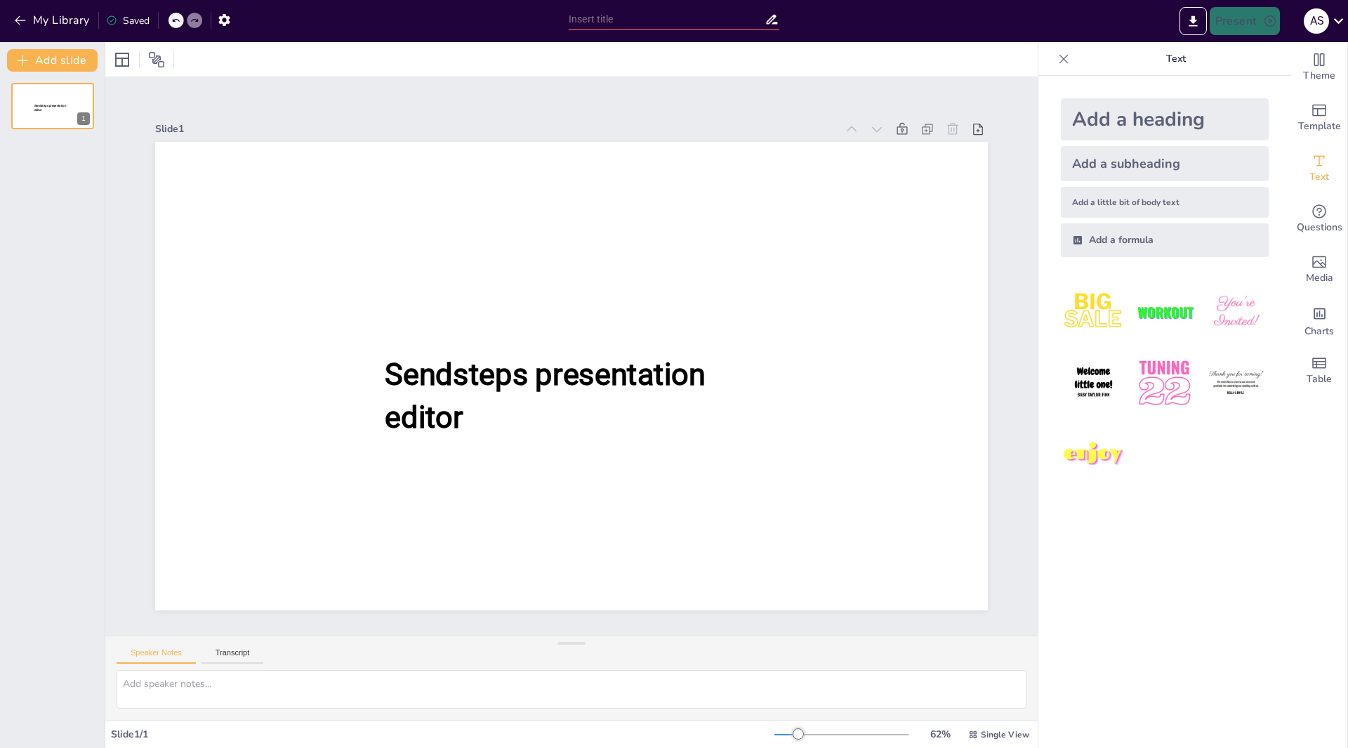
type input "New Sendsteps"
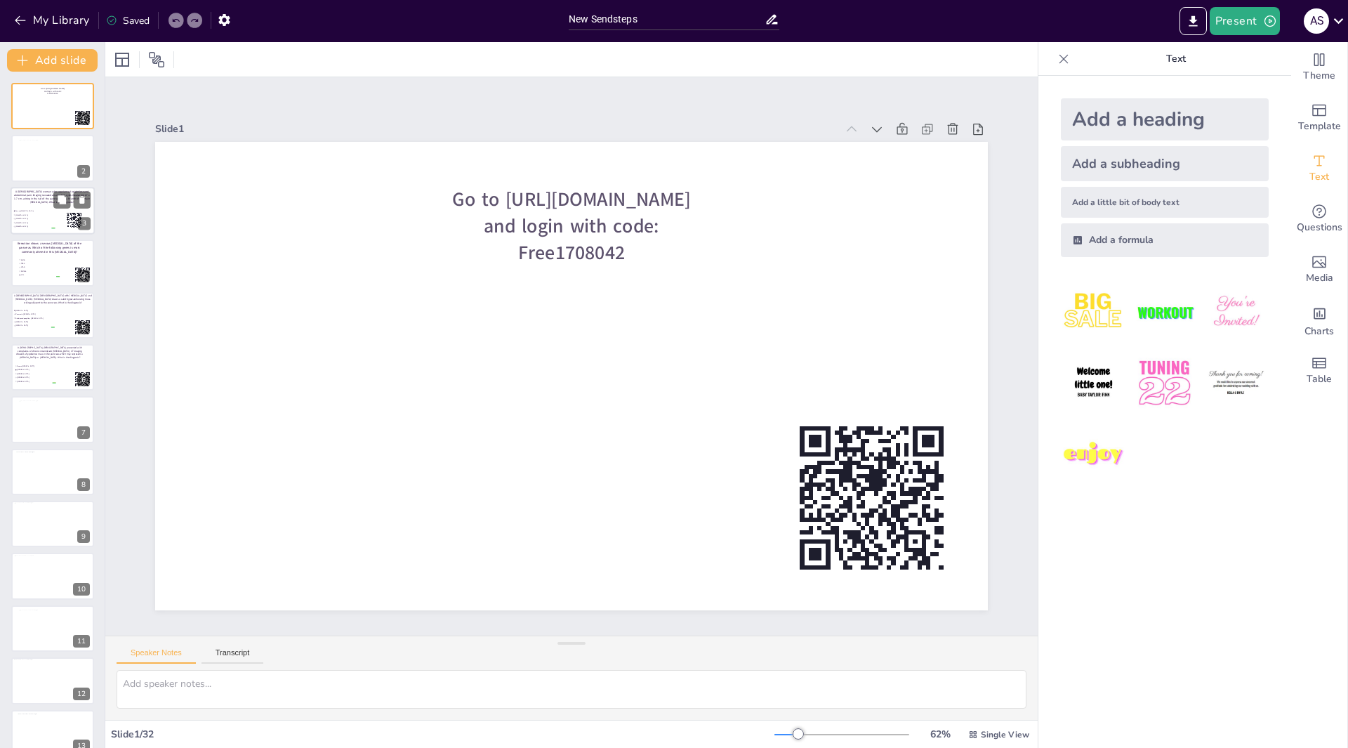
click at [49, 213] on span "[MEDICAL_DATA]" at bounding box center [34, 214] width 39 height 2
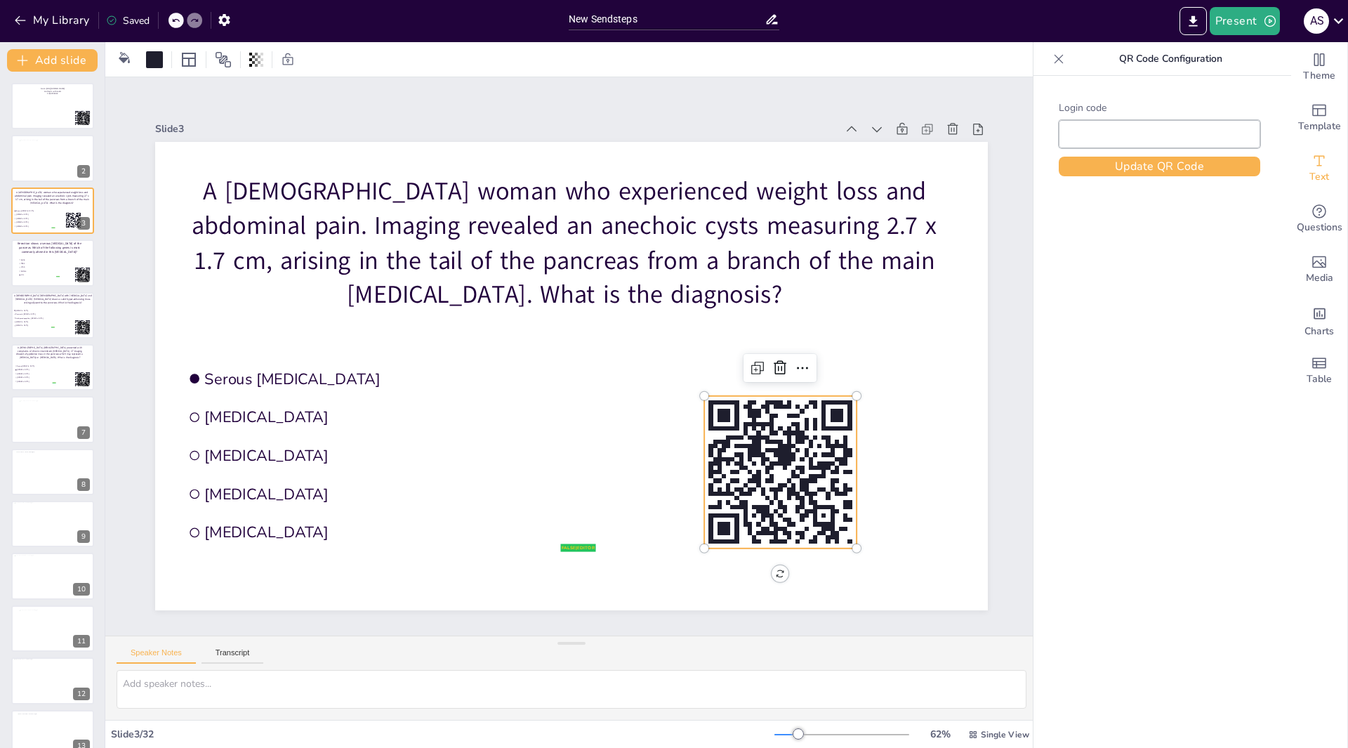
type input "Free1708042"
click at [761, 435] on rect at bounding box center [765, 437] width 8 height 4
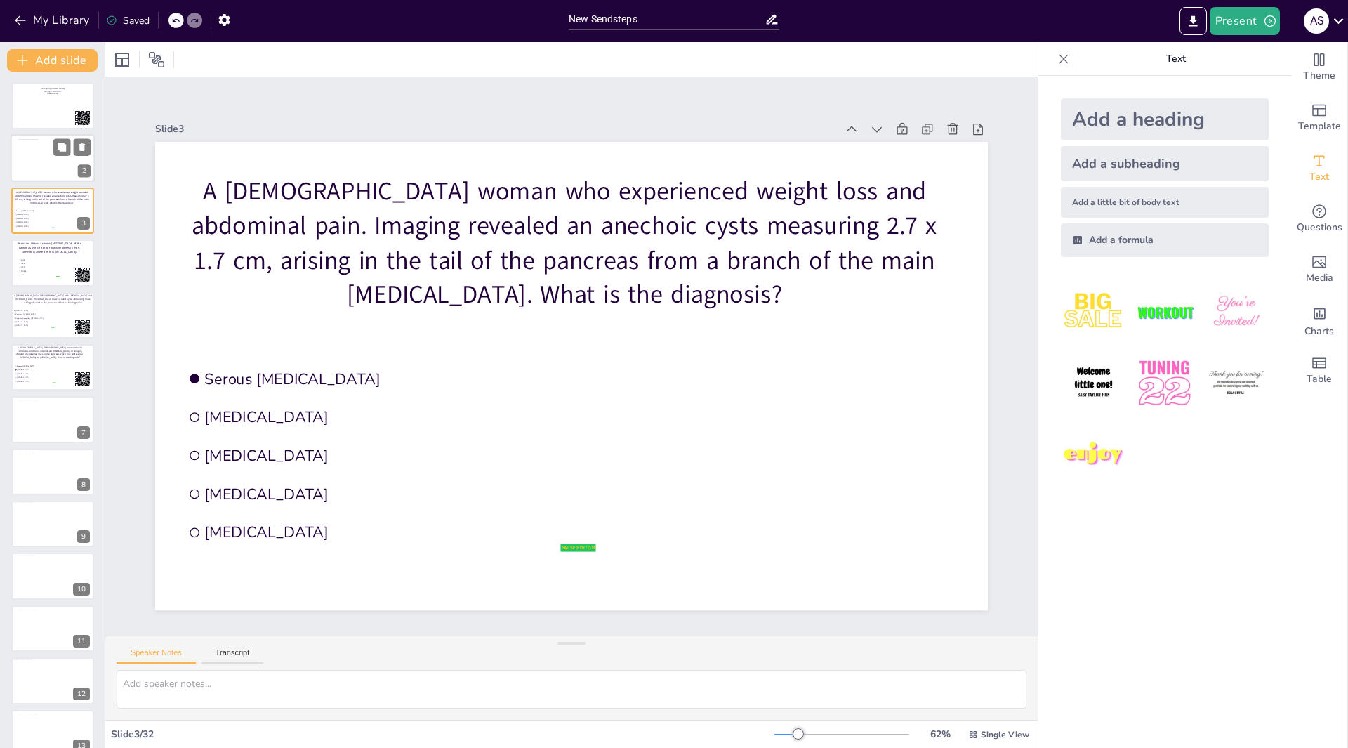
click at [32, 159] on div at bounding box center [52, 158] width 67 height 38
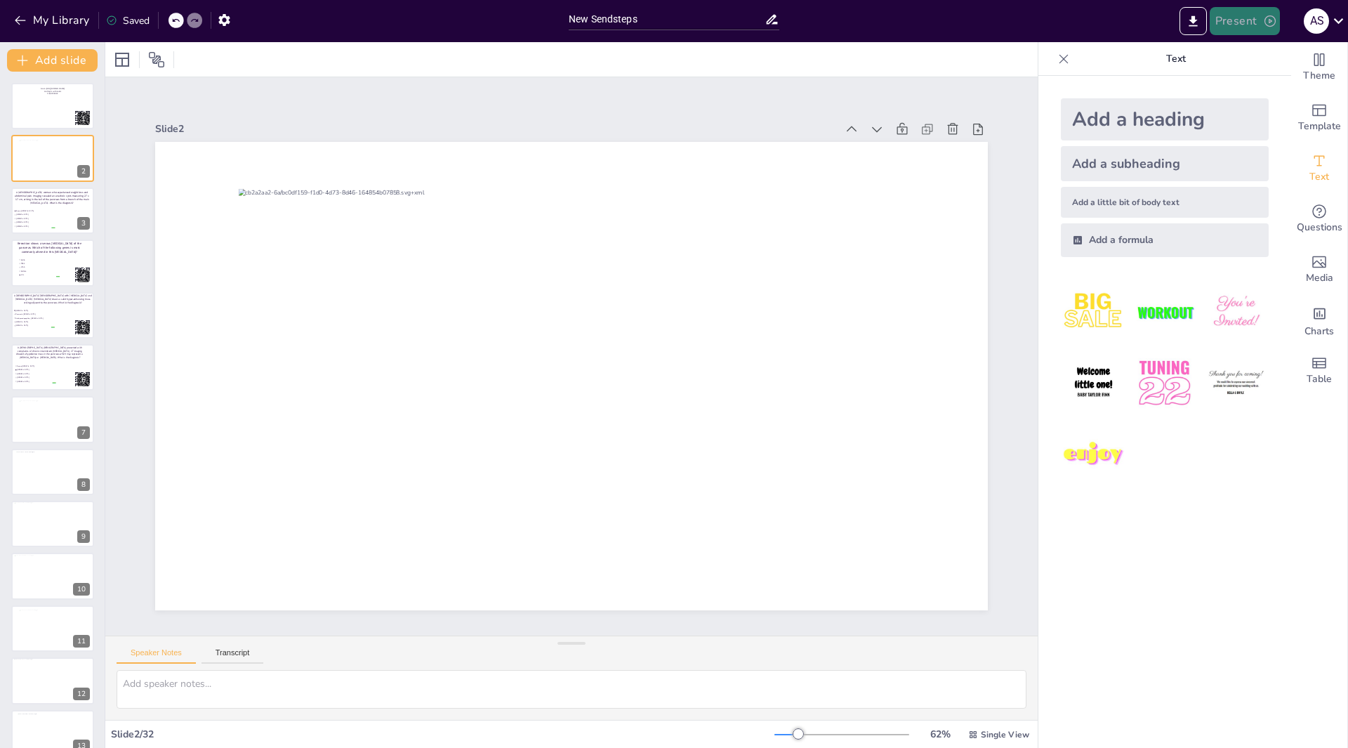
click at [1260, 23] on button "Present" at bounding box center [1245, 21] width 70 height 28
click at [1251, 81] on li "Play presentation" at bounding box center [1266, 86] width 110 height 22
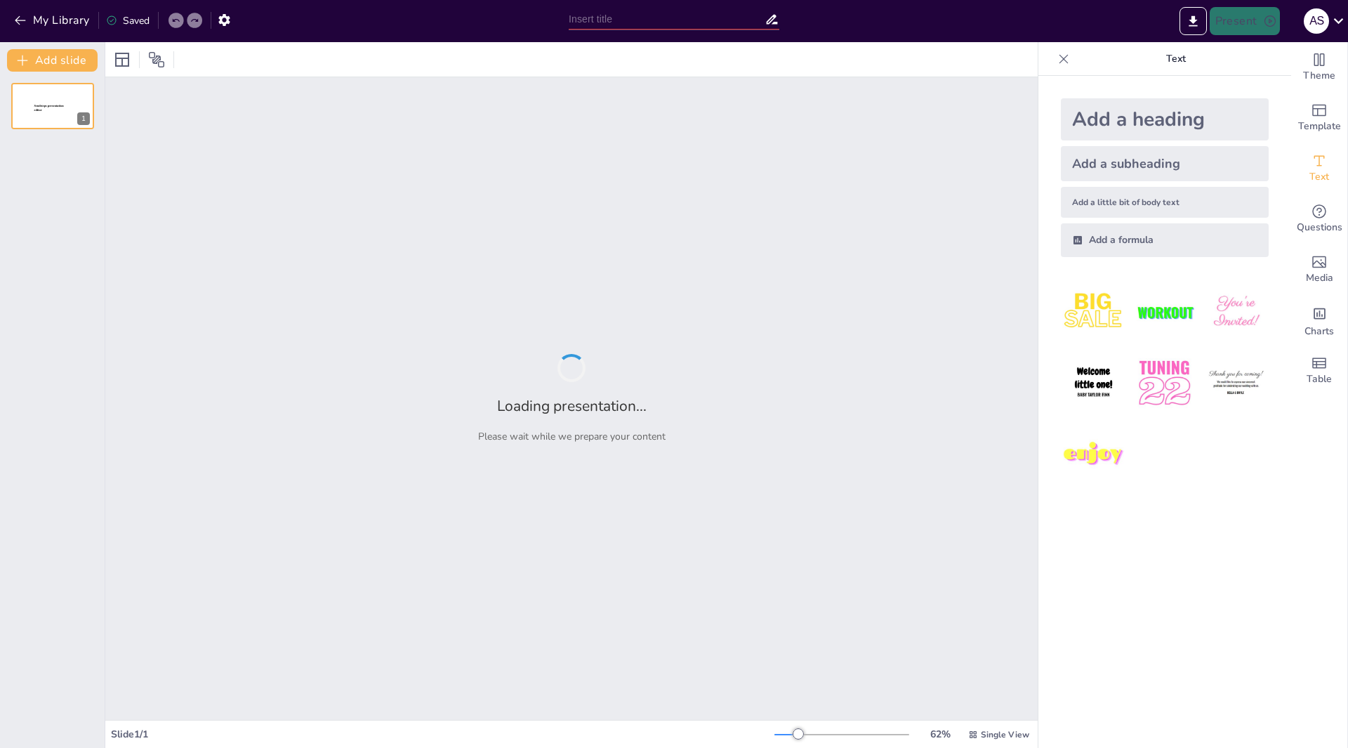
type input "New Sendsteps"
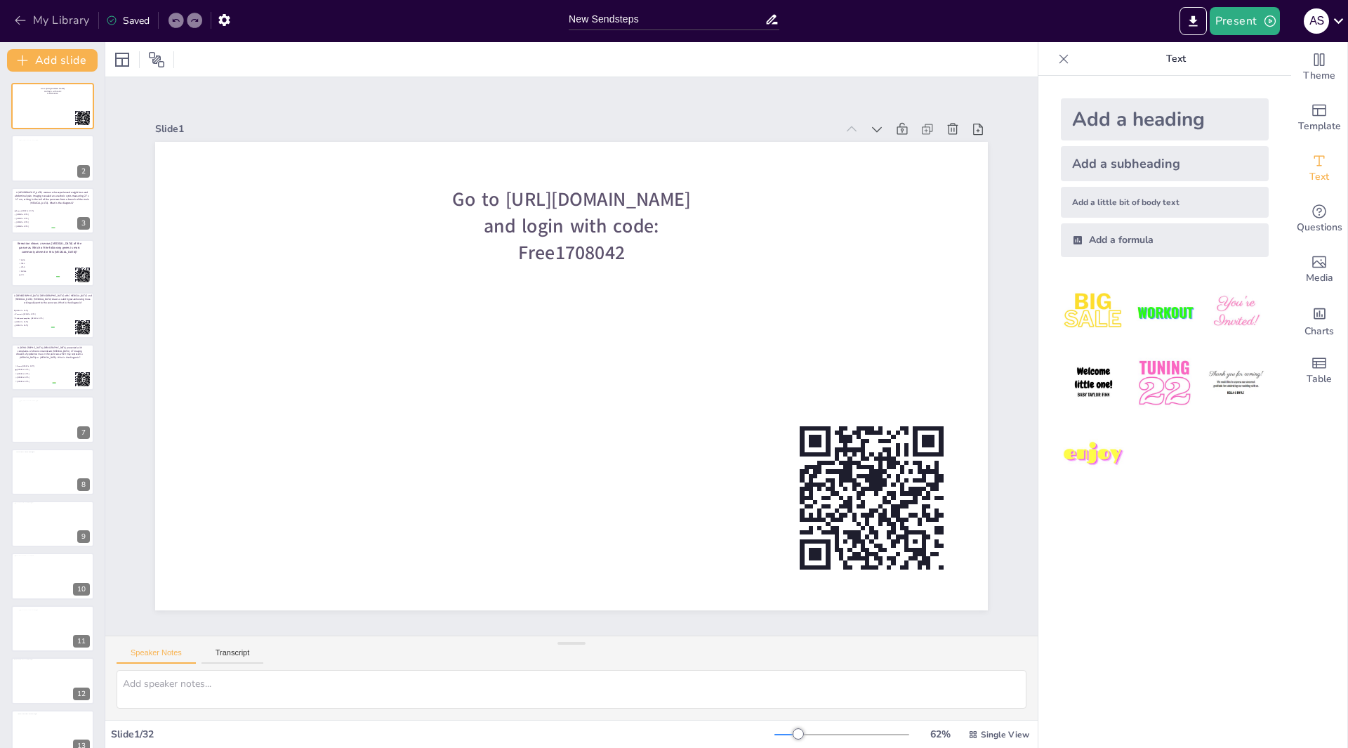
click at [22, 21] on icon "button" at bounding box center [20, 20] width 14 height 14
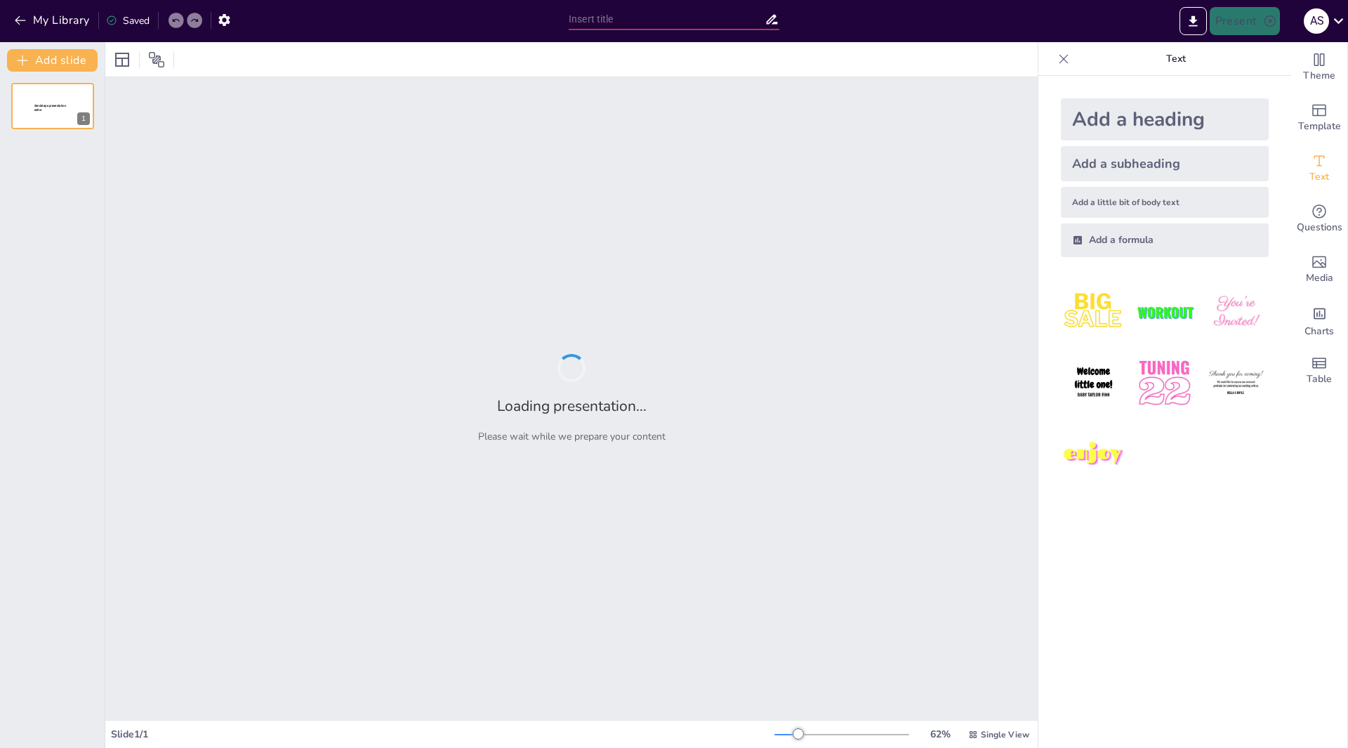
type input "Imported WVAP duplicate.pptx"
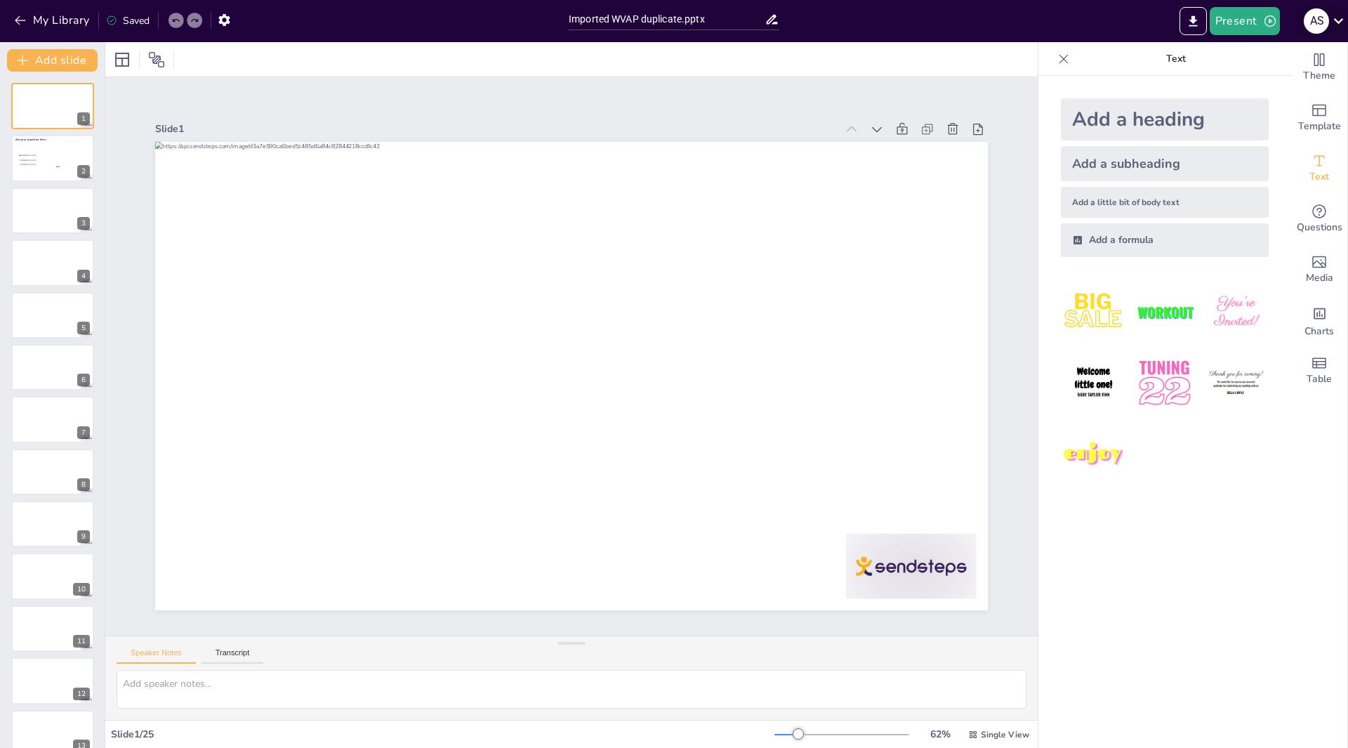
click at [1337, 20] on icon at bounding box center [1339, 21] width 10 height 6
click at [22, 18] on div at bounding box center [674, 374] width 1348 height 748
click at [49, 21] on button "My Library" at bounding box center [53, 20] width 85 height 22
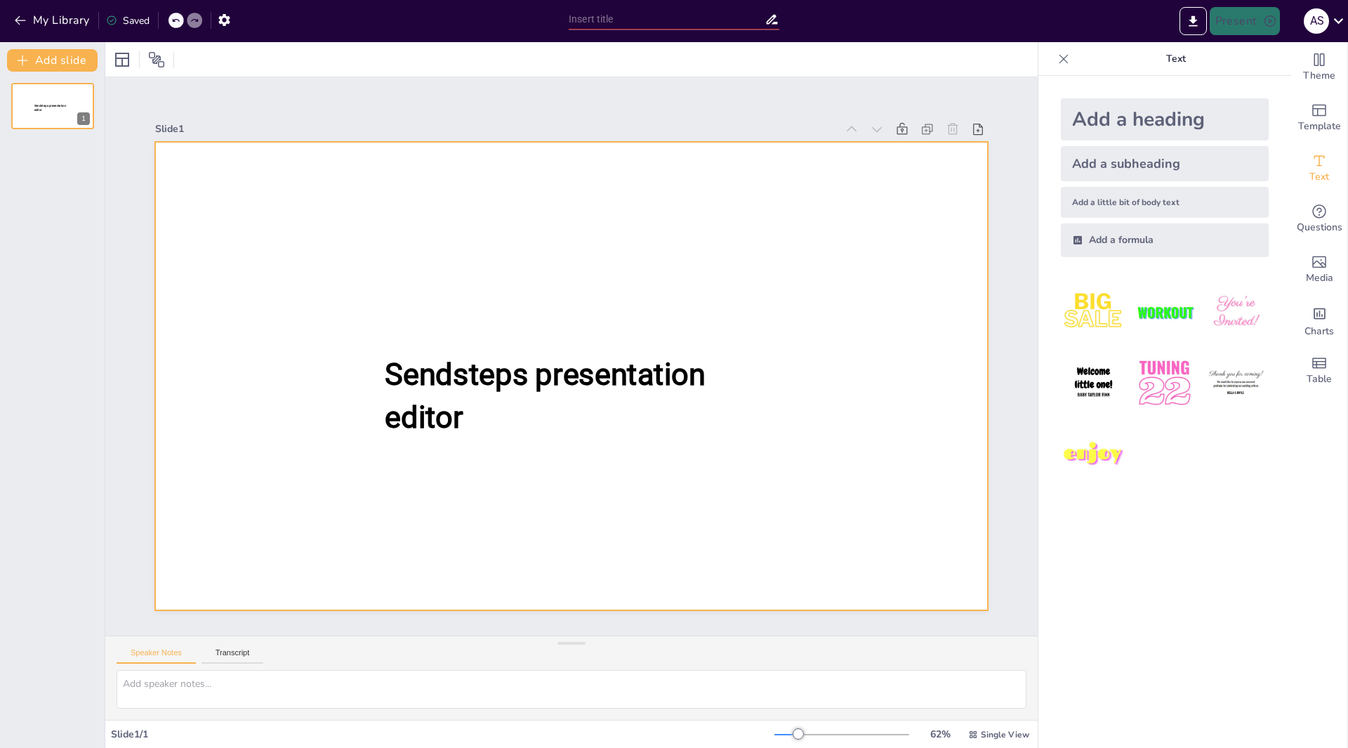
type input "Imported WVAP duplicate.pptx"
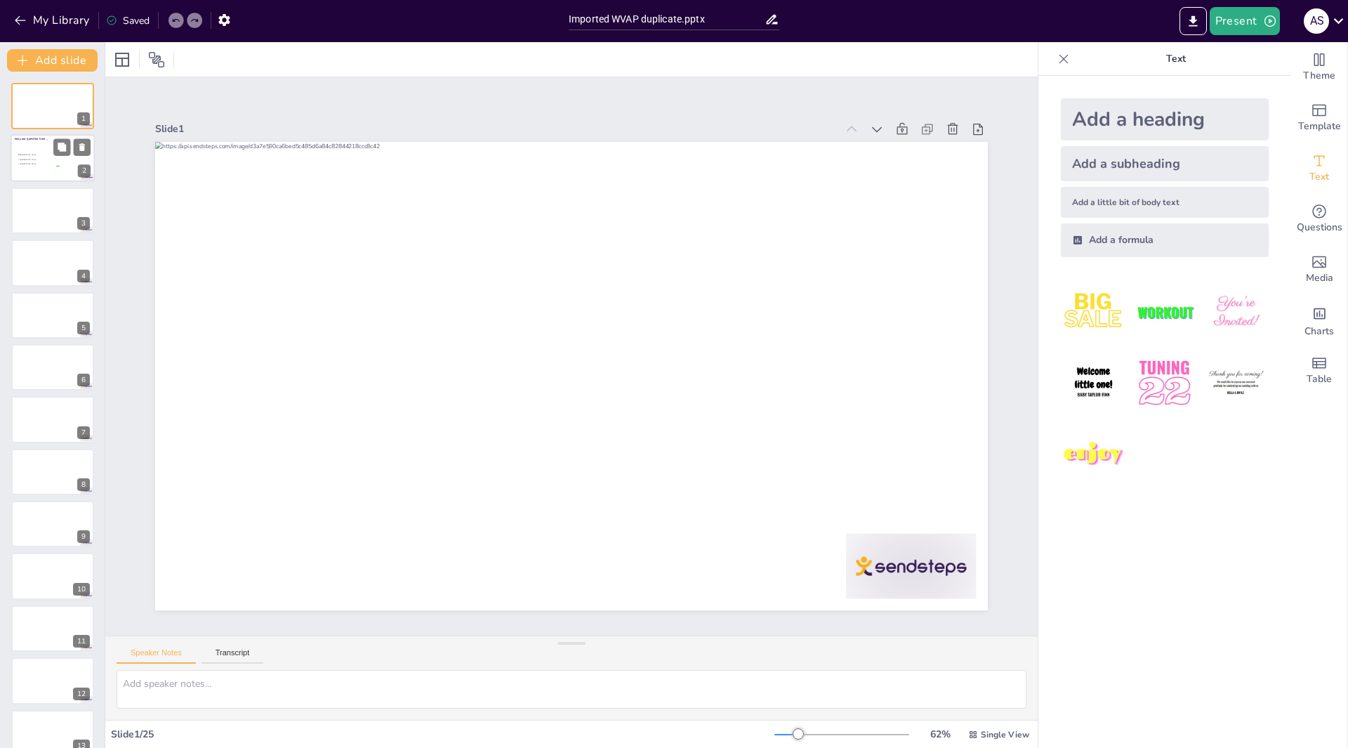
click at [38, 169] on div at bounding box center [53, 159] width 84 height 48
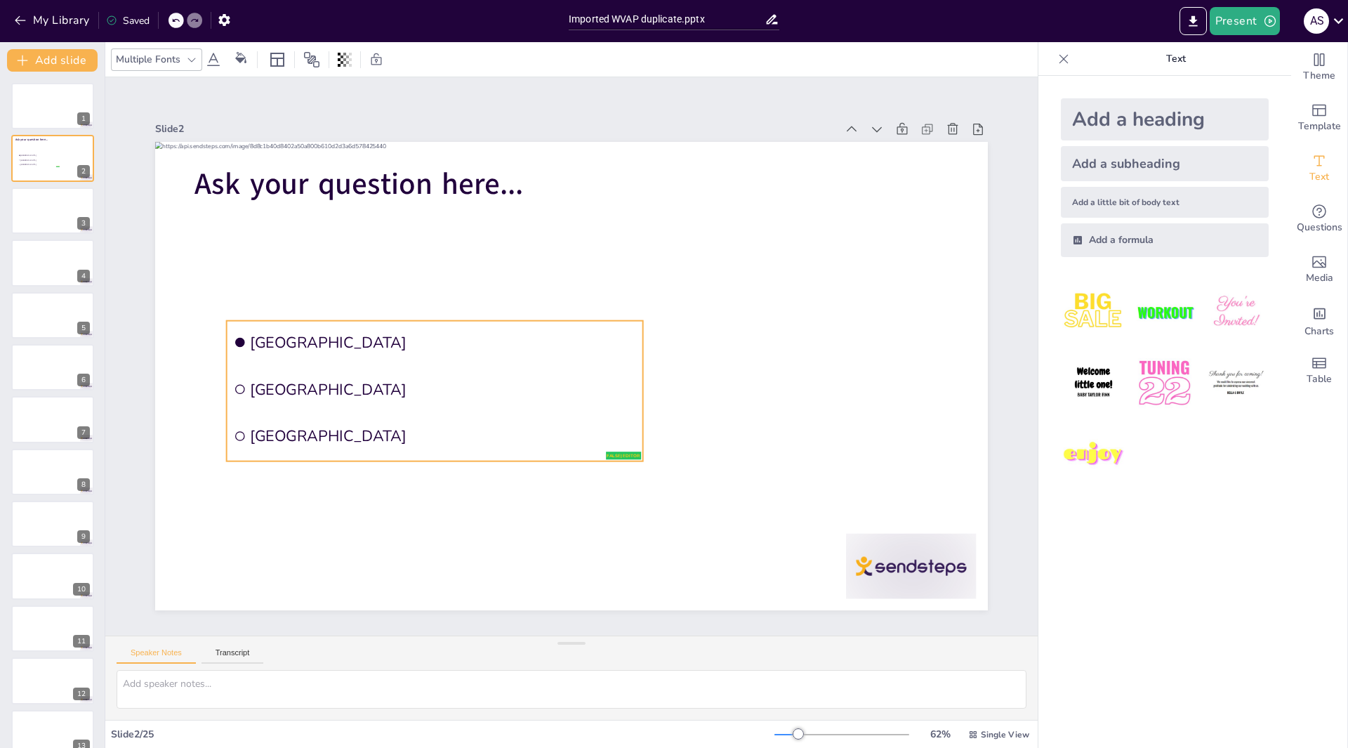
click at [343, 142] on div "Ask your question here... false | editor [GEOGRAPHIC_DATA] [GEOGRAPHIC_DATA] [G…" at bounding box center [571, 142] width 833 height 0
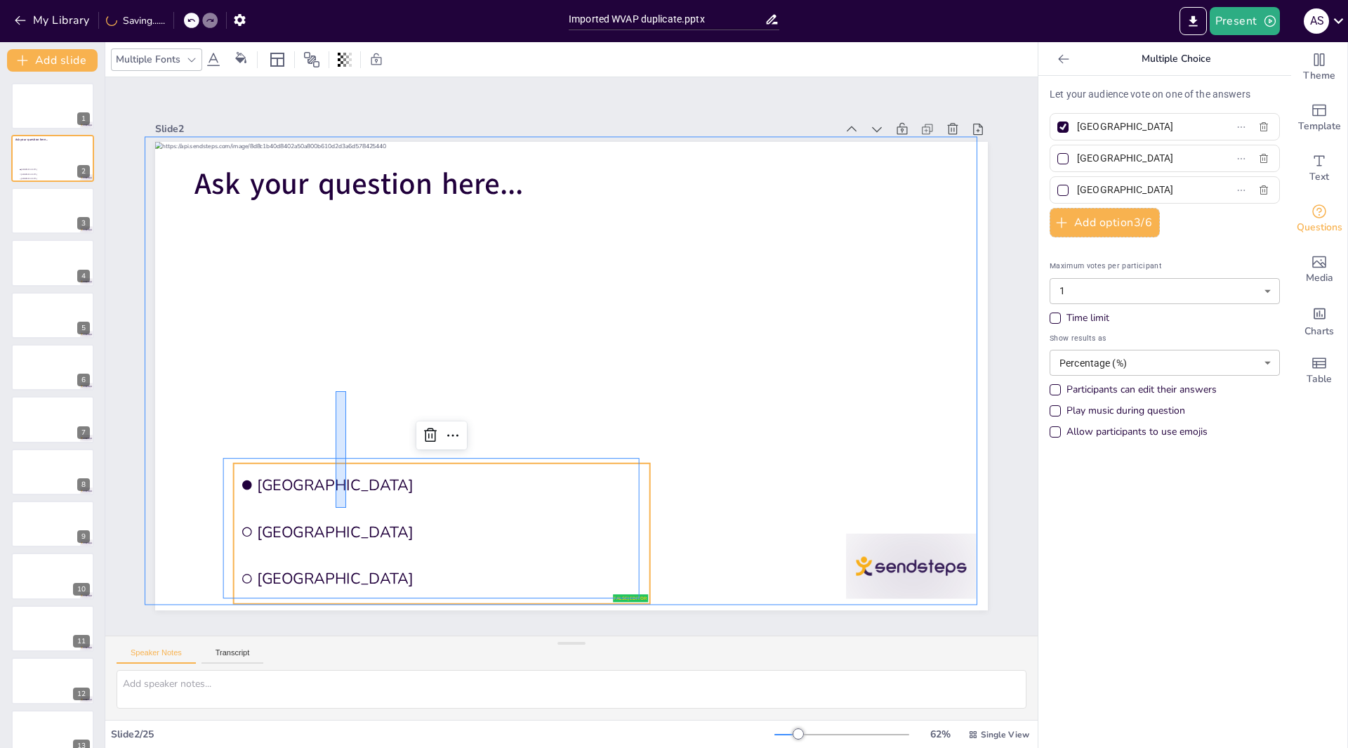
drag, startPoint x: 346, startPoint y: 508, endPoint x: 330, endPoint y: 345, distance: 163.7
click at [346, 142] on div "Ask your question here... false | editor [GEOGRAPHIC_DATA] [GEOGRAPHIC_DATA] [G…" at bounding box center [571, 142] width 833 height 0
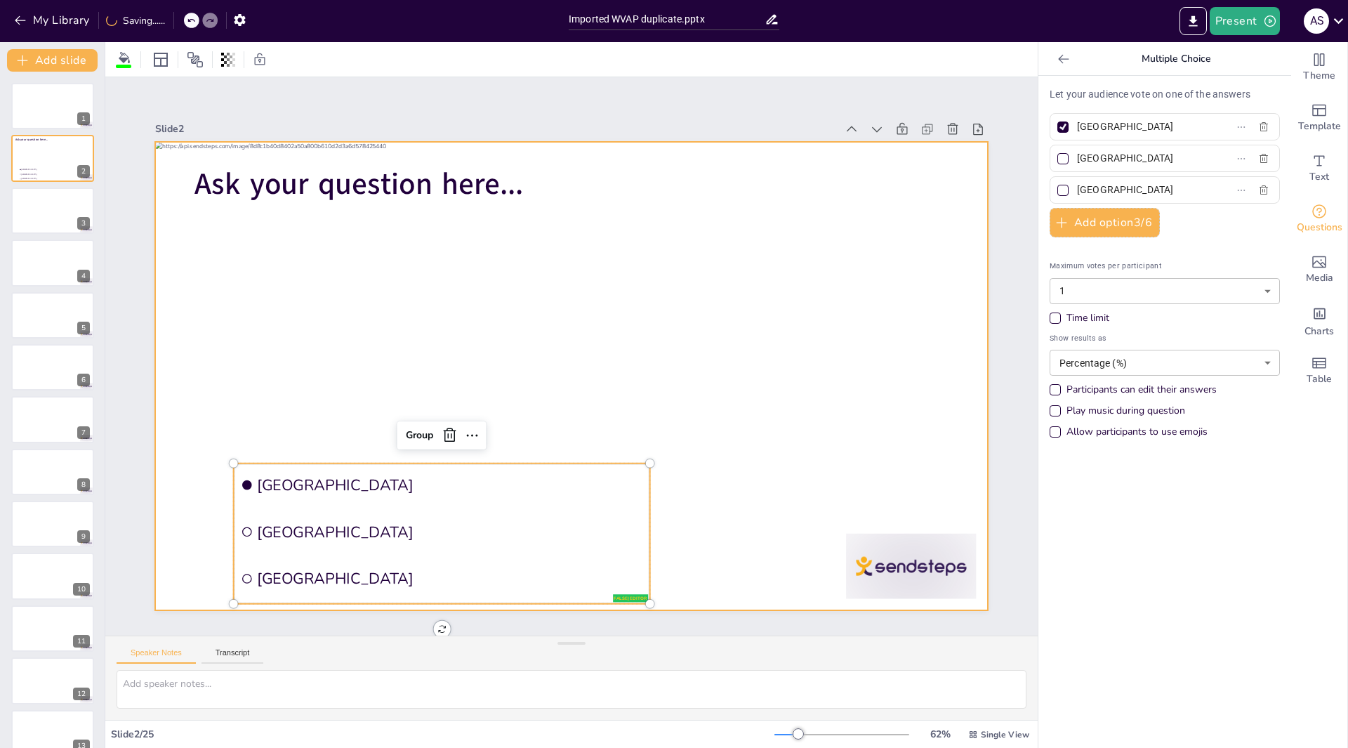
click at [386, 315] on div at bounding box center [571, 376] width 833 height 468
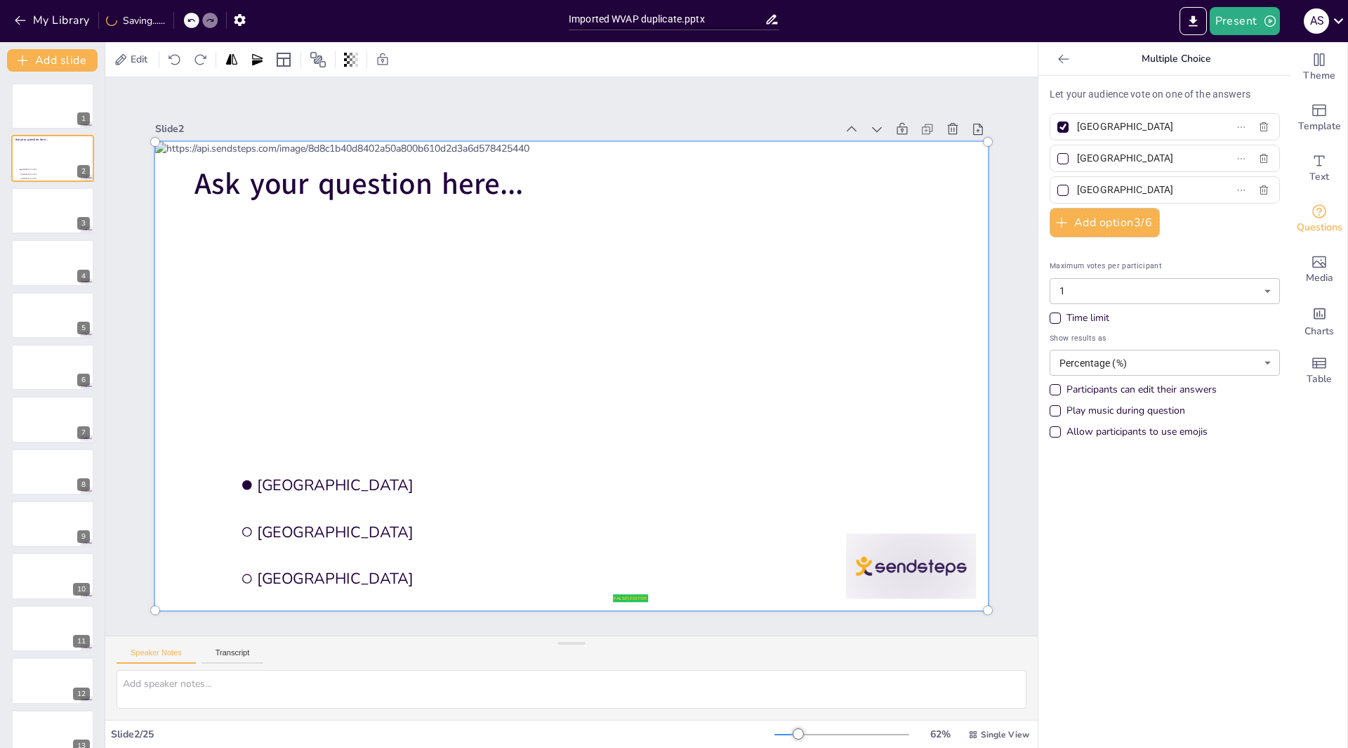
click at [386, 315] on div at bounding box center [572, 375] width 850 height 485
click at [404, 351] on div at bounding box center [572, 375] width 850 height 485
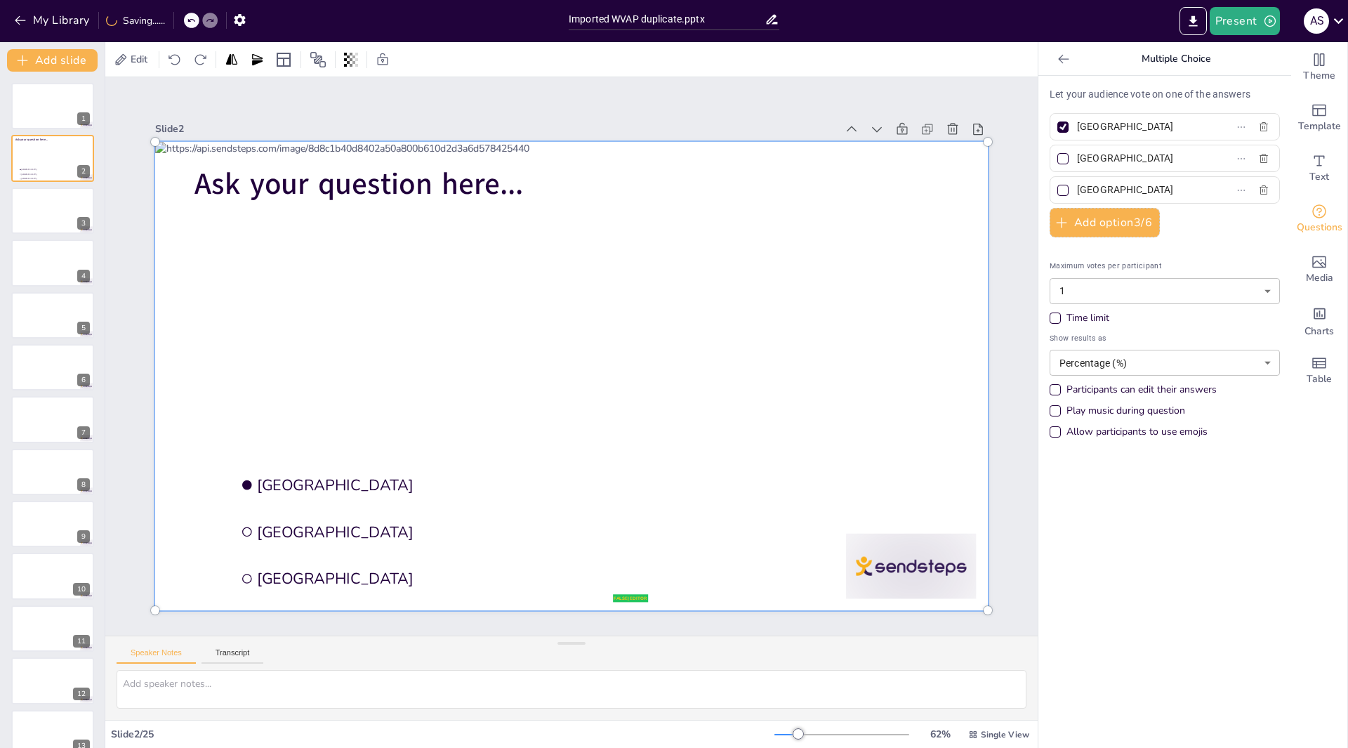
click at [355, 357] on div at bounding box center [572, 375] width 850 height 485
click at [797, 386] on div at bounding box center [572, 375] width 850 height 485
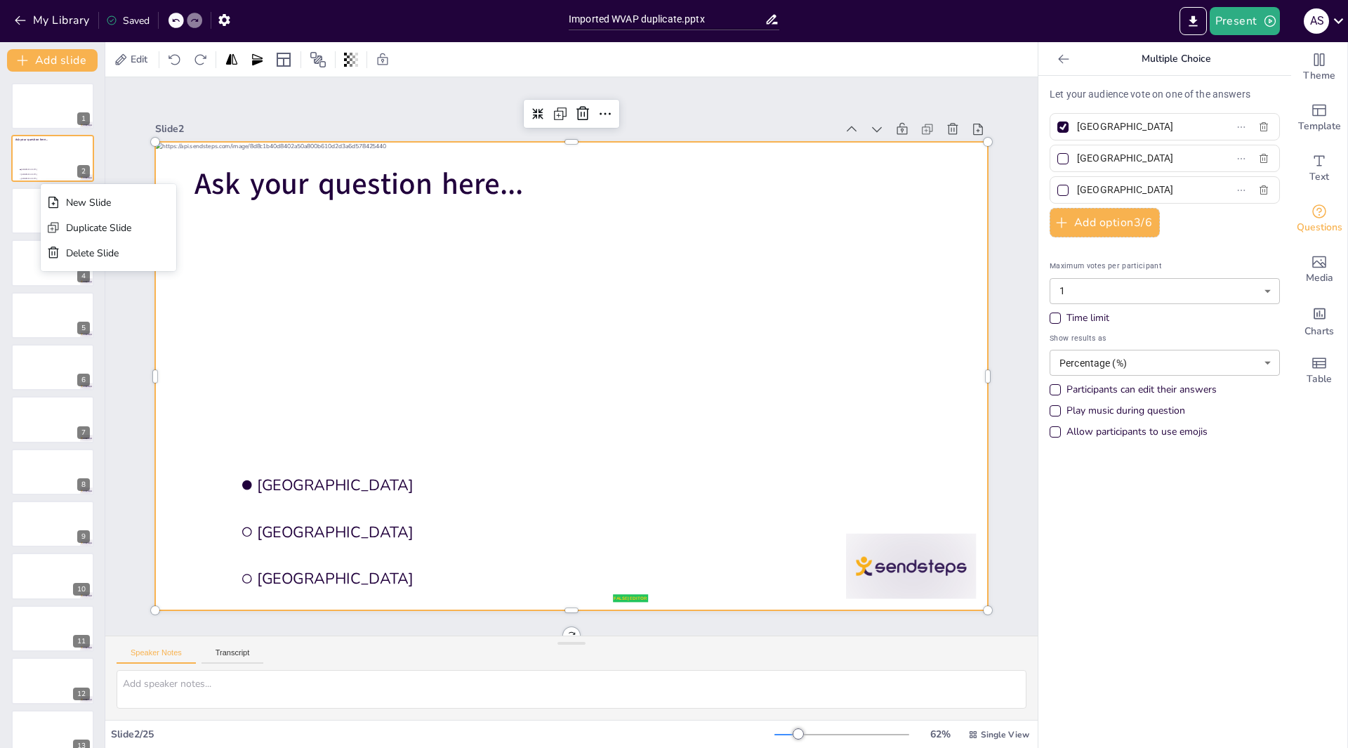
click at [379, 104] on div "Slide 1 Slide 2 Ask your question here... false | editor Amsterdam Rotterdam Th…" at bounding box center [571, 357] width 833 height 508
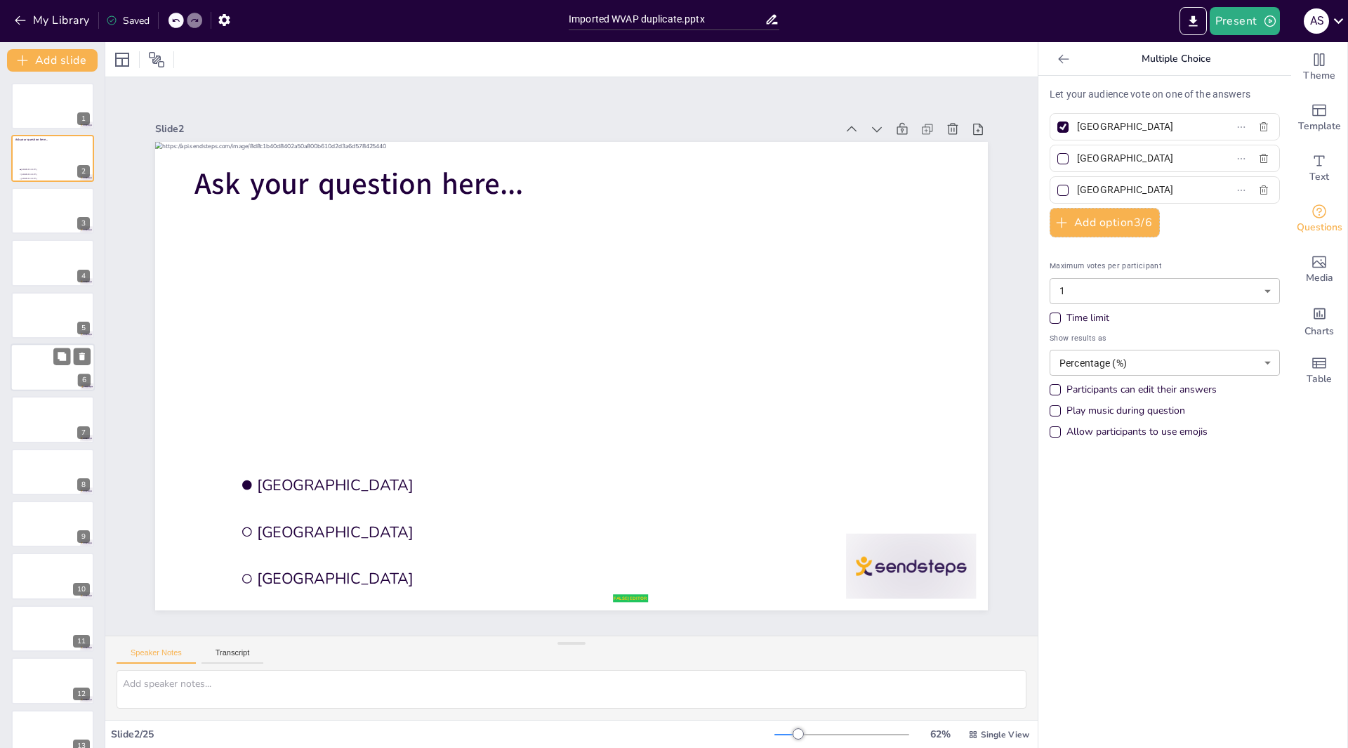
click at [60, 369] on div at bounding box center [53, 367] width 84 height 48
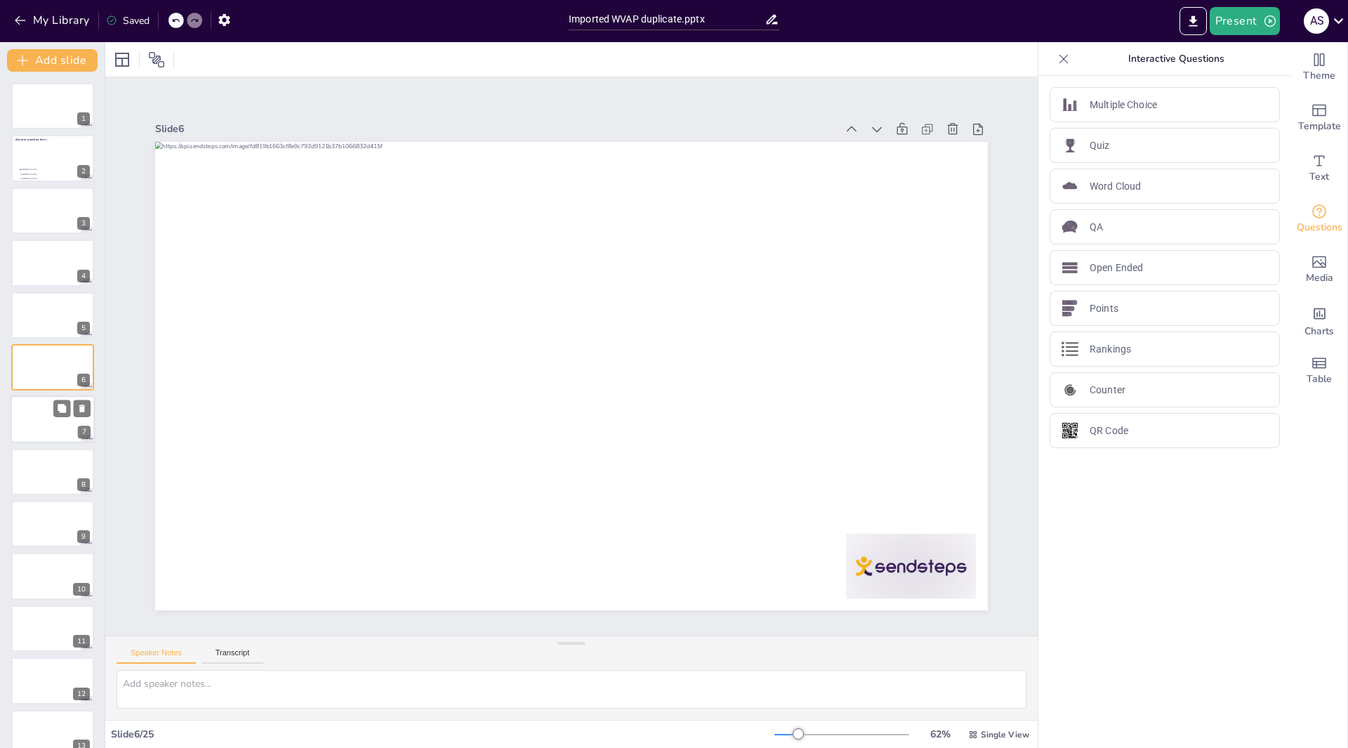
click at [53, 414] on div at bounding box center [53, 420] width 84 height 48
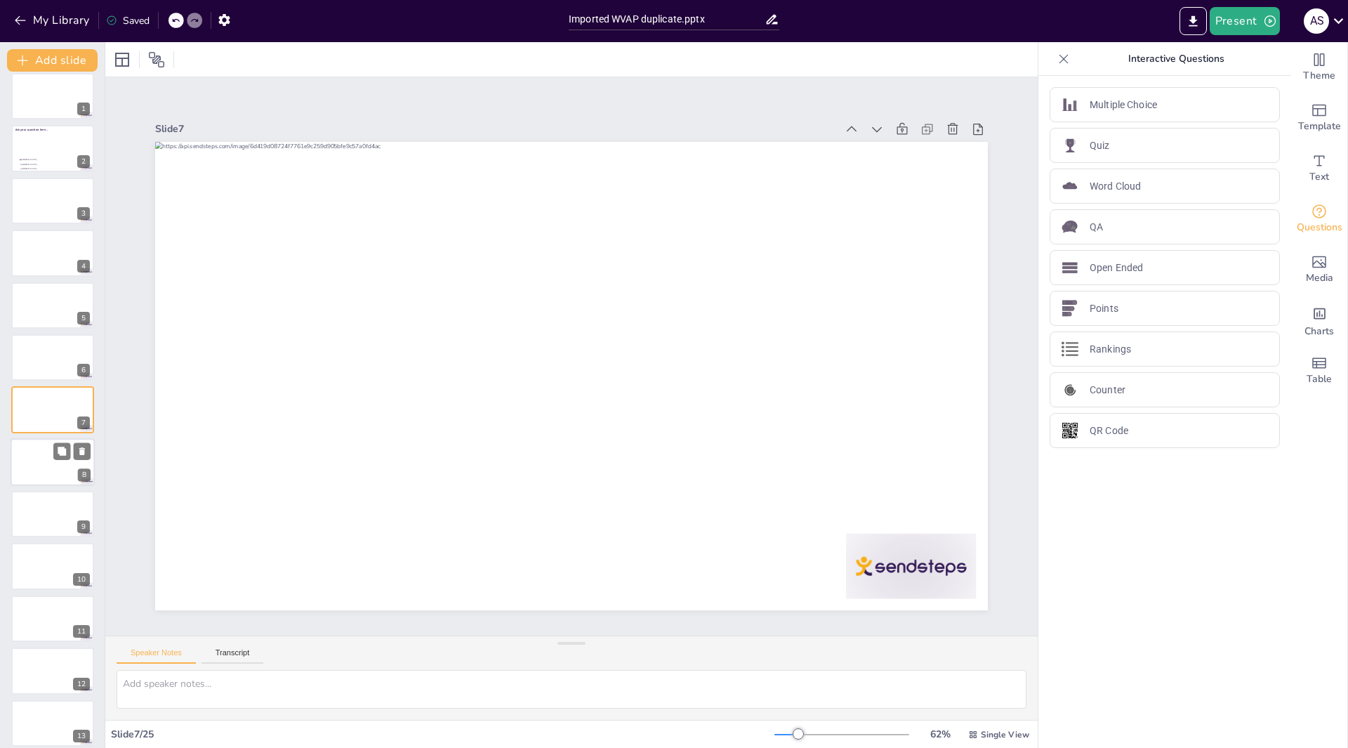
click at [55, 469] on div at bounding box center [53, 462] width 84 height 48
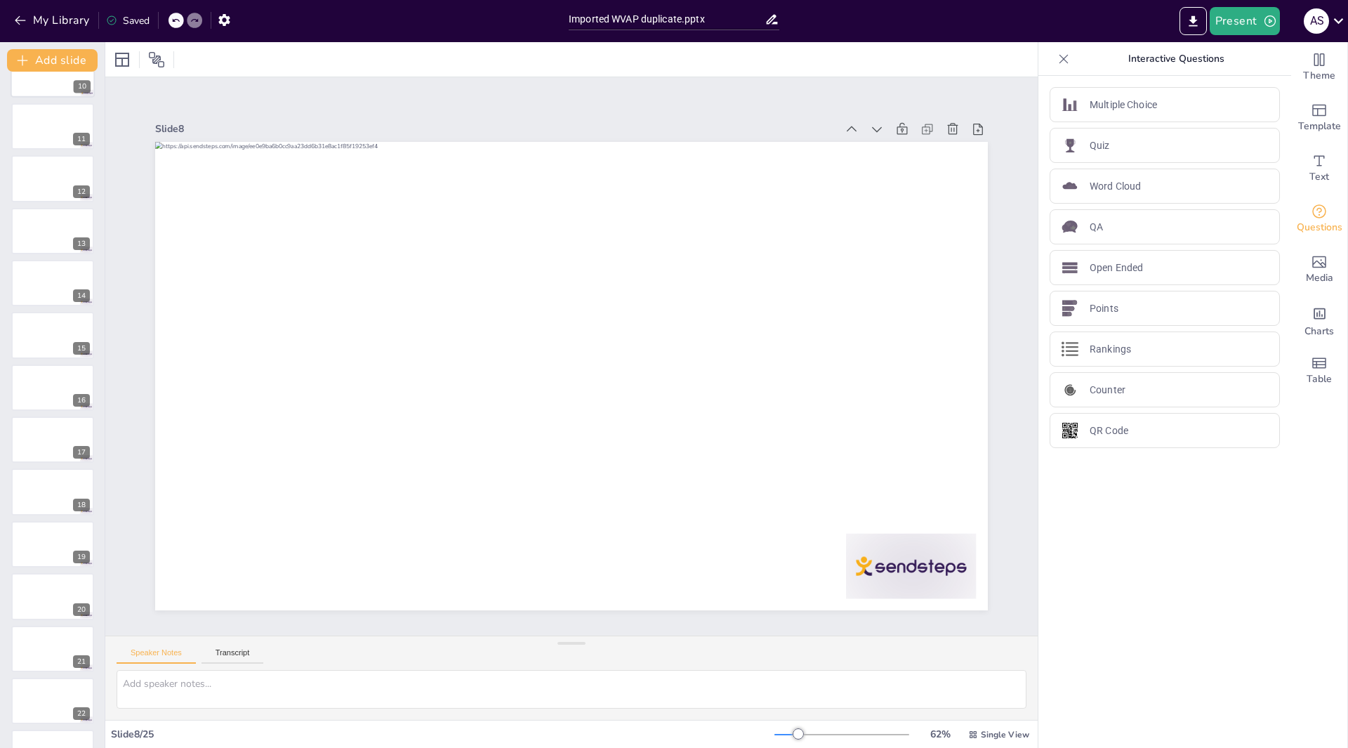
scroll to position [646, 0]
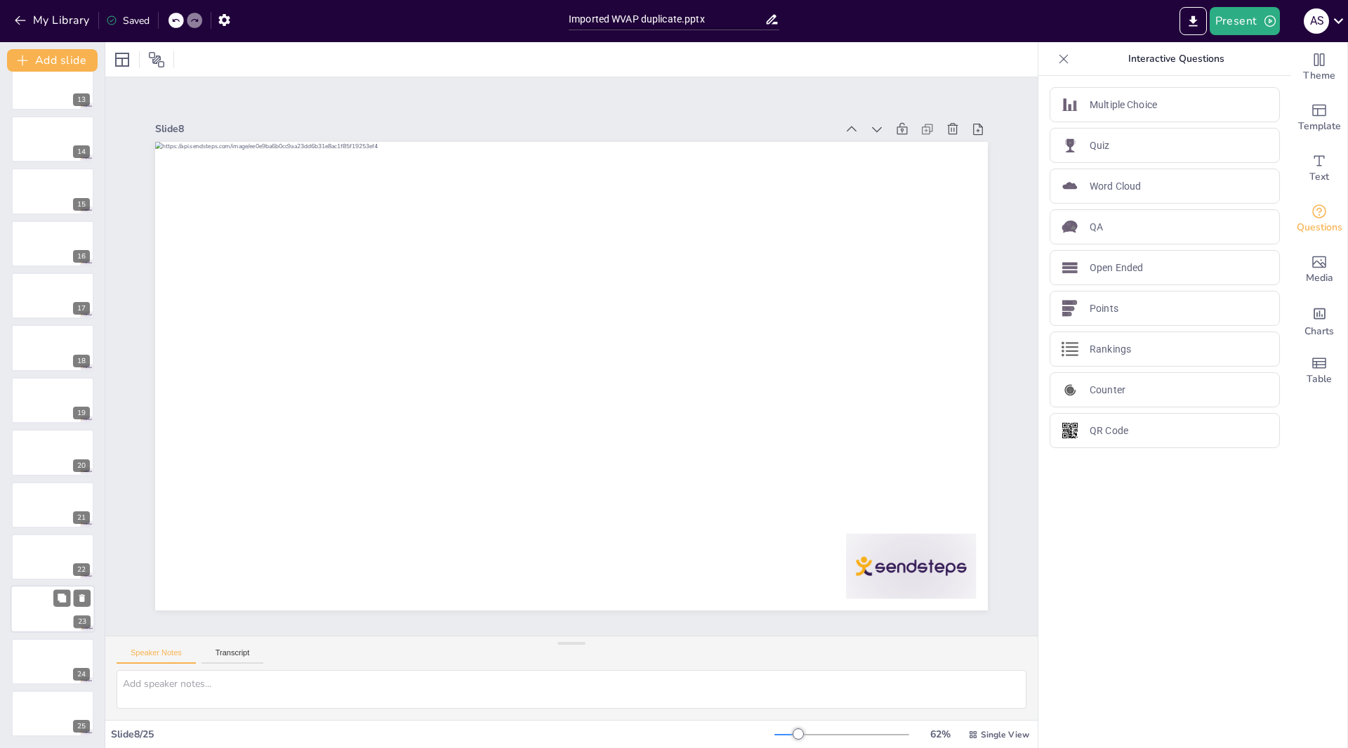
click at [40, 612] on div at bounding box center [53, 610] width 84 height 48
click at [45, 511] on div at bounding box center [53, 505] width 84 height 48
click at [54, 457] on div at bounding box center [53, 452] width 84 height 48
click at [38, 410] on div at bounding box center [53, 400] width 84 height 48
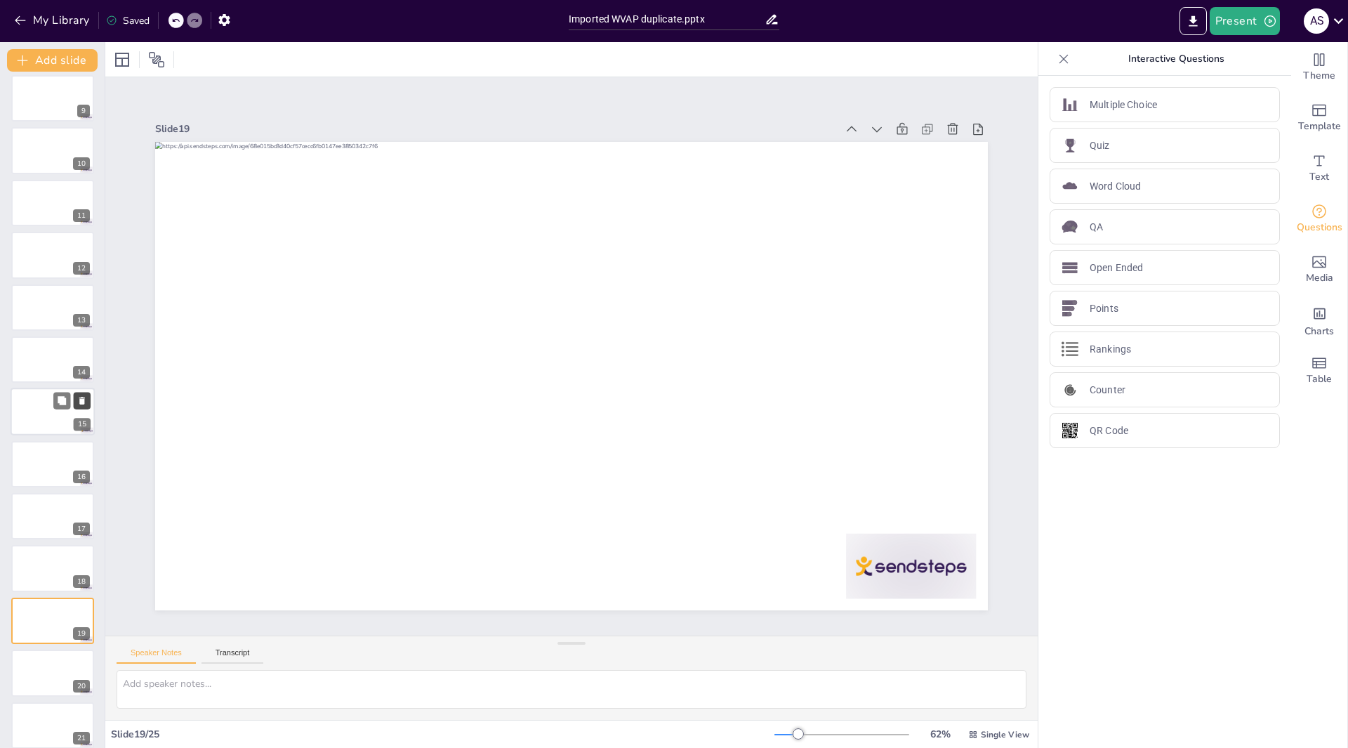
scroll to position [74, 0]
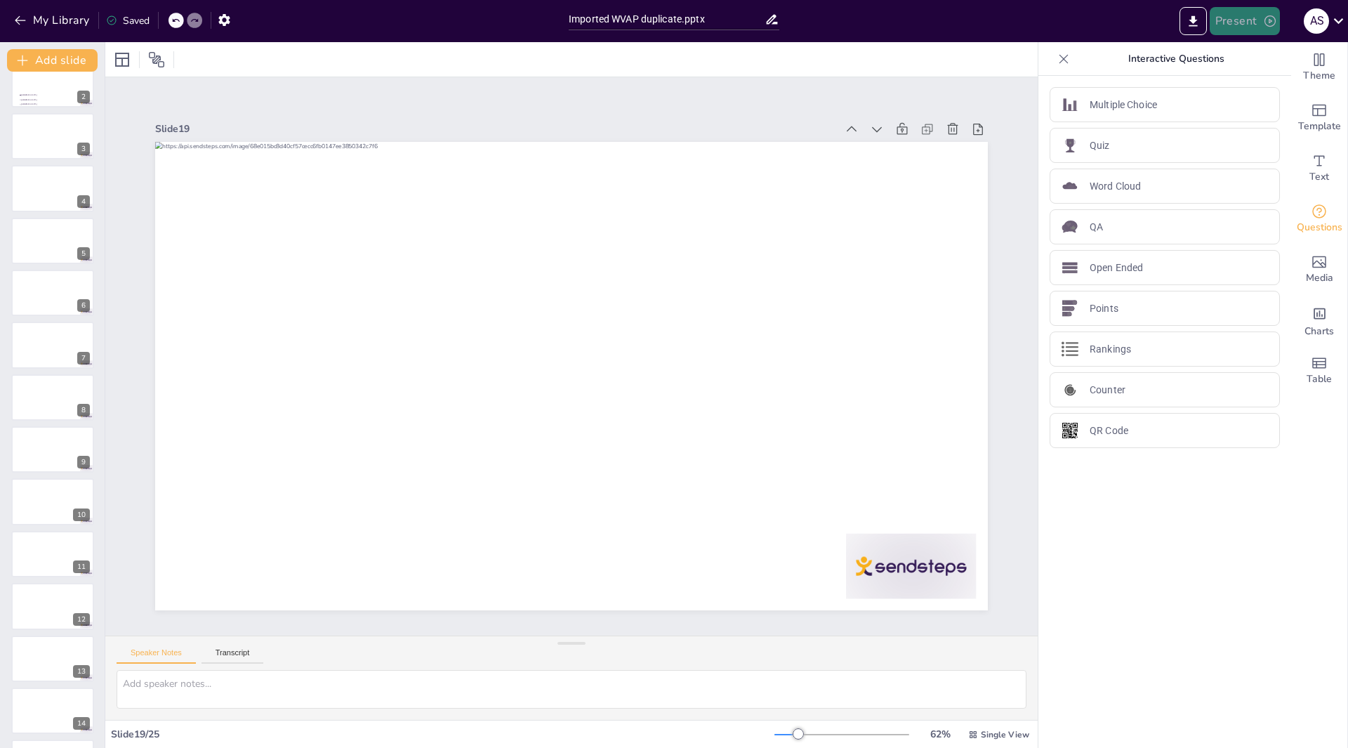
click at [1263, 20] on icon "button" at bounding box center [1270, 21] width 14 height 14
click at [1256, 79] on li "Play presentation" at bounding box center [1266, 86] width 110 height 22
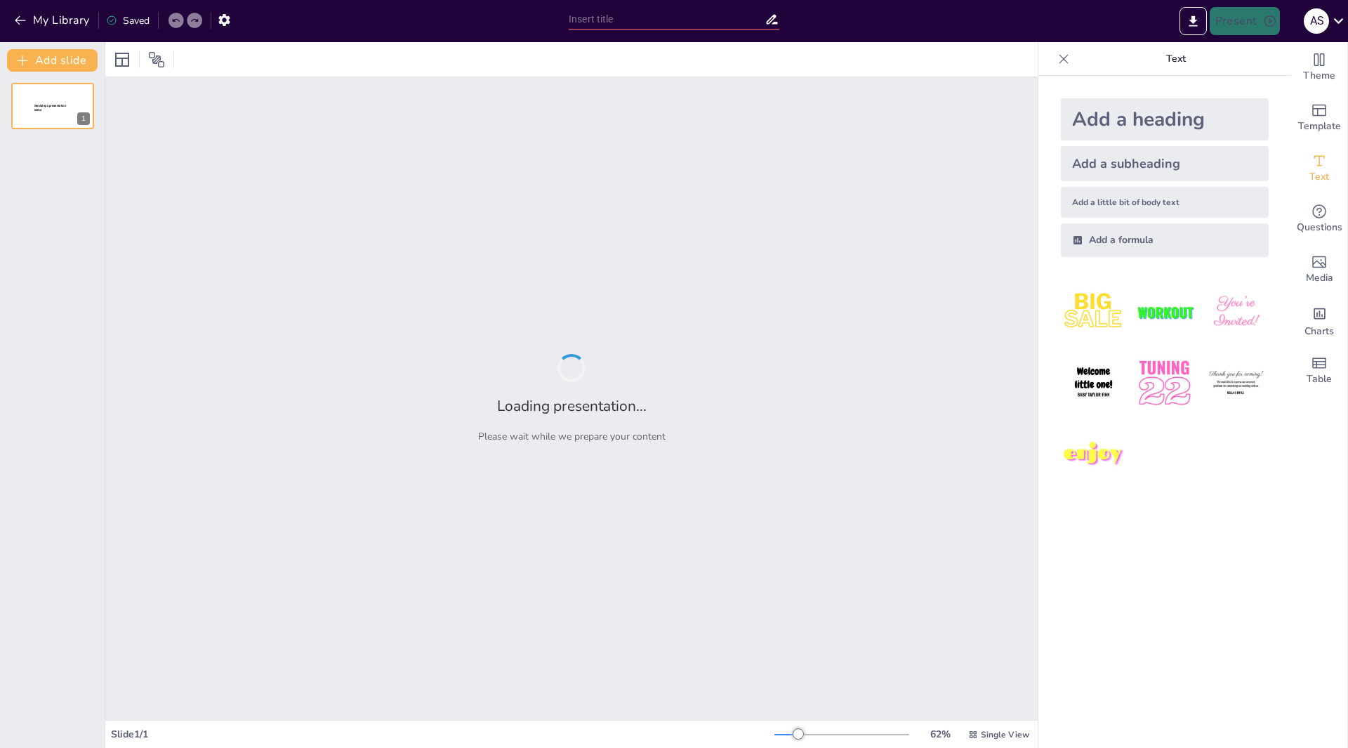
type input "Imported WVAP duplicate.pptx"
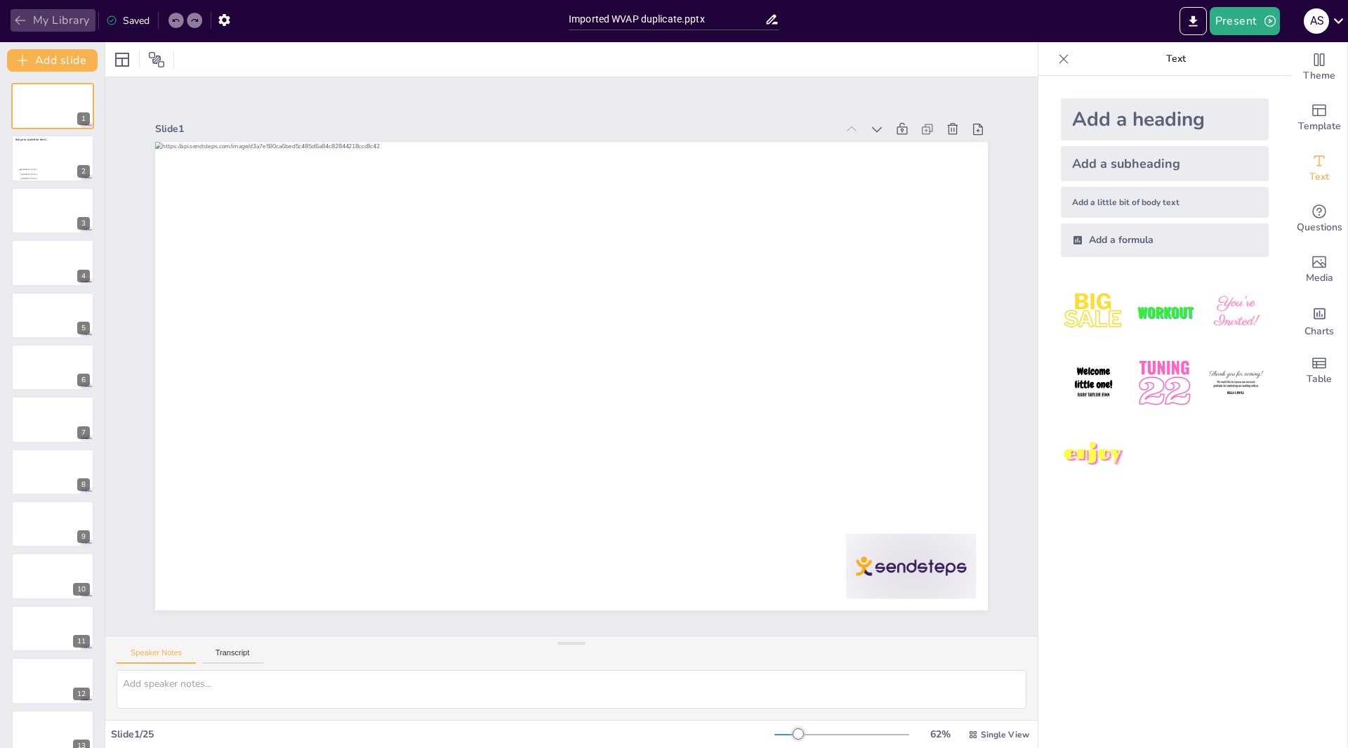
click at [11, 20] on button "My Library" at bounding box center [53, 20] width 85 height 22
